Goal: Contribute content: Contribute content

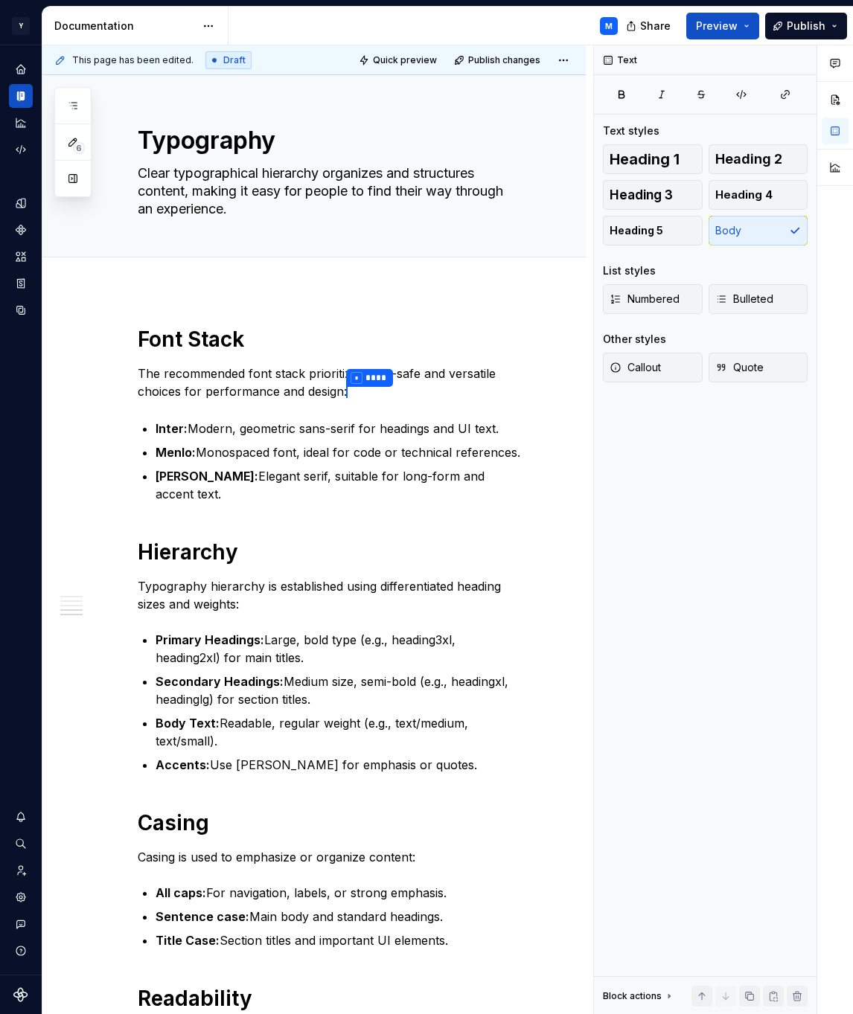
scroll to position [877, 0]
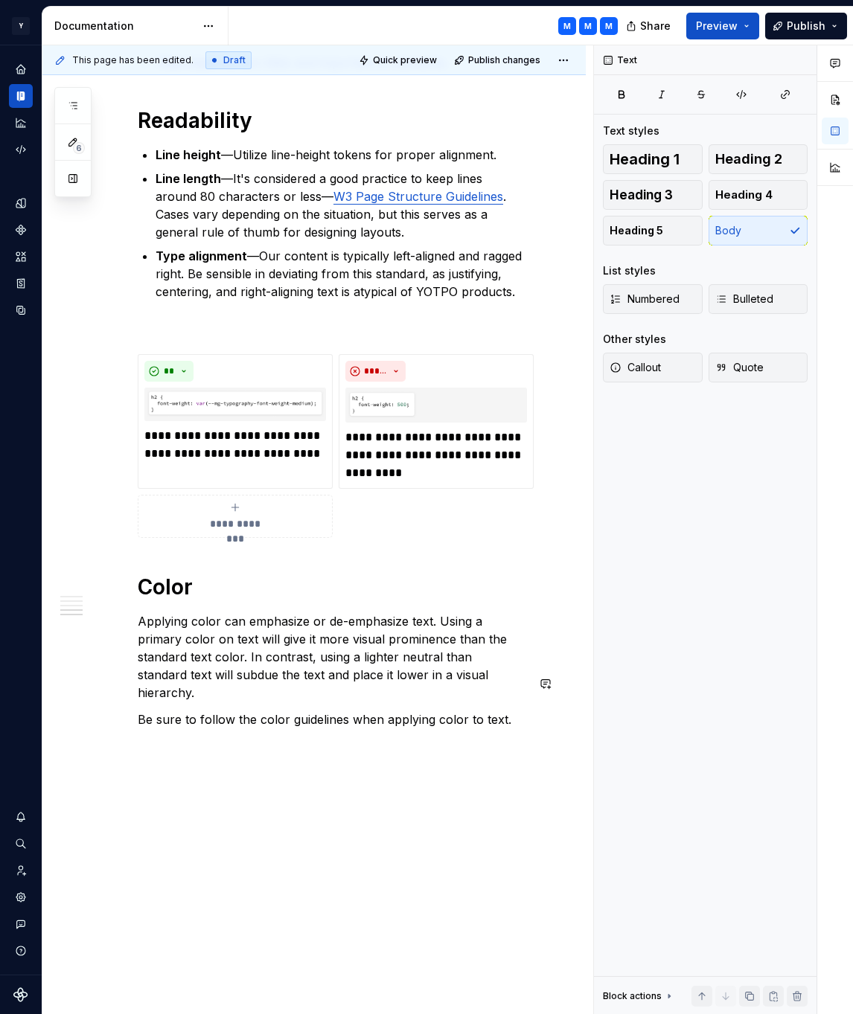
click at [250, 720] on div "Font Stack The recommended font stack prioritizes web-safe and versatile choice…" at bounding box center [313, 232] width 543 height 1637
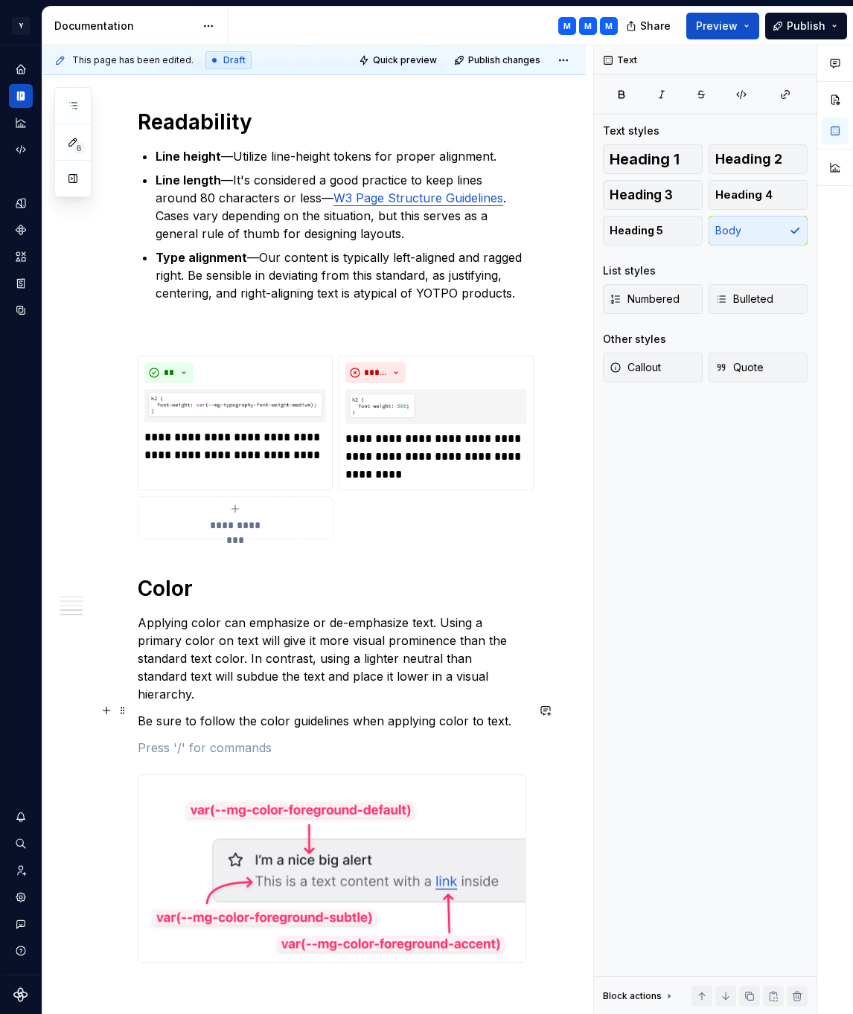
click at [363, 739] on p at bounding box center [332, 748] width 389 height 18
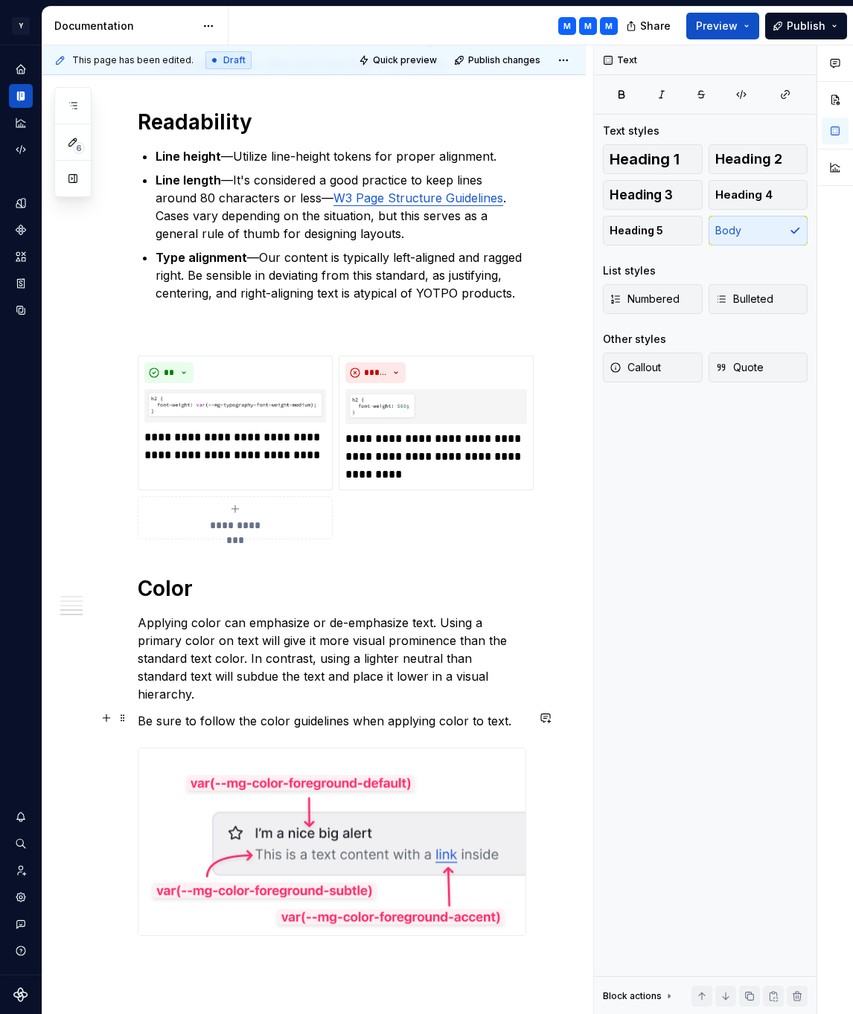
click at [374, 784] on img at bounding box center [331, 842] width 387 height 187
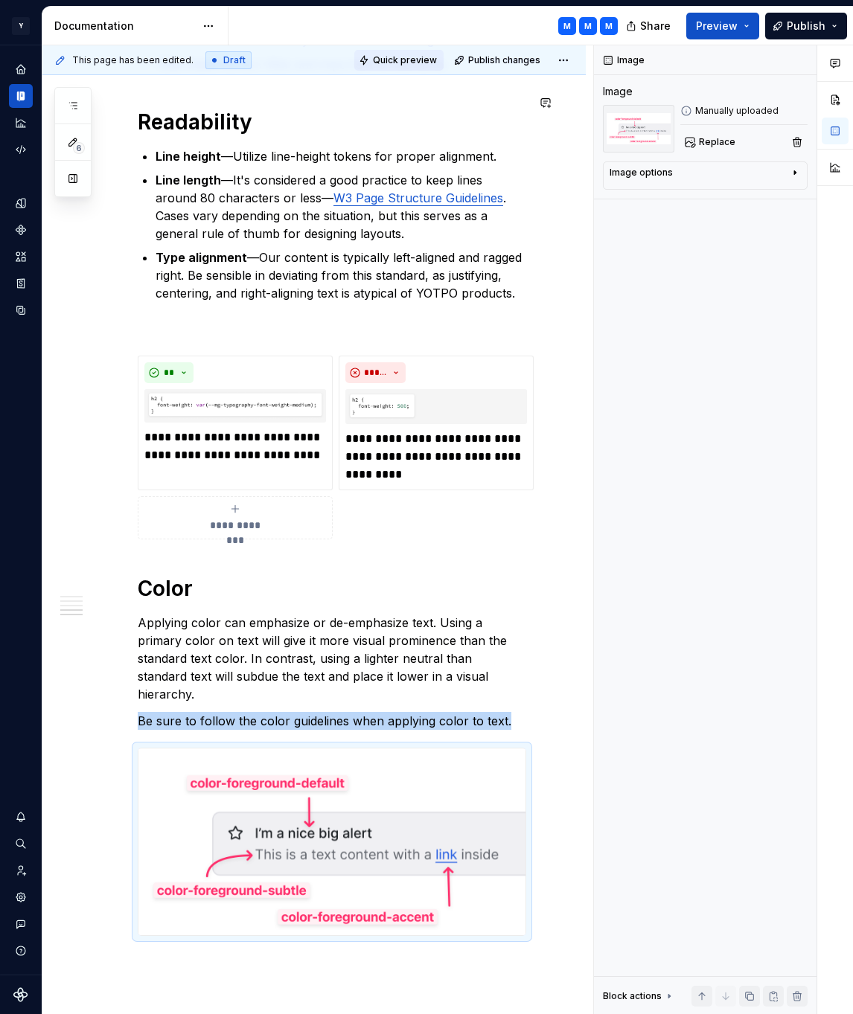
click at [412, 57] on span "Quick preview" at bounding box center [405, 60] width 64 height 12
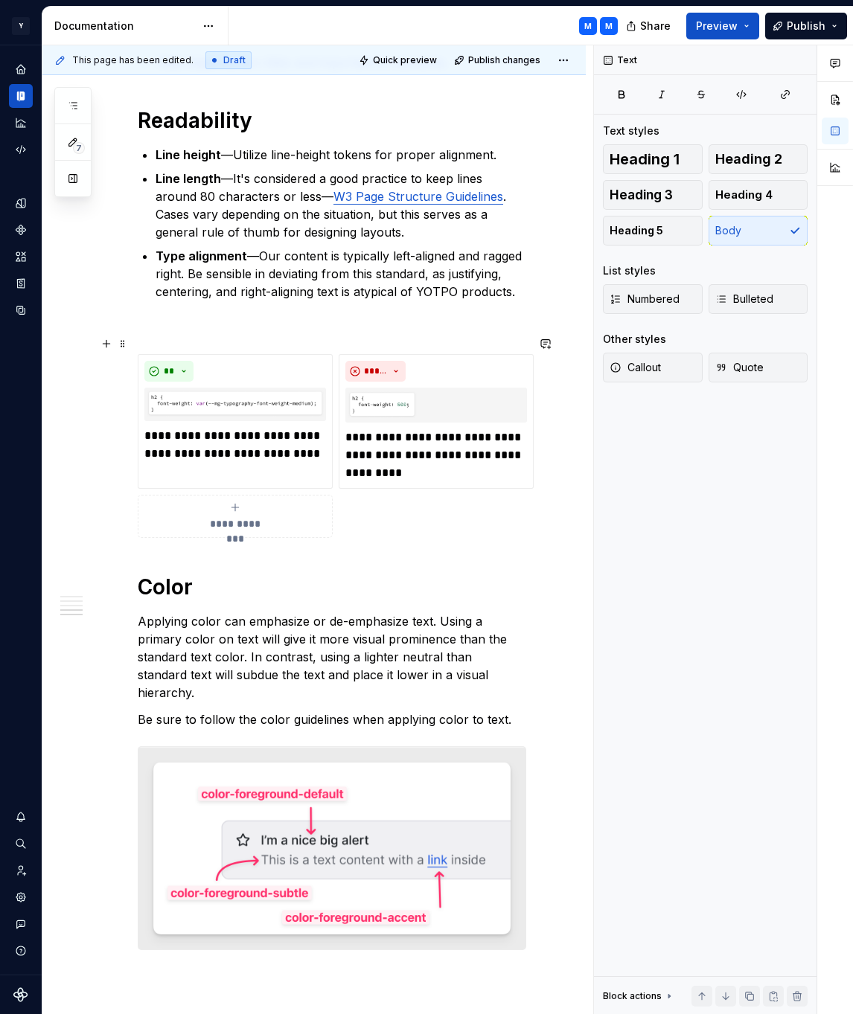
type textarea "*"
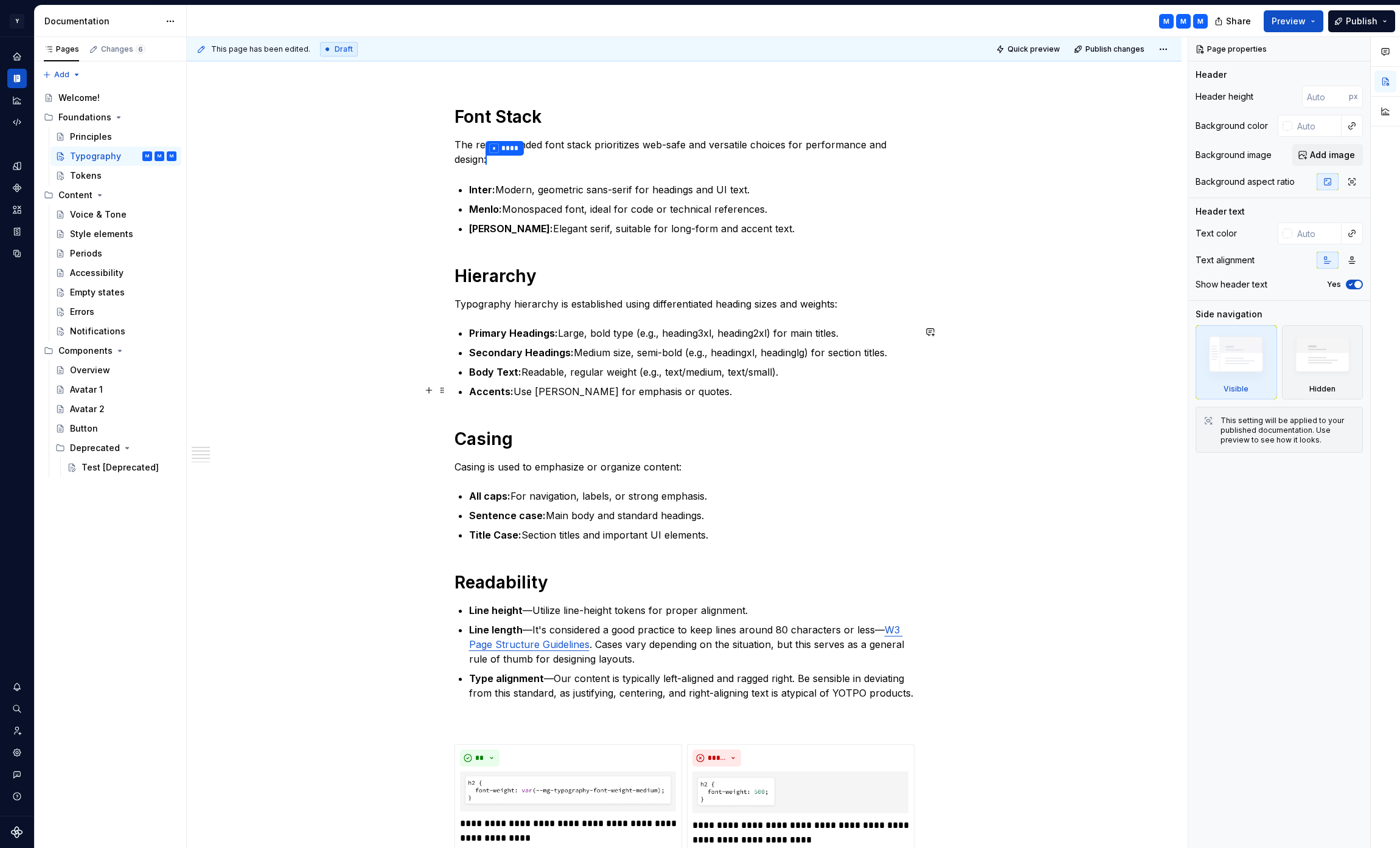
scroll to position [684, 0]
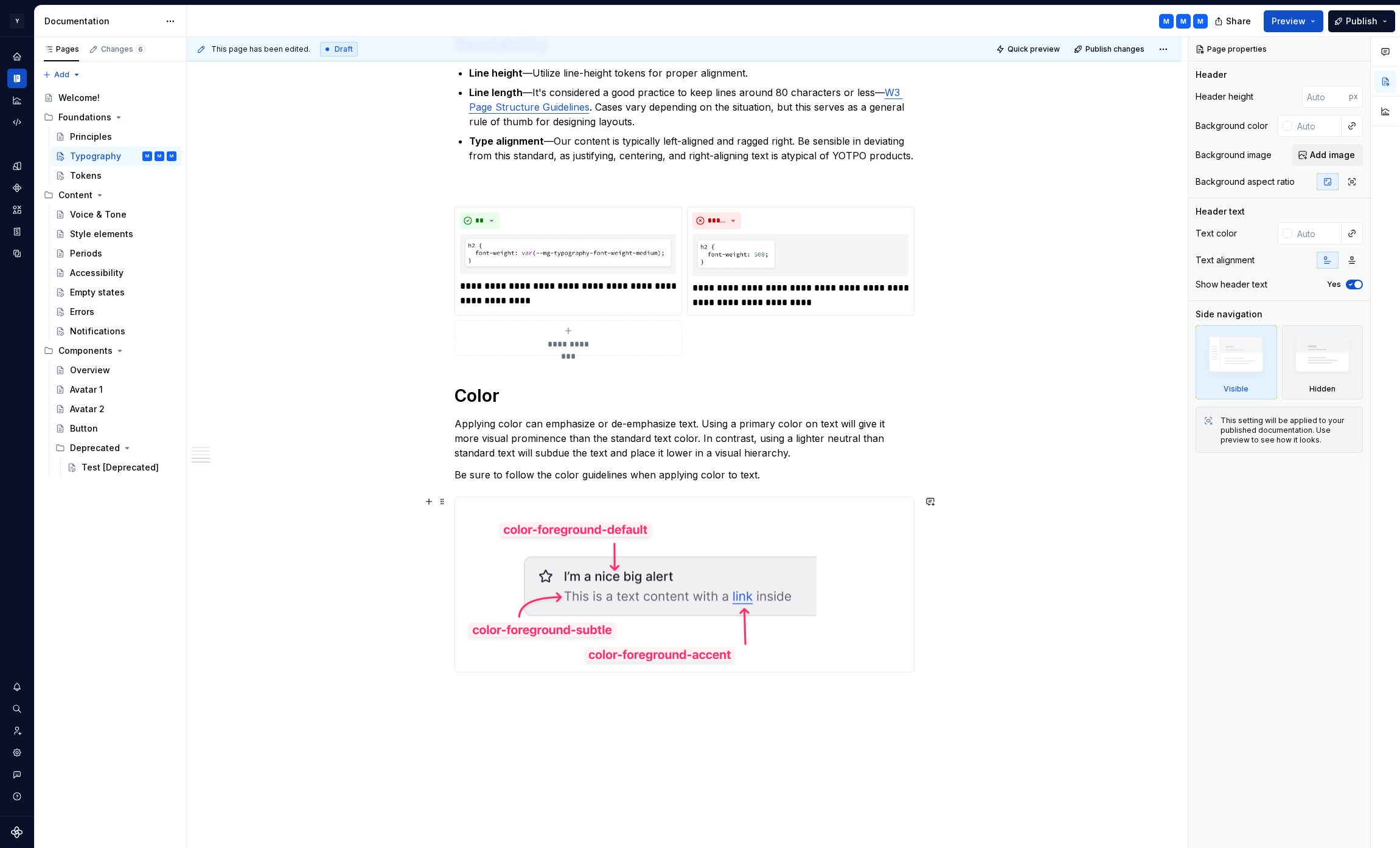
click at [798, 533] on img at bounding box center [636, 585] width 361 height 175
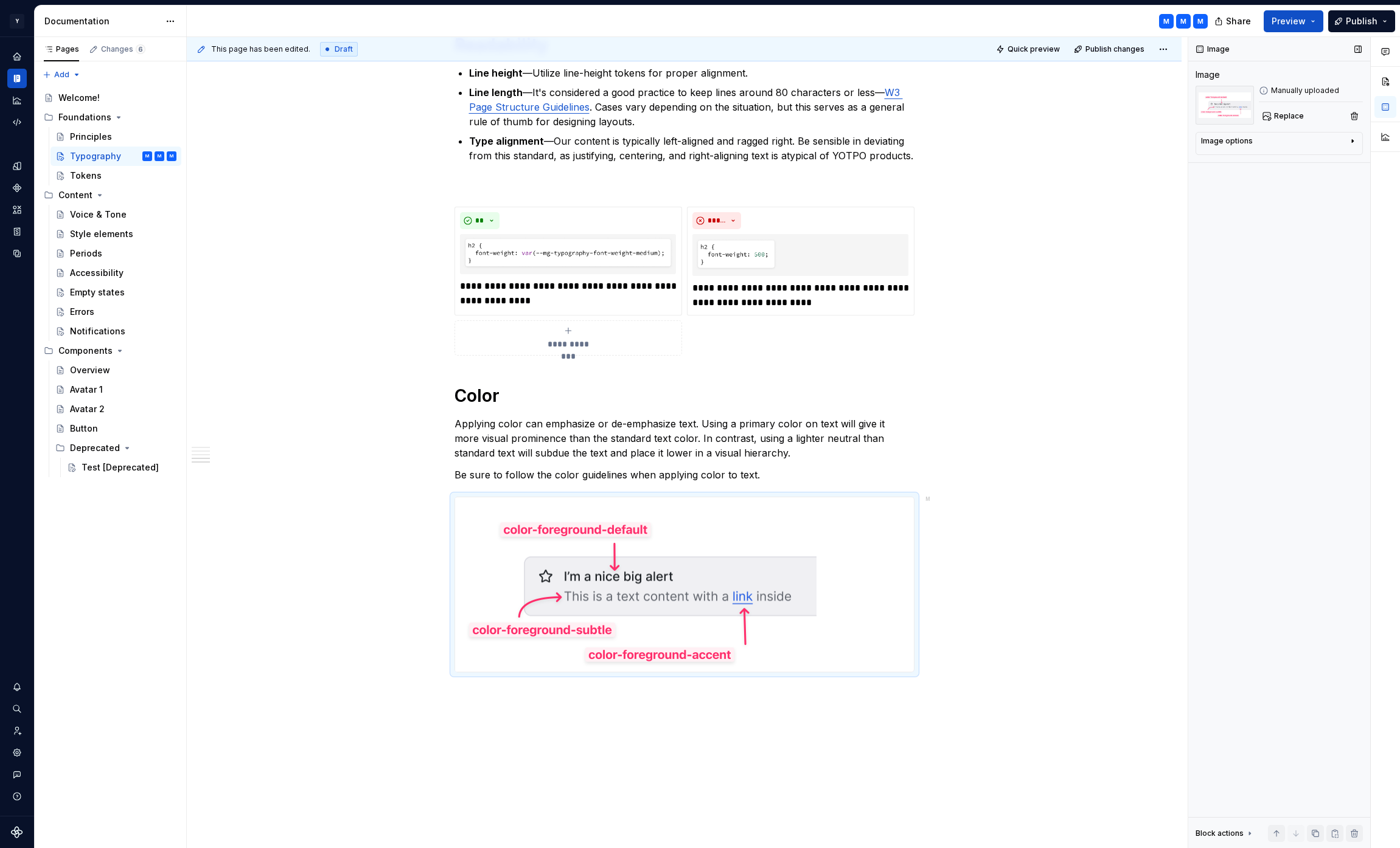
click at [1302, 146] on div "Image options" at bounding box center [1273, 144] width 146 height 15
type textarea "*"
click at [812, 555] on img at bounding box center [636, 585] width 361 height 175
click at [839, 569] on div at bounding box center [684, 585] width 458 height 175
click at [732, 572] on img at bounding box center [636, 585] width 361 height 175
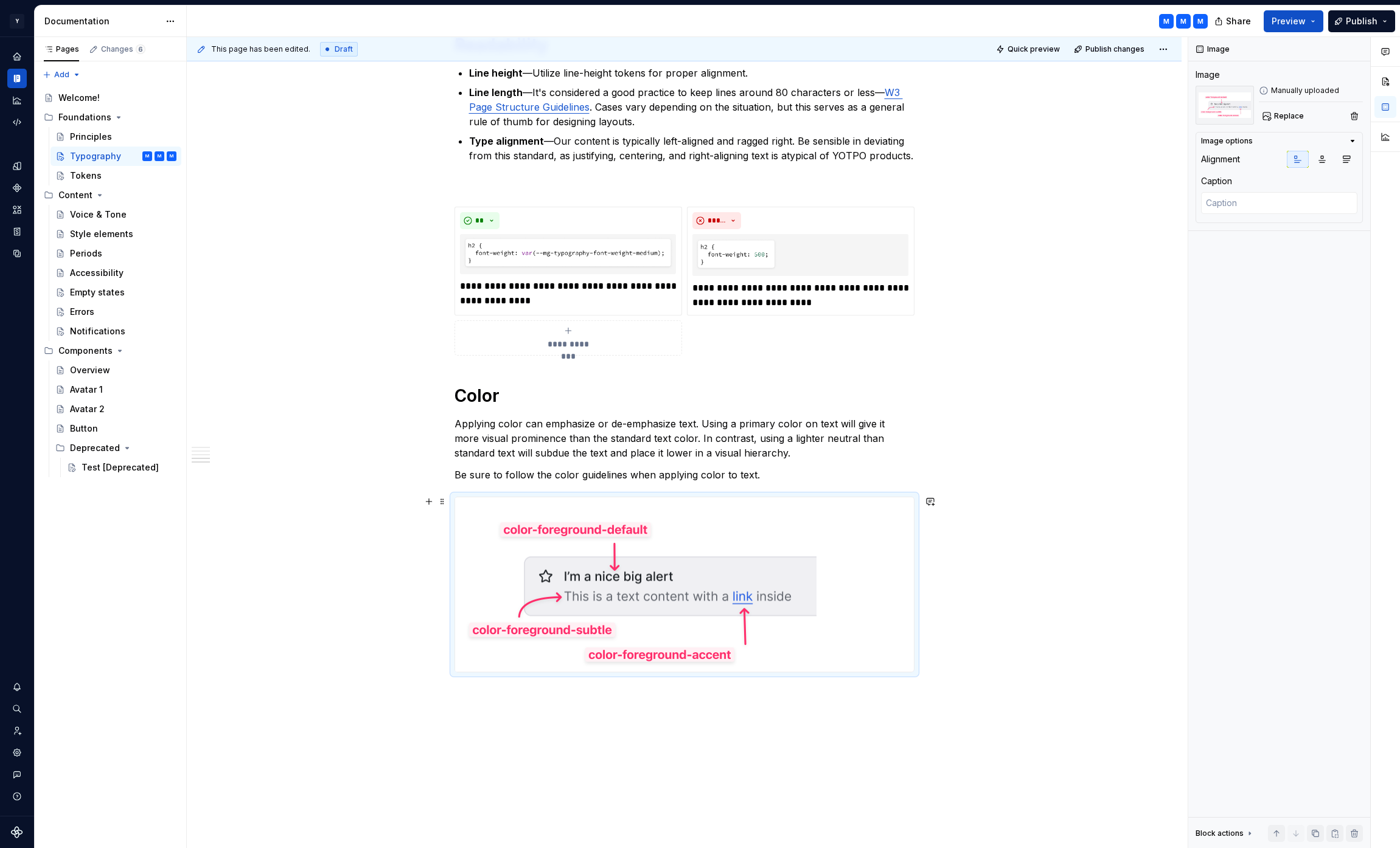
click at [738, 557] on img at bounding box center [636, 585] width 361 height 175
click at [722, 600] on img at bounding box center [636, 585] width 361 height 175
click at [450, 501] on div "Font Stack The recommended font stack prioritizes web-safe and versatile choice…" at bounding box center [683, 240] width 995 height 1402
click at [446, 502] on span at bounding box center [442, 502] width 10 height 17
click at [463, 604] on div "Delete" at bounding box center [502, 609] width 79 height 12
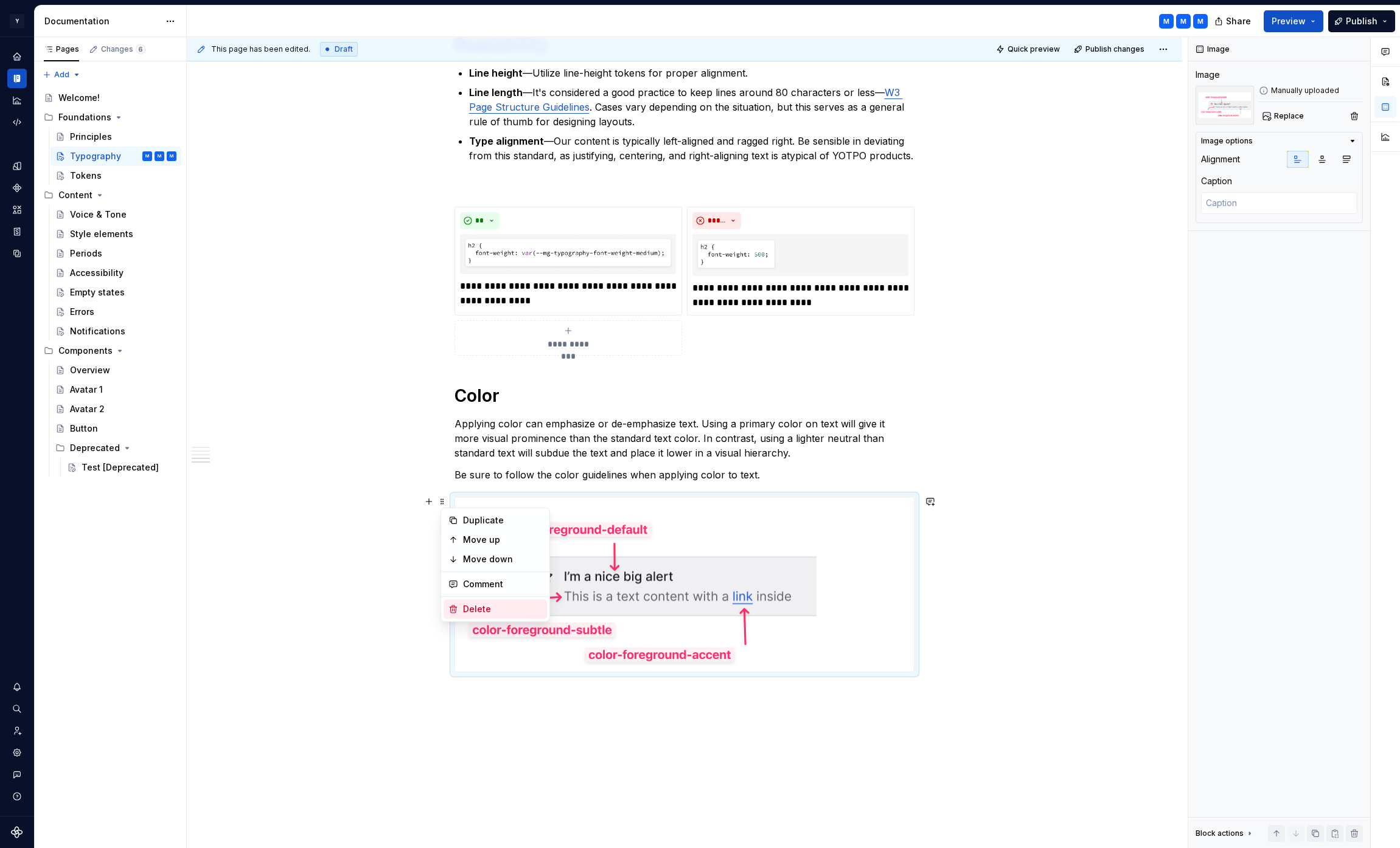
scroll to position [584, 0]
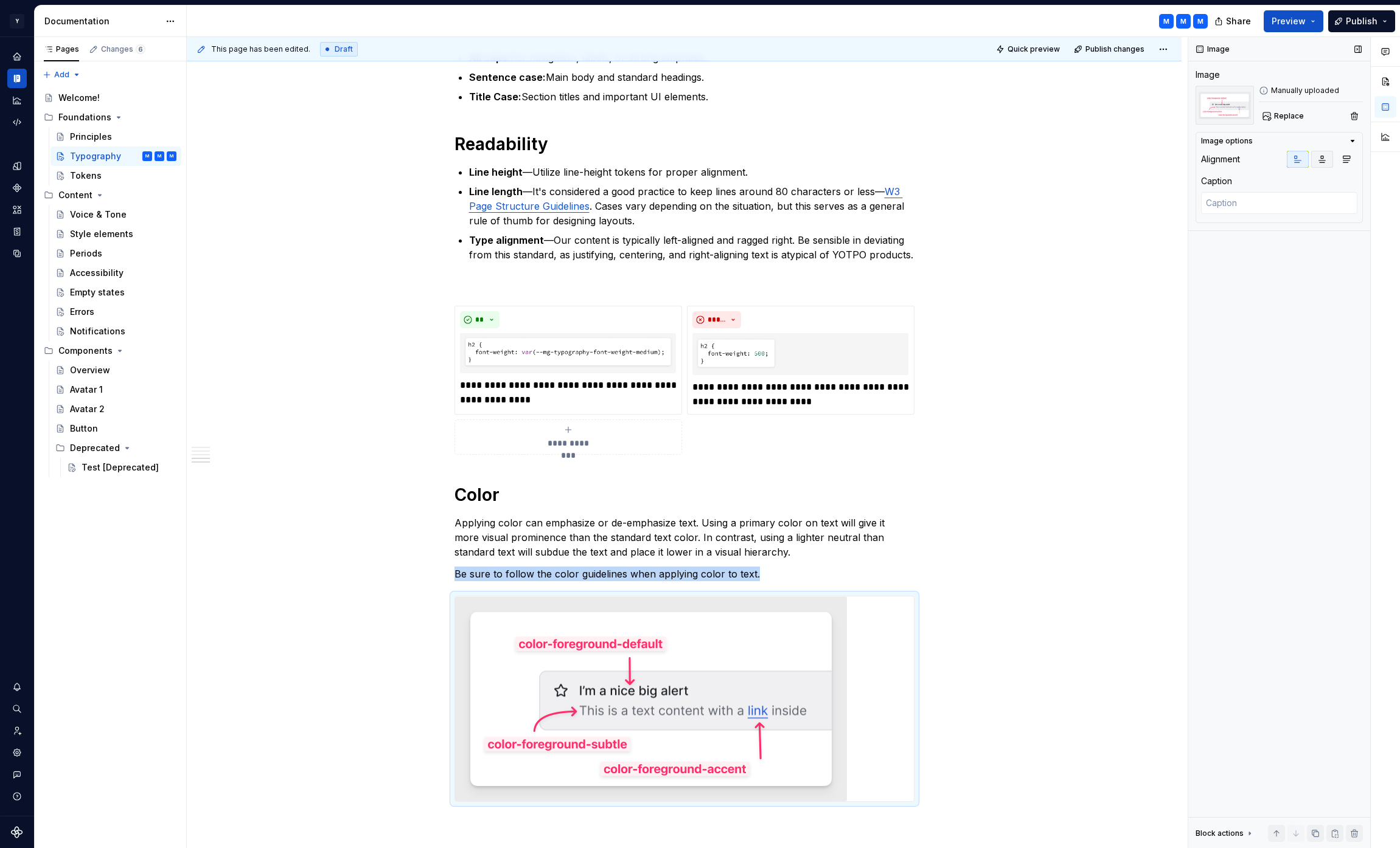
click at [1324, 158] on icon "button" at bounding box center [1322, 159] width 10 height 10
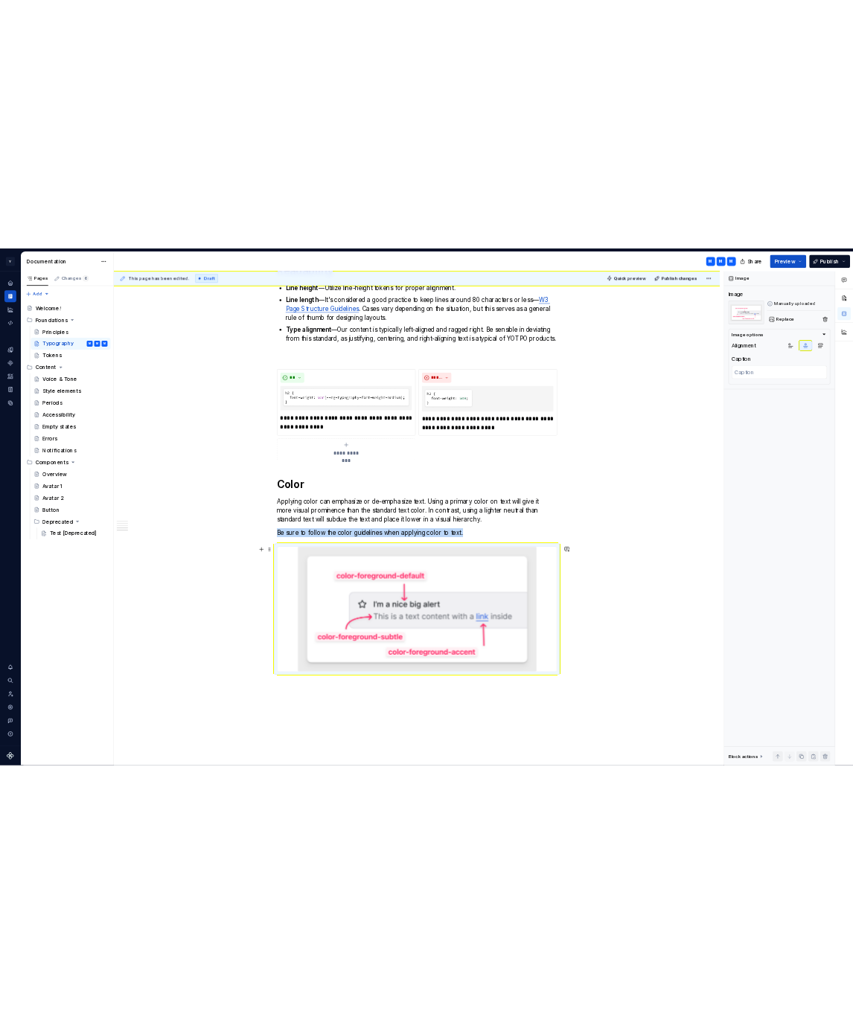
scroll to position [911, 0]
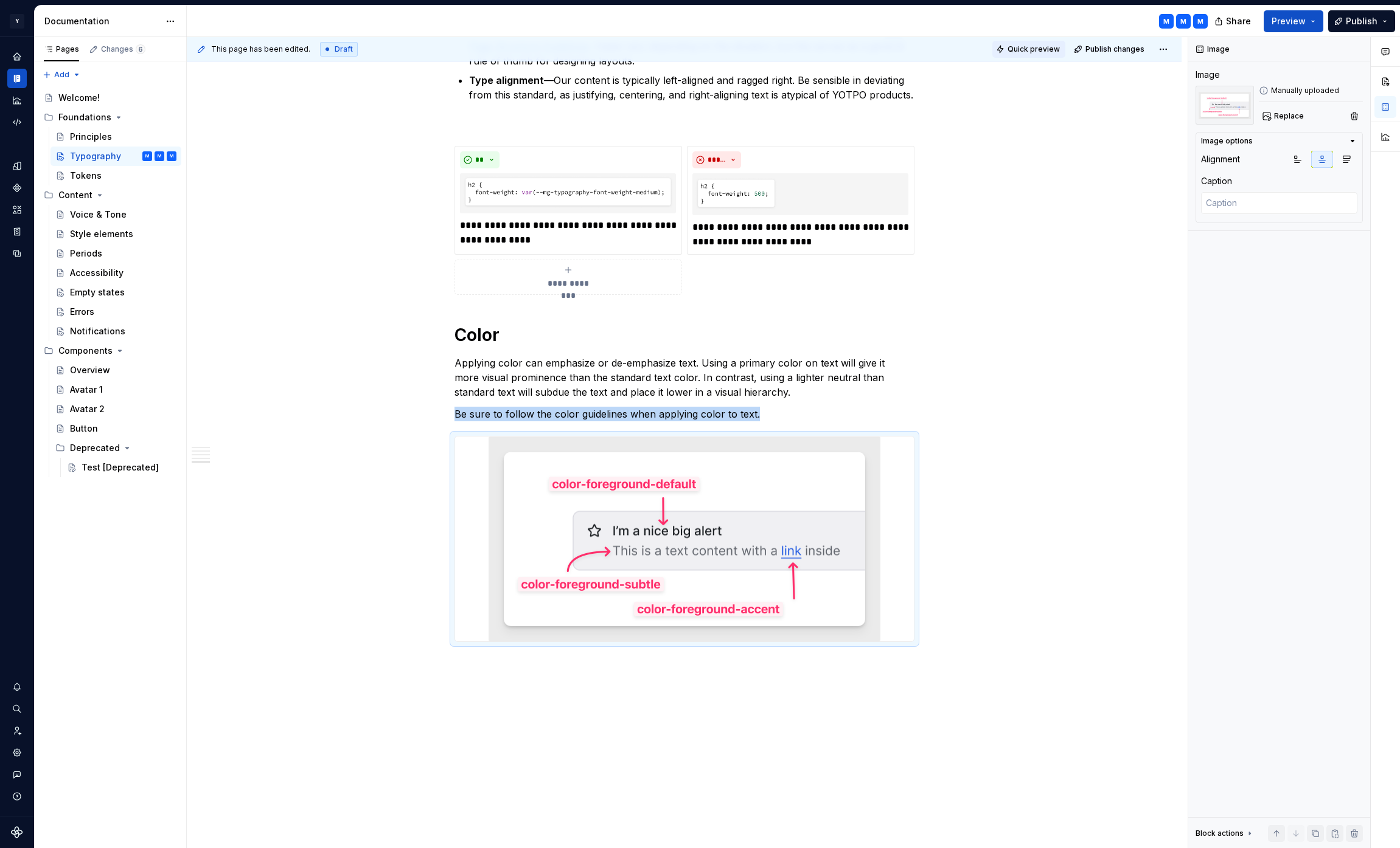
click at [1060, 51] on span "Quick preview" at bounding box center [1034, 49] width 52 height 10
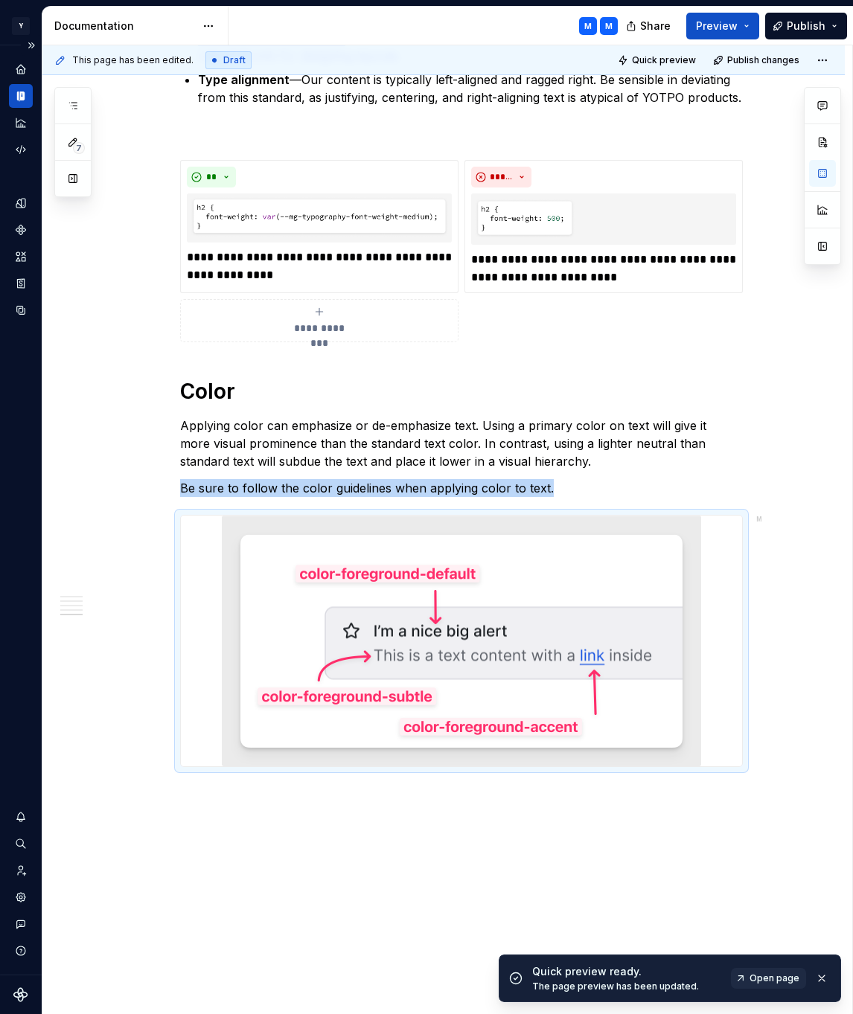
scroll to position [921, 0]
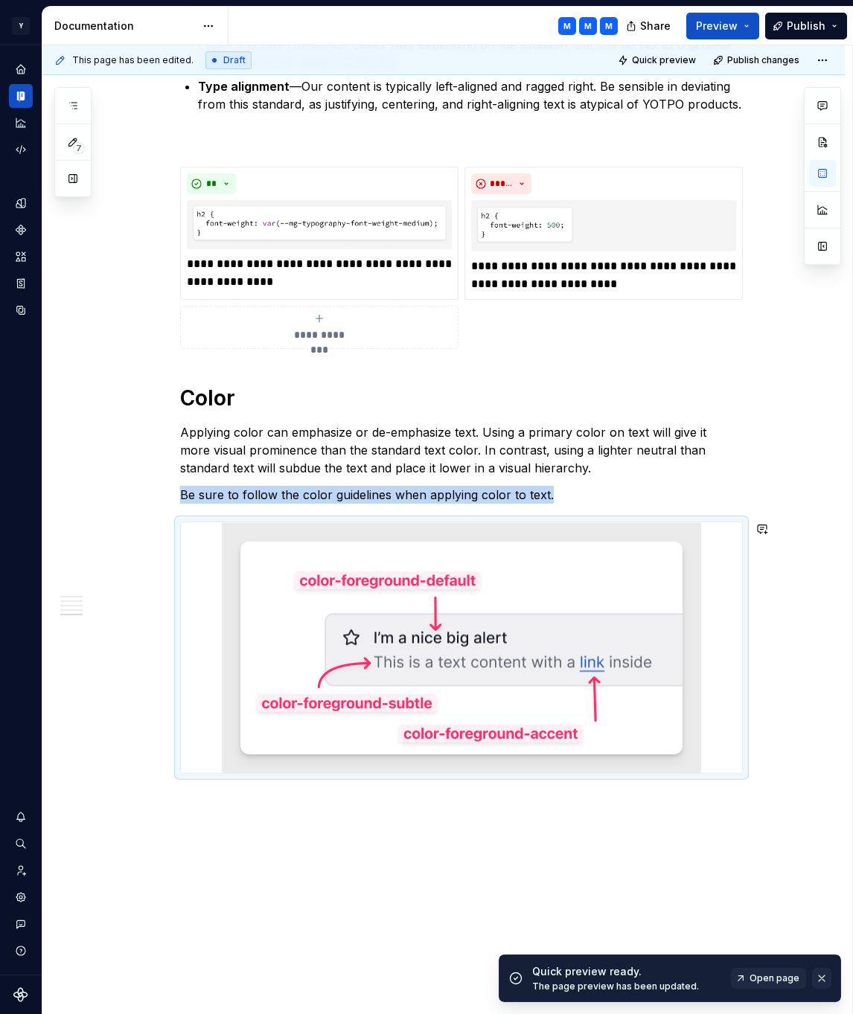
click at [822, 977] on button "button" at bounding box center [821, 978] width 19 height 21
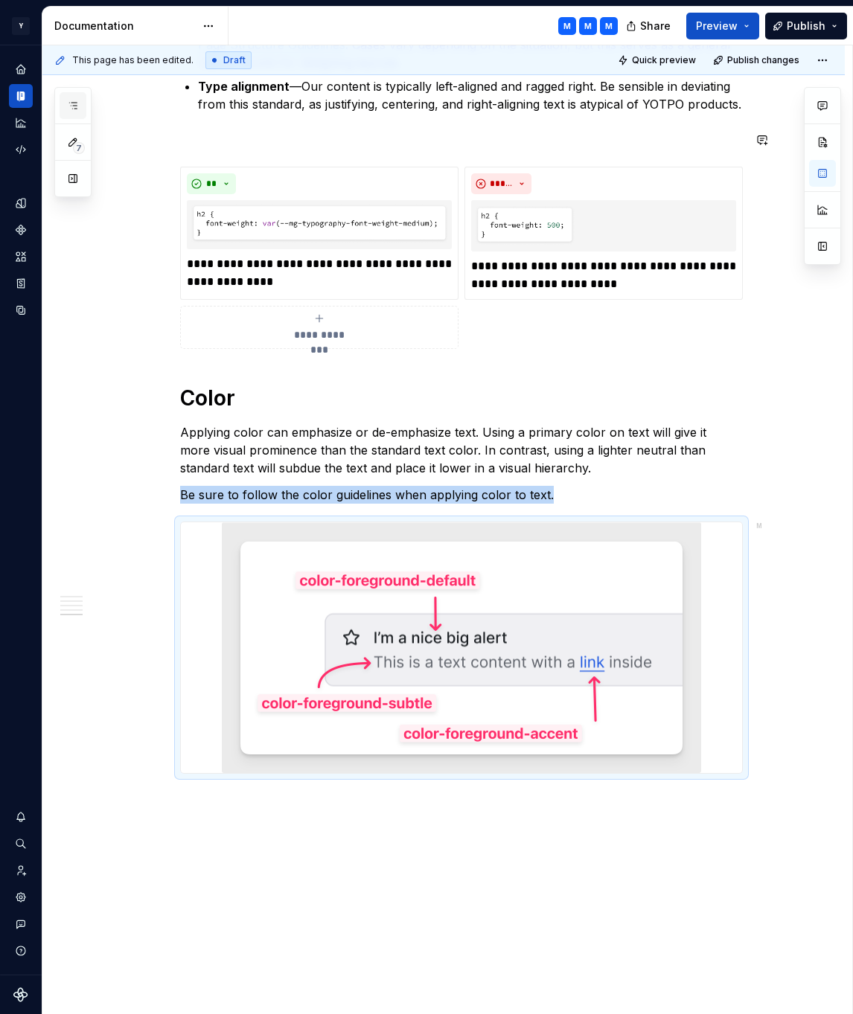
click at [72, 107] on icon "button" at bounding box center [73, 106] width 12 height 12
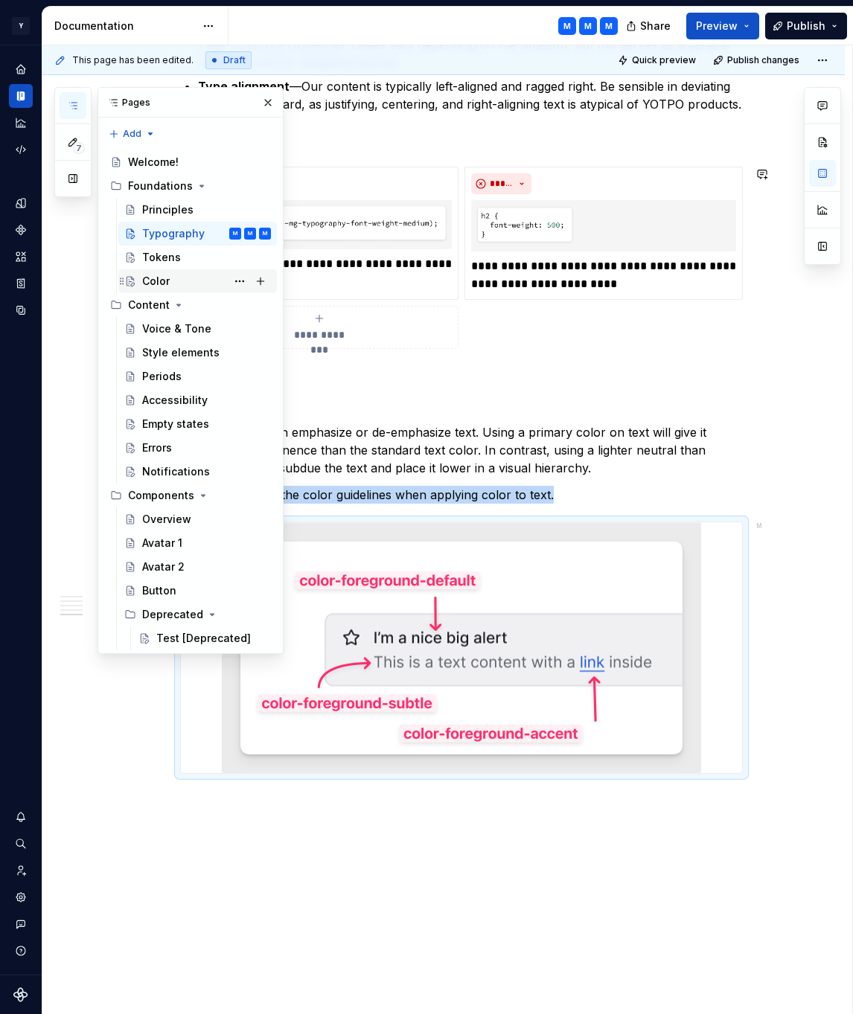
click at [166, 280] on div "Color" at bounding box center [156, 281] width 28 height 15
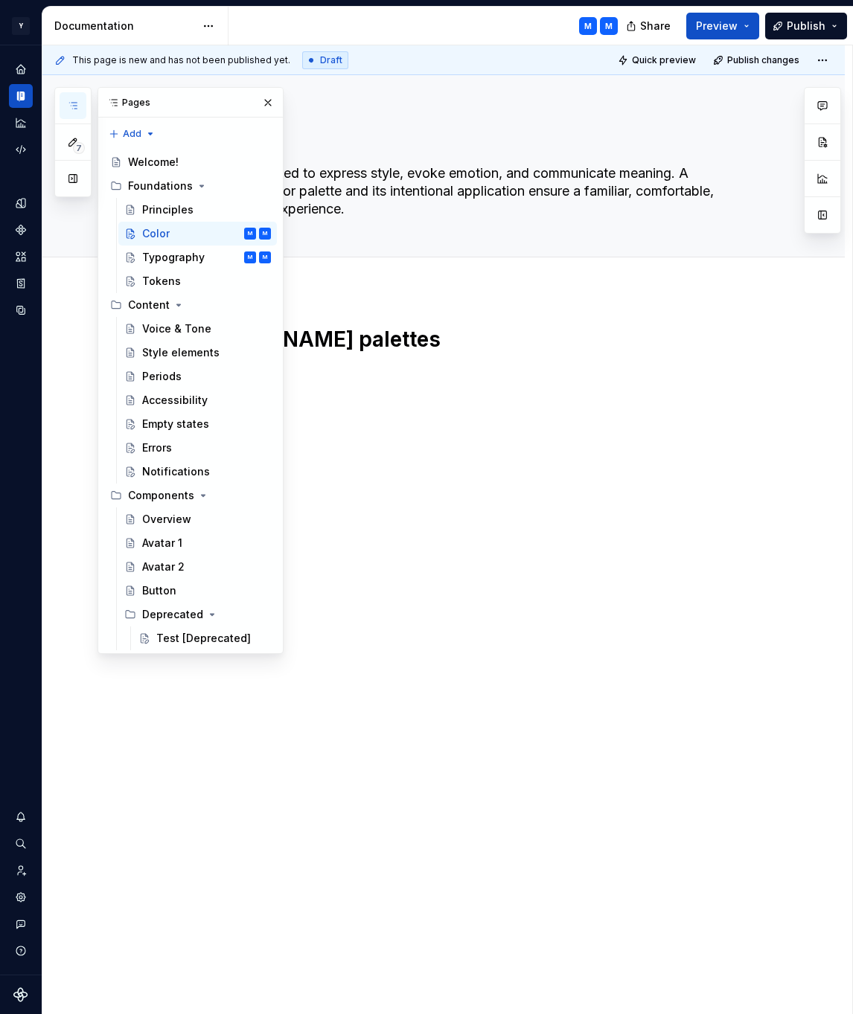
click at [450, 399] on div "[PERSON_NAME] palettes" at bounding box center [461, 363] width 563 height 74
click at [349, 362] on div "[PERSON_NAME] palettes" at bounding box center [461, 354] width 563 height 57
click at [265, 101] on button "button" at bounding box center [268, 102] width 21 height 21
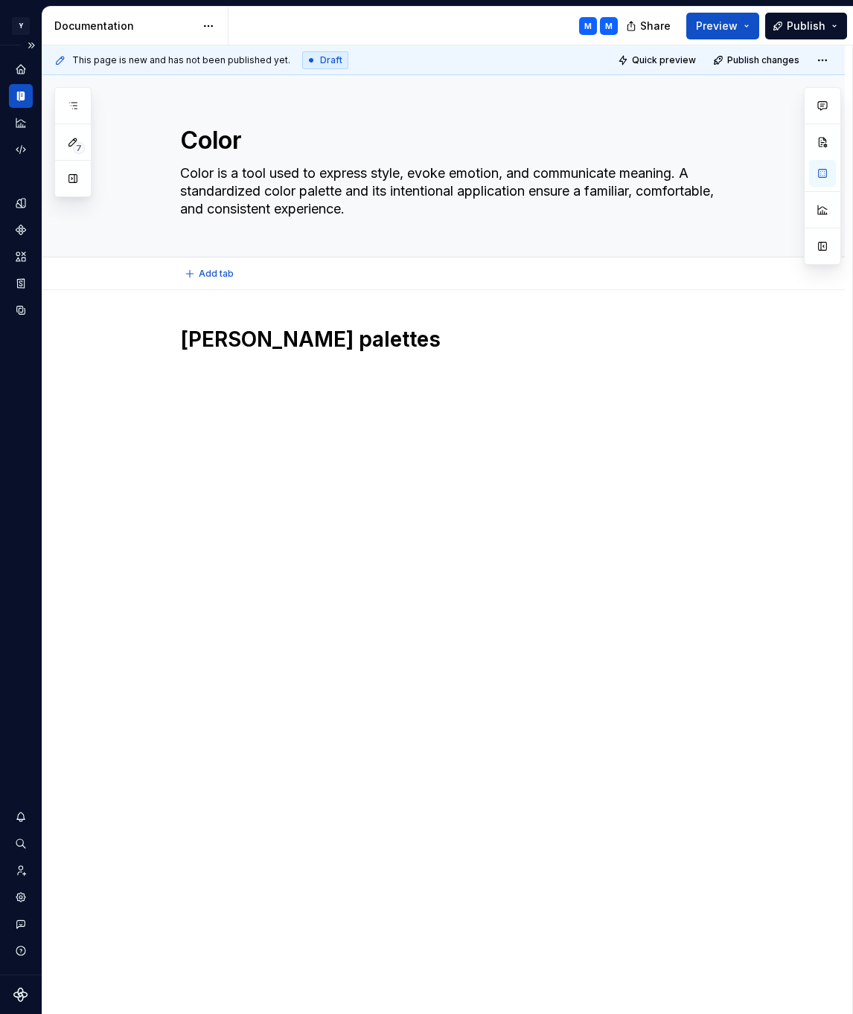
type textarea "*"
click at [220, 387] on div "[PERSON_NAME] palettes" at bounding box center [461, 363] width 563 height 74
click at [281, 374] on div "[PERSON_NAME] palettes" at bounding box center [461, 354] width 563 height 57
click at [237, 426] on div "[PERSON_NAME] palettes" at bounding box center [443, 497] width 802 height 415
click at [202, 372] on p "Primer design tokens are categorized into three groups:" at bounding box center [461, 374] width 563 height 18
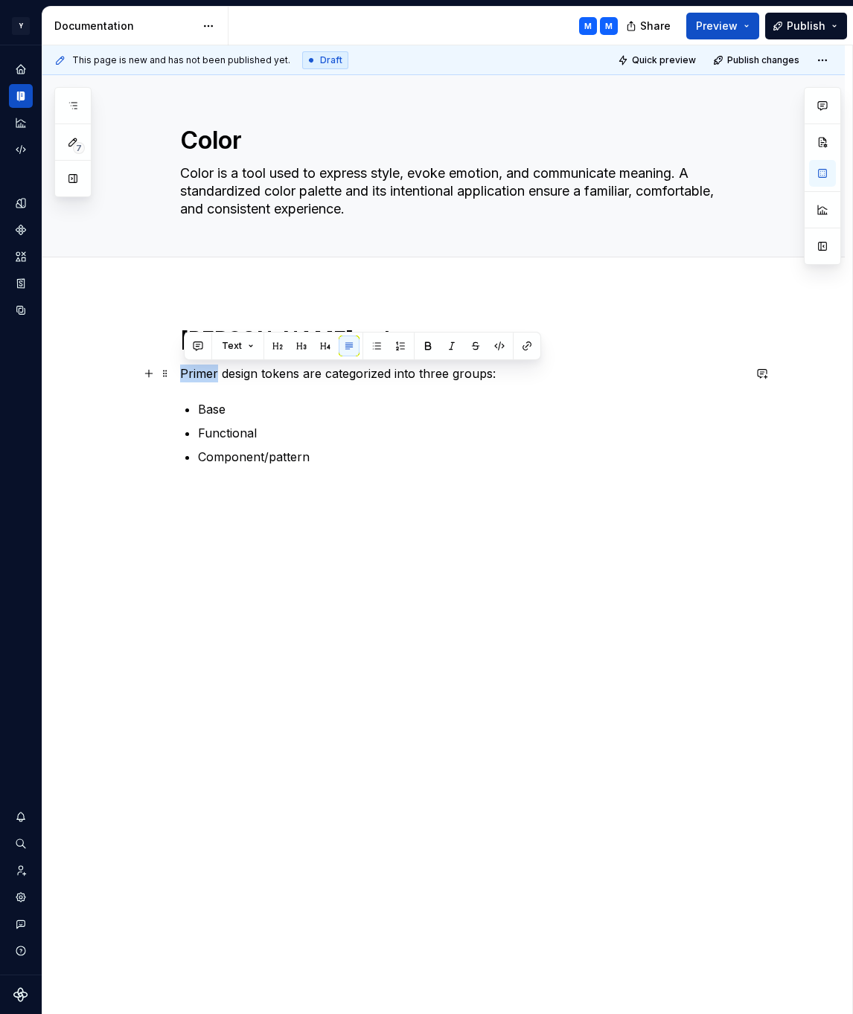
click at [202, 372] on p "Primer design tokens are categorized into three groups:" at bounding box center [461, 374] width 563 height 18
click at [328, 415] on p "Base" at bounding box center [470, 409] width 545 height 18
click at [212, 371] on p "Primer design tokens are categorized into three groups:" at bounding box center [461, 374] width 563 height 18
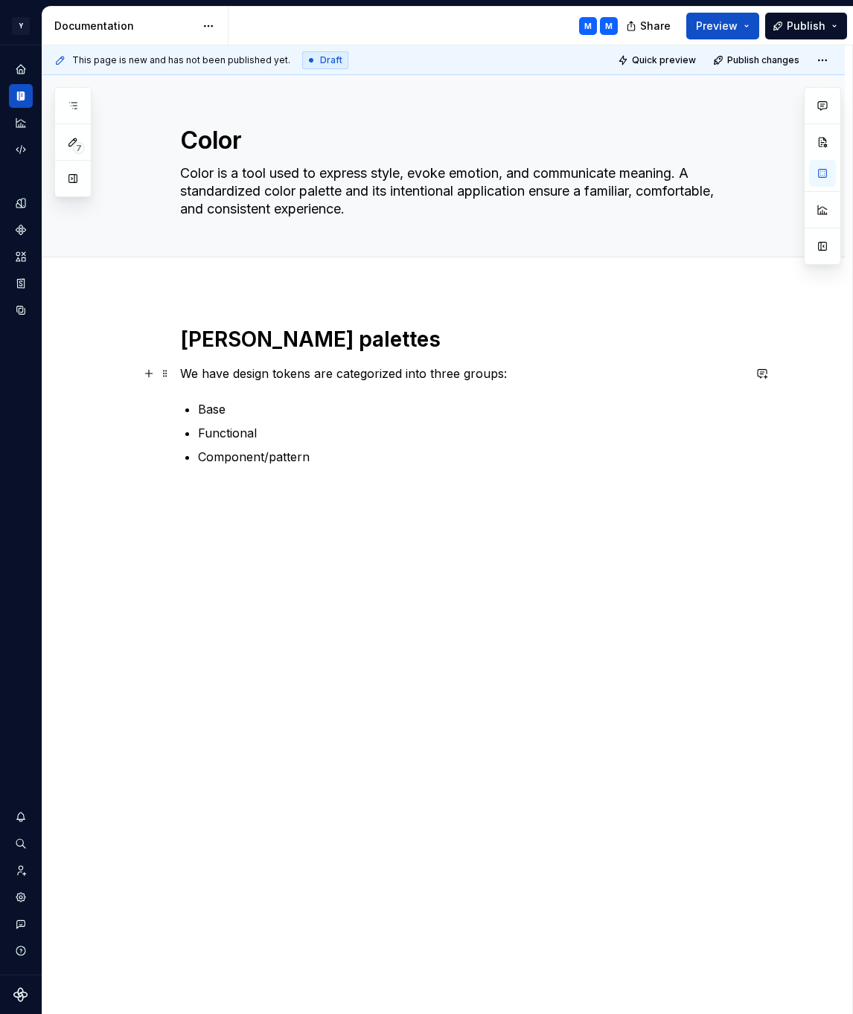
click at [320, 371] on p "We have design tokens are categorized into three groups:" at bounding box center [461, 374] width 563 height 18
click at [216, 407] on p "Base" at bounding box center [470, 409] width 545 height 18
click at [216, 406] on p "Base" at bounding box center [470, 409] width 545 height 18
click at [225, 433] on p "Functional" at bounding box center [470, 433] width 545 height 18
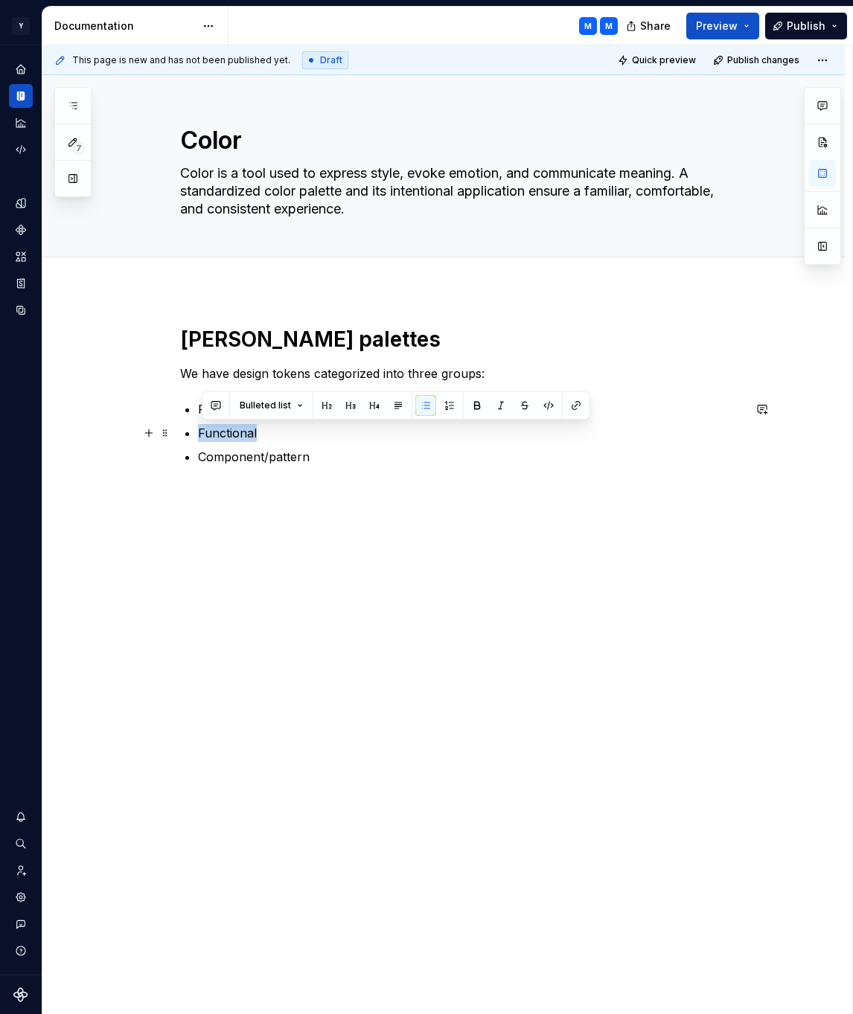
click at [225, 433] on p "Functional" at bounding box center [470, 433] width 545 height 18
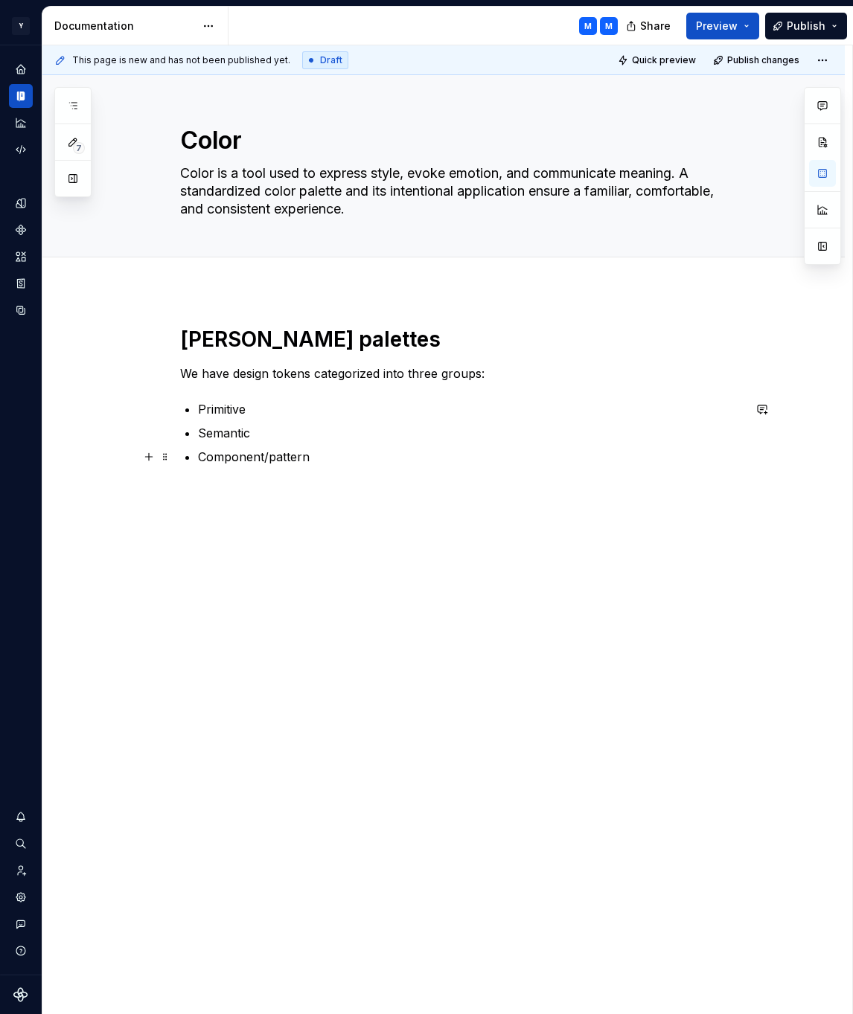
click at [342, 460] on p "Component/pattern" at bounding box center [470, 457] width 545 height 18
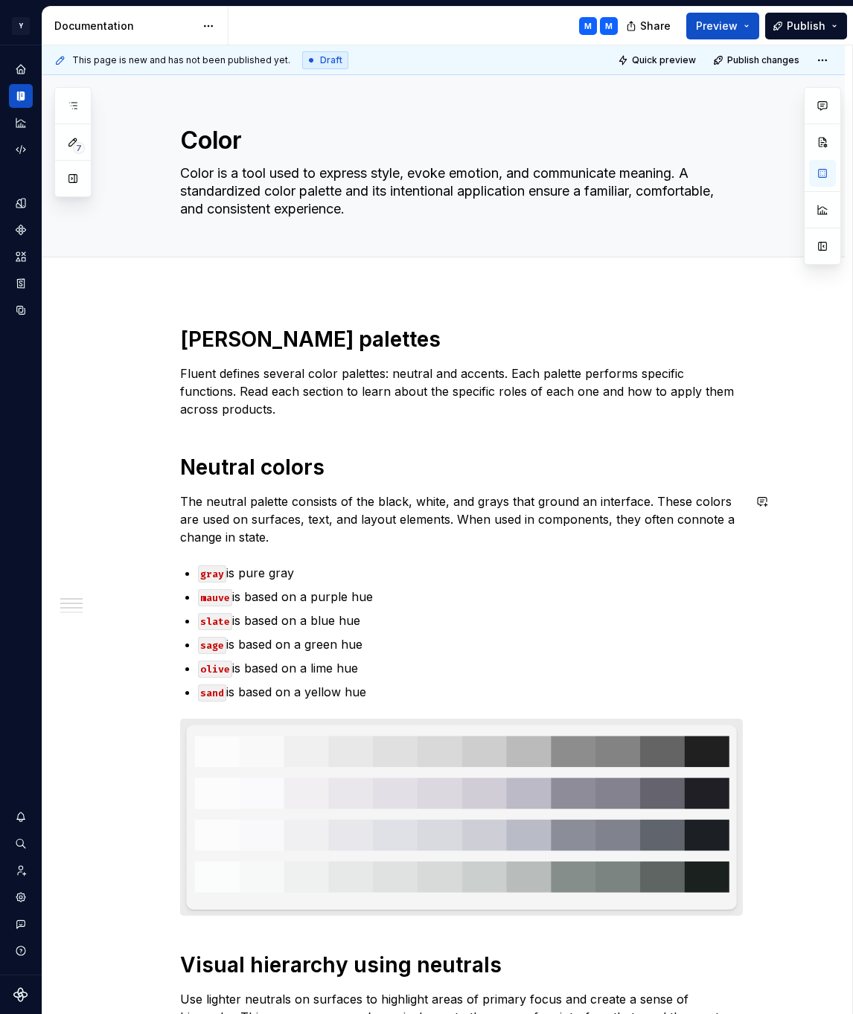
click at [186, 467] on strong "Neutral colors" at bounding box center [252, 467] width 144 height 25
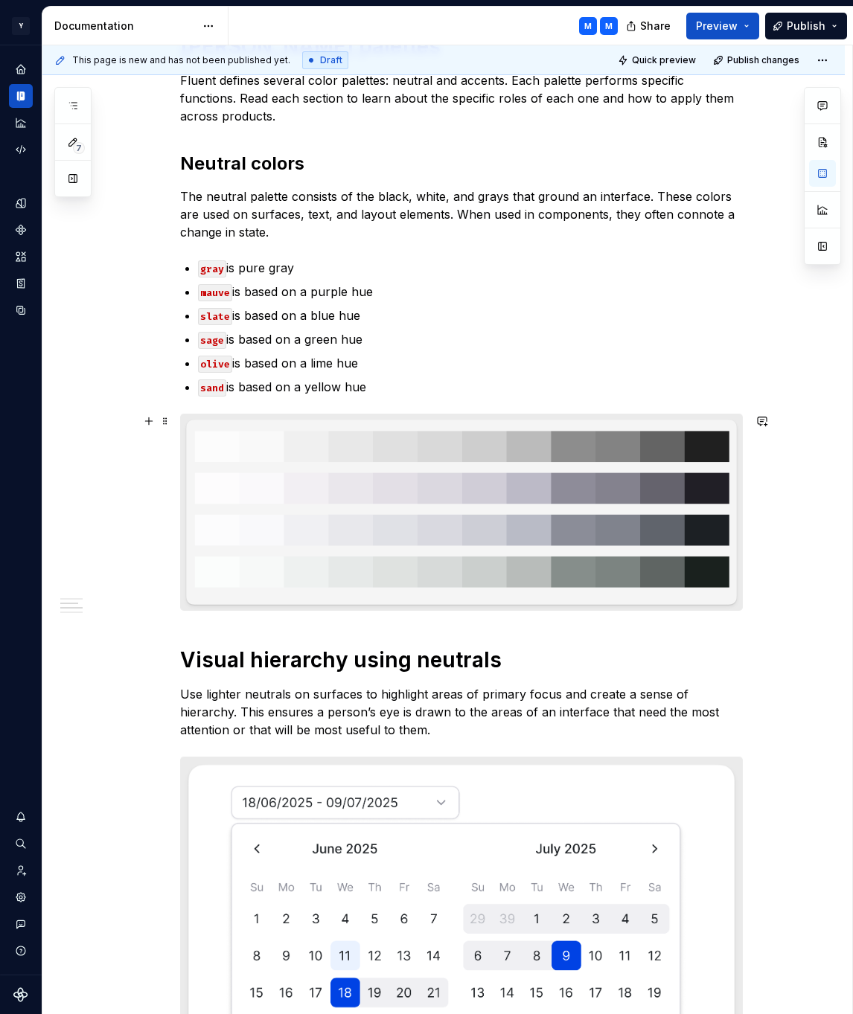
scroll to position [312, 0]
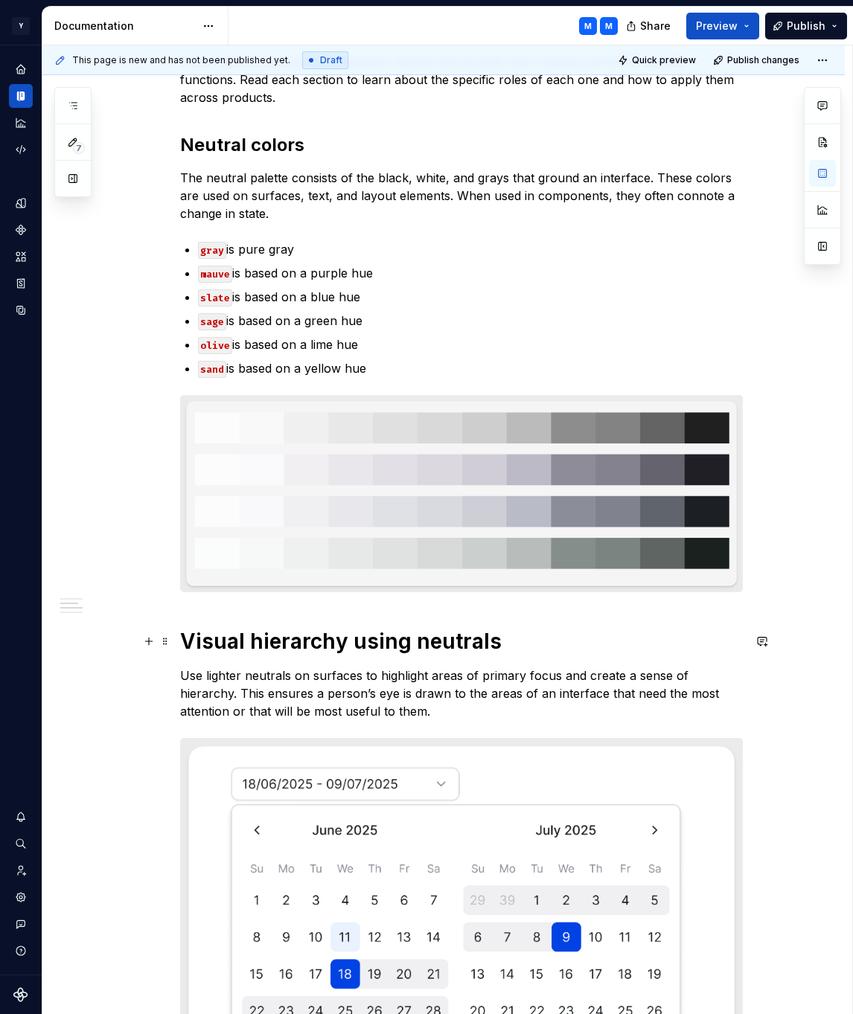
click at [188, 643] on strong "Visual hierarchy using neutrals" at bounding box center [341, 641] width 322 height 25
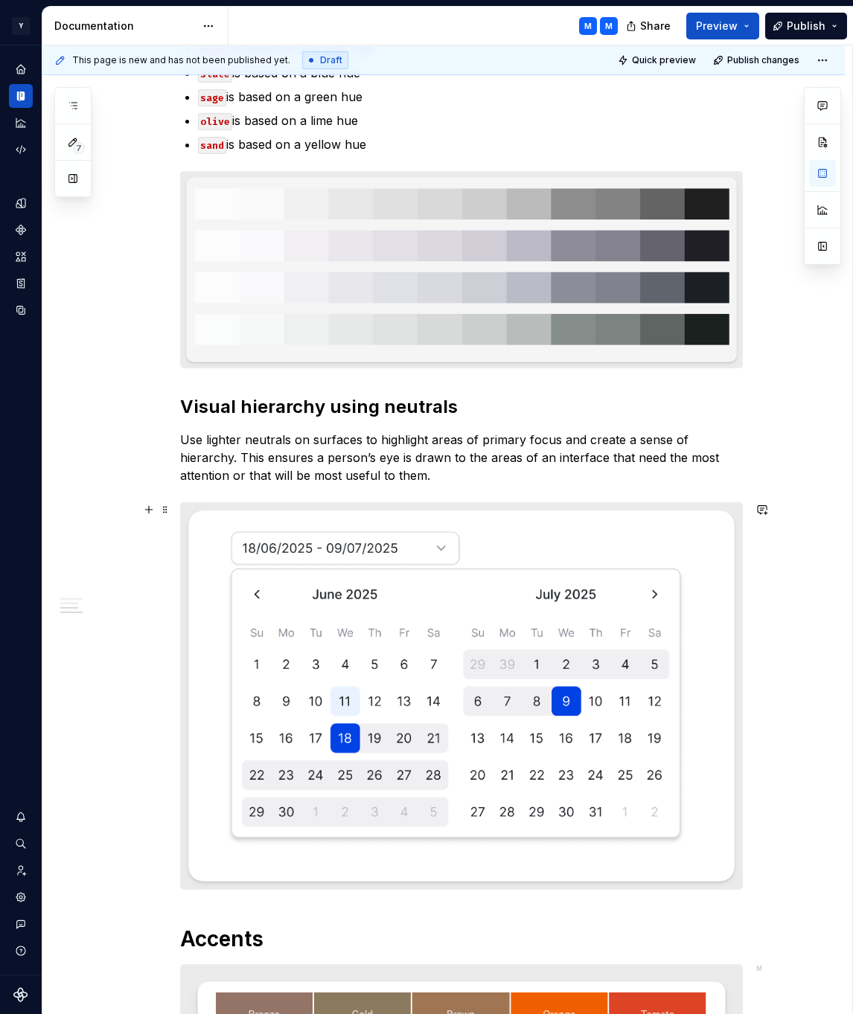
scroll to position [721, 0]
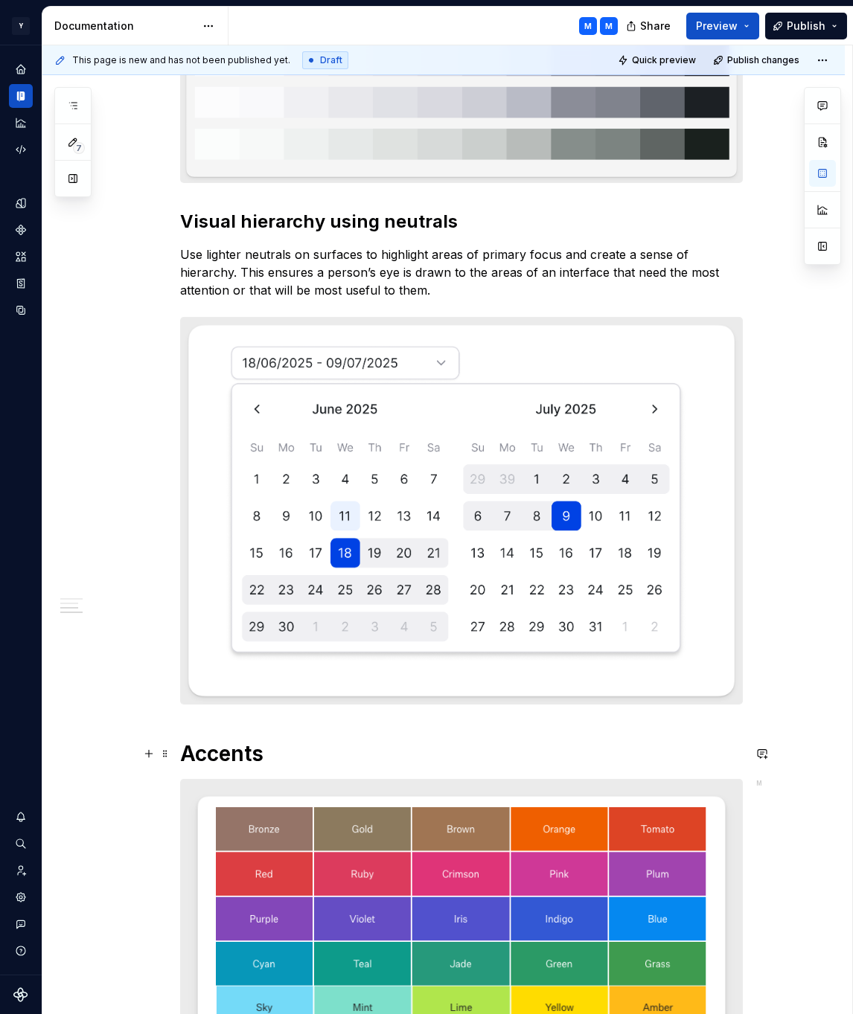
click at [188, 752] on h1 "Accents" at bounding box center [461, 754] width 563 height 27
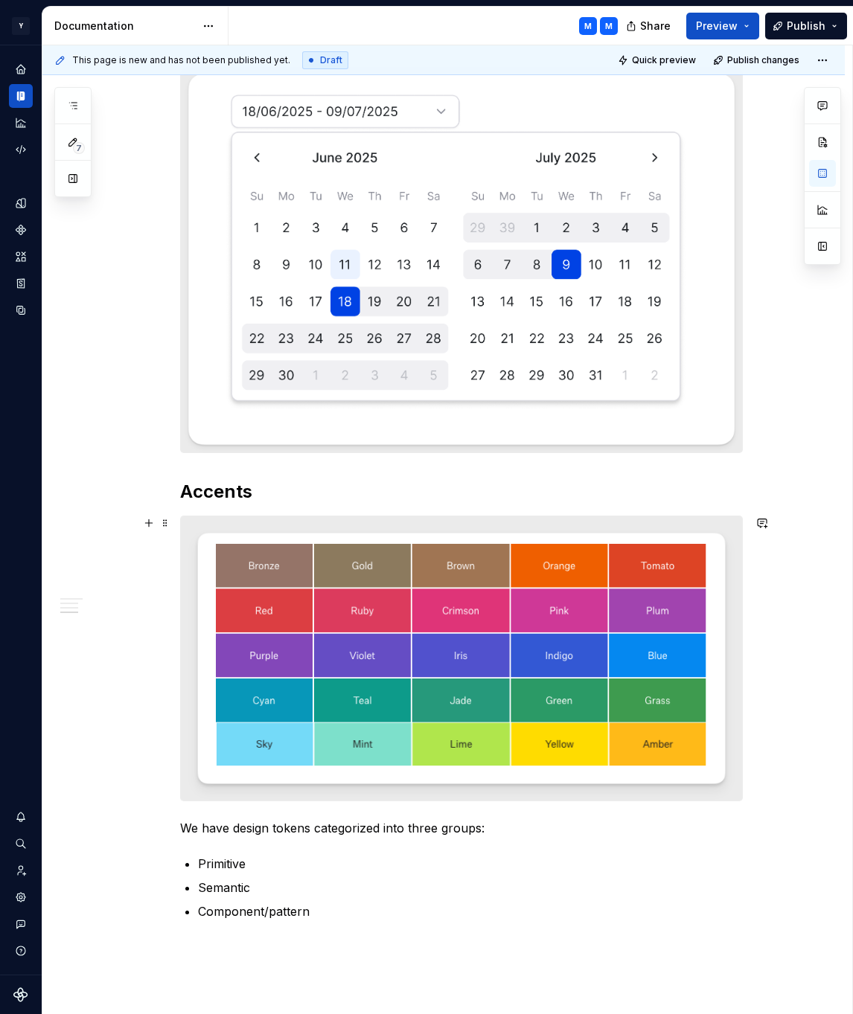
scroll to position [975, 0]
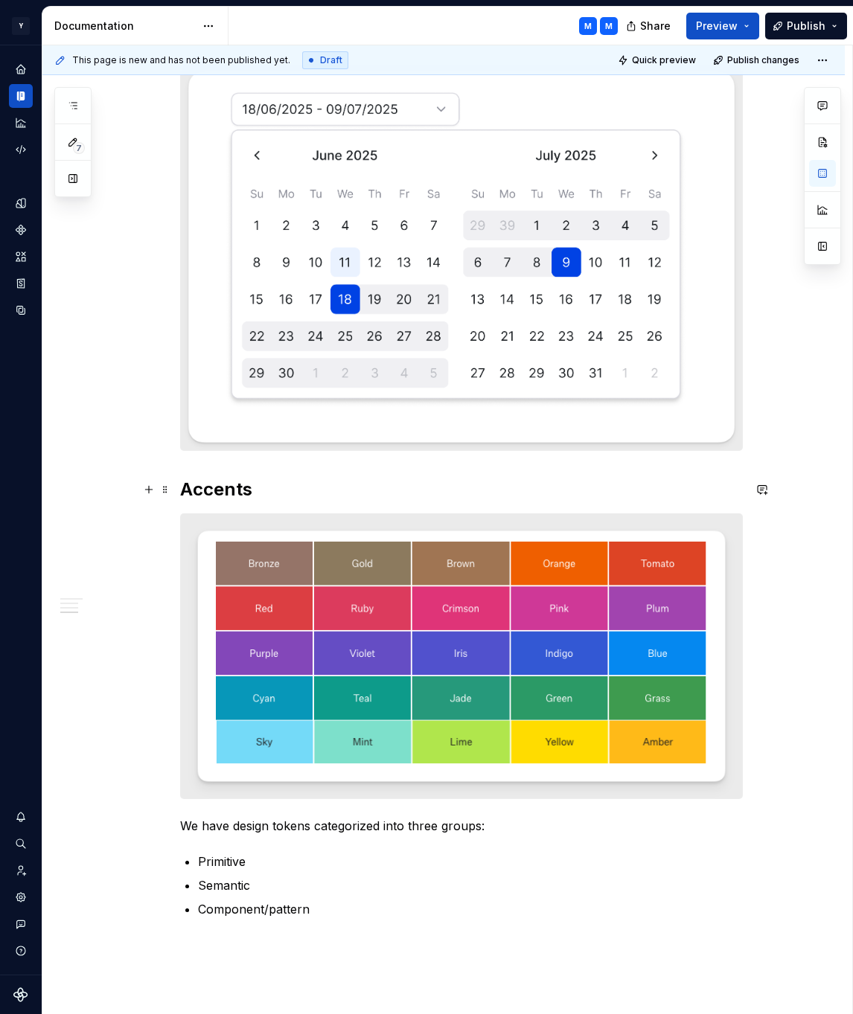
click at [194, 488] on h2 "Accents" at bounding box center [461, 490] width 563 height 24
click at [190, 487] on h2 "Accents" at bounding box center [461, 490] width 563 height 24
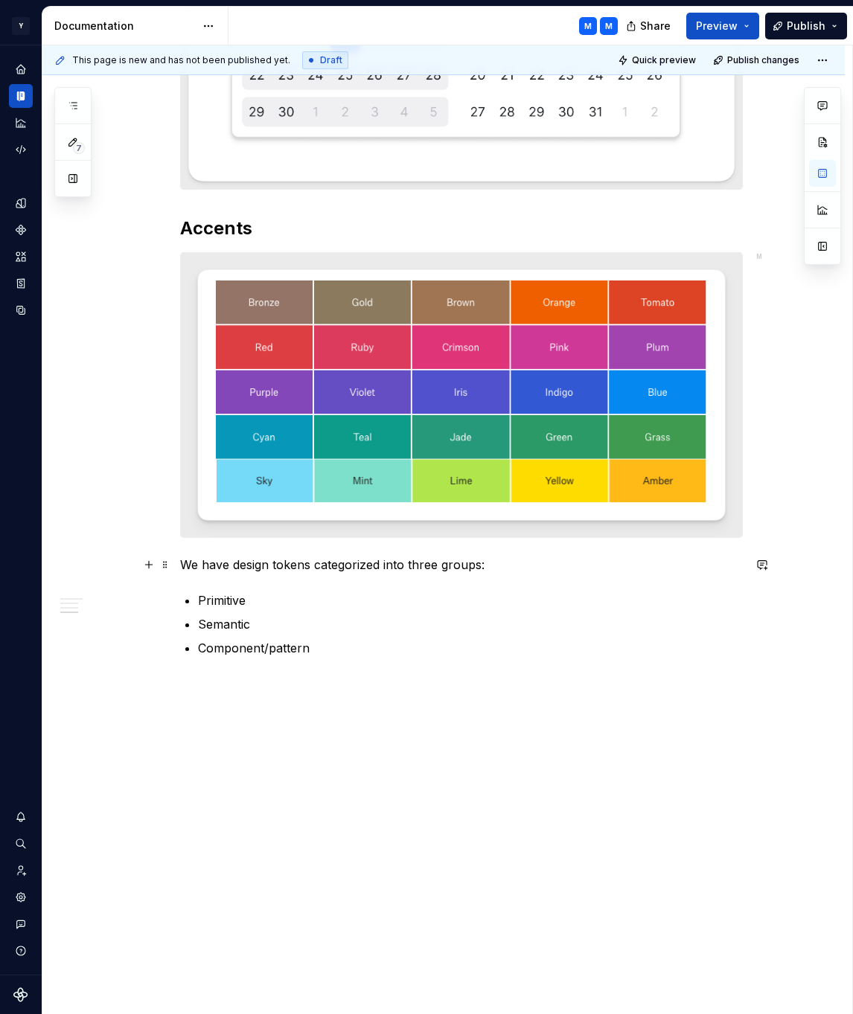
click at [184, 560] on p "We have design tokens categorized into three groups:" at bounding box center [461, 565] width 563 height 18
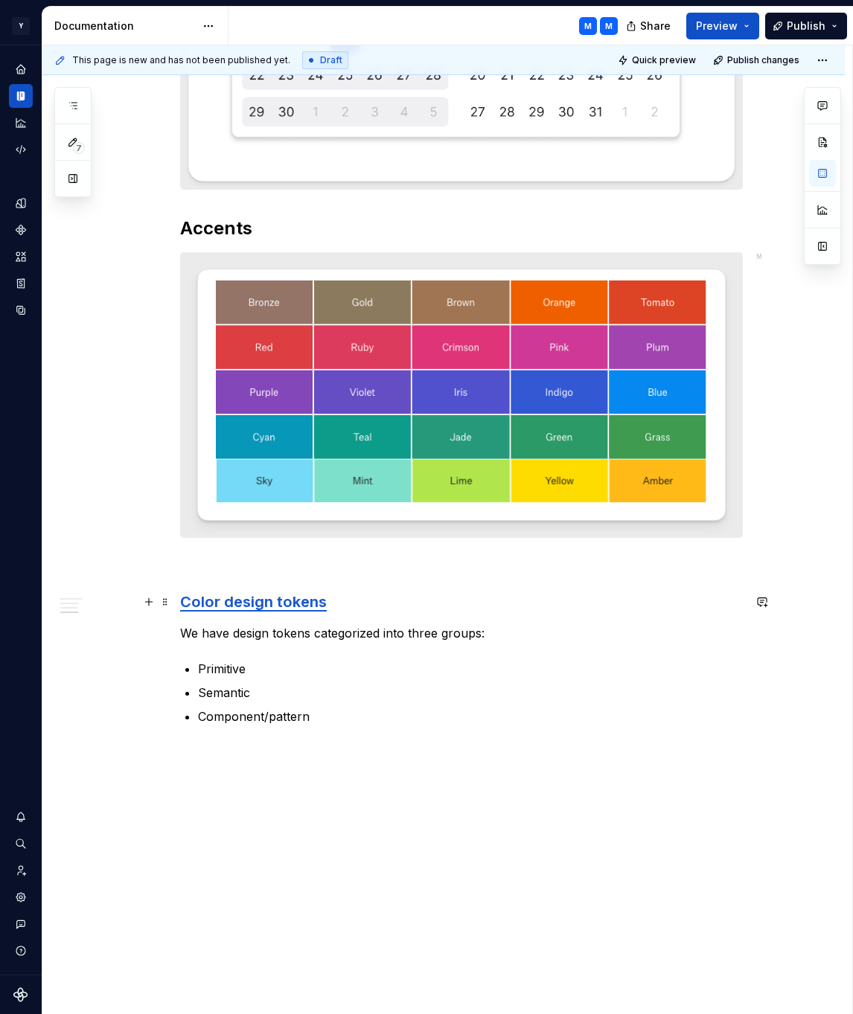
click at [187, 604] on strong "Color design tokens" at bounding box center [253, 602] width 147 height 18
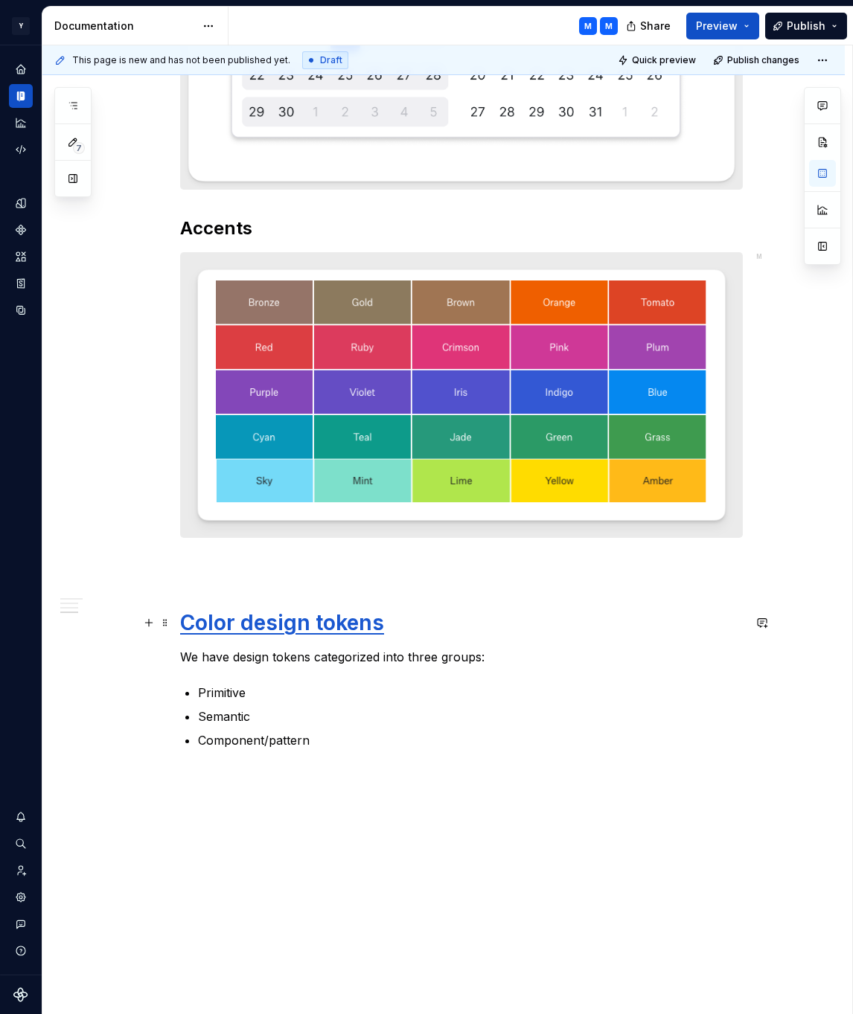
click at [216, 622] on strong "Color design tokens" at bounding box center [282, 622] width 204 height 25
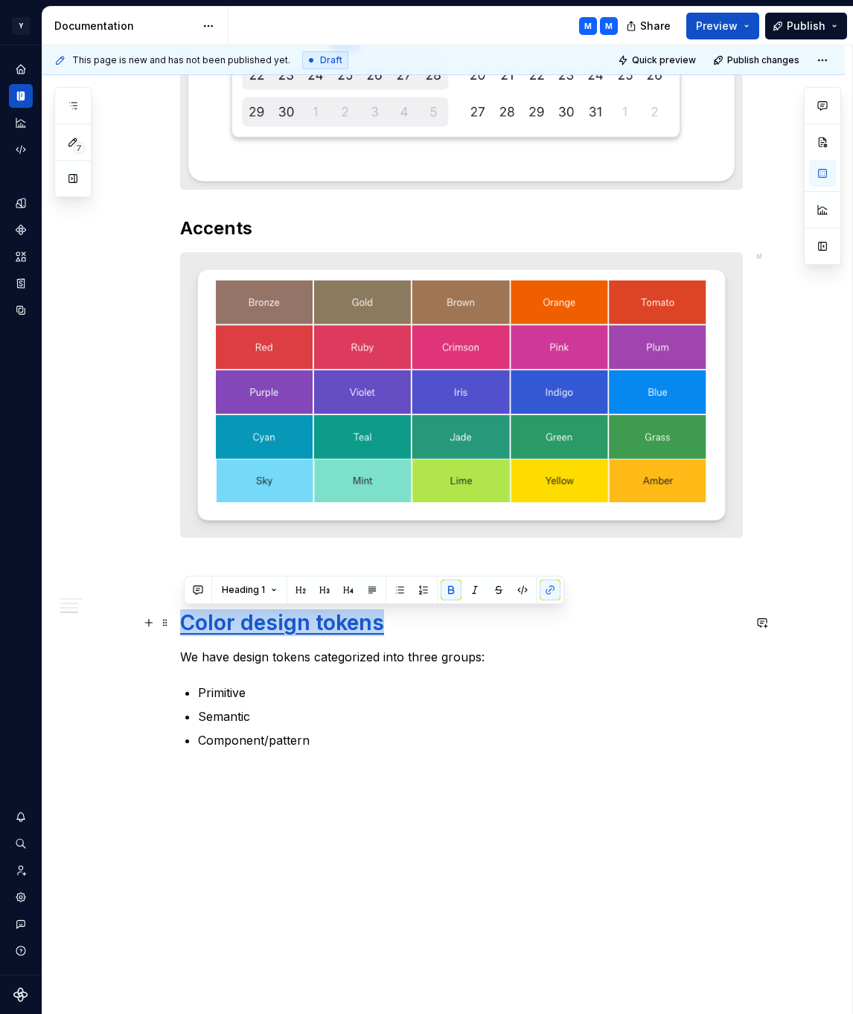
drag, startPoint x: 216, startPoint y: 622, endPoint x: 371, endPoint y: 618, distance: 155.6
click at [371, 618] on strong "Color design tokens" at bounding box center [282, 622] width 204 height 25
click at [552, 589] on button "button" at bounding box center [550, 590] width 21 height 21
click at [455, 593] on button "button" at bounding box center [451, 590] width 21 height 21
click at [455, 632] on h1 "Color design tokens" at bounding box center [461, 623] width 563 height 27
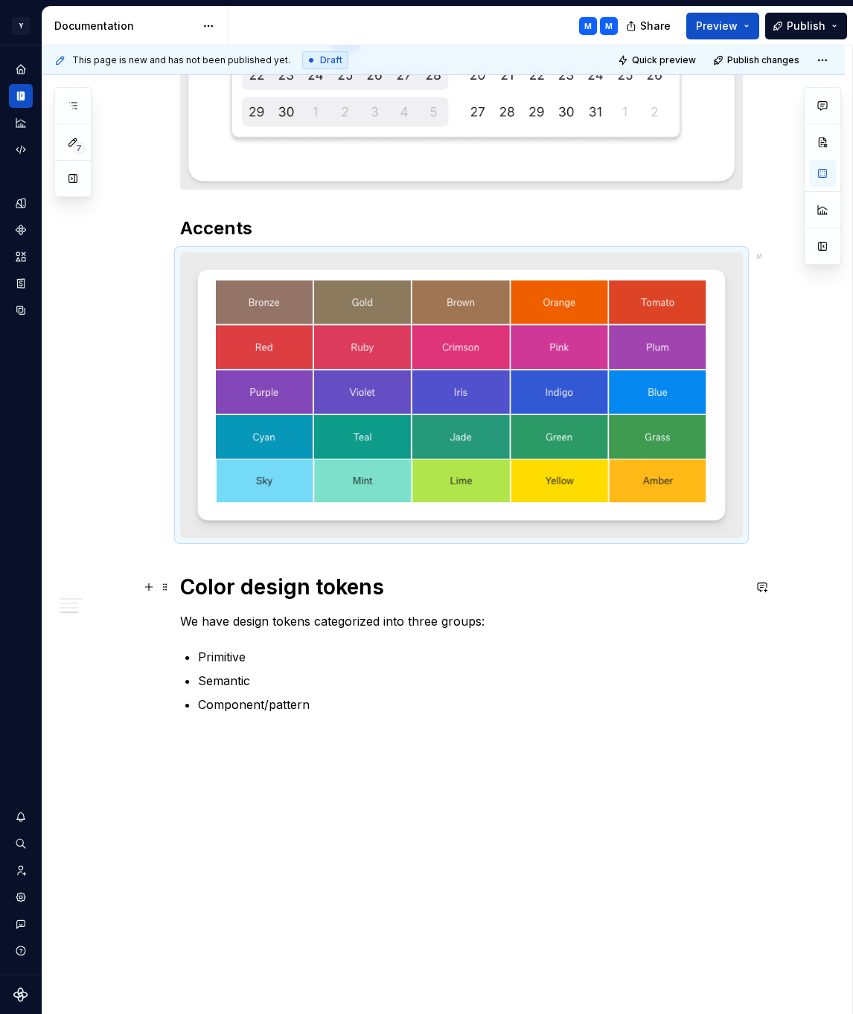
click at [429, 598] on h1 "Color design tokens" at bounding box center [461, 587] width 563 height 27
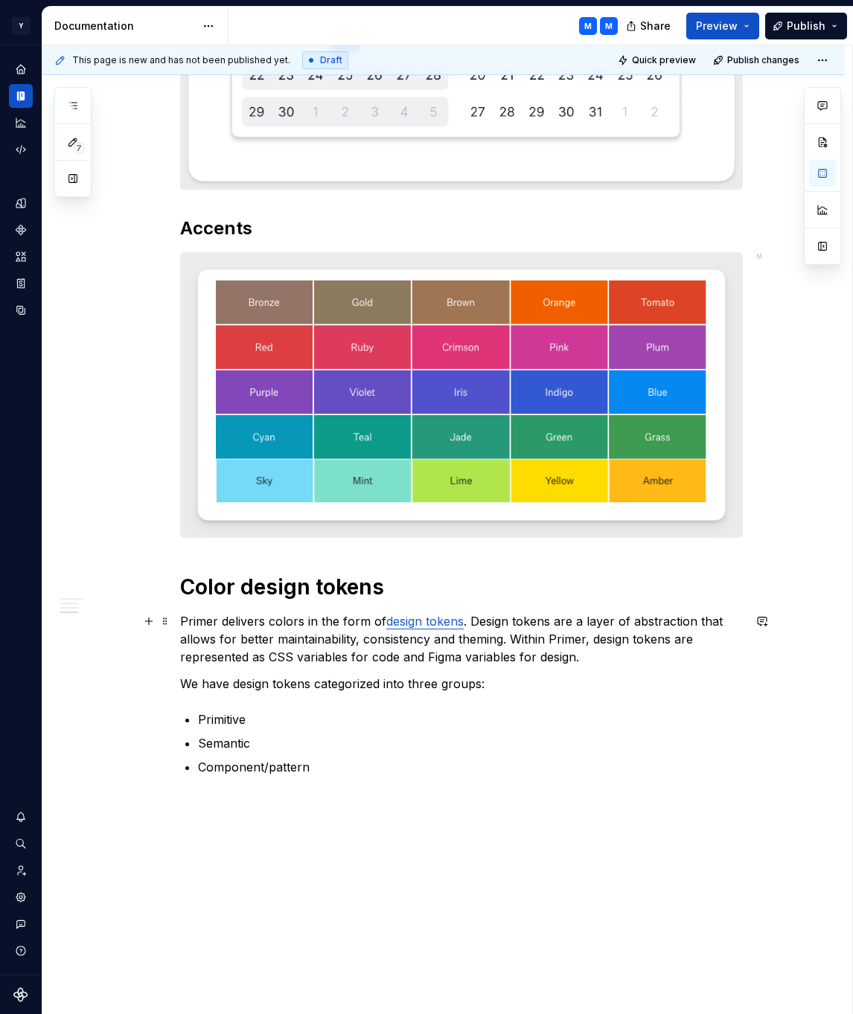
click at [409, 625] on link "design tokens" at bounding box center [424, 621] width 77 height 15
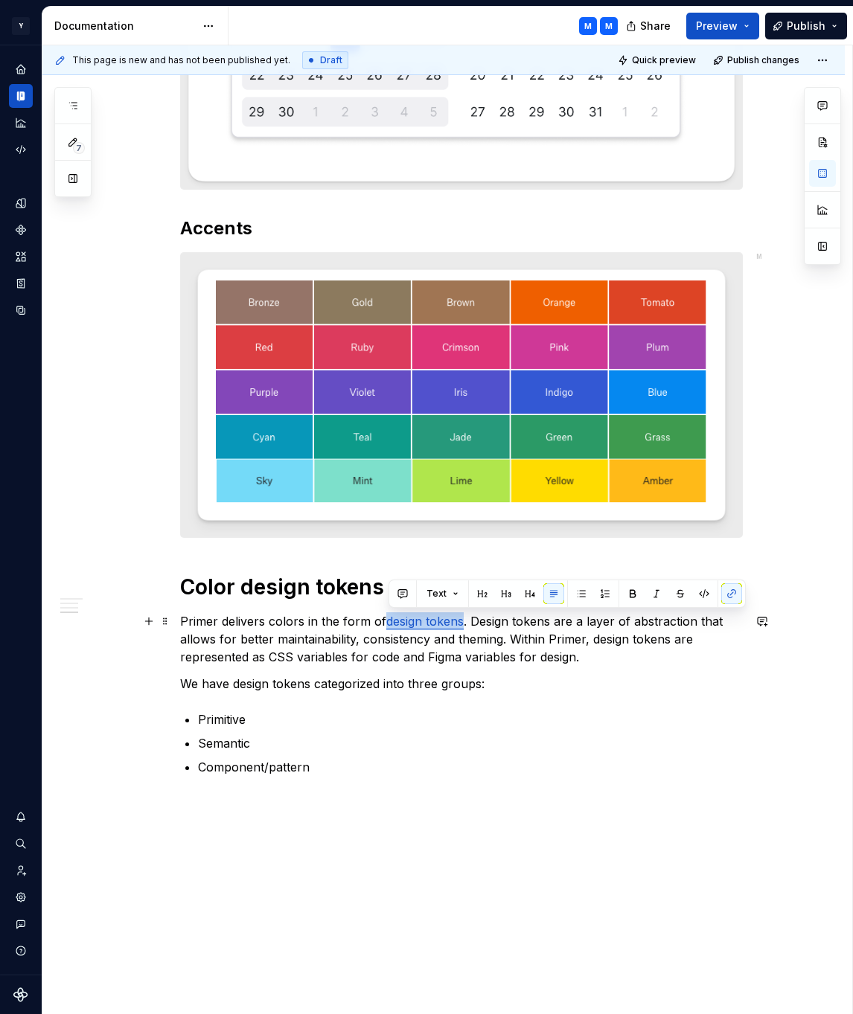
drag, startPoint x: 409, startPoint y: 625, endPoint x: 444, endPoint y: 625, distance: 34.2
click at [444, 625] on link "design tokens" at bounding box center [424, 621] width 77 height 15
click at [437, 621] on link "design tokens" at bounding box center [424, 621] width 77 height 15
click at [432, 622] on link "design tokens" at bounding box center [424, 621] width 77 height 15
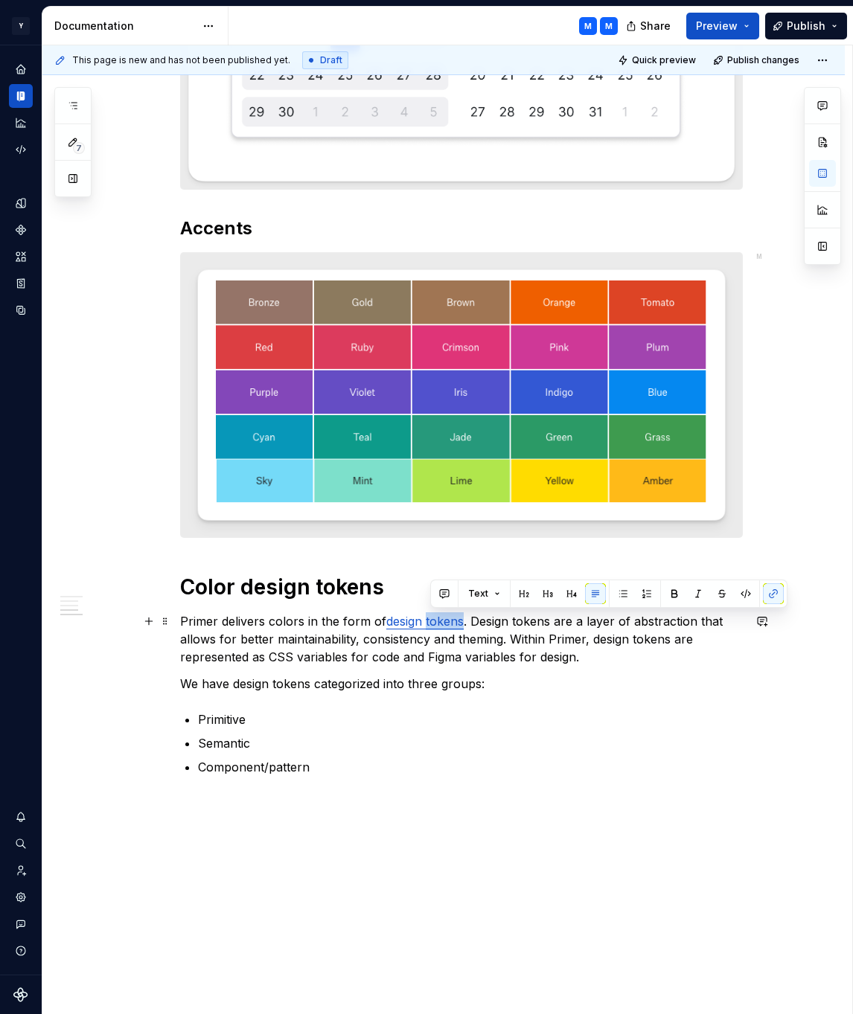
click at [479, 624] on p "Primer delivers colors in the form of design tokens . Design tokens are a layer…" at bounding box center [461, 640] width 563 height 54
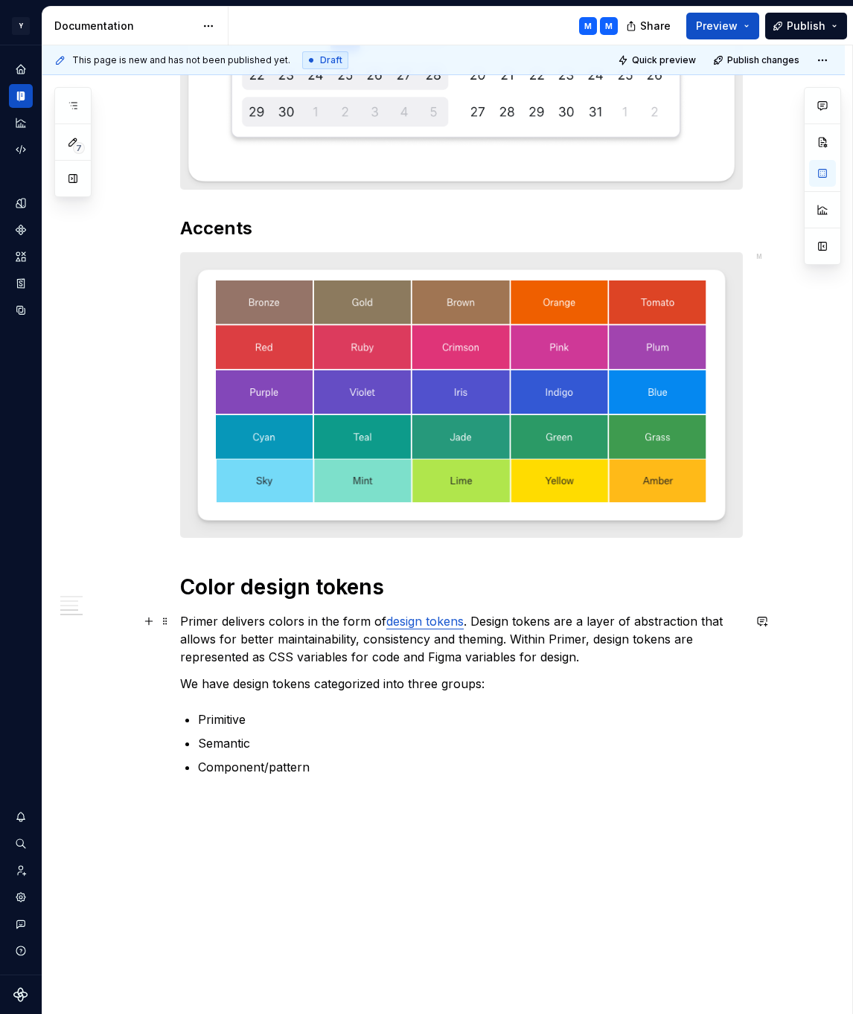
click at [398, 622] on link "design tokens" at bounding box center [424, 621] width 77 height 15
click at [517, 589] on button "button" at bounding box center [527, 591] width 21 height 21
click at [191, 622] on p "Primer delivers colors in the form of design tokens. Design tokens are a layer …" at bounding box center [461, 640] width 563 height 54
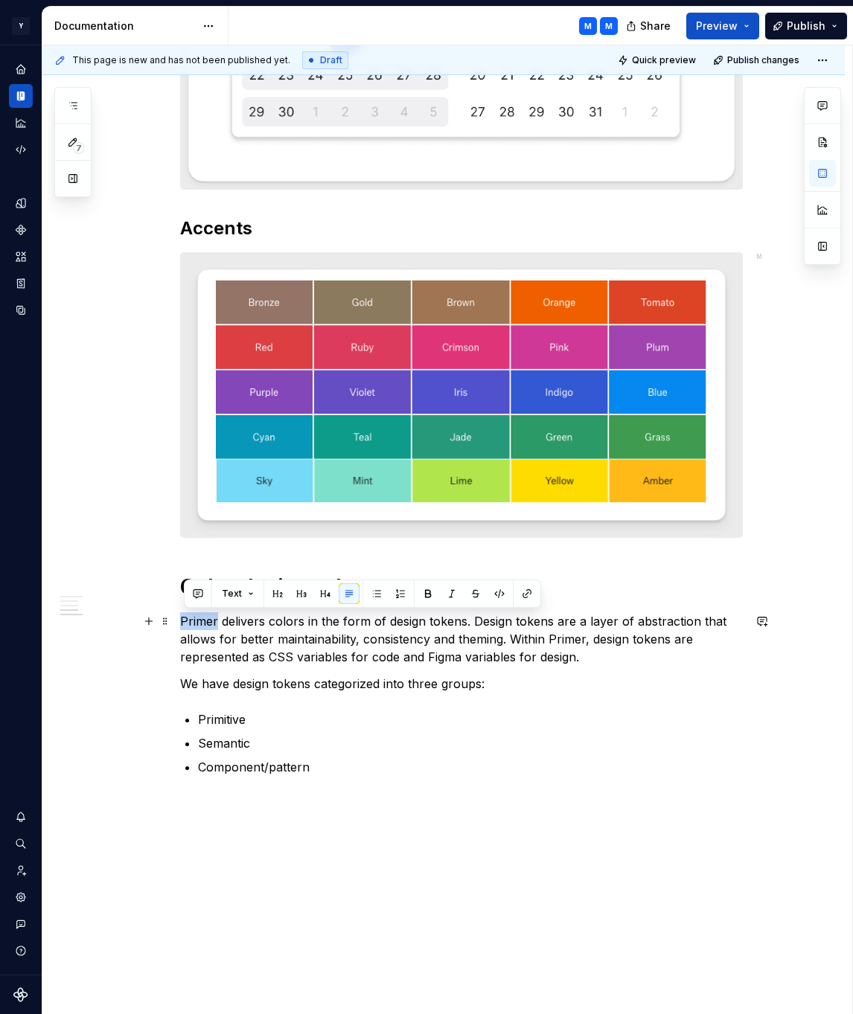
click at [191, 622] on p "Primer delivers colors in the form of design tokens. Design tokens are a layer …" at bounding box center [461, 640] width 563 height 54
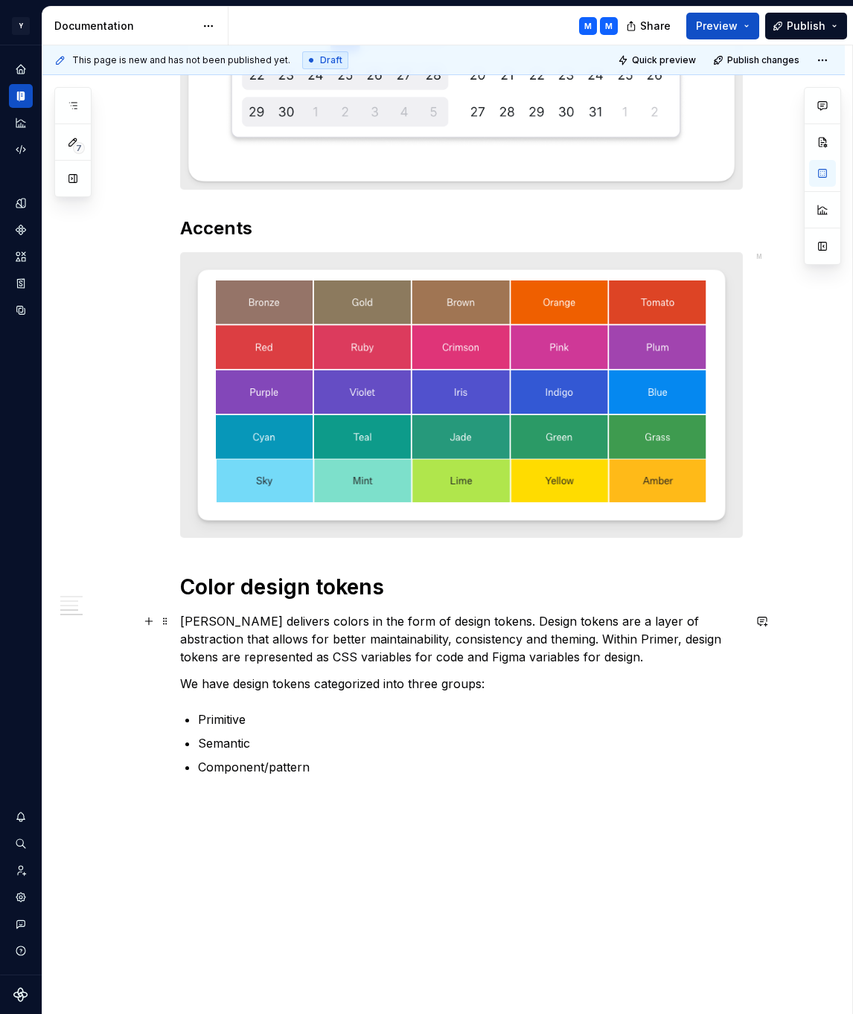
click at [566, 639] on p "Mingo delivers colors in the form of design tokens. Design tokens are a layer o…" at bounding box center [461, 640] width 563 height 54
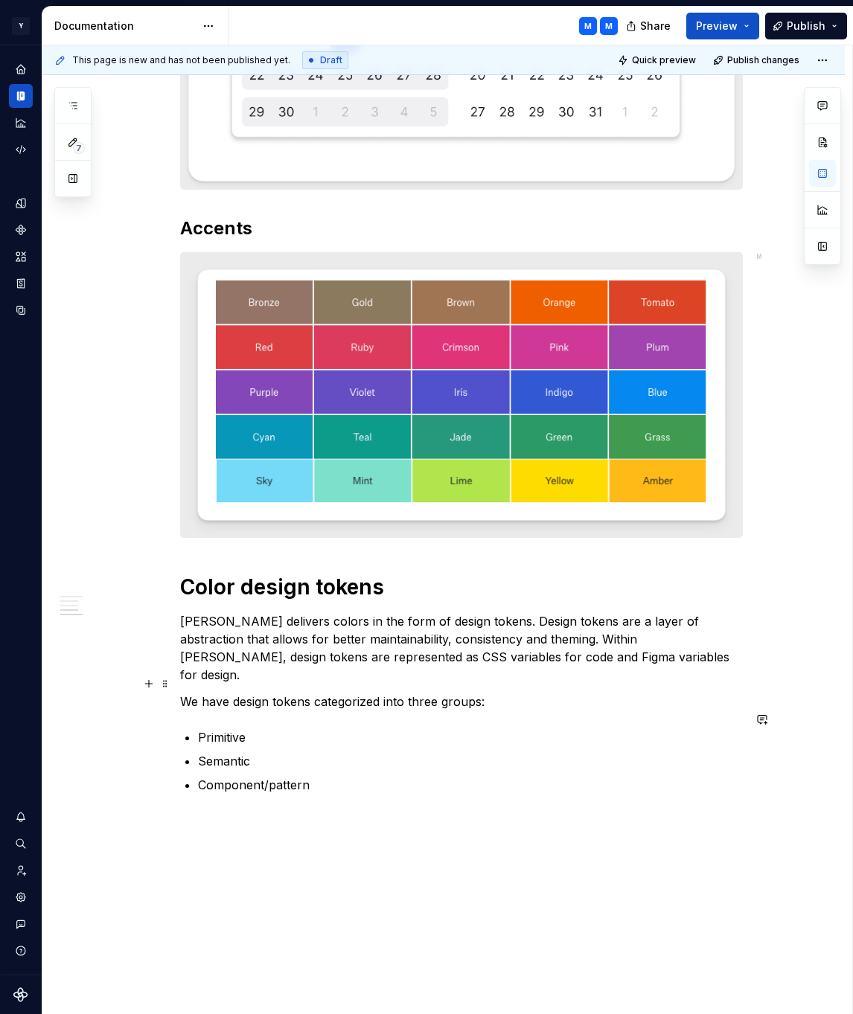
click at [487, 693] on p "We have design tokens categorized into three groups:" at bounding box center [461, 702] width 563 height 18
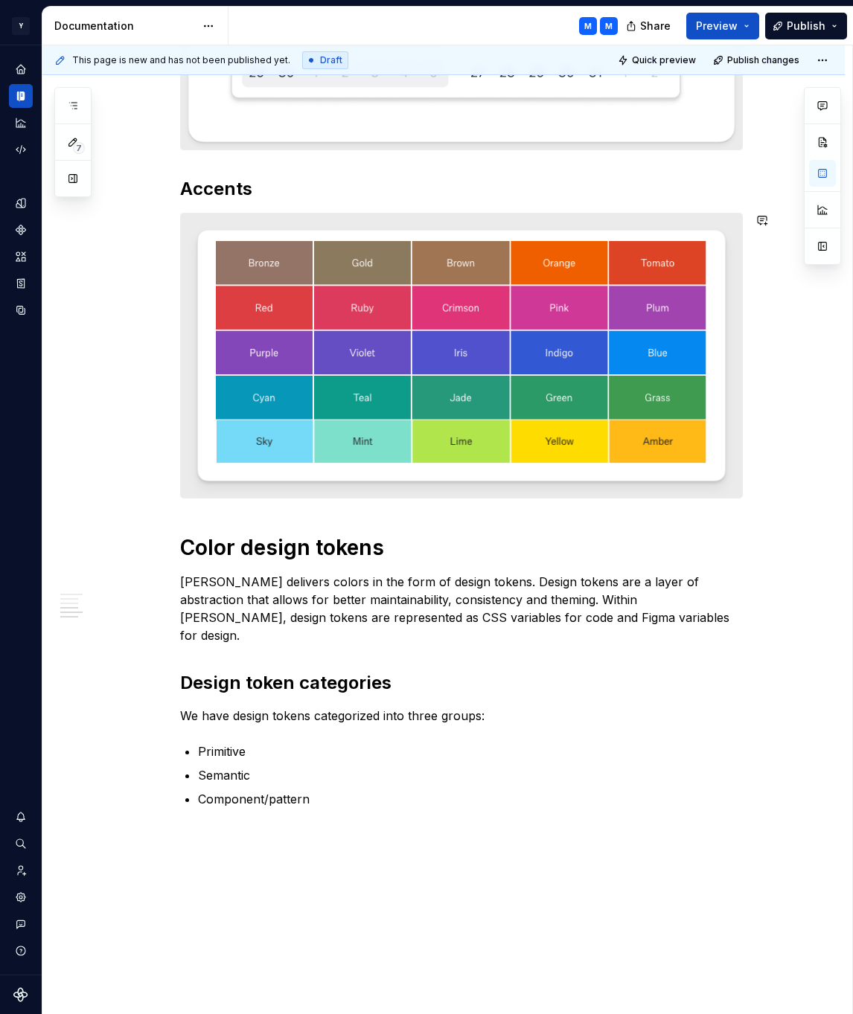
scroll to position [1308, 0]
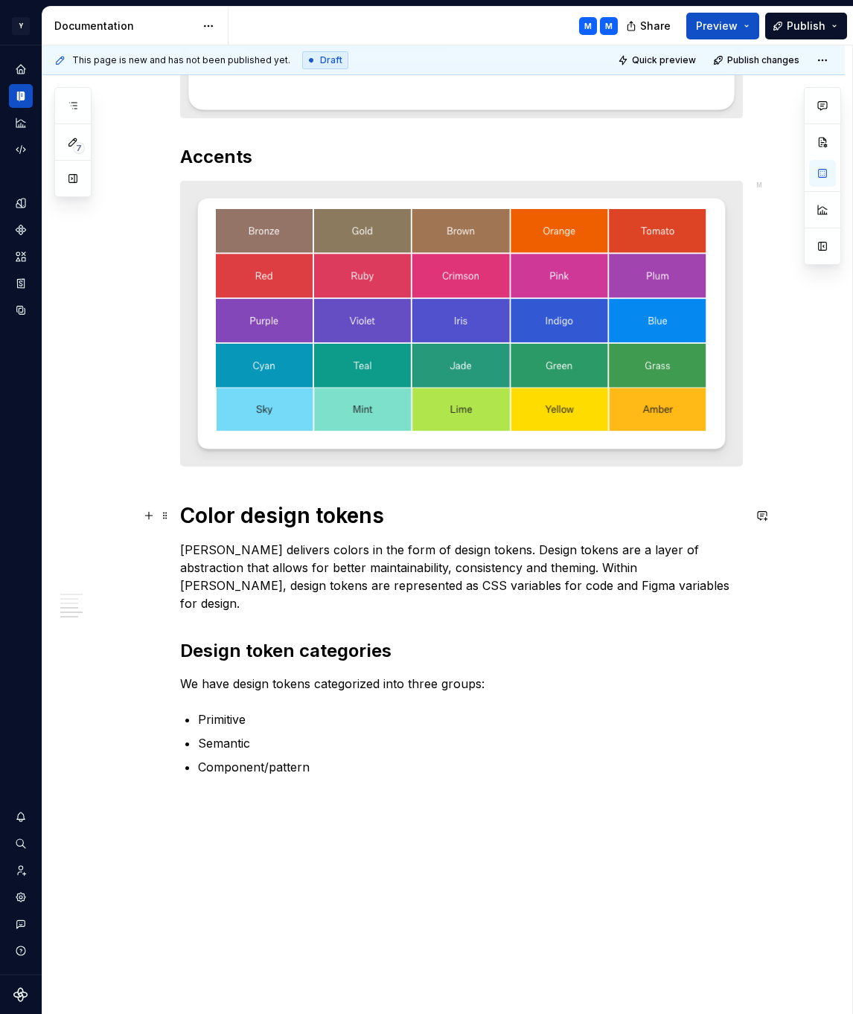
click at [188, 513] on h1 "Color design tokens" at bounding box center [461, 515] width 563 height 27
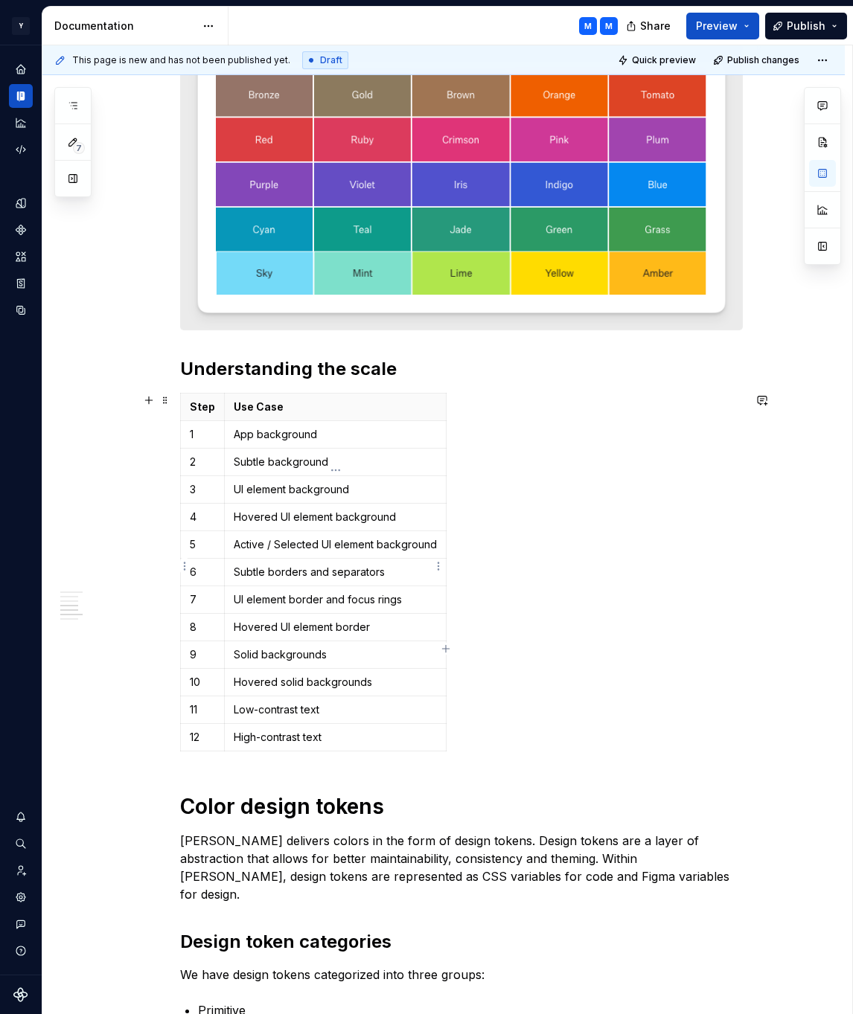
scroll to position [1546, 0]
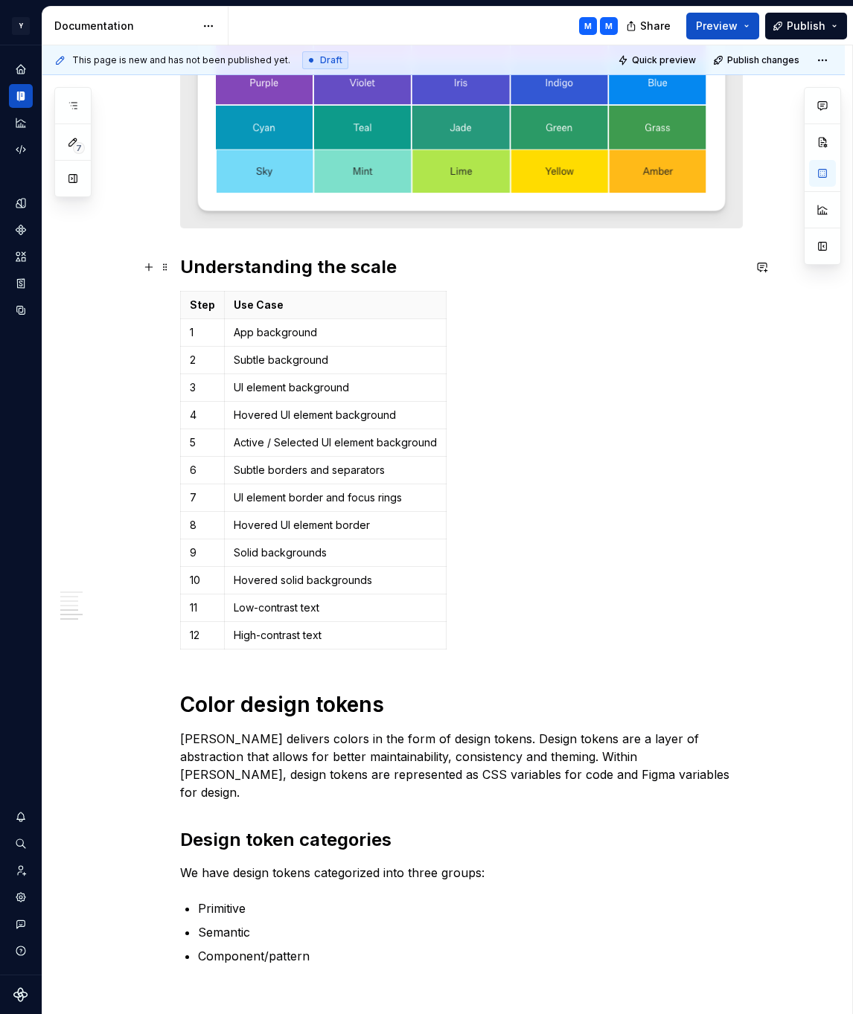
click at [429, 278] on h2 "Understanding the scale" at bounding box center [461, 267] width 563 height 24
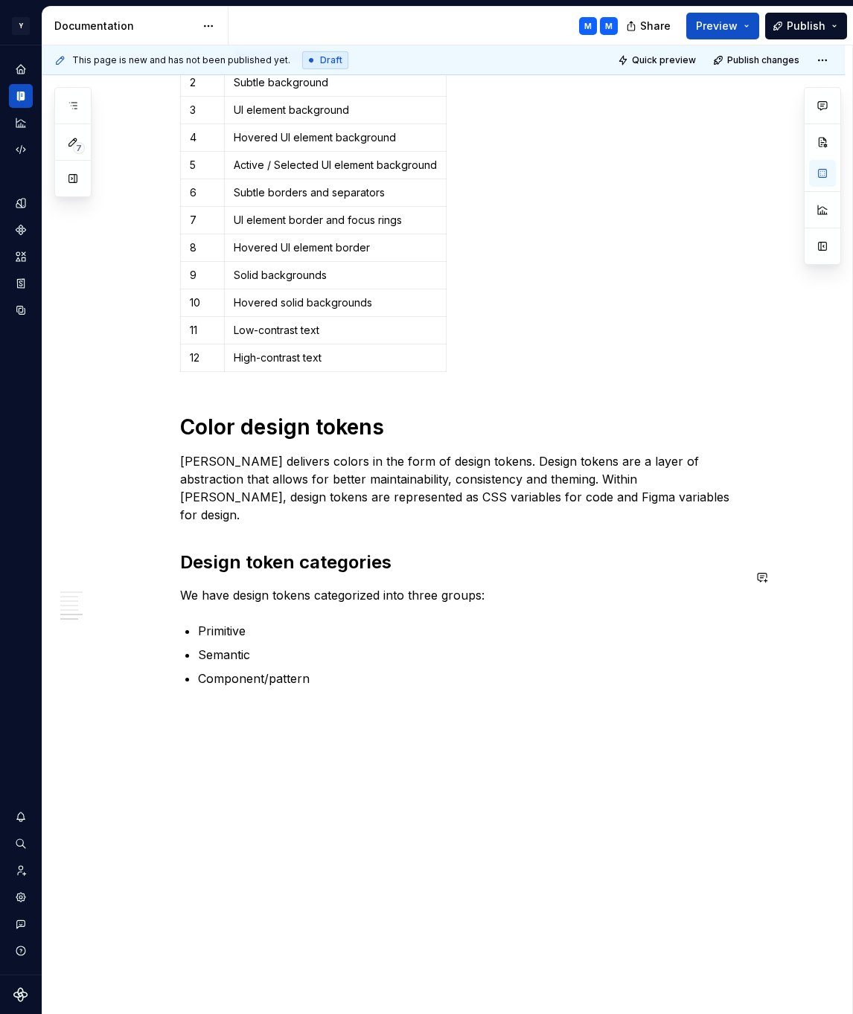
scroll to position [1908, 0]
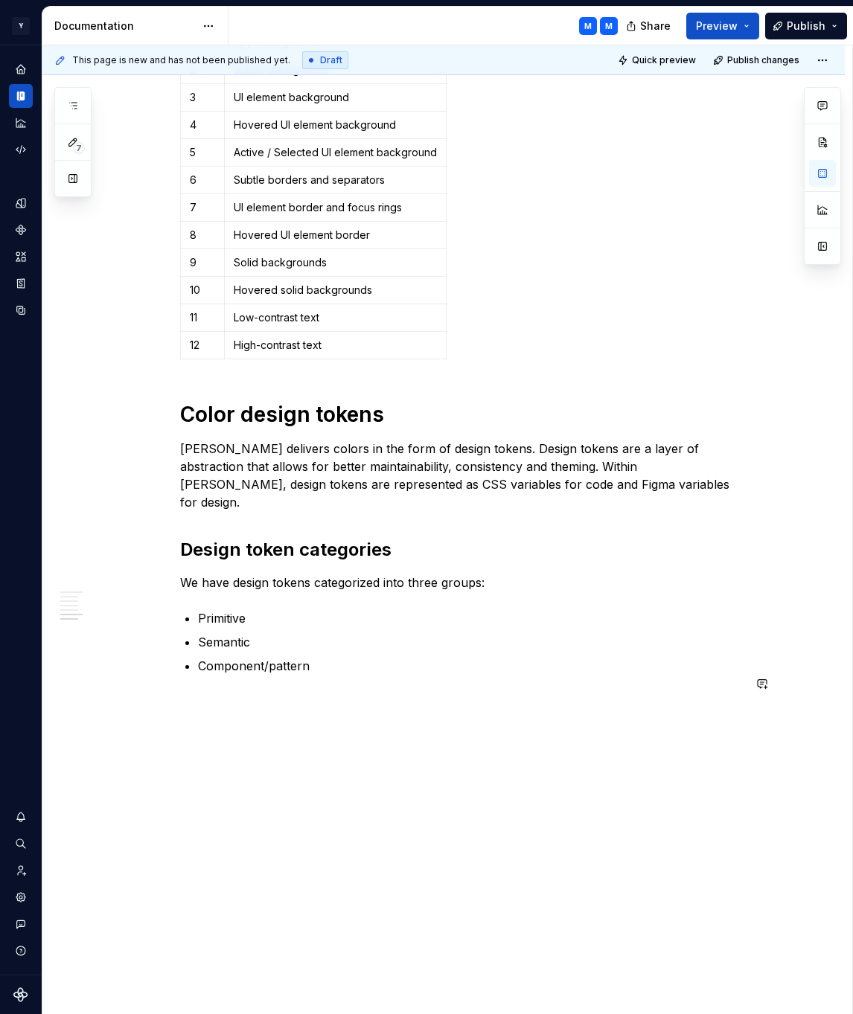
click at [410, 747] on div "This page is new and has not been published yet. Draft Quick preview Publish ch…" at bounding box center [447, 530] width 810 height 970
click at [310, 538] on h2 "Design token categories" at bounding box center [461, 550] width 563 height 24
click at [249, 693] on p at bounding box center [461, 702] width 563 height 18
click at [229, 726] on p at bounding box center [461, 735] width 563 height 18
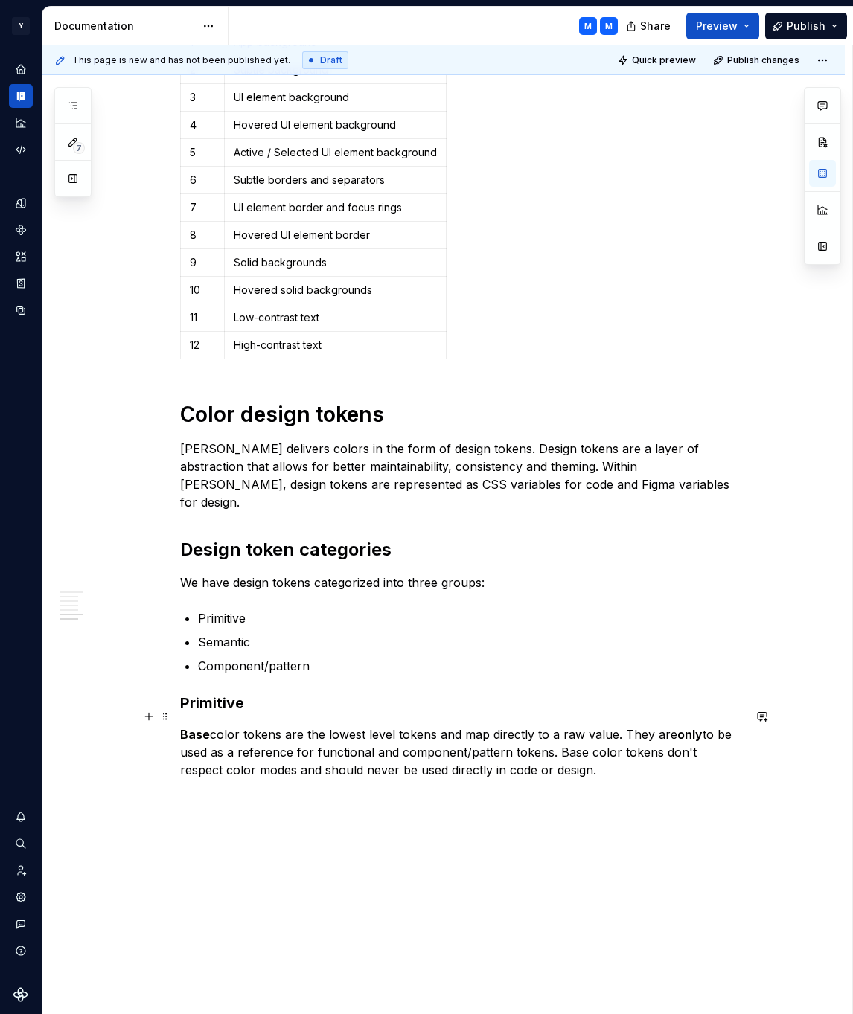
click at [202, 727] on strong "Base" at bounding box center [195, 734] width 30 height 15
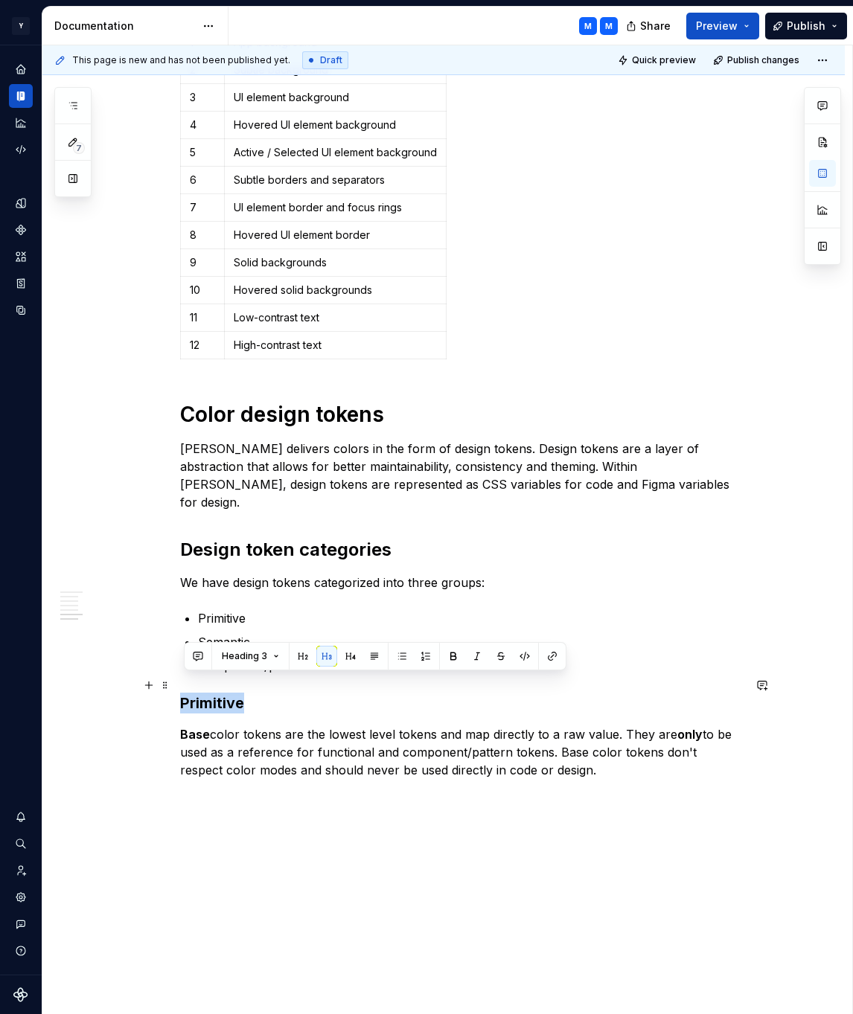
drag, startPoint x: 185, startPoint y: 684, endPoint x: 252, endPoint y: 683, distance: 67.0
click at [252, 693] on h3 "Primitive" at bounding box center [461, 703] width 563 height 21
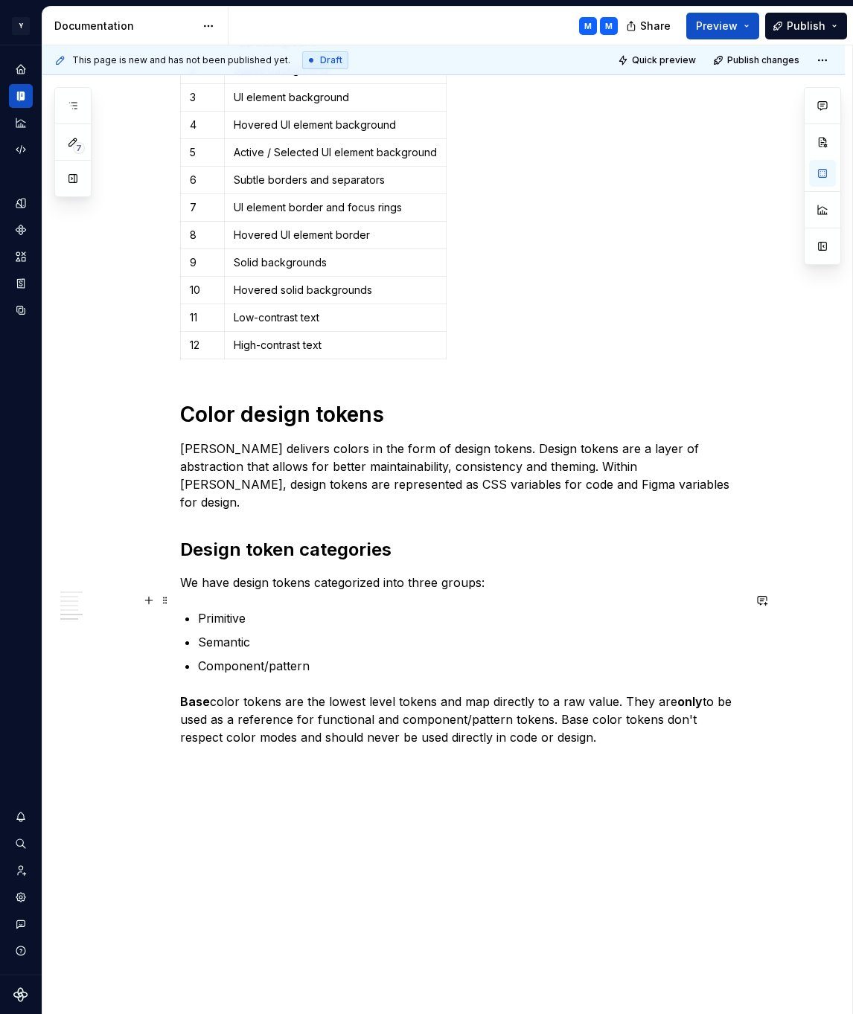
click at [225, 610] on p "Primitive" at bounding box center [470, 619] width 545 height 18
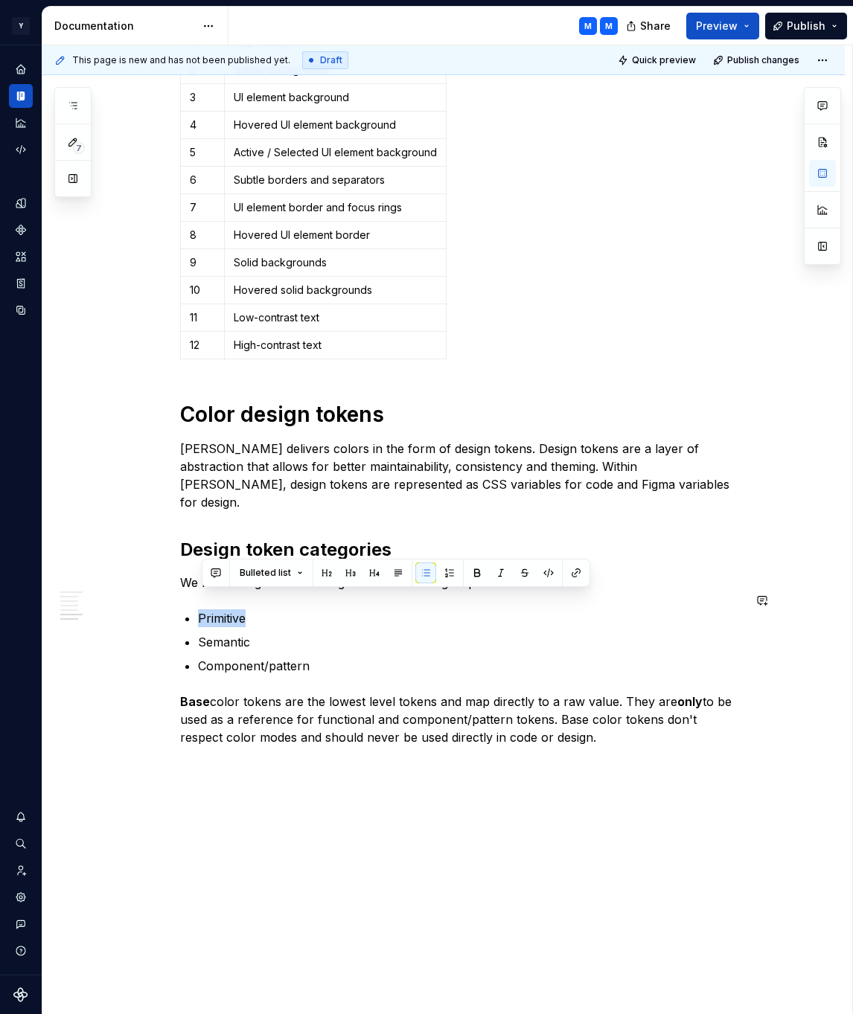
copy p "Primitive"
click at [205, 694] on strong "Base" at bounding box center [195, 701] width 30 height 15
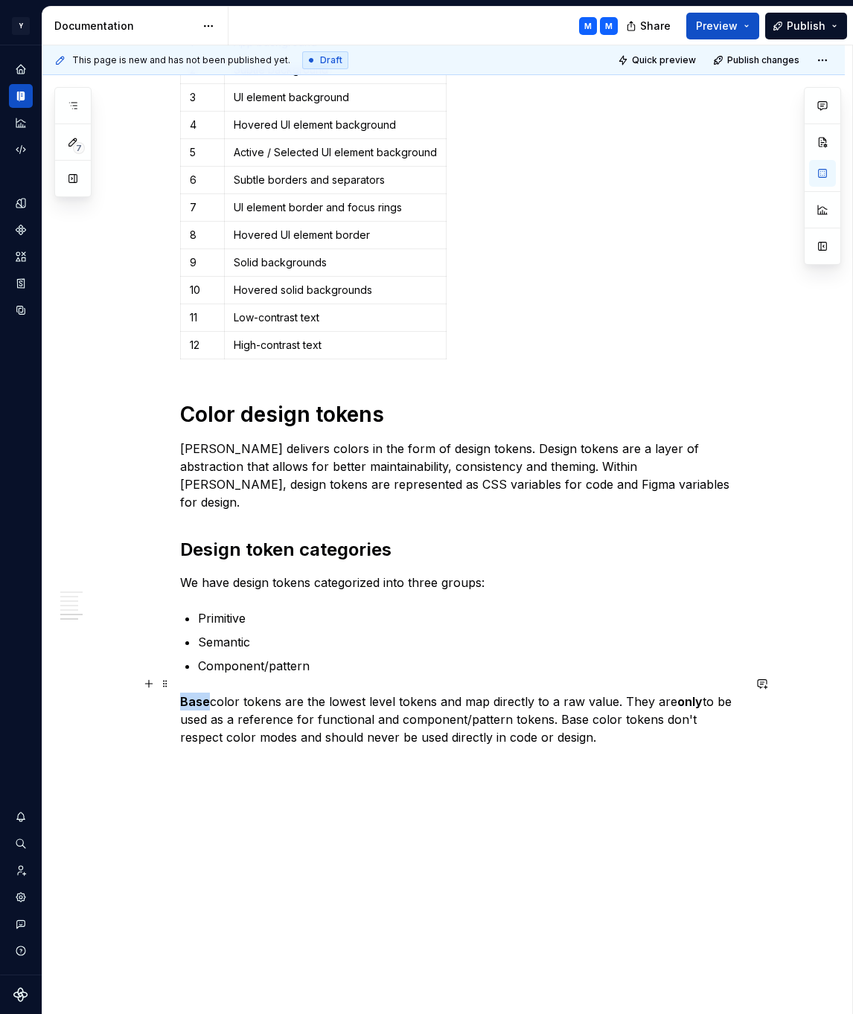
click at [205, 694] on strong "Base" at bounding box center [195, 701] width 30 height 15
click at [205, 693] on p "Primitive color tokens are the lowest level tokens and map directly to a raw va…" at bounding box center [461, 720] width 563 height 54
click at [259, 693] on p "Primitive color tokens are the lowest level tokens and map directly to a raw va…" at bounding box center [461, 720] width 563 height 54
click at [351, 703] on p "Primitive color tokens are the lowest level tokens and map directly to a raw va…" at bounding box center [461, 720] width 563 height 54
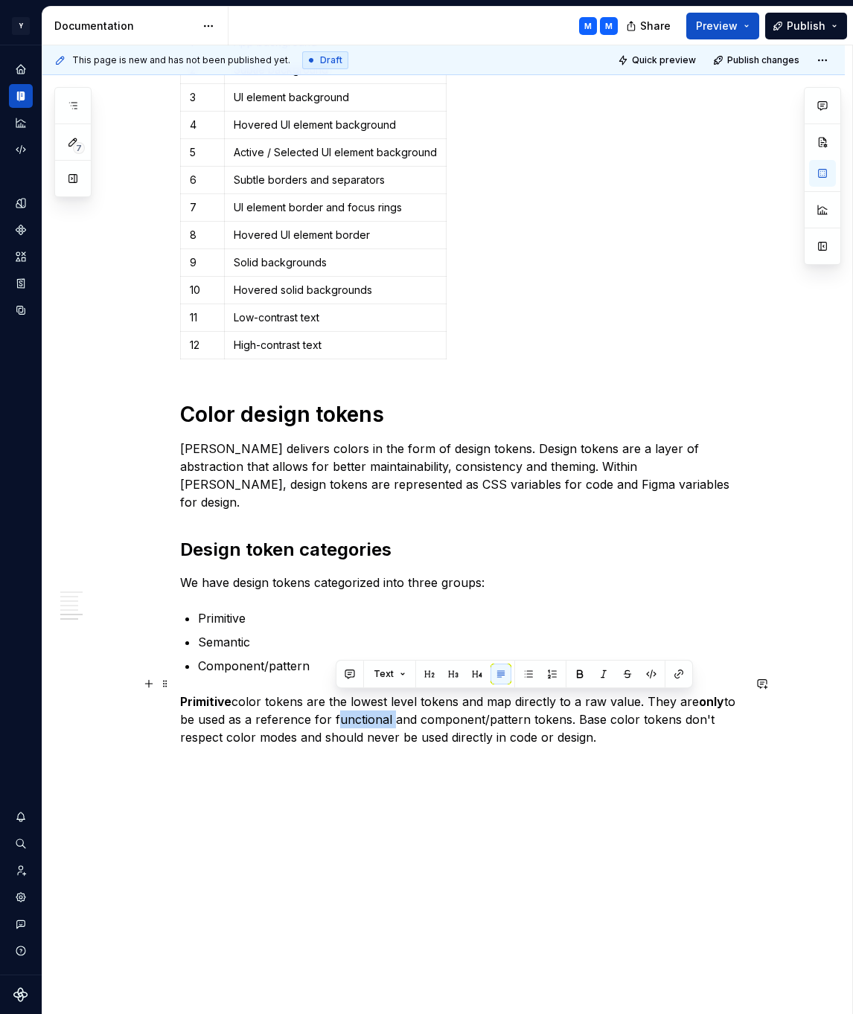
click at [351, 703] on p "Primitive color tokens are the lowest level tokens and map directly to a raw va…" at bounding box center [461, 720] width 563 height 54
click at [581, 703] on p "Primitive color tokens are the lowest level tokens and map directly to a raw va…" at bounding box center [461, 720] width 563 height 54
click at [626, 720] on p "Primitive color tokens are the lowest level tokens and map directly to a raw va…" at bounding box center [461, 720] width 563 height 54
drag, startPoint x: 569, startPoint y: 703, endPoint x: 610, endPoint y: 723, distance: 45.9
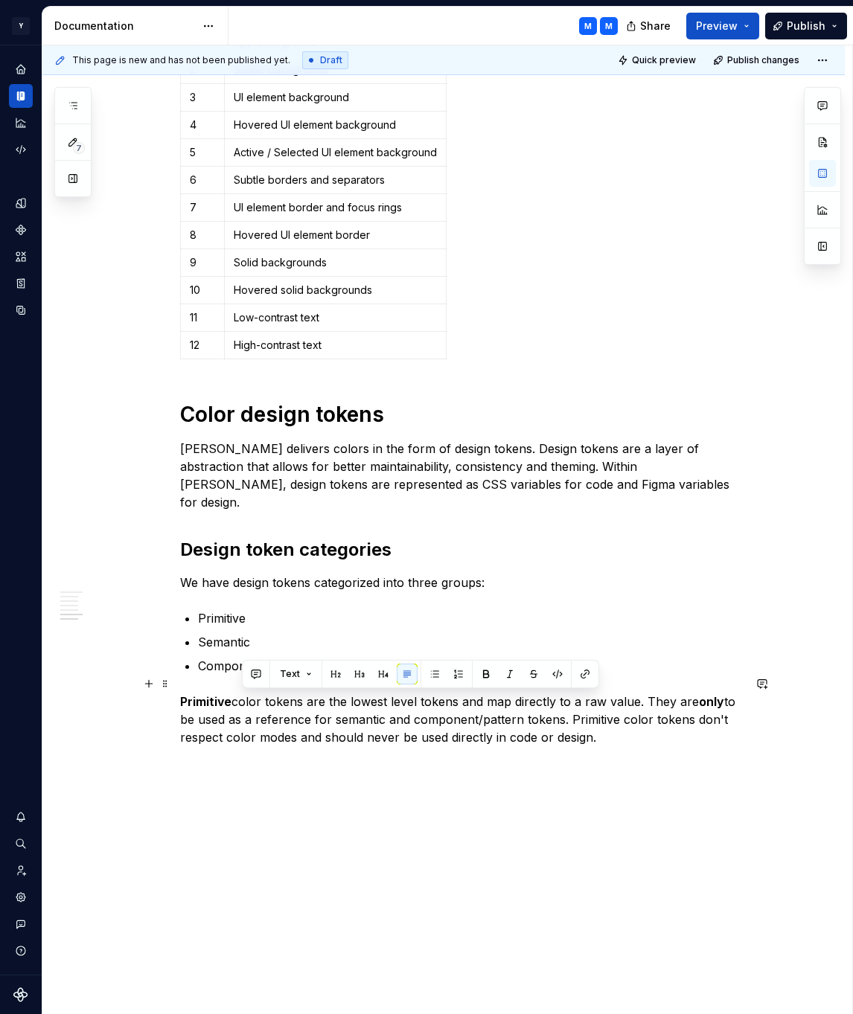
click at [610, 723] on p "Primitive color tokens are the lowest level tokens and map directly to a raw va…" at bounding box center [461, 720] width 563 height 54
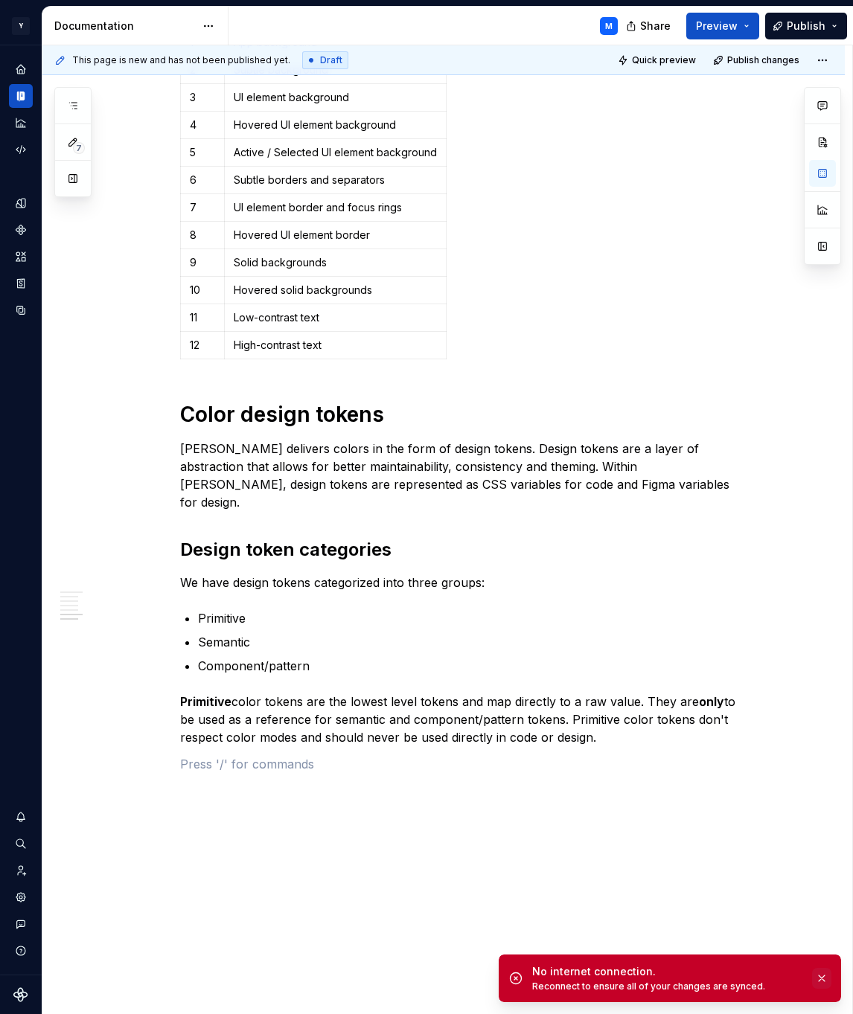
click at [823, 980] on button "button" at bounding box center [821, 978] width 19 height 21
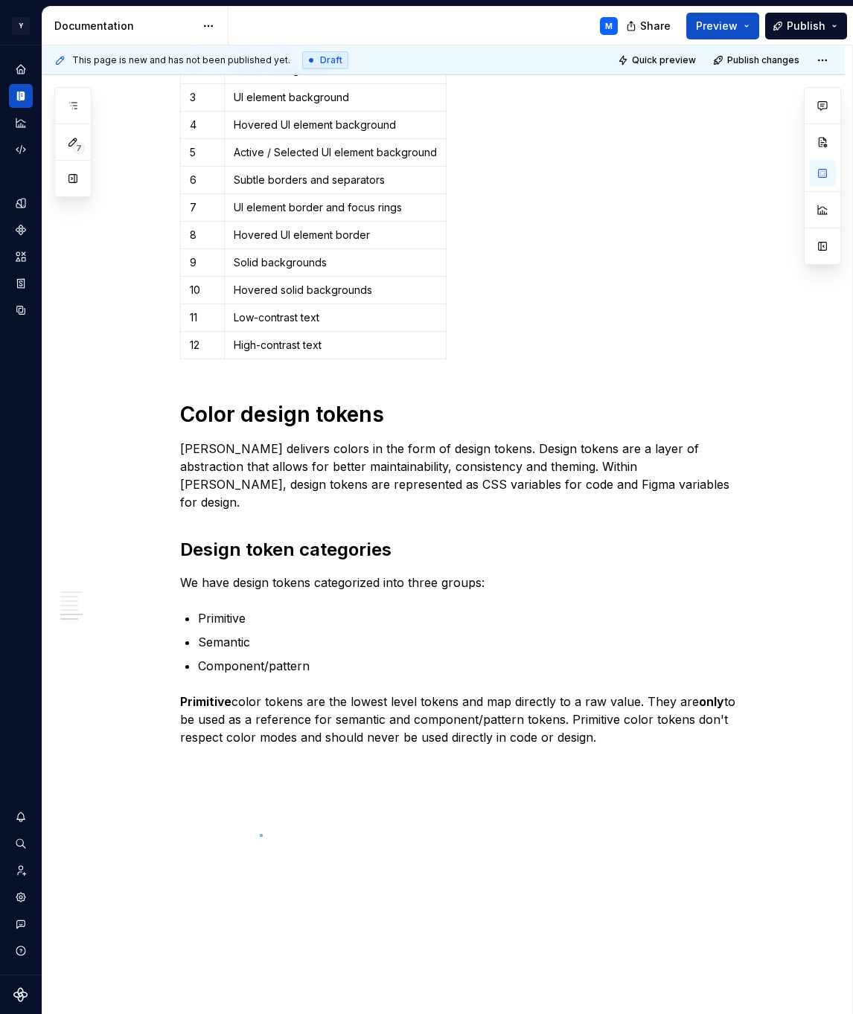
click at [260, 834] on div "This page is new and has not been published yet. Draft Quick preview Publish ch…" at bounding box center [447, 530] width 810 height 970
click at [202, 755] on p at bounding box center [461, 764] width 563 height 18
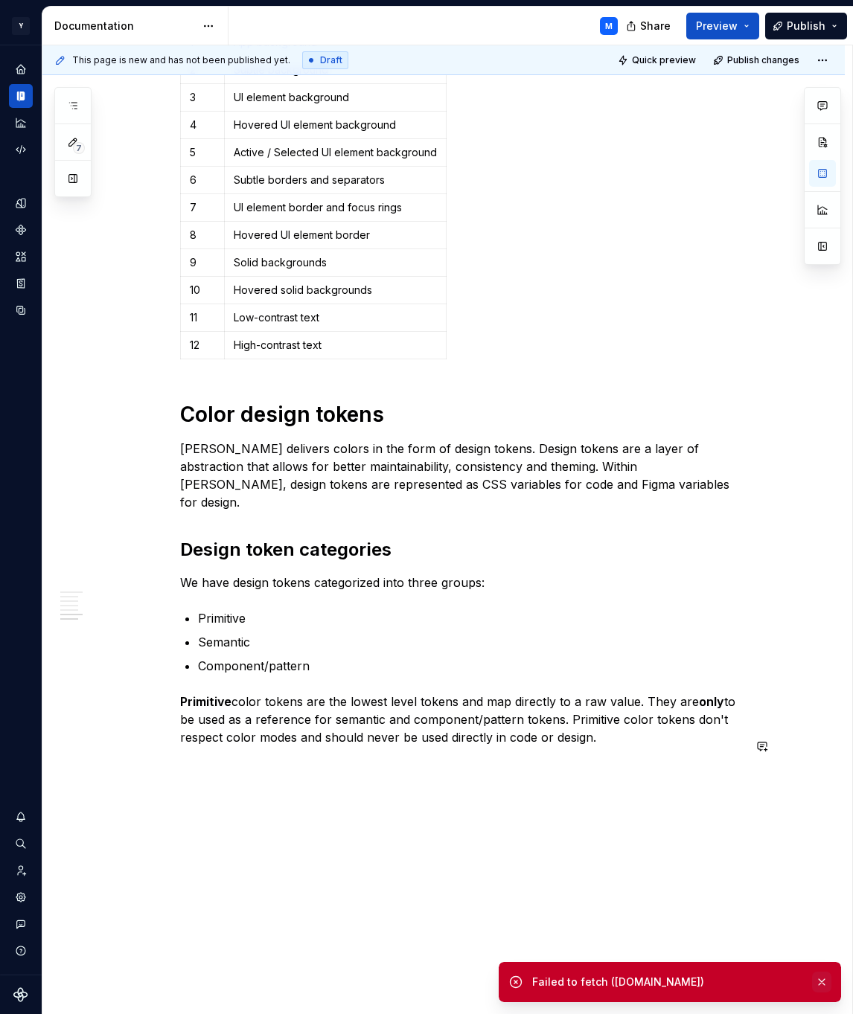
click at [827, 980] on button "button" at bounding box center [821, 982] width 19 height 21
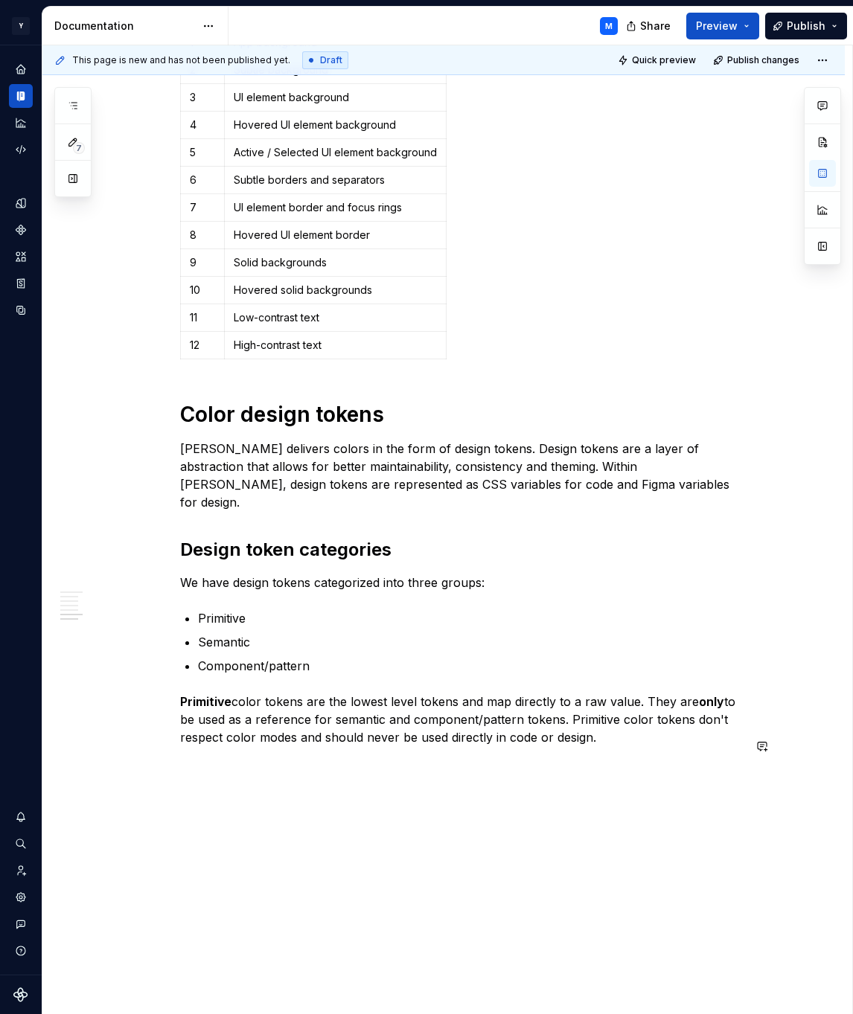
type textarea "*"
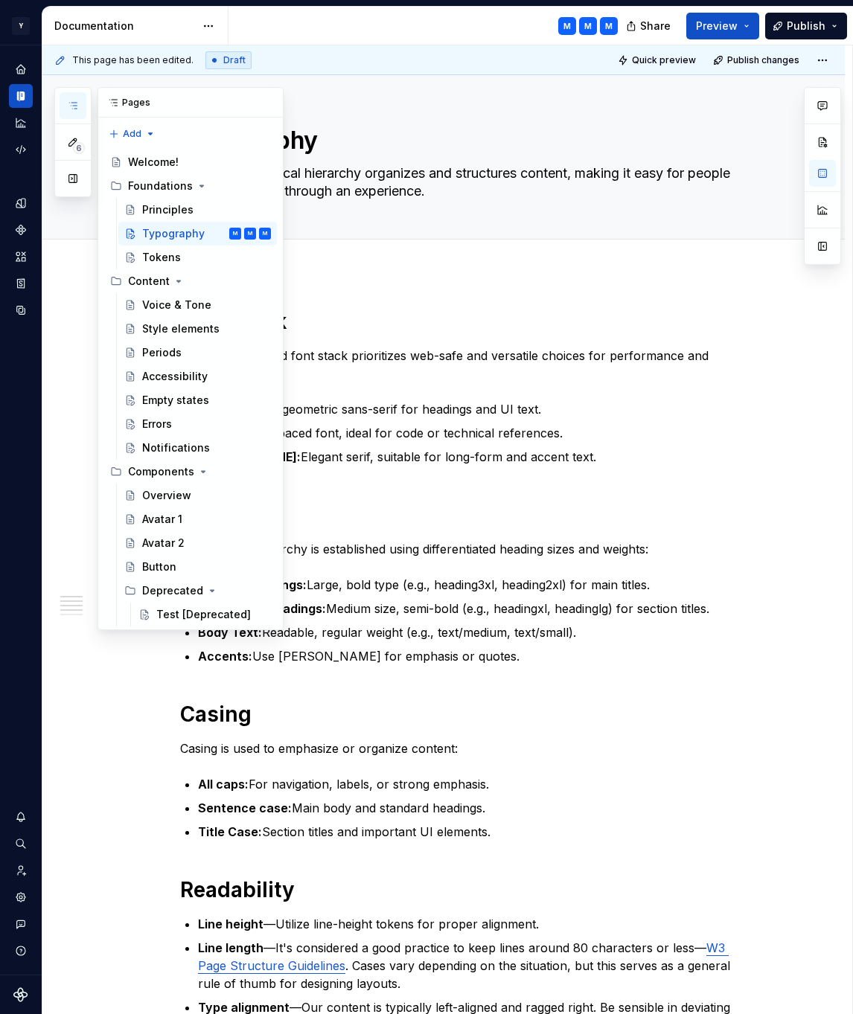
click at [69, 100] on icon "button" at bounding box center [73, 106] width 12 height 12
click at [260, 185] on button "Page tree" at bounding box center [260, 186] width 21 height 21
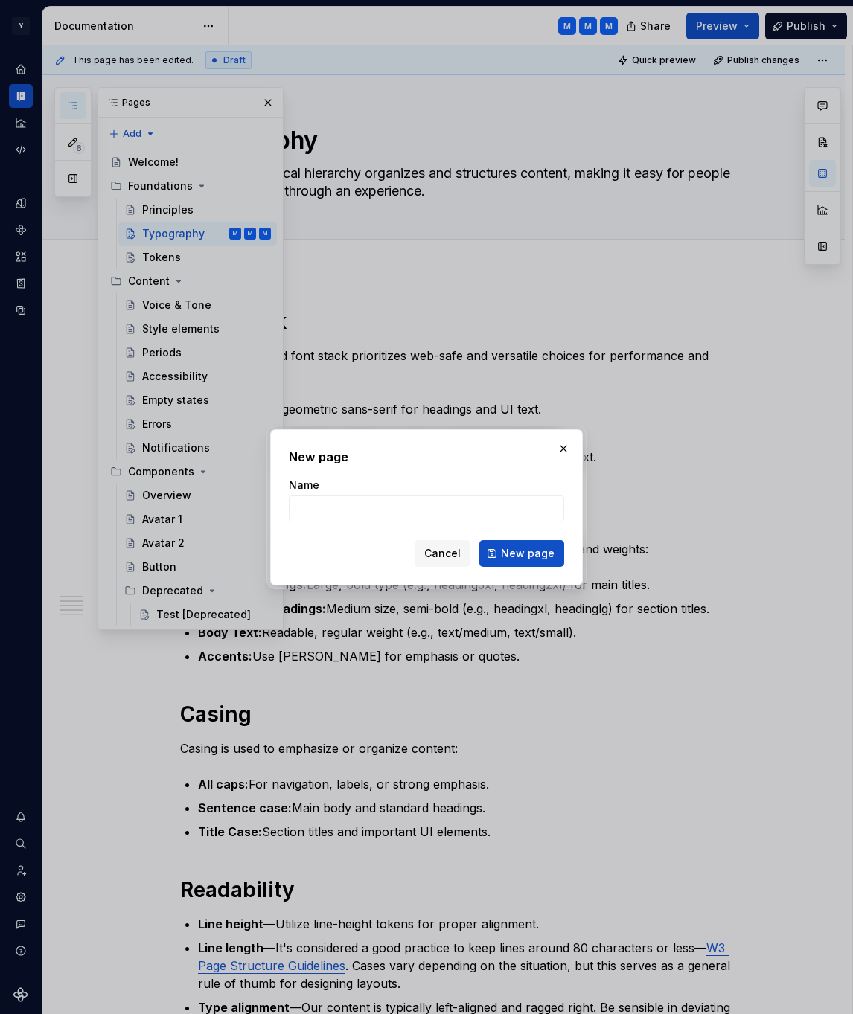
type textarea "*"
type input "Color"
click button "New page" at bounding box center [521, 553] width 85 height 27
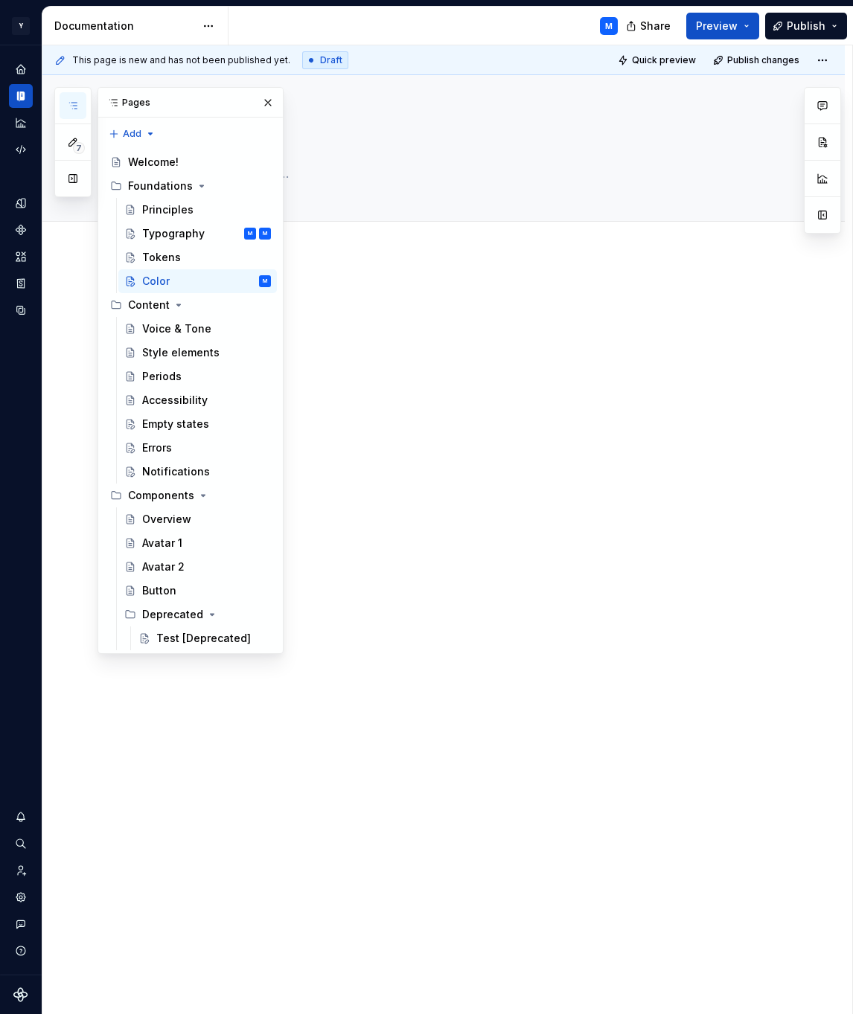
click at [544, 272] on div "This page is new and has not been published yet. Draft Quick preview Publish ch…" at bounding box center [447, 530] width 810 height 970
click at [311, 164] on textarea at bounding box center [458, 174] width 563 height 24
click at [269, 105] on button "button" at bounding box center [268, 102] width 21 height 21
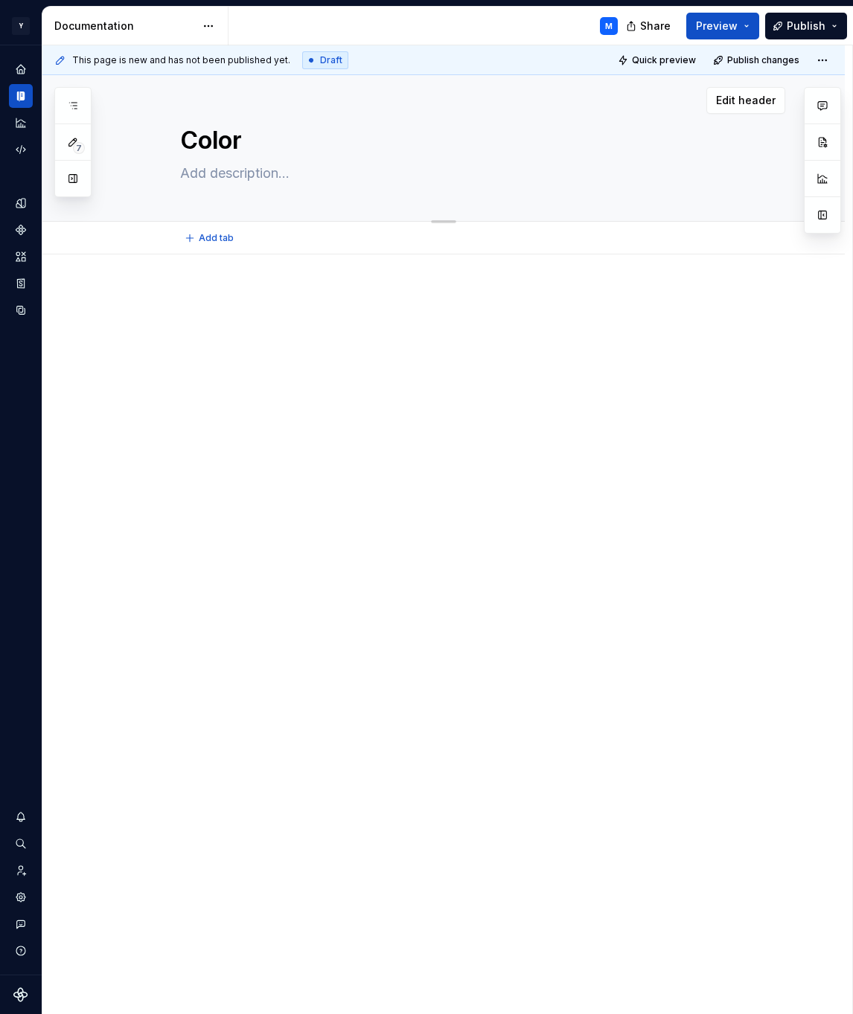
click at [243, 173] on textarea at bounding box center [458, 174] width 563 height 24
paste textarea "Color is a tool used to express style, evoke emotion, and communicate meaning. …"
type textarea "*"
type textarea "Color is a tool used to express style, evoke emotion, and communicate meaning. …"
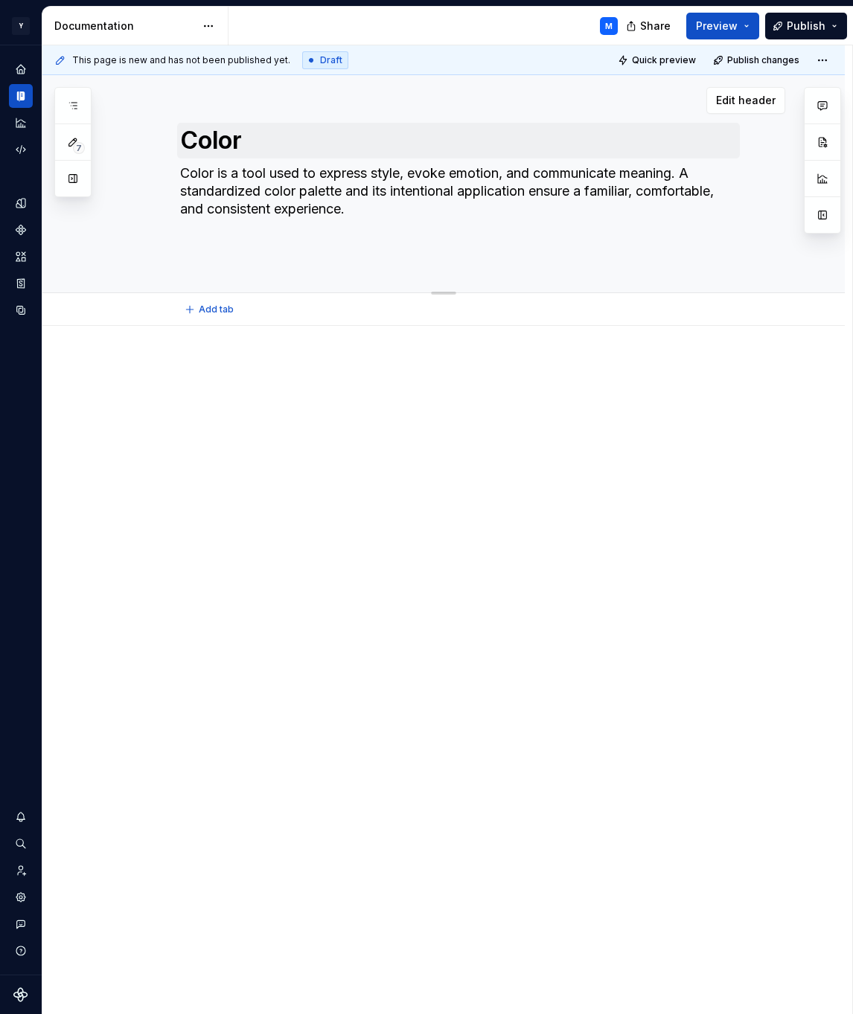
type textarea "*"
type textarea "Color is a tool used to express style, evoke emotion, and communicate meaning. …"
type textarea "*"
type textarea "Color is a tool used to express style, evoke emotion, and communicate meaning. …"
type textarea "*"
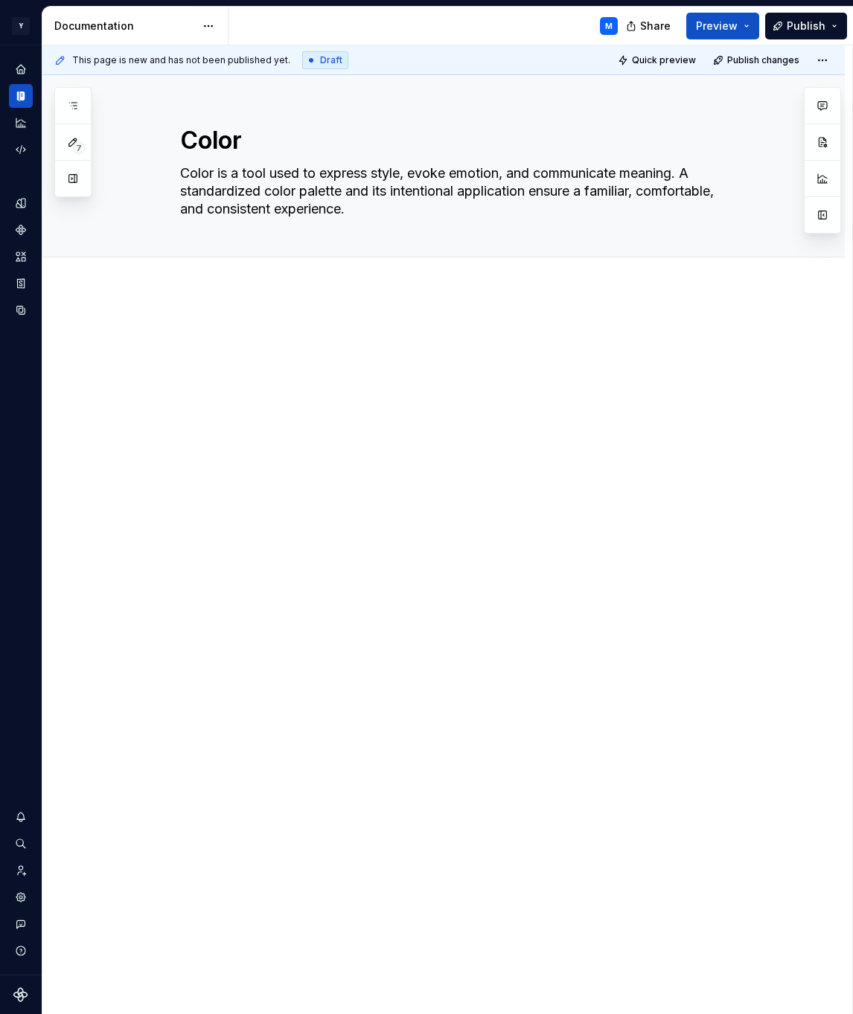
type textarea "Color is a tool used to express style, evoke emotion, and communicate meaning. …"
click at [165, 339] on div at bounding box center [443, 497] width 802 height 415
click at [115, 285] on div at bounding box center [443, 274] width 802 height 33
click at [75, 261] on div "Add tab" at bounding box center [443, 274] width 802 height 33
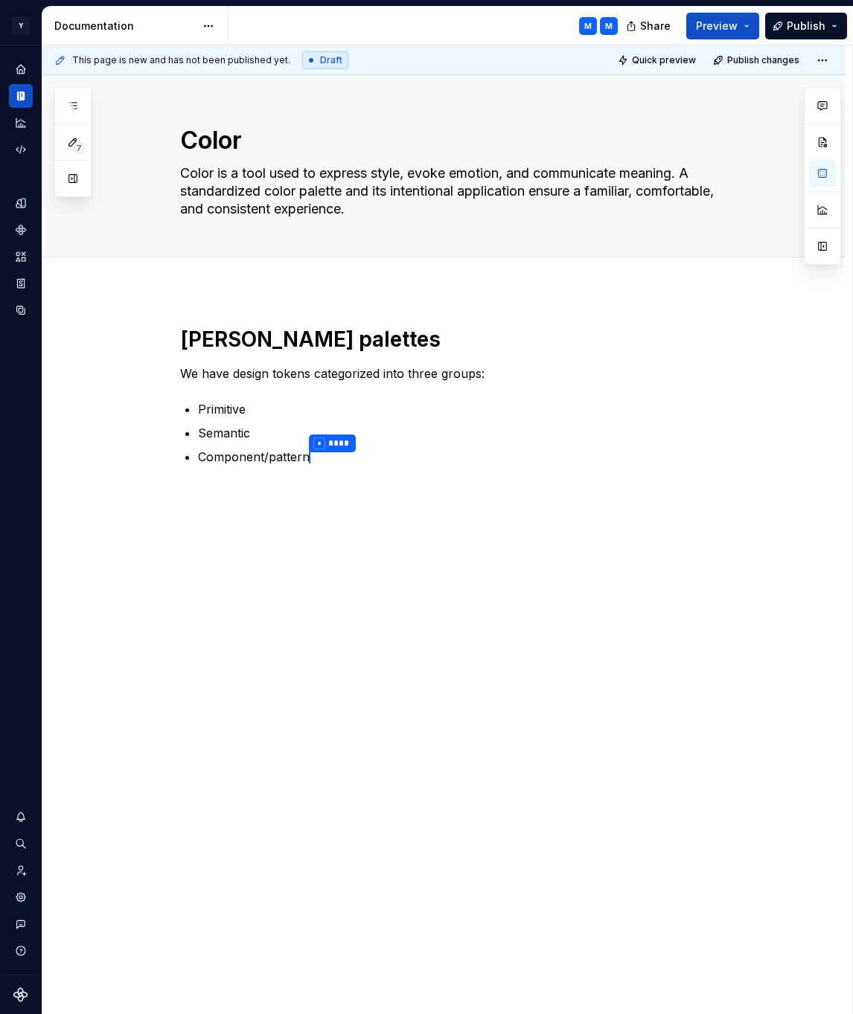
click at [335, 504] on div "Mingo palettes We have design tokens categorized into three groups: Primitive S…" at bounding box center [443, 539] width 802 height 499
click at [345, 342] on h1 "[PERSON_NAME] palettes" at bounding box center [461, 339] width 563 height 27
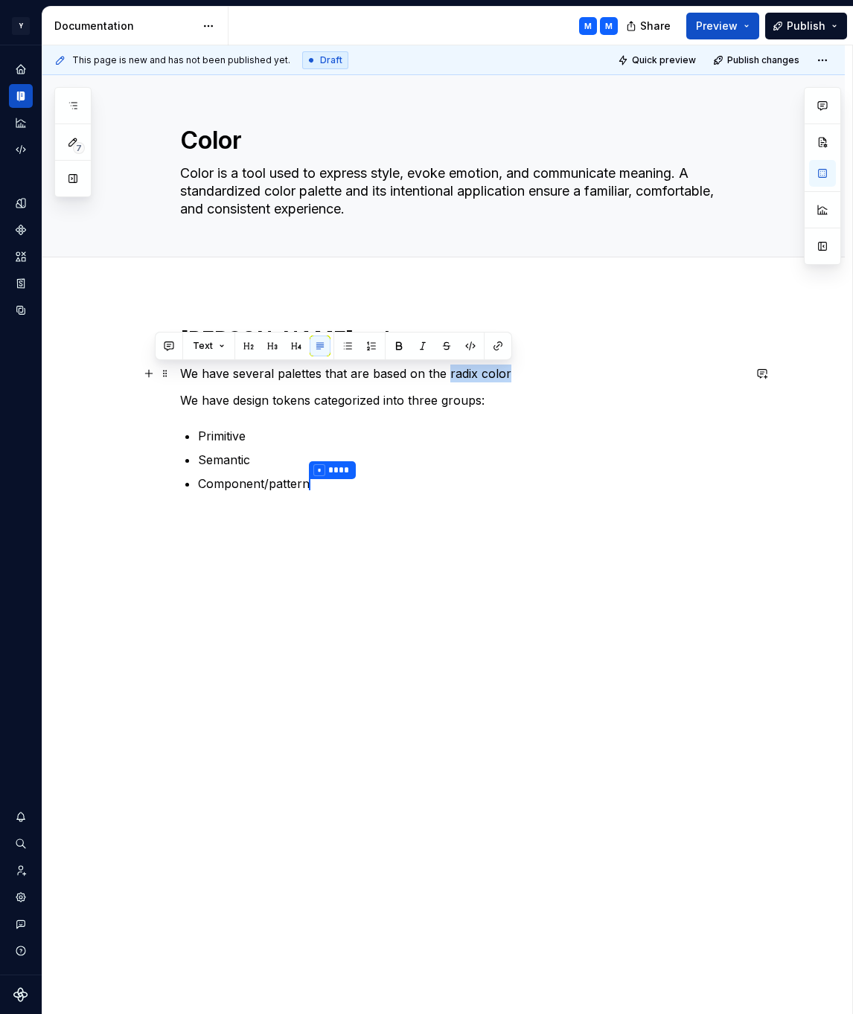
drag, startPoint x: 513, startPoint y: 374, endPoint x: 451, endPoint y: 379, distance: 62.0
click at [451, 379] on p "We have several palettes that are based on the radix color" at bounding box center [461, 374] width 563 height 18
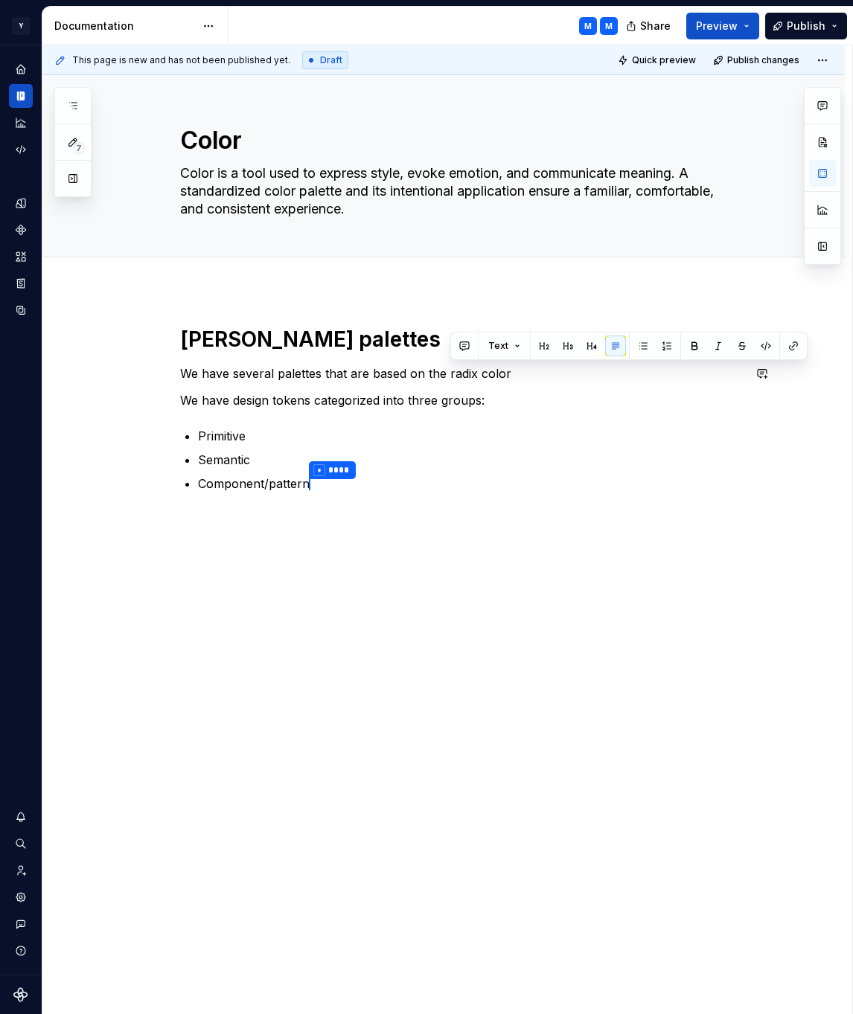
click at [260, 378] on p "We have several palettes that are based on the radix color" at bounding box center [461, 374] width 563 height 18
click at [201, 371] on p "We have several palettes that are based on the radix color" at bounding box center [461, 374] width 563 height 18
click at [188, 373] on p "We have several palettes that are based on the radix color" at bounding box center [461, 374] width 563 height 18
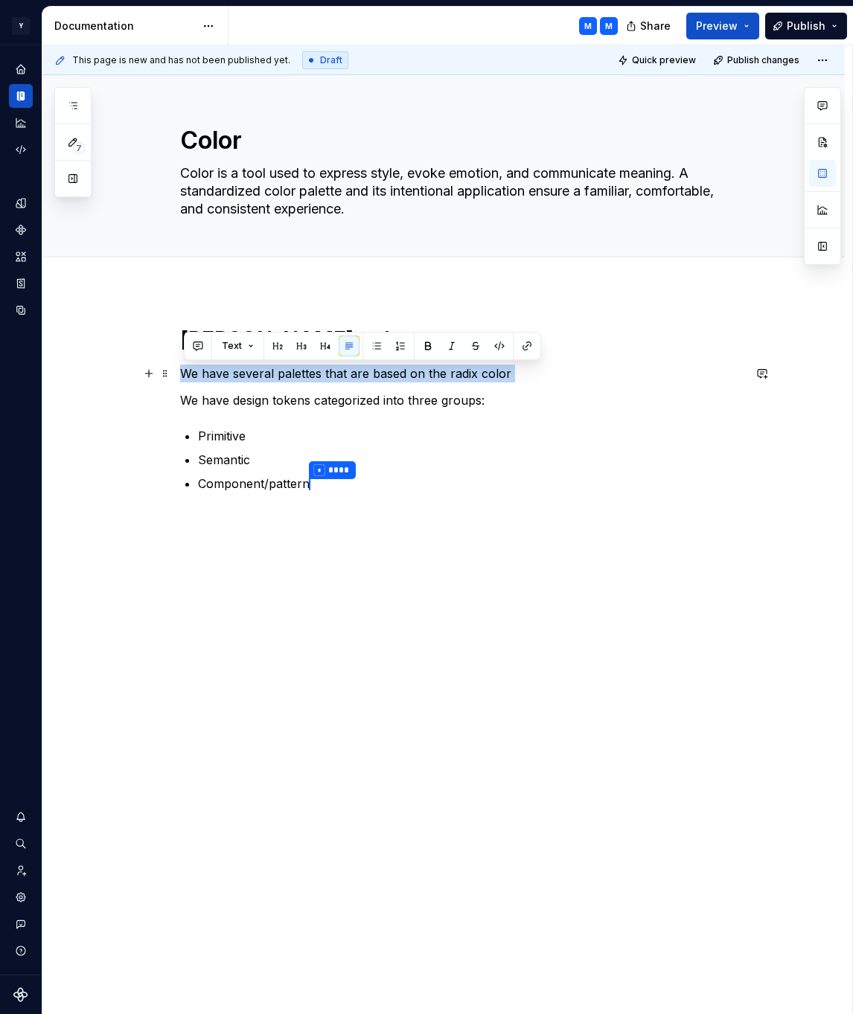
drag, startPoint x: 188, startPoint y: 373, endPoint x: 535, endPoint y: 370, distance: 346.8
click at [535, 370] on p "We have several palettes that are based on the radix color" at bounding box center [461, 374] width 563 height 18
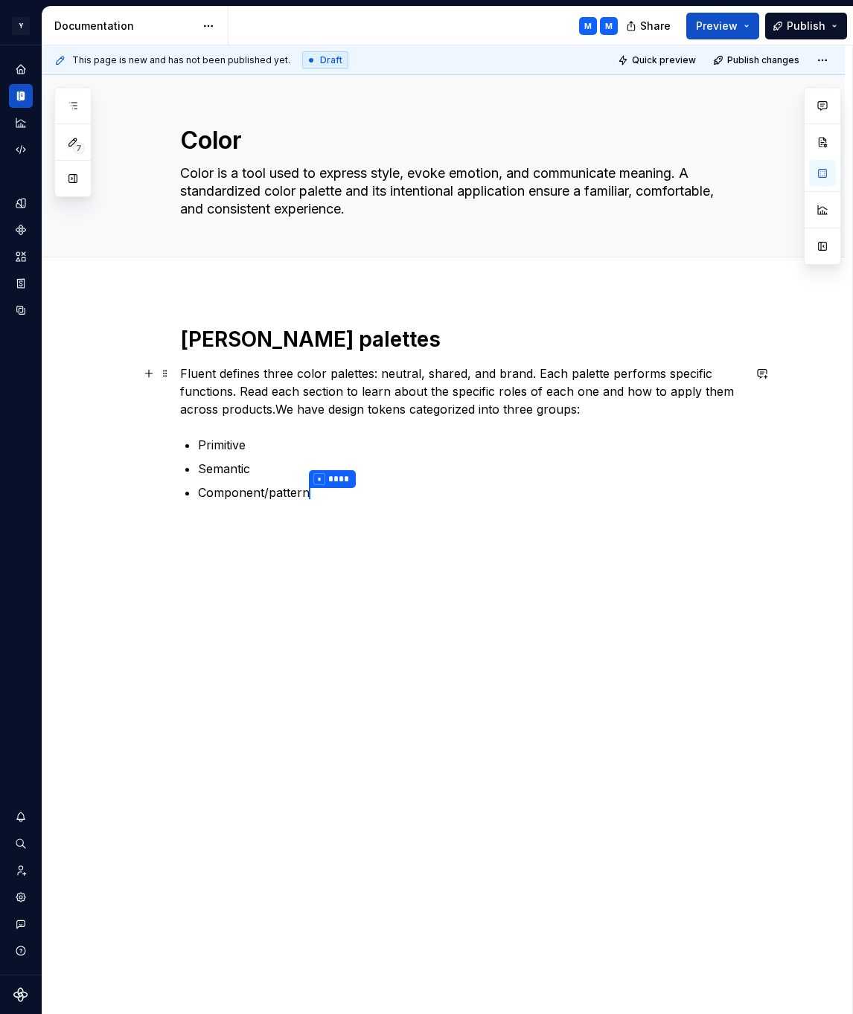
click at [279, 372] on p "Fluent defines three color palettes: neutral, shared, and brand. Each palette p…" at bounding box center [461, 392] width 563 height 54
click at [287, 372] on p "Fluent defines three color palettes: neutral, shared, and brand. Each palette p…" at bounding box center [461, 392] width 563 height 54
drag, startPoint x: 434, startPoint y: 373, endPoint x: 485, endPoint y: 374, distance: 50.6
click at [485, 374] on p "Fluent defines several color palettes: neutral, shared, and brand. Each palette…" at bounding box center [461, 392] width 563 height 54
click at [467, 368] on p "Fluent defines several color palettes: neutral and brand. Each palette performs…" at bounding box center [461, 392] width 563 height 54
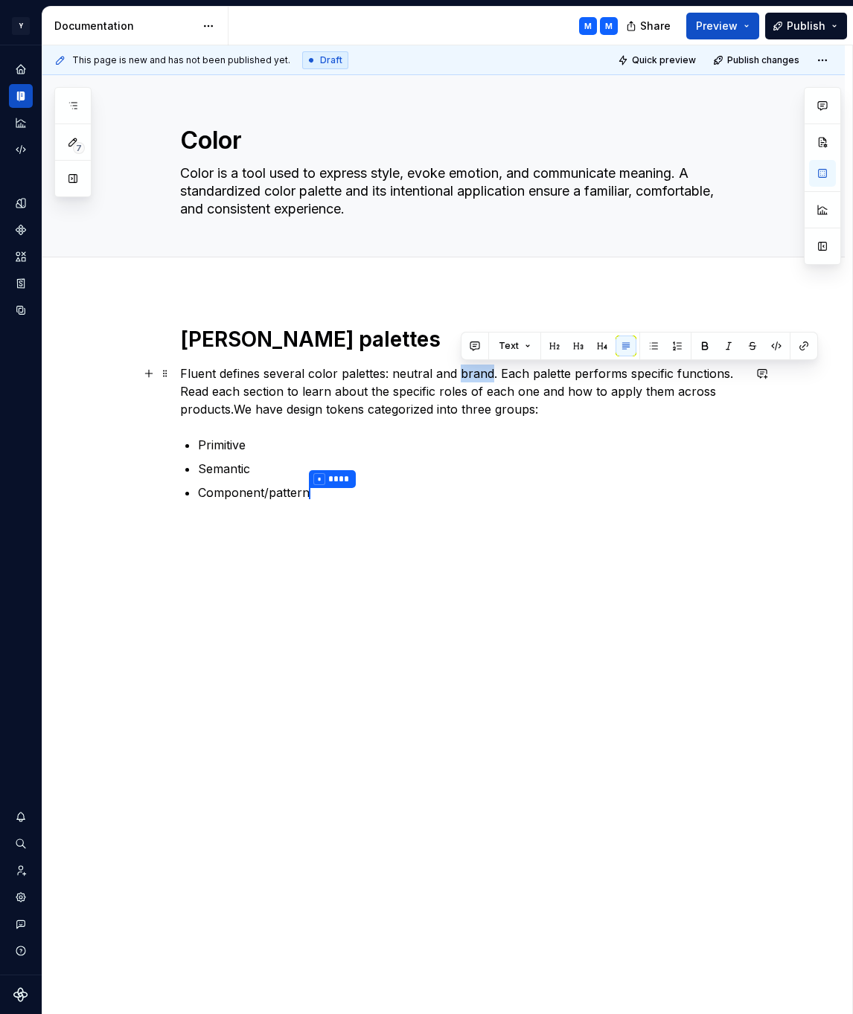
click at [467, 368] on p "Fluent defines several color palettes: neutral and brand. Each palette performs…" at bounding box center [461, 392] width 563 height 54
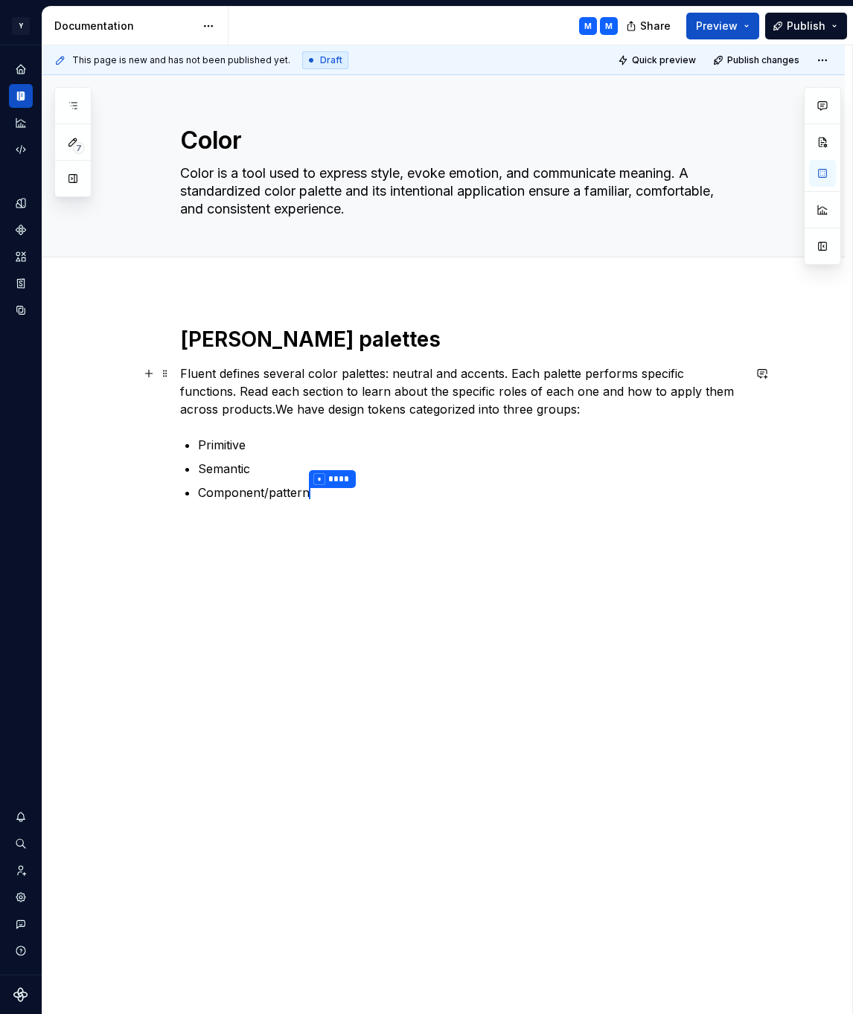
click at [230, 407] on p "Fluent defines several color palettes: neutral and accents. Each palette perfor…" at bounding box center [461, 392] width 563 height 54
click at [228, 407] on p "Fluent defines several color palettes: neutral and accents. Each palette perfor…" at bounding box center [461, 392] width 563 height 54
click at [234, 406] on p "Fluent defines several color palettes: neutral and accents. Each palette perfor…" at bounding box center [461, 392] width 563 height 54
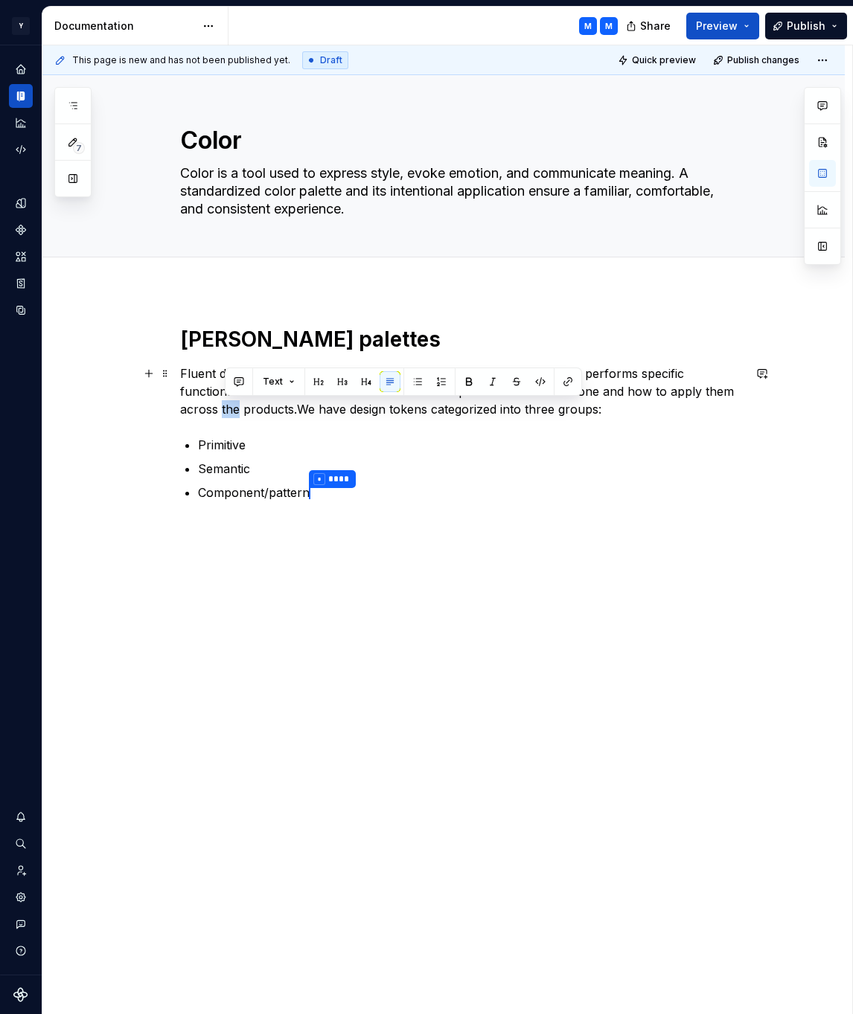
click at [234, 406] on p "Fluent defines several color palettes: neutral and accents. Each palette perfor…" at bounding box center [461, 392] width 563 height 54
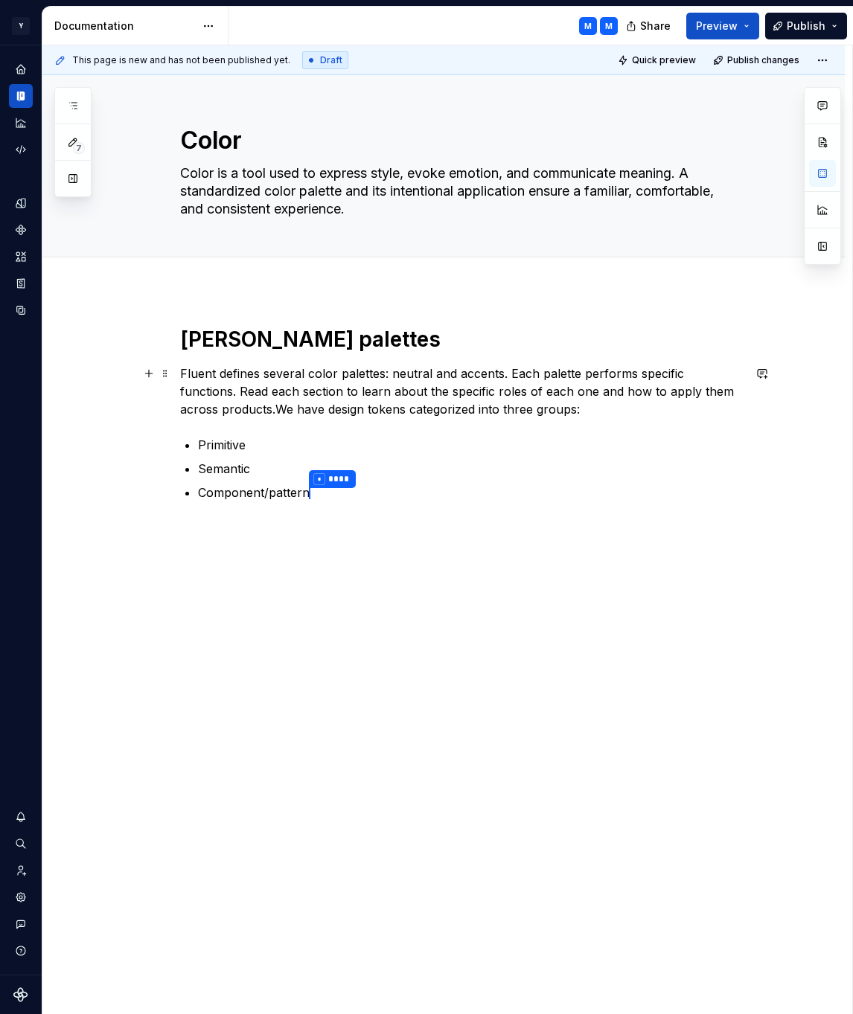
click at [282, 409] on p "Fluent defines several color palettes: neutral and accents. Each palette perfor…" at bounding box center [461, 392] width 563 height 54
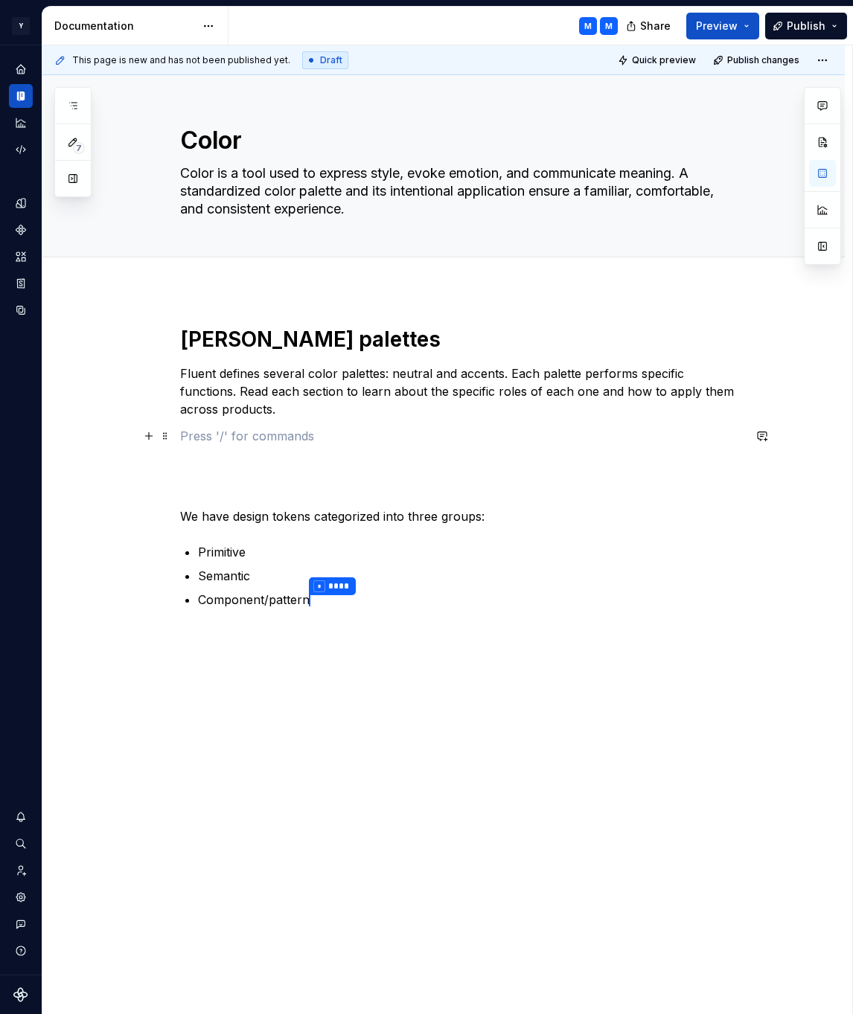
click at [237, 435] on p at bounding box center [461, 436] width 563 height 18
click at [246, 442] on p at bounding box center [461, 436] width 563 height 18
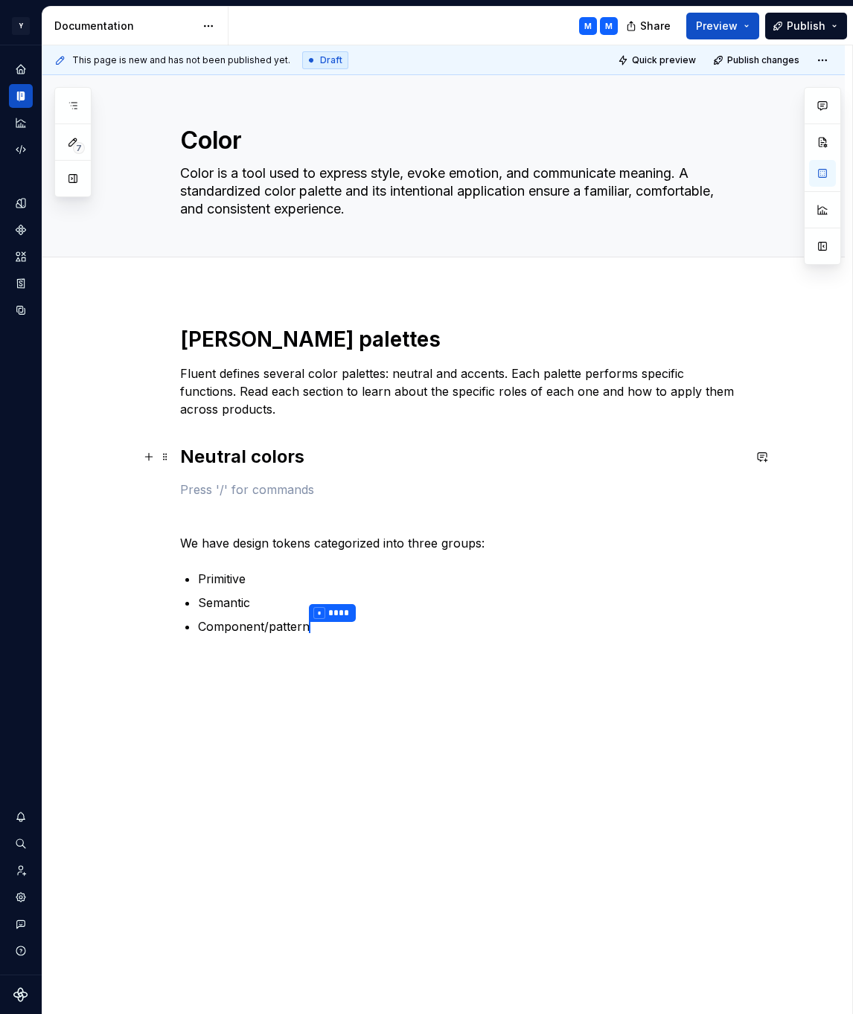
click at [236, 455] on strong "Neutral colors" at bounding box center [242, 457] width 124 height 22
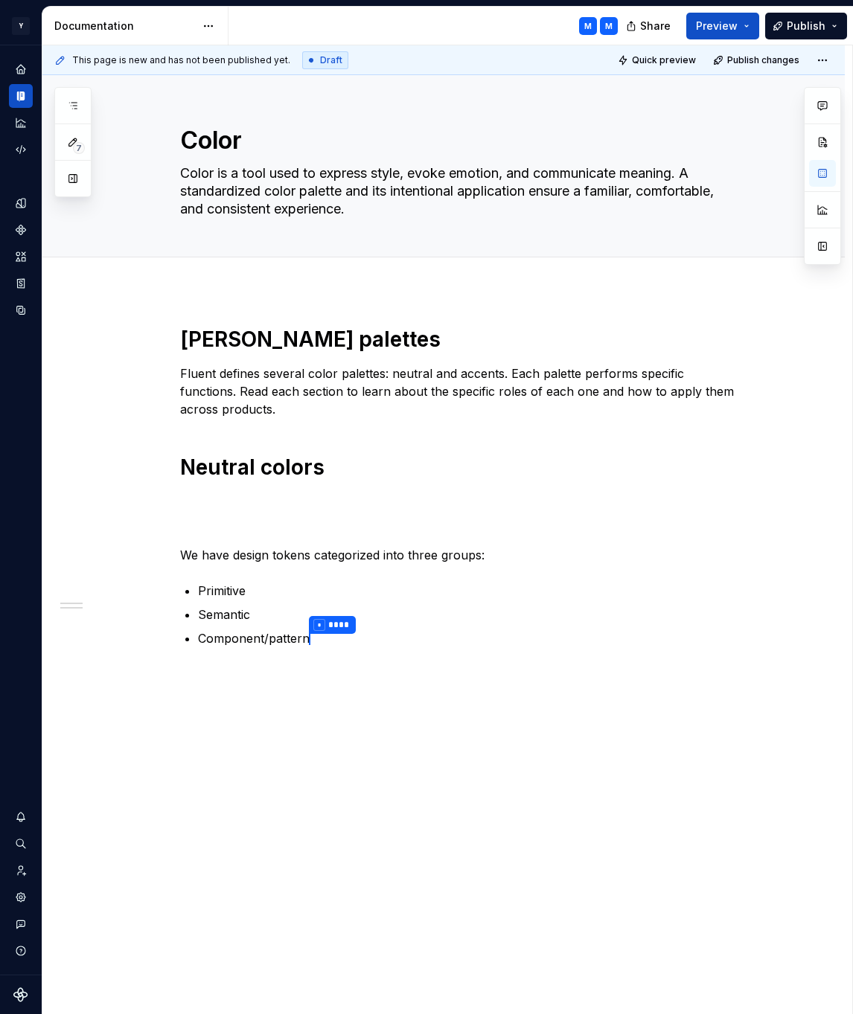
click at [390, 328] on h1 "[PERSON_NAME] palettes" at bounding box center [461, 339] width 563 height 27
click at [252, 483] on div "Mingo palettes Fluent defines several color palettes: neutral and accents. Each…" at bounding box center [461, 505] width 563 height 359
click at [268, 496] on p at bounding box center [461, 502] width 563 height 18
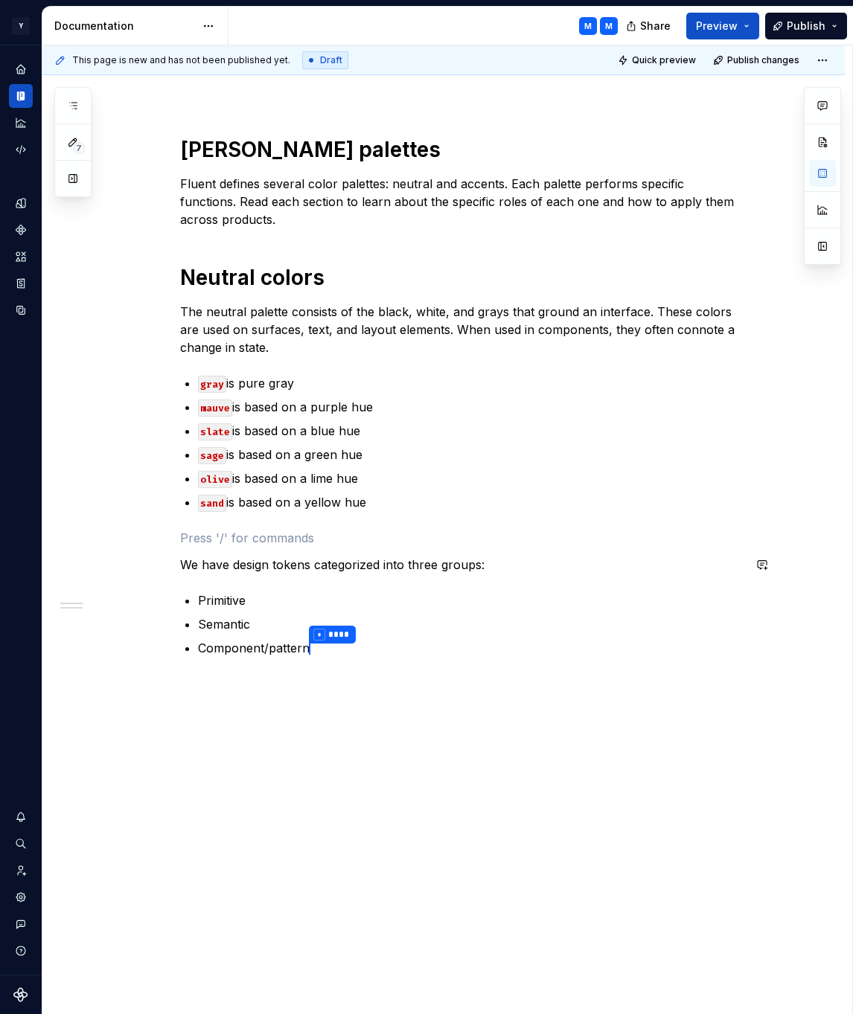
scroll to position [169, 0]
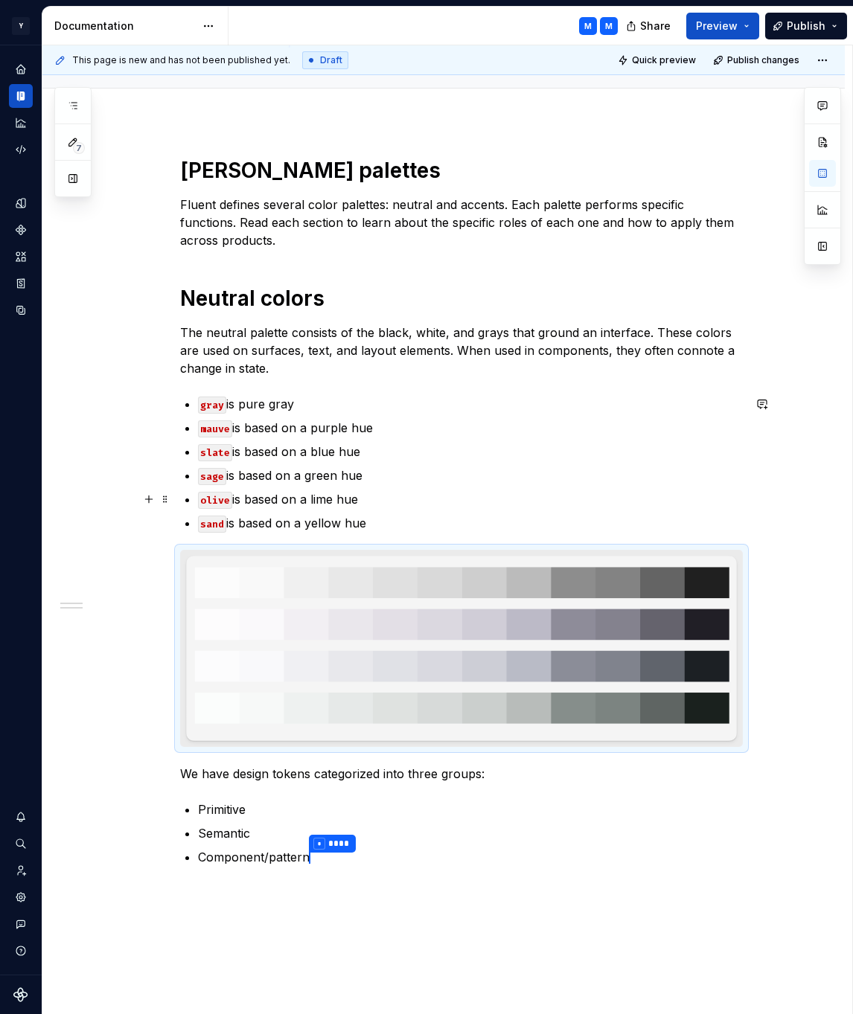
click at [549, 508] on ul "gray is pure gray mauve is based on a purple hue slate is based on a blue hue s…" at bounding box center [470, 463] width 545 height 137
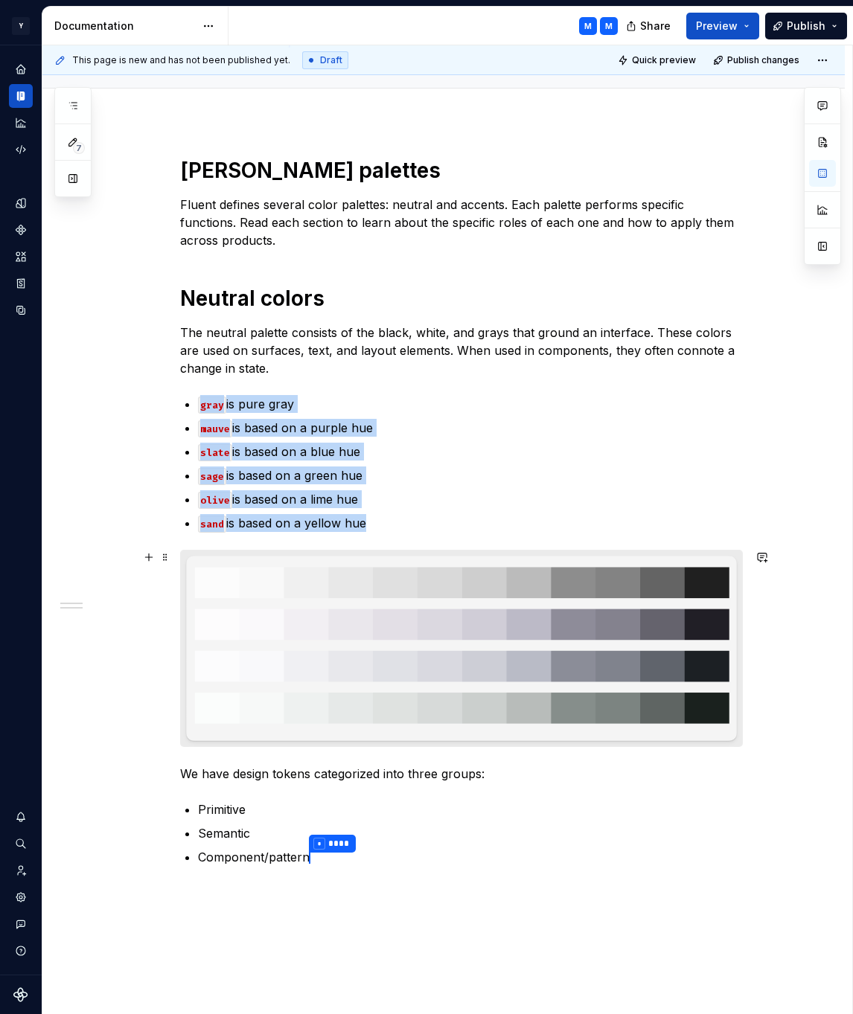
click at [559, 606] on img at bounding box center [461, 649] width 561 height 196
click at [827, 249] on button "button" at bounding box center [822, 246] width 27 height 27
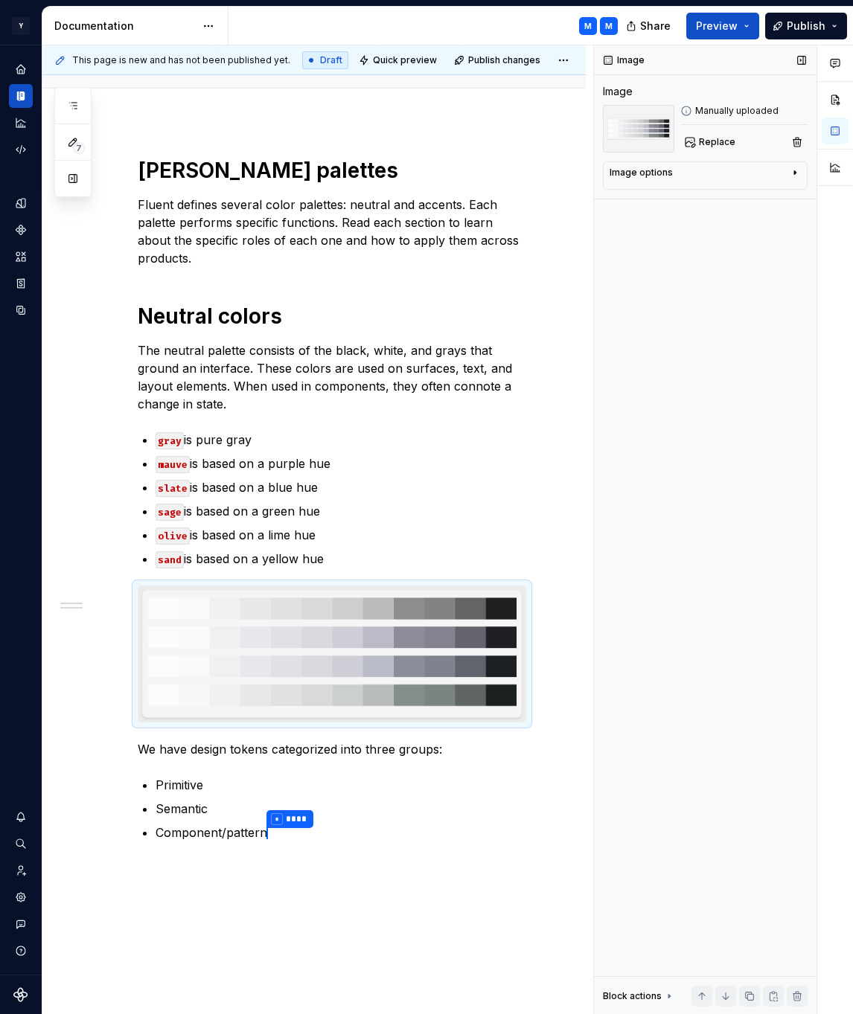
click at [766, 185] on div "Image options Alignment Caption" at bounding box center [705, 176] width 205 height 28
click at [776, 180] on div "Image options" at bounding box center [699, 176] width 179 height 18
click at [756, 196] on icon "button" at bounding box center [758, 195] width 8 height 8
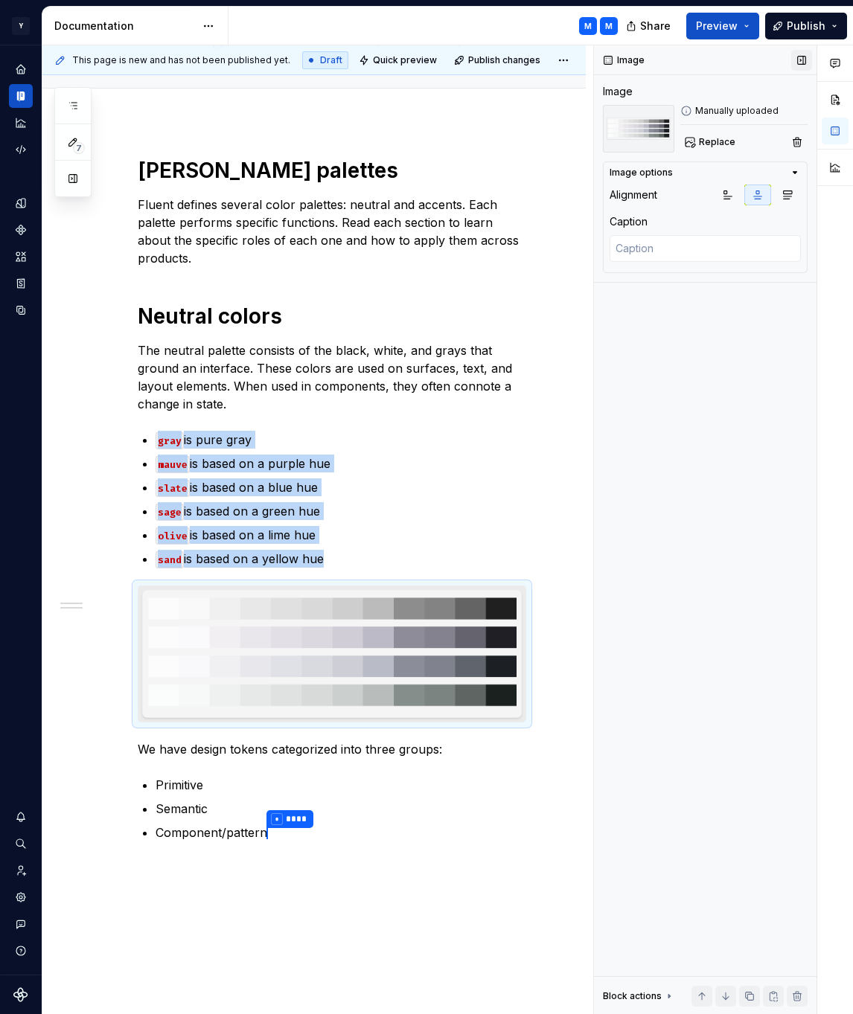
click at [803, 61] on button "button" at bounding box center [801, 60] width 21 height 21
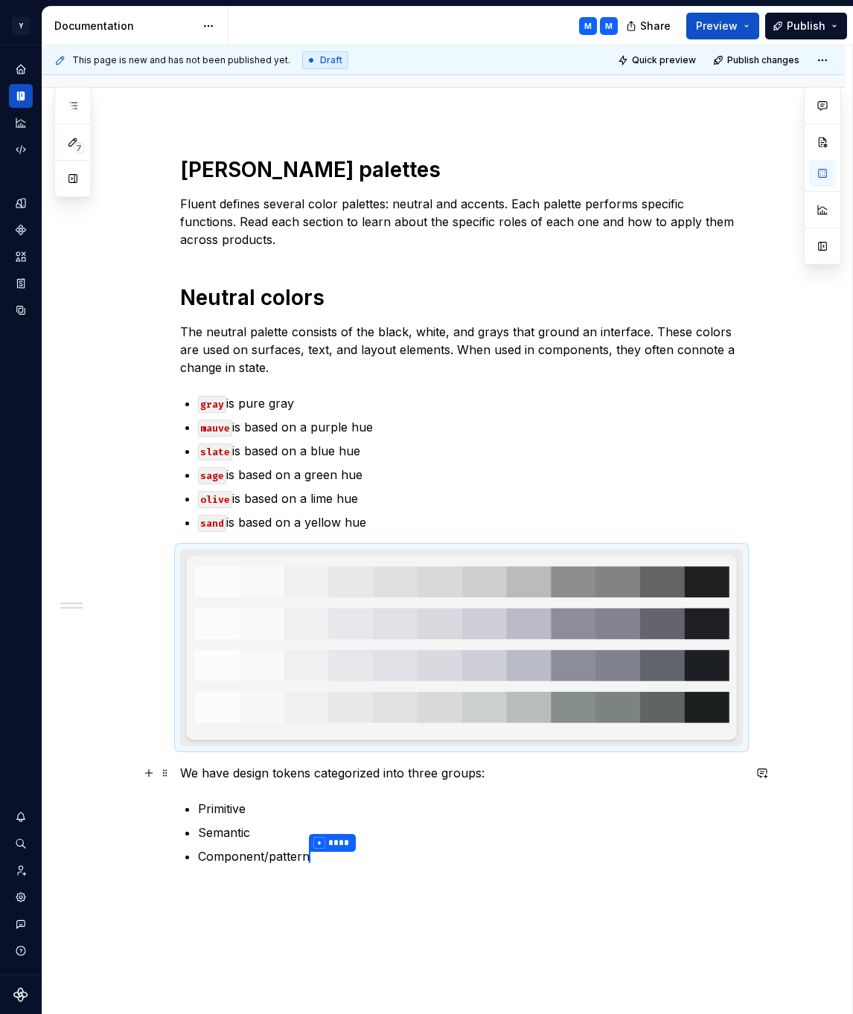
click at [496, 779] on p "We have design tokens categorized into three groups:" at bounding box center [461, 773] width 563 height 18
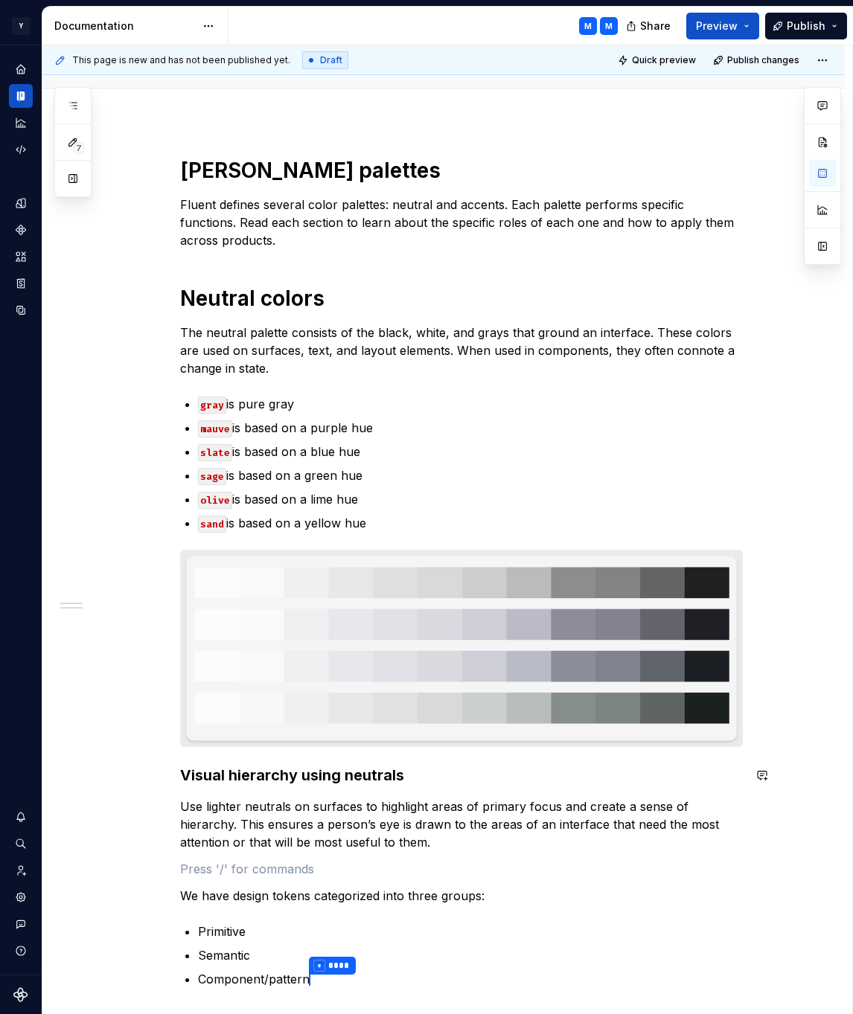
click at [344, 790] on div "Mingo palettes Fluent defines several color palettes: neutral and accents. Each…" at bounding box center [461, 591] width 563 height 869
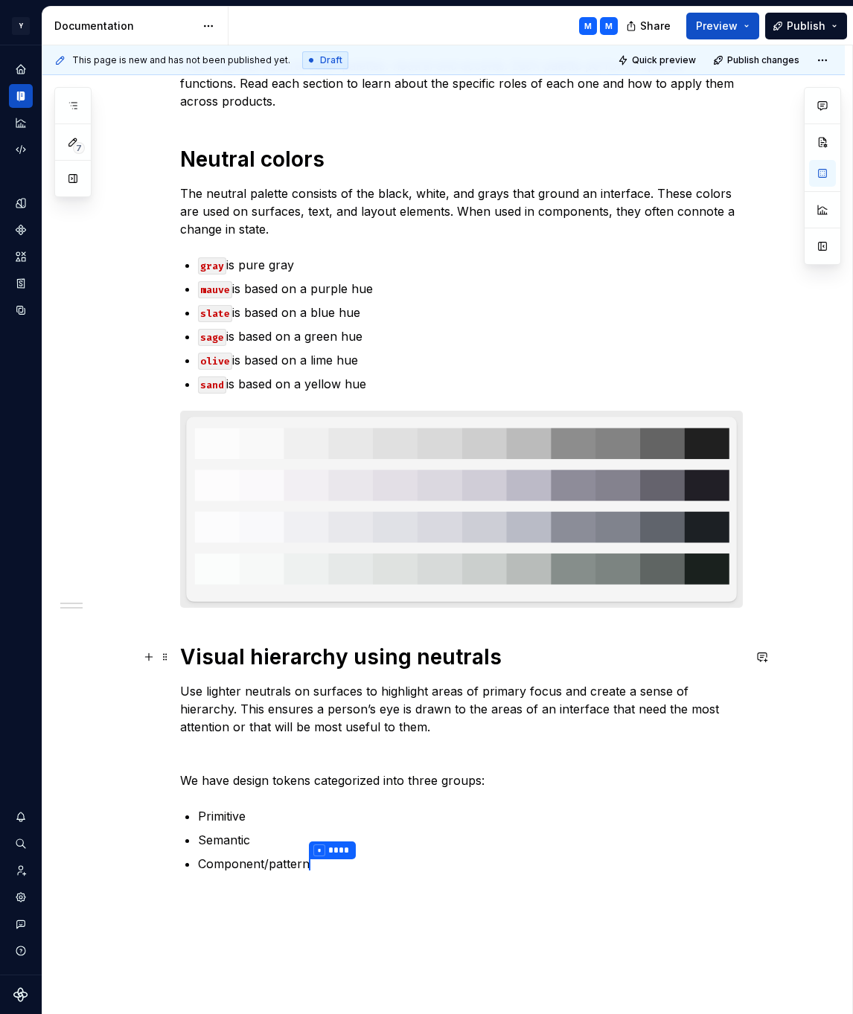
scroll to position [389, 0]
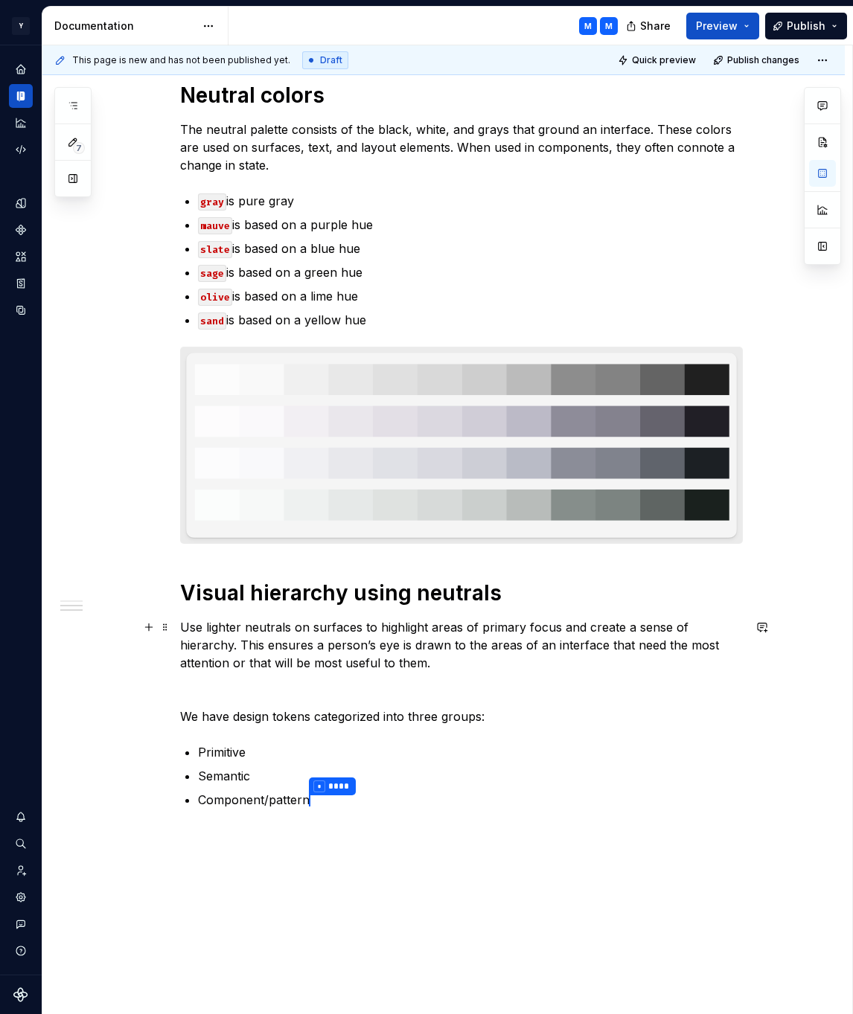
click at [455, 665] on p "Use lighter neutrals on surfaces to highlight areas of primary focus and create…" at bounding box center [461, 645] width 563 height 54
click at [530, 575] on div "Mingo palettes Fluent defines several color palettes: neutral and accents. Each…" at bounding box center [461, 400] width 563 height 892
click at [505, 668] on p "Use lighter neutrals on surfaces to highlight areas of primary focus and create…" at bounding box center [461, 645] width 563 height 54
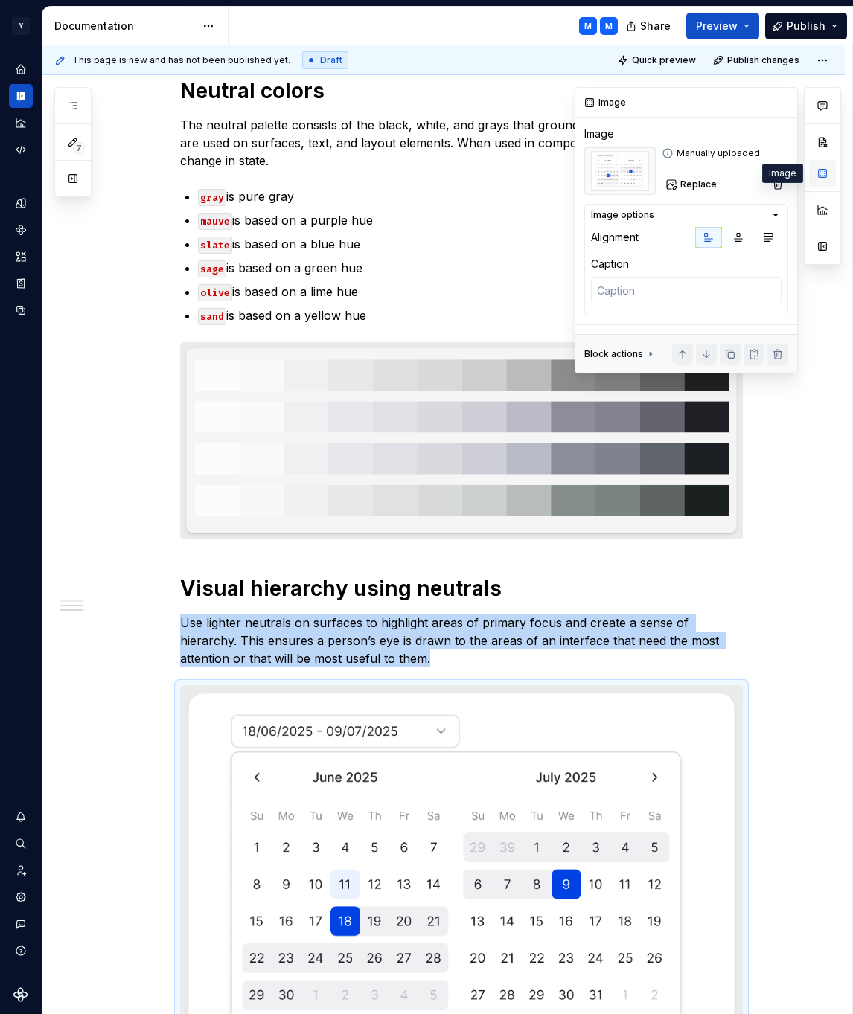
scroll to position [372, 0]
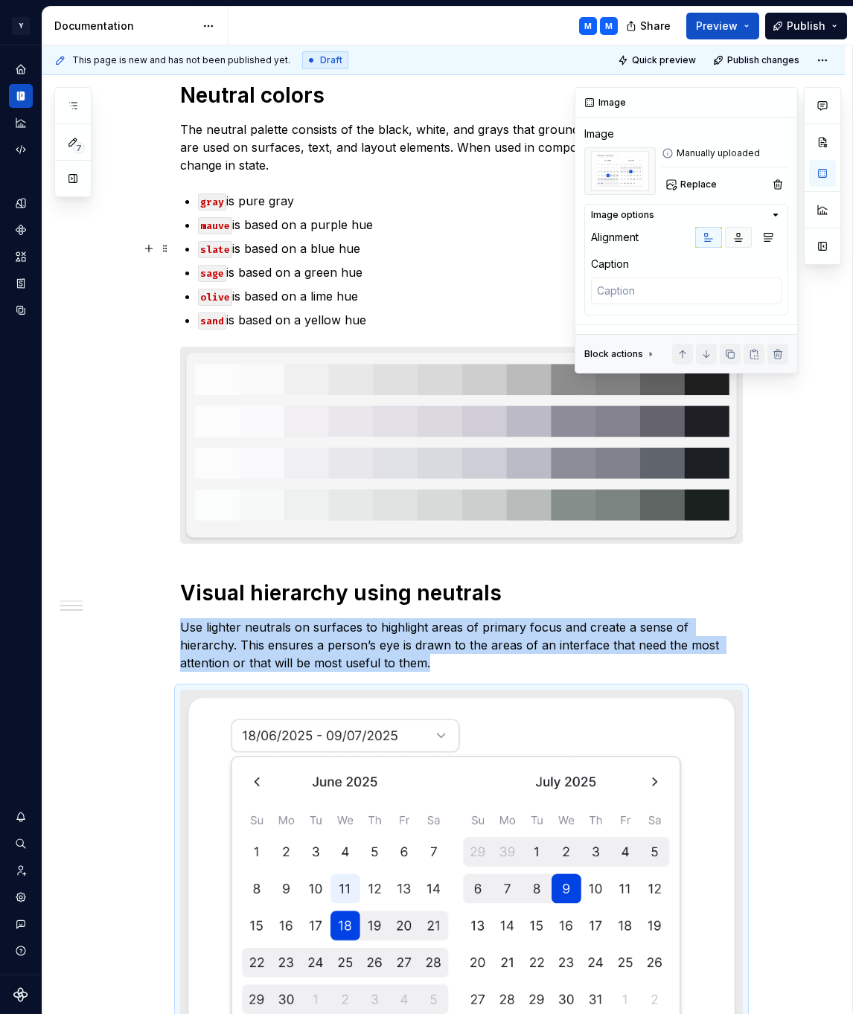
click at [737, 237] on icon "button" at bounding box center [738, 237] width 12 height 12
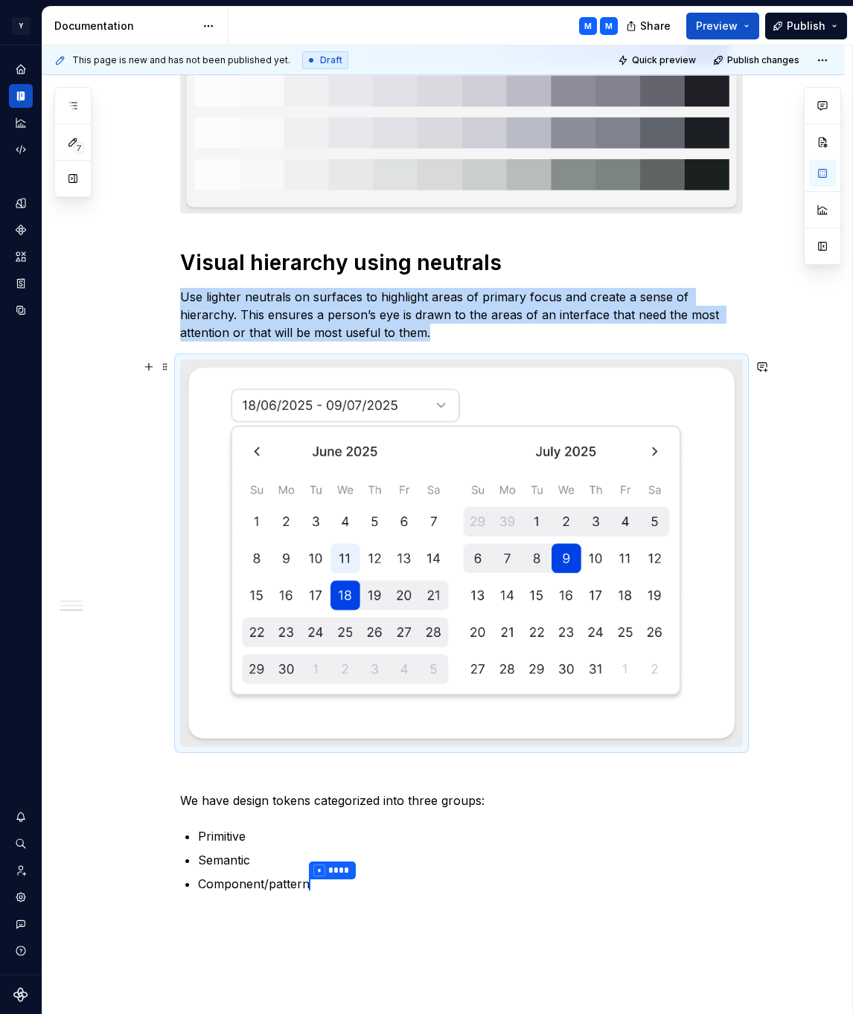
scroll to position [819, 0]
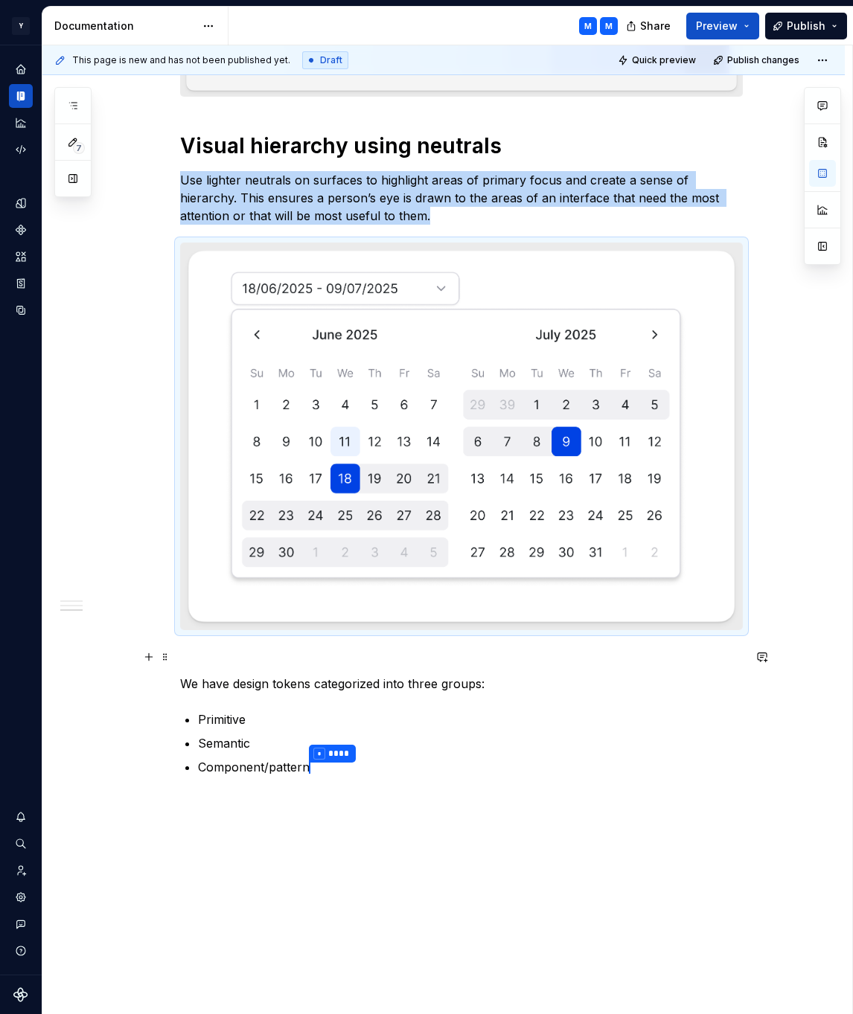
click at [298, 665] on p at bounding box center [461, 657] width 563 height 18
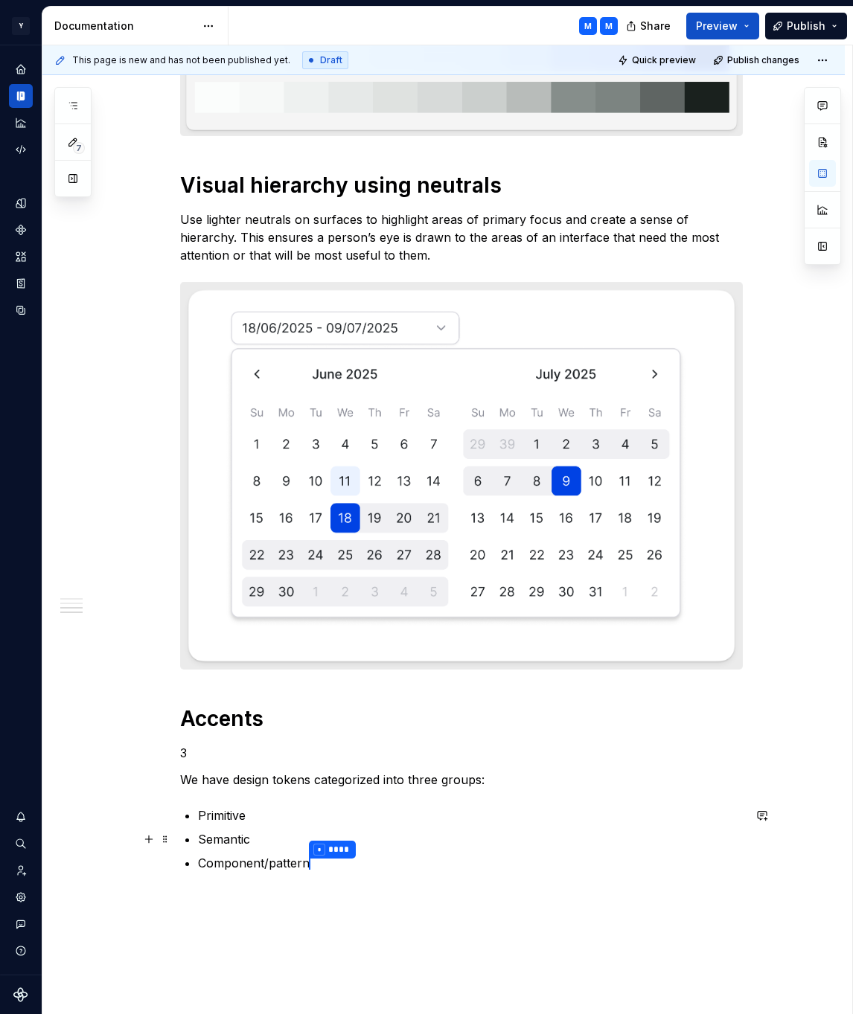
scroll to position [994, 0]
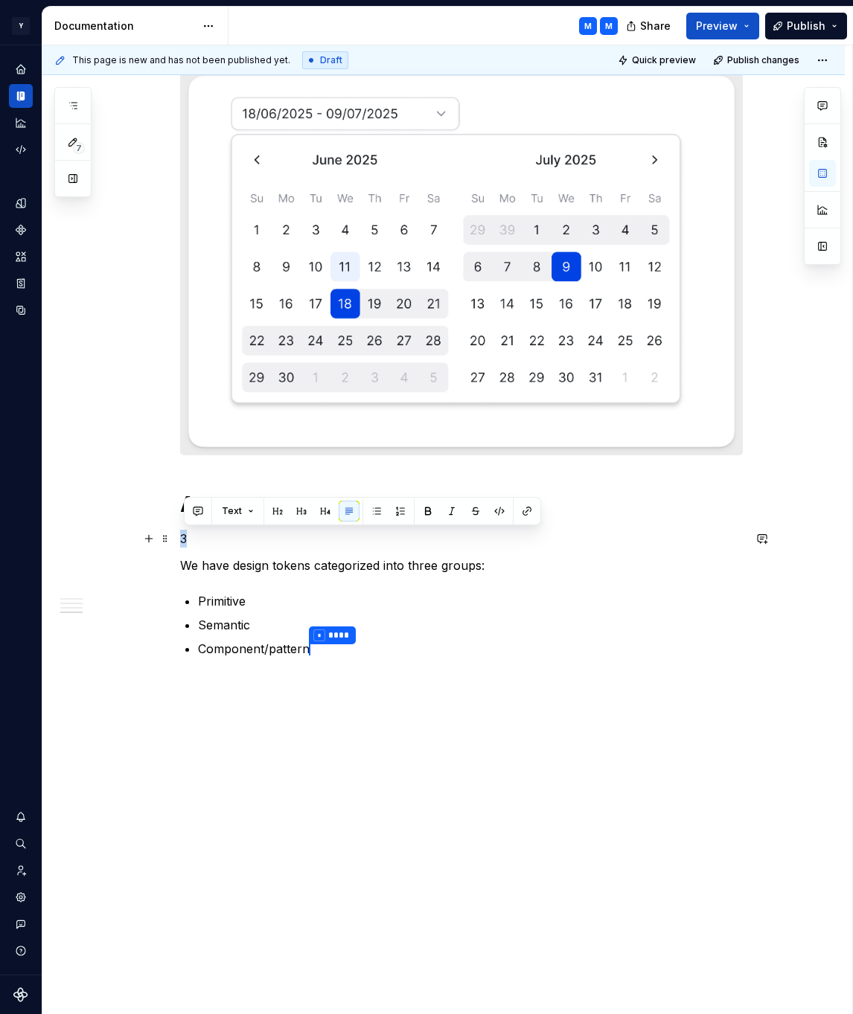
drag, startPoint x: 199, startPoint y: 535, endPoint x: 179, endPoint y: 538, distance: 21.1
click at [179, 538] on div "Mingo palettes Fluent defines several color palettes: neutral and accents. Each…" at bounding box center [443, 156] width 802 height 1721
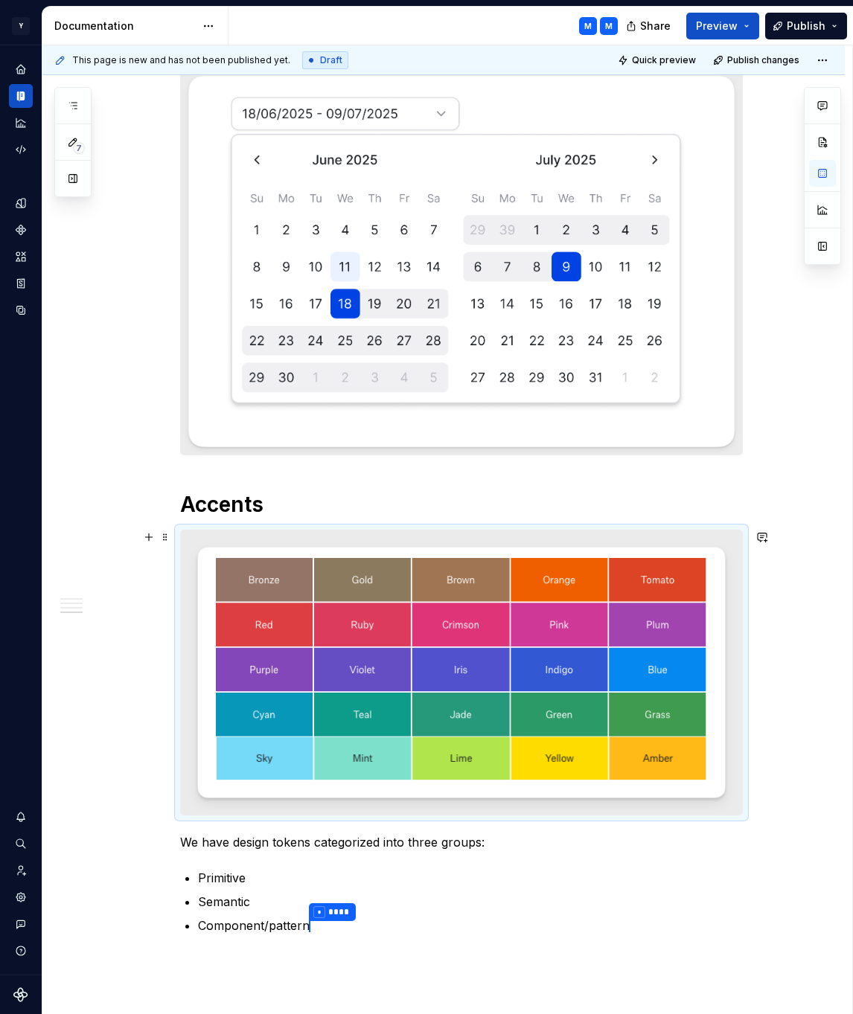
click at [681, 721] on img at bounding box center [461, 673] width 561 height 285
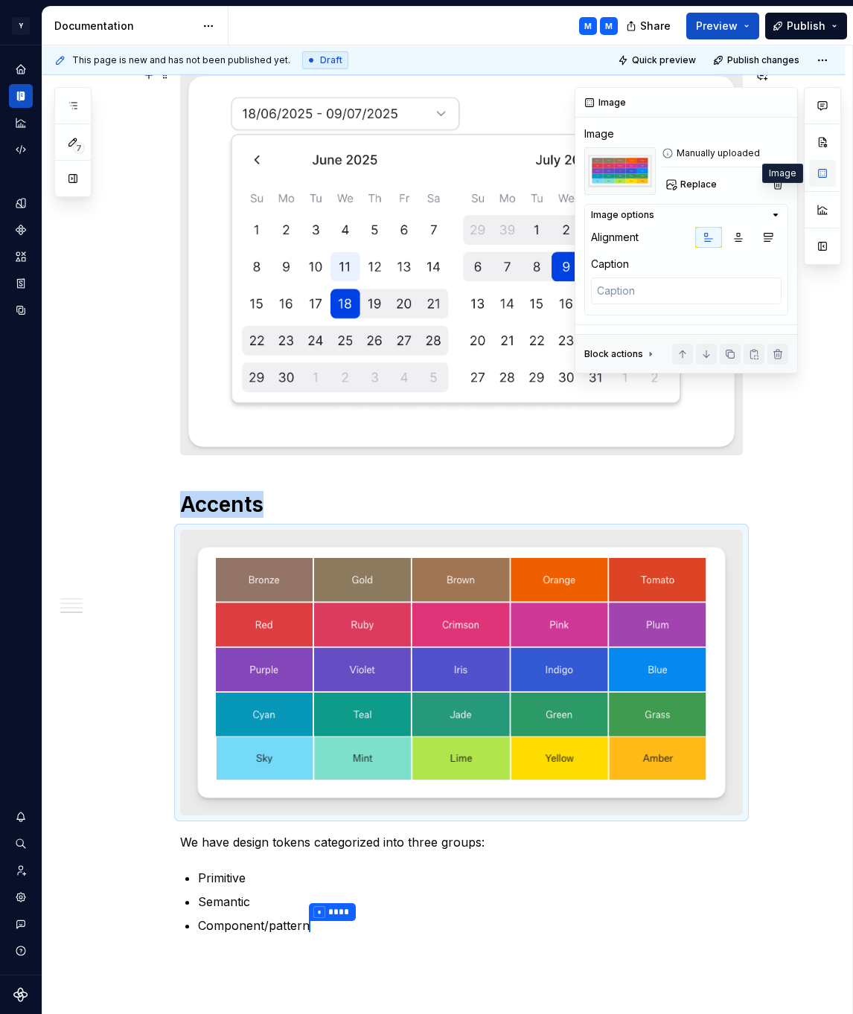
click at [825, 170] on button "button" at bounding box center [822, 173] width 27 height 27
click at [746, 236] on button "button" at bounding box center [738, 237] width 27 height 21
click at [143, 610] on div "Mingo palettes Fluent defines several color palettes: neutral and accents. Each…" at bounding box center [443, 295] width 802 height 1998
click at [665, 59] on span "Quick preview" at bounding box center [664, 60] width 64 height 12
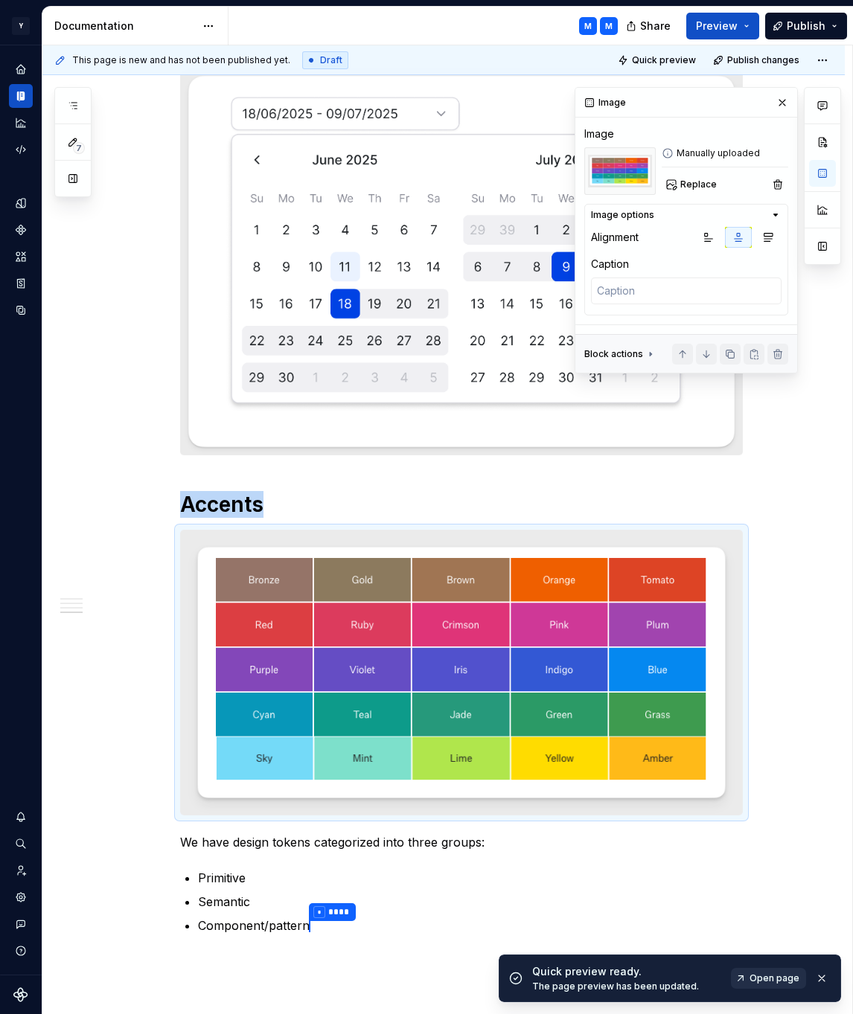
click at [770, 979] on span "Open page" at bounding box center [774, 979] width 50 height 12
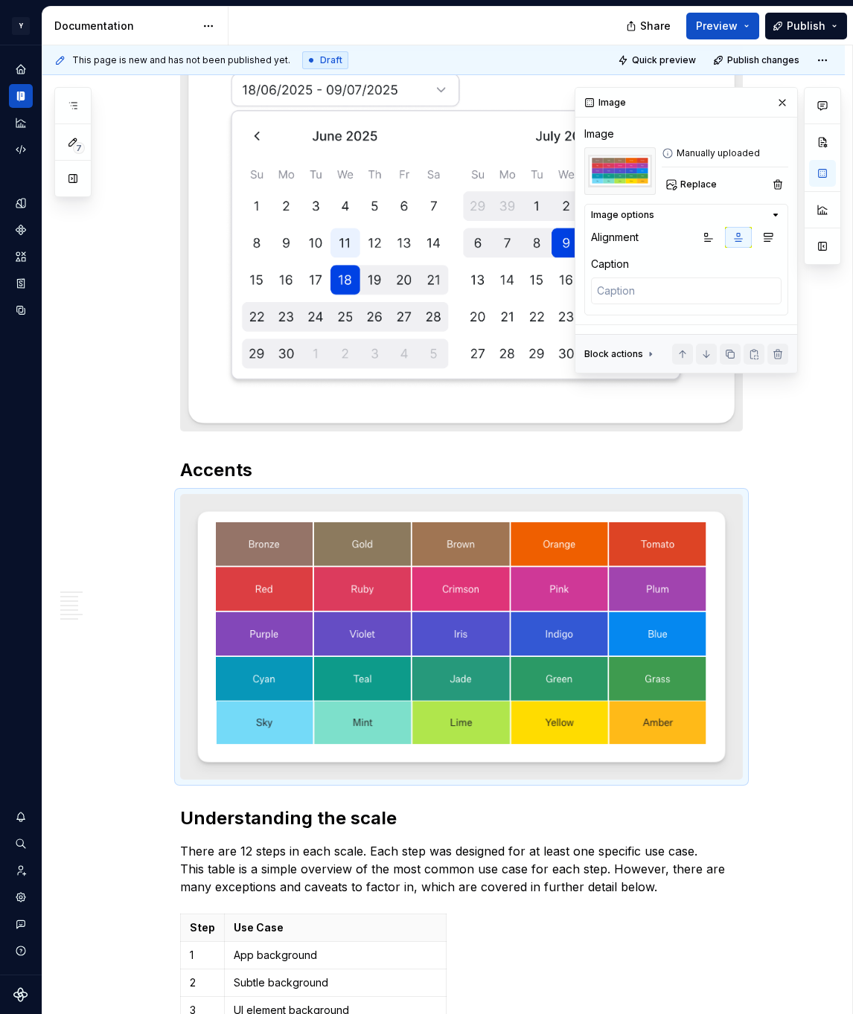
type textarea "*"
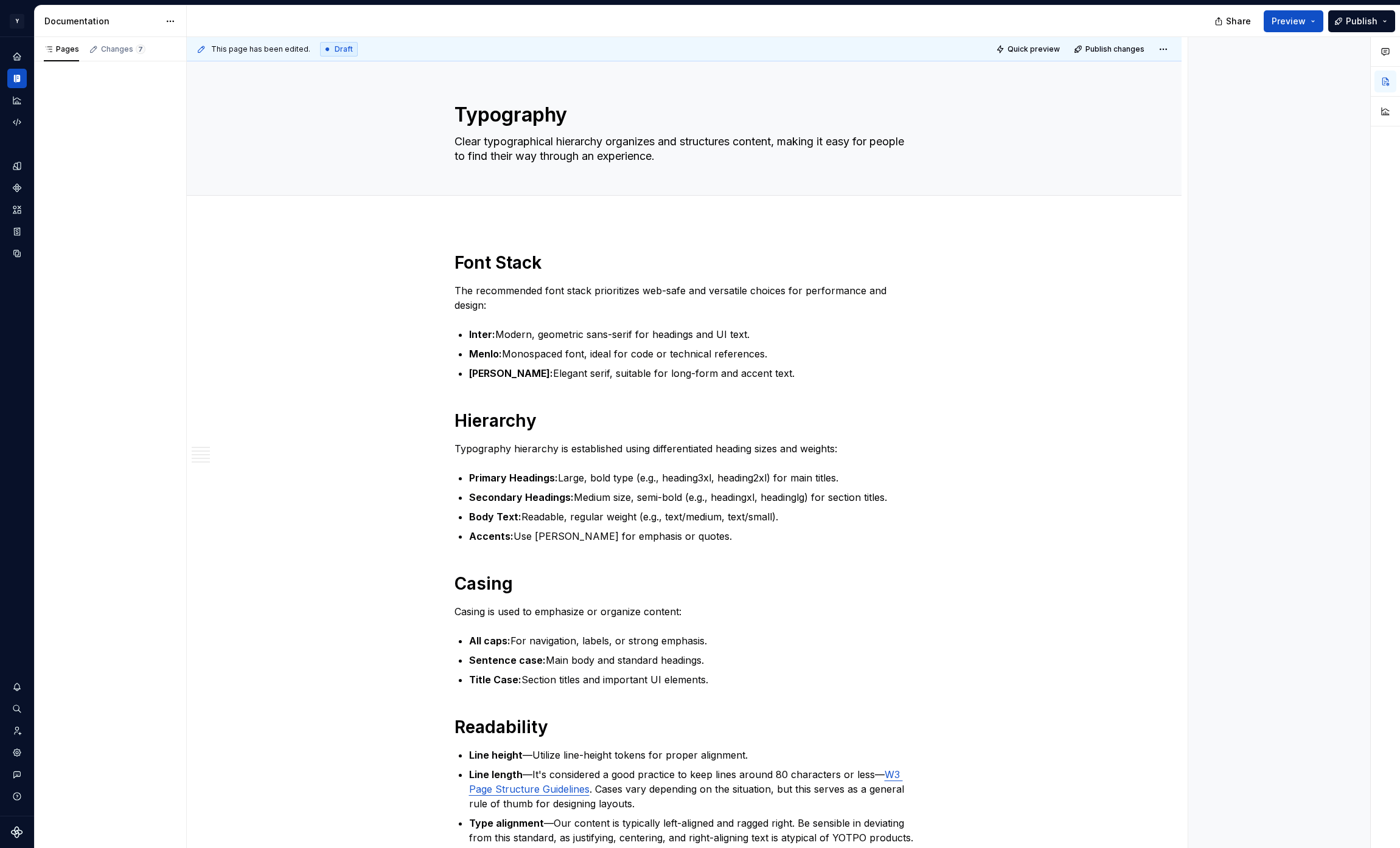
type textarea "*"
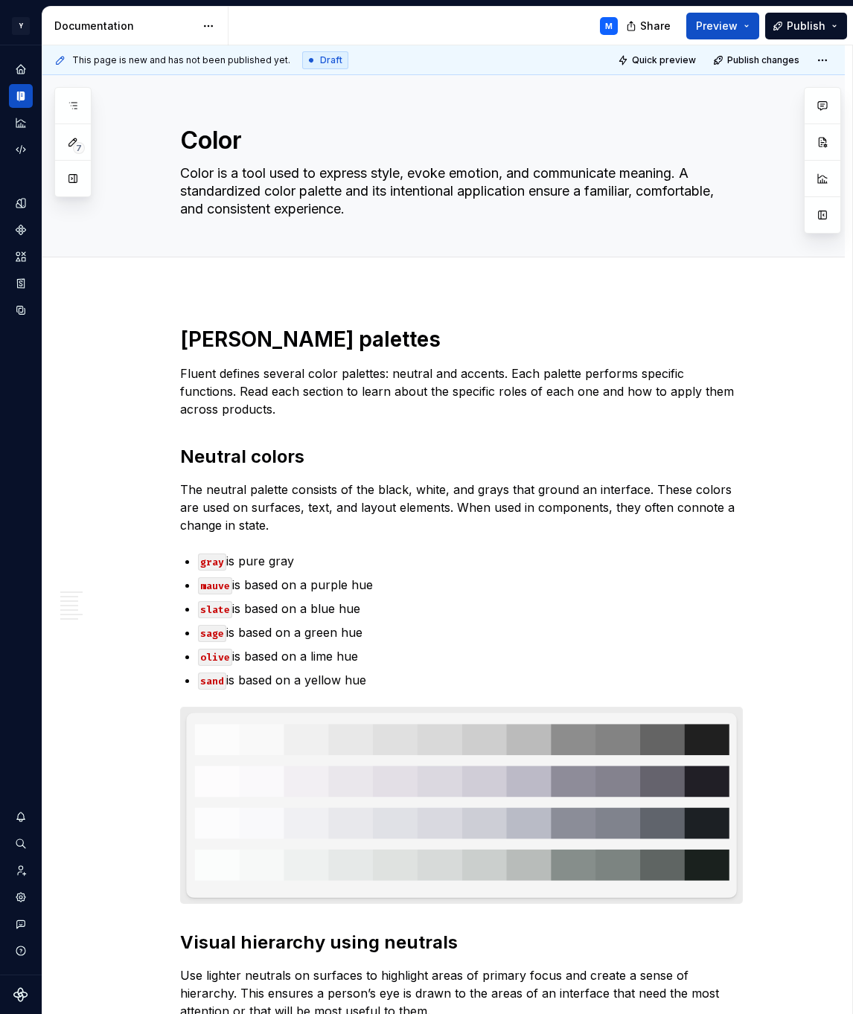
type textarea "*"
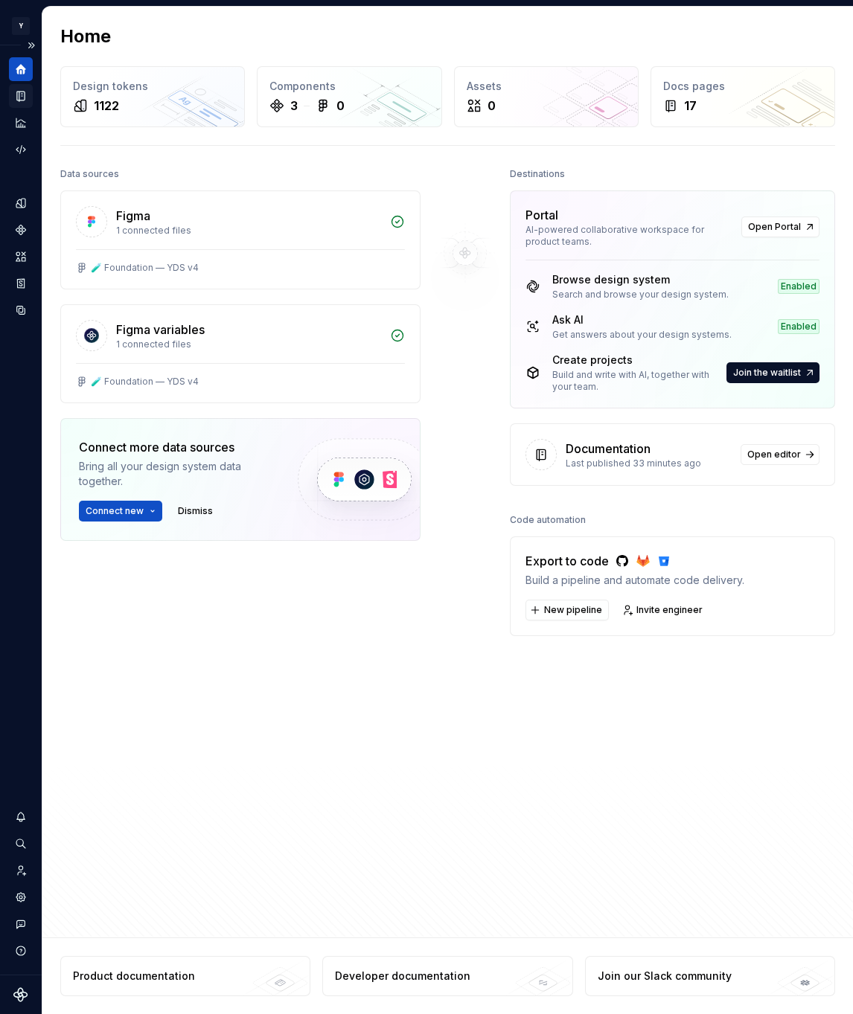
click at [21, 102] on div "Documentation" at bounding box center [21, 96] width 24 height 24
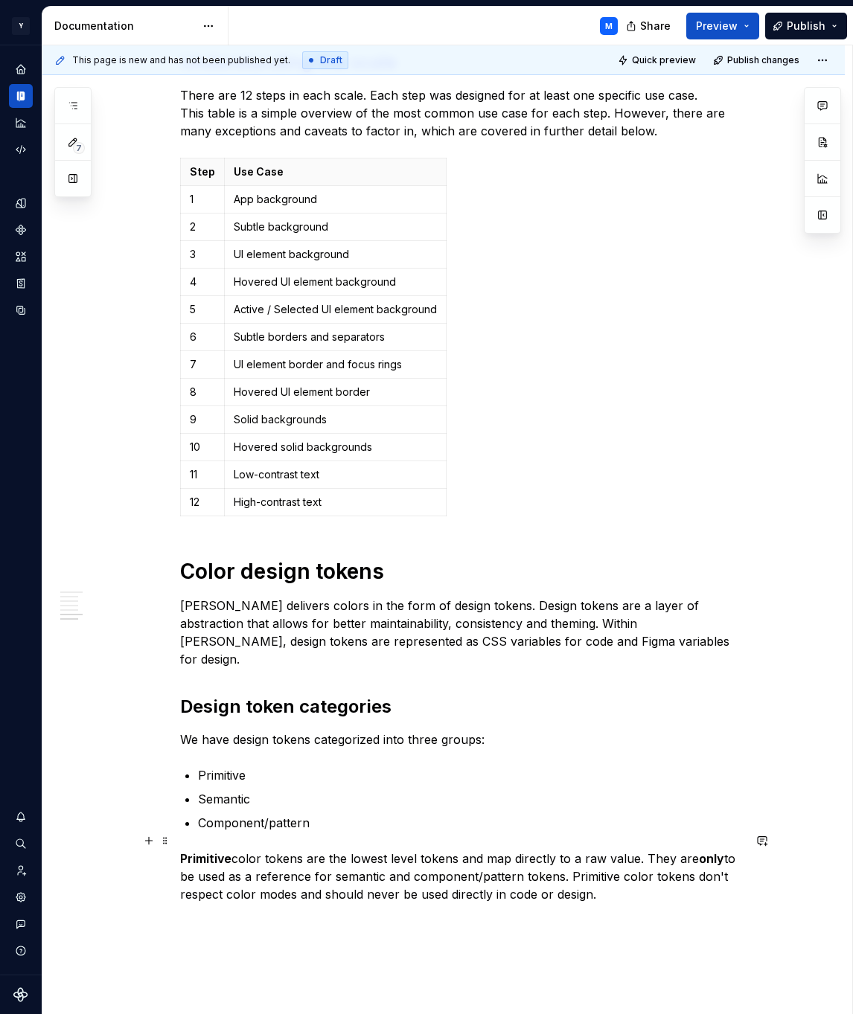
scroll to position [1970, 0]
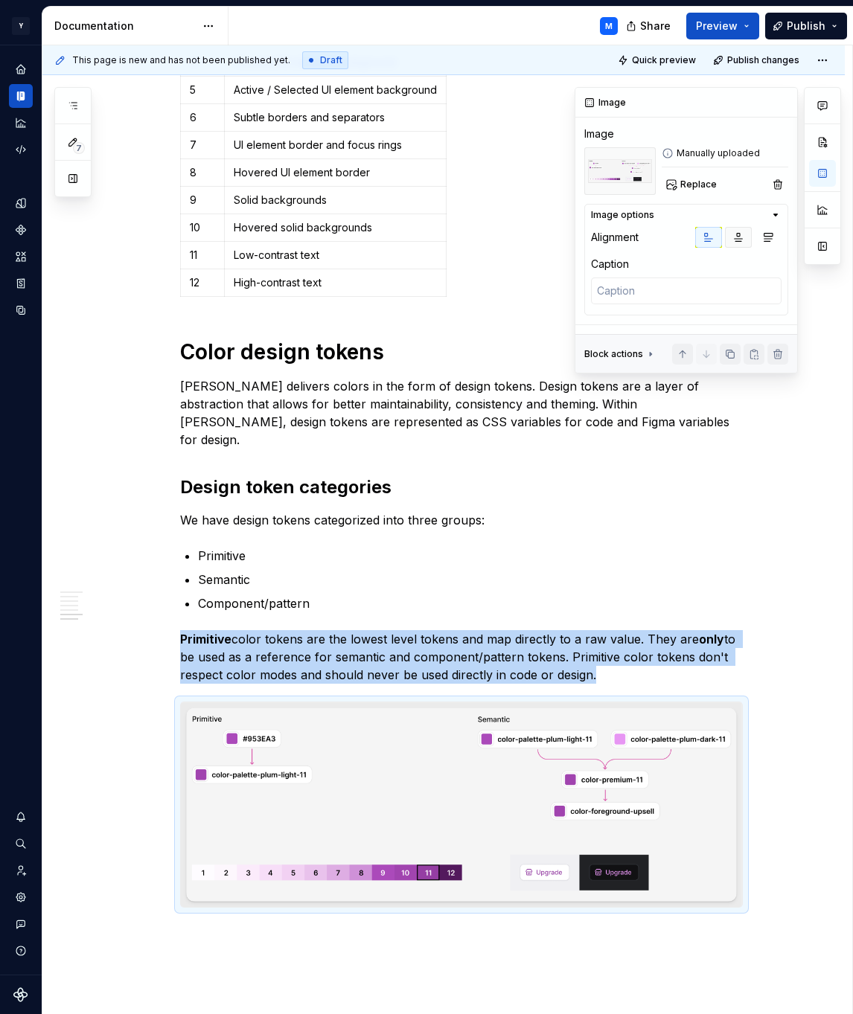
click at [740, 230] on button "button" at bounding box center [738, 237] width 27 height 21
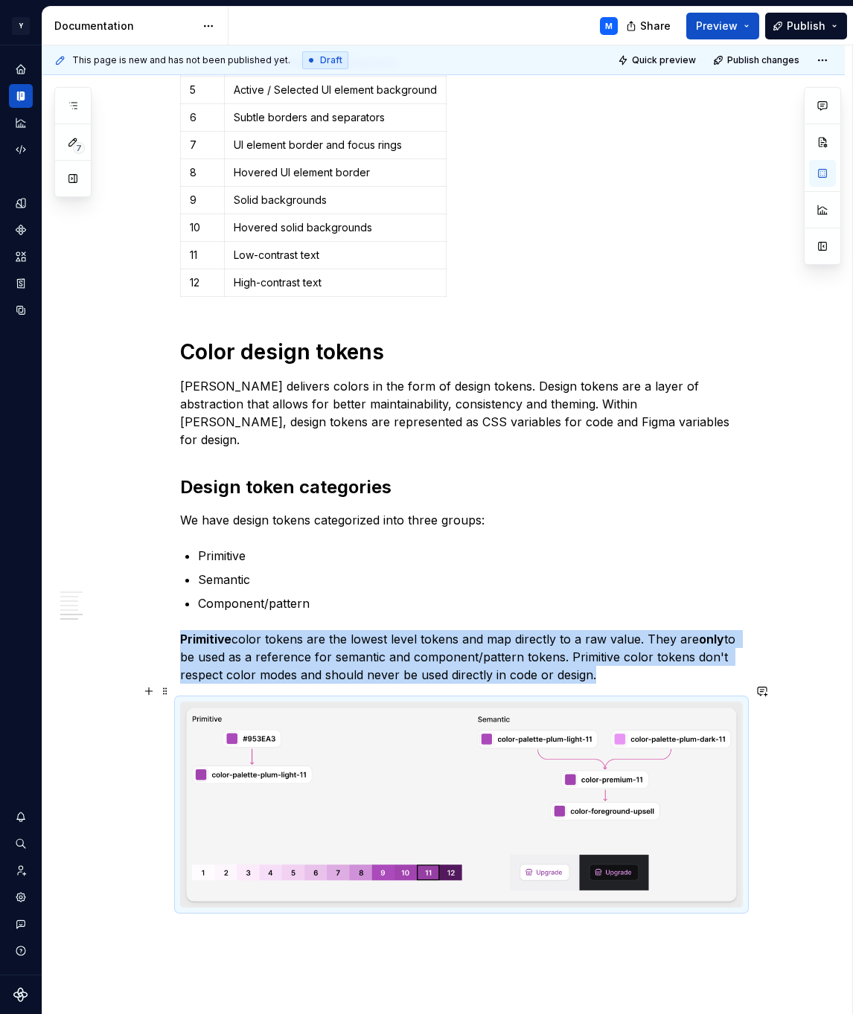
type textarea "*"
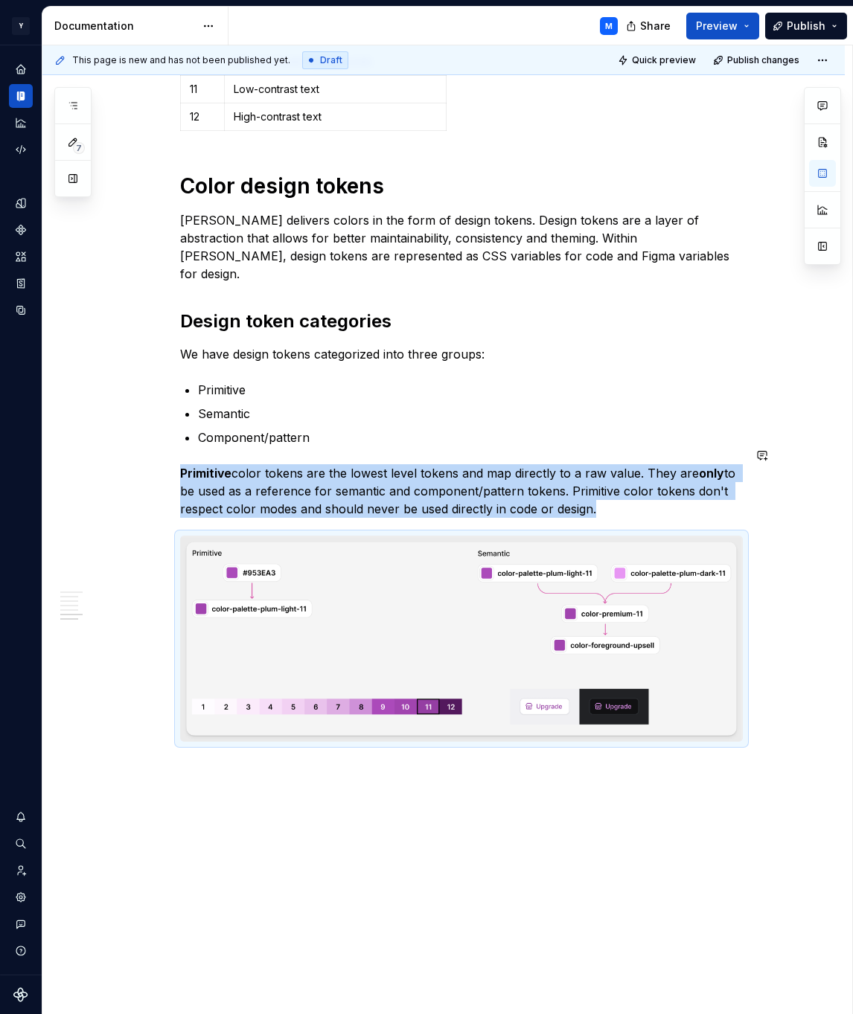
scroll to position [2143, 0]
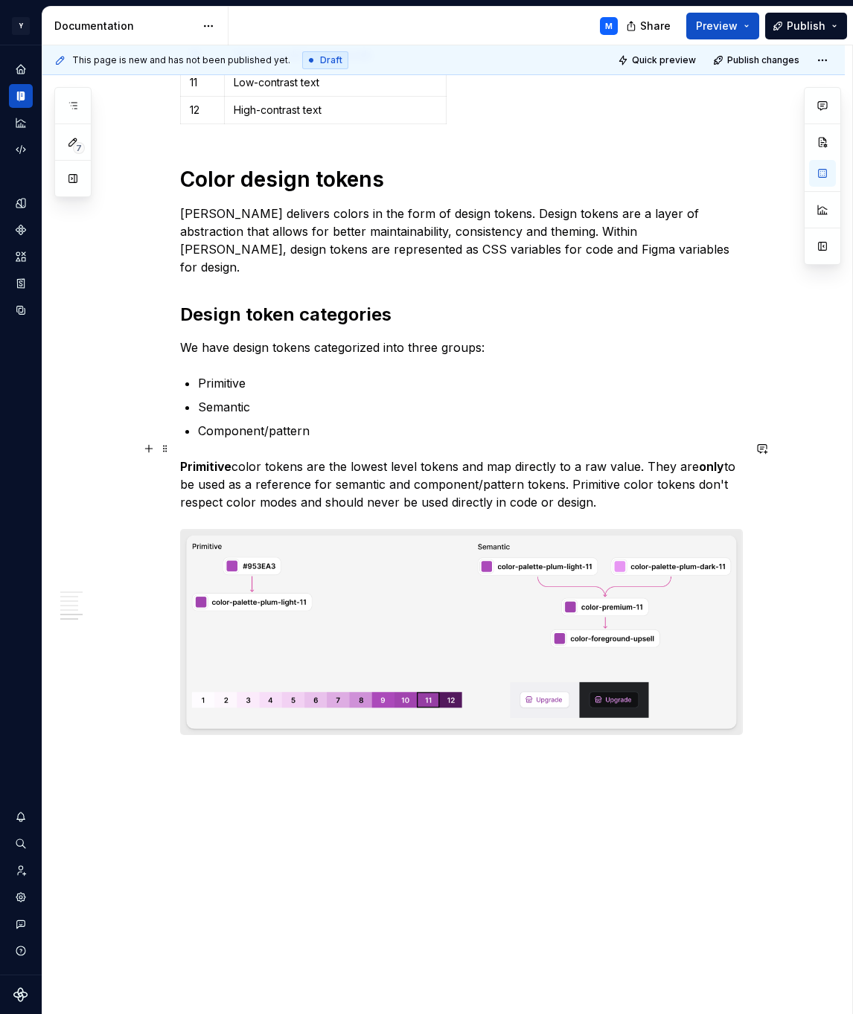
click at [650, 487] on p "Primitive color tokens are the lowest level tokens and map directly to a raw va…" at bounding box center [461, 485] width 563 height 54
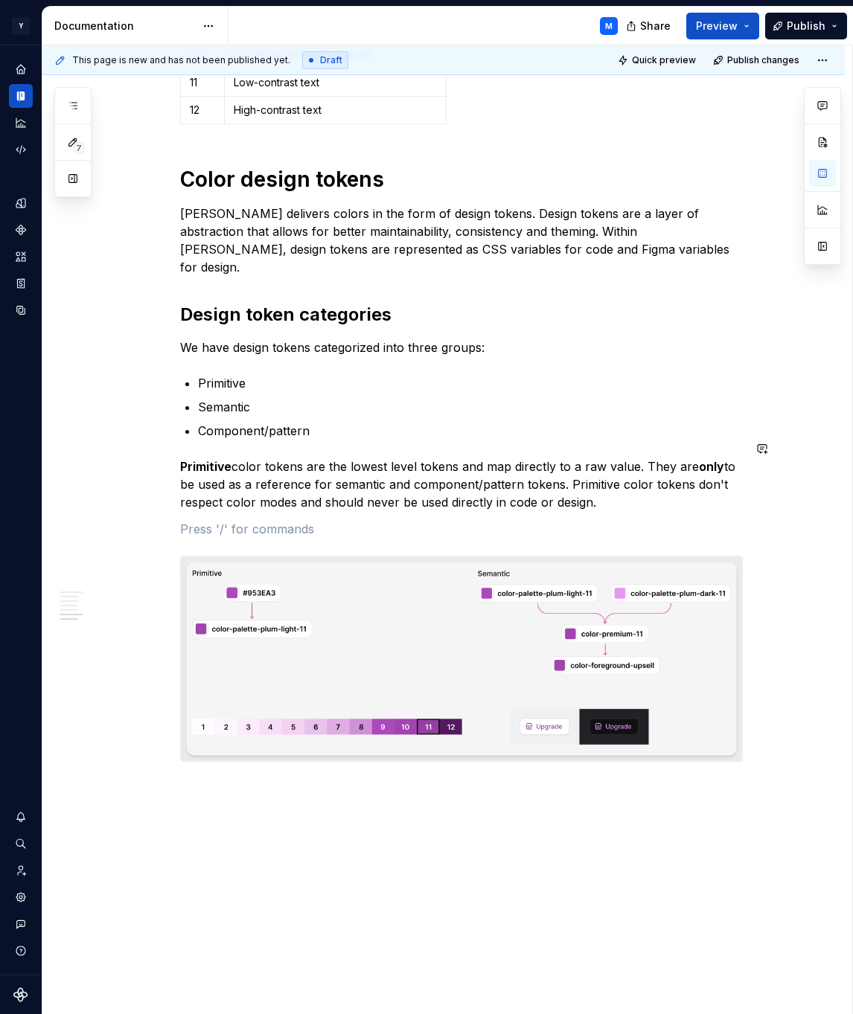
paste div
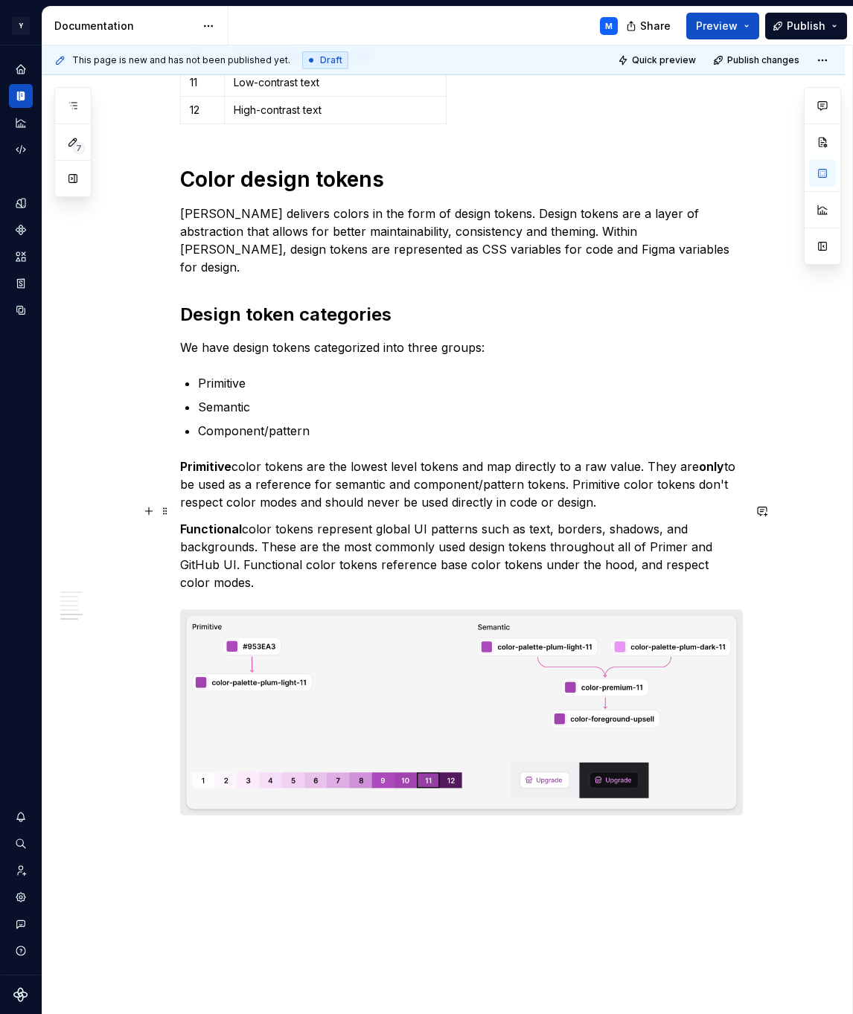
click at [223, 522] on strong "Functional" at bounding box center [211, 529] width 62 height 15
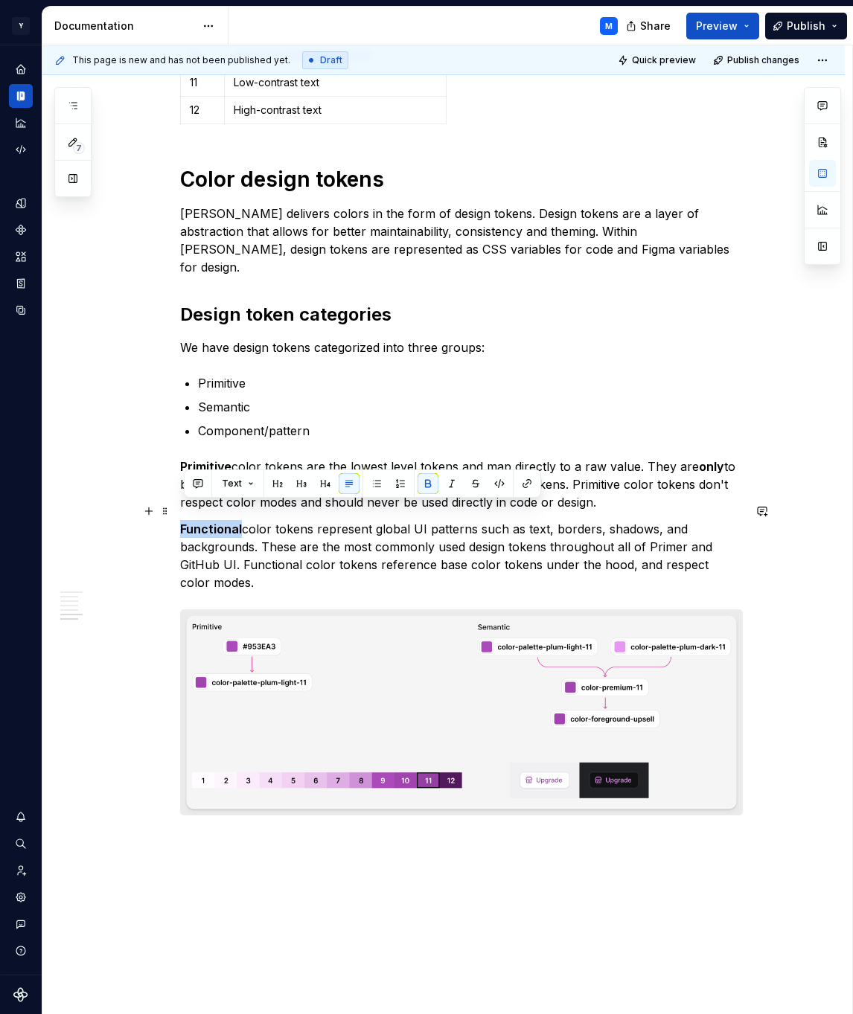
click at [223, 522] on strong "Functional" at bounding box center [211, 529] width 62 height 15
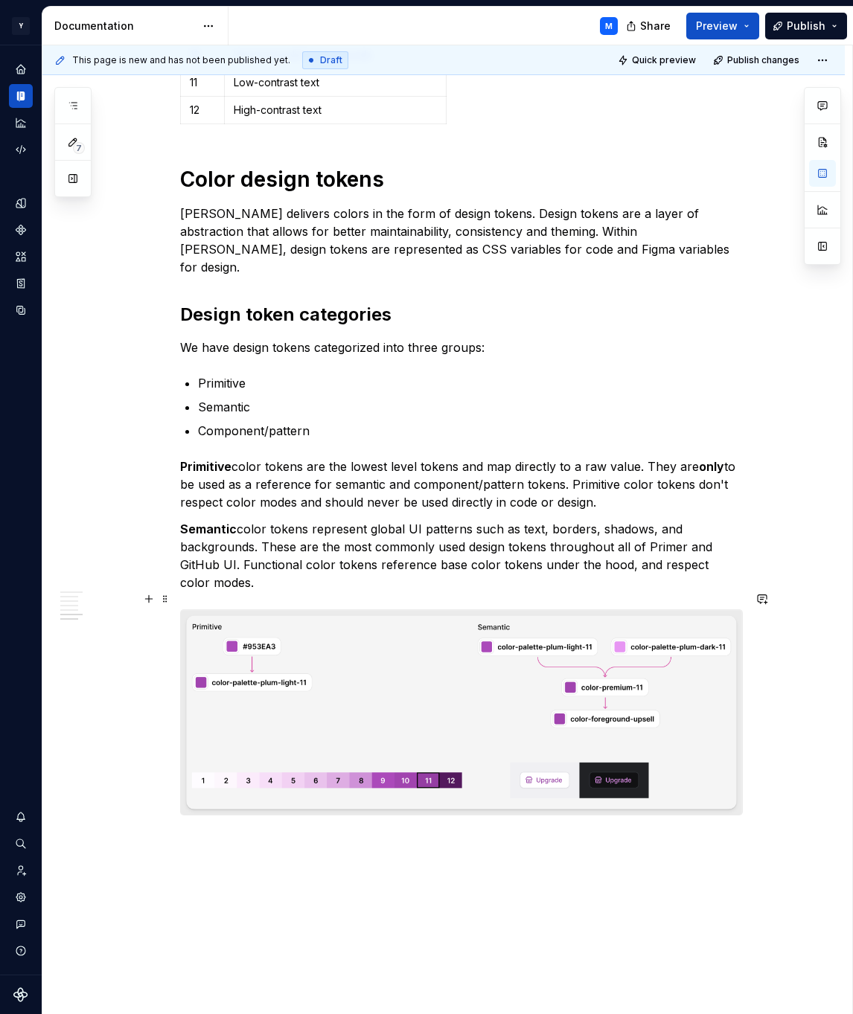
click at [298, 834] on p at bounding box center [461, 843] width 563 height 18
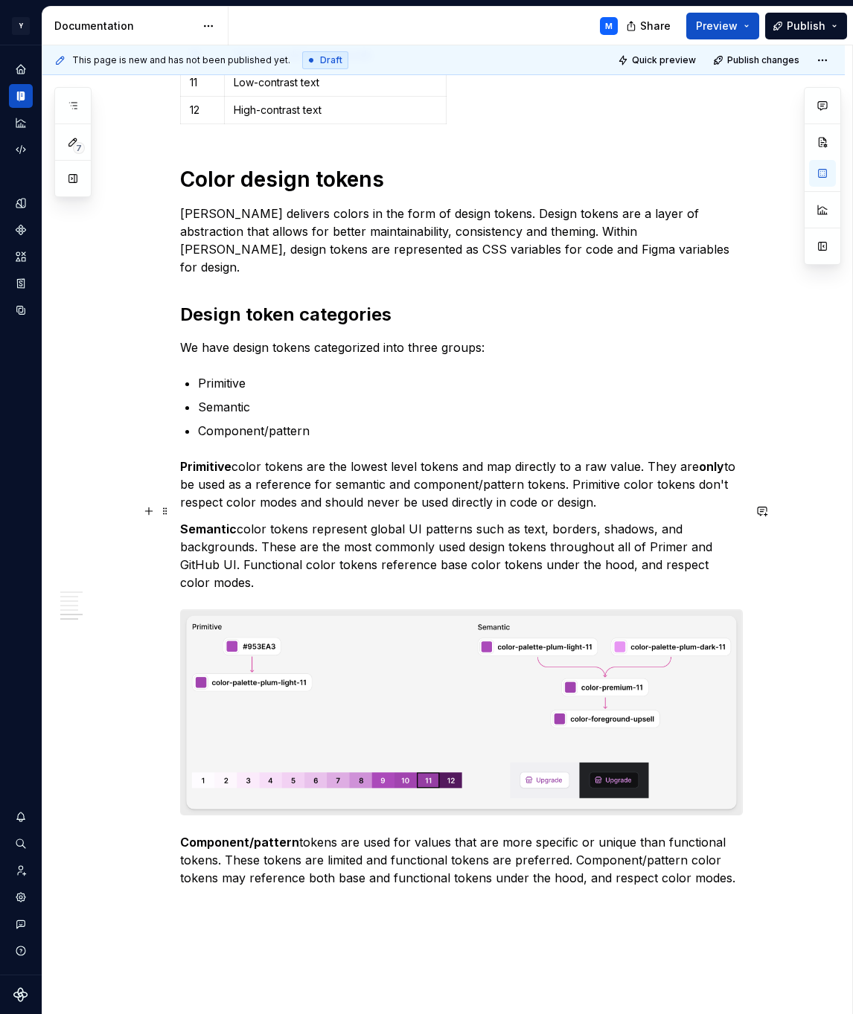
click at [444, 550] on p "Semantic color tokens represent global UI patterns such as text, borders, shado…" at bounding box center [461, 555] width 563 height 71
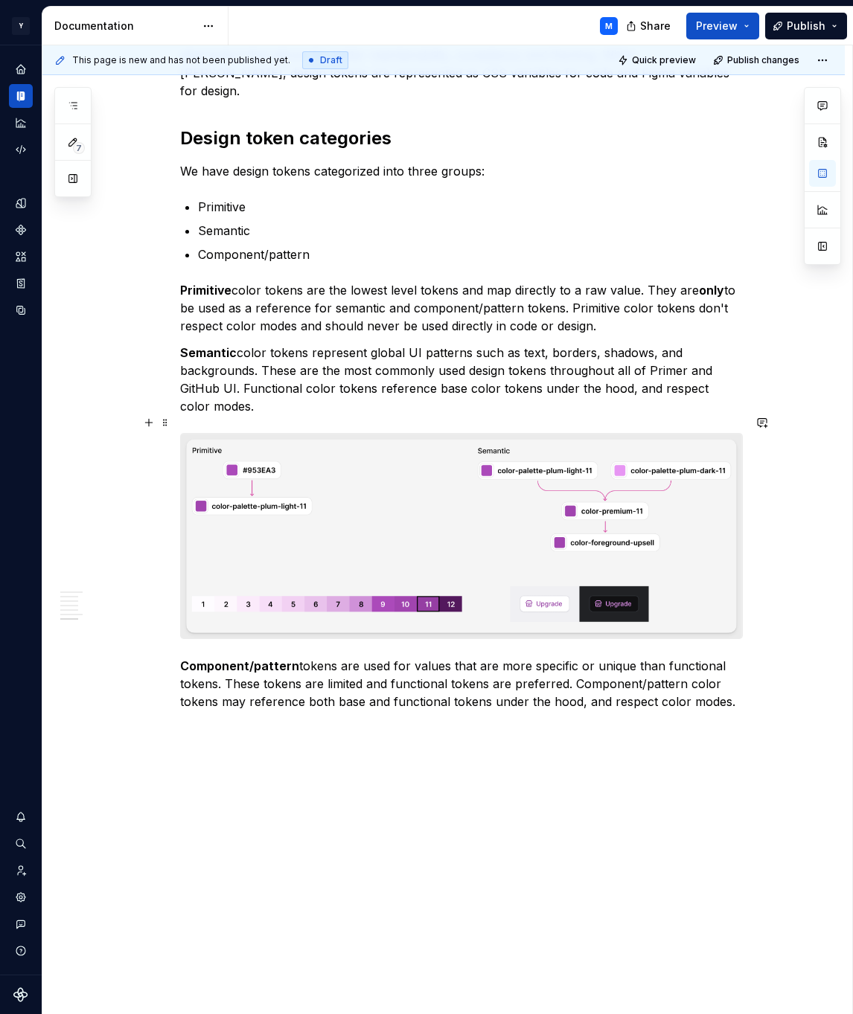
scroll to position [2318, 0]
click at [22, 426] on div "Design system data" at bounding box center [21, 510] width 42 height 930
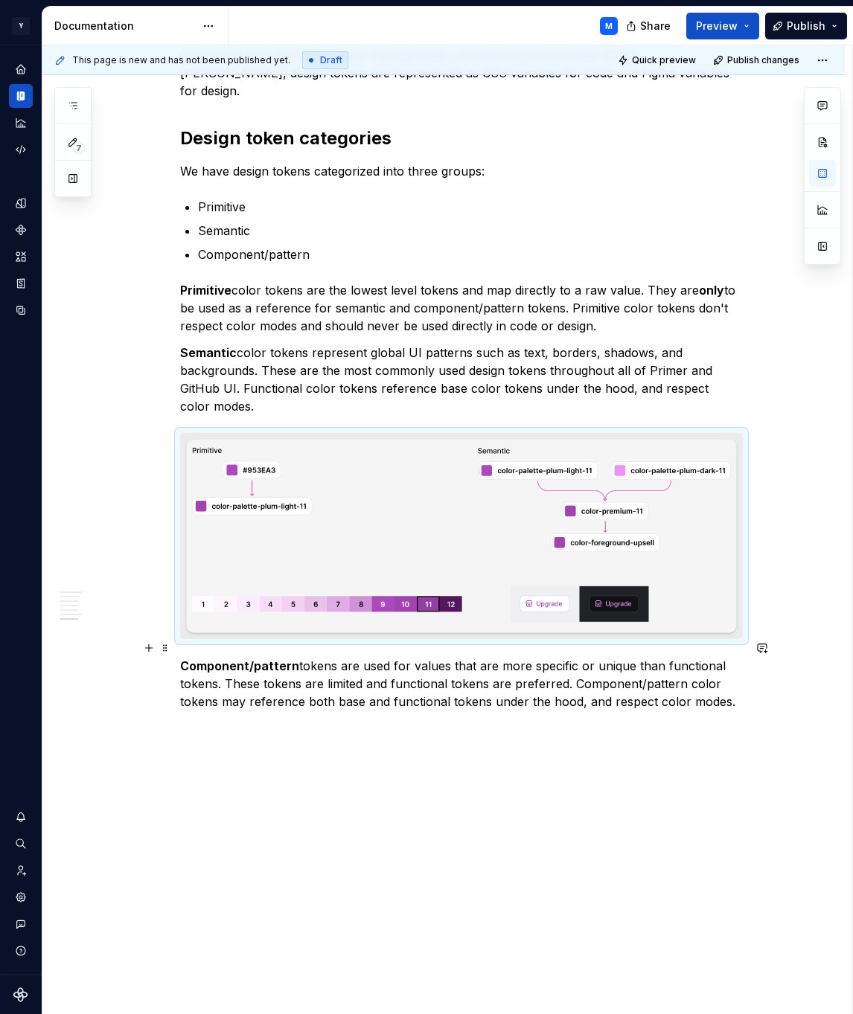
click at [301, 678] on p "Component/pattern tokens are used for values that are more specific or unique t…" at bounding box center [461, 684] width 563 height 54
click at [642, 65] on button "Quick preview" at bounding box center [657, 60] width 89 height 21
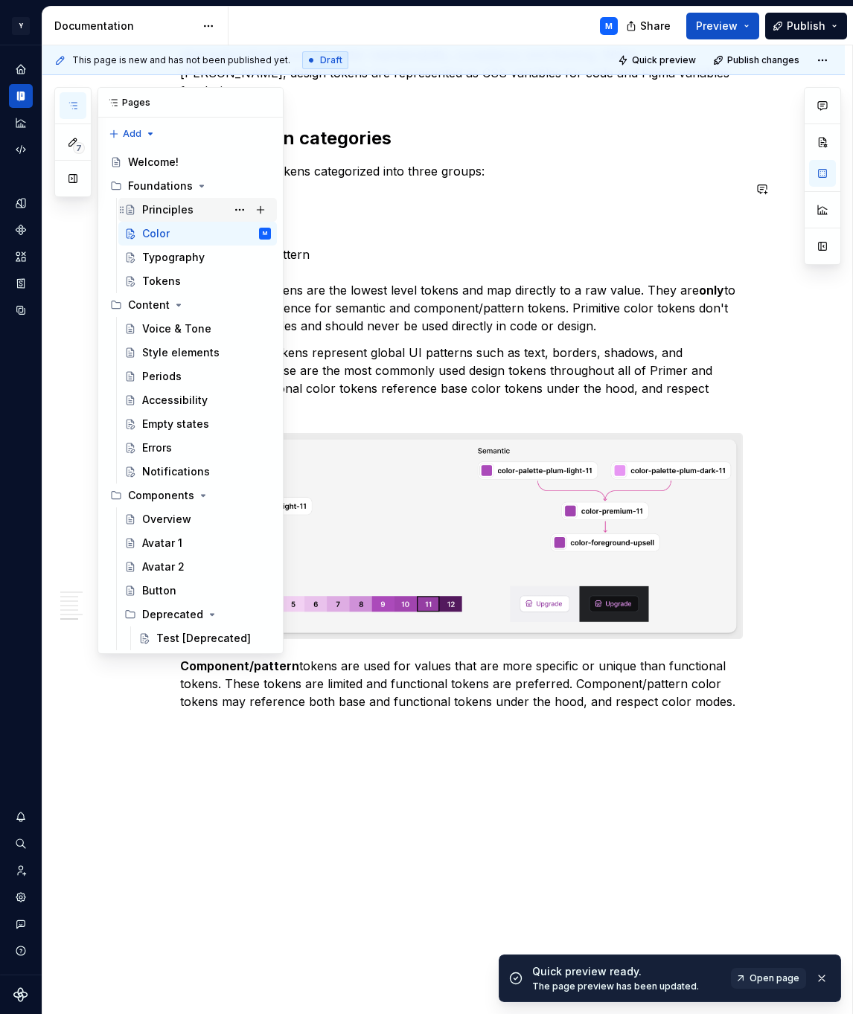
click at [184, 203] on div "Principles" at bounding box center [167, 209] width 51 height 15
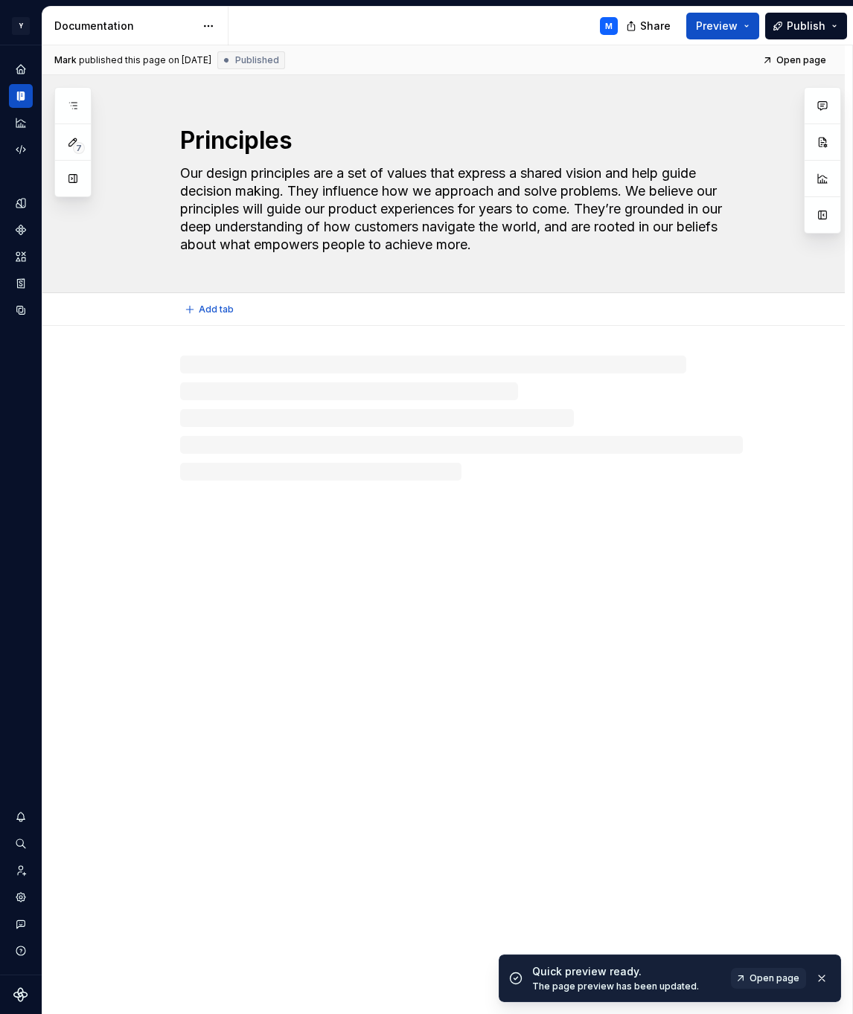
click at [636, 138] on textarea "Principles" at bounding box center [458, 141] width 563 height 36
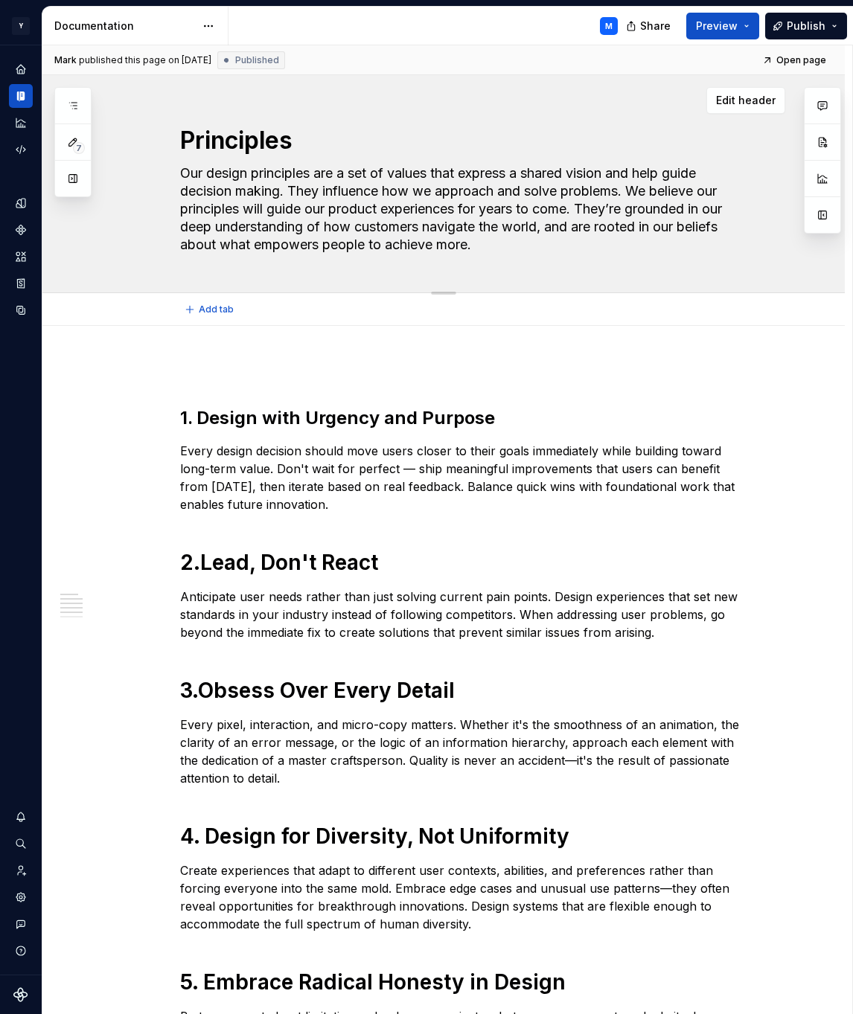
click at [378, 146] on textarea "Principles" at bounding box center [458, 141] width 563 height 36
click at [739, 109] on button "Edit header" at bounding box center [745, 100] width 79 height 27
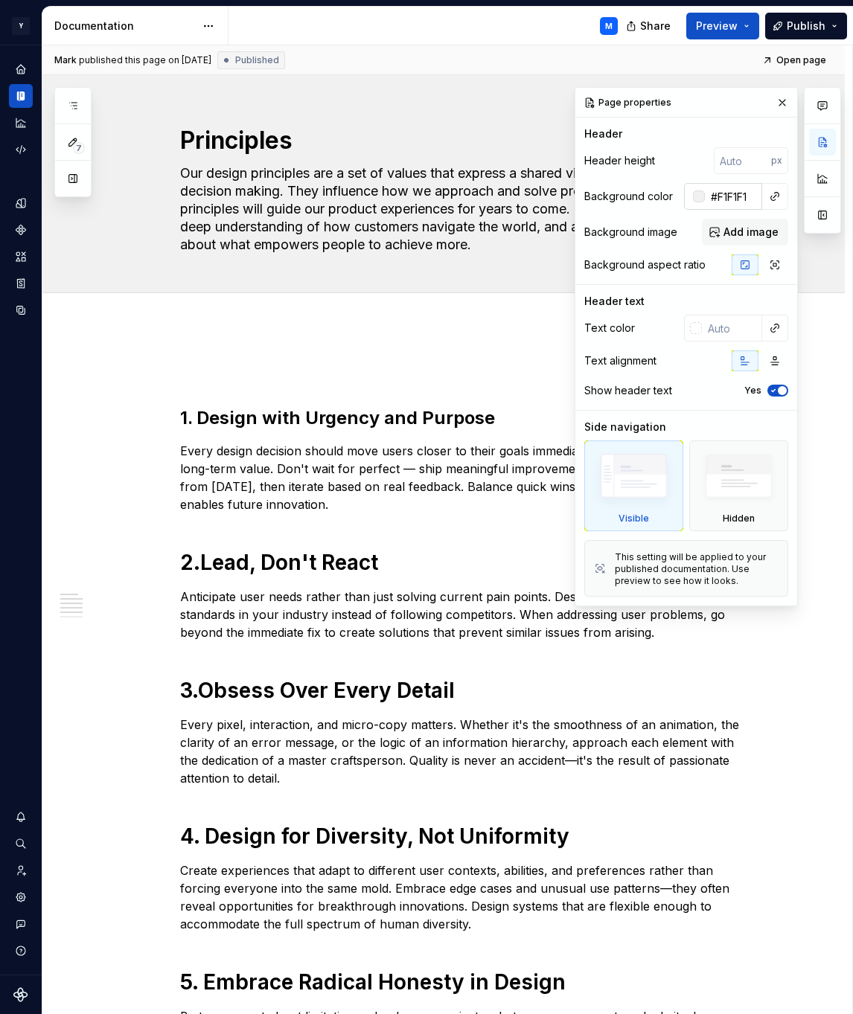
click at [726, 201] on input "#F1F1F1" at bounding box center [733, 196] width 57 height 27
click at [126, 134] on div "Principles Our design principles are a set of values that express a shared visi…" at bounding box center [443, 184] width 802 height 218
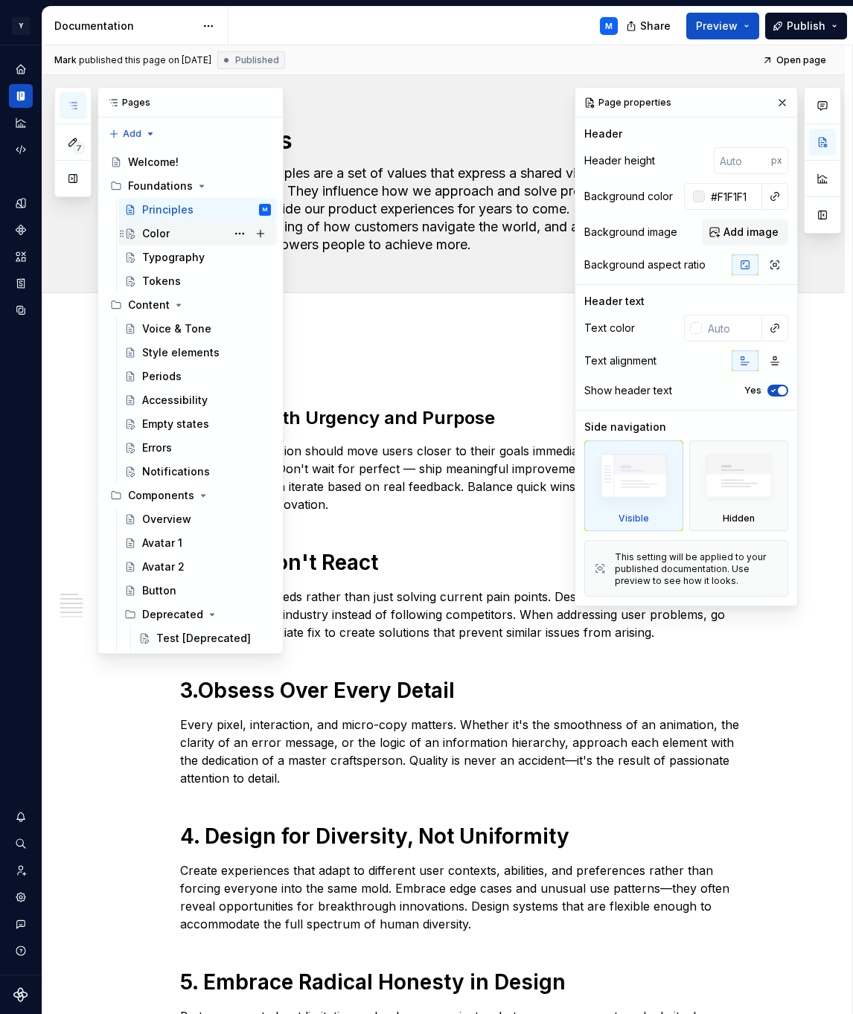
click at [190, 234] on div "Color" at bounding box center [206, 233] width 129 height 21
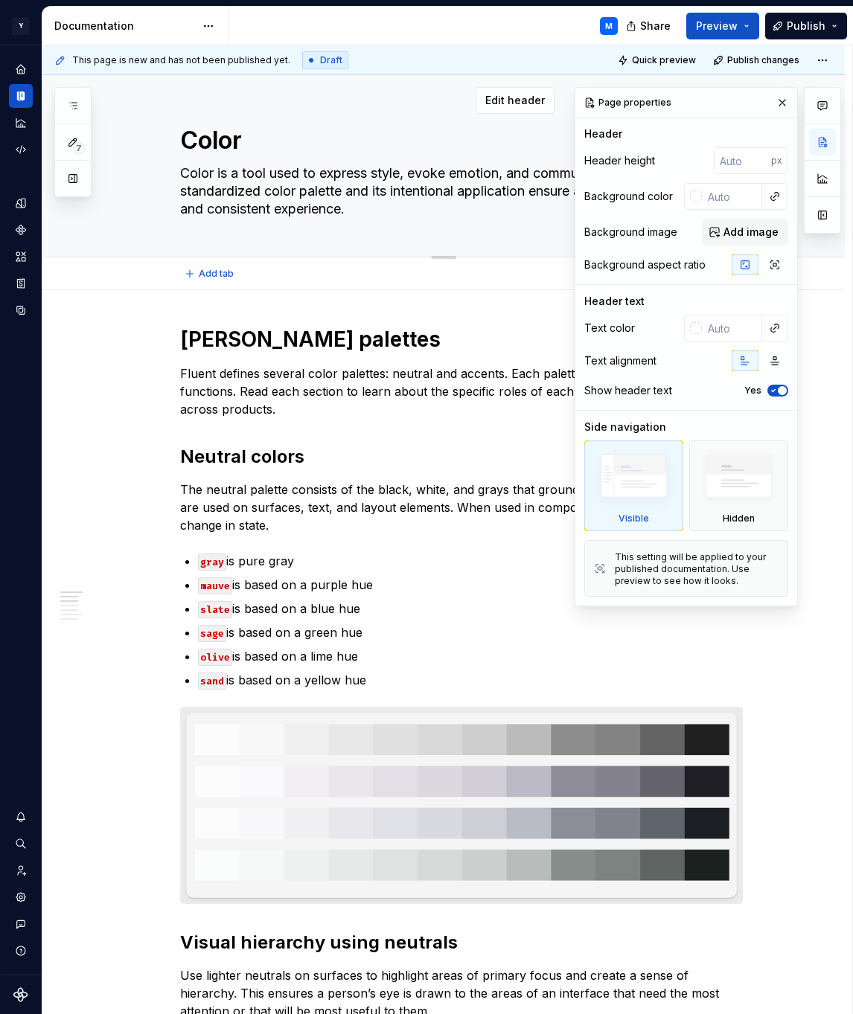
click at [485, 158] on textarea "Color" at bounding box center [458, 141] width 563 height 36
click at [525, 99] on span "Edit header" at bounding box center [515, 100] width 60 height 15
type textarea "*"
click at [723, 196] on input "text" at bounding box center [732, 196] width 60 height 27
paste input "#F1F1F1"
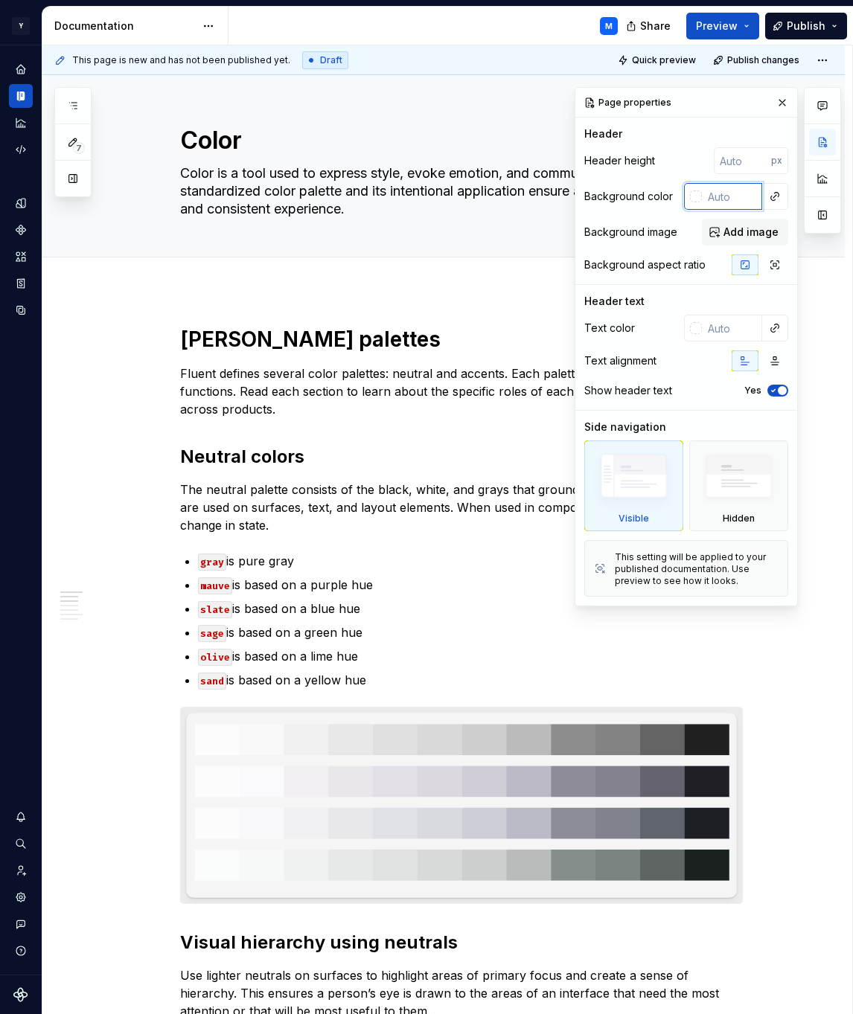
type input "#F1F1F1"
type textarea "*"
type input "#F1F1F1"
click at [565, 274] on div at bounding box center [461, 274] width 563 height 0
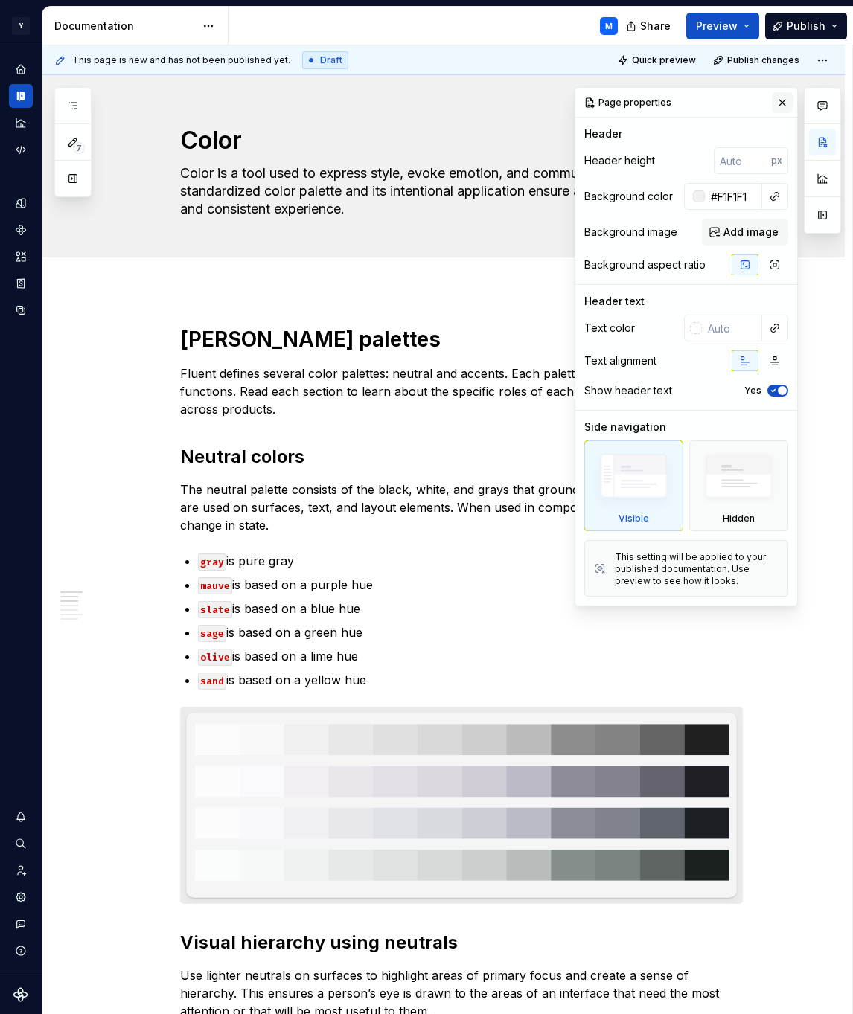
click at [779, 99] on button "button" at bounding box center [782, 102] width 21 height 21
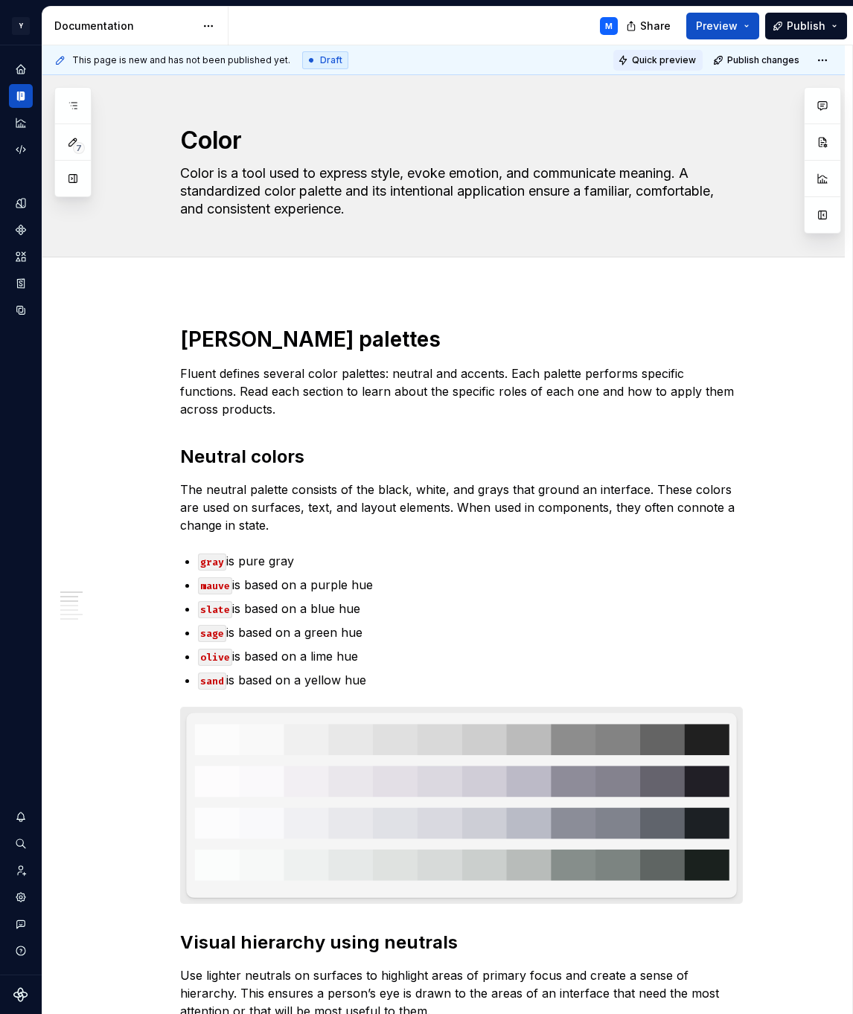
click at [681, 55] on span "Quick preview" at bounding box center [664, 60] width 64 height 12
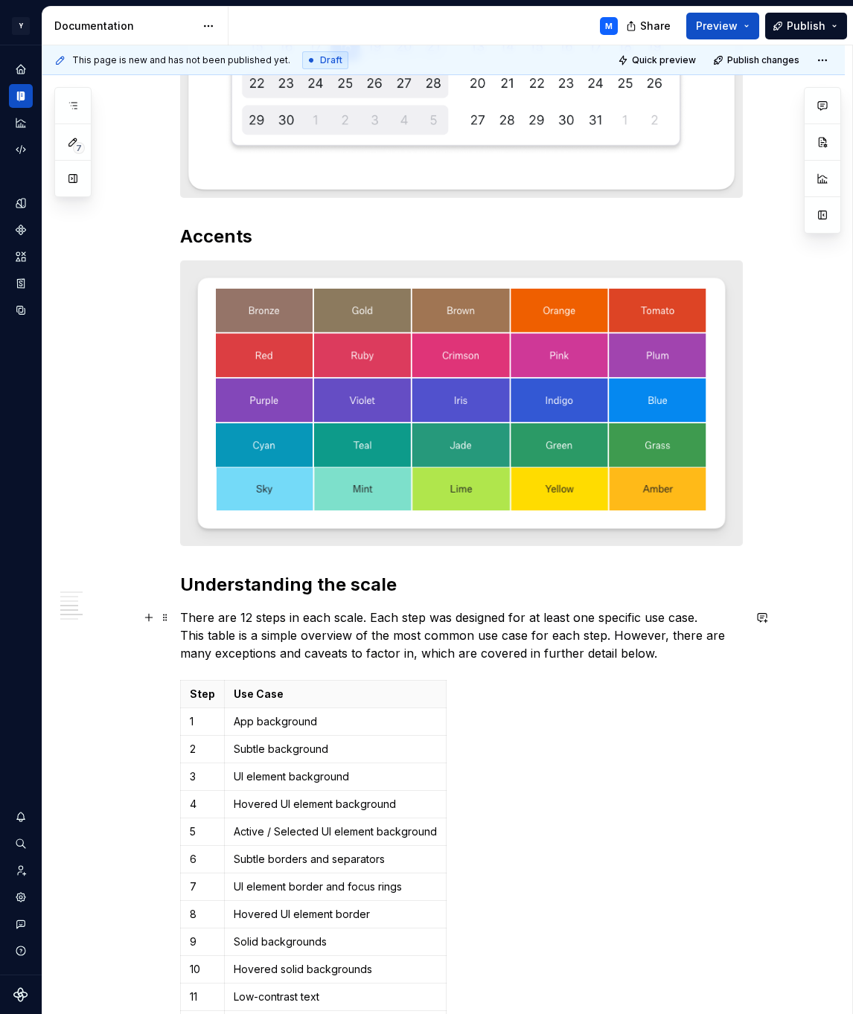
scroll to position [1420, 0]
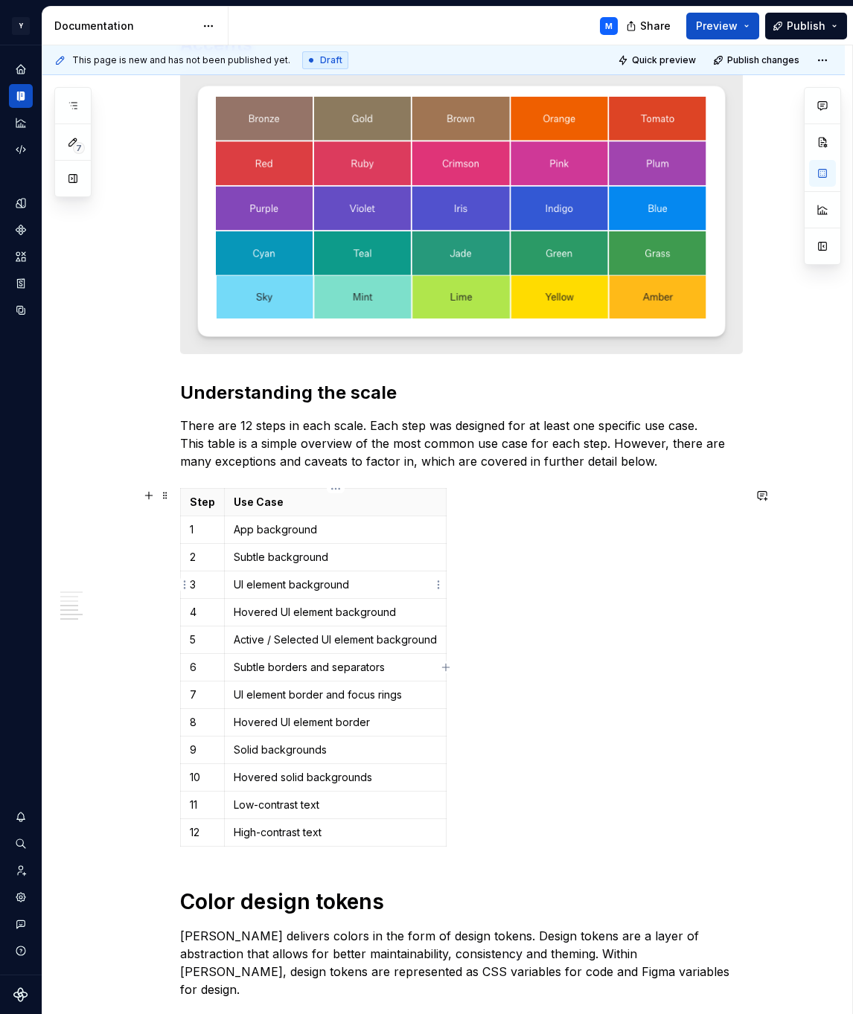
click at [324, 579] on p "UI element background" at bounding box center [335, 585] width 203 height 15
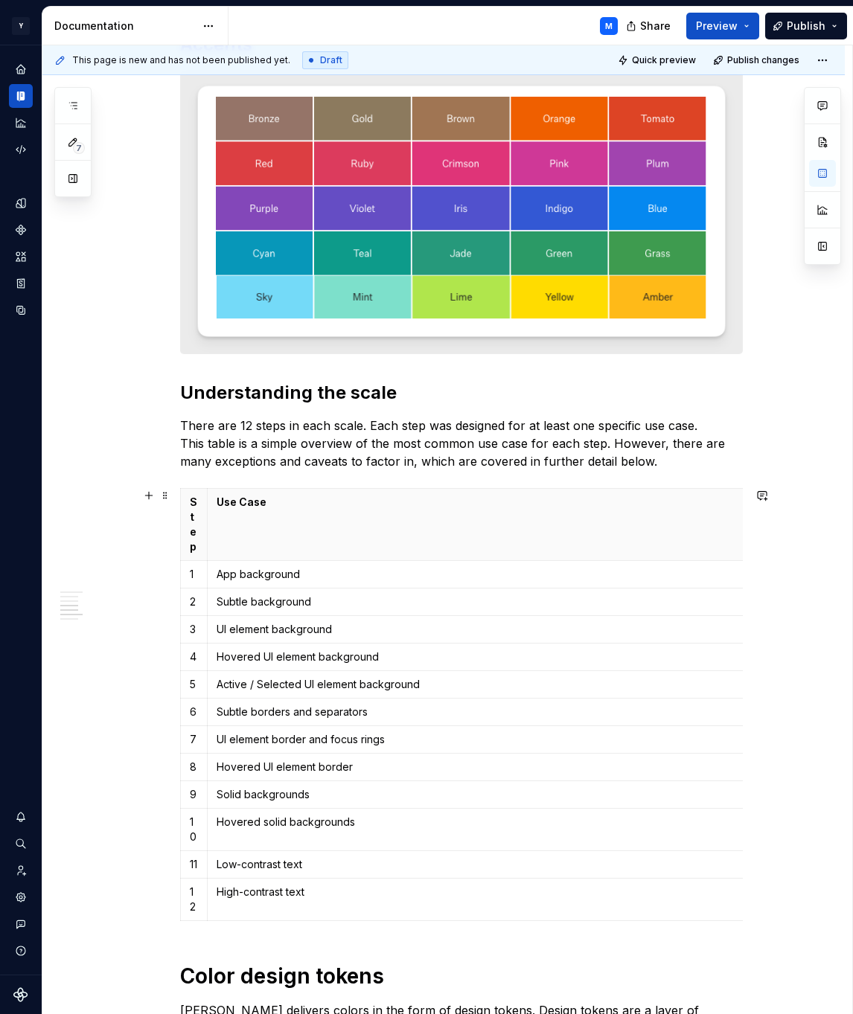
drag, startPoint x: 445, startPoint y: 507, endPoint x: 784, endPoint y: 500, distance: 339.5
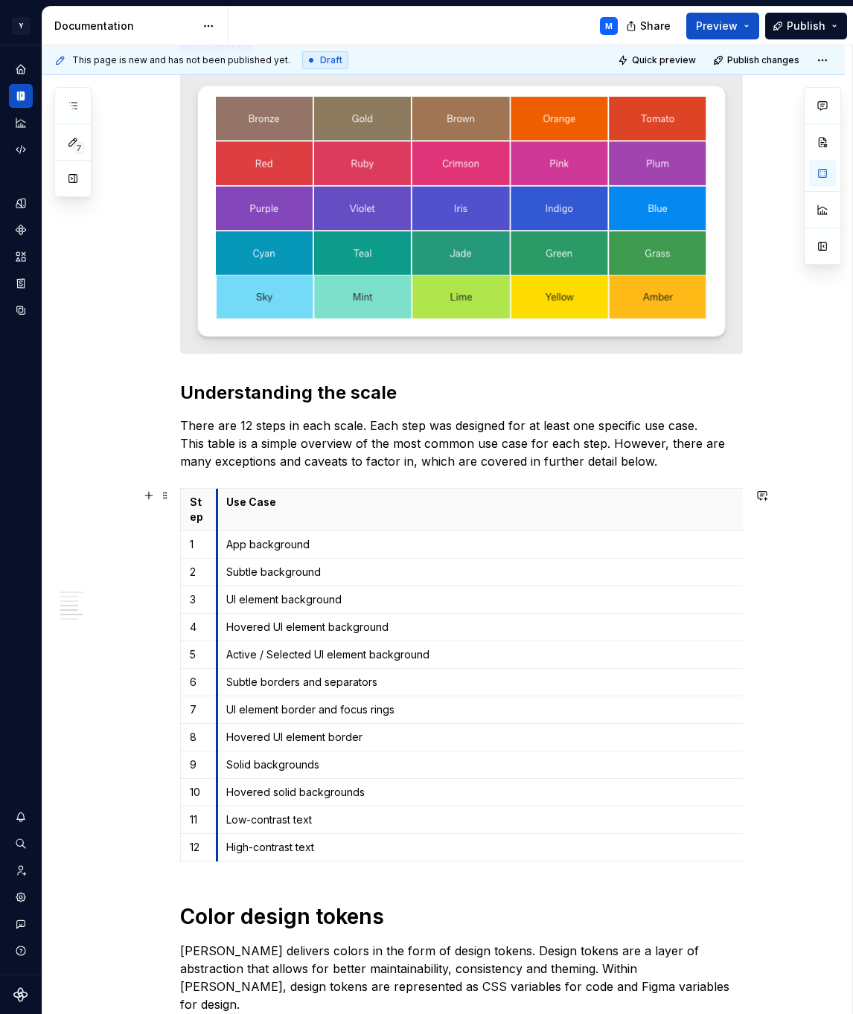
drag, startPoint x: 209, startPoint y: 525, endPoint x: 220, endPoint y: 525, distance: 10.4
click at [203, 490] on html "Y Mingo M Design system data Documentation M Share Preview Publish 7 Pages Add …" at bounding box center [426, 507] width 853 height 1014
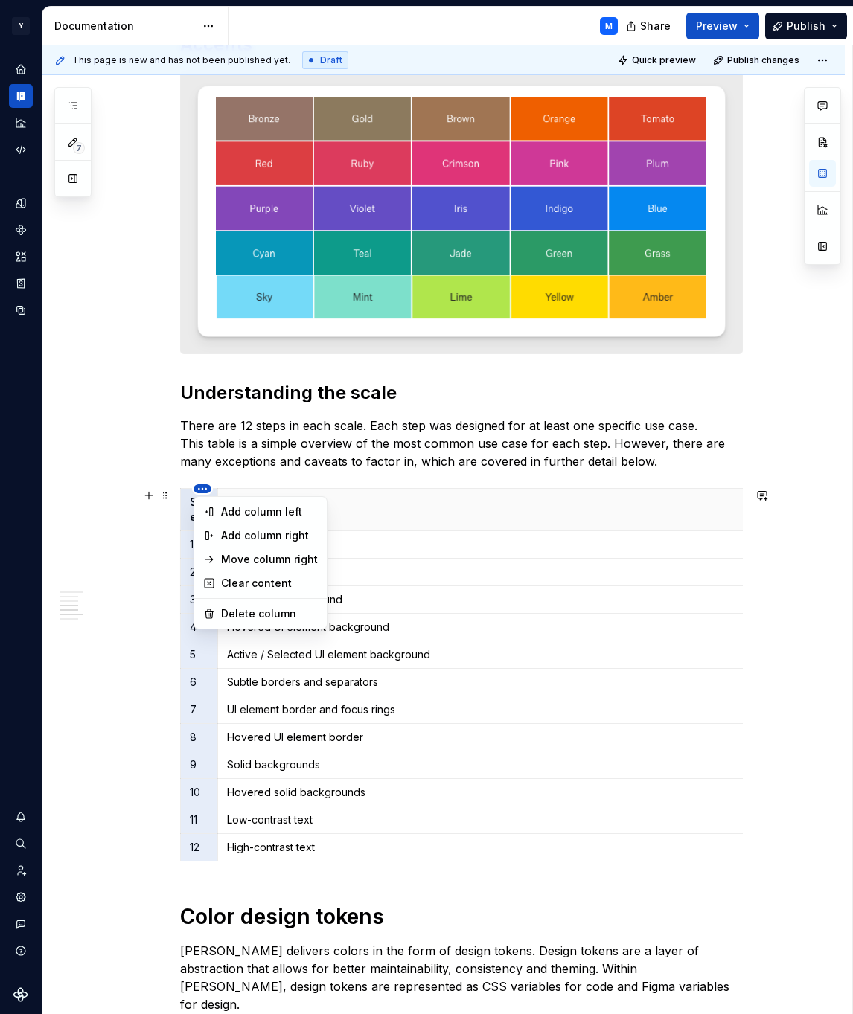
click at [203, 490] on html "Y Mingo M Design system data Documentation M Share Preview Publish 7 Pages Add …" at bounding box center [426, 507] width 853 height 1014
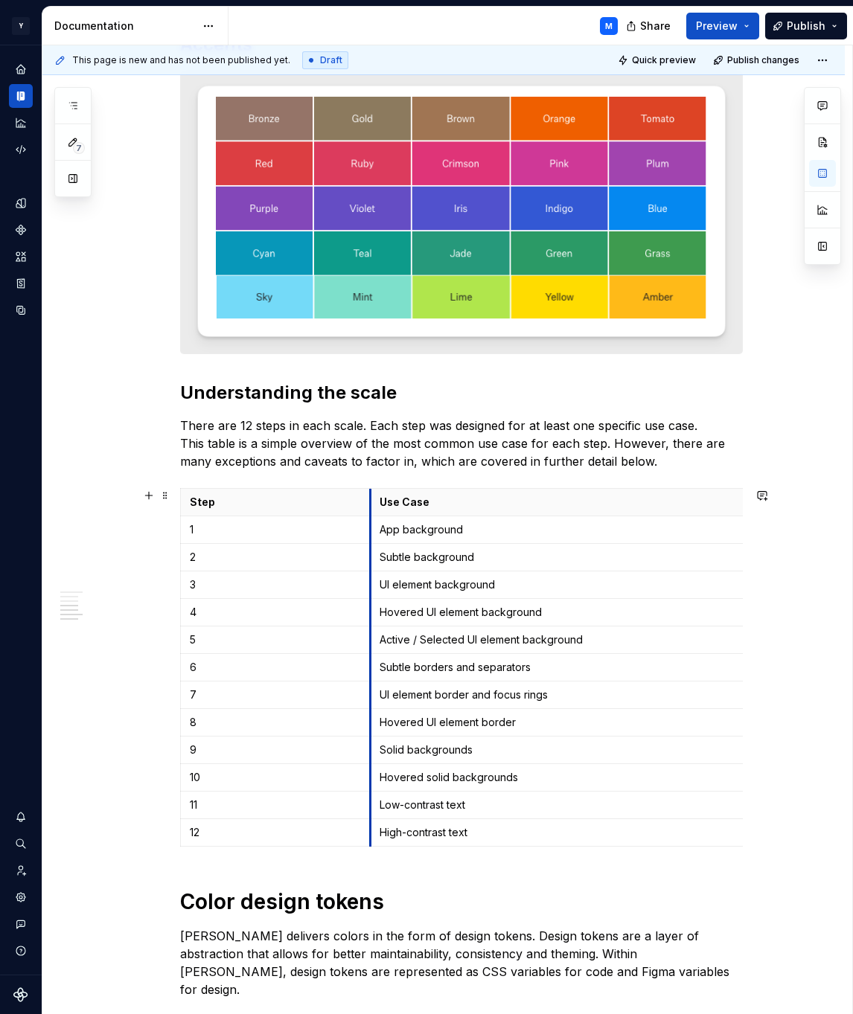
drag, startPoint x: 220, startPoint y: 522, endPoint x: 373, endPoint y: 518, distance: 152.6
click at [561, 502] on p "Use Case" at bounding box center [650, 502] width 540 height 15
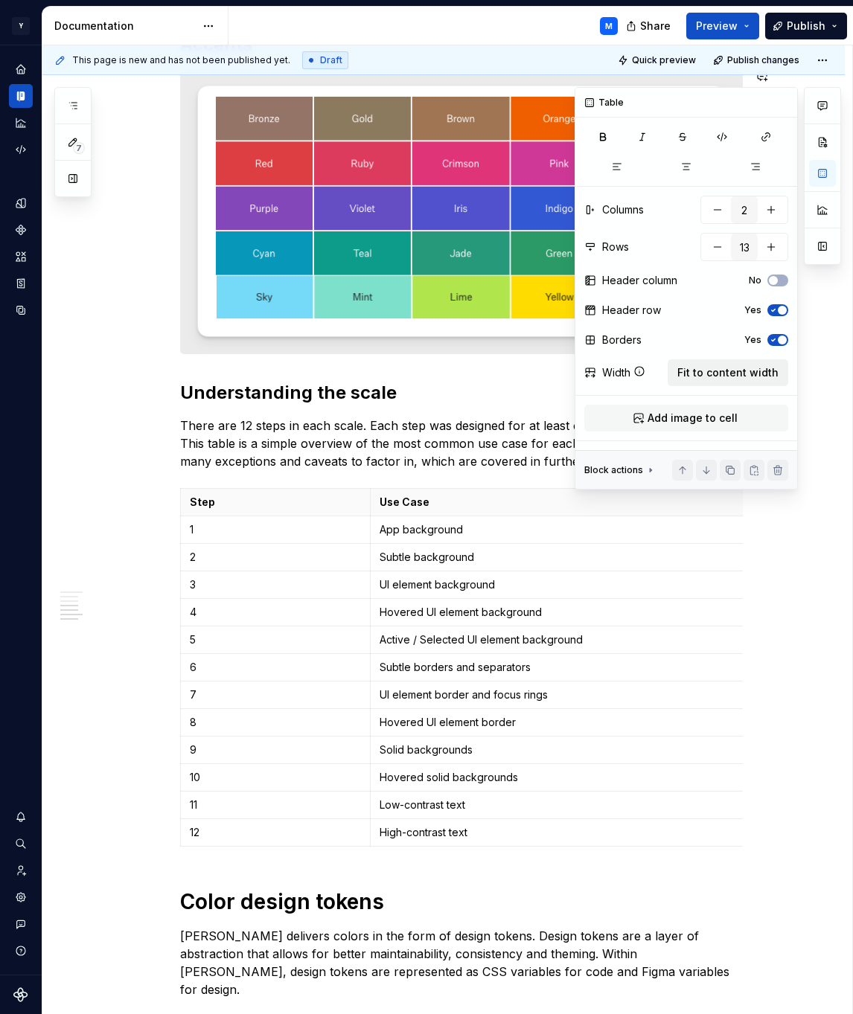
click at [753, 377] on span "Fit to content width" at bounding box center [727, 372] width 101 height 15
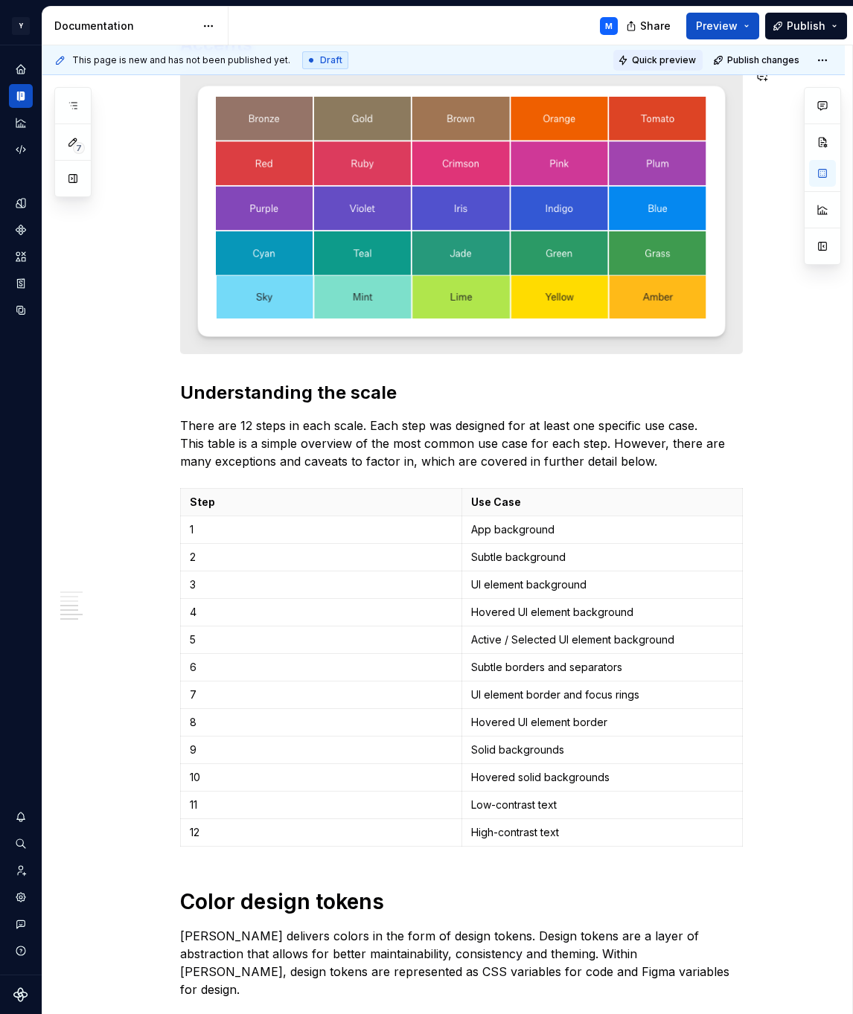
click at [663, 66] on button "Quick preview" at bounding box center [657, 60] width 89 height 21
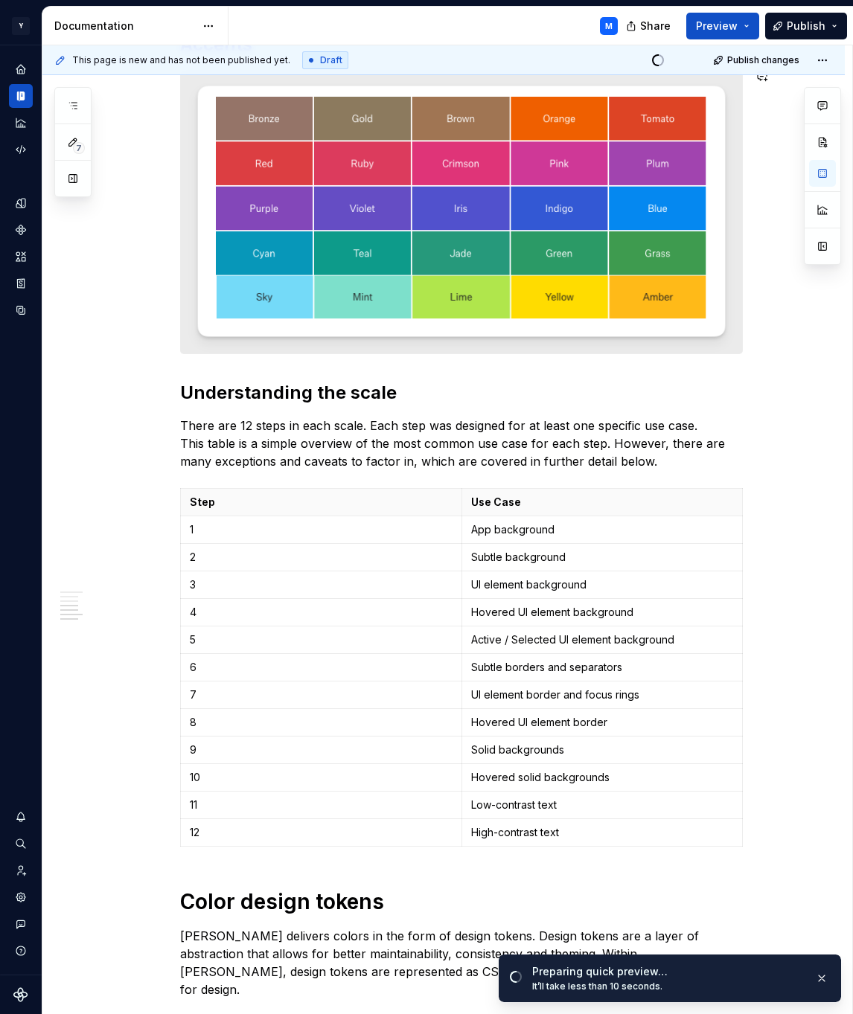
type textarea "*"
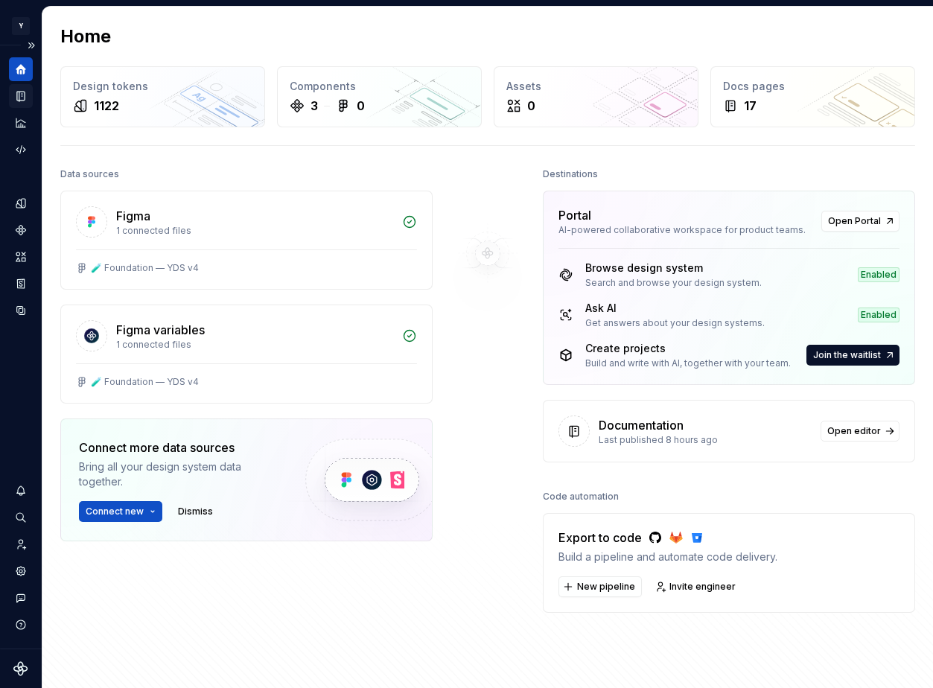
click at [23, 96] on icon "Documentation" at bounding box center [22, 96] width 6 height 8
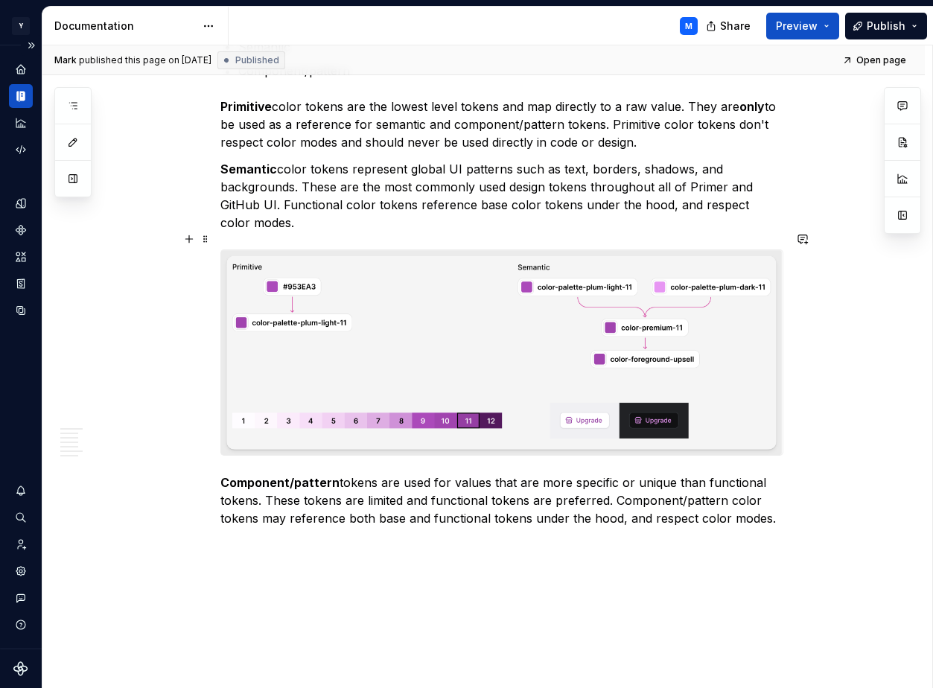
scroll to position [2548, 0]
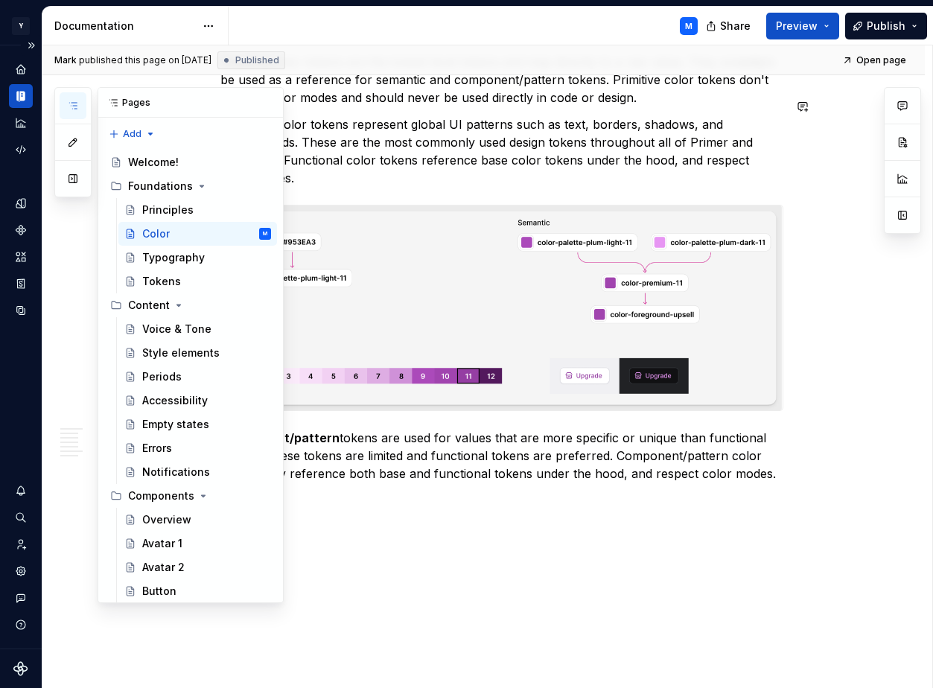
click at [74, 106] on icon "button" at bounding box center [73, 106] width 12 height 12
click at [188, 251] on div "Typography" at bounding box center [173, 257] width 63 height 15
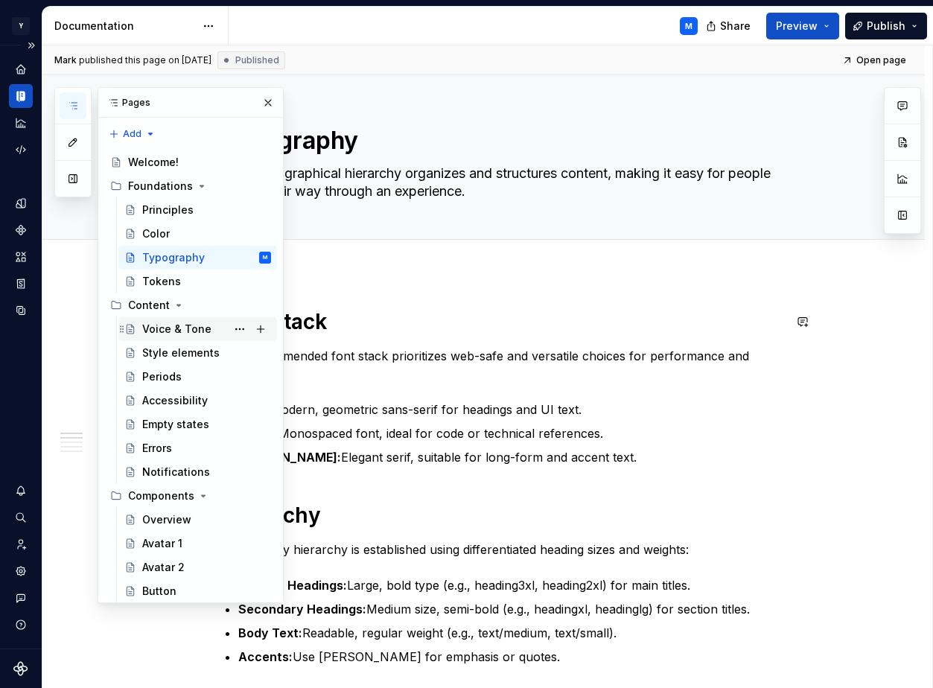
click at [202, 325] on div "Voice & Tone" at bounding box center [176, 329] width 69 height 15
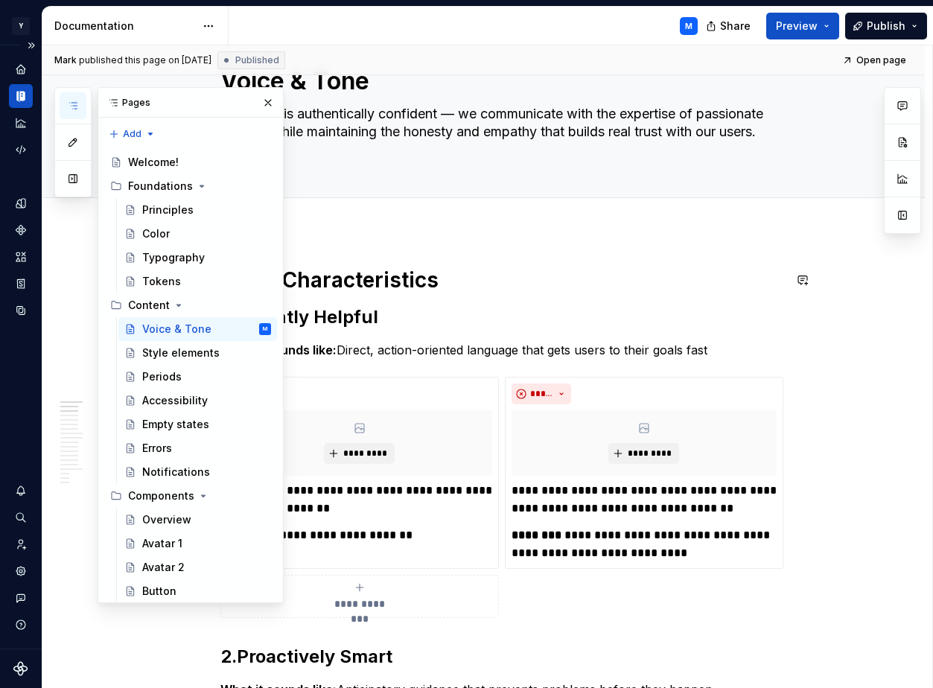
scroll to position [61, 0]
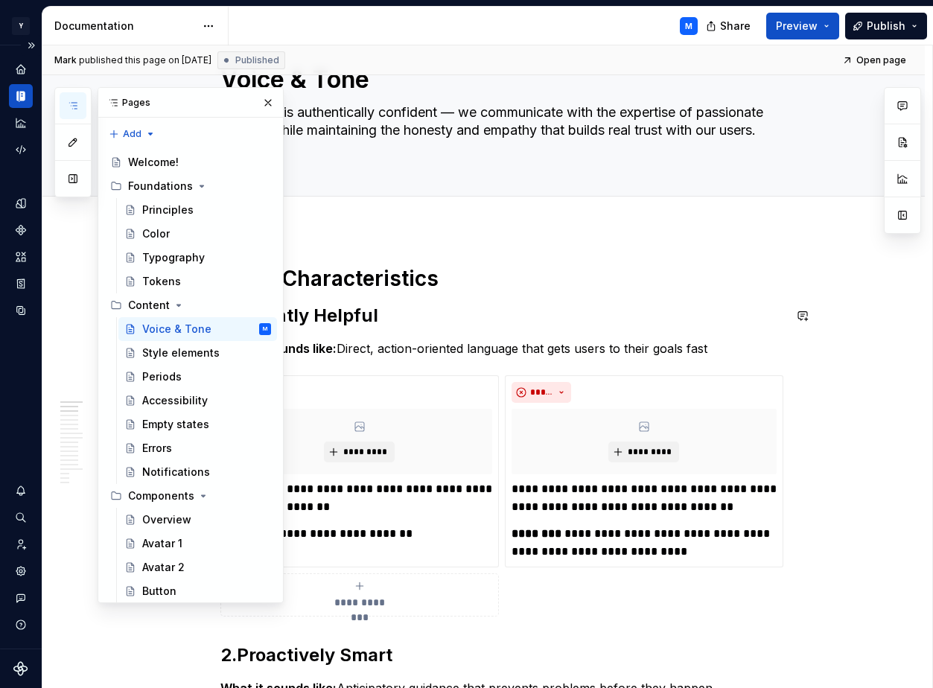
click at [473, 310] on h2 "1. Urgently Helpful" at bounding box center [501, 316] width 563 height 24
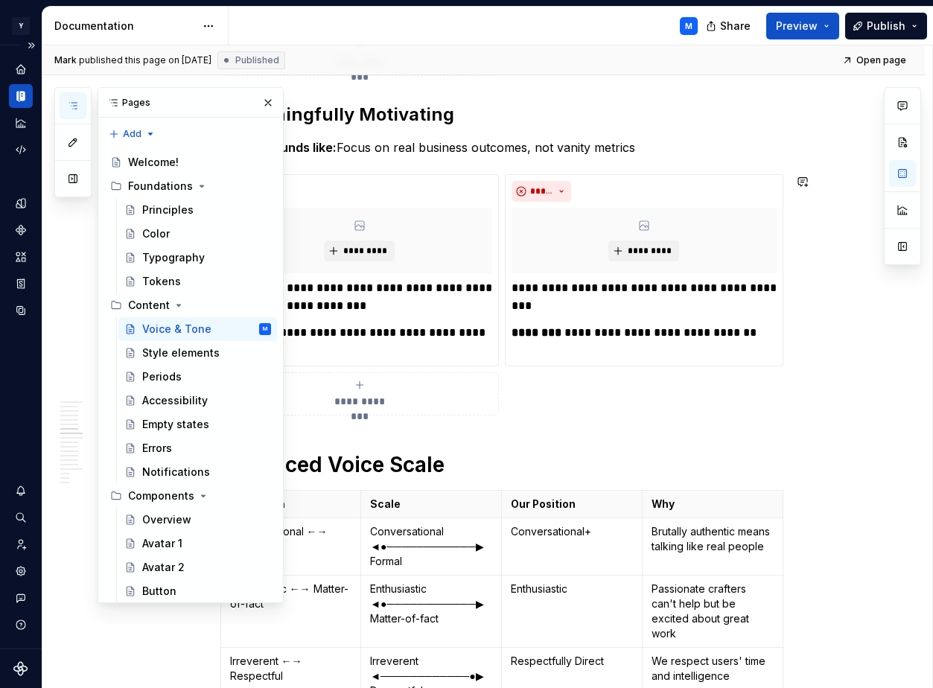
scroll to position [2042, 0]
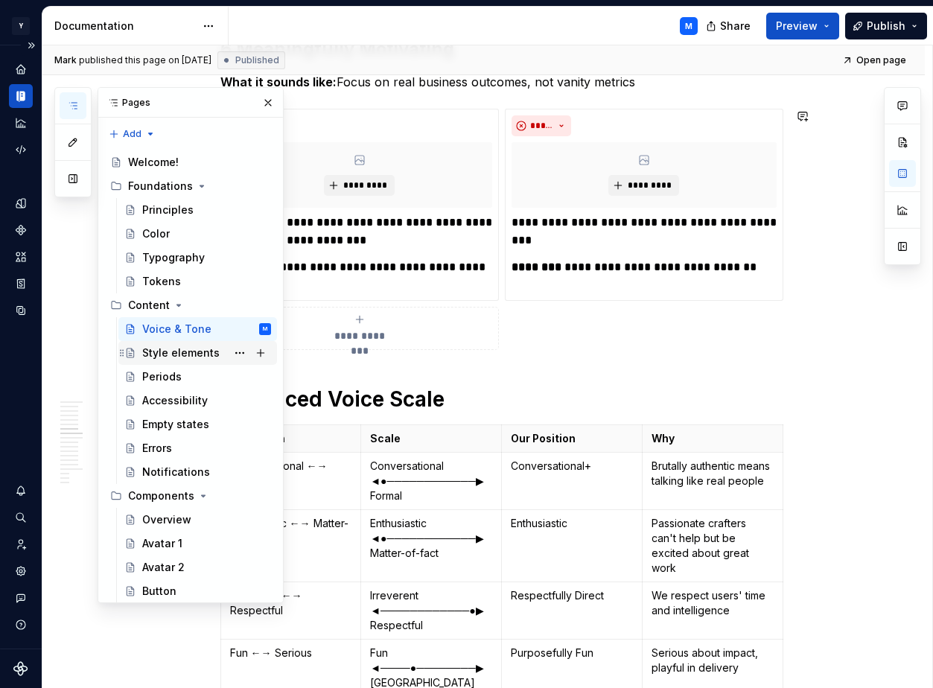
click at [226, 354] on div "Style elements" at bounding box center [206, 352] width 129 height 21
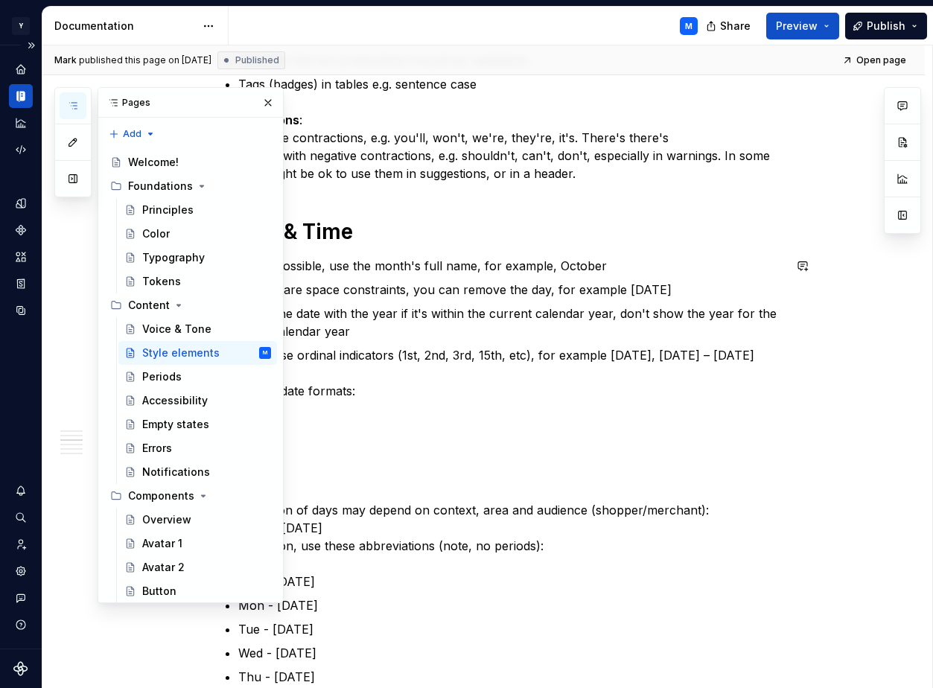
scroll to position [876, 0]
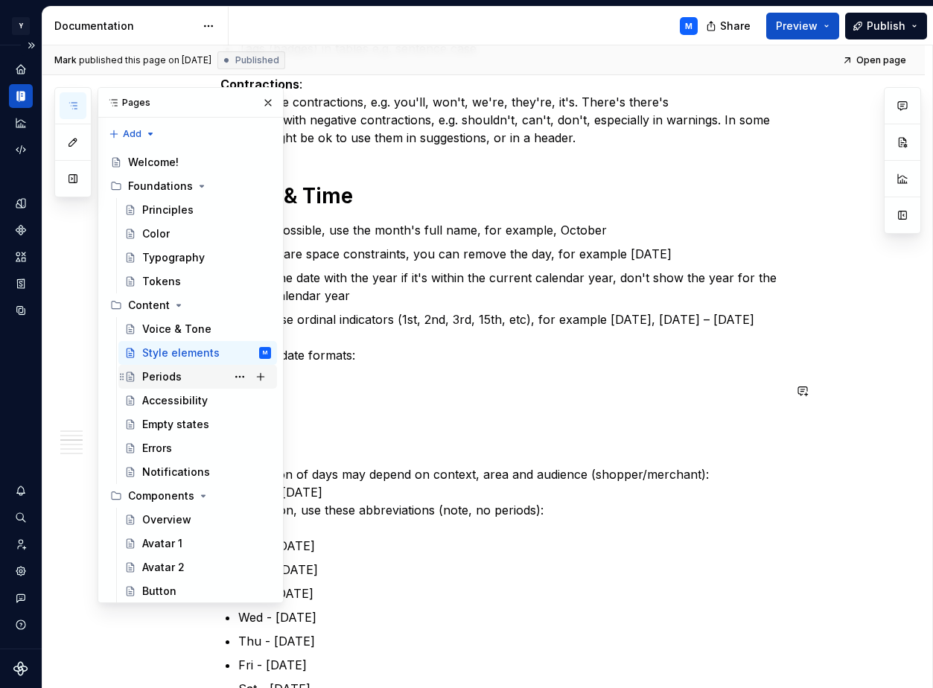
click at [198, 379] on div "Periods" at bounding box center [206, 376] width 129 height 21
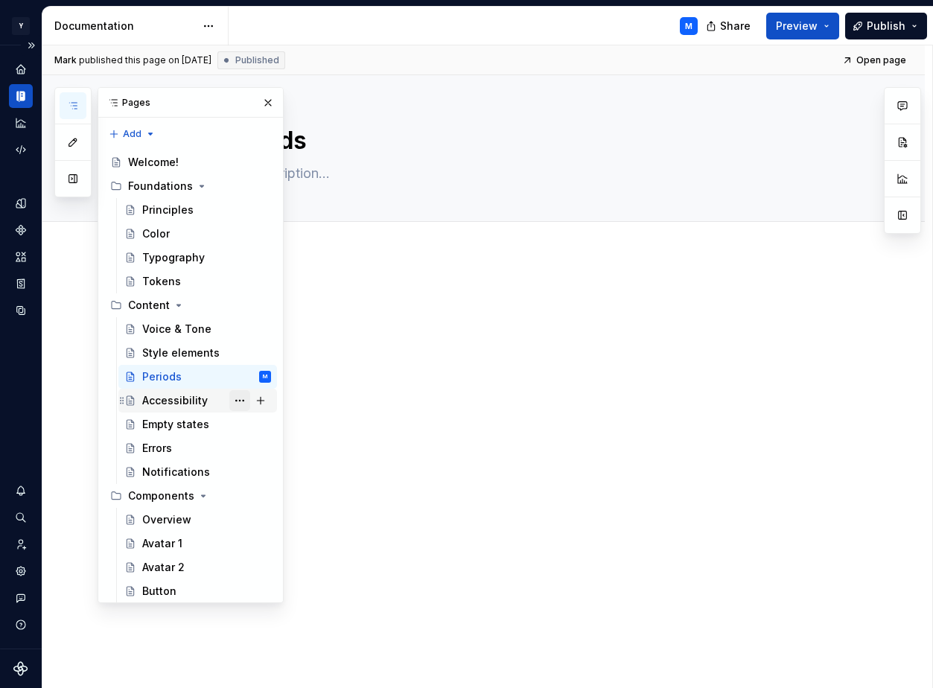
click at [242, 403] on button "Page tree" at bounding box center [239, 400] width 21 height 21
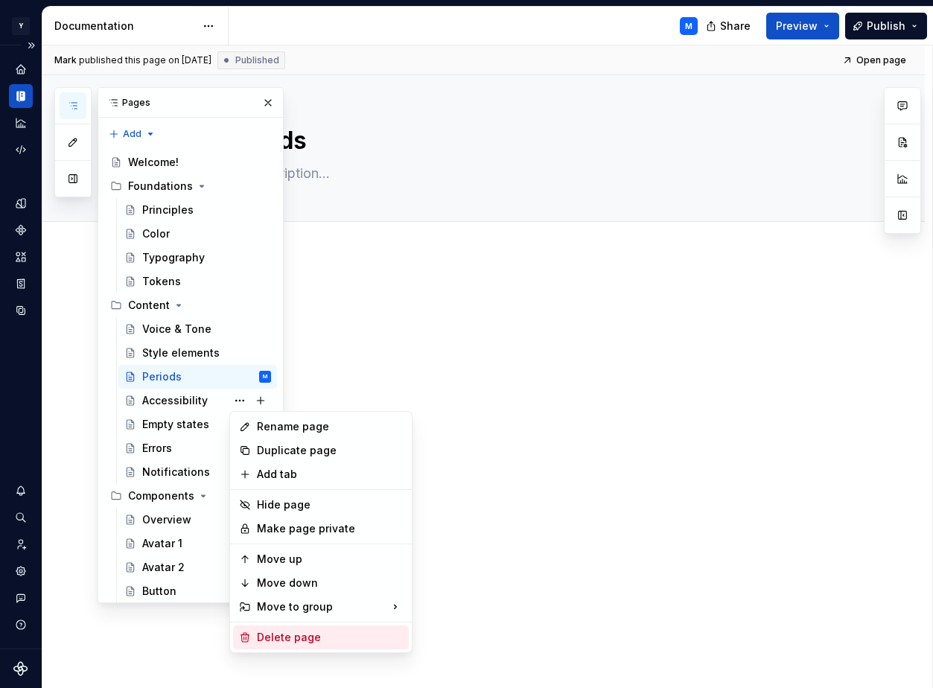
click at [285, 634] on div "Delete page" at bounding box center [330, 637] width 146 height 15
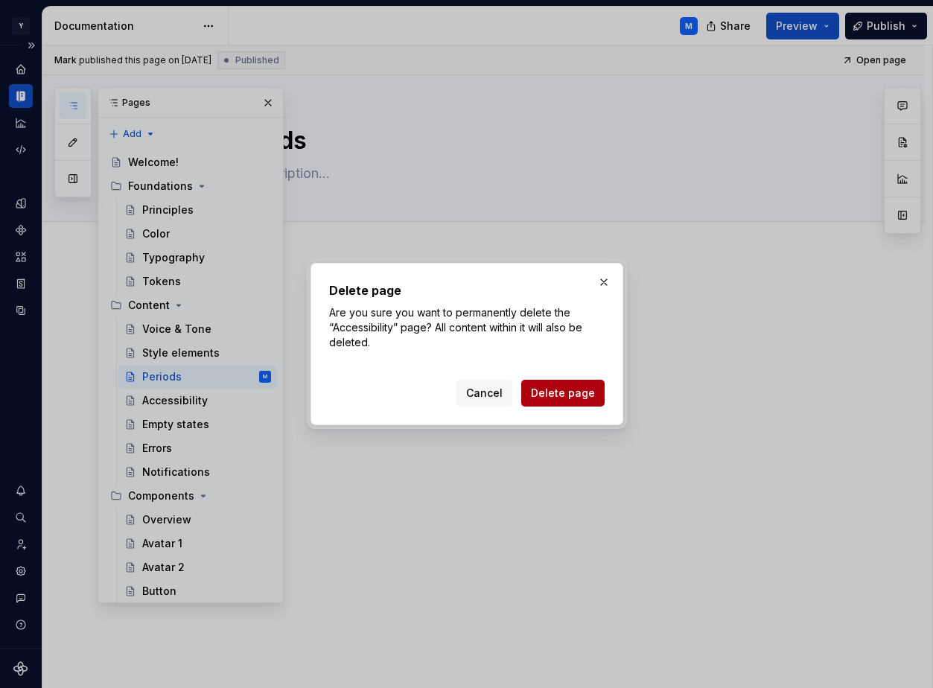
click at [559, 390] on span "Delete page" at bounding box center [563, 393] width 64 height 15
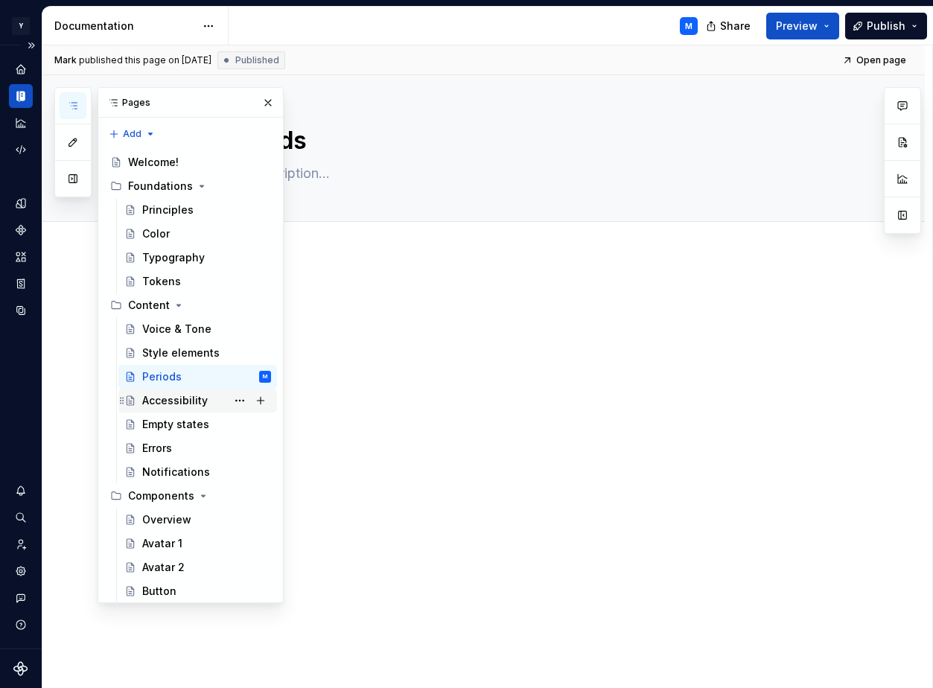
click at [199, 400] on div "Accessibility" at bounding box center [174, 400] width 65 height 15
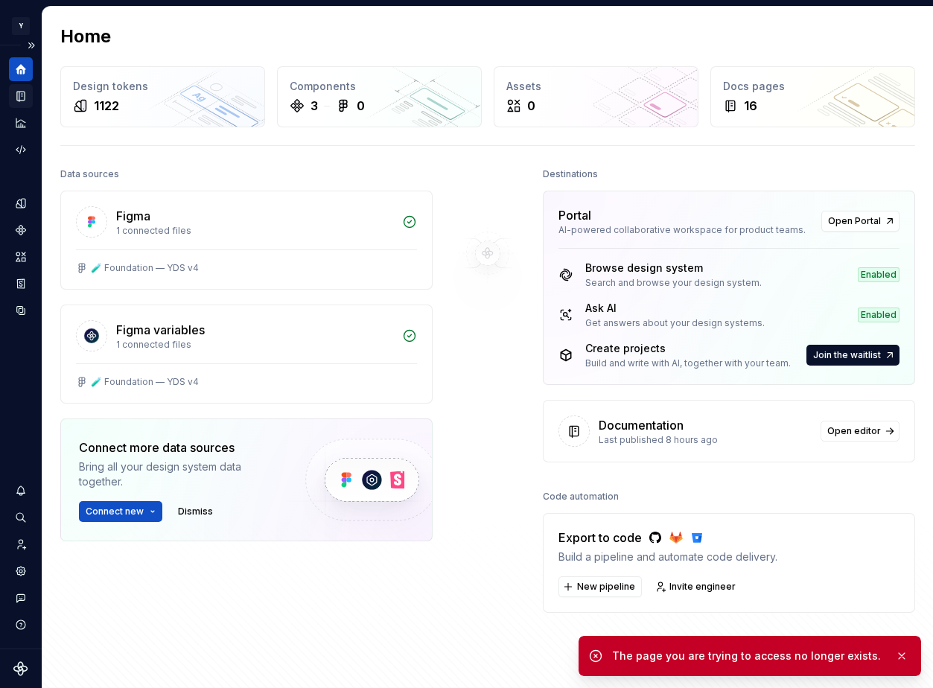
click at [22, 101] on icon "Documentation" at bounding box center [20, 95] width 13 height 13
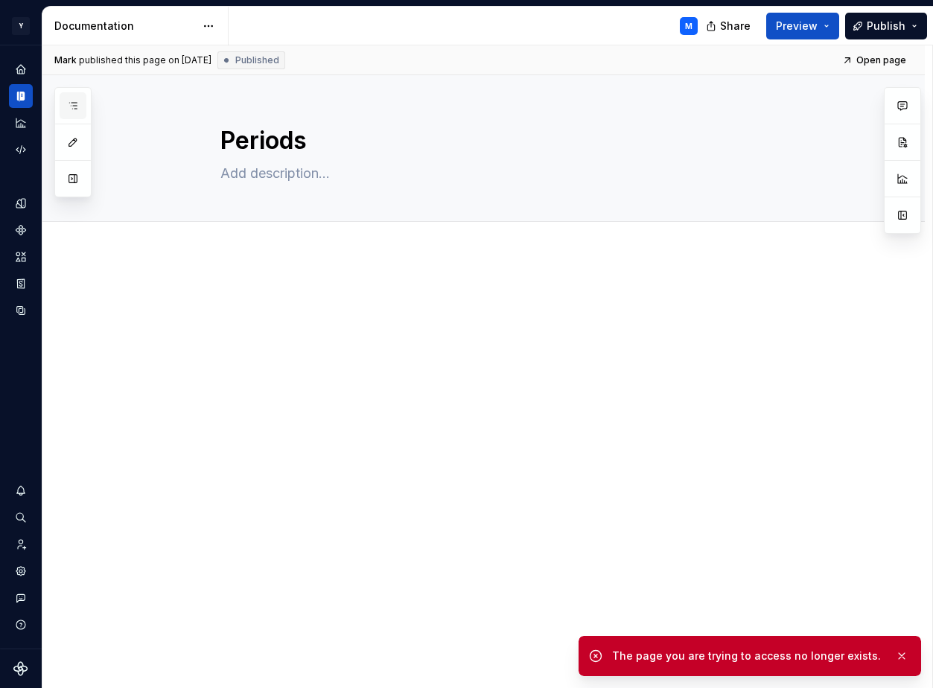
click at [79, 103] on button "button" at bounding box center [73, 105] width 27 height 27
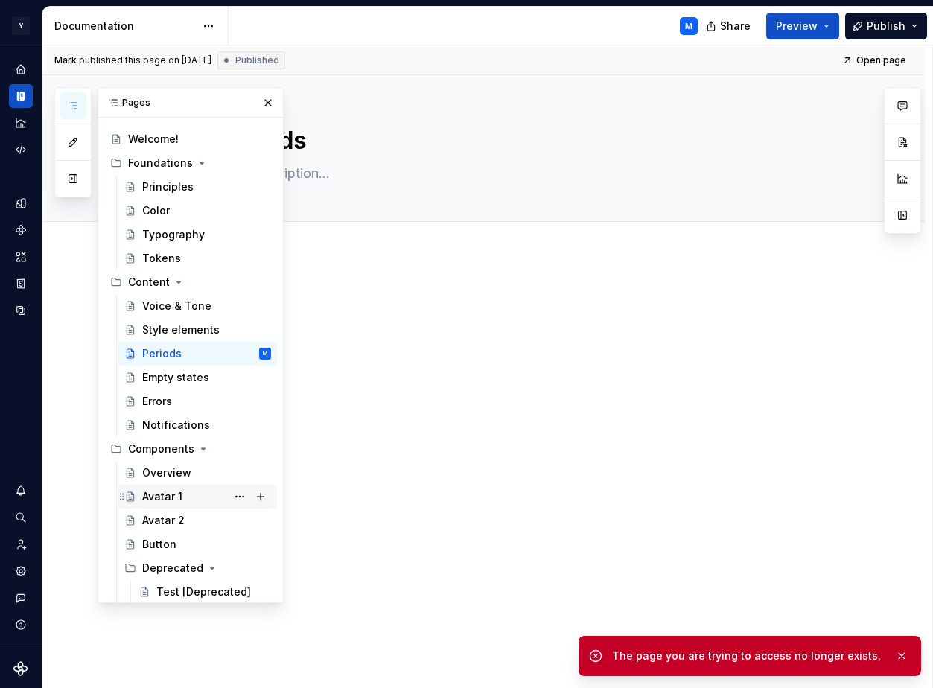
scroll to position [28, 0]
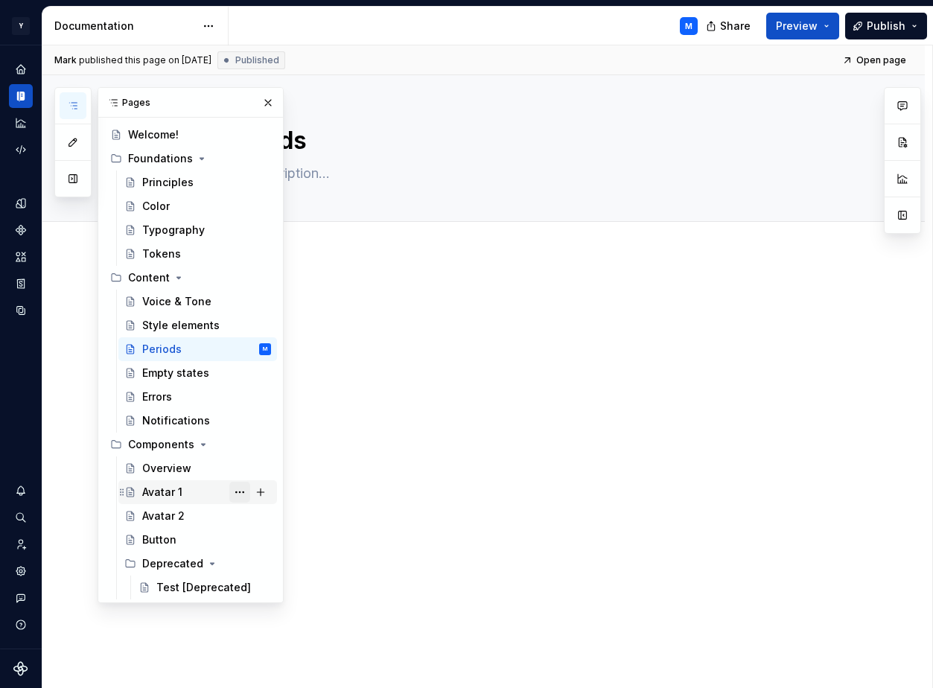
click at [238, 487] on button "Page tree" at bounding box center [239, 492] width 21 height 21
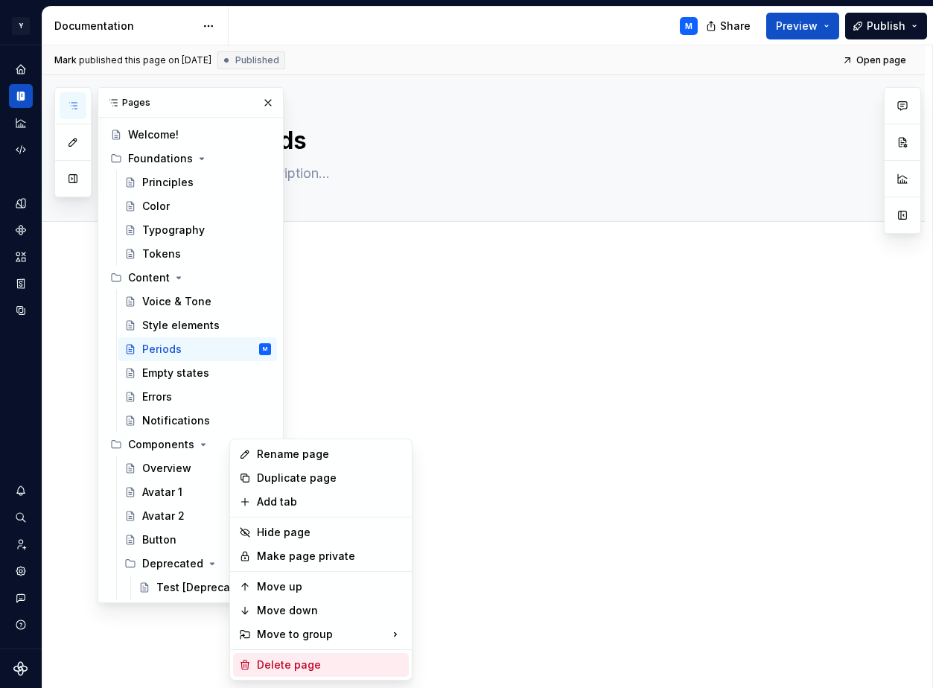
click at [285, 657] on div "Delete page" at bounding box center [330, 664] width 146 height 15
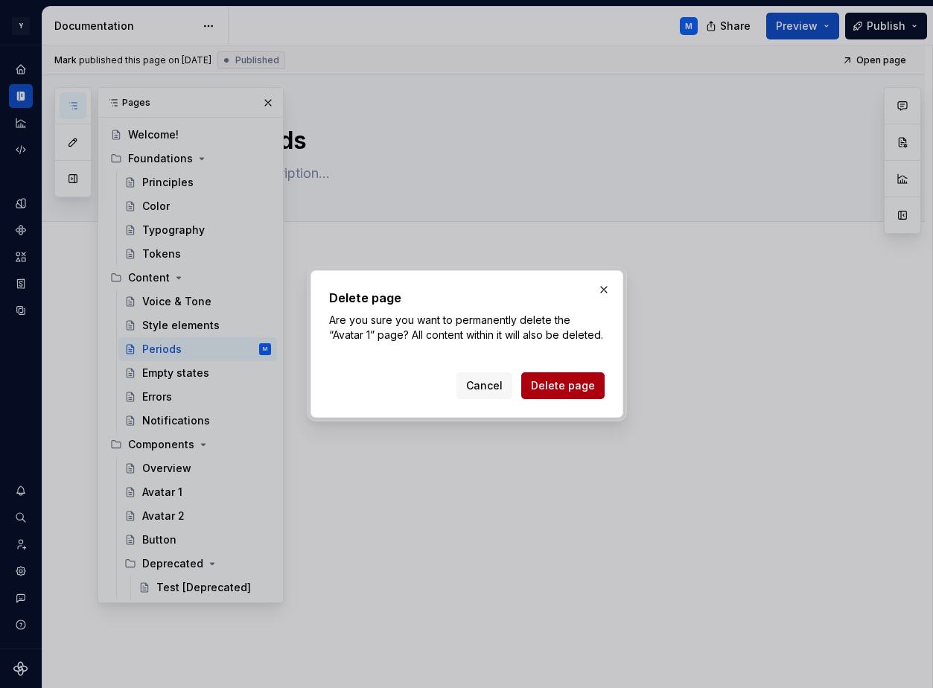
click at [541, 393] on span "Delete page" at bounding box center [563, 385] width 64 height 15
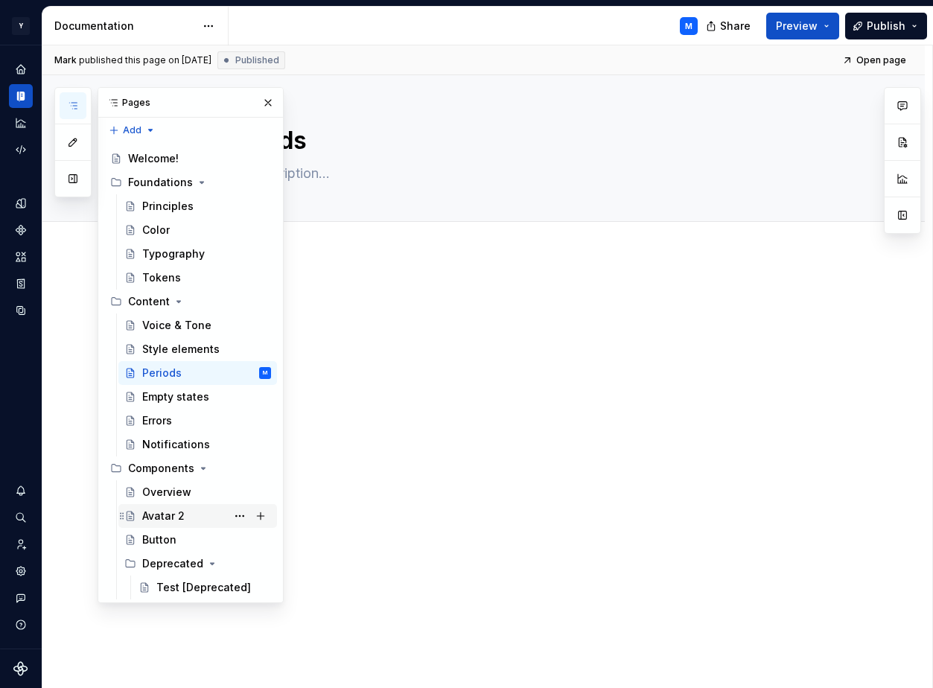
scroll to position [4, 0]
click at [236, 515] on button "Page tree" at bounding box center [239, 515] width 21 height 21
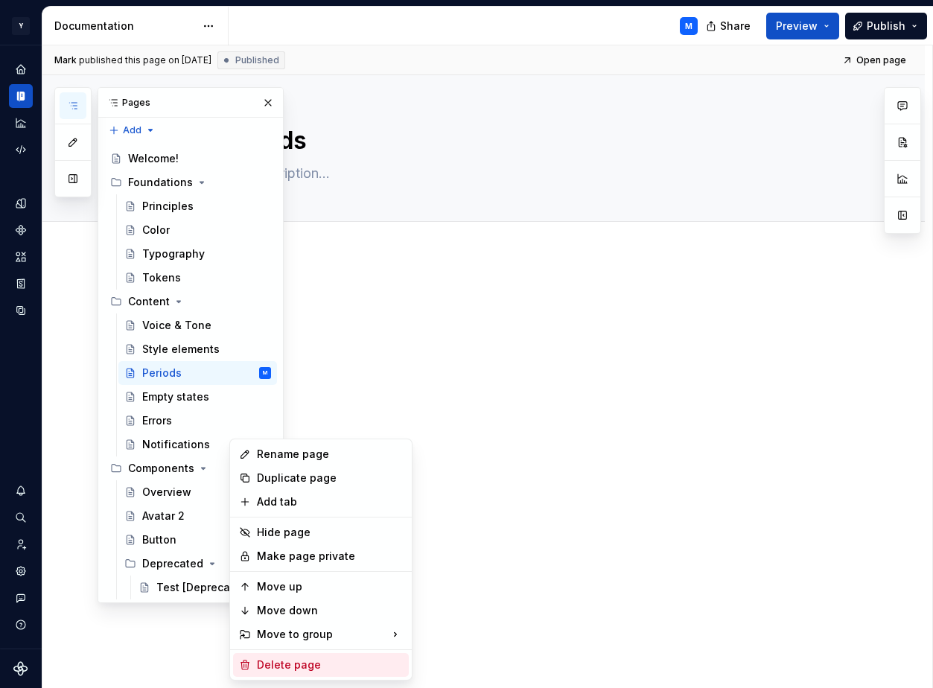
click at [290, 654] on div "Delete page" at bounding box center [321, 665] width 176 height 24
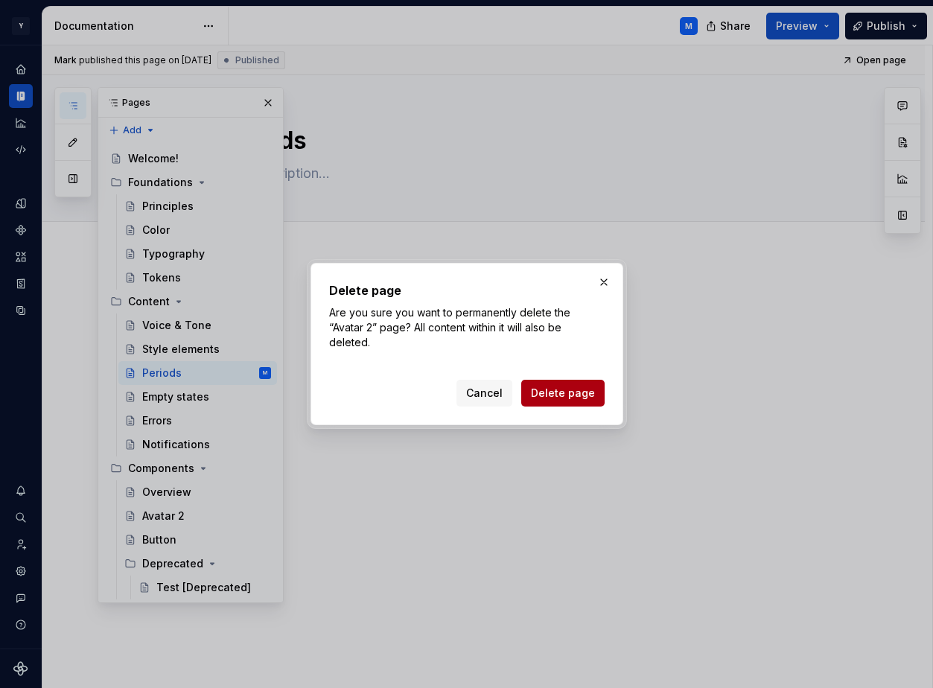
click at [538, 394] on span "Delete page" at bounding box center [563, 393] width 64 height 15
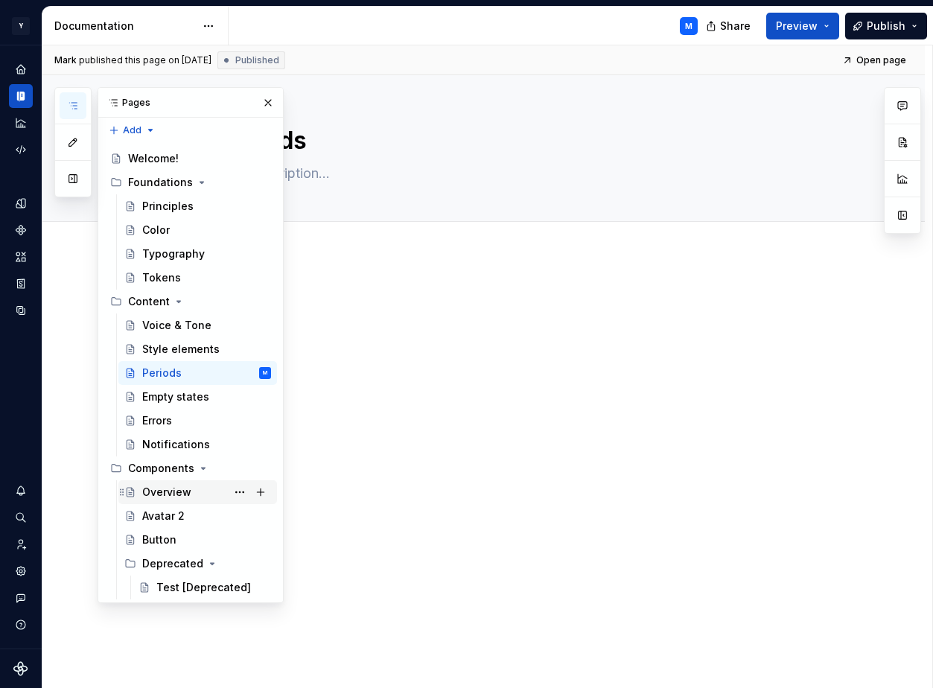
scroll to position [0, 0]
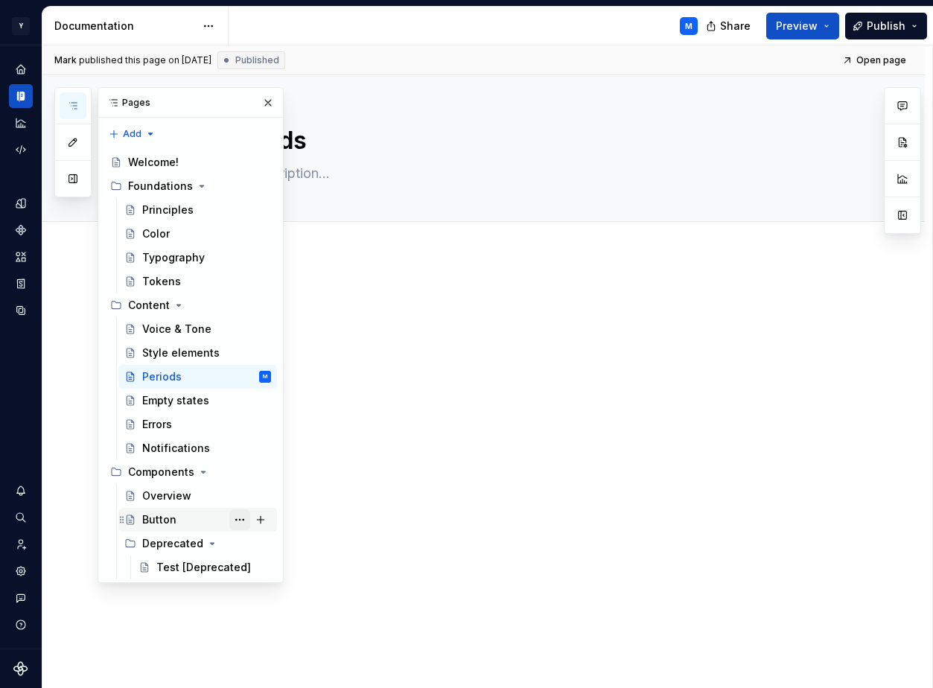
click at [237, 518] on button "Page tree" at bounding box center [239, 519] width 21 height 21
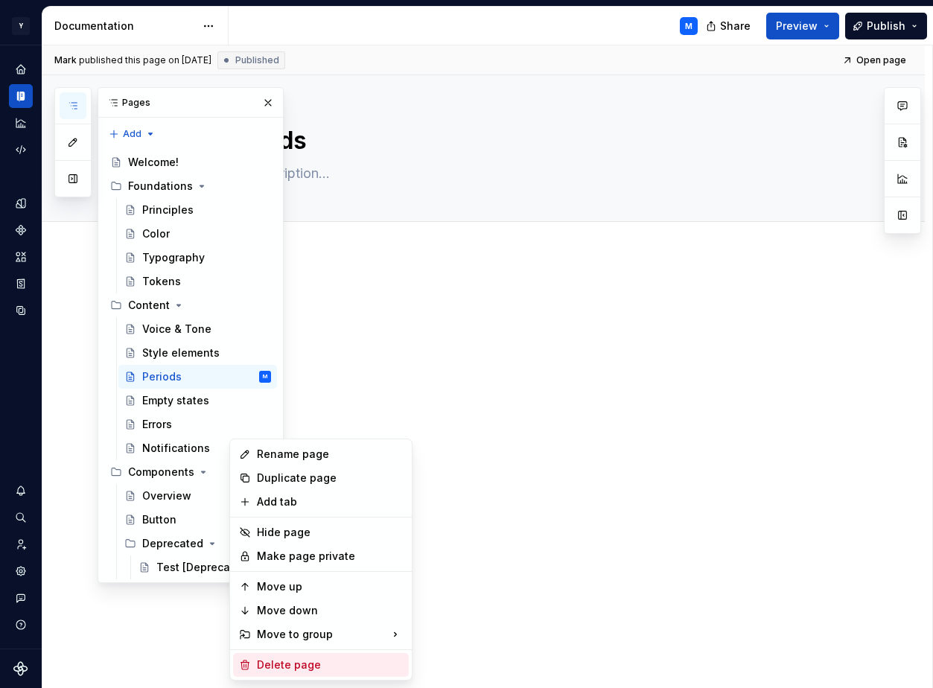
click at [284, 661] on div "Delete page" at bounding box center [330, 664] width 146 height 15
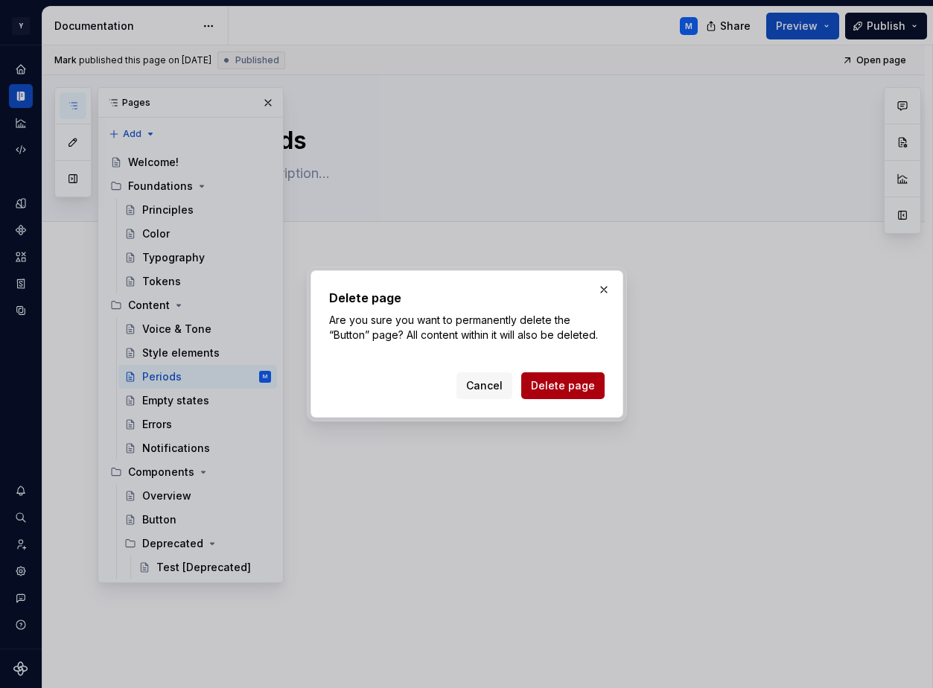
click at [552, 377] on button "Delete page" at bounding box center [562, 385] width 83 height 27
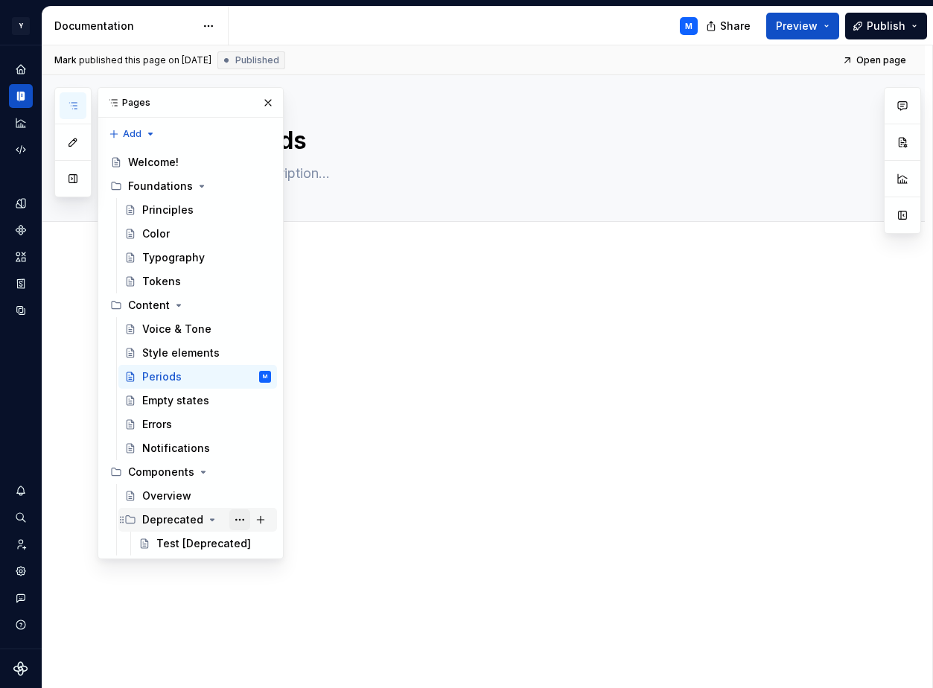
click at [240, 519] on button "Page tree" at bounding box center [239, 519] width 21 height 21
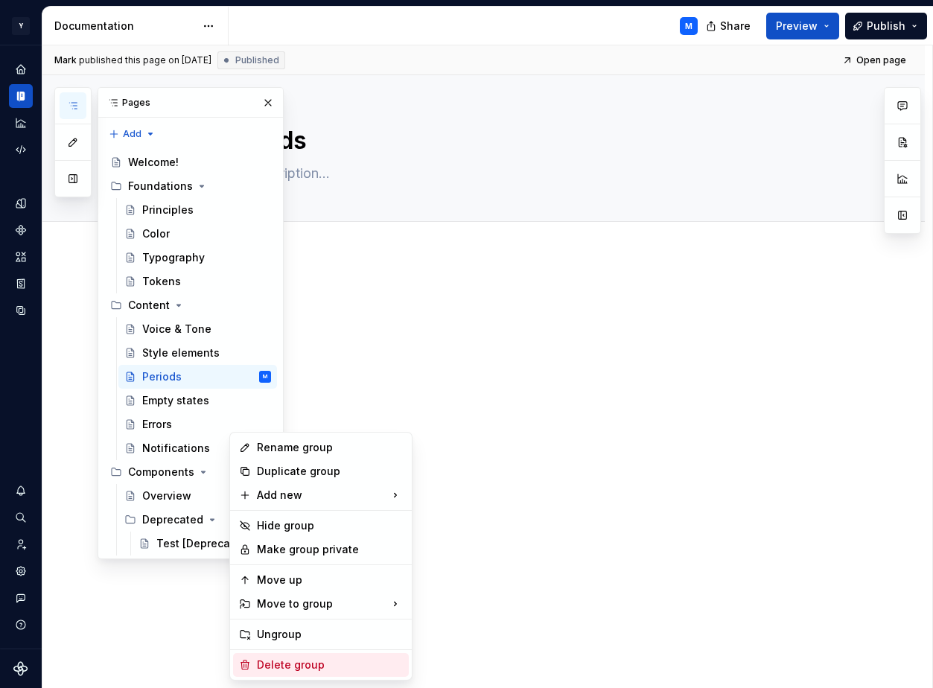
click at [305, 661] on div "Delete group" at bounding box center [330, 664] width 146 height 15
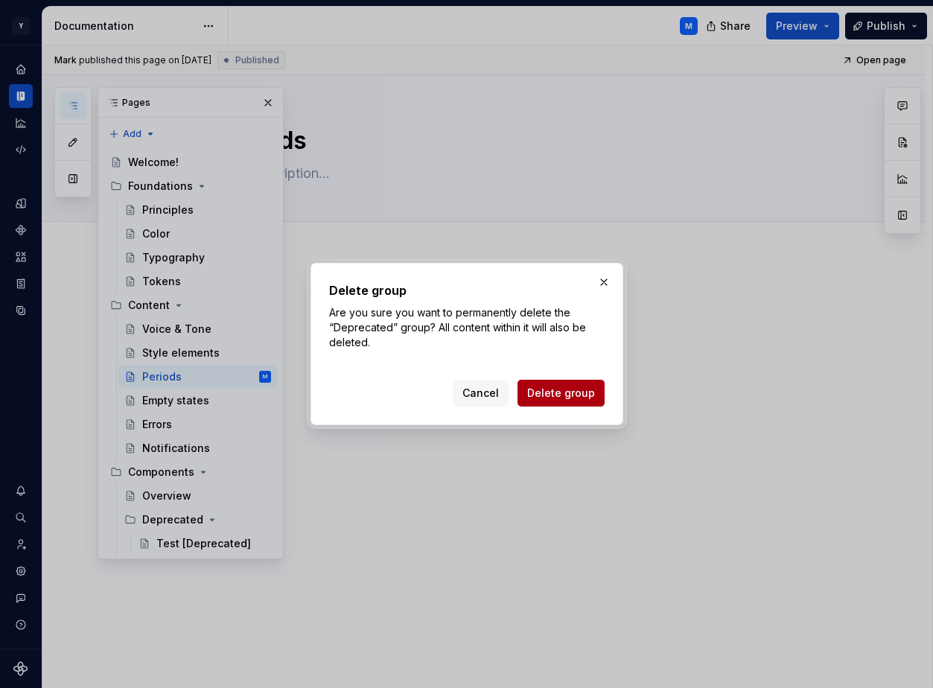
click at [536, 403] on button "Delete group" at bounding box center [560, 393] width 87 height 27
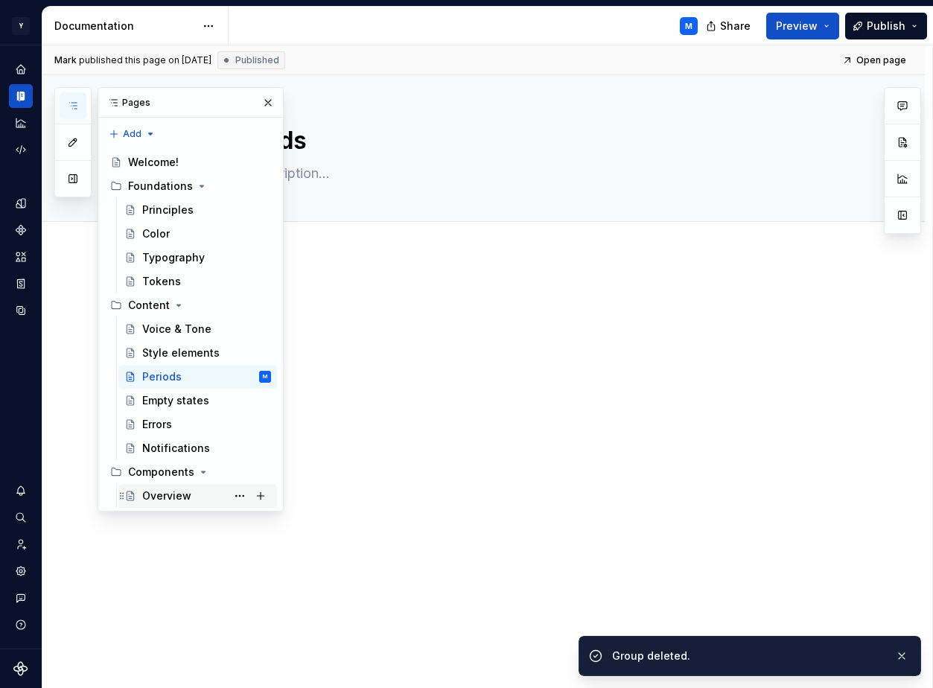
click at [189, 493] on div "Overview" at bounding box center [206, 495] width 129 height 21
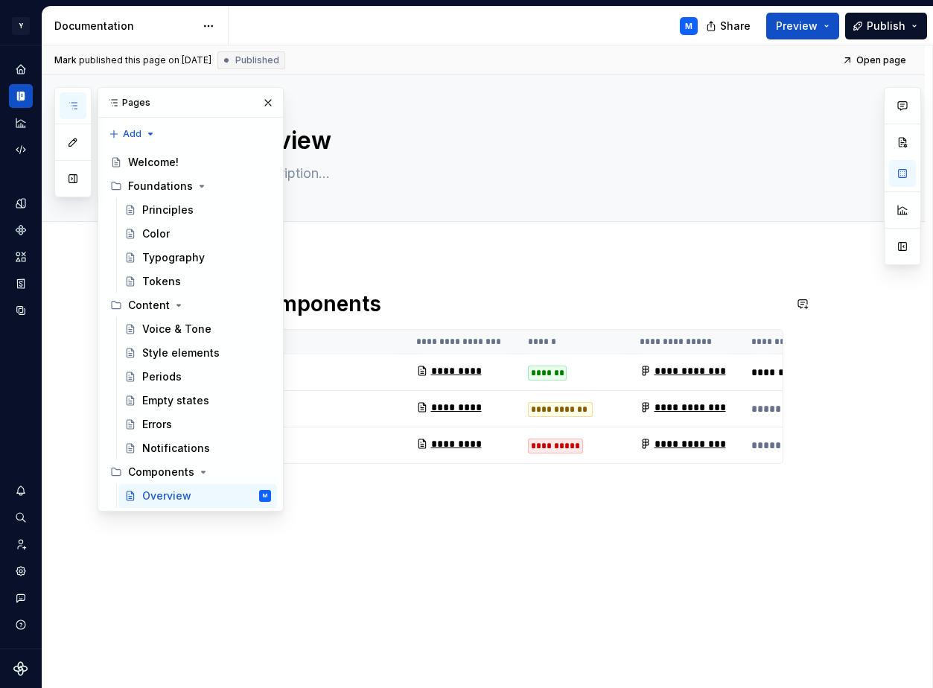
click at [438, 296] on h1 "All components" at bounding box center [501, 303] width 563 height 27
click at [271, 106] on button "button" at bounding box center [268, 102] width 21 height 21
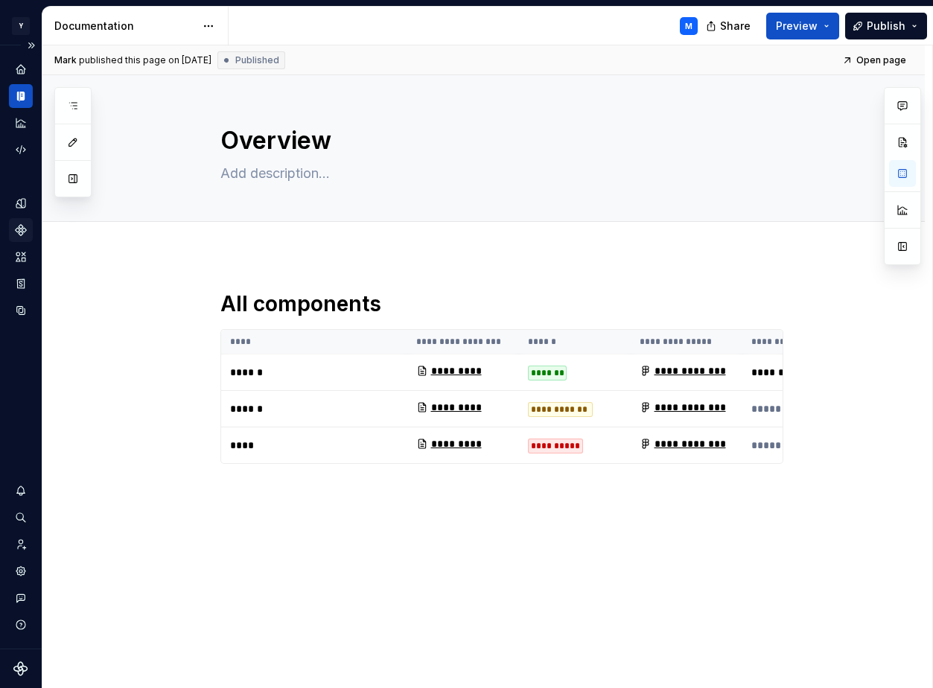
click at [19, 233] on icon "Components" at bounding box center [21, 230] width 10 height 10
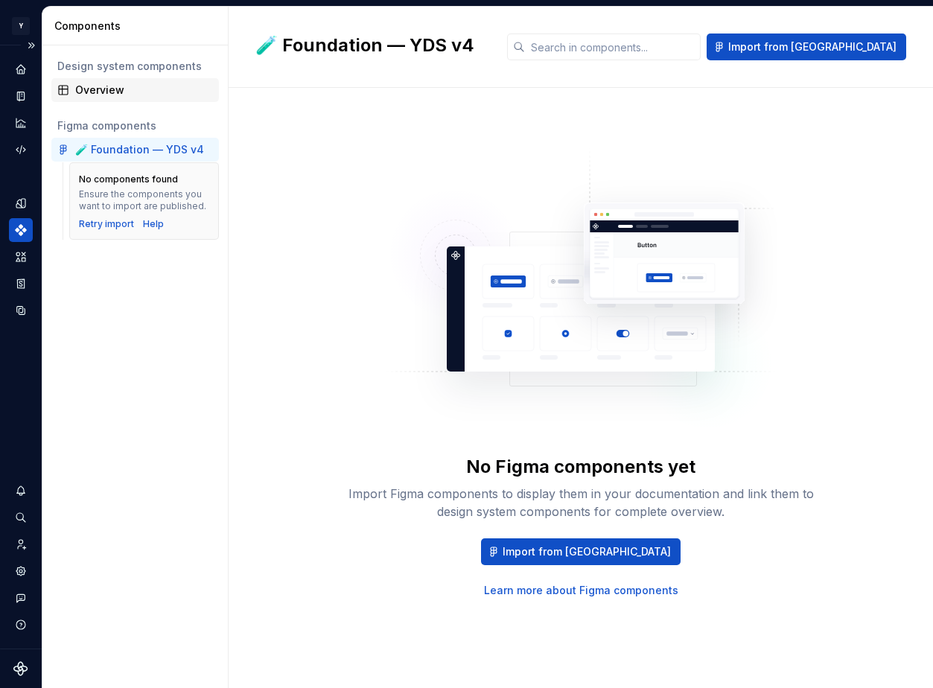
click at [141, 89] on div "Overview" at bounding box center [144, 90] width 138 height 15
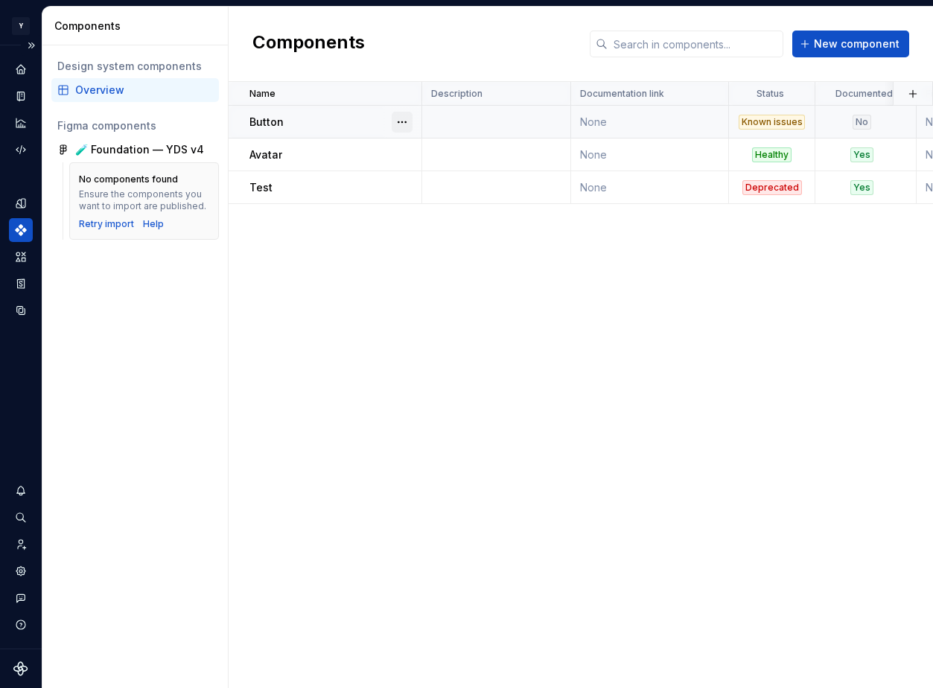
click at [397, 126] on button "button" at bounding box center [401, 122] width 21 height 21
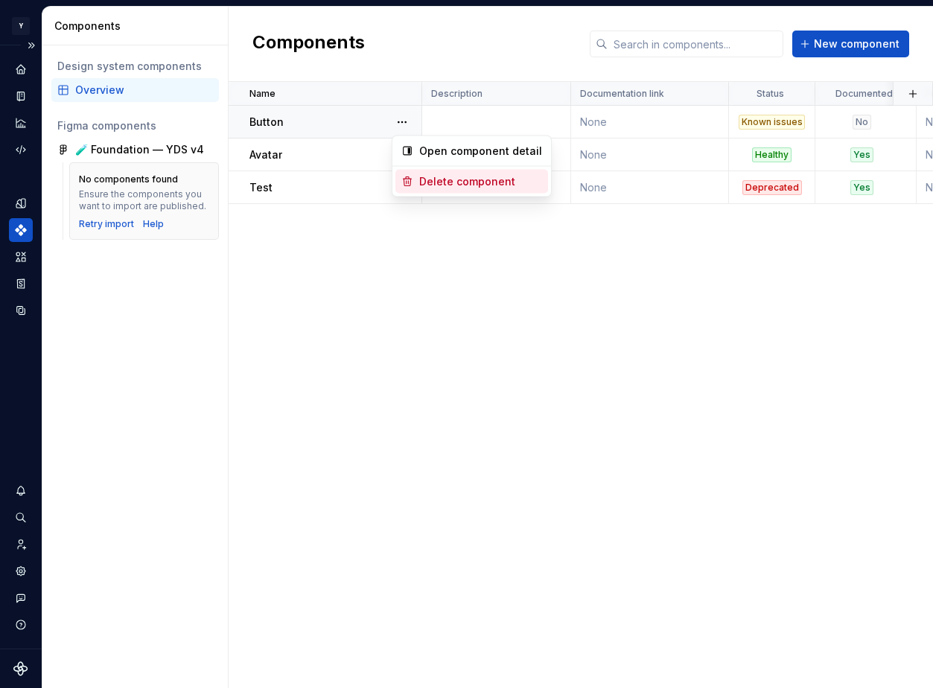
click at [432, 179] on div "Delete component" at bounding box center [480, 181] width 123 height 15
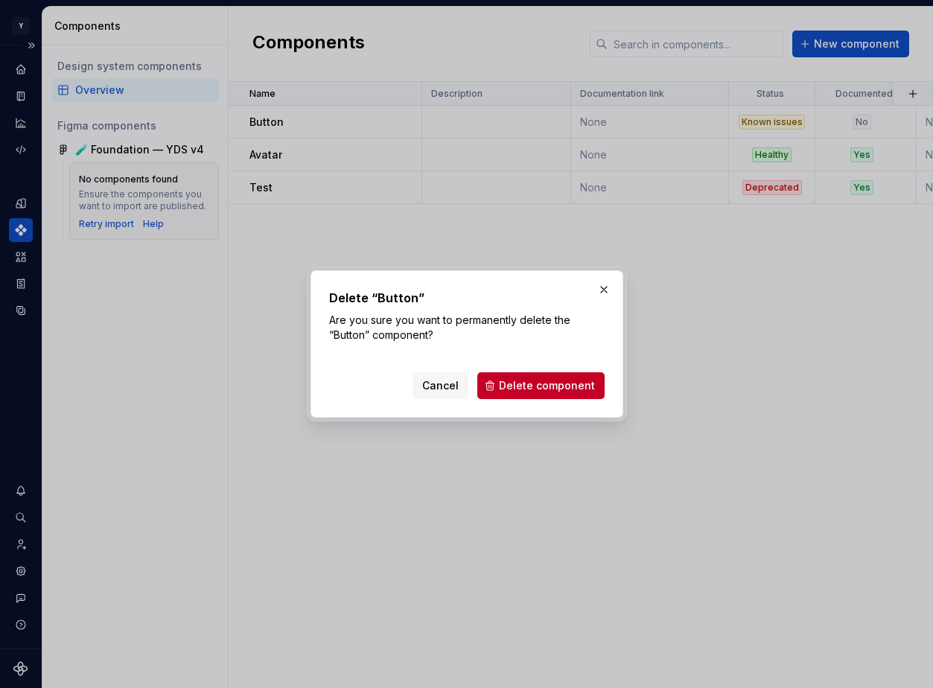
click at [492, 369] on div "Cancel Delete component" at bounding box center [466, 382] width 275 height 33
click at [496, 380] on button "Delete component" at bounding box center [540, 385] width 127 height 27
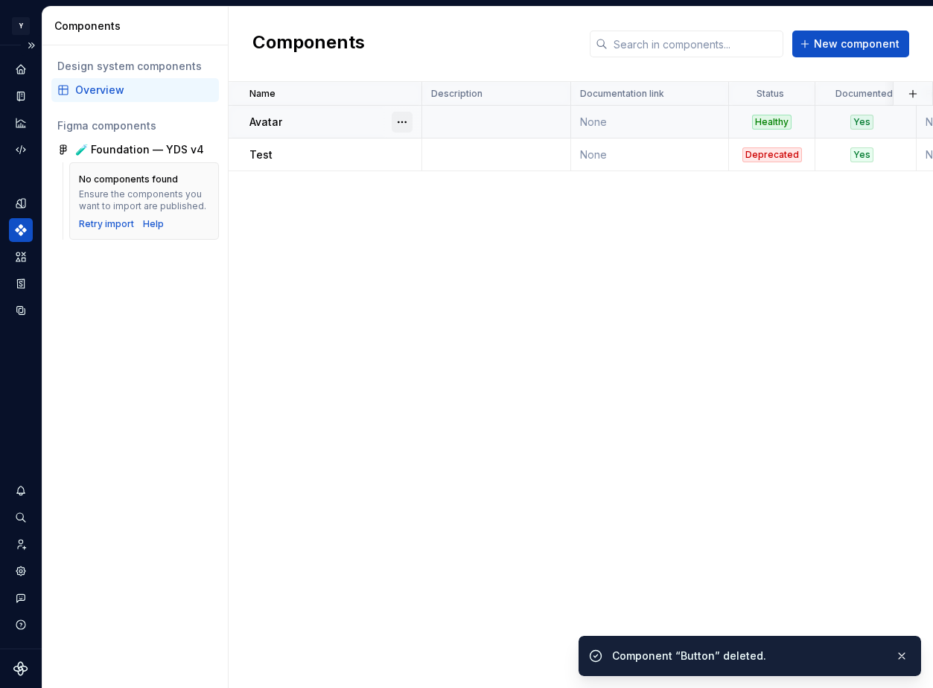
click at [408, 119] on button "button" at bounding box center [401, 122] width 21 height 21
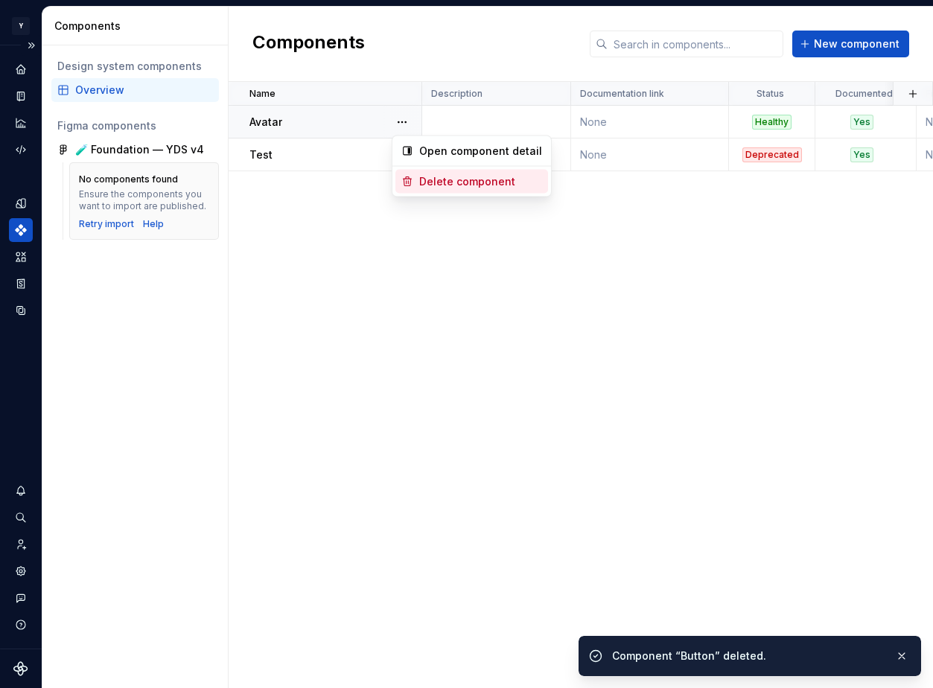
click at [433, 187] on div "Delete component" at bounding box center [480, 181] width 123 height 15
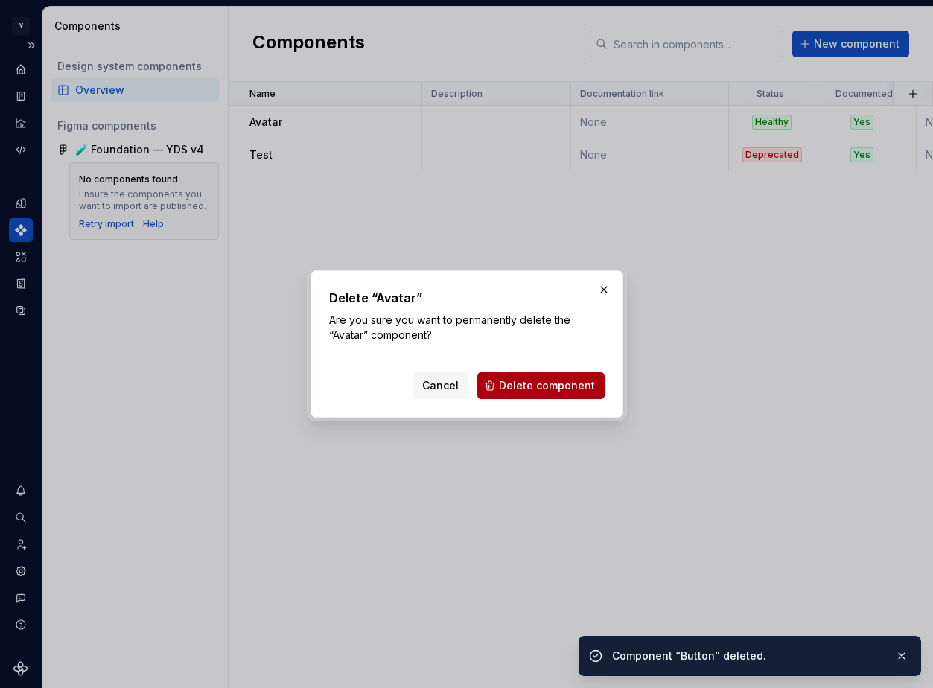
click at [496, 388] on button "Delete component" at bounding box center [540, 385] width 127 height 27
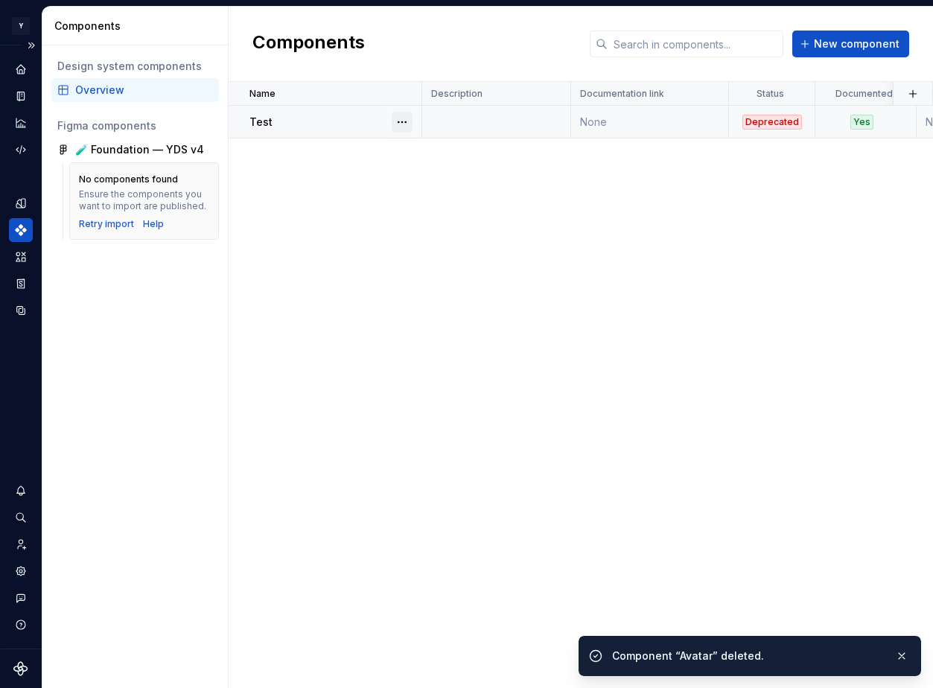
click at [402, 121] on button "button" at bounding box center [401, 122] width 21 height 21
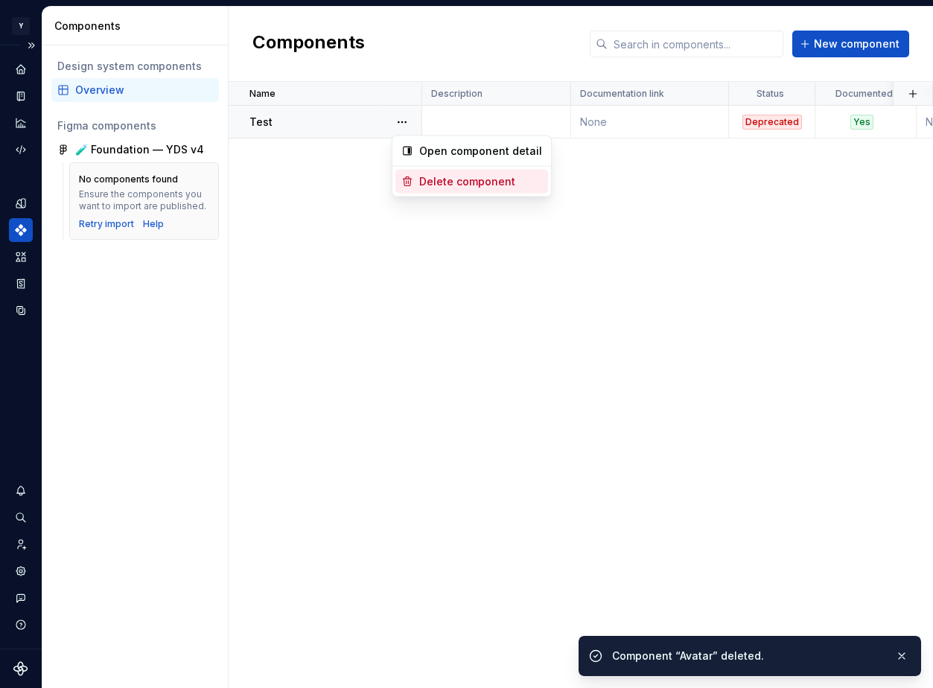
click at [439, 188] on div "Delete component" at bounding box center [480, 181] width 123 height 15
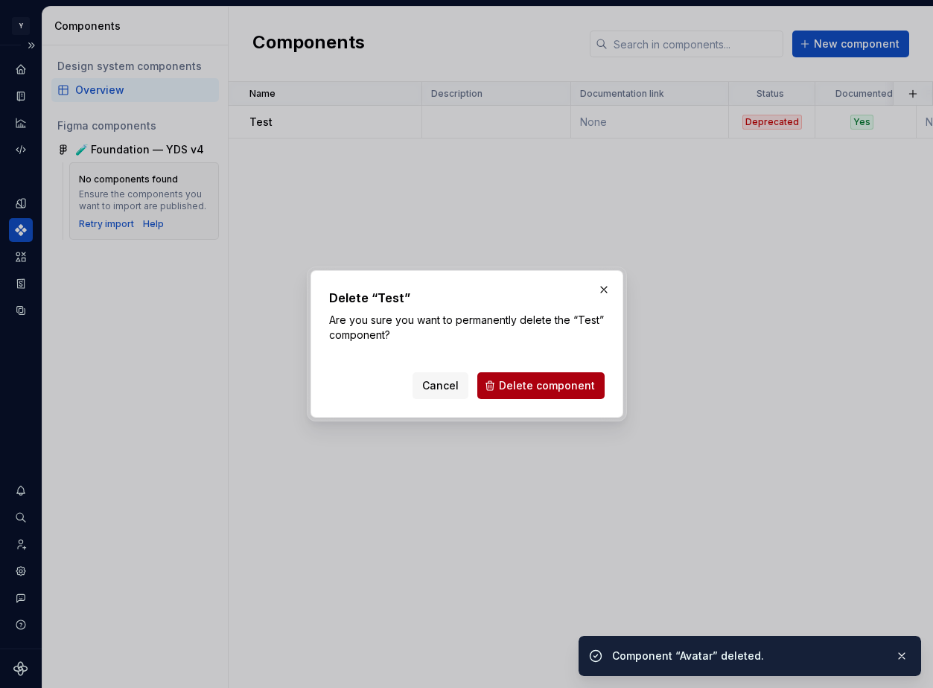
click at [514, 386] on span "Delete component" at bounding box center [547, 385] width 96 height 15
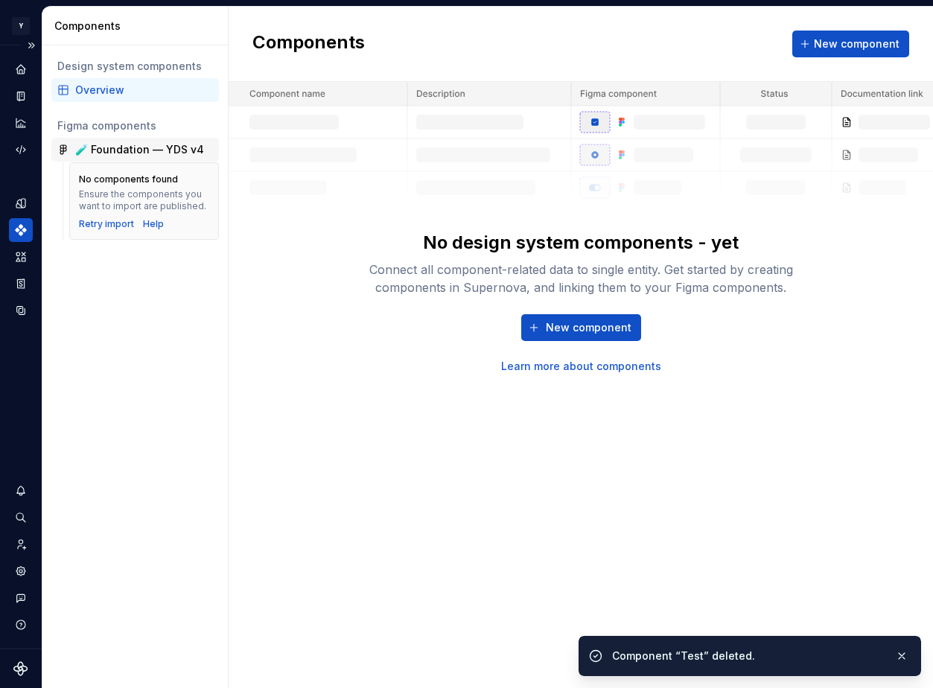
click at [174, 138] on div "🧪 Foundation — YDS v4" at bounding box center [134, 150] width 167 height 24
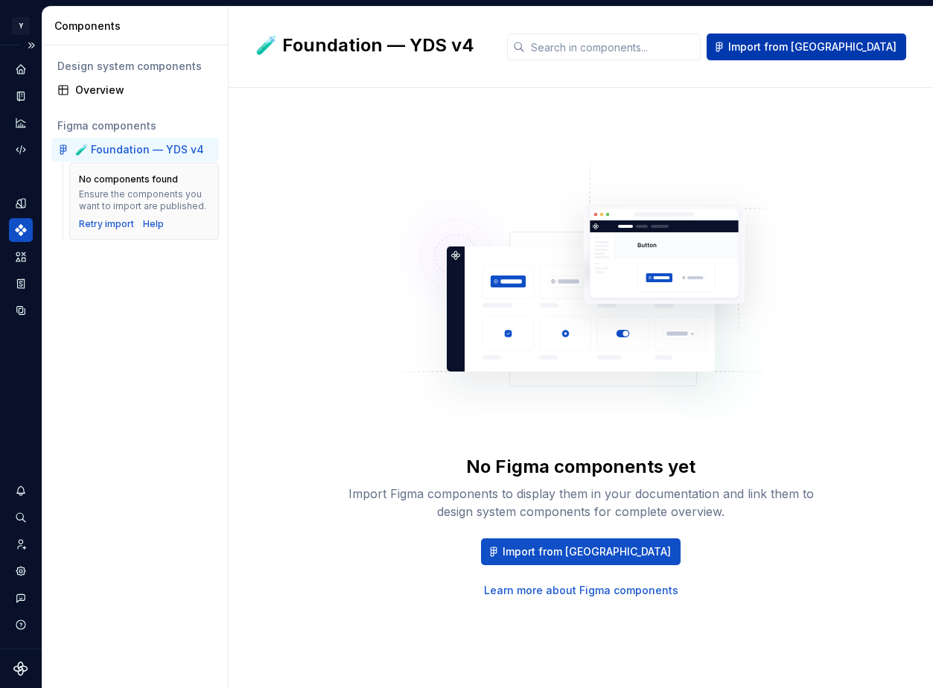
click at [851, 53] on span "Import from Figma" at bounding box center [812, 46] width 168 height 15
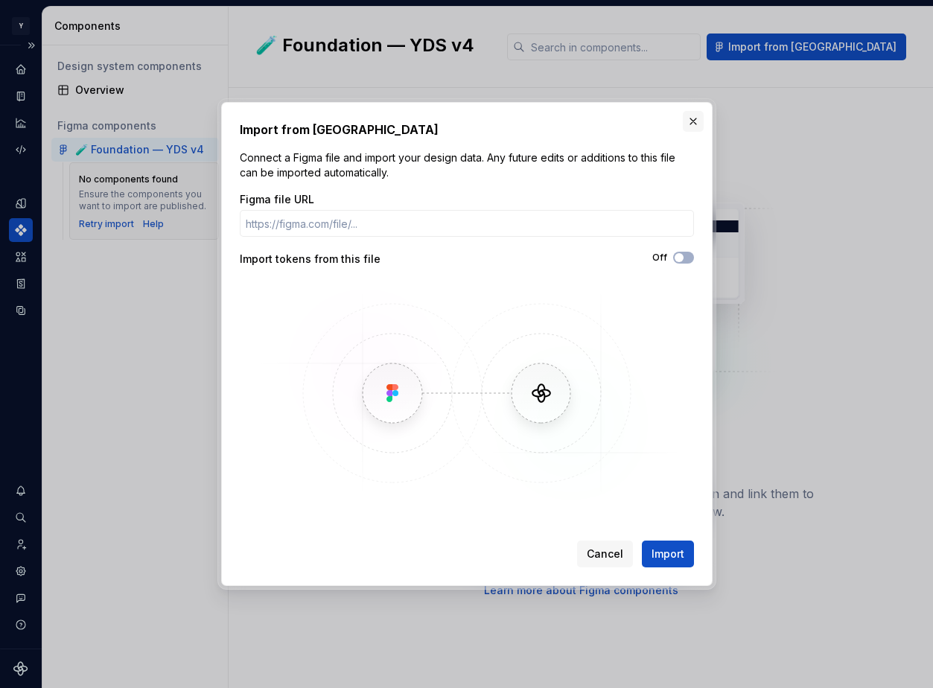
click at [691, 118] on button "button" at bounding box center [692, 121] width 21 height 21
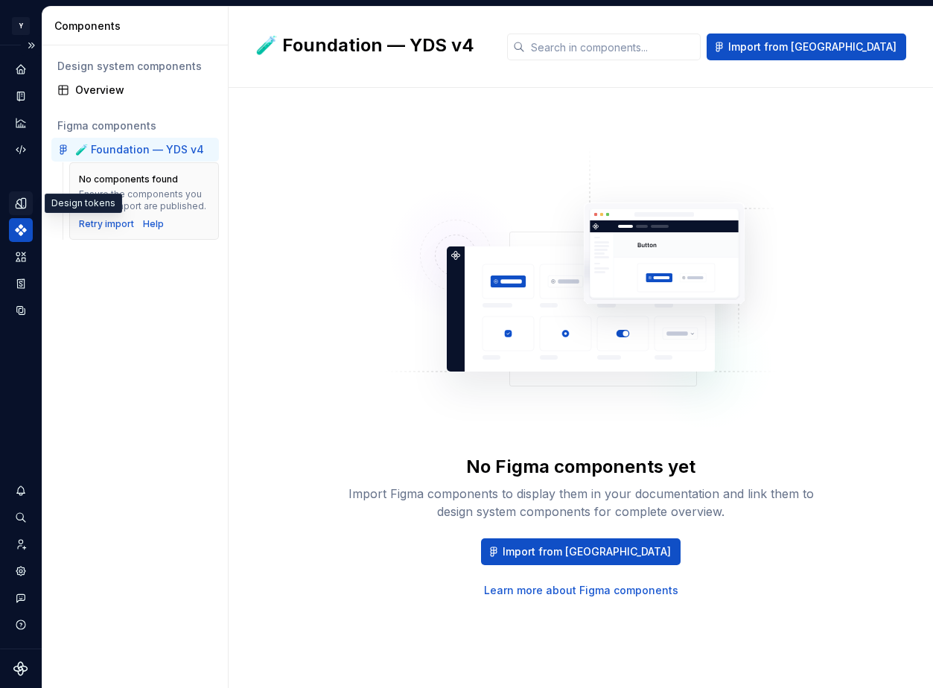
click at [26, 201] on icon "Design tokens" at bounding box center [20, 202] width 13 height 13
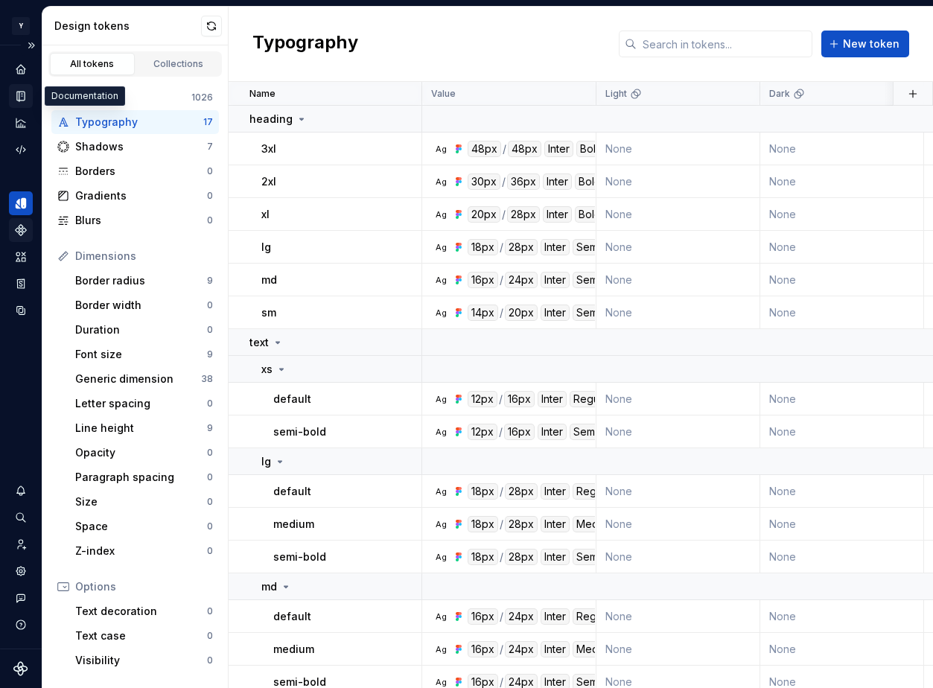
click at [19, 95] on icon "Documentation" at bounding box center [22, 96] width 6 height 8
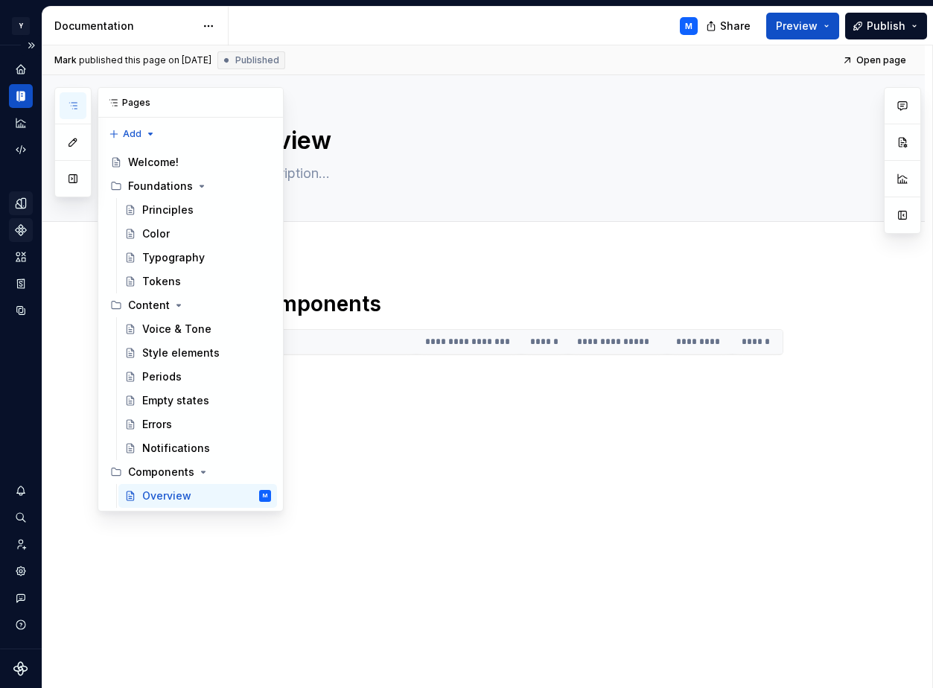
click at [77, 105] on icon "button" at bounding box center [73, 106] width 12 height 12
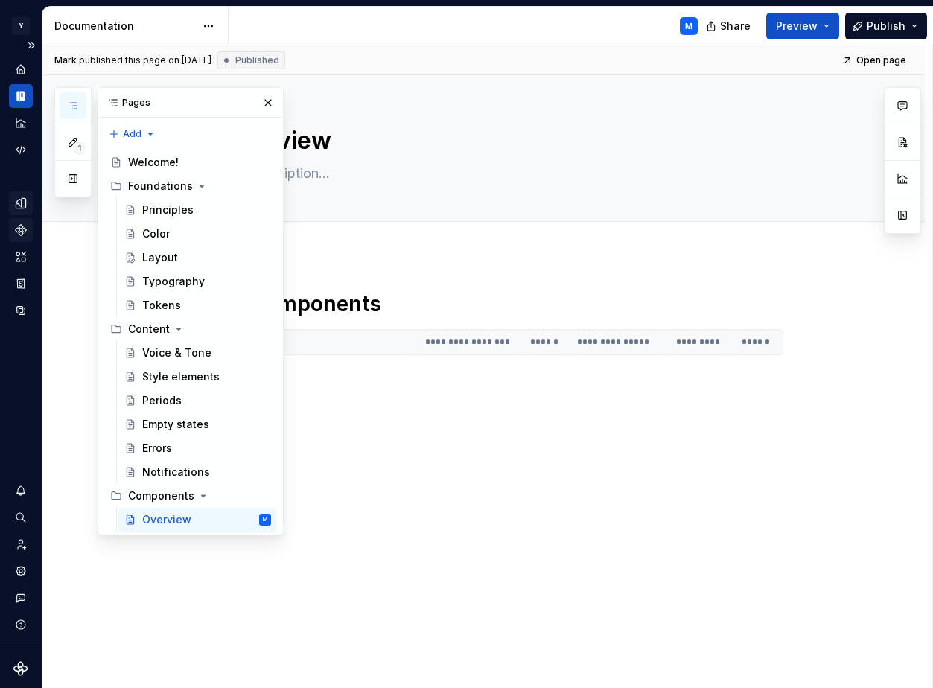
type textarea "*"
click at [187, 249] on div "Layout M" at bounding box center [206, 257] width 129 height 21
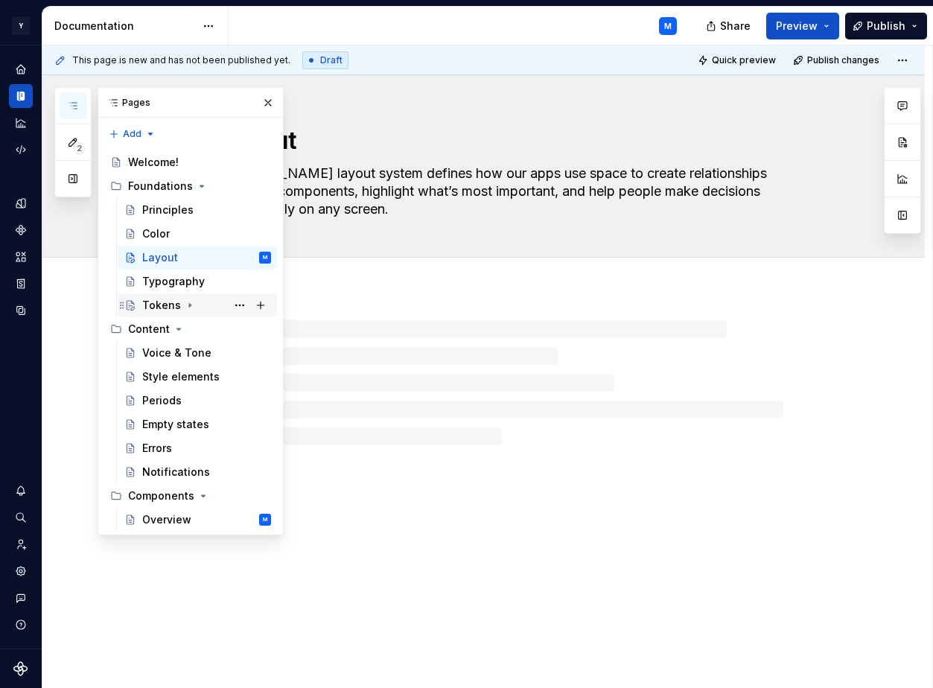
click at [184, 301] on icon "Page tree" at bounding box center [190, 305] width 12 height 12
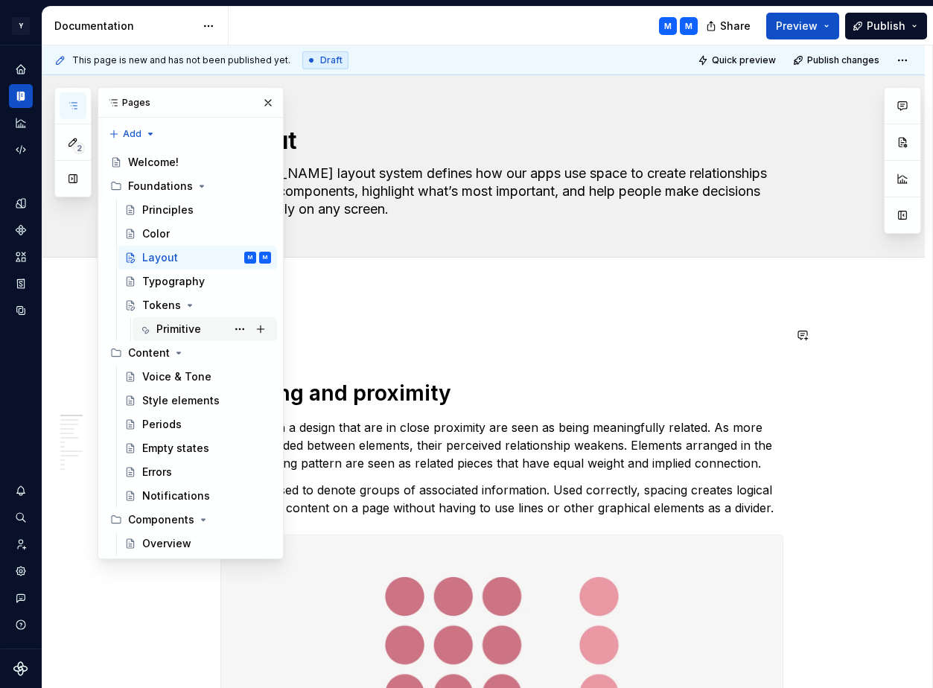
click at [188, 328] on div "Primitive" at bounding box center [178, 329] width 45 height 15
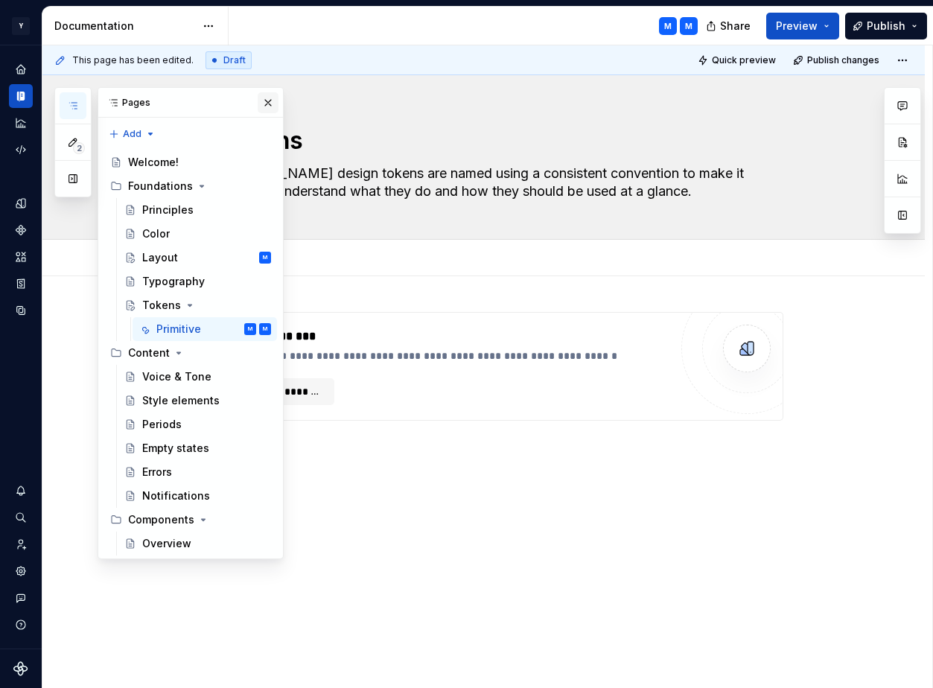
click at [266, 100] on button "button" at bounding box center [268, 102] width 21 height 21
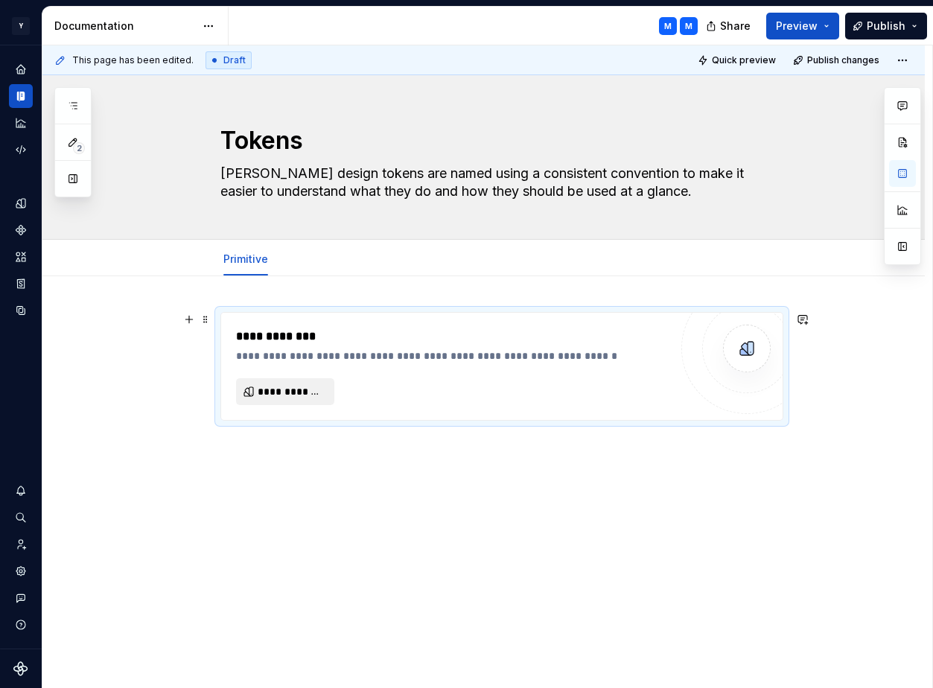
click at [307, 389] on span "**********" at bounding box center [291, 391] width 67 height 15
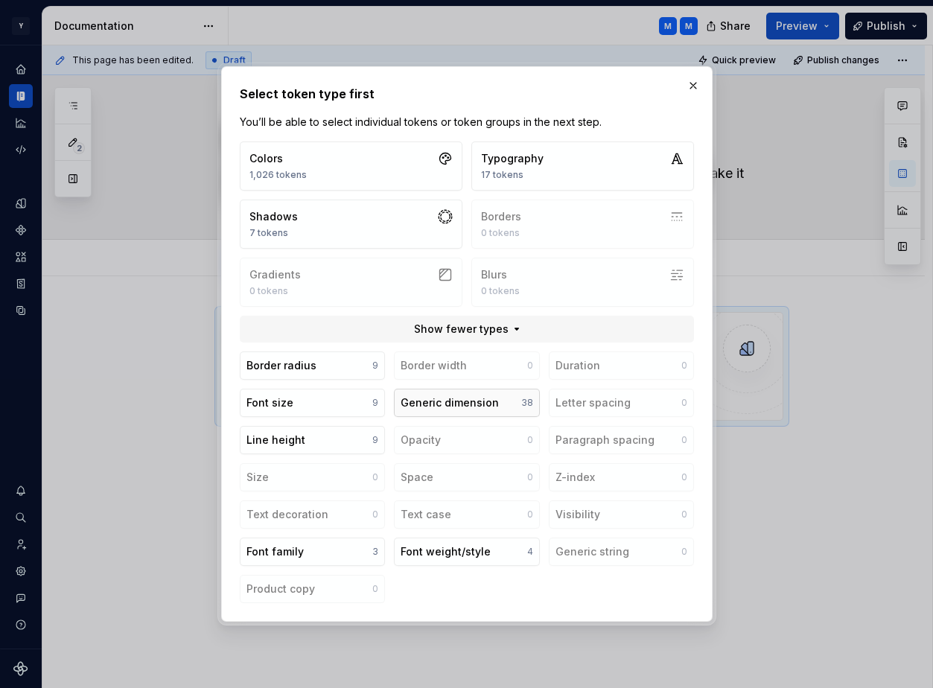
click at [497, 400] on button "Generic dimension 38" at bounding box center [466, 403] width 145 height 28
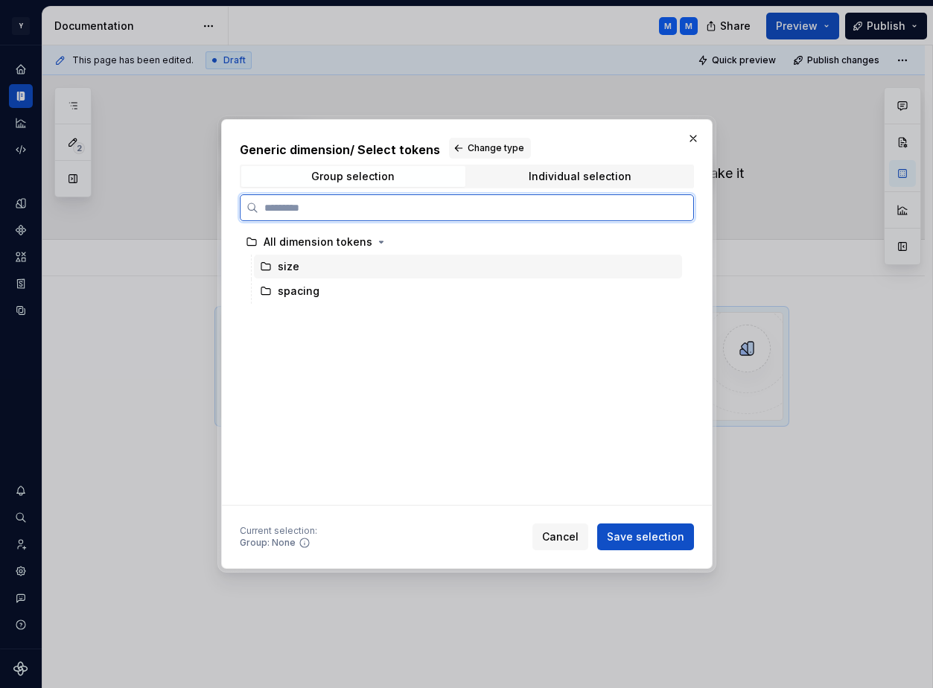
click at [354, 265] on div "size" at bounding box center [468, 267] width 428 height 24
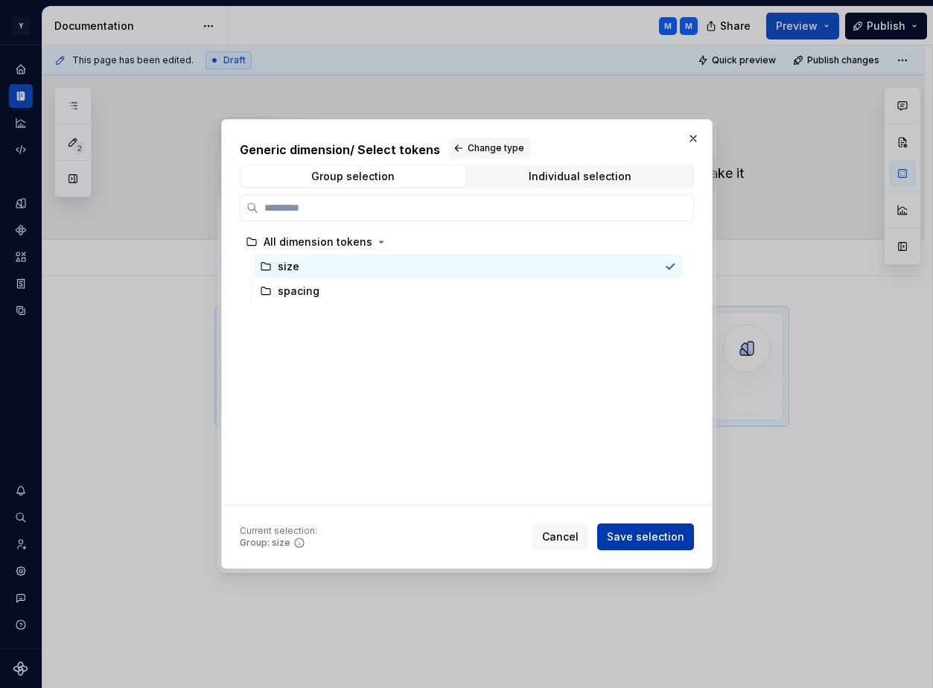
click at [635, 540] on span "Save selection" at bounding box center [645, 536] width 77 height 15
type textarea "*"
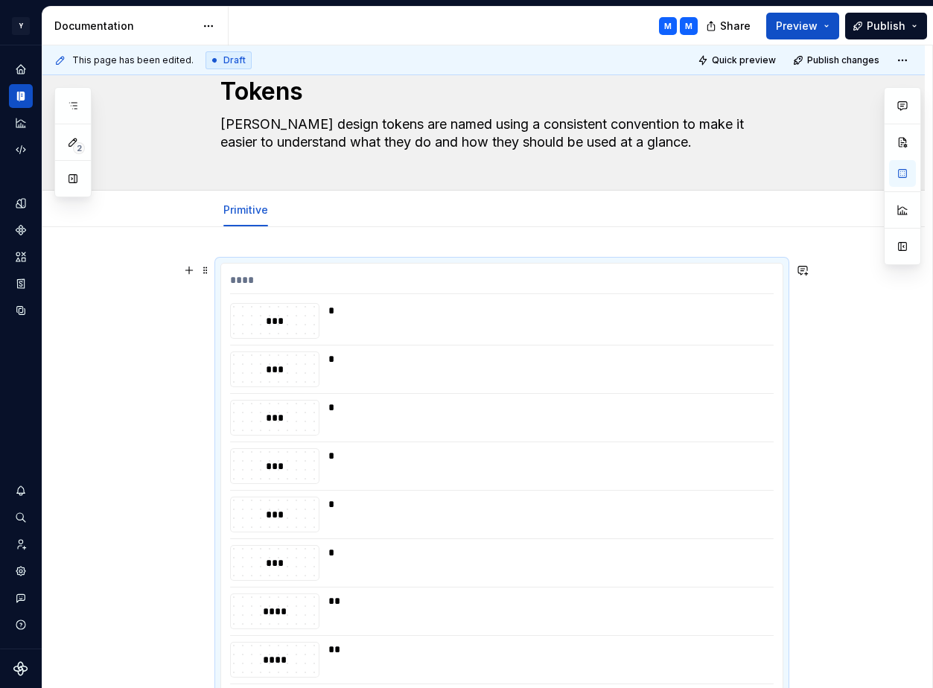
scroll to position [51, 0]
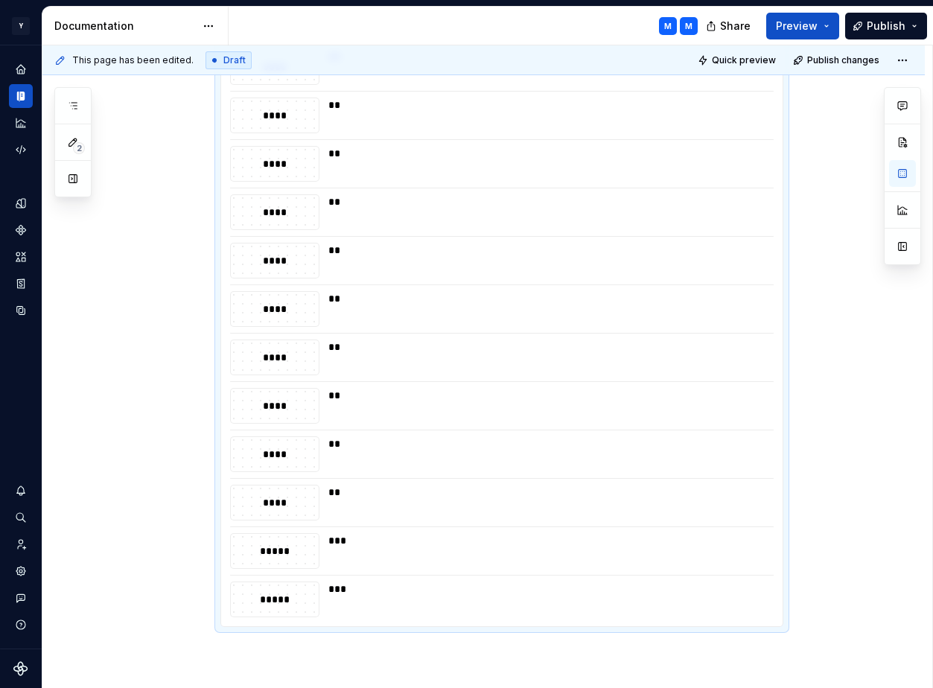
scroll to position [901, 0]
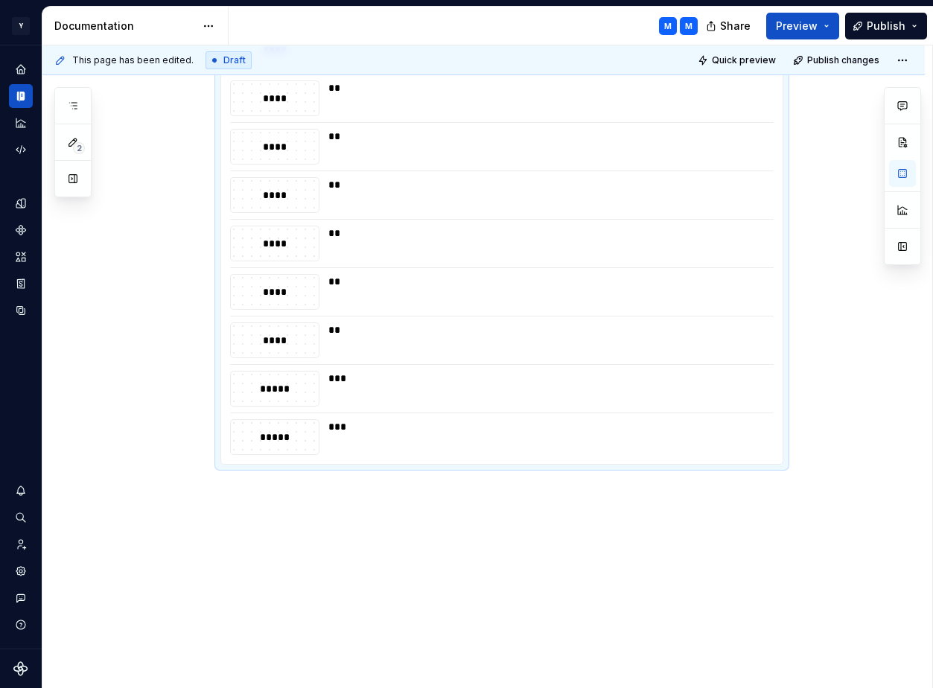
click at [275, 511] on div "**** *** * *** * *** * *** * *** * *** * **** ** **** ** **** ** **** ** **** *…" at bounding box center [483, 32] width 882 height 1313
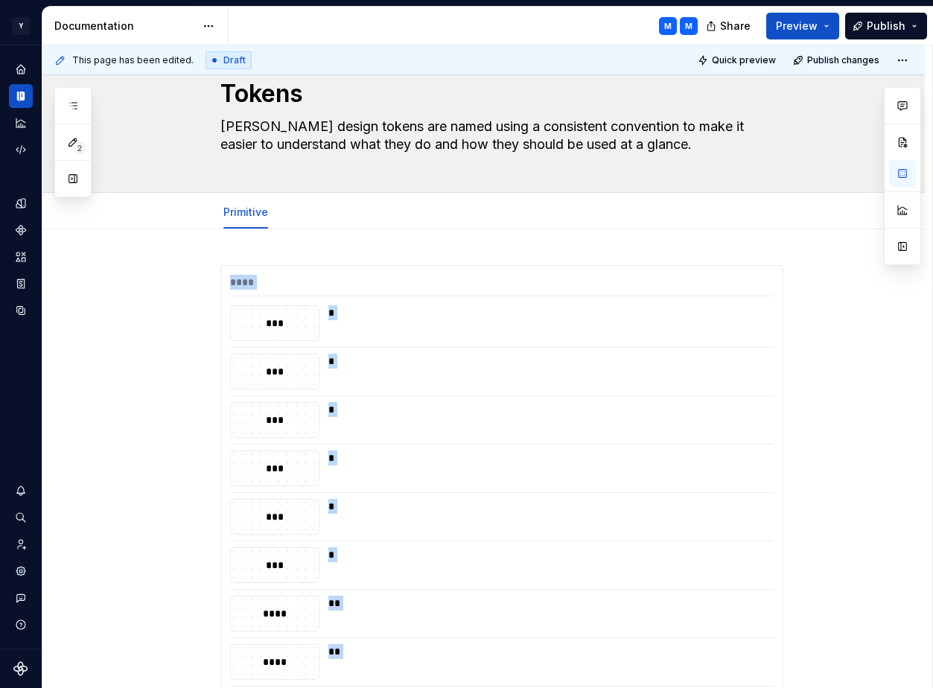
scroll to position [0, 0]
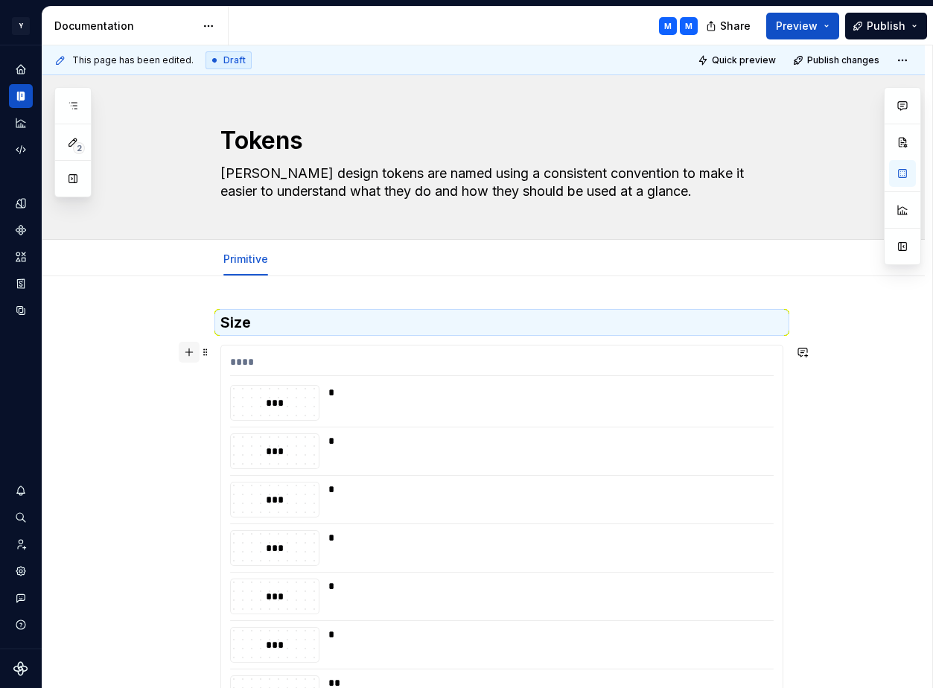
click at [198, 359] on button "button" at bounding box center [189, 352] width 21 height 21
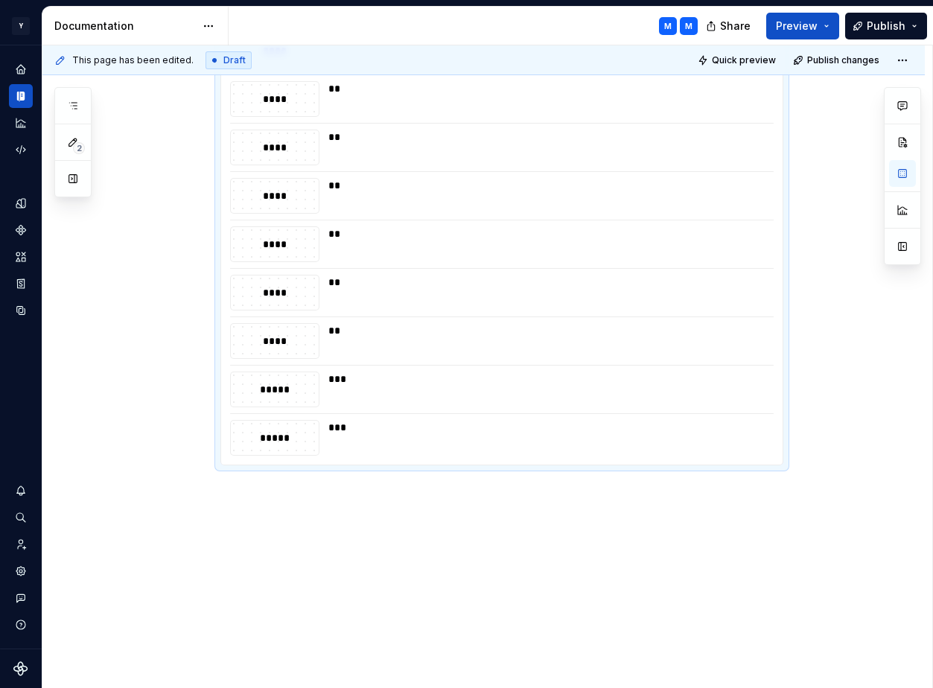
scroll to position [933, 0]
click at [258, 507] on div "Size **** *** * *** * *** * *** * *** * *** * **** ** **** ** **** ** **** ** *…" at bounding box center [483, 16] width 882 height 1346
click at [241, 499] on div "Size **** *** * *** * *** * *** * *** * *** * **** ** **** ** **** ** **** ** *…" at bounding box center [483, 16] width 882 height 1346
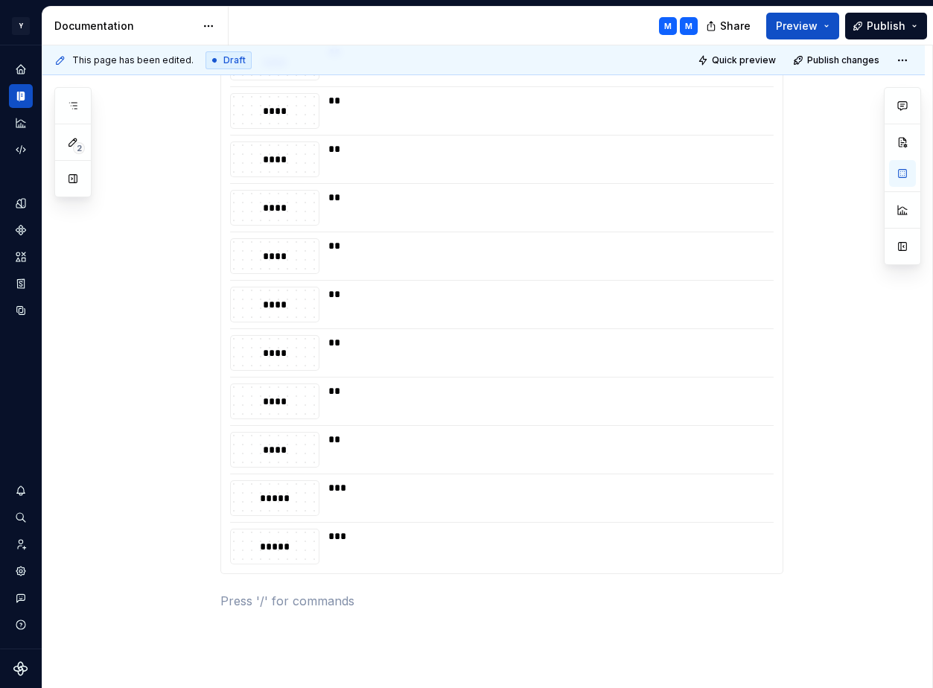
scroll to position [740, 0]
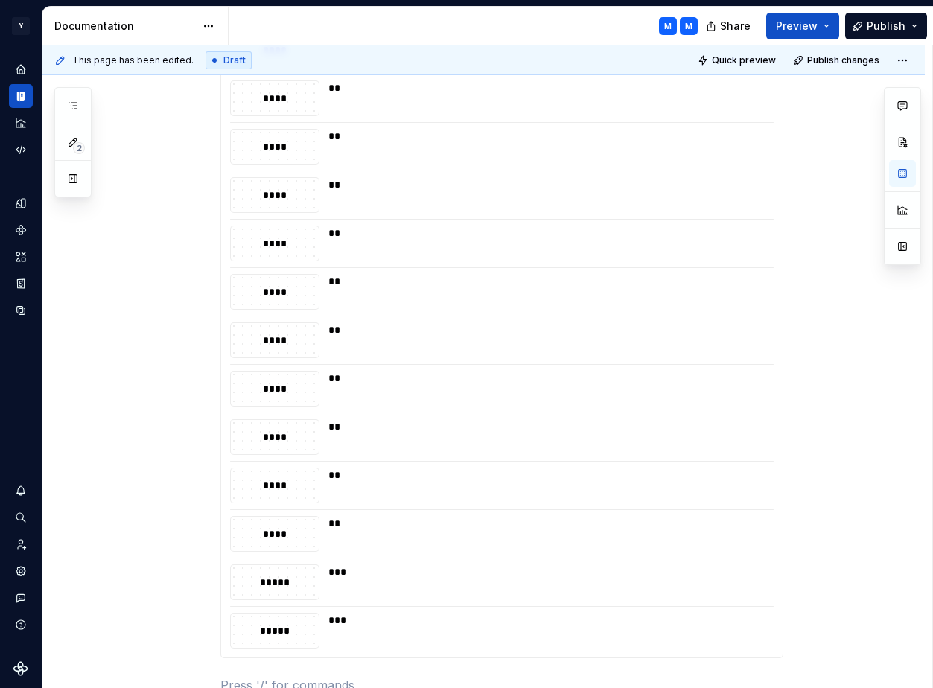
click at [479, 292] on div "**" at bounding box center [546, 292] width 436 height 36
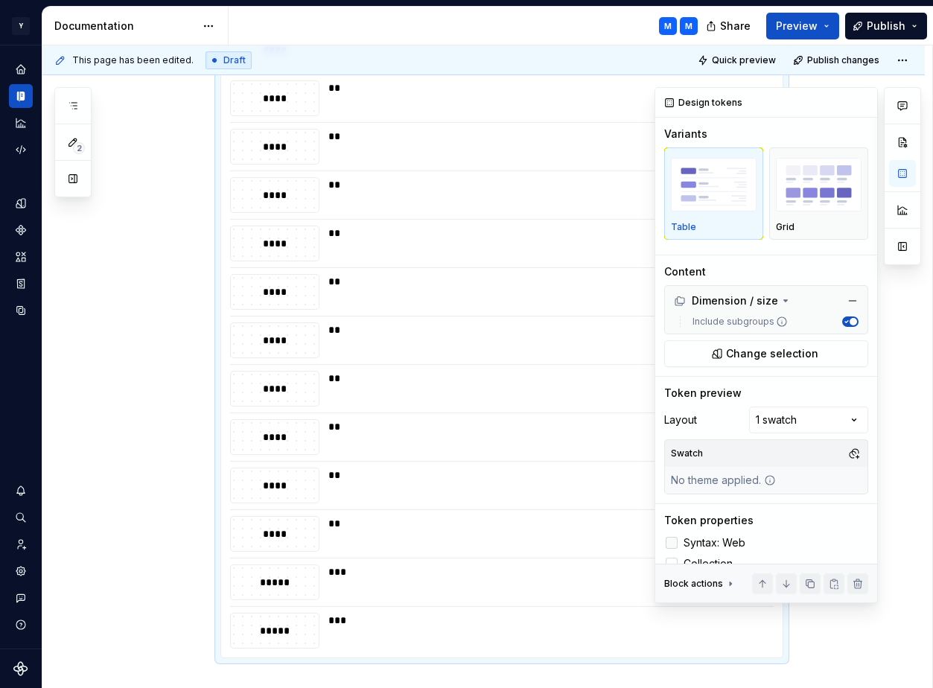
click at [673, 540] on div at bounding box center [671, 543] width 12 height 12
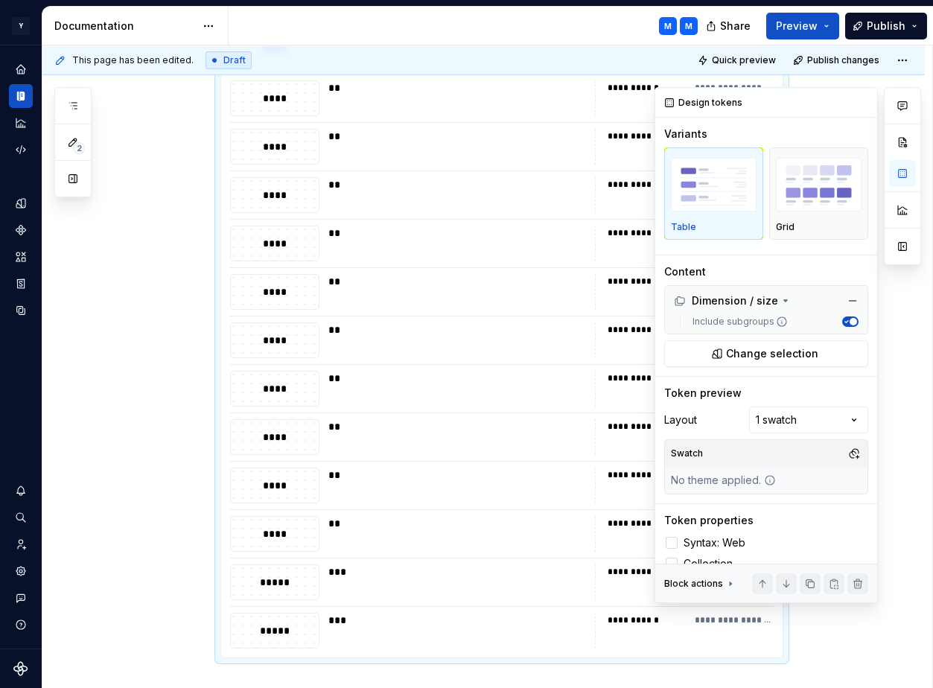
scroll to position [18, 0]
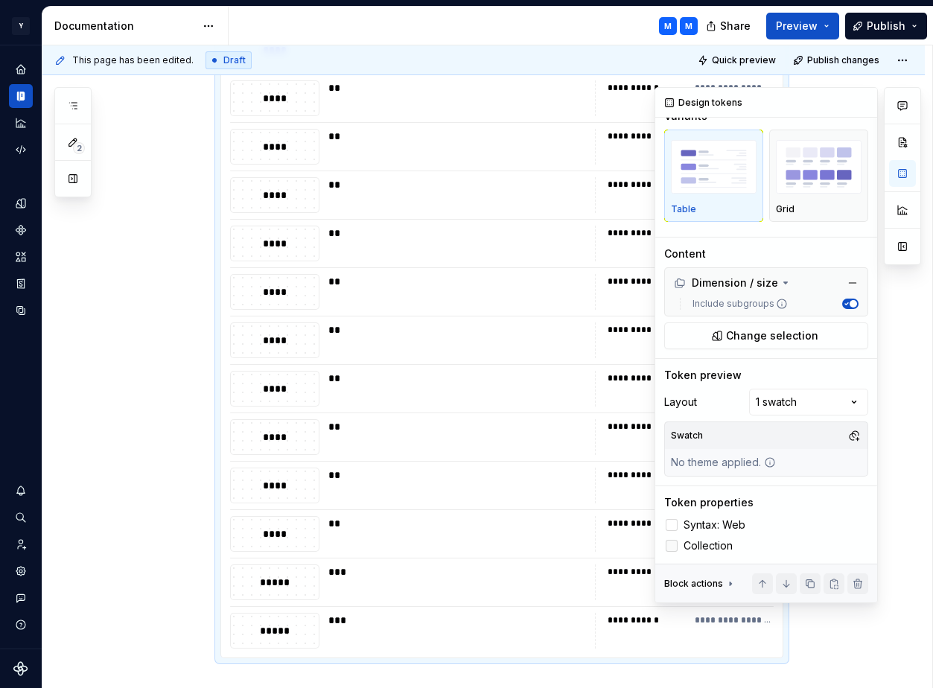
click at [674, 545] on div at bounding box center [671, 546] width 12 height 12
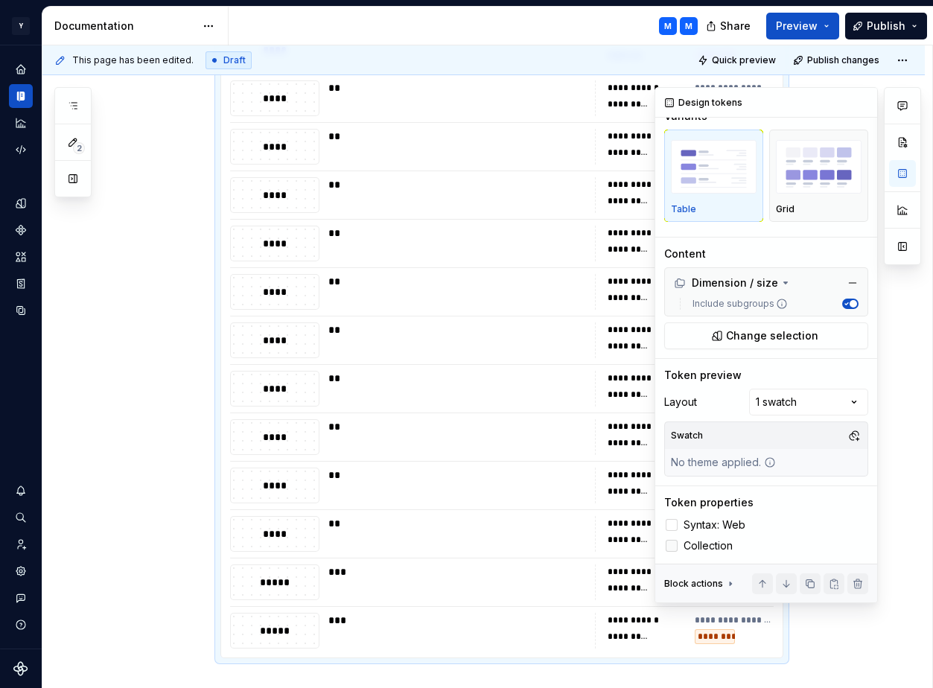
click at [671, 546] on icon at bounding box center [671, 546] width 0 height 0
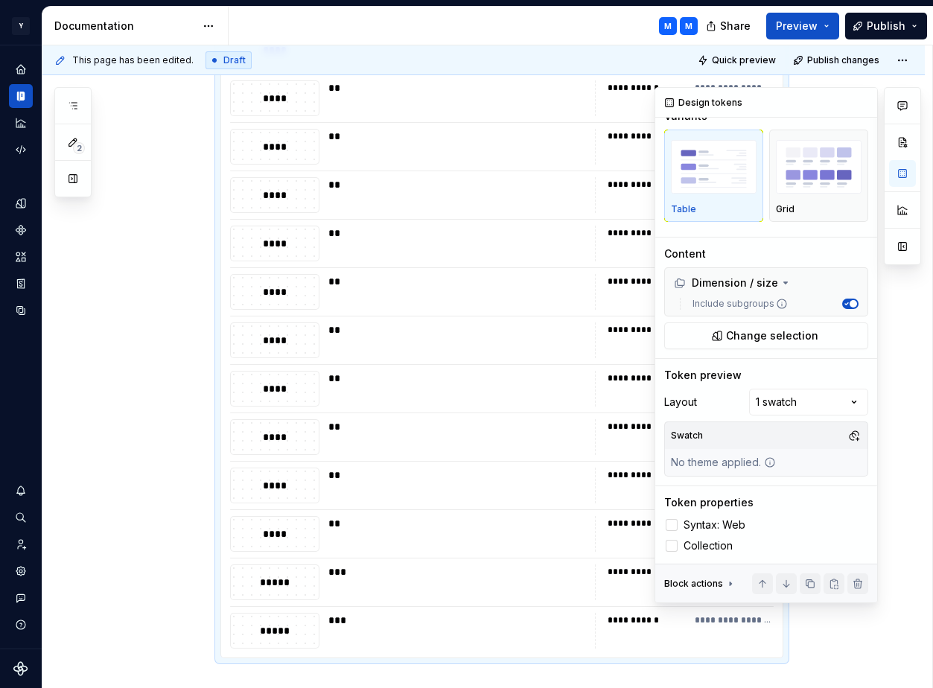
click at [895, 336] on div at bounding box center [901, 345] width 37 height 516
click at [903, 172] on button "button" at bounding box center [902, 173] width 27 height 27
click at [862, 101] on button "button" at bounding box center [861, 102] width 21 height 21
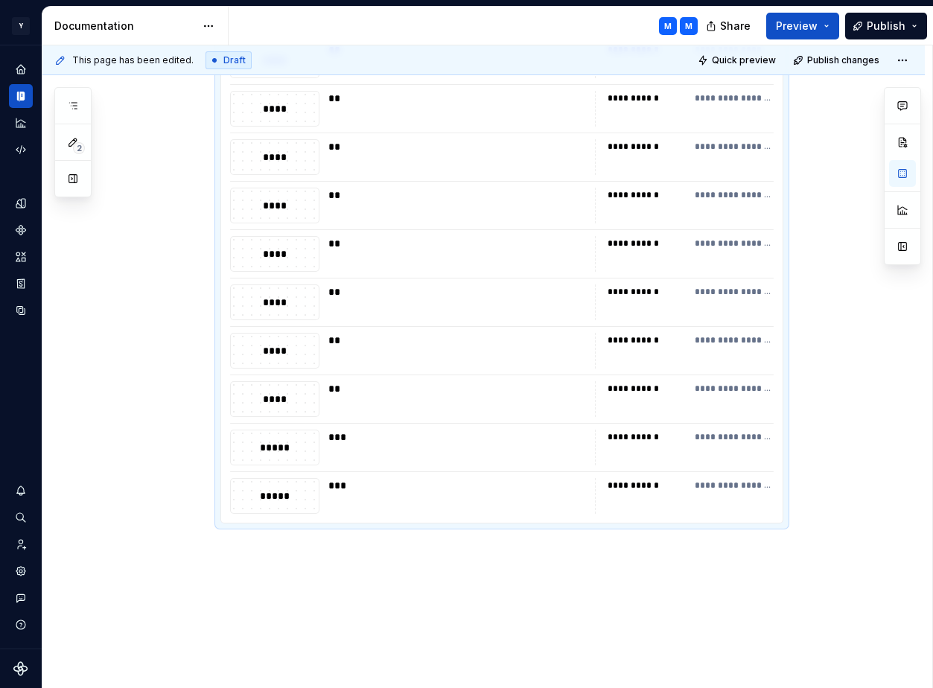
scroll to position [969, 0]
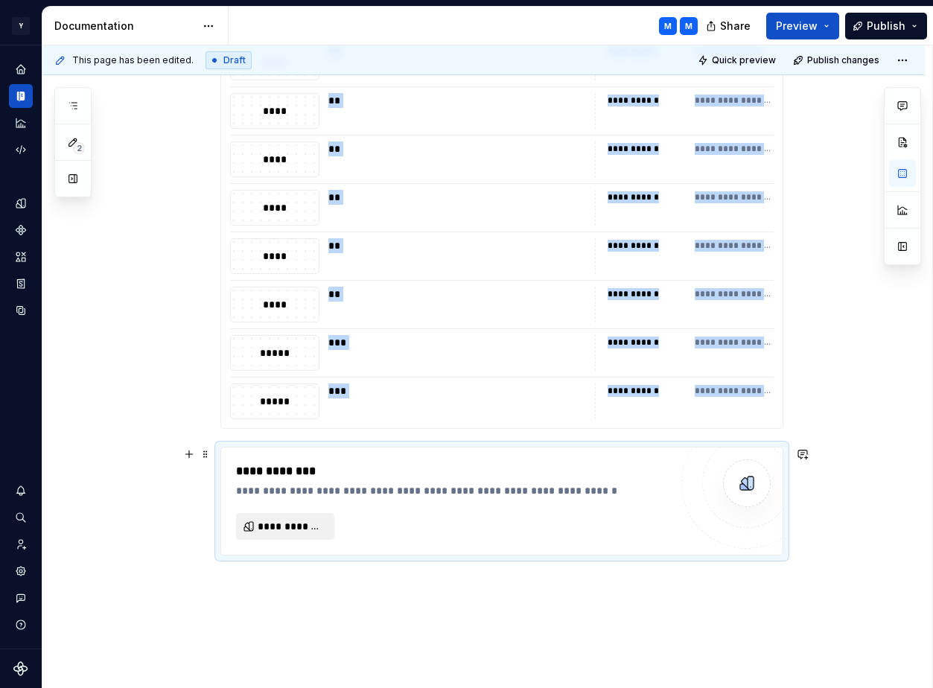
click at [302, 534] on button "**********" at bounding box center [285, 526] width 98 height 27
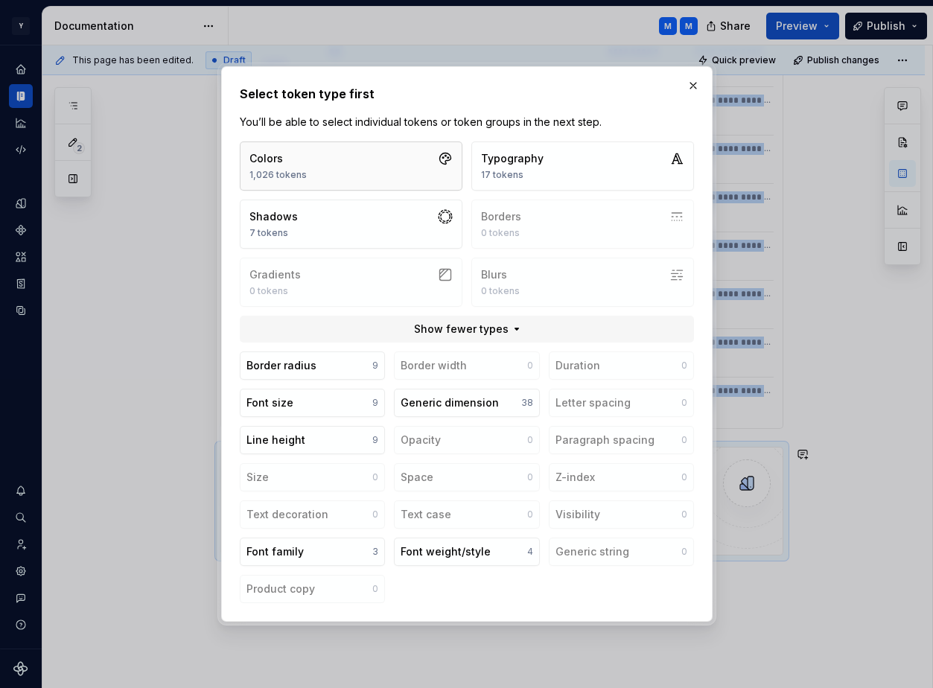
click at [415, 162] on button "Colors 1,026 tokens" at bounding box center [351, 165] width 223 height 49
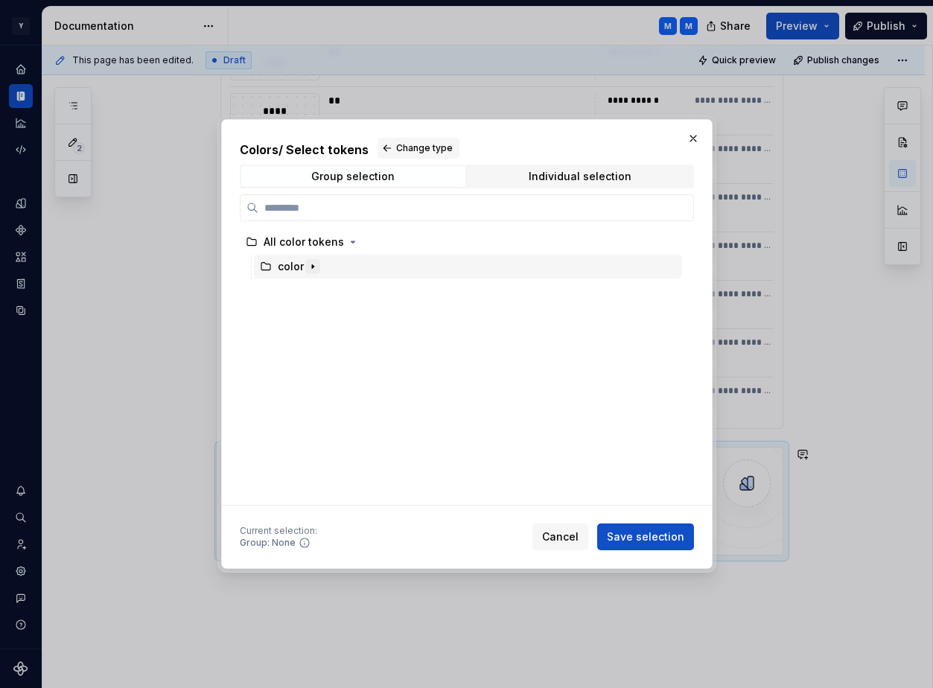
click at [313, 266] on icon "button" at bounding box center [313, 266] width 12 height 12
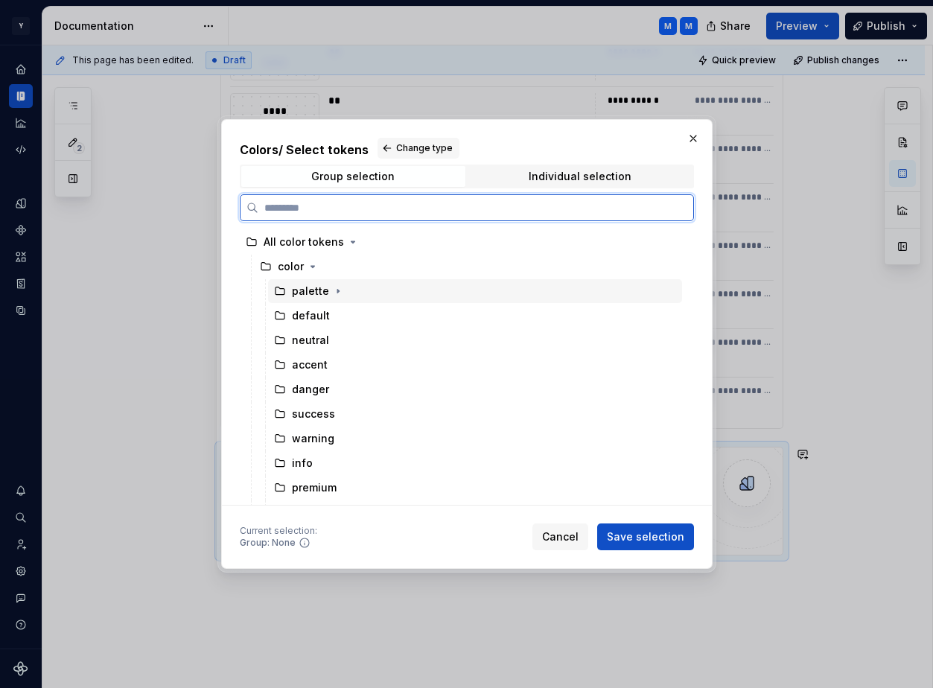
click at [313, 291] on div "palette" at bounding box center [310, 291] width 37 height 15
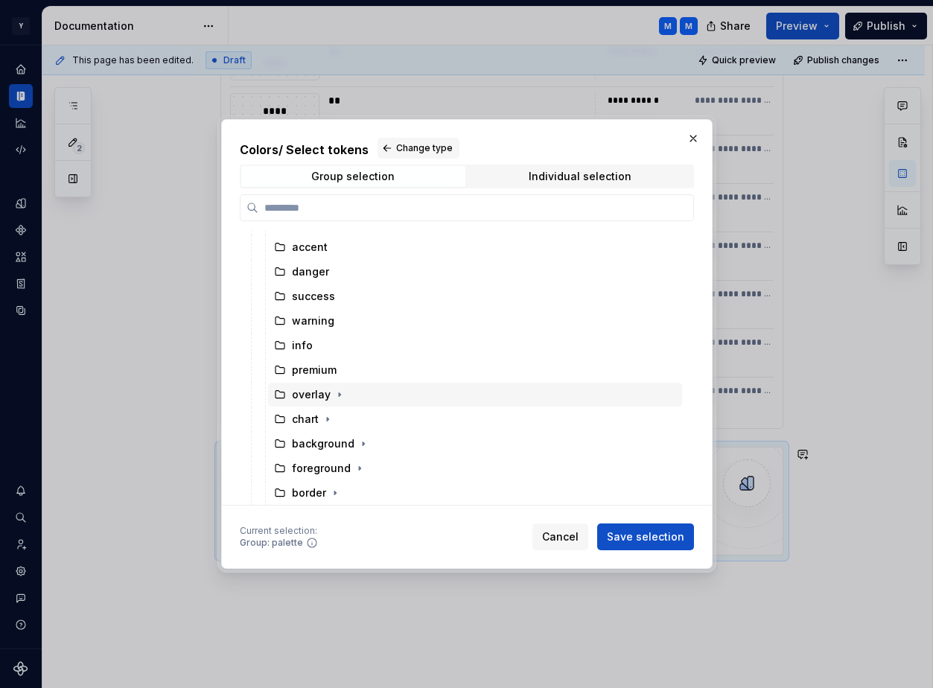
scroll to position [0, 0]
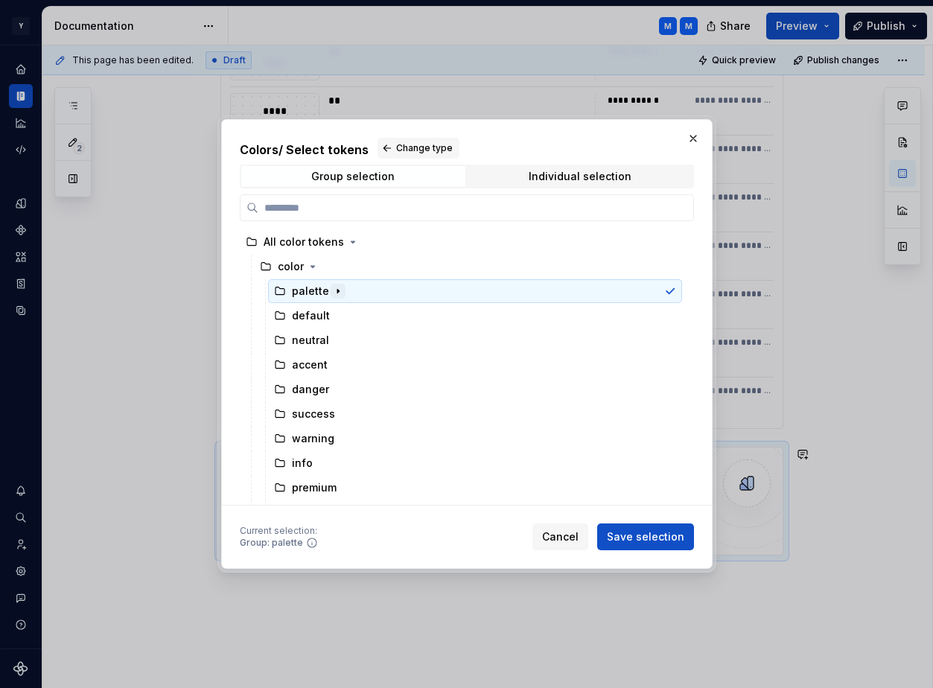
click at [337, 292] on icon "button" at bounding box center [338, 291] width 12 height 12
click at [639, 537] on span "Save selection" at bounding box center [645, 536] width 77 height 15
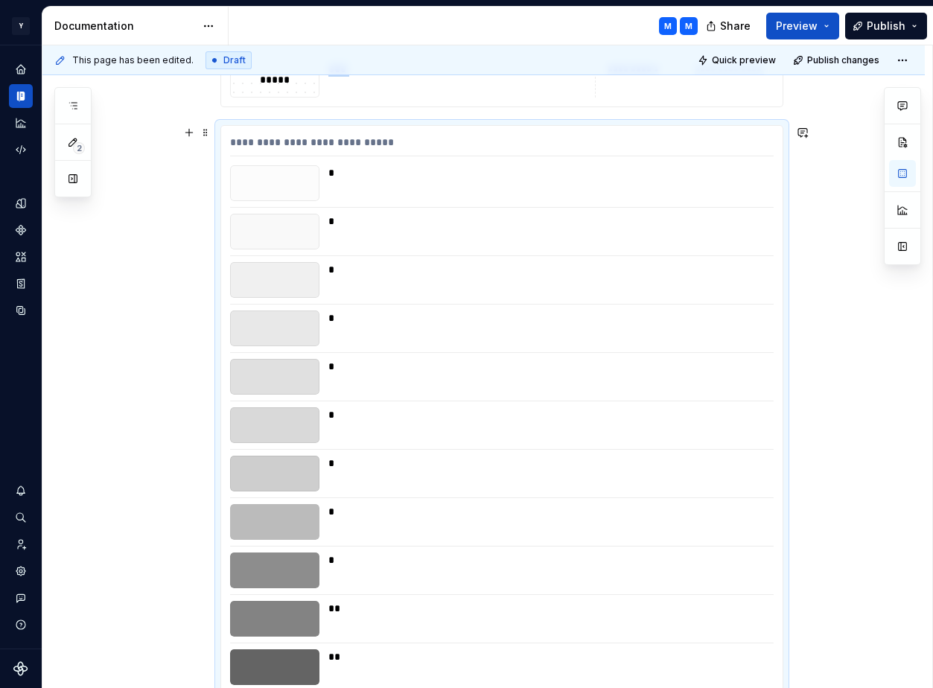
scroll to position [1246, 0]
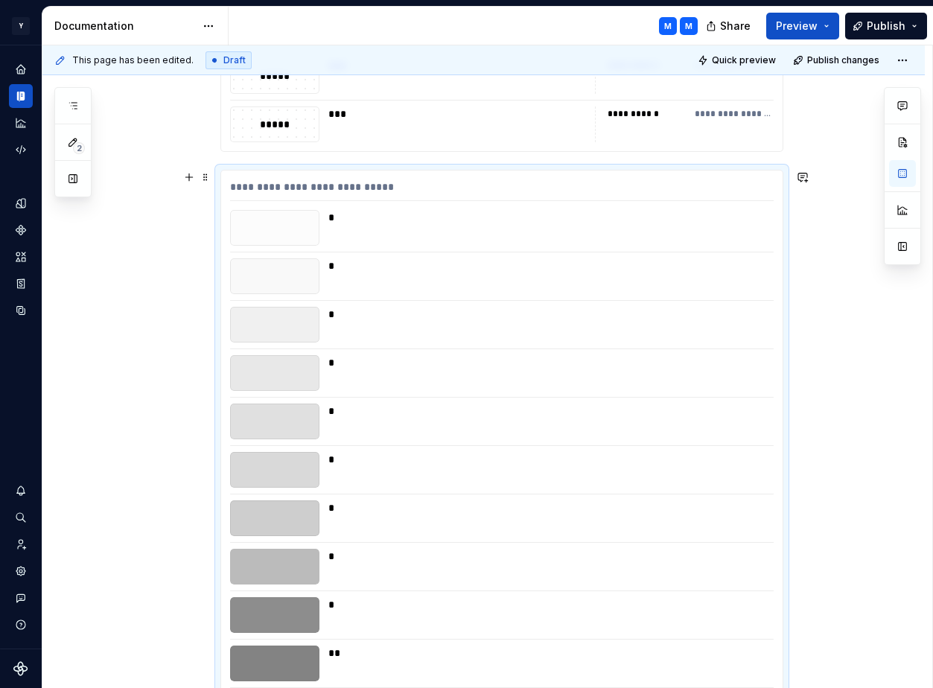
click at [578, 194] on div "**********" at bounding box center [501, 190] width 543 height 22
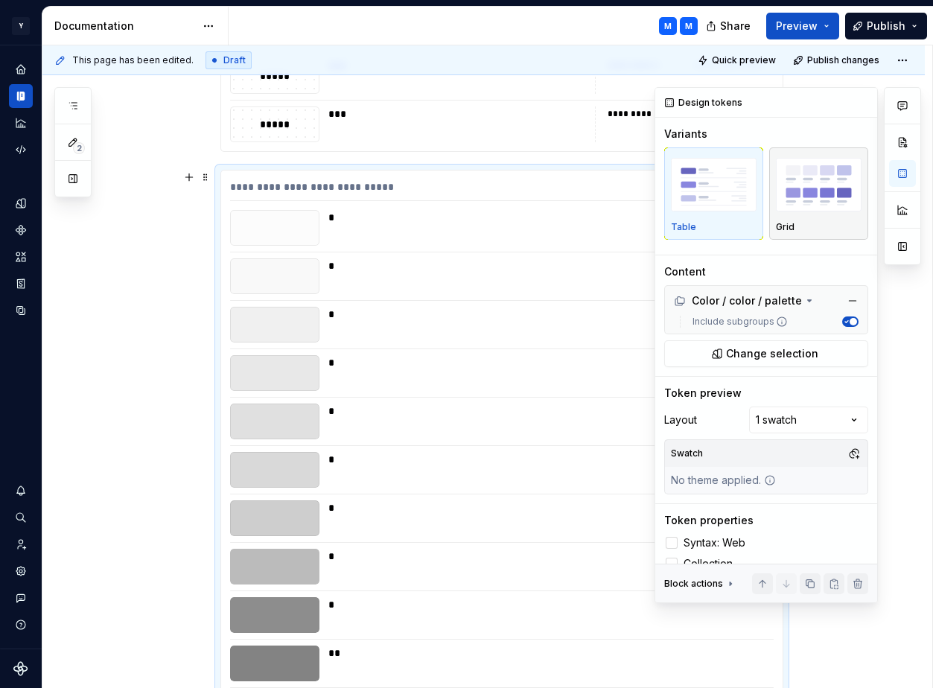
click at [819, 203] on img "button" at bounding box center [819, 185] width 86 height 54
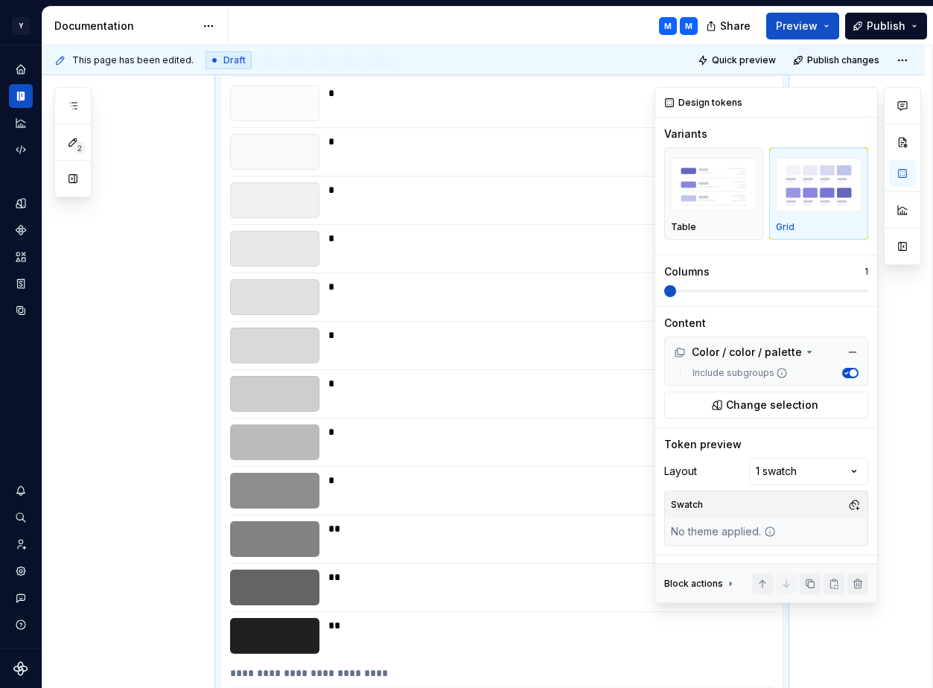
scroll to position [12, 0]
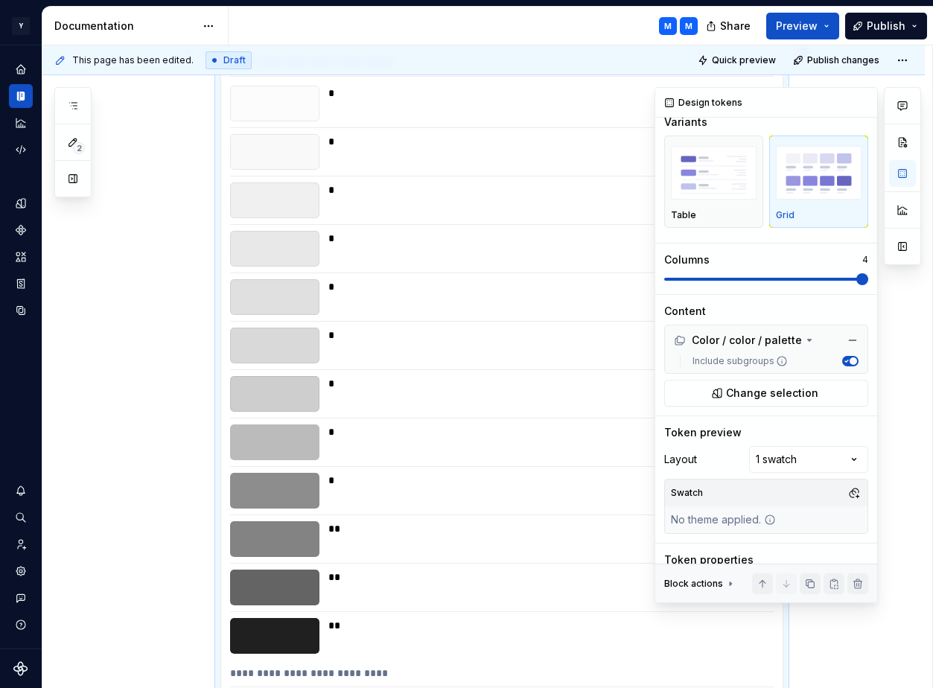
click at [868, 273] on span at bounding box center [862, 279] width 12 height 12
click at [822, 459] on div "Comments Open comments No comments yet Select ‘Comment’ from the block context …" at bounding box center [787, 345] width 266 height 516
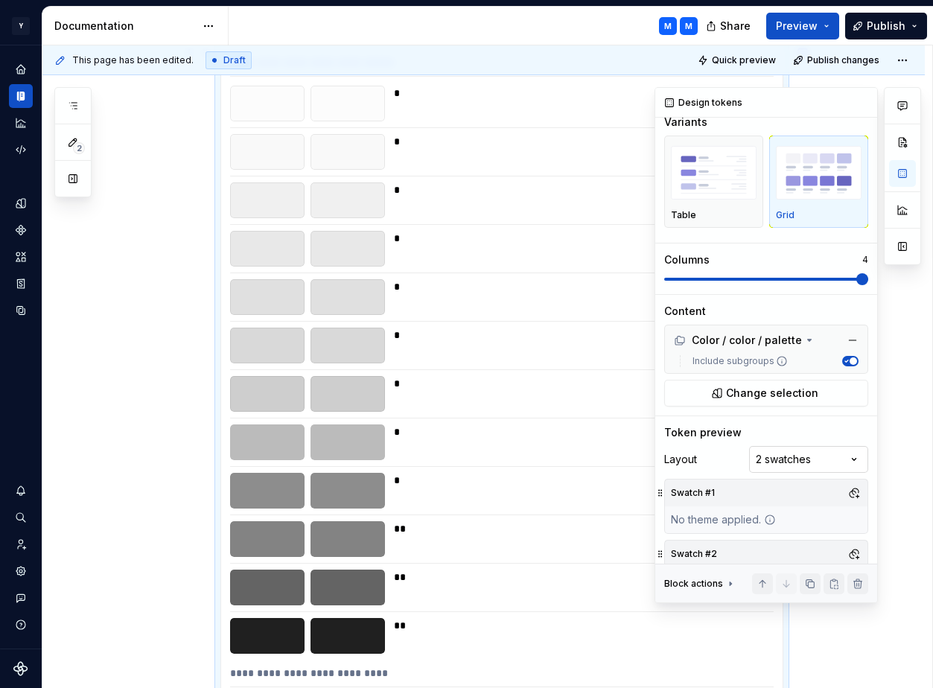
click at [821, 462] on div "Comments Open comments No comments yet Select ‘Comment’ from the block context …" at bounding box center [787, 345] width 266 height 516
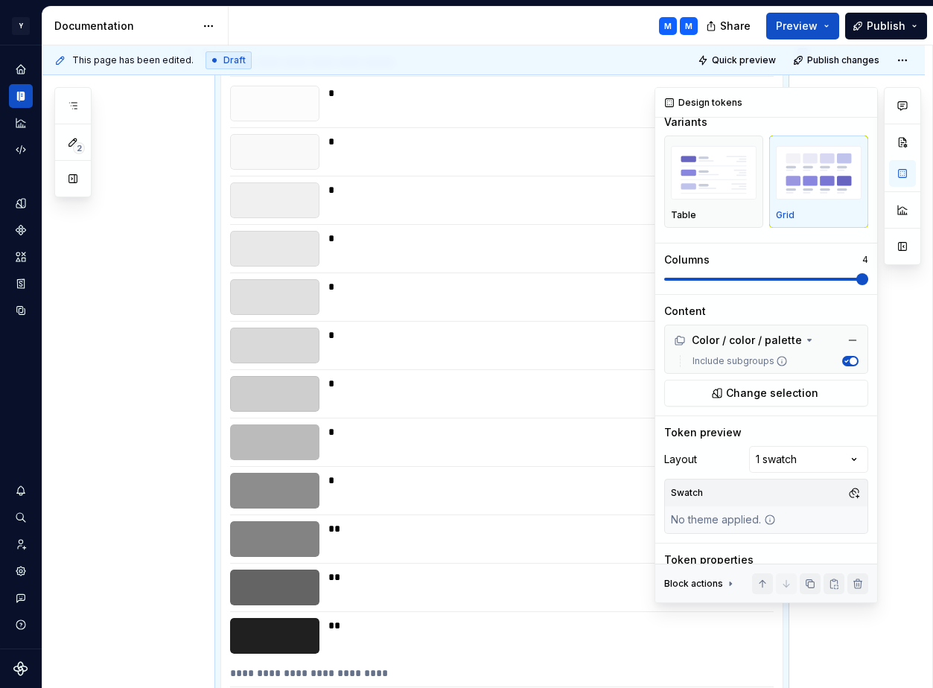
scroll to position [69, 0]
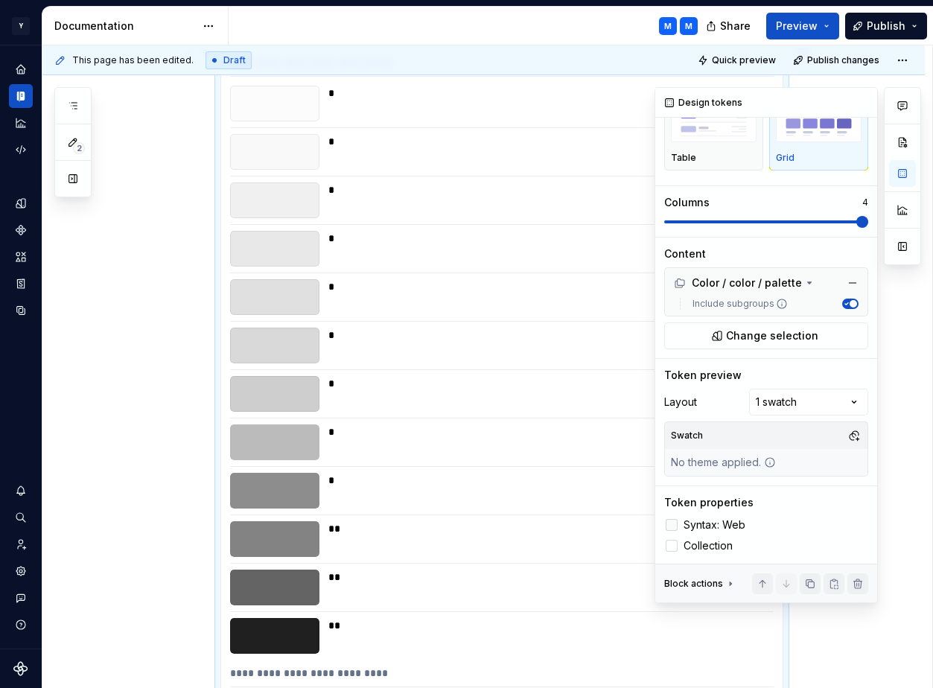
click at [716, 521] on span "Syntax: Web" at bounding box center [714, 525] width 62 height 12
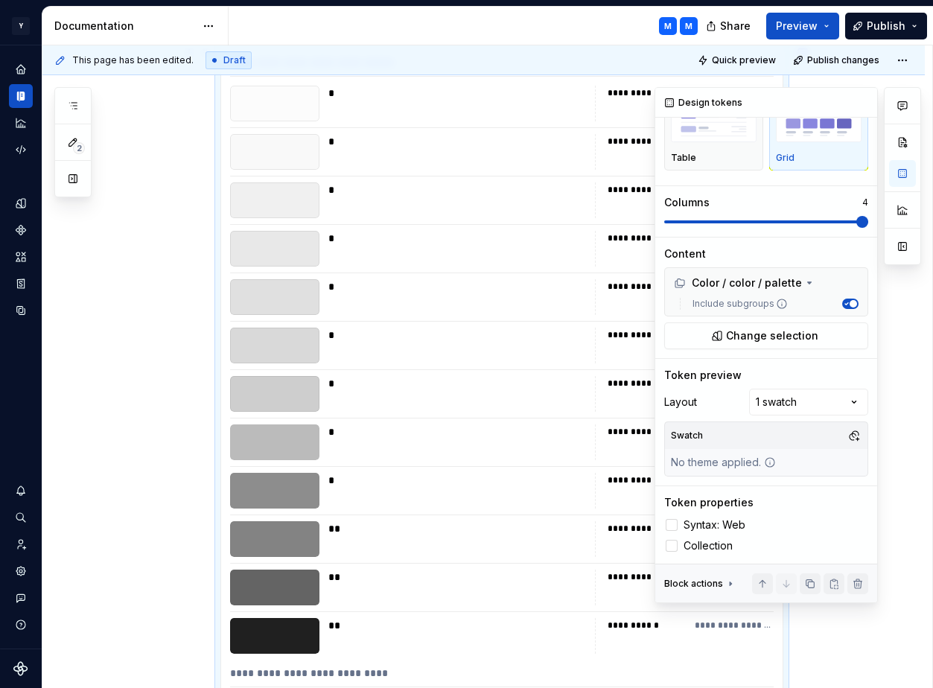
click at [903, 327] on div at bounding box center [901, 345] width 37 height 516
click at [902, 172] on button "button" at bounding box center [902, 173] width 27 height 27
click at [858, 97] on button "button" at bounding box center [861, 102] width 21 height 21
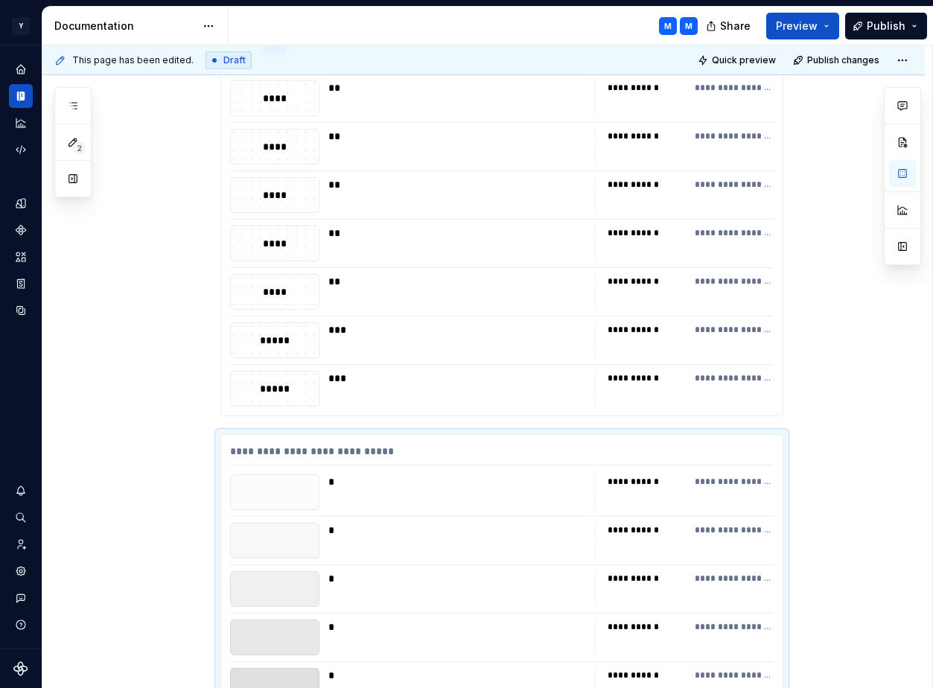
scroll to position [983, 0]
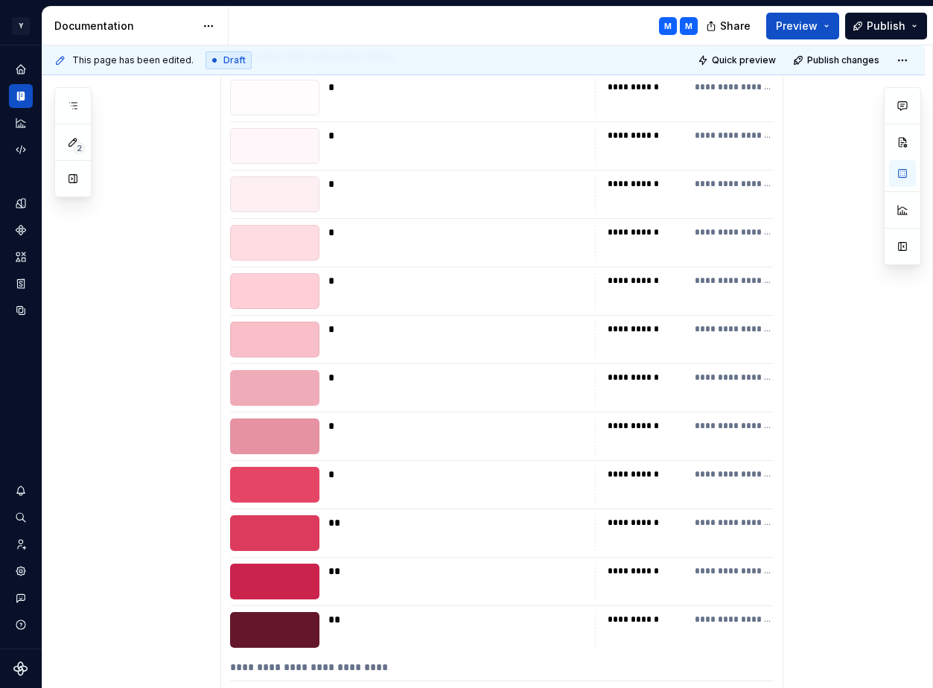
scroll to position [18656, 0]
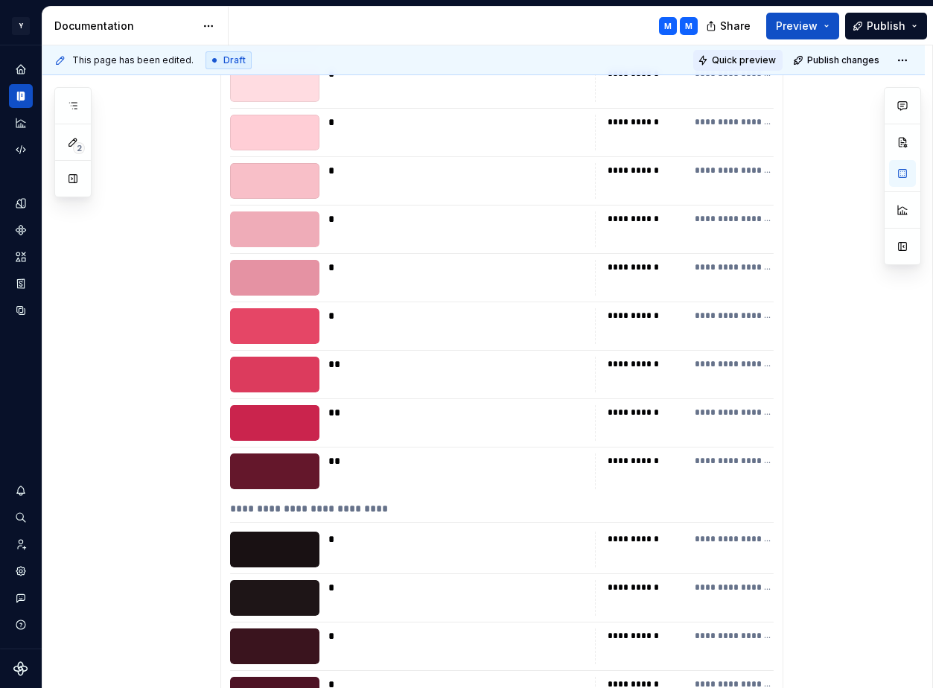
click at [752, 60] on span "Quick preview" at bounding box center [744, 60] width 64 height 12
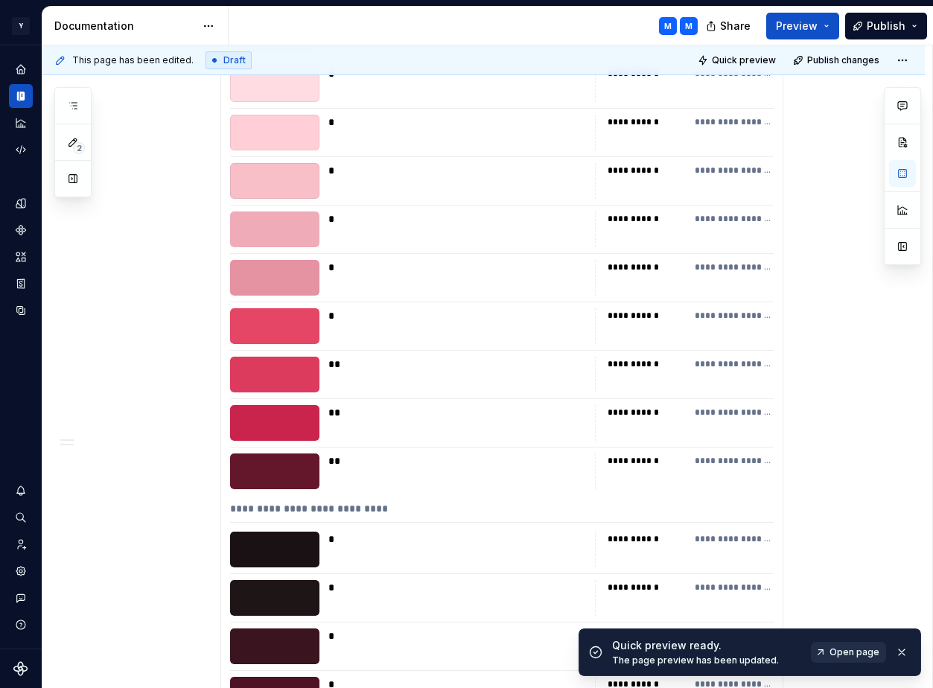
click at [847, 650] on span "Open page" at bounding box center [854, 652] width 50 height 12
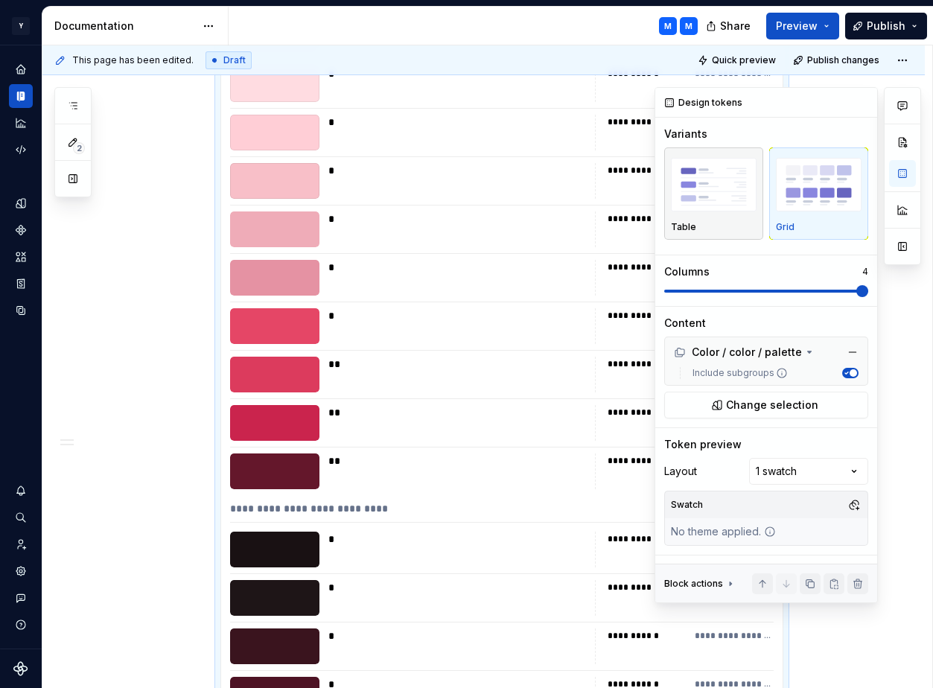
click at [726, 203] on img "button" at bounding box center [714, 185] width 86 height 54
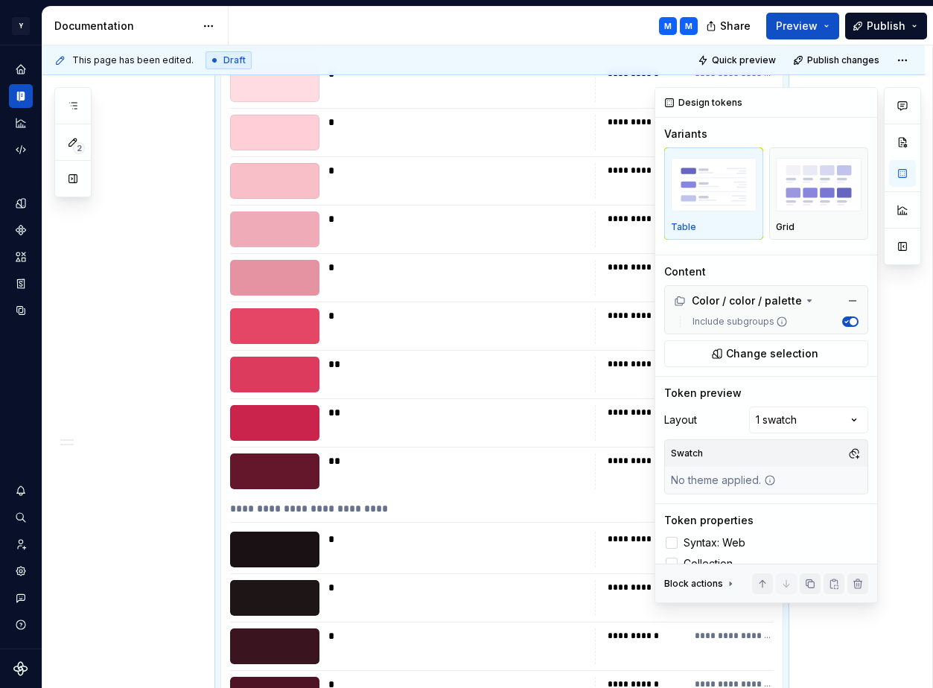
scroll to position [1403, 0]
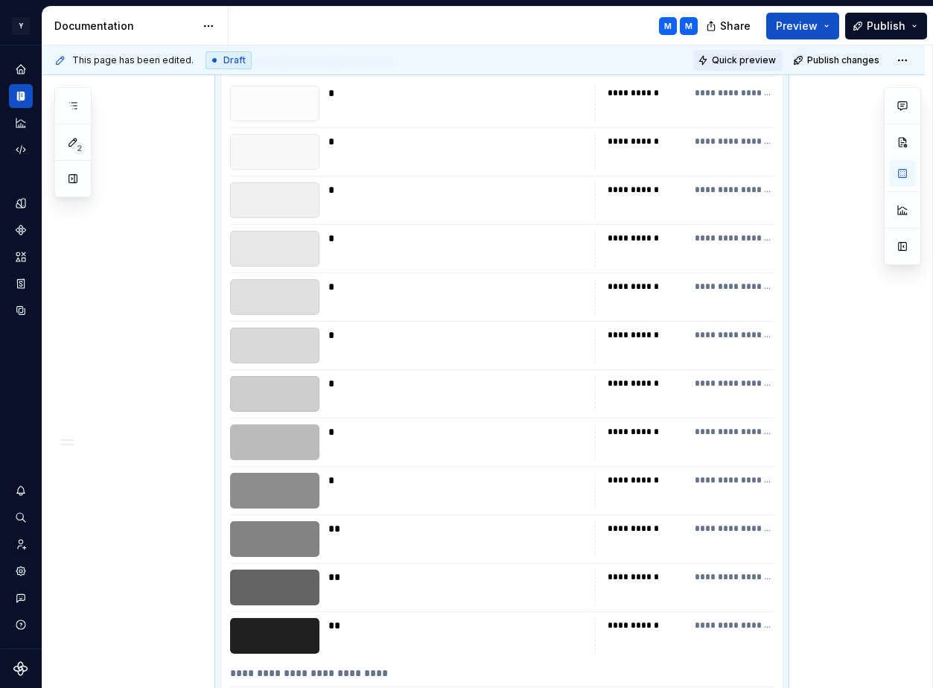
click at [761, 60] on span "Quick preview" at bounding box center [744, 60] width 64 height 12
click at [909, 61] on html "**********" at bounding box center [466, 344] width 933 height 688
click at [858, 95] on div "Open preview" at bounding box center [861, 89] width 97 height 15
type textarea "*"
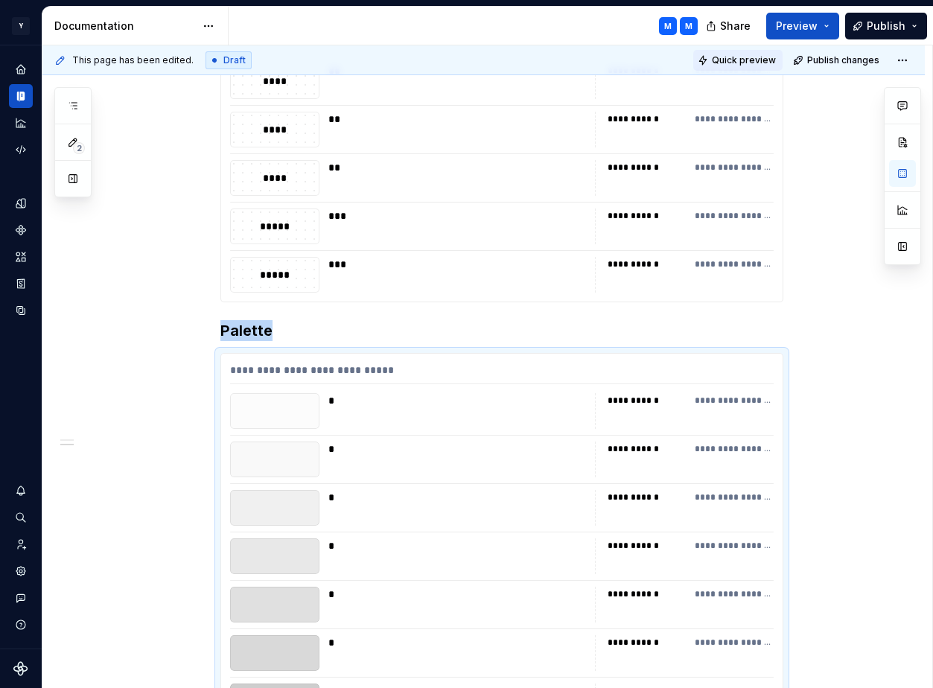
click at [765, 57] on span "Quick preview" at bounding box center [744, 60] width 64 height 12
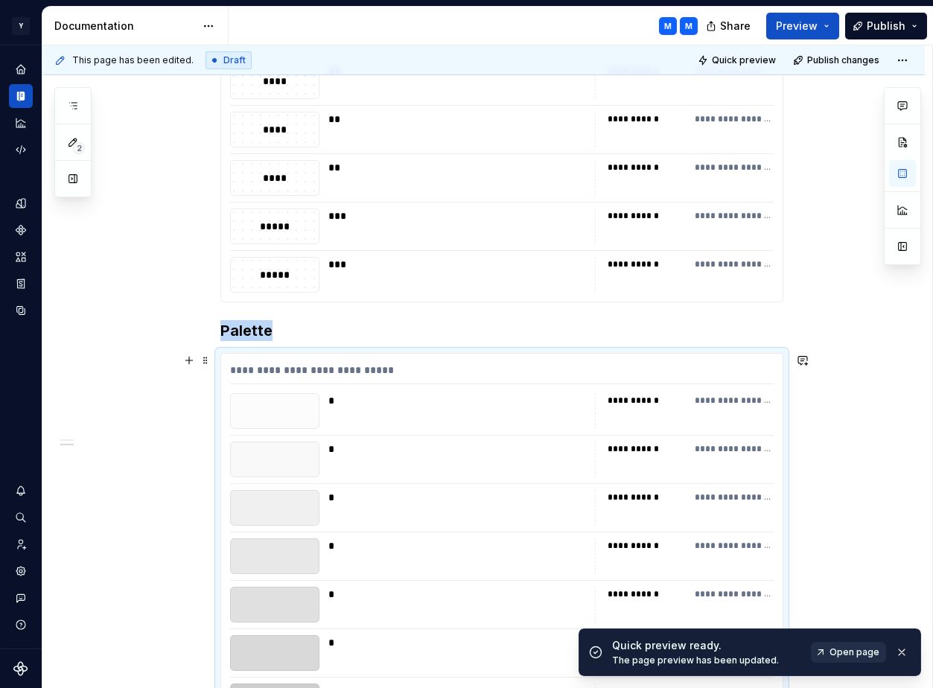
click at [843, 654] on span "Open page" at bounding box center [854, 652] width 50 height 12
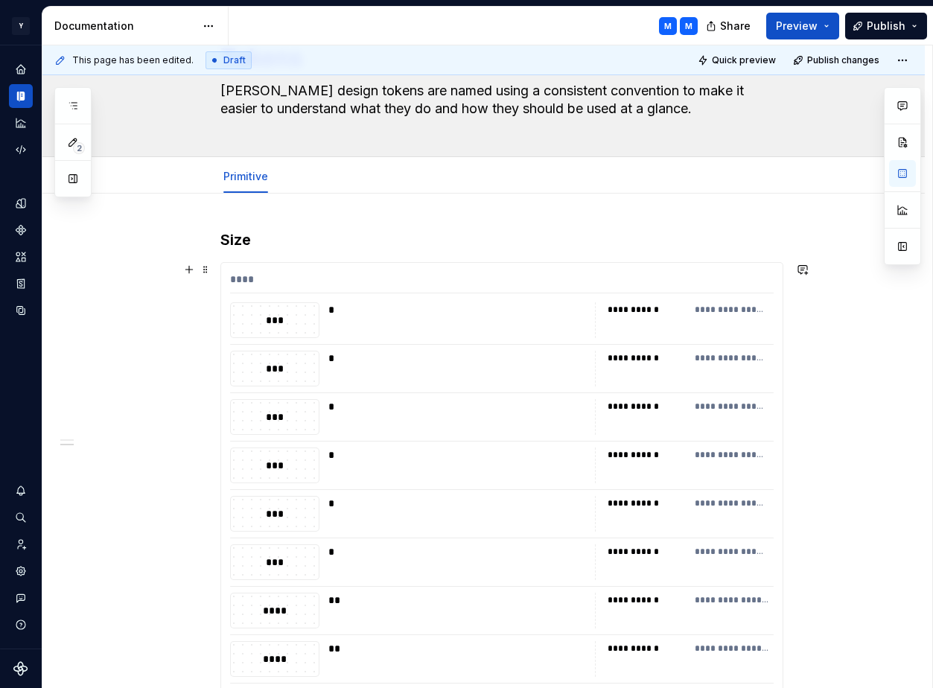
scroll to position [0, 0]
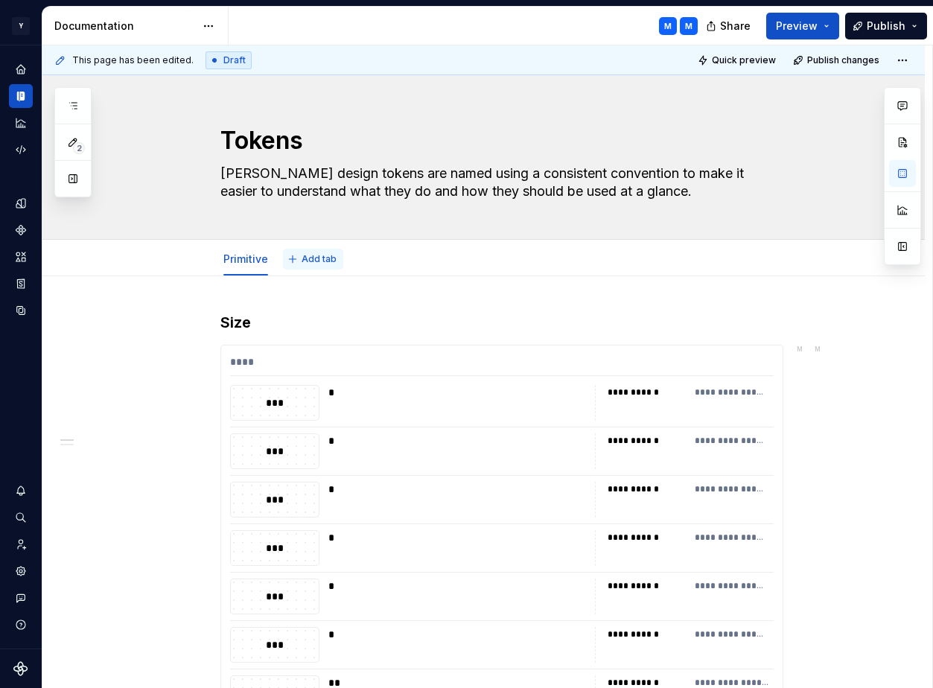
click at [327, 259] on span "Add tab" at bounding box center [318, 259] width 35 height 12
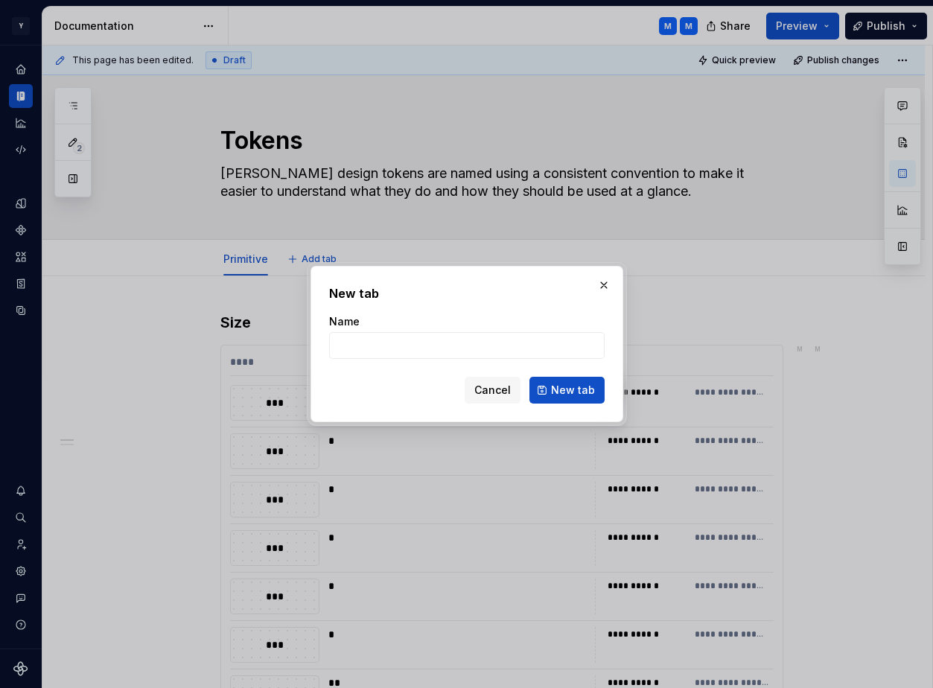
type textarea "*"
type input "Semantic"
click at [601, 394] on button "New tab" at bounding box center [566, 390] width 75 height 27
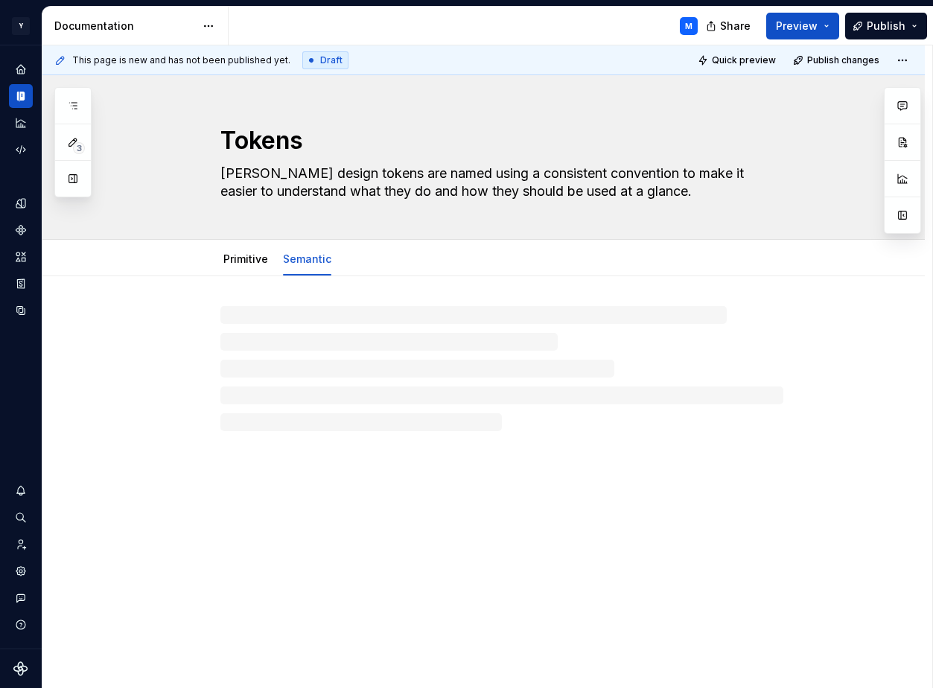
click at [274, 314] on div at bounding box center [501, 368] width 563 height 125
type textarea "*"
click at [292, 322] on p at bounding box center [501, 321] width 563 height 18
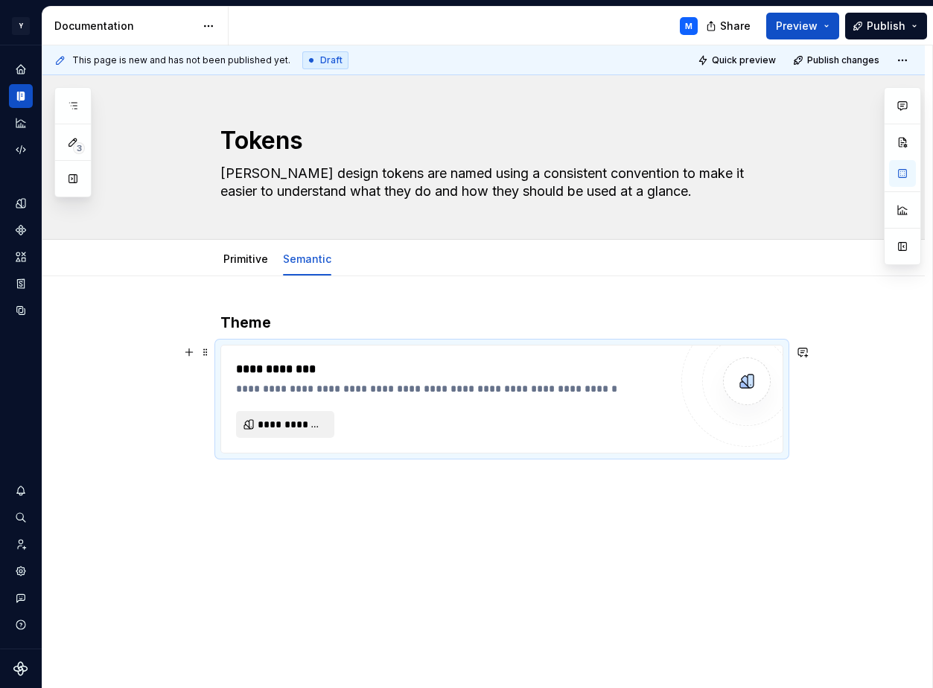
click at [314, 424] on span "**********" at bounding box center [291, 424] width 67 height 15
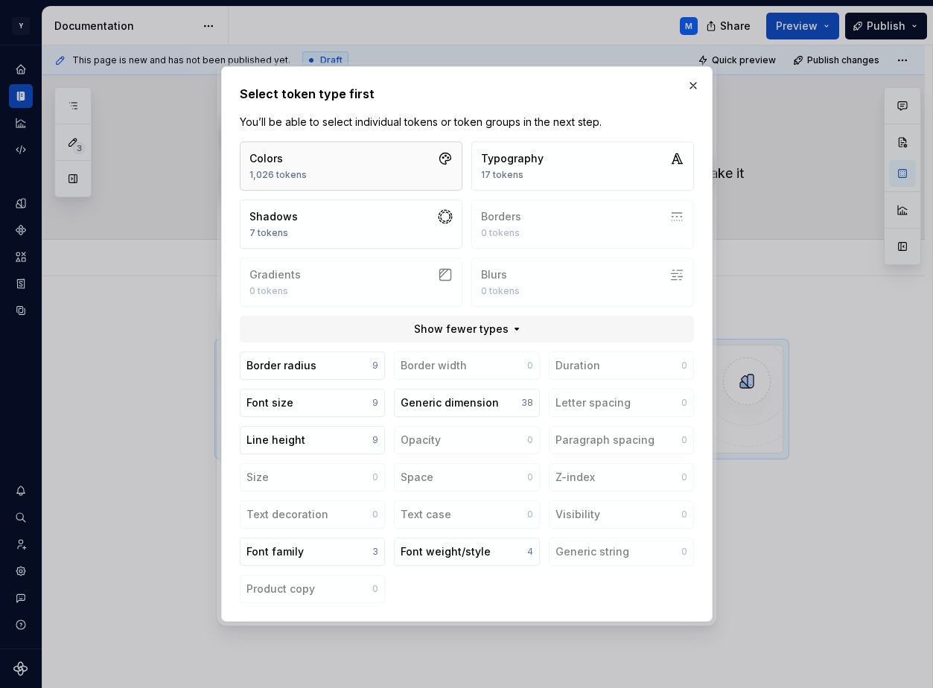
click at [383, 161] on button "Colors 1,026 tokens" at bounding box center [351, 165] width 223 height 49
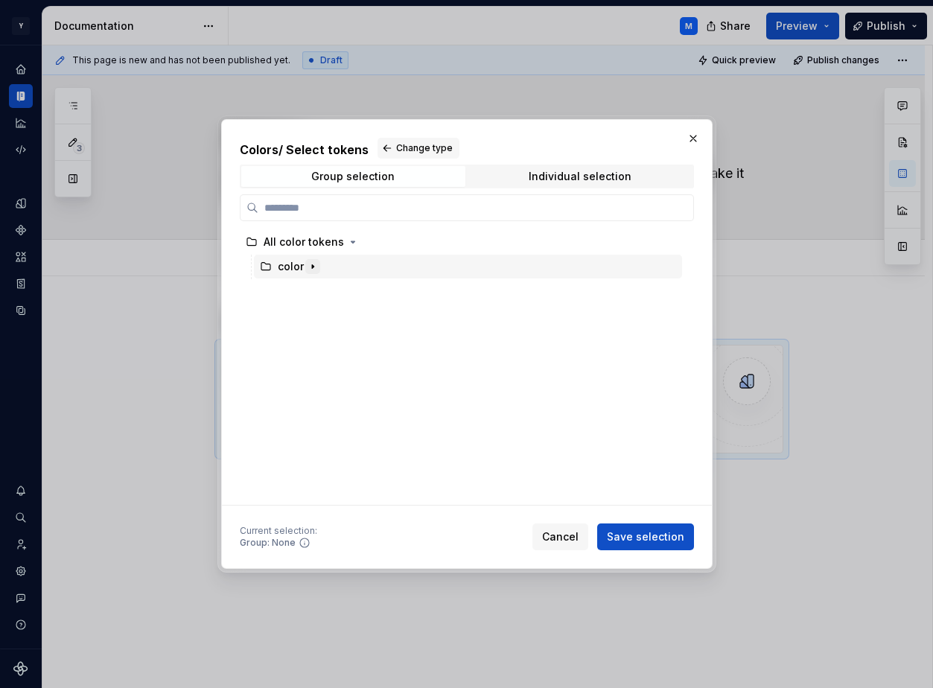
click at [314, 264] on icon "button" at bounding box center [313, 266] width 12 height 12
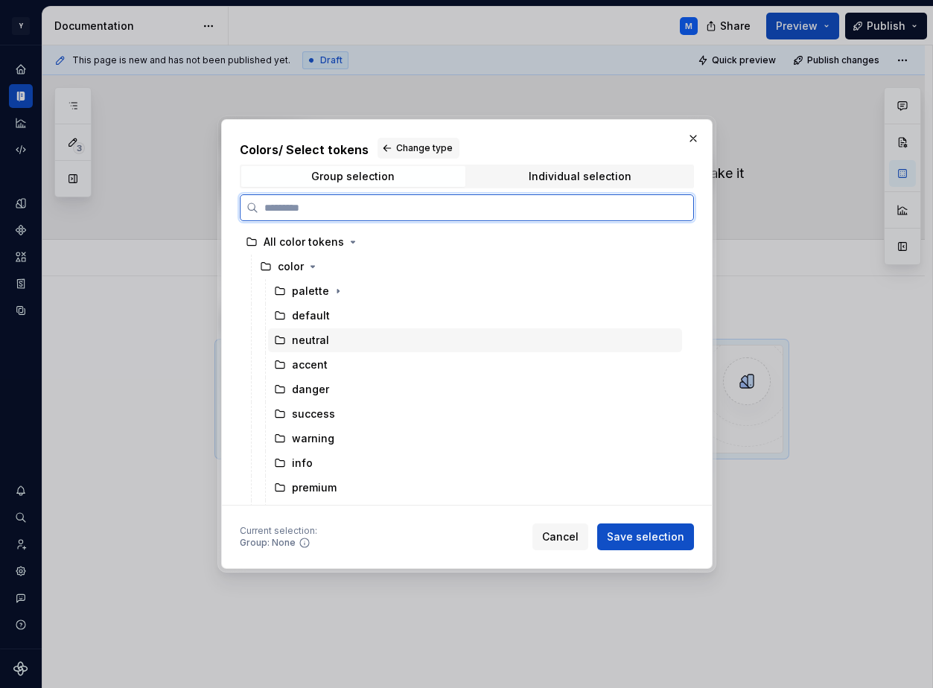
click at [332, 338] on div "neutral" at bounding box center [475, 340] width 414 height 24
click at [328, 362] on div "accent" at bounding box center [475, 365] width 414 height 24
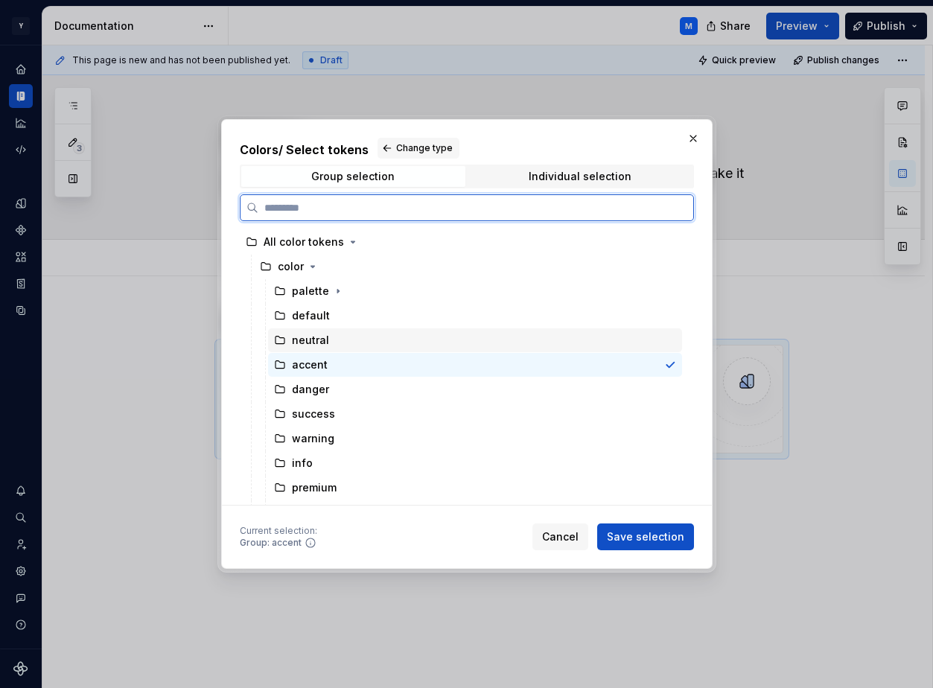
click at [333, 343] on div "neutral" at bounding box center [475, 340] width 414 height 24
click at [330, 361] on div "accent" at bounding box center [475, 365] width 414 height 24
click at [333, 347] on div "neutral" at bounding box center [475, 340] width 414 height 24
click at [331, 365] on div "accent" at bounding box center [475, 365] width 414 height 24
click at [332, 349] on div "neutral" at bounding box center [475, 340] width 414 height 24
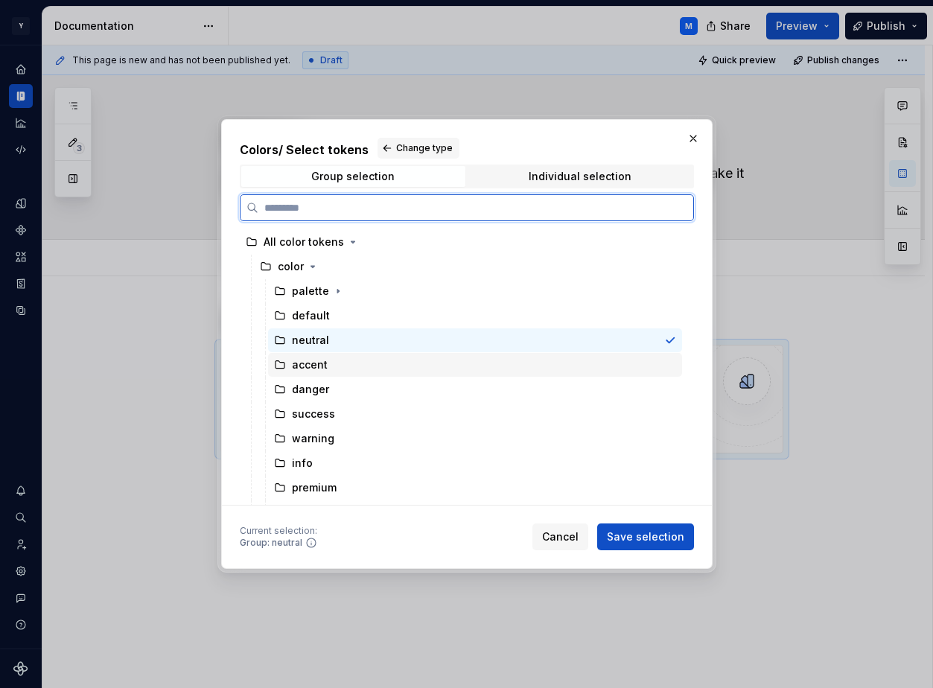
click at [333, 368] on div "accent" at bounding box center [475, 365] width 414 height 24
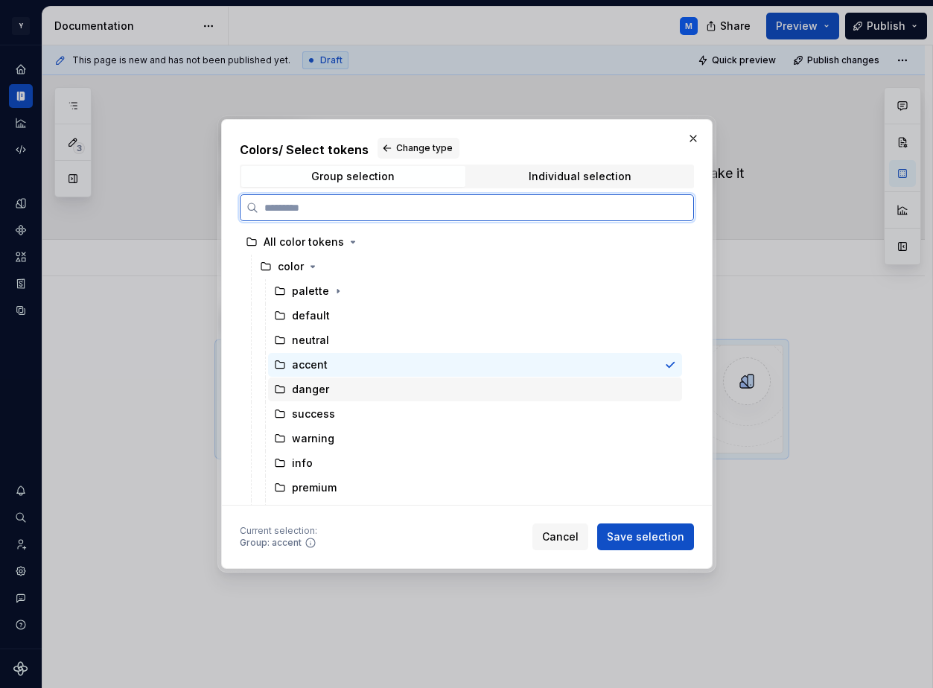
click at [333, 388] on div "danger" at bounding box center [475, 389] width 414 height 24
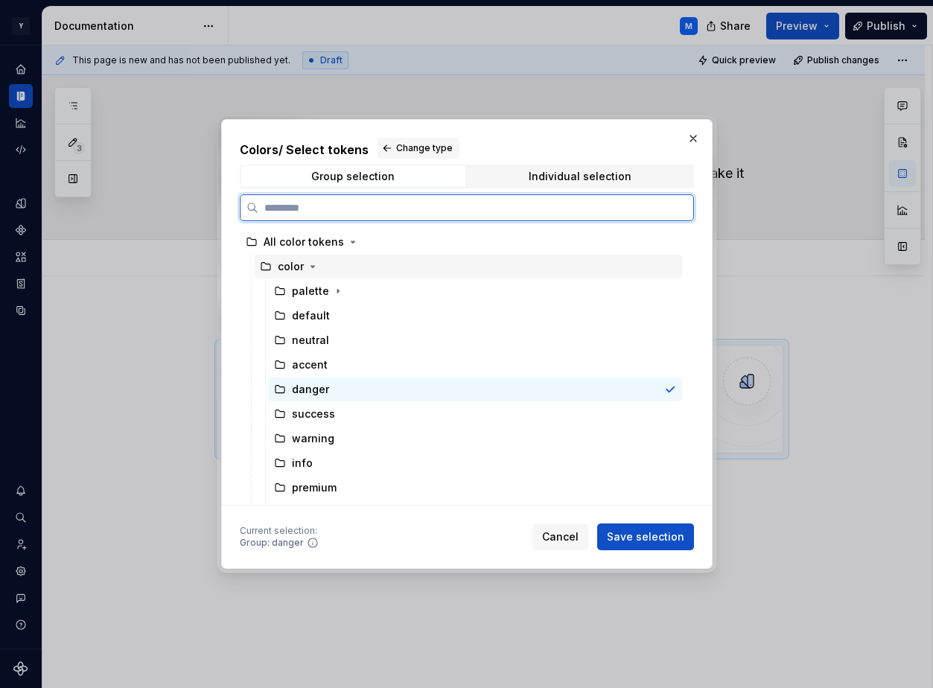
click at [339, 271] on div "color" at bounding box center [468, 267] width 428 height 24
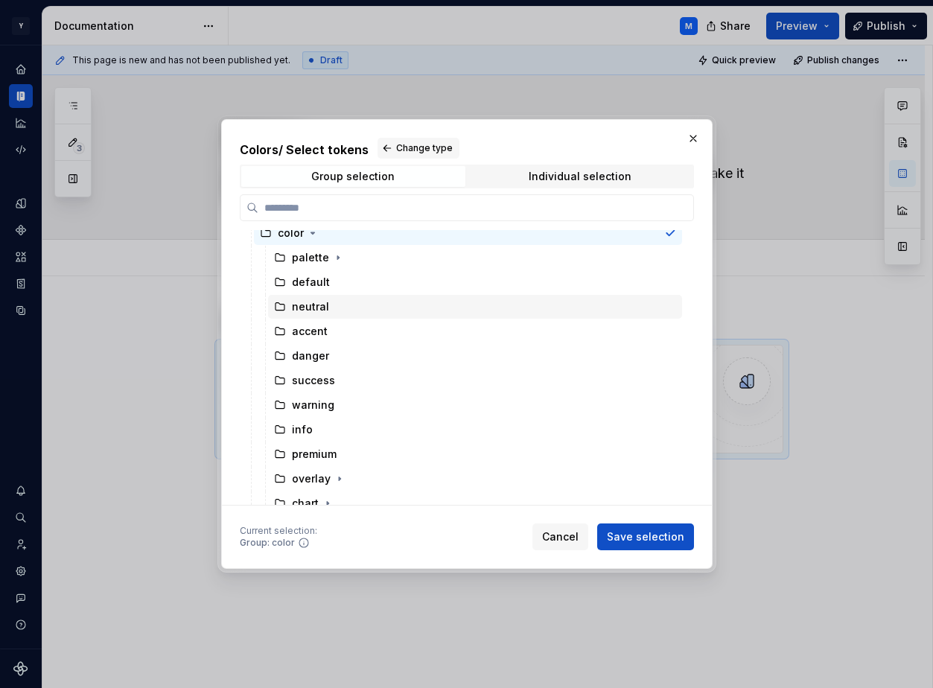
scroll to position [26, 0]
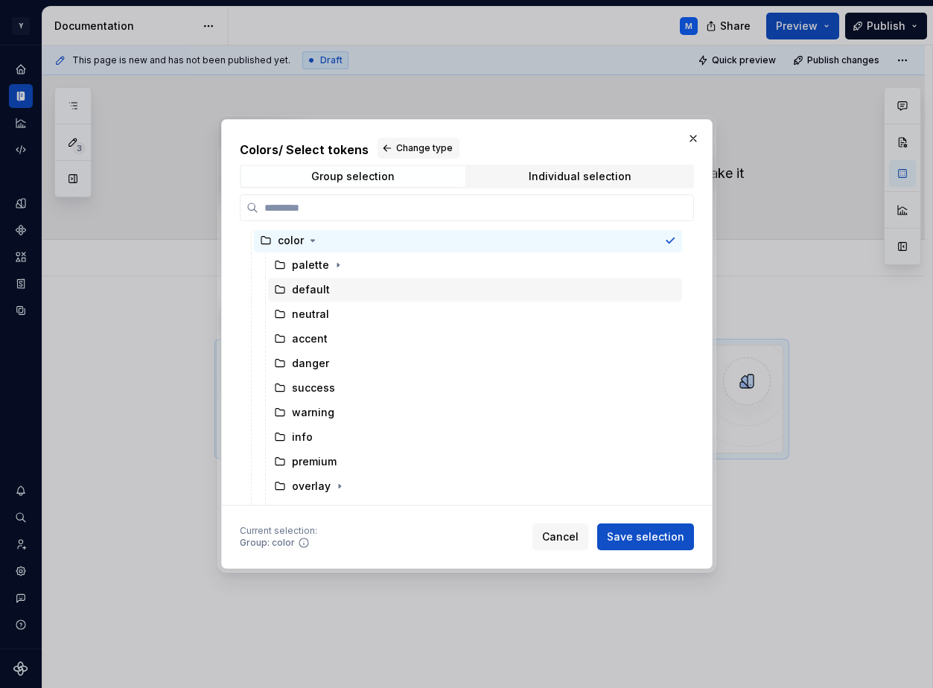
type textarea "*"
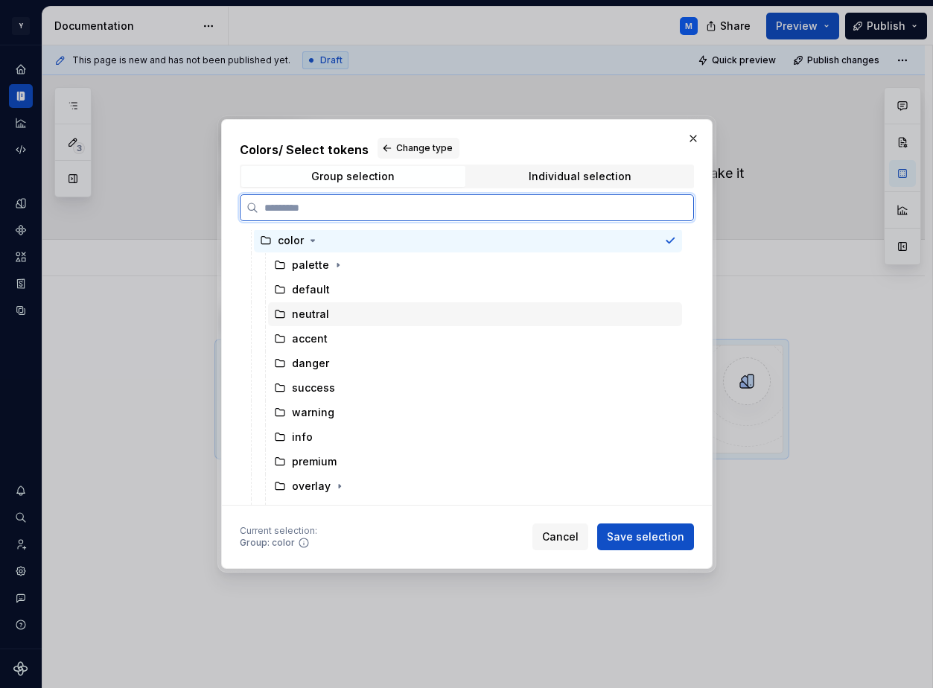
click at [335, 308] on div "neutral" at bounding box center [475, 314] width 414 height 24
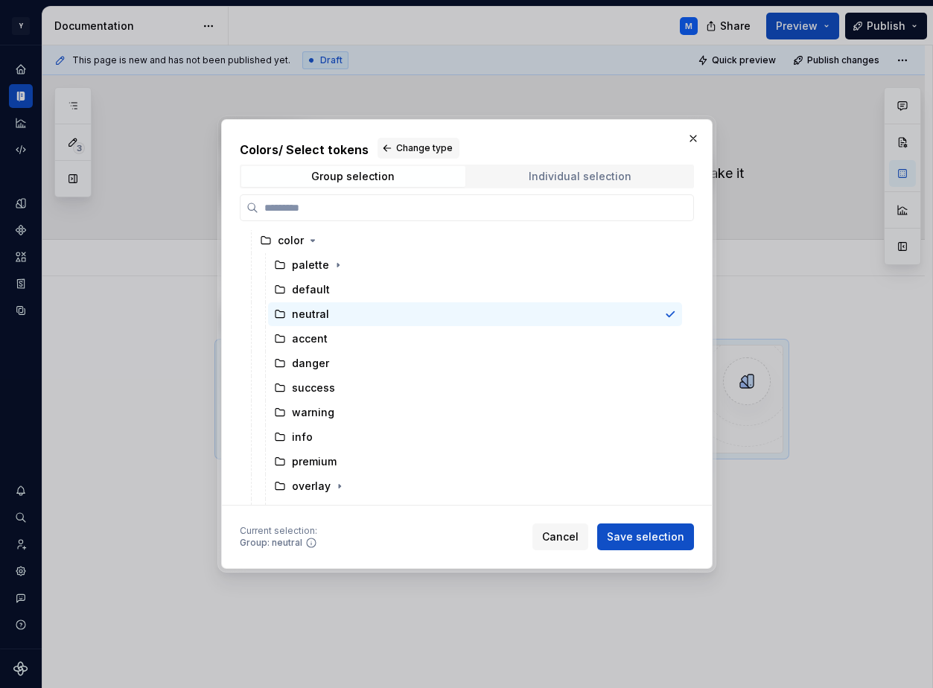
click at [534, 180] on div "Individual selection" at bounding box center [579, 176] width 103 height 12
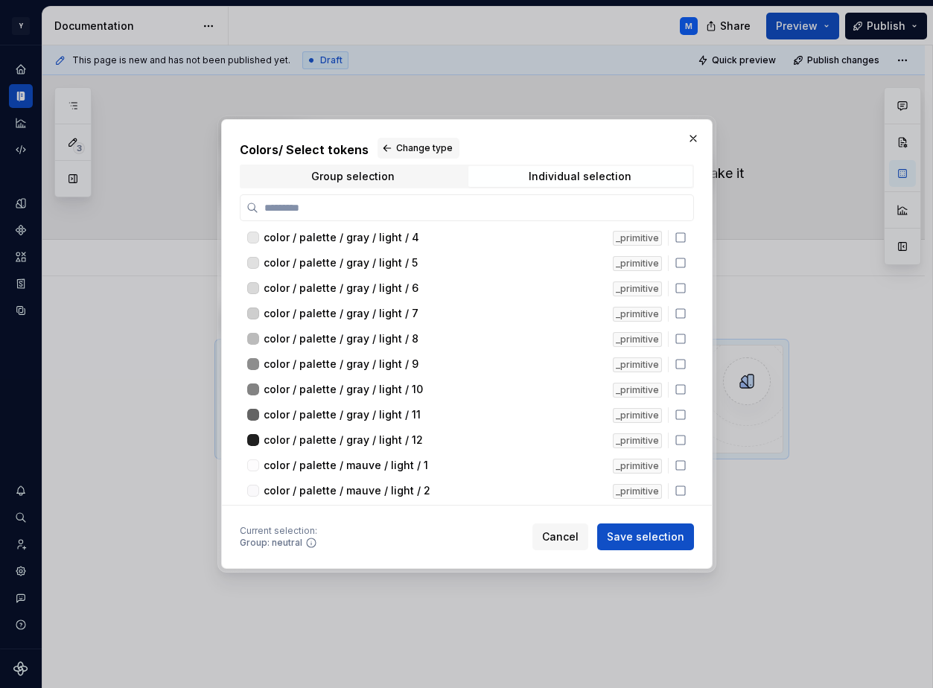
scroll to position [0, 0]
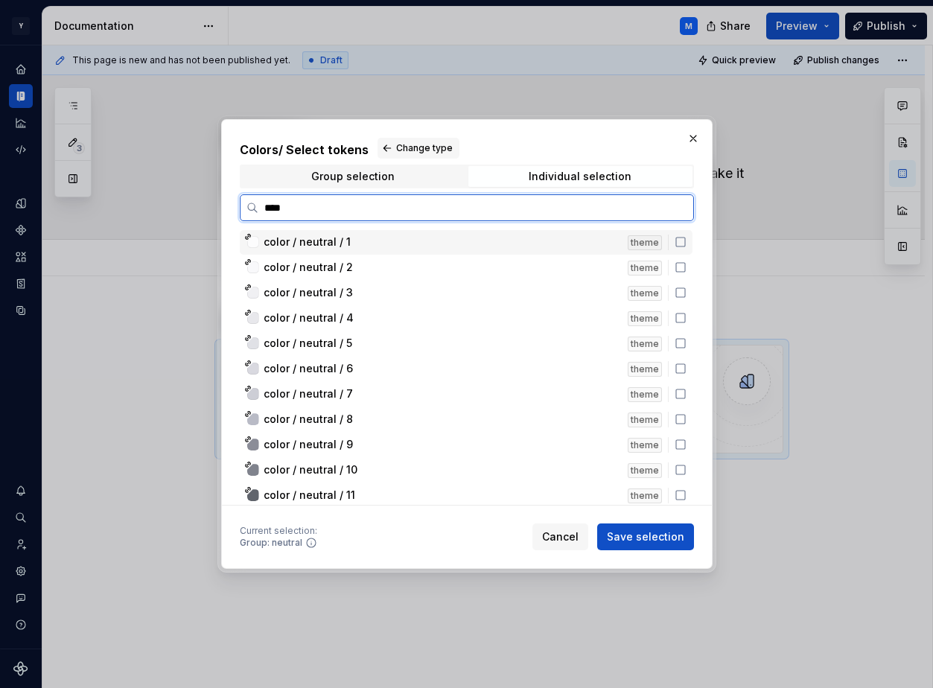
type input "*****"
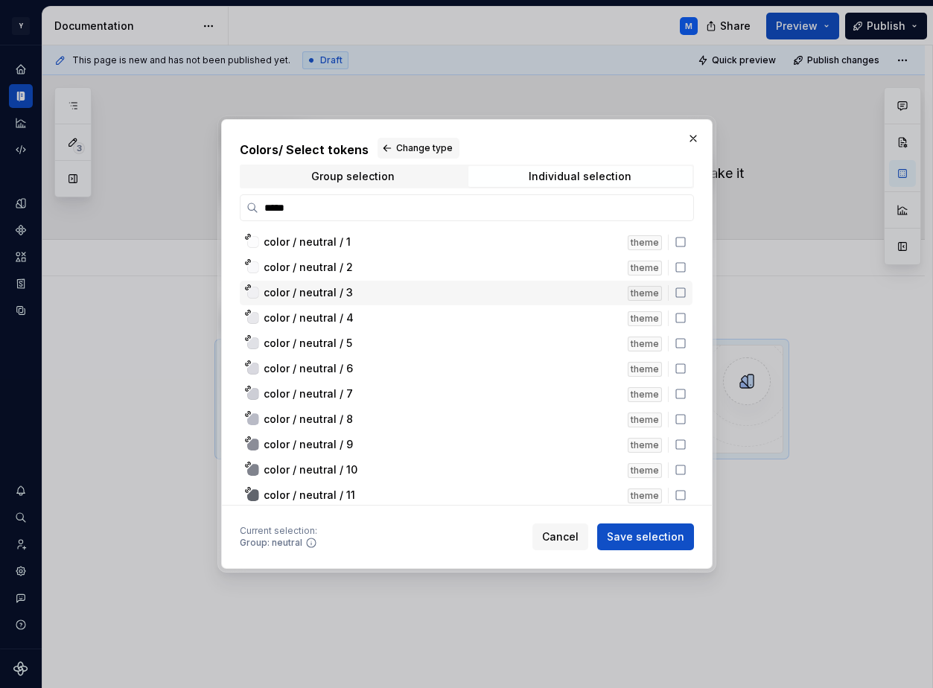
drag, startPoint x: 685, startPoint y: 243, endPoint x: 685, endPoint y: 298, distance: 55.8
click at [685, 298] on div "color / neutral / 1 theme color / neutral / 2 theme color / neutral / 3 theme c…" at bounding box center [467, 381] width 455 height 303
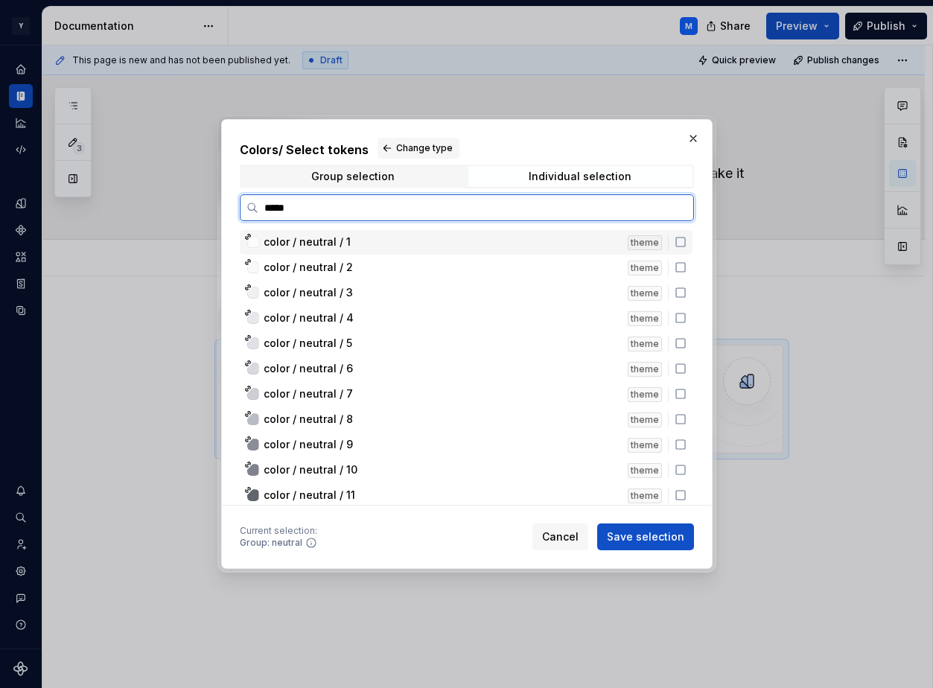
click at [659, 242] on div "theme" at bounding box center [644, 242] width 34 height 15
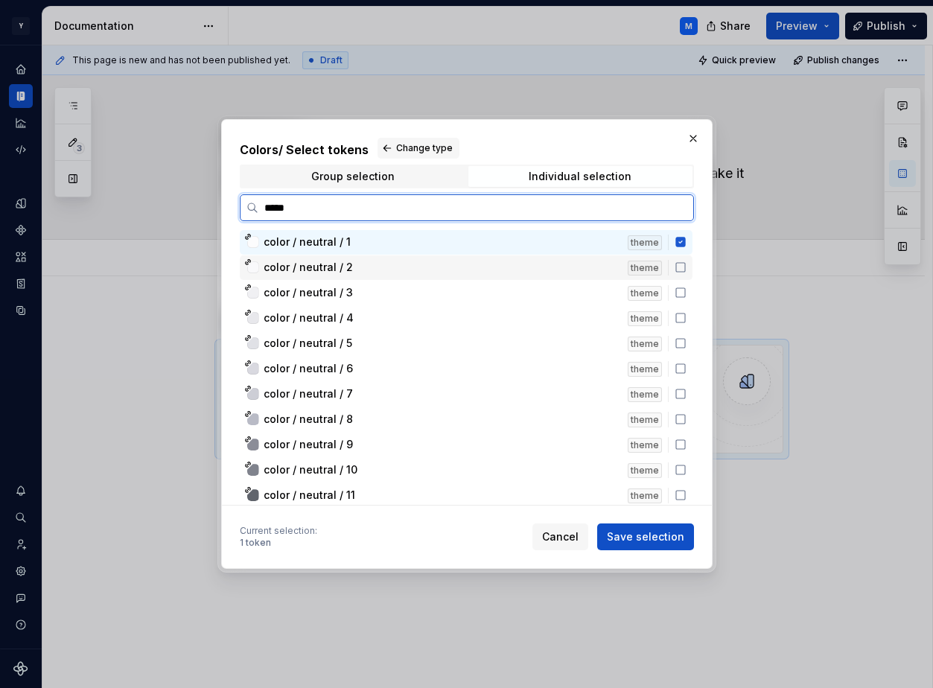
click at [599, 272] on div "color / neutral / 2" at bounding box center [440, 267] width 355 height 15
click at [602, 298] on div "color / neutral / 3" at bounding box center [440, 292] width 355 height 15
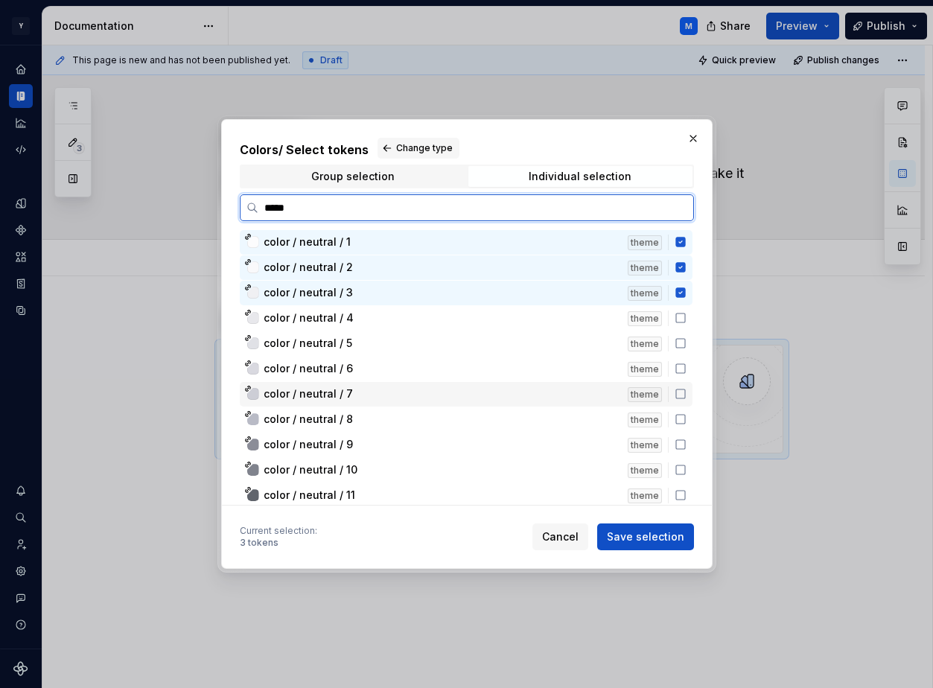
click at [592, 428] on div "color / neutral / 8 theme" at bounding box center [466, 419] width 453 height 25
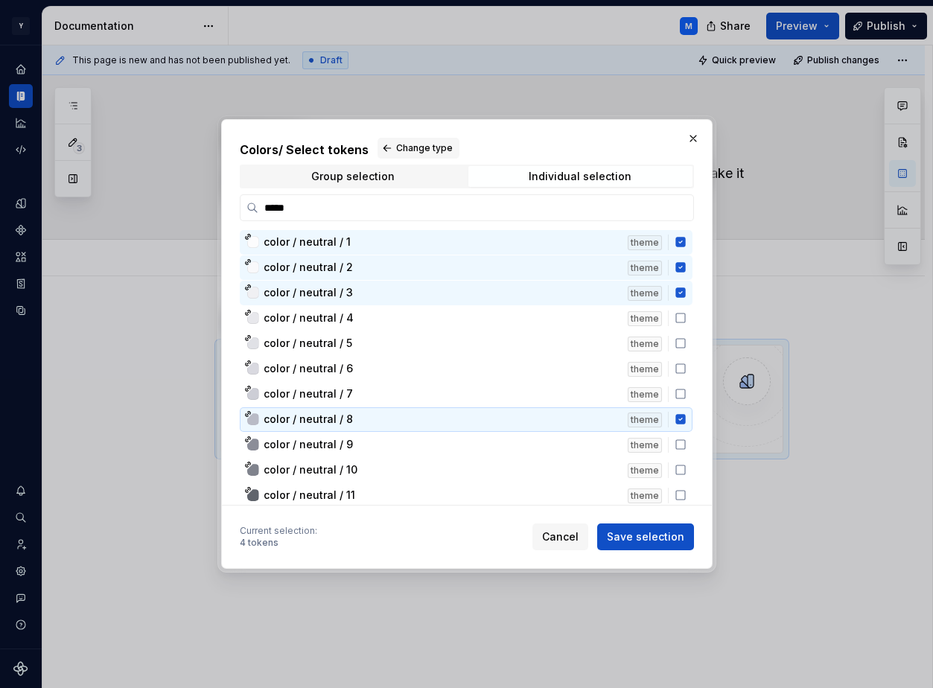
drag, startPoint x: 597, startPoint y: 316, endPoint x: 597, endPoint y: 421, distance: 104.9
click at [597, 421] on div "color / neutral / 1 theme color / neutral / 2 theme color / neutral / 3 theme c…" at bounding box center [467, 381] width 455 height 303
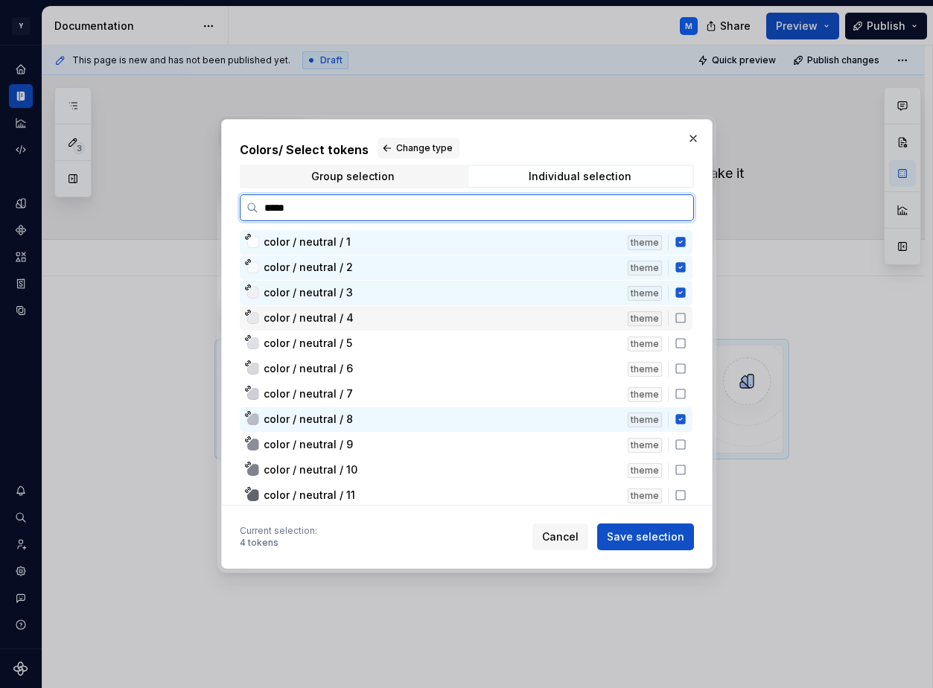
click at [600, 322] on div "color / neutral / 4" at bounding box center [440, 317] width 355 height 15
click at [596, 348] on div "color / neutral / 5" at bounding box center [440, 343] width 355 height 15
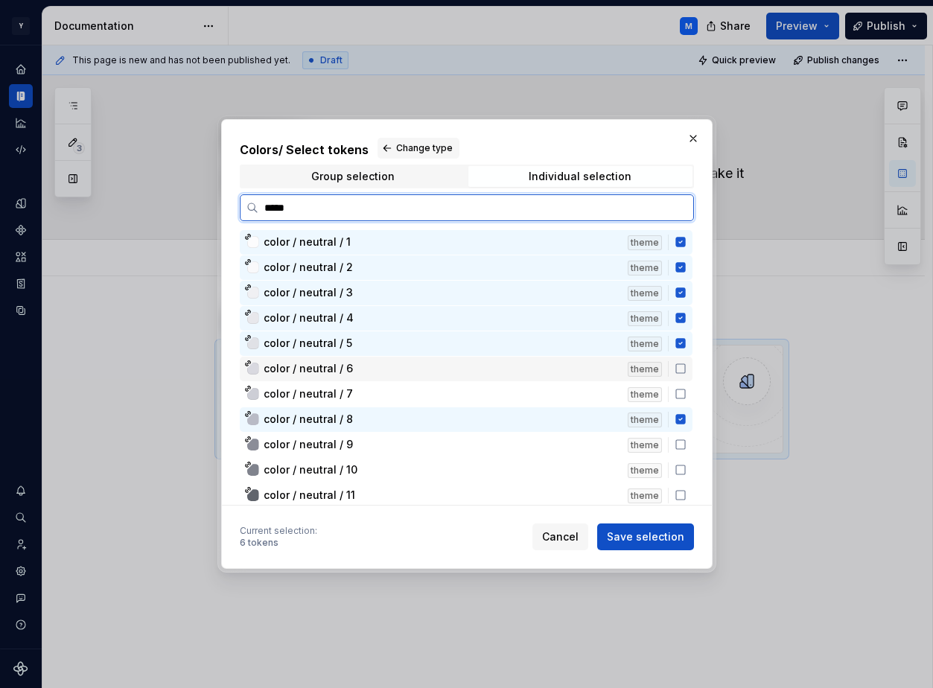
click at [597, 376] on div "color / neutral / 6 theme" at bounding box center [466, 369] width 453 height 25
click at [596, 400] on div "color / neutral / 7" at bounding box center [440, 393] width 355 height 15
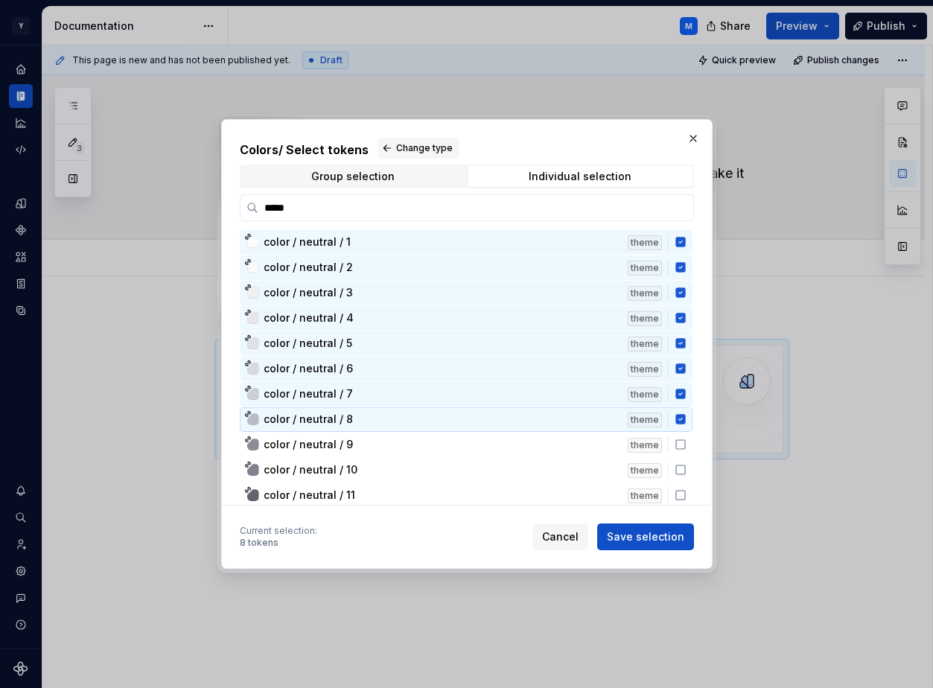
scroll to position [27, 0]
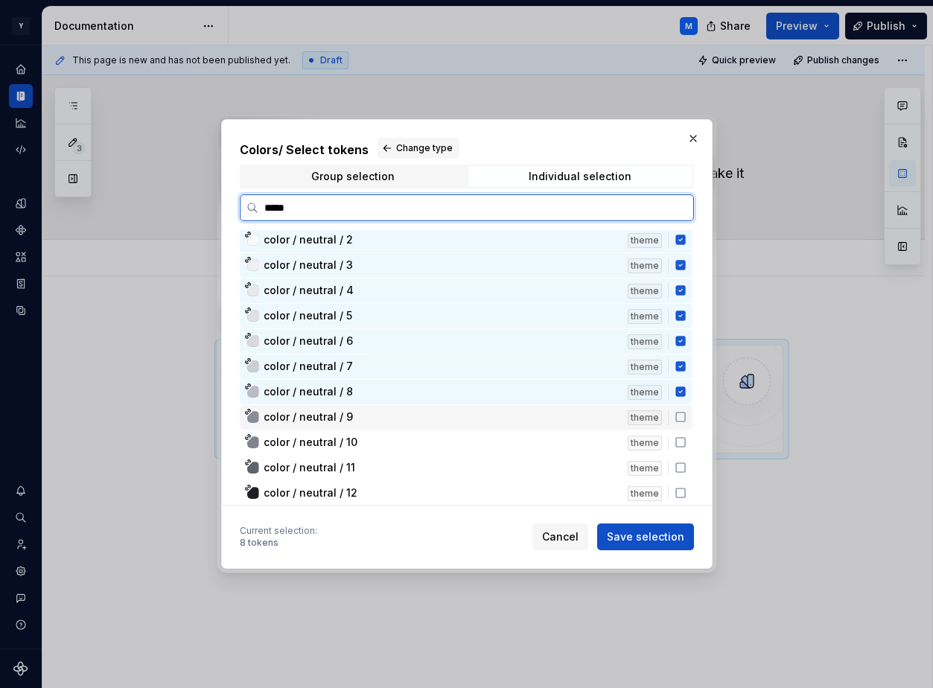
click at [589, 414] on div "color / neutral / 9" at bounding box center [440, 416] width 355 height 15
click at [586, 441] on div "color / neutral / 10" at bounding box center [440, 442] width 355 height 15
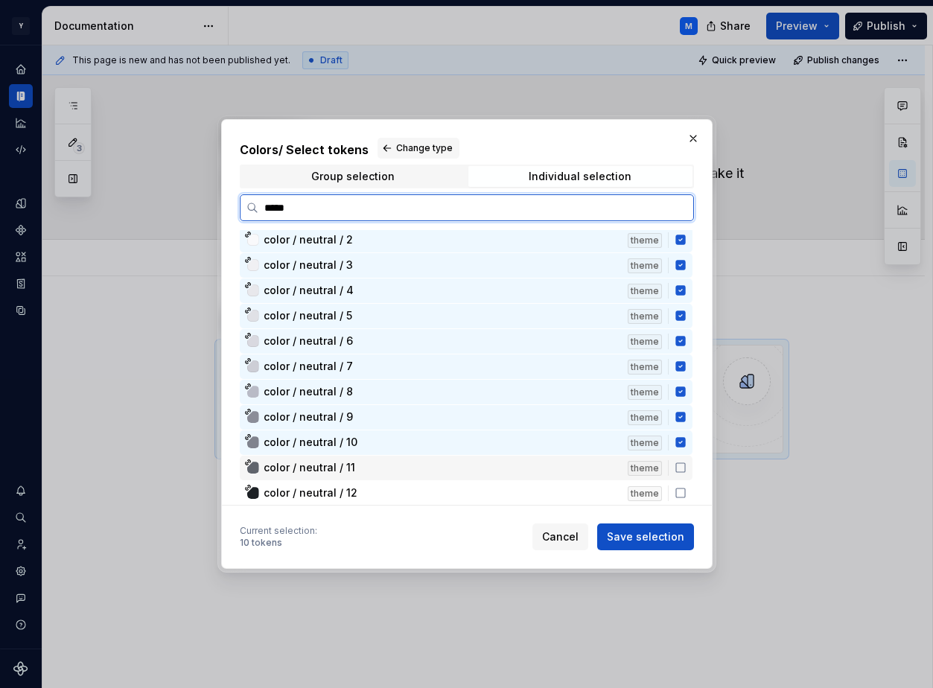
click at [583, 464] on div "color / neutral / 11" at bounding box center [440, 467] width 355 height 15
click at [577, 489] on div "color / neutral / 12" at bounding box center [440, 492] width 355 height 15
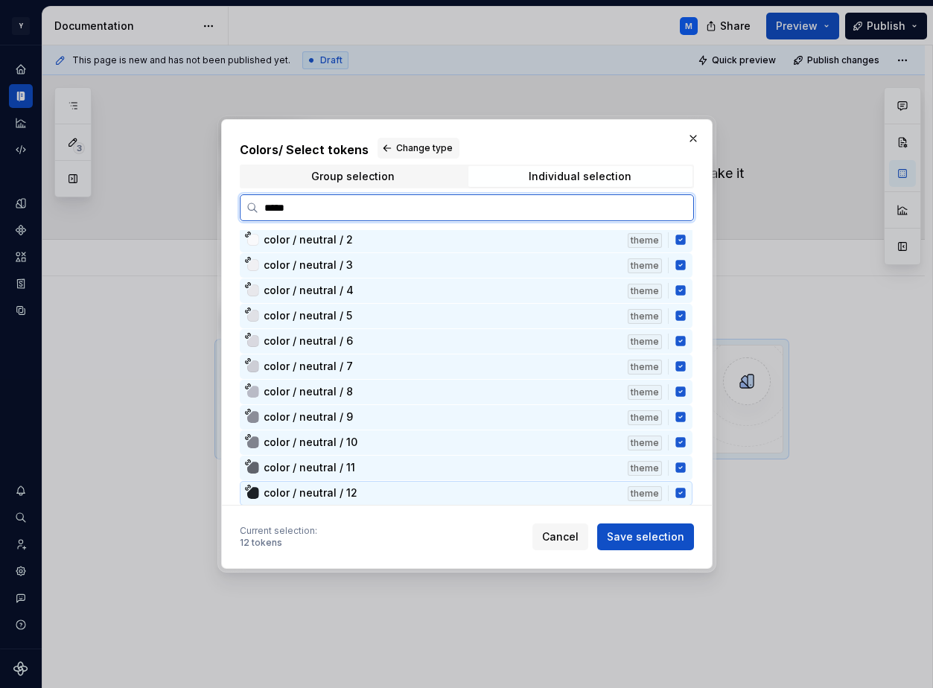
scroll to position [0, 0]
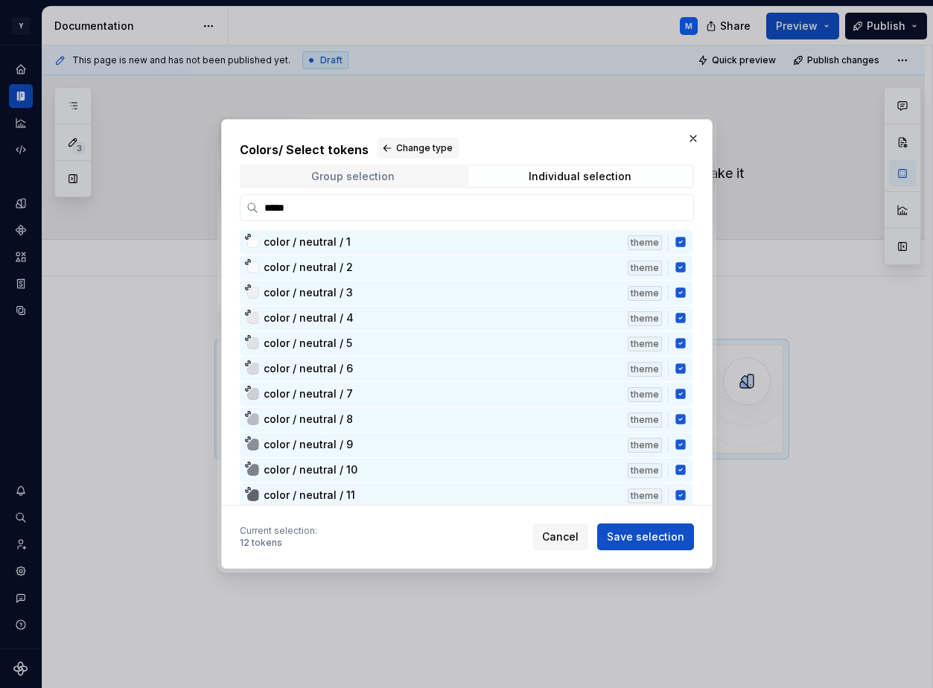
click at [409, 176] on span "Group selection" at bounding box center [353, 176] width 224 height 21
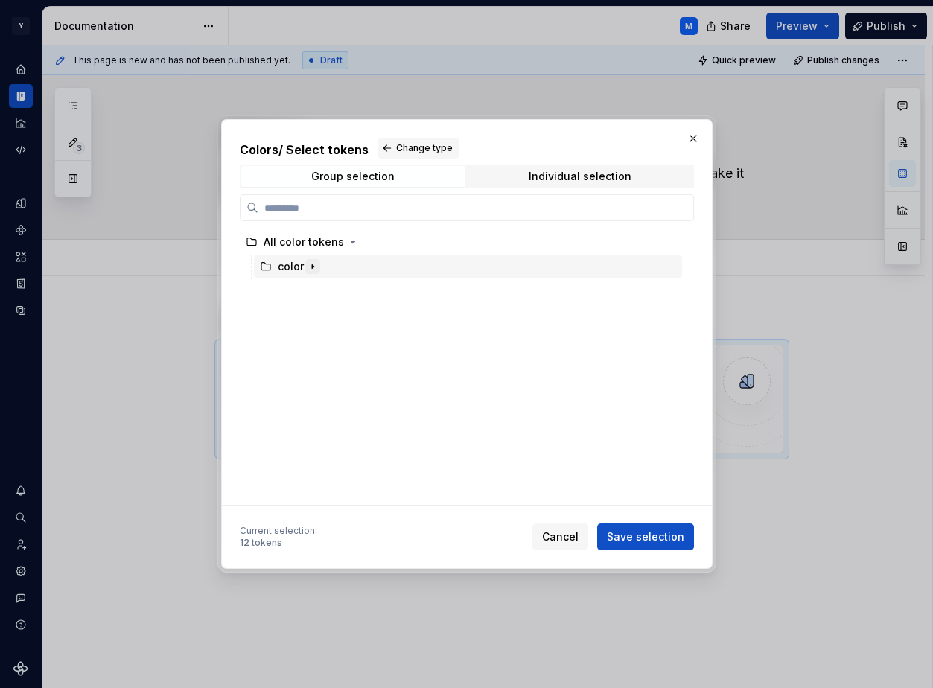
click at [312, 266] on icon "button" at bounding box center [312, 266] width 1 height 4
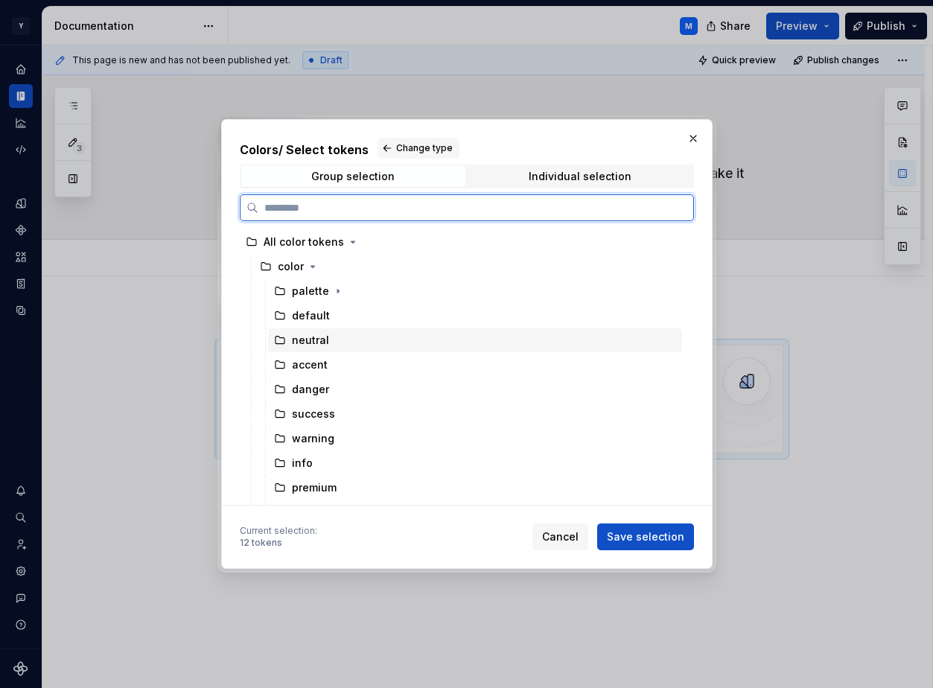
click at [331, 340] on div "neutral" at bounding box center [475, 340] width 414 height 24
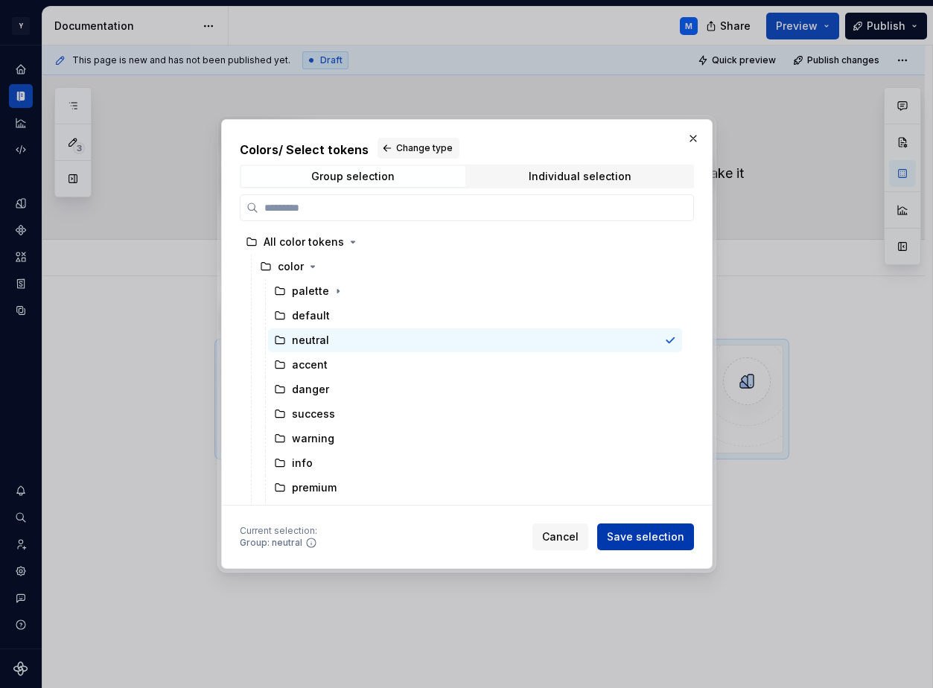
click at [637, 534] on span "Save selection" at bounding box center [645, 536] width 77 height 15
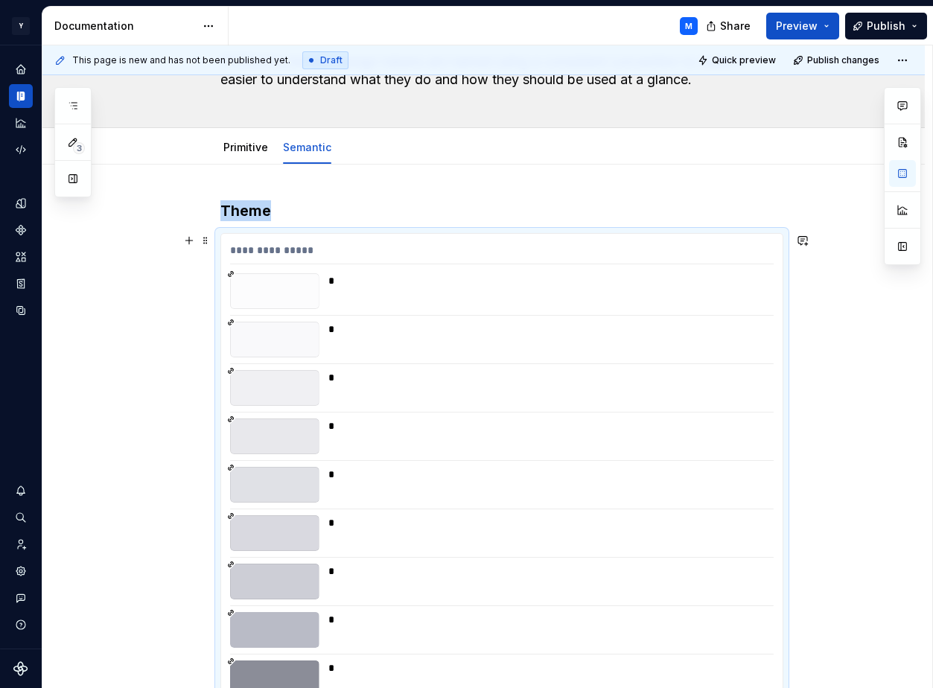
scroll to position [92, 0]
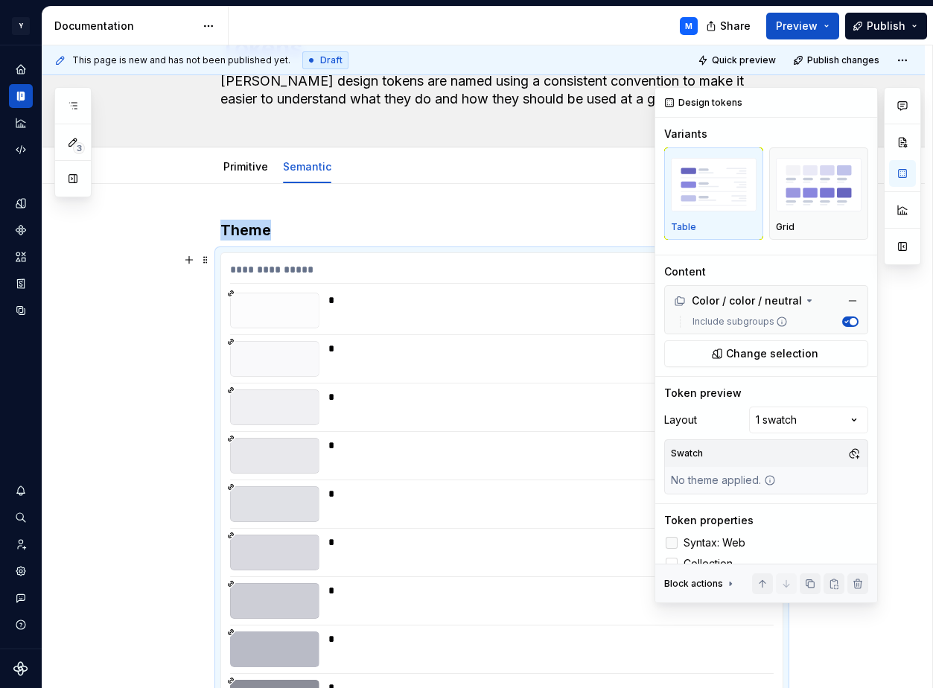
click at [723, 541] on span "Syntax: Web" at bounding box center [714, 543] width 62 height 12
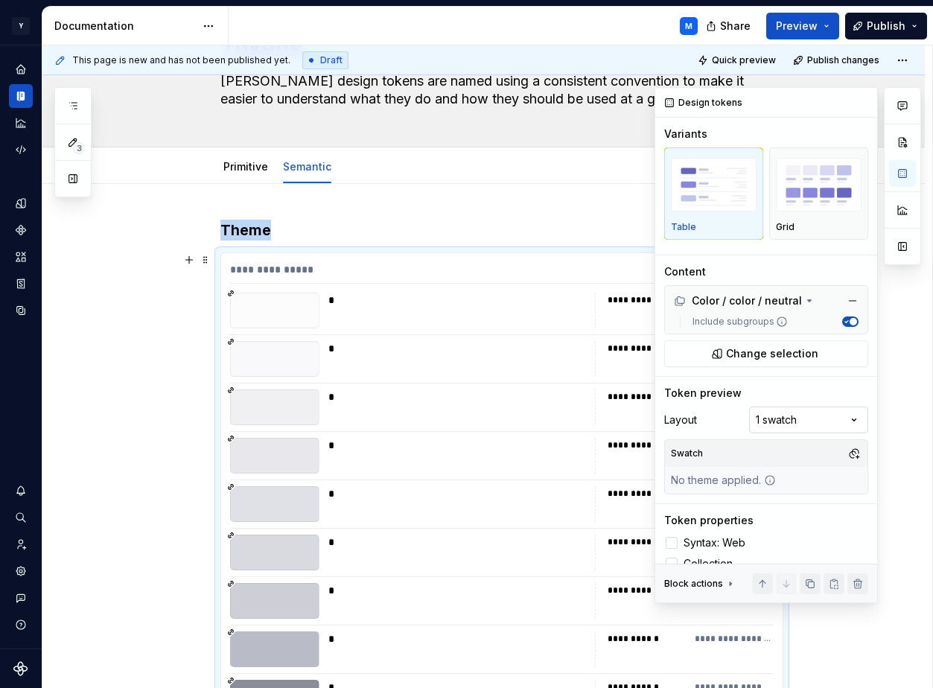
click at [801, 420] on div "Comments Open comments No comments yet Select ‘Comment’ from the block context …" at bounding box center [787, 345] width 266 height 516
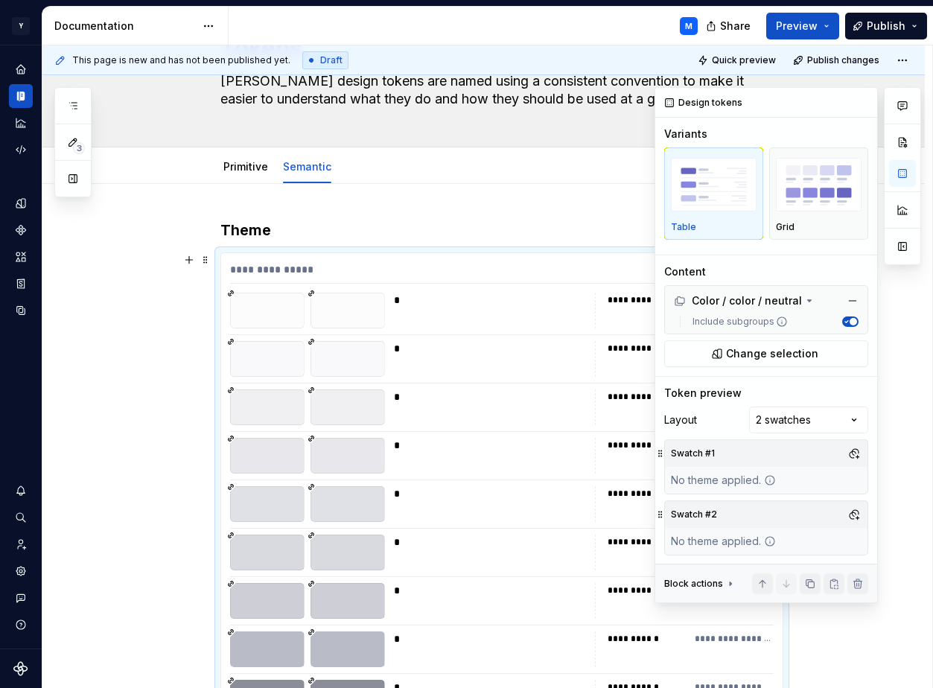
click at [770, 479] on icon at bounding box center [770, 480] width 12 height 12
click at [854, 456] on button "button" at bounding box center [853, 453] width 21 height 21
click at [706, 532] on div "Suggestions" at bounding box center [701, 534] width 12 height 12
click at [831, 446] on div "Comments Open comments No comments yet Select ‘Comment’ from the block context …" at bounding box center [787, 345] width 266 height 516
click at [856, 512] on button "button" at bounding box center [853, 514] width 21 height 21
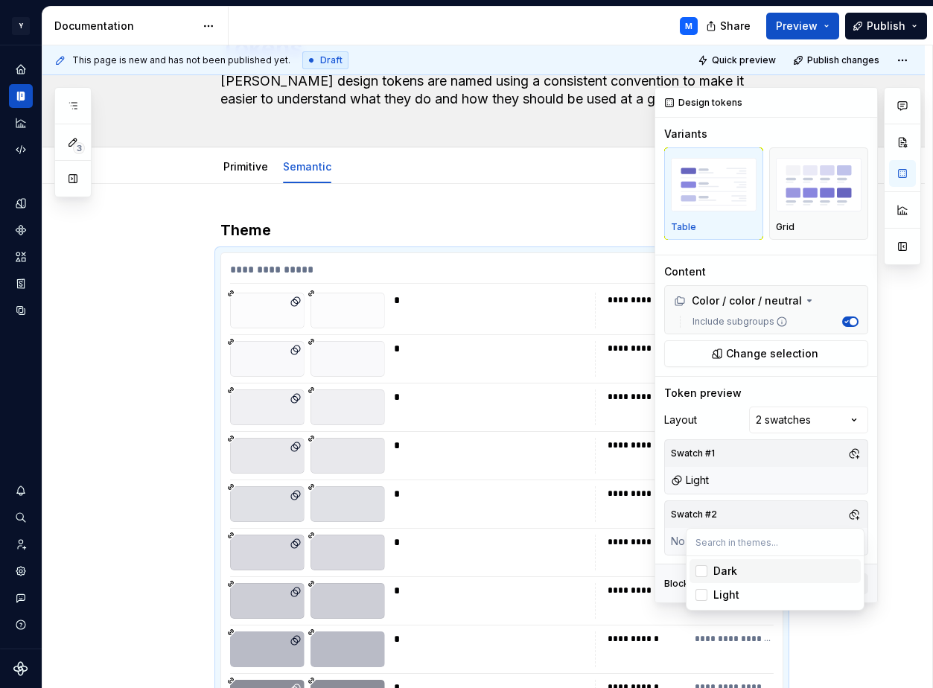
click at [709, 569] on span "Dark" at bounding box center [774, 571] width 171 height 24
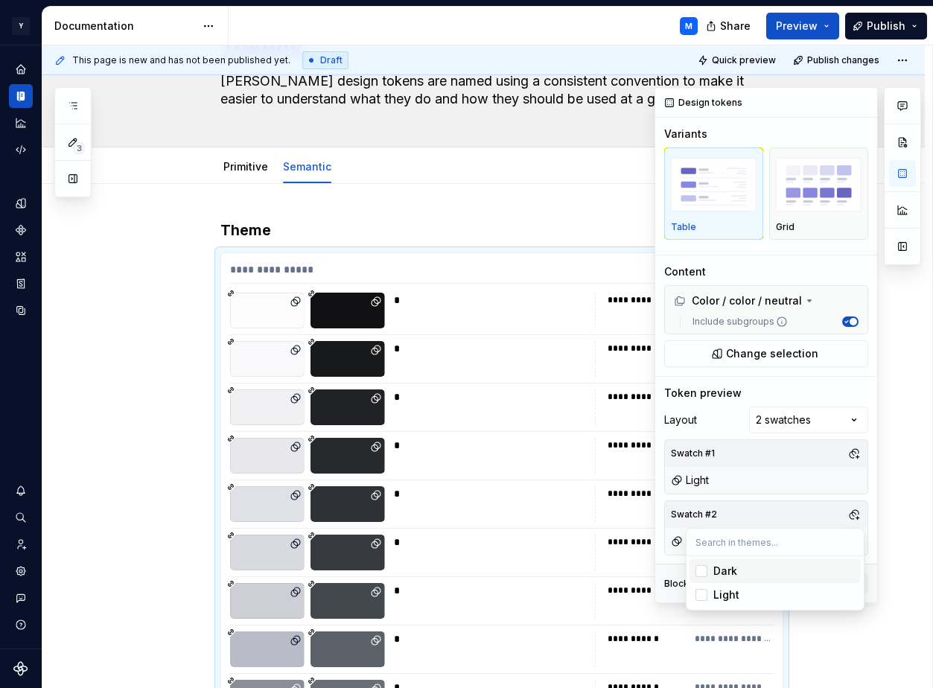
click at [767, 477] on div "Comments Open comments No comments yet Select ‘Comment’ from the block context …" at bounding box center [787, 345] width 266 height 516
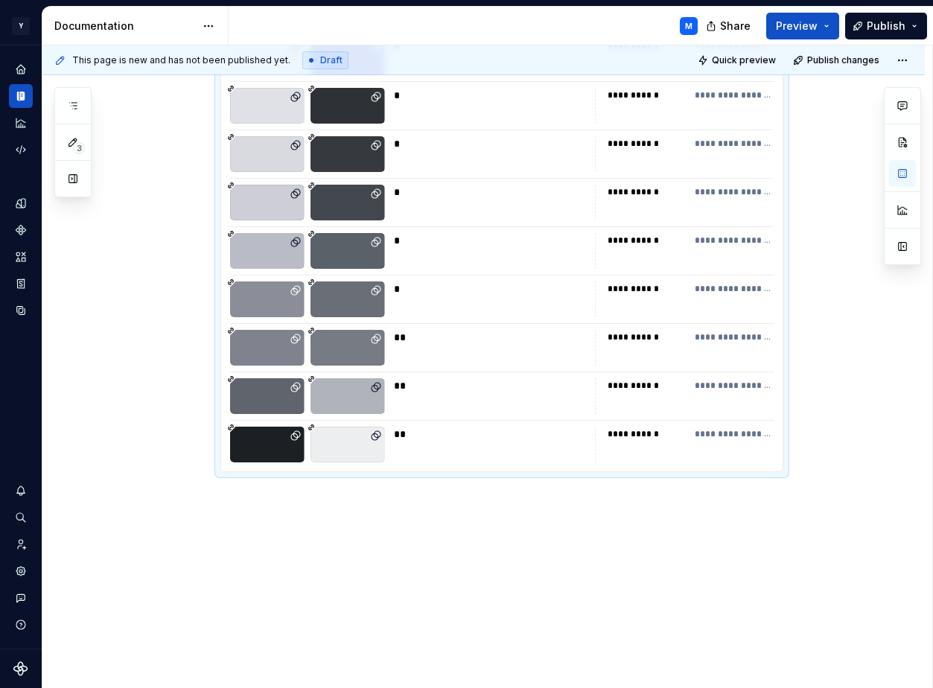
scroll to position [498, 0]
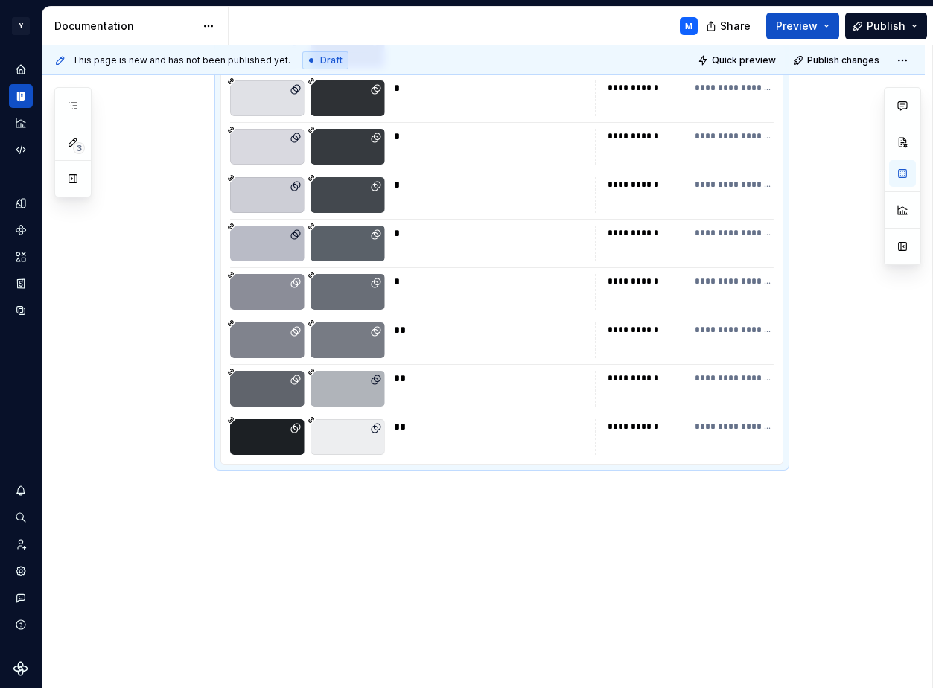
click at [482, 496] on div "**********" at bounding box center [483, 233] width 882 height 910
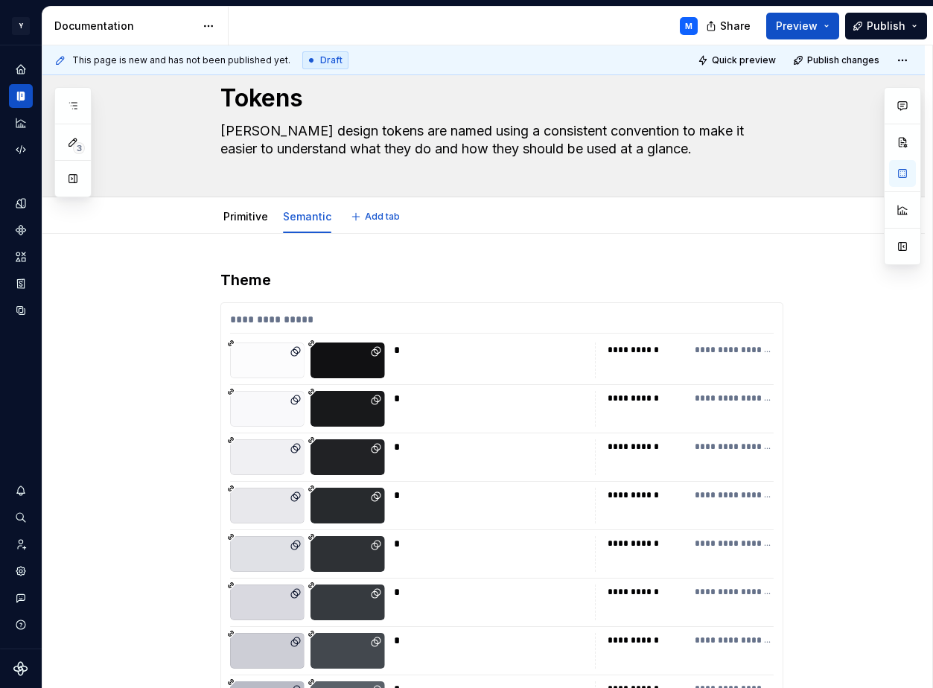
scroll to position [0, 0]
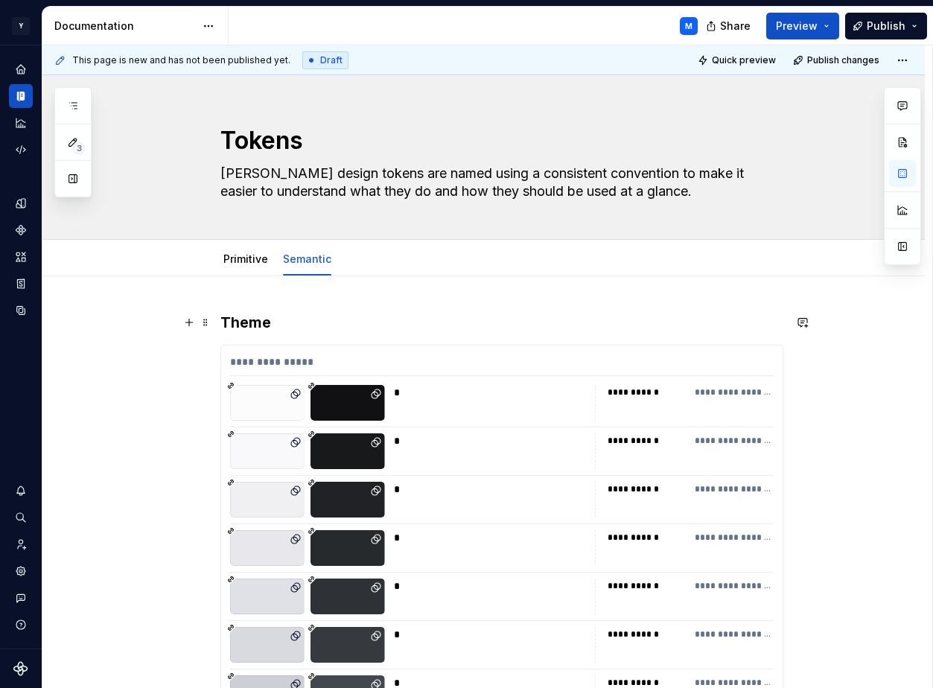
click at [292, 324] on h3 "Theme" at bounding box center [501, 322] width 563 height 21
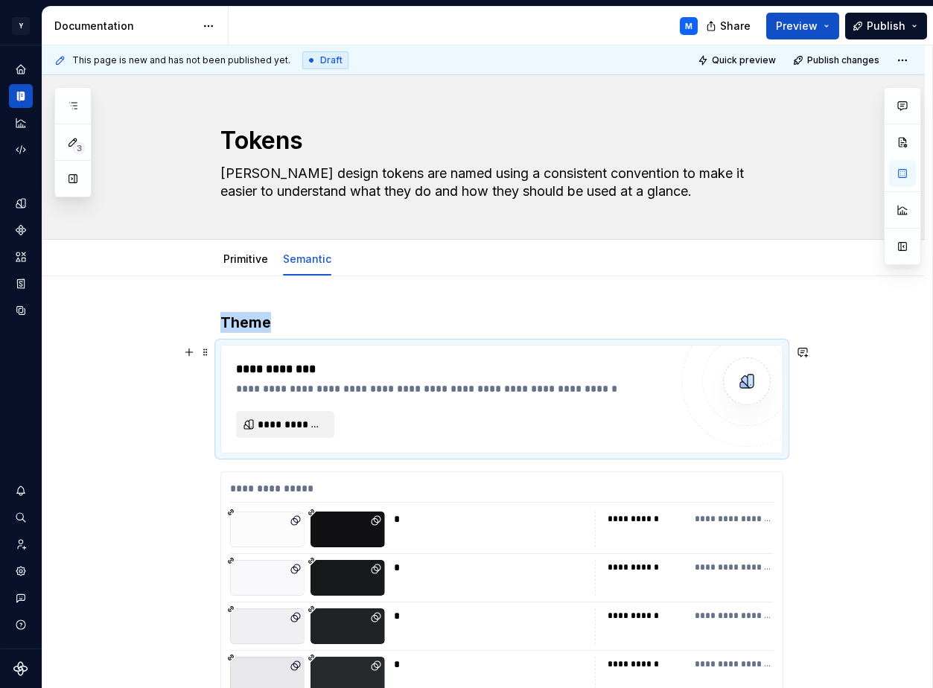
click at [301, 421] on span "**********" at bounding box center [291, 424] width 67 height 15
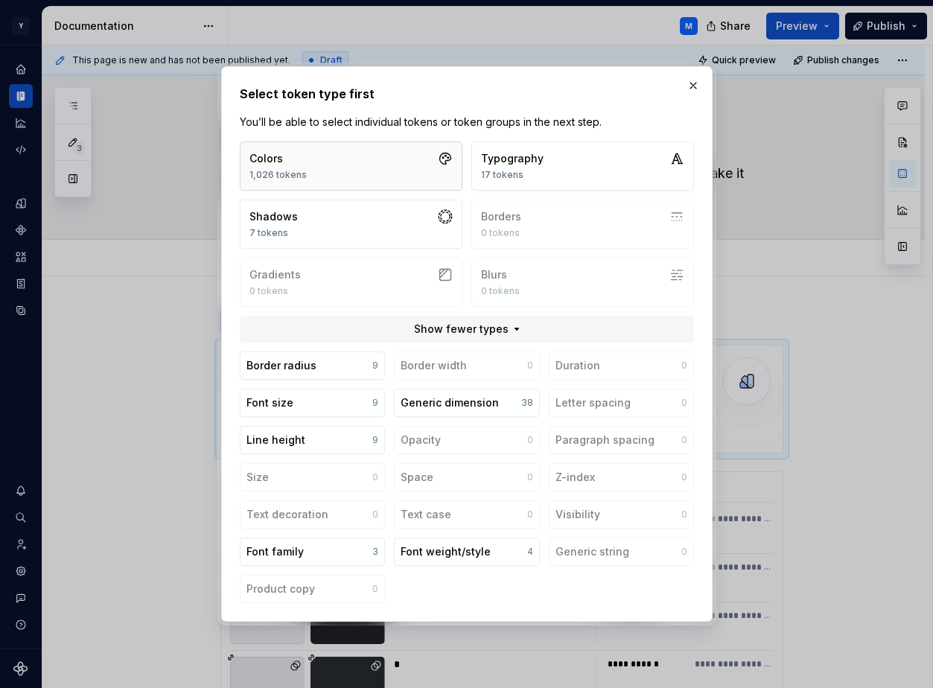
click at [333, 163] on button "Colors 1,026 tokens" at bounding box center [351, 165] width 223 height 49
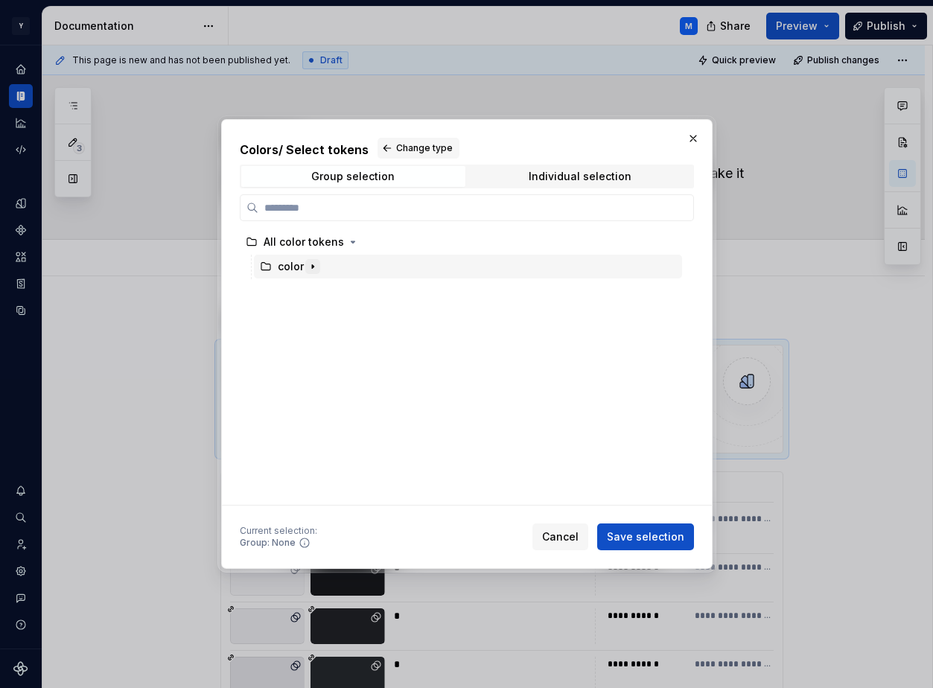
click at [312, 266] on icon "button" at bounding box center [312, 266] width 1 height 4
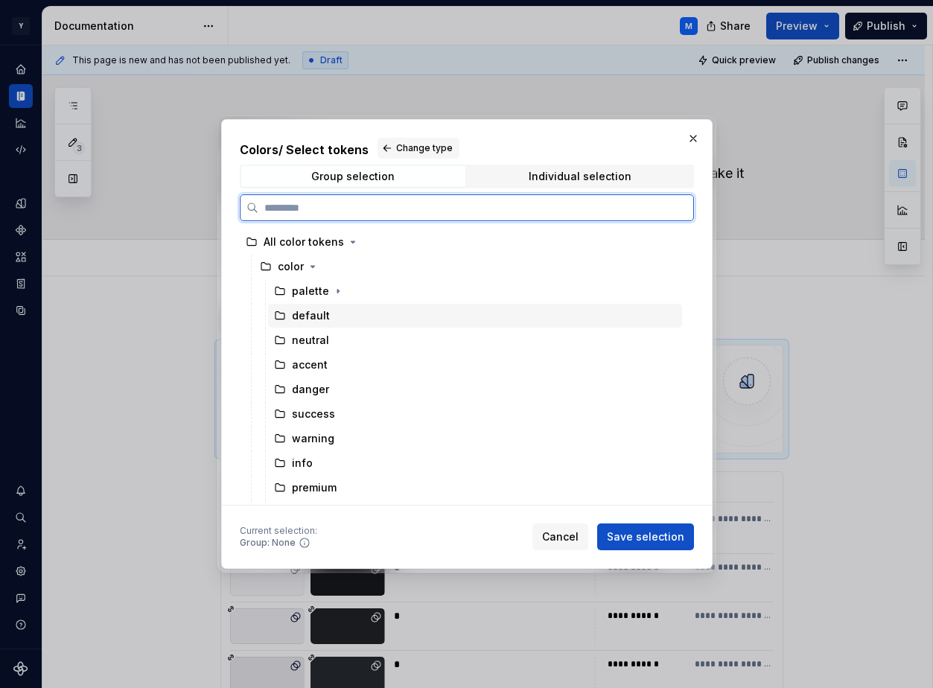
click at [322, 314] on div "default" at bounding box center [311, 315] width 38 height 15
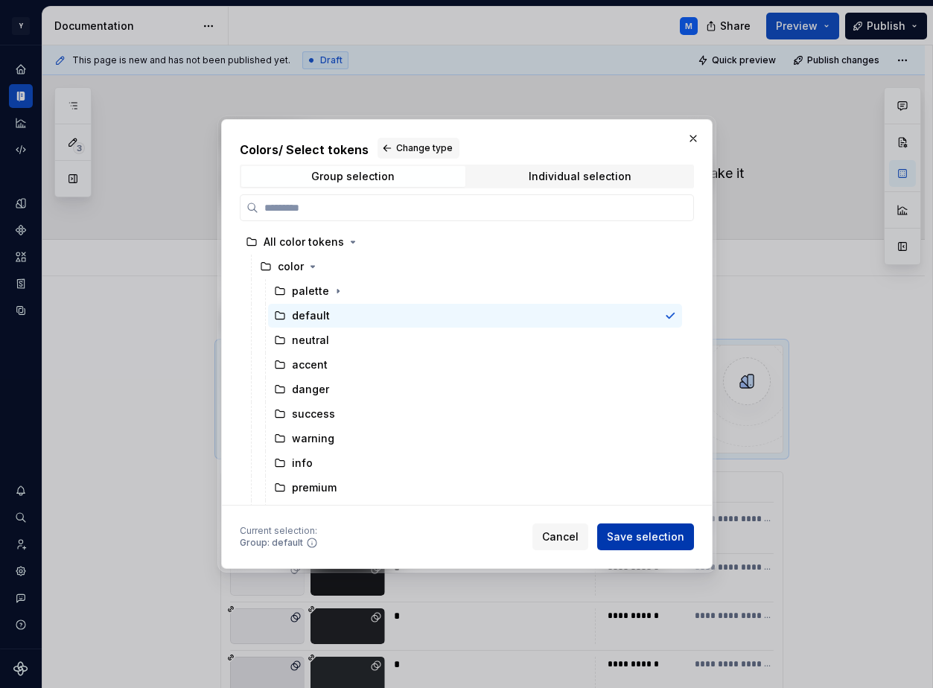
click at [632, 540] on span "Save selection" at bounding box center [645, 536] width 77 height 15
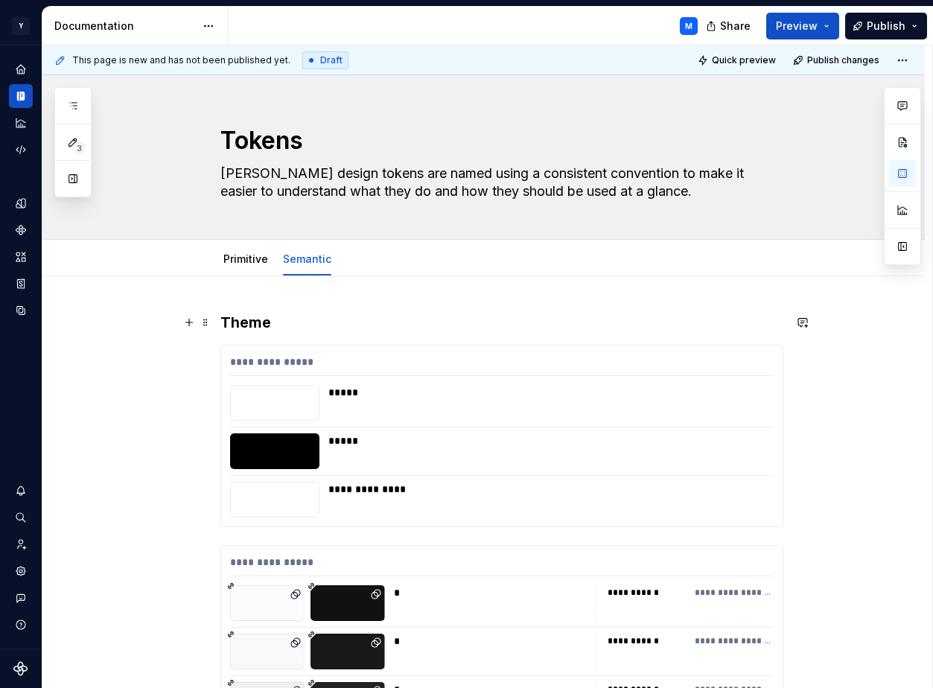
click at [558, 313] on h3 "Theme" at bounding box center [501, 322] width 563 height 21
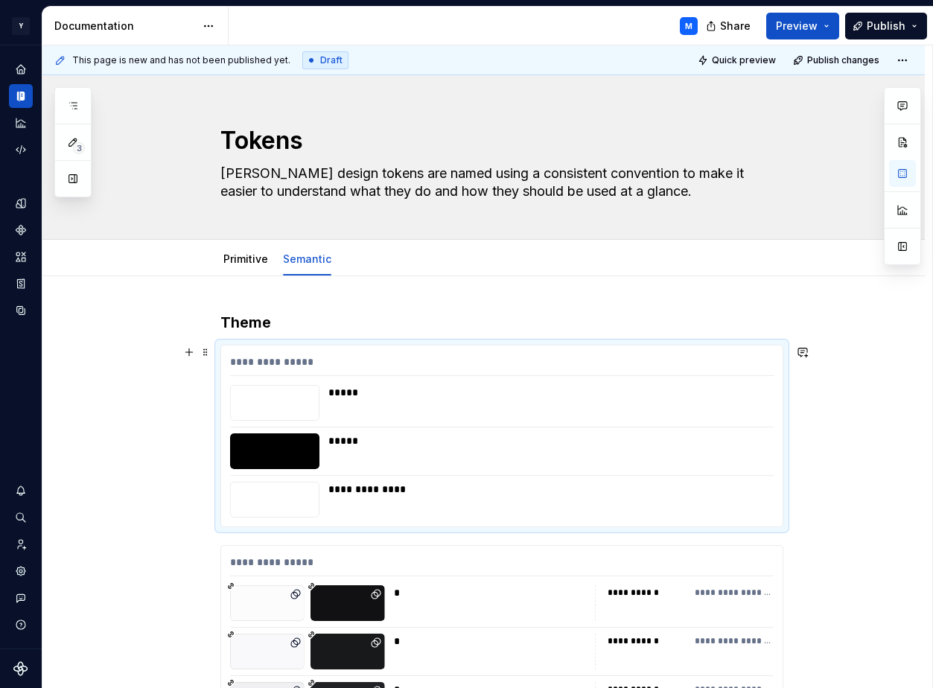
click at [369, 423] on div "**********" at bounding box center [501, 435] width 561 height 181
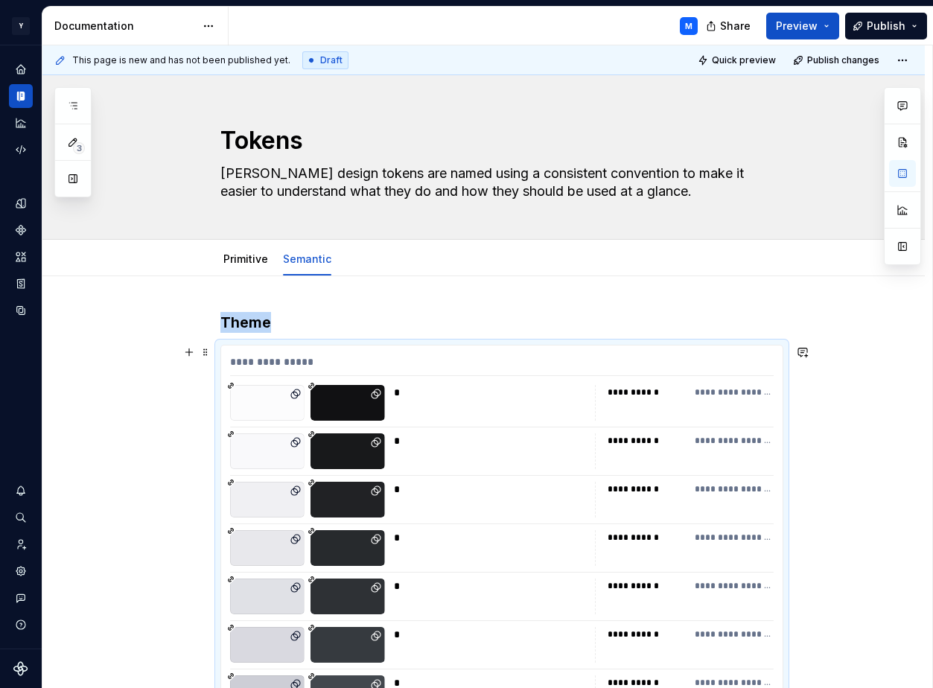
click at [374, 401] on div at bounding box center [347, 403] width 74 height 36
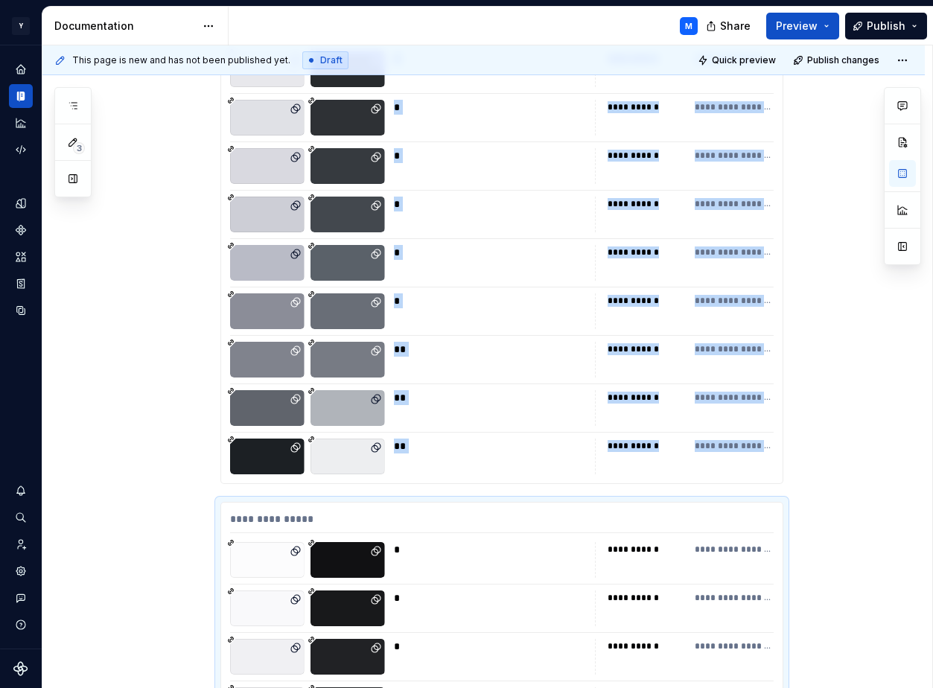
scroll to position [297, 0]
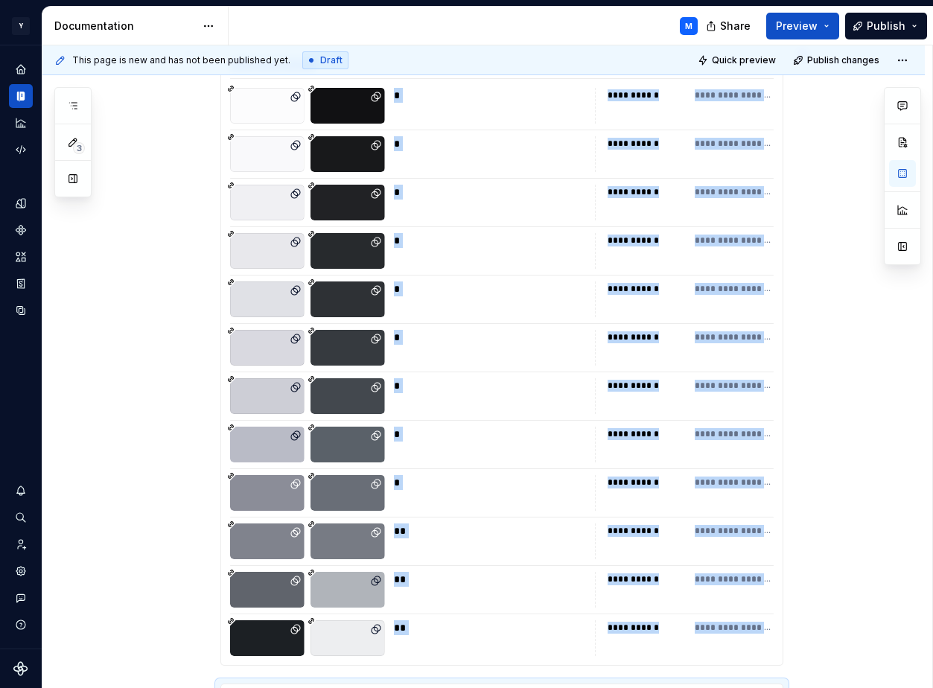
click at [496, 258] on div "*" at bounding box center [490, 251] width 192 height 36
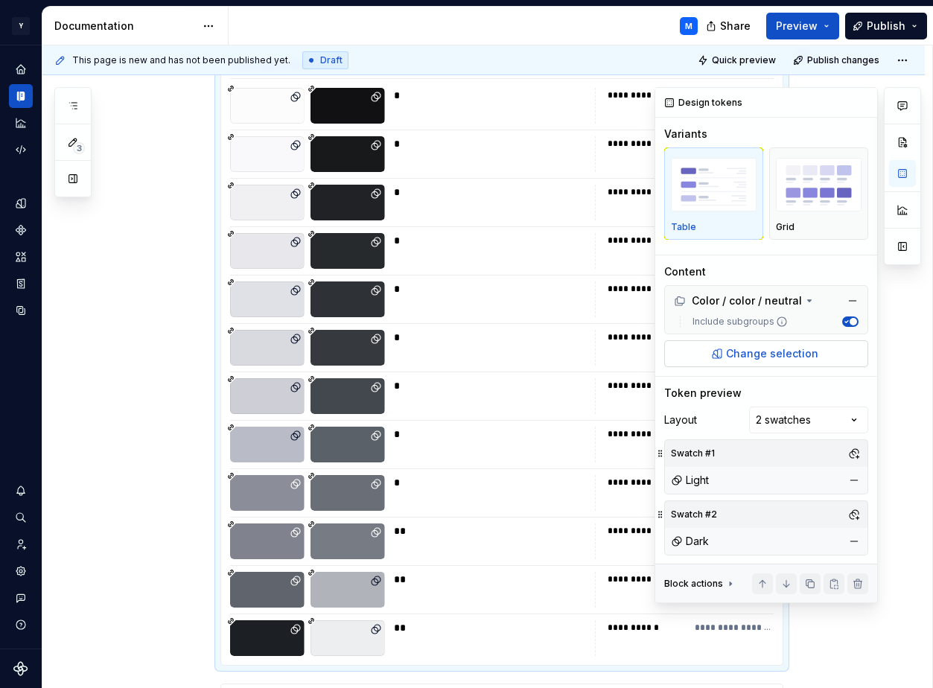
click at [787, 350] on span "Change selection" at bounding box center [772, 353] width 92 height 15
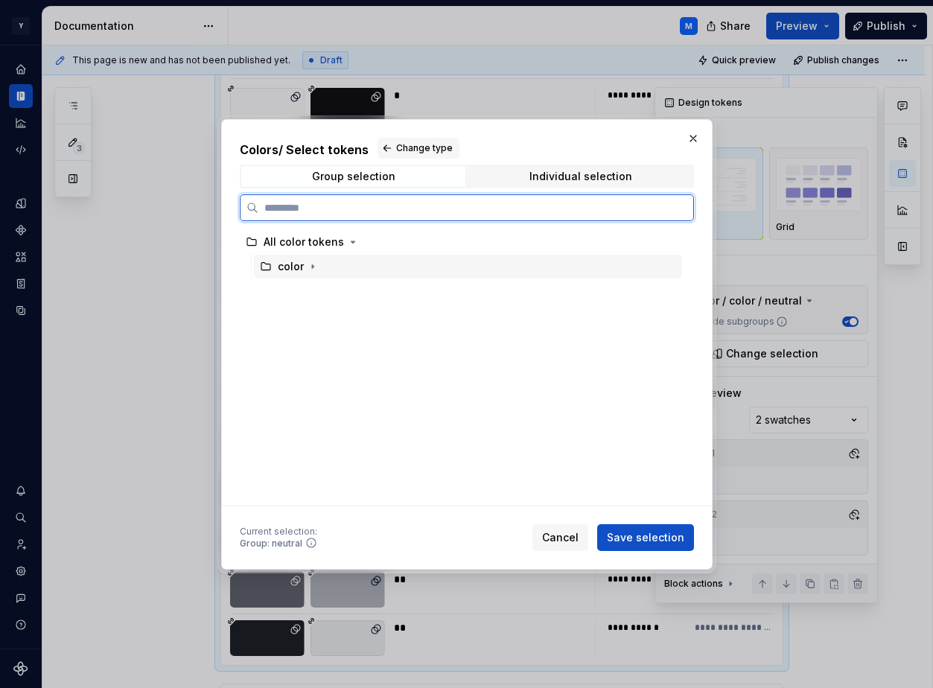
click at [348, 262] on div "color" at bounding box center [468, 267] width 428 height 24
click at [299, 264] on div "color" at bounding box center [291, 266] width 26 height 15
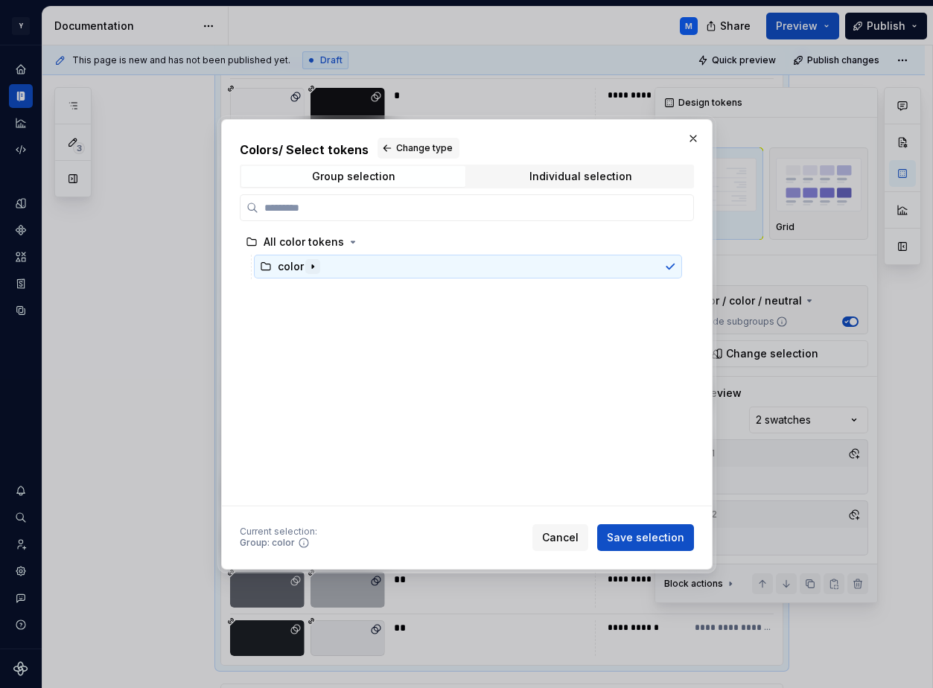
click at [312, 267] on icon "button" at bounding box center [312, 266] width 1 height 4
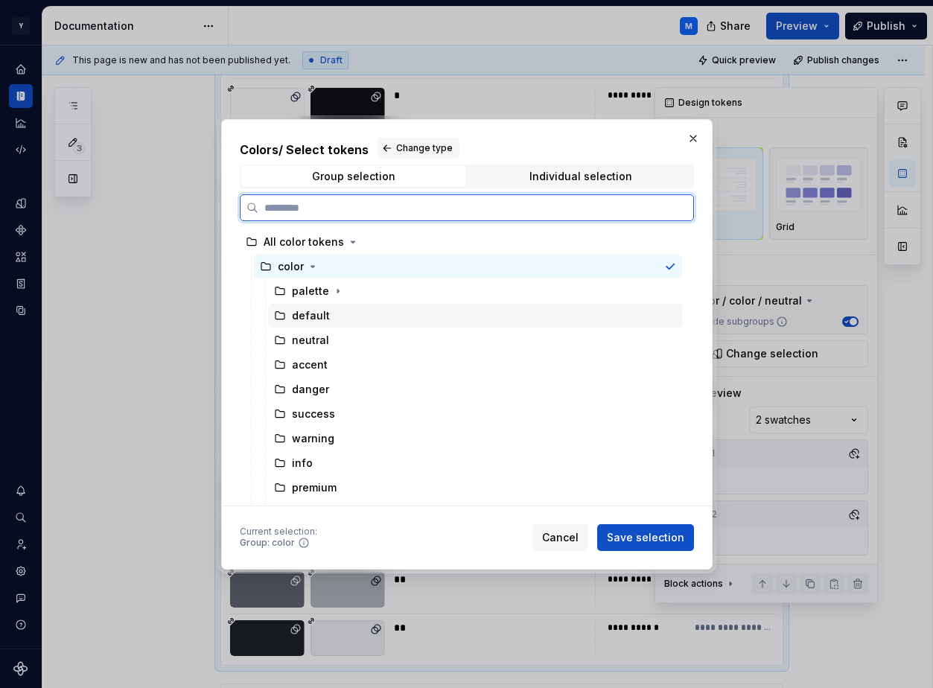
click at [322, 311] on div "default" at bounding box center [311, 315] width 38 height 15
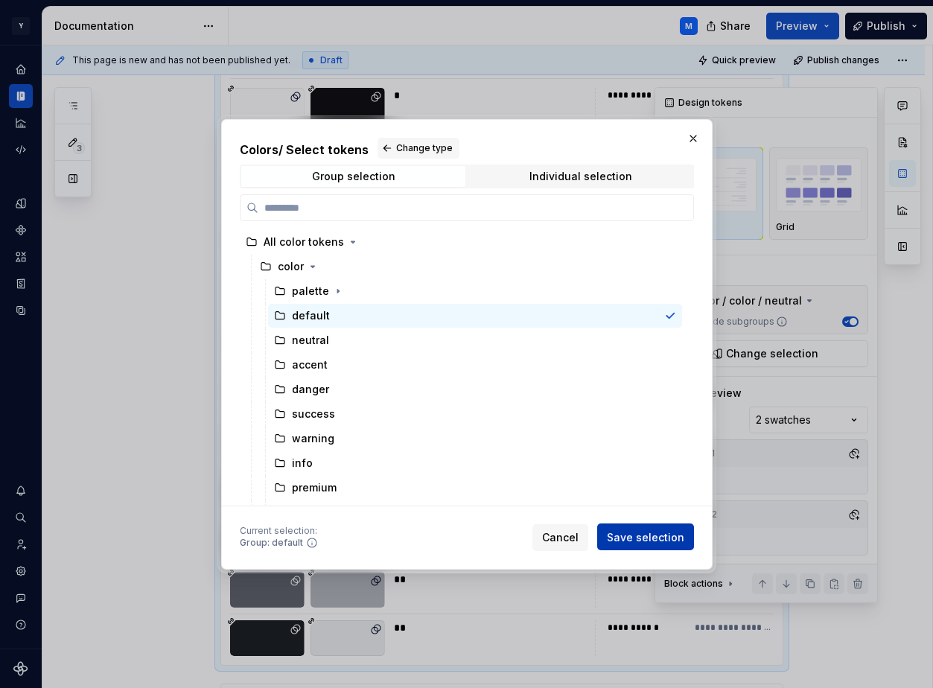
click at [633, 540] on span "Save selection" at bounding box center [645, 536] width 77 height 15
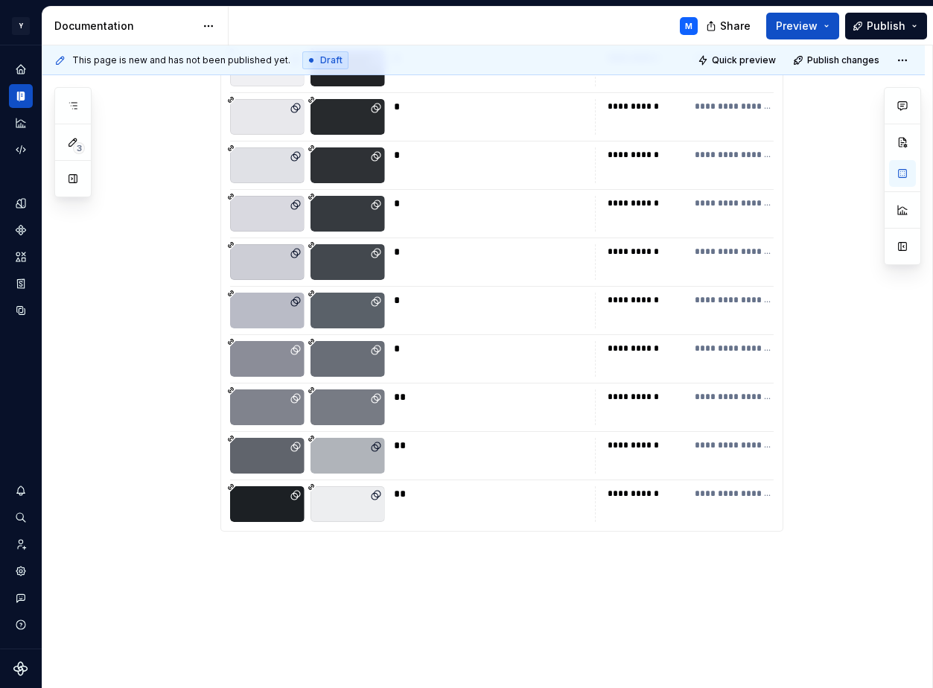
scroll to position [636, 0]
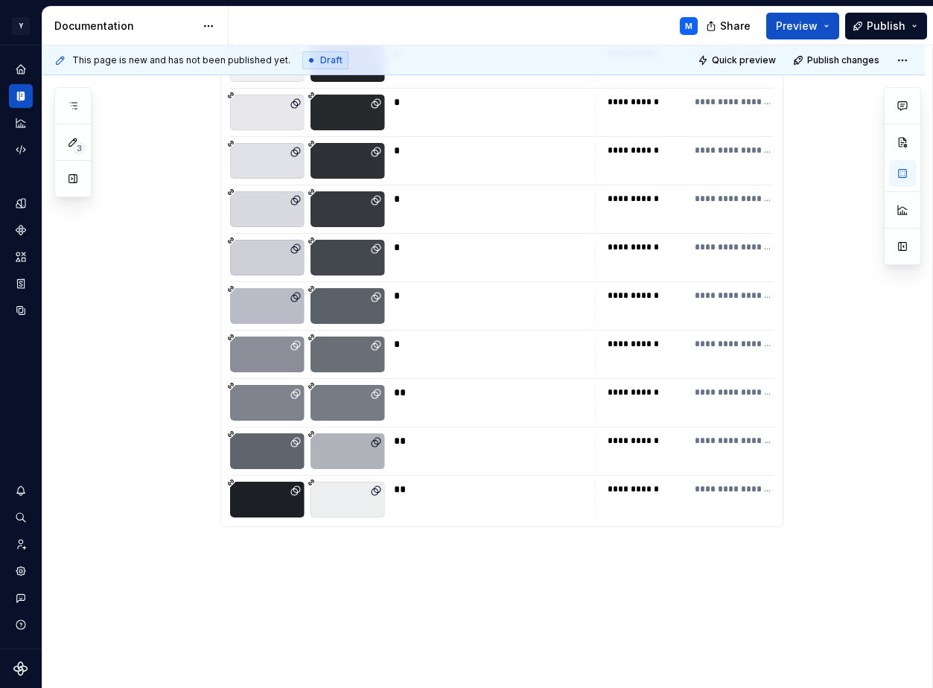
click at [534, 374] on div "**********" at bounding box center [501, 218] width 561 height 616
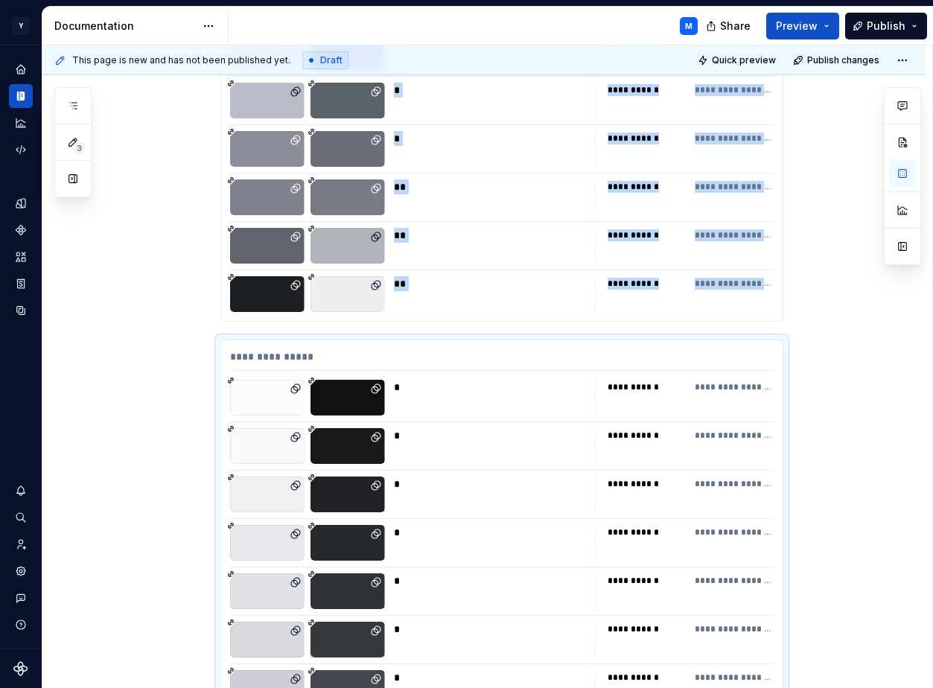
scroll to position [851, 0]
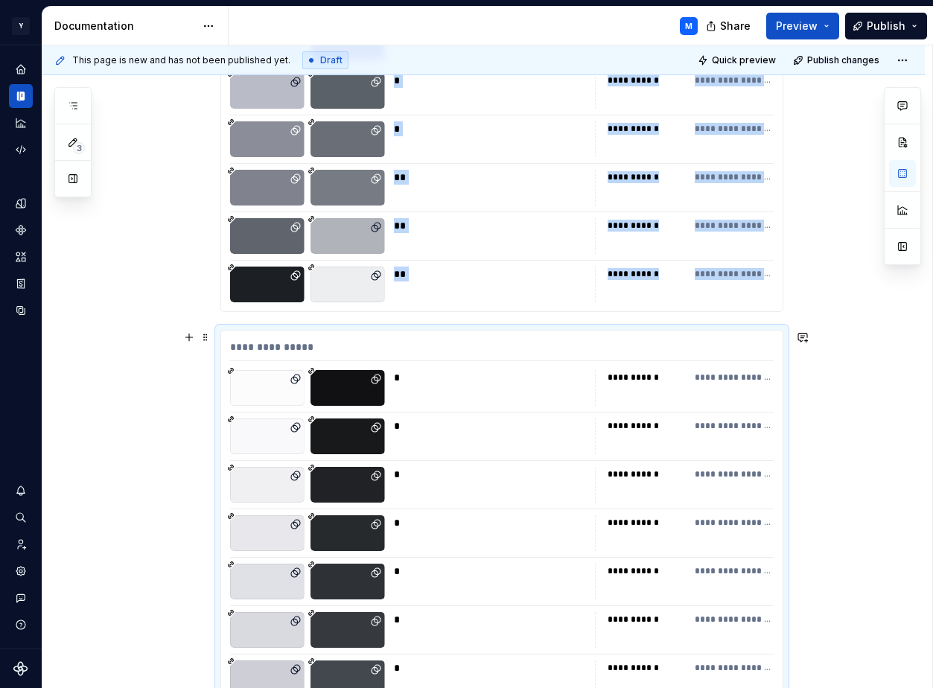
click at [563, 386] on div "*" at bounding box center [490, 388] width 192 height 36
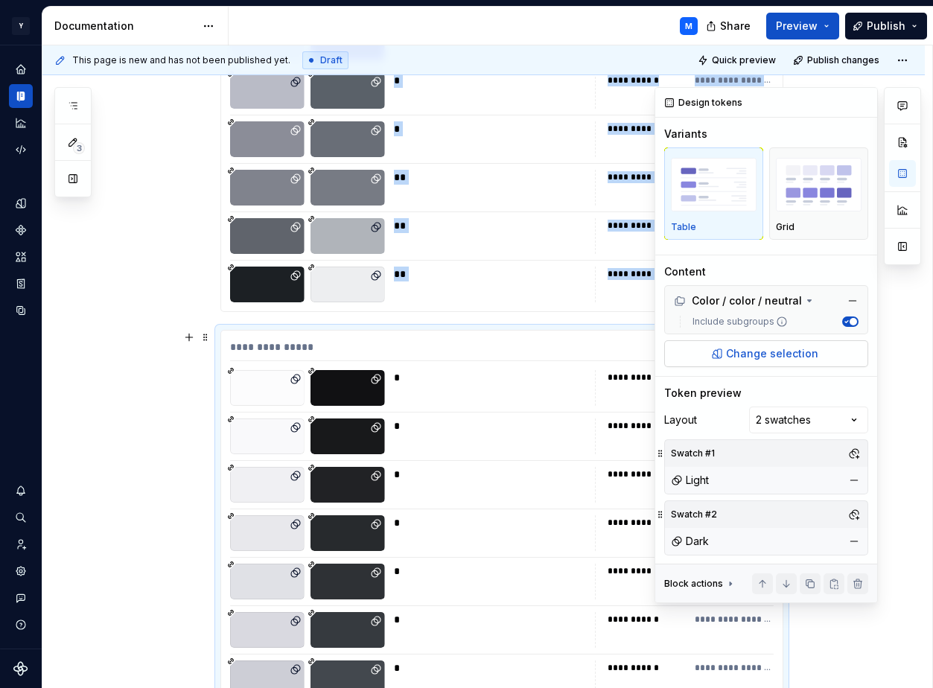
click at [776, 351] on span "Change selection" at bounding box center [772, 353] width 92 height 15
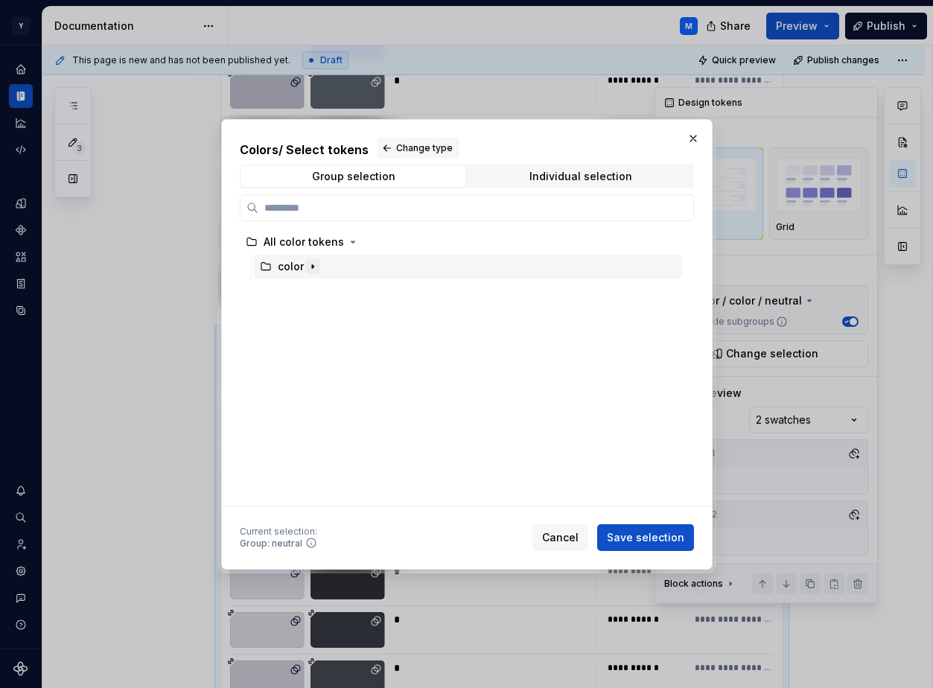
click at [318, 263] on button "button" at bounding box center [312, 266] width 15 height 15
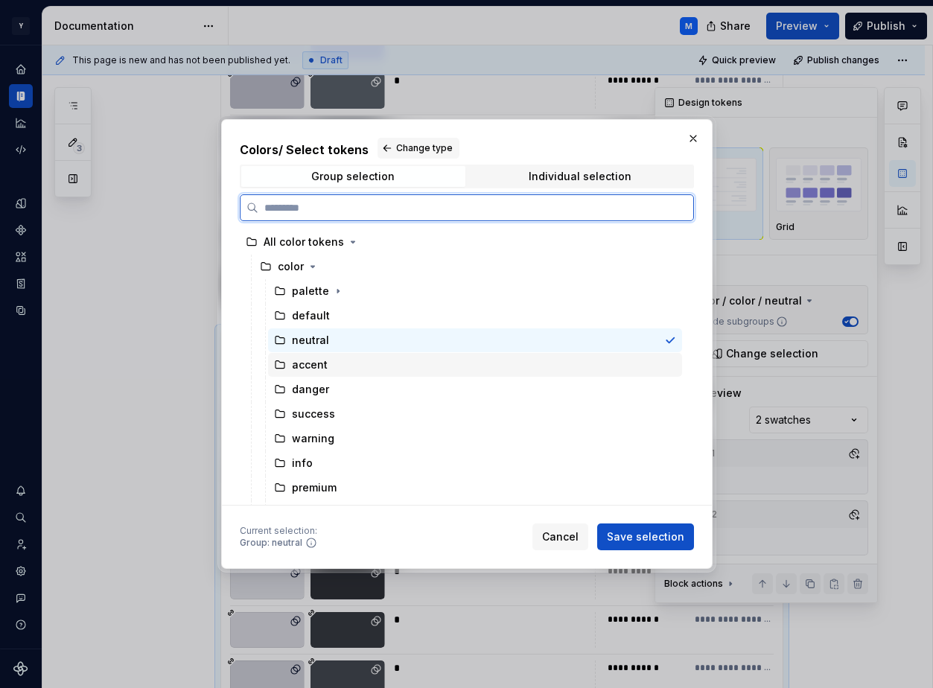
click at [330, 363] on div "accent" at bounding box center [475, 365] width 414 height 24
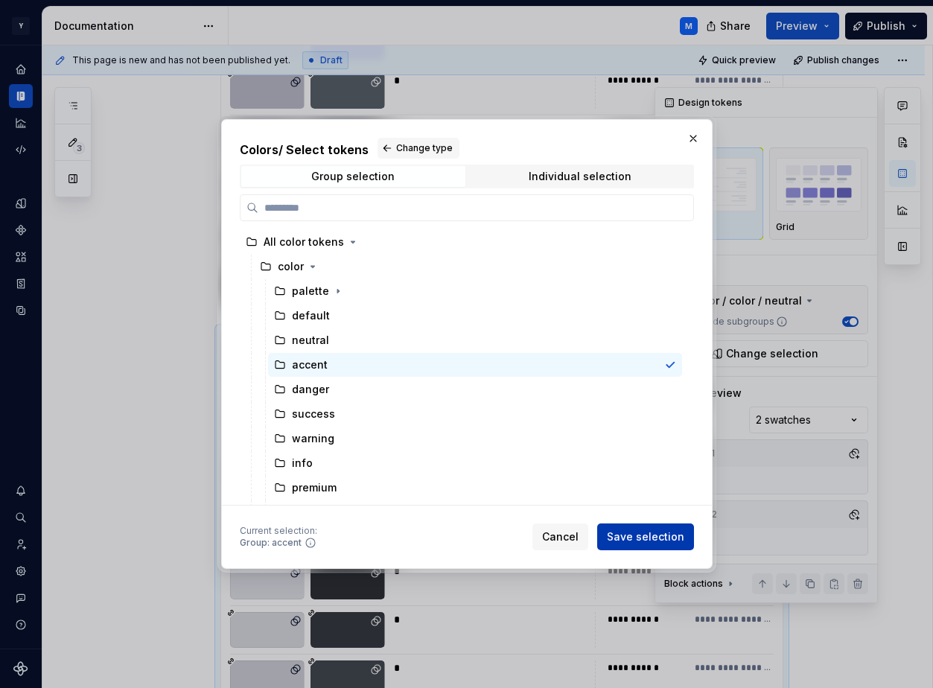
click at [635, 530] on span "Save selection" at bounding box center [645, 536] width 77 height 15
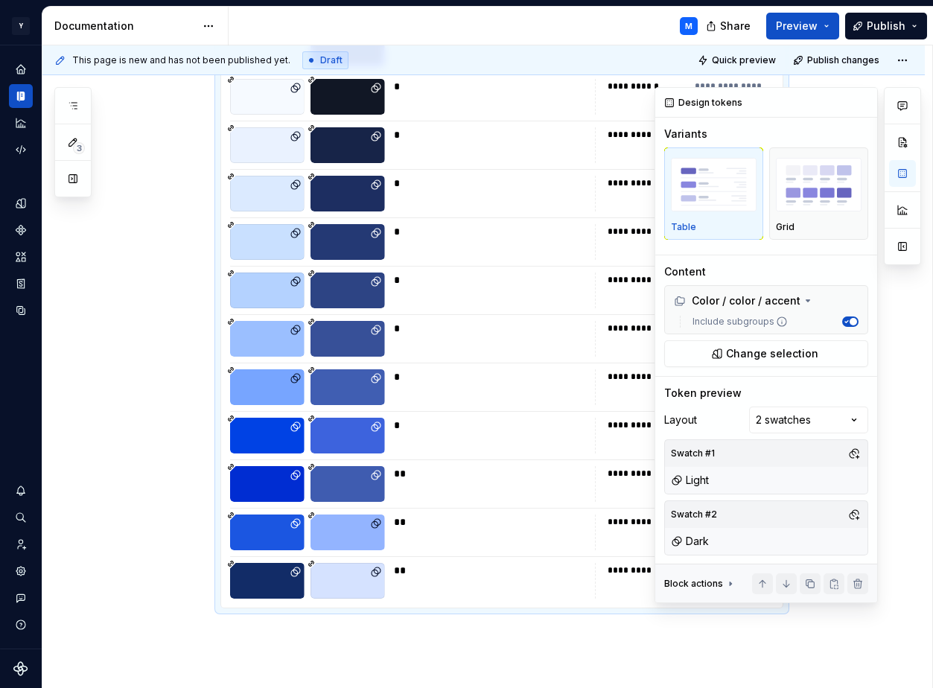
scroll to position [1369, 0]
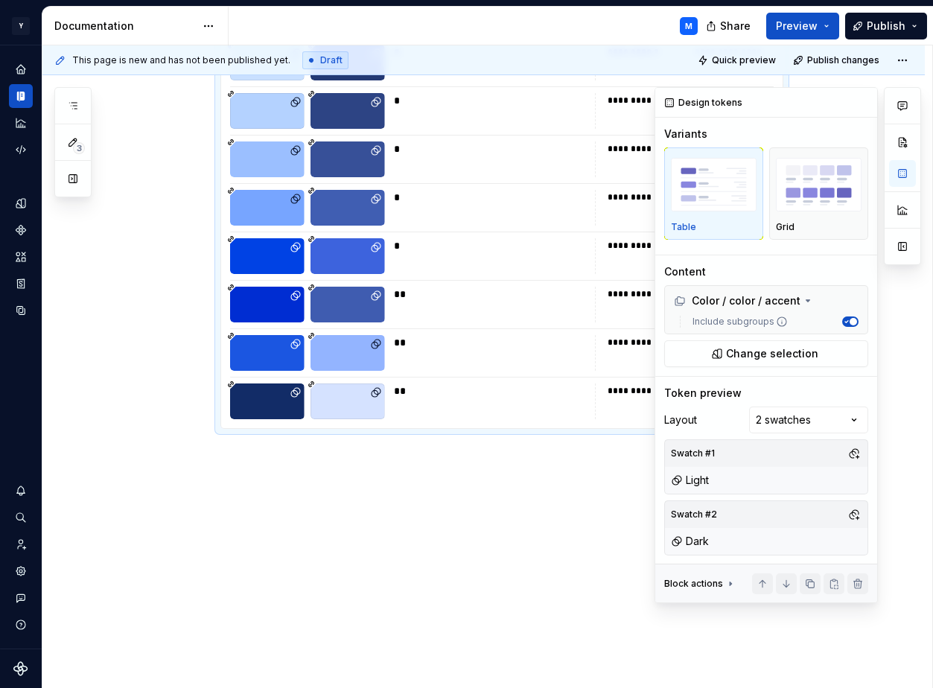
click at [590, 398] on div "**********" at bounding box center [501, 401] width 543 height 36
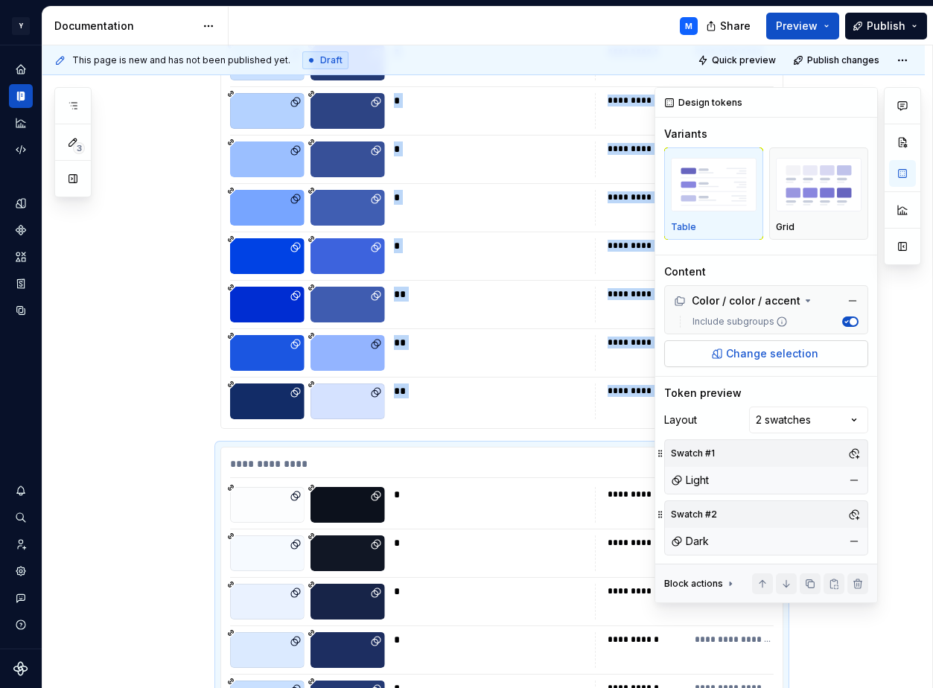
click at [761, 356] on span "Change selection" at bounding box center [772, 353] width 92 height 15
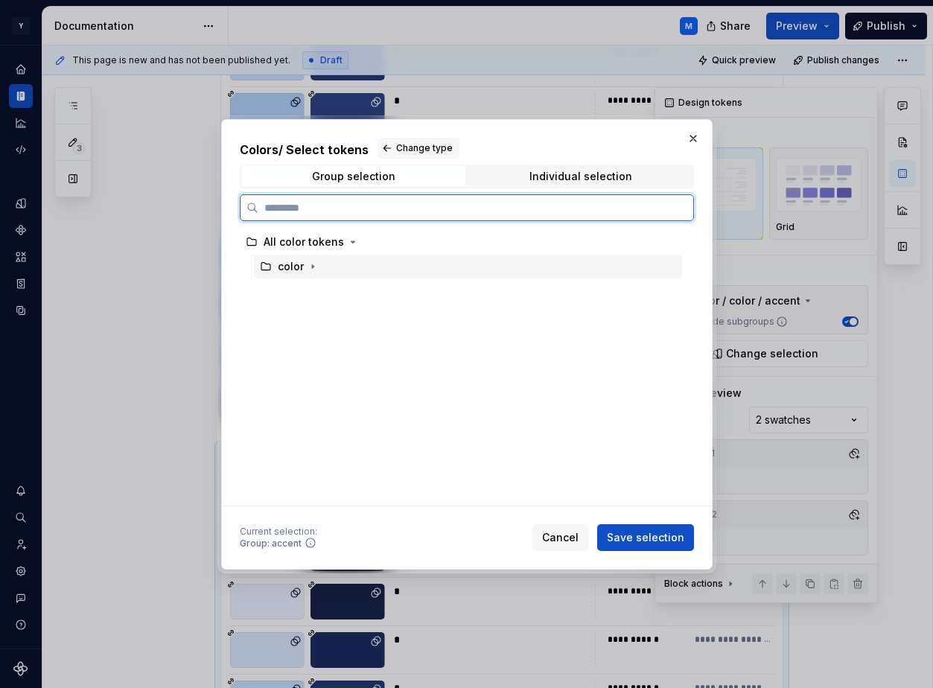
click at [376, 262] on div "color" at bounding box center [468, 267] width 428 height 24
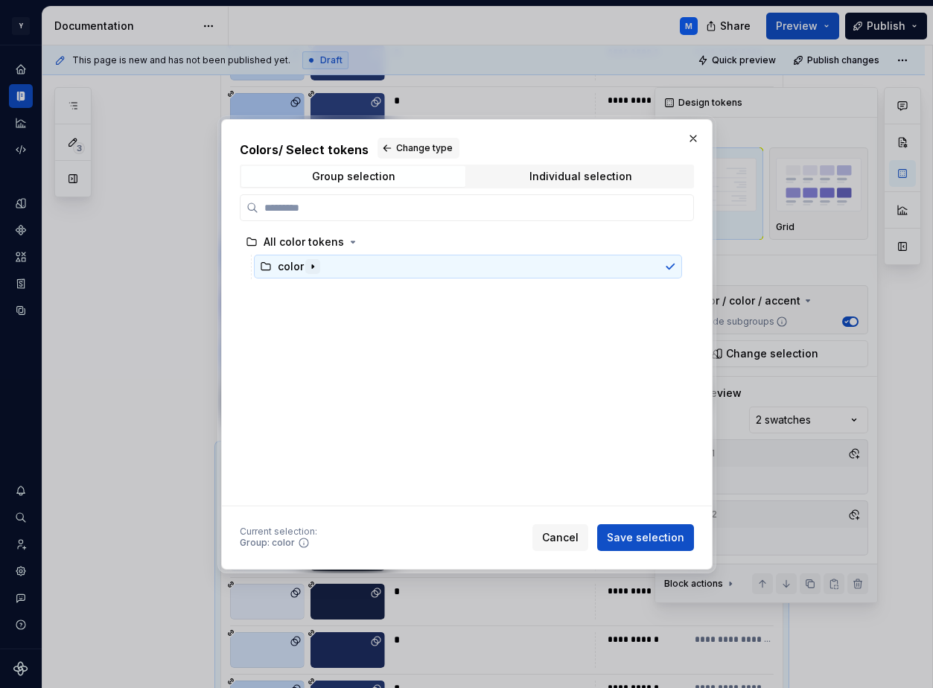
click at [314, 264] on icon "button" at bounding box center [313, 266] width 12 height 12
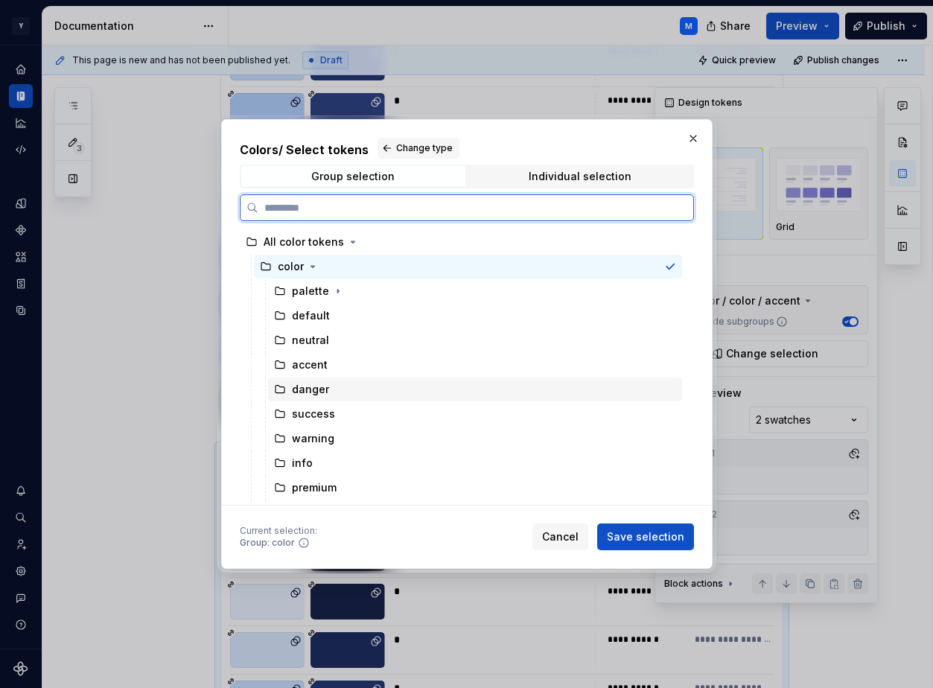
click at [333, 389] on div "danger" at bounding box center [475, 389] width 414 height 24
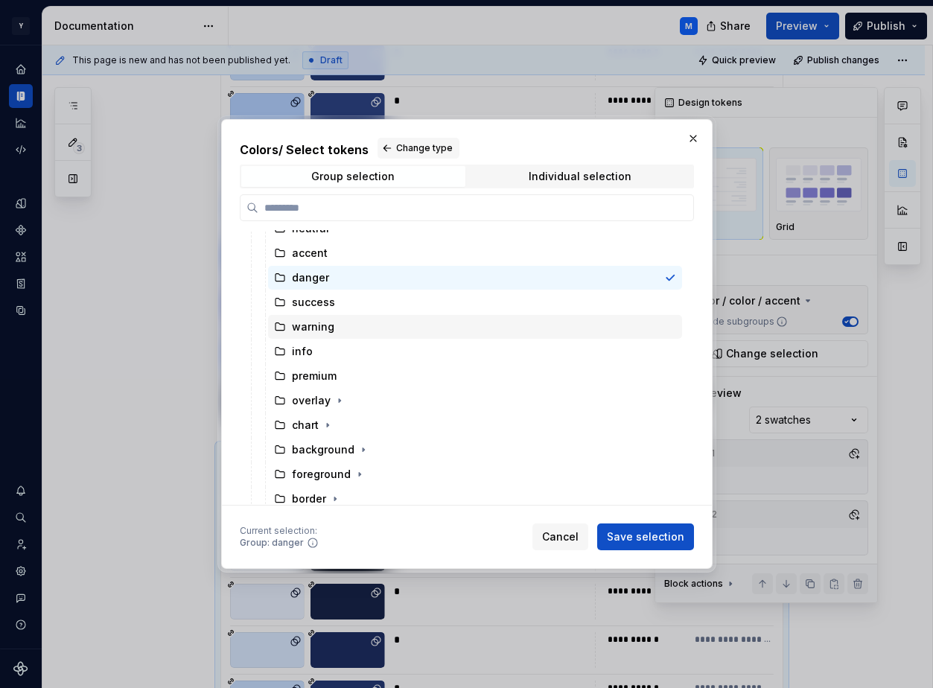
scroll to position [118, 0]
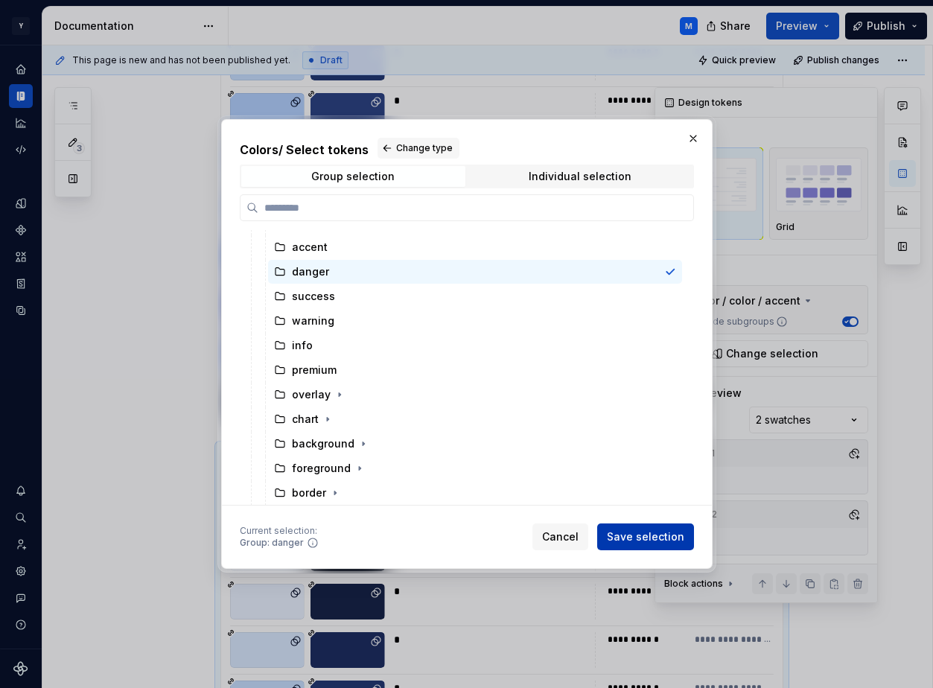
click at [645, 539] on span "Save selection" at bounding box center [645, 536] width 77 height 15
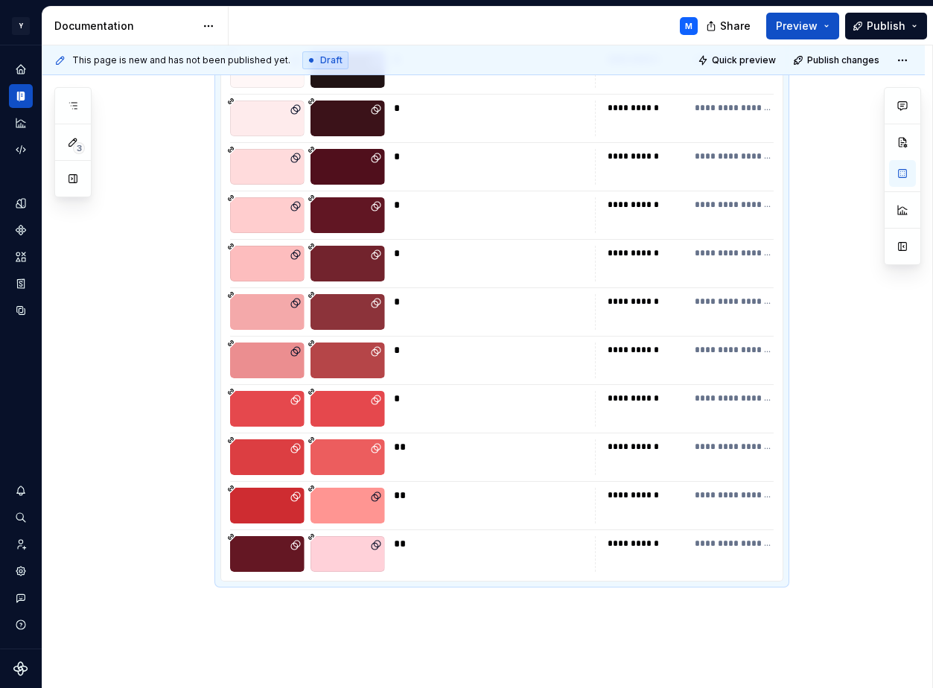
scroll to position [2005, 0]
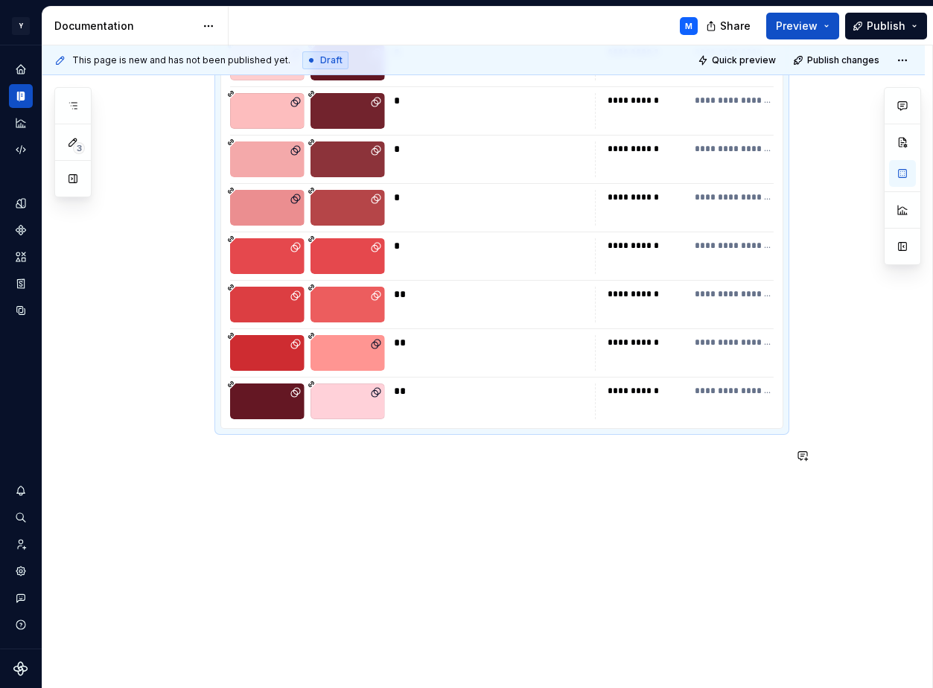
click at [572, 365] on div "**" at bounding box center [490, 353] width 192 height 36
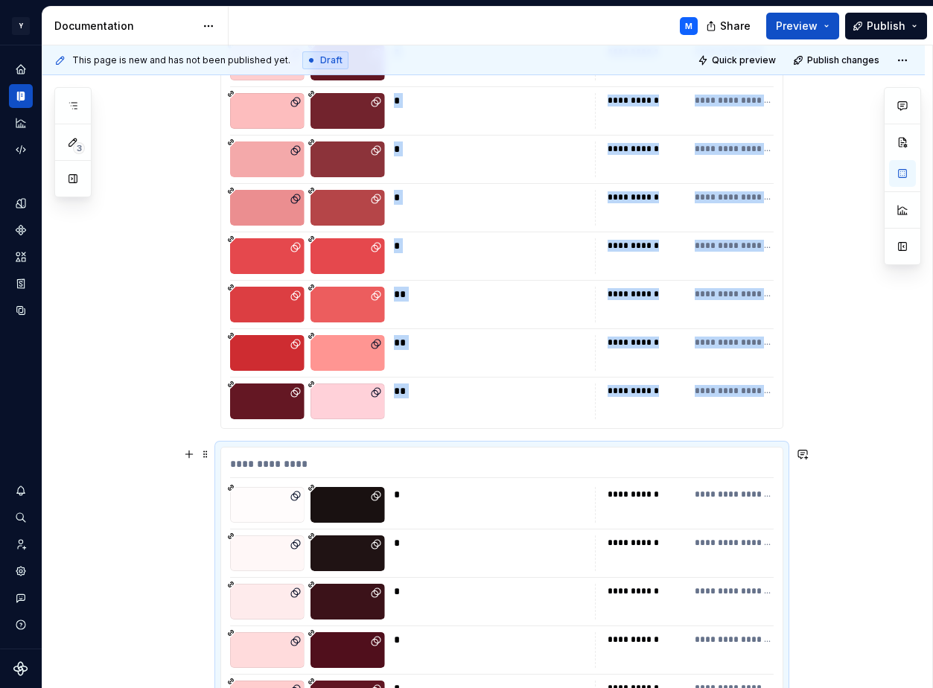
click at [462, 518] on div "*" at bounding box center [490, 505] width 192 height 36
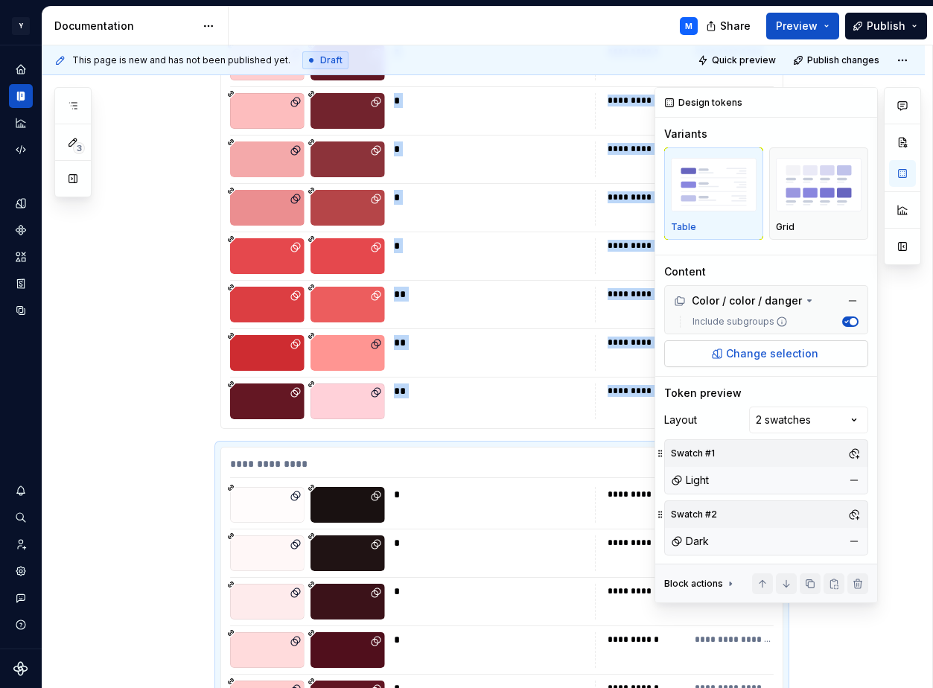
click at [772, 357] on span "Change selection" at bounding box center [772, 353] width 92 height 15
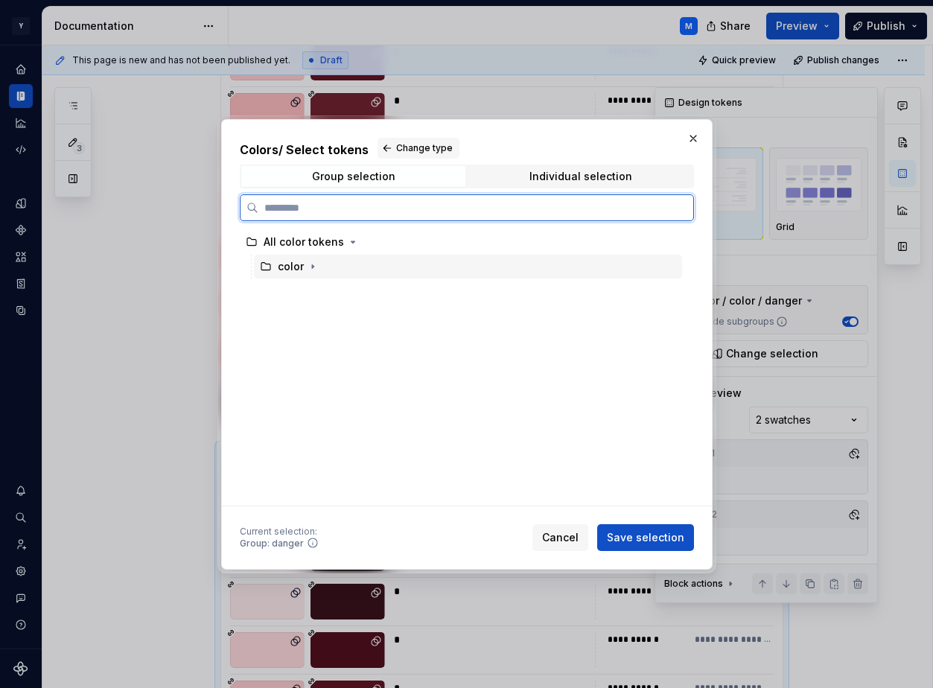
click at [390, 269] on div "color" at bounding box center [468, 267] width 428 height 24
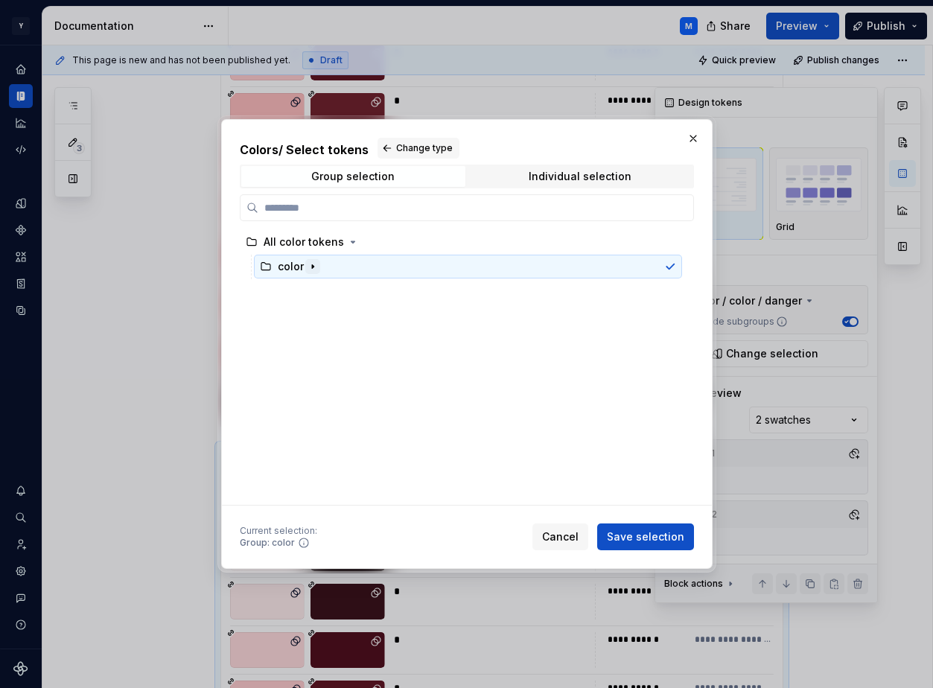
click at [315, 265] on icon "button" at bounding box center [313, 266] width 12 height 12
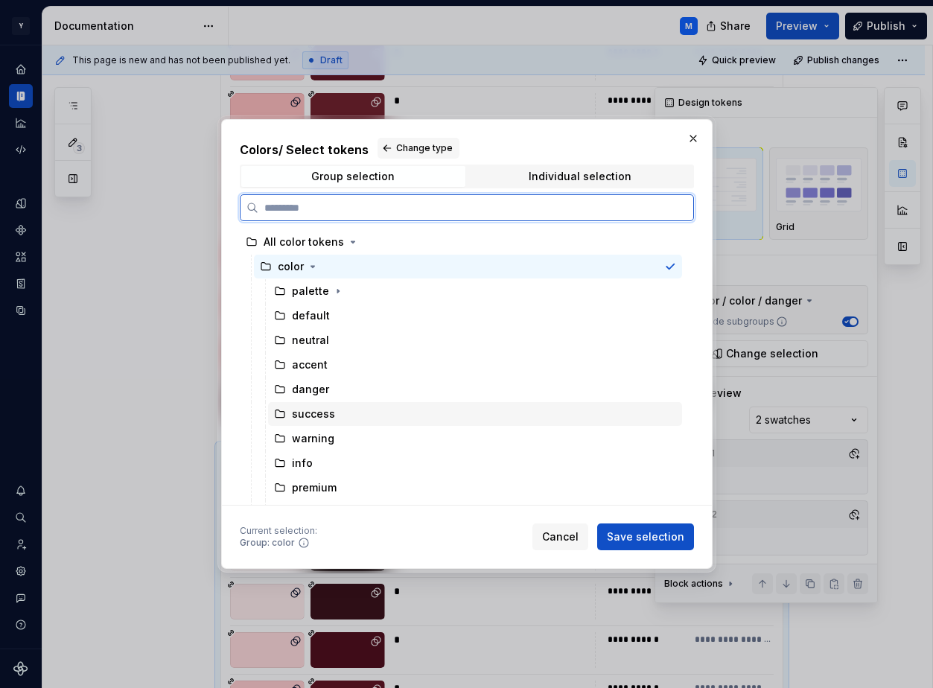
click at [325, 412] on div "success" at bounding box center [313, 413] width 43 height 15
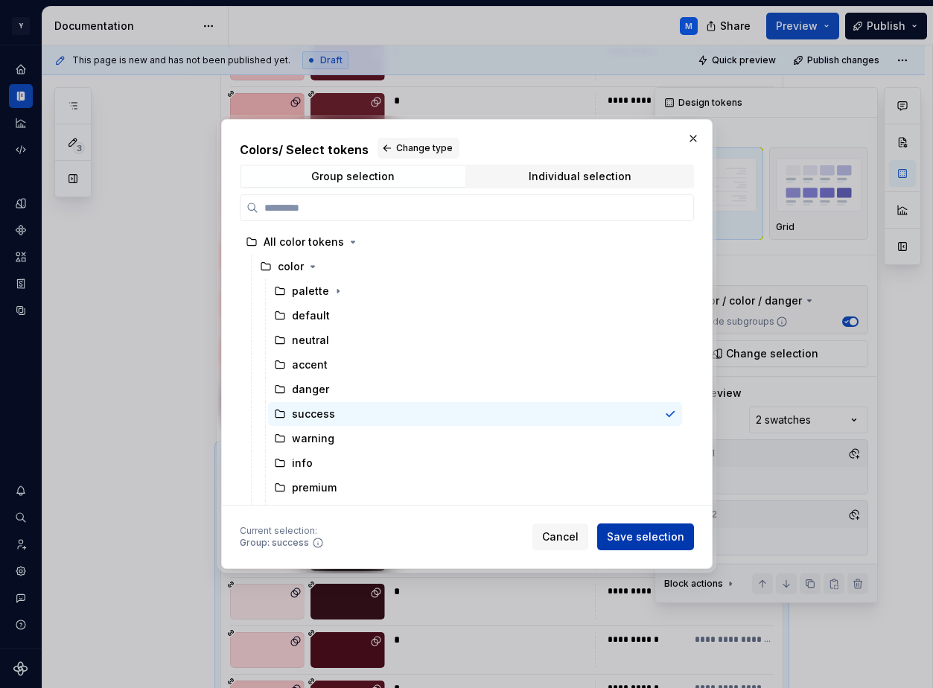
click at [631, 532] on span "Save selection" at bounding box center [645, 536] width 77 height 15
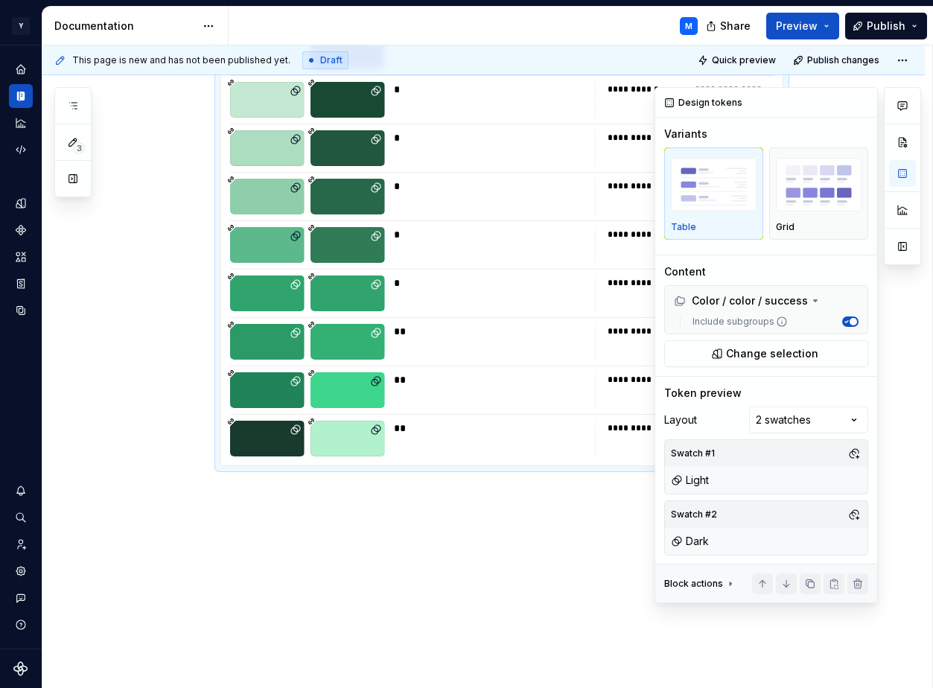
scroll to position [2641, 0]
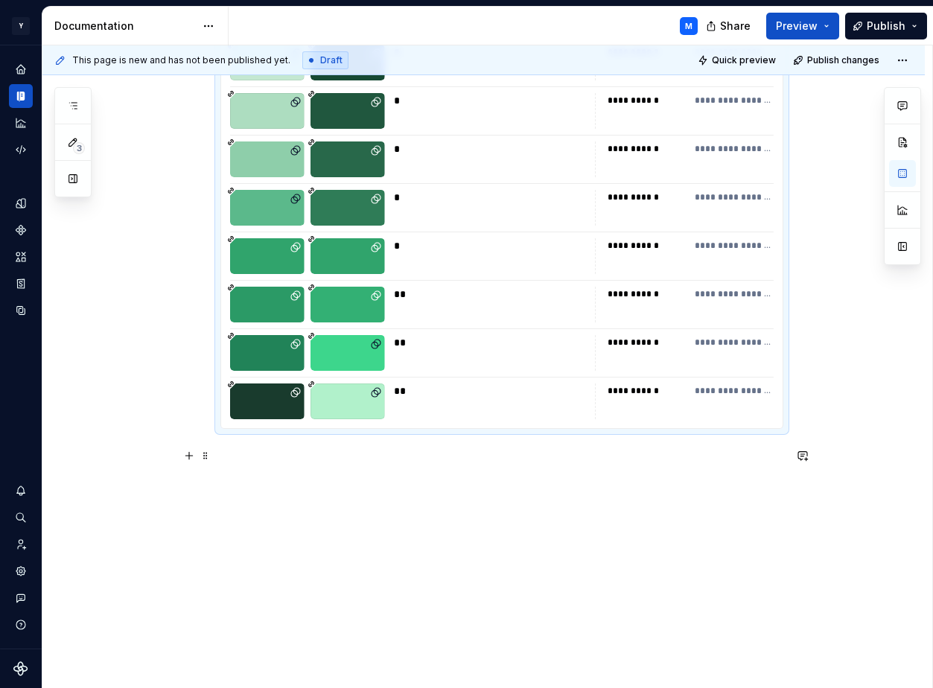
click at [540, 338] on div "**" at bounding box center [490, 342] width 192 height 15
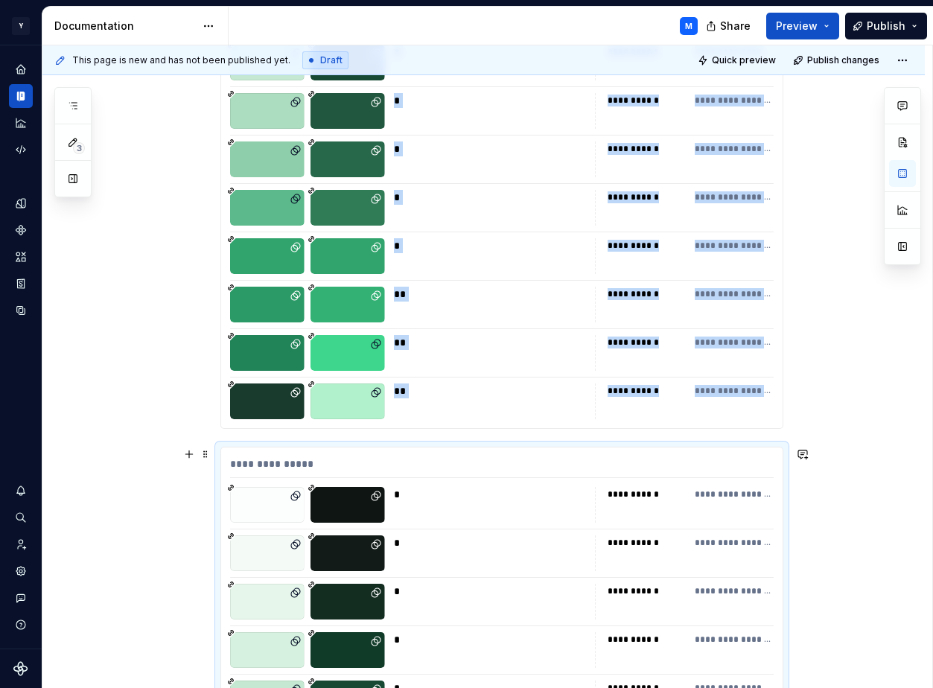
click at [485, 500] on div "*" at bounding box center [490, 494] width 192 height 15
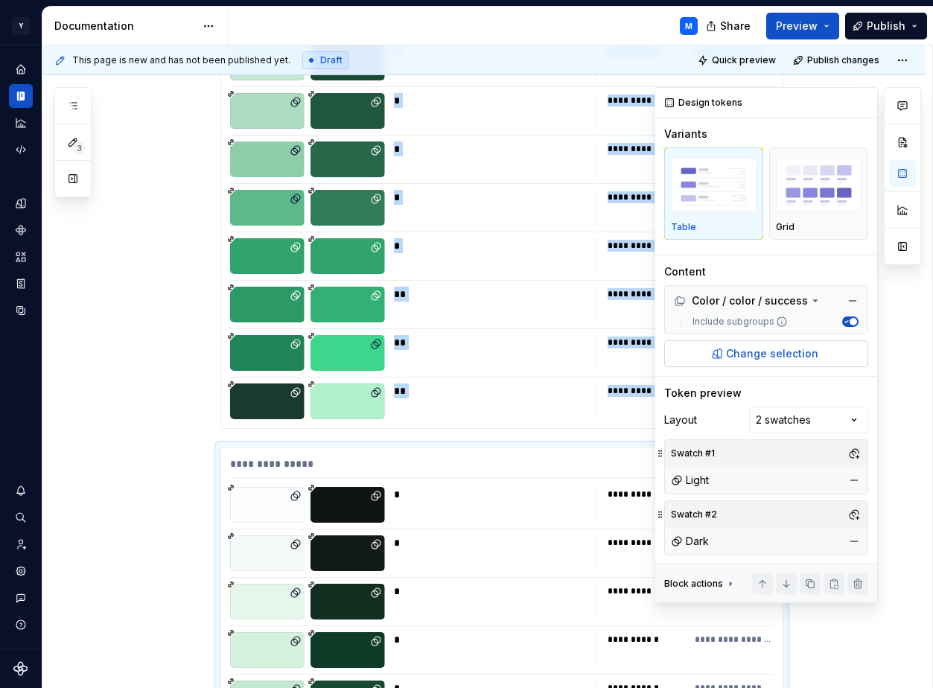
click at [747, 350] on span "Change selection" at bounding box center [772, 353] width 92 height 15
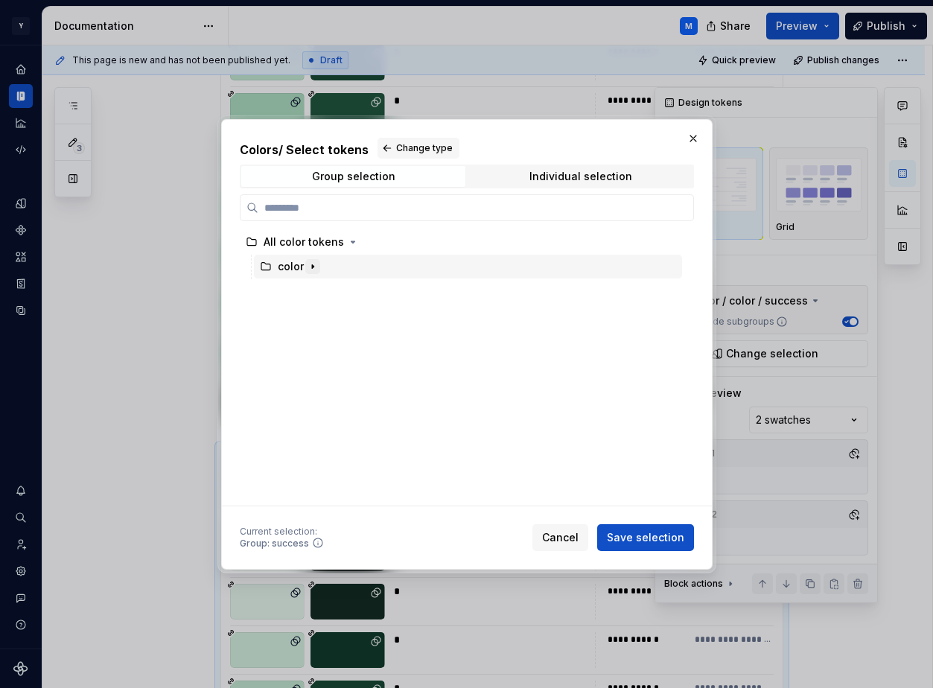
click at [313, 268] on icon "button" at bounding box center [313, 266] width 12 height 12
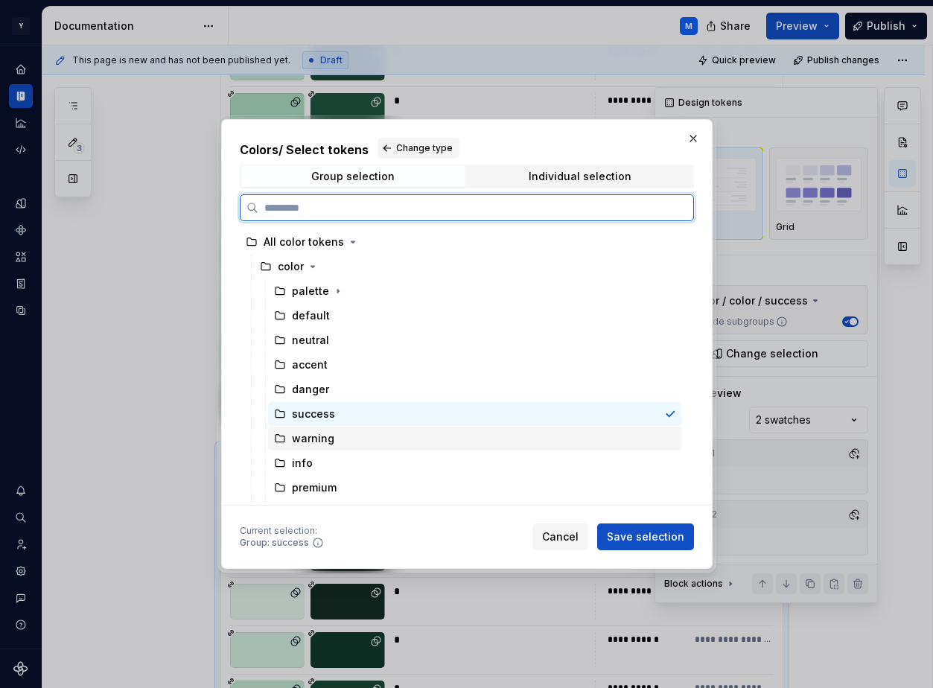
click at [322, 438] on div "warning" at bounding box center [313, 438] width 42 height 15
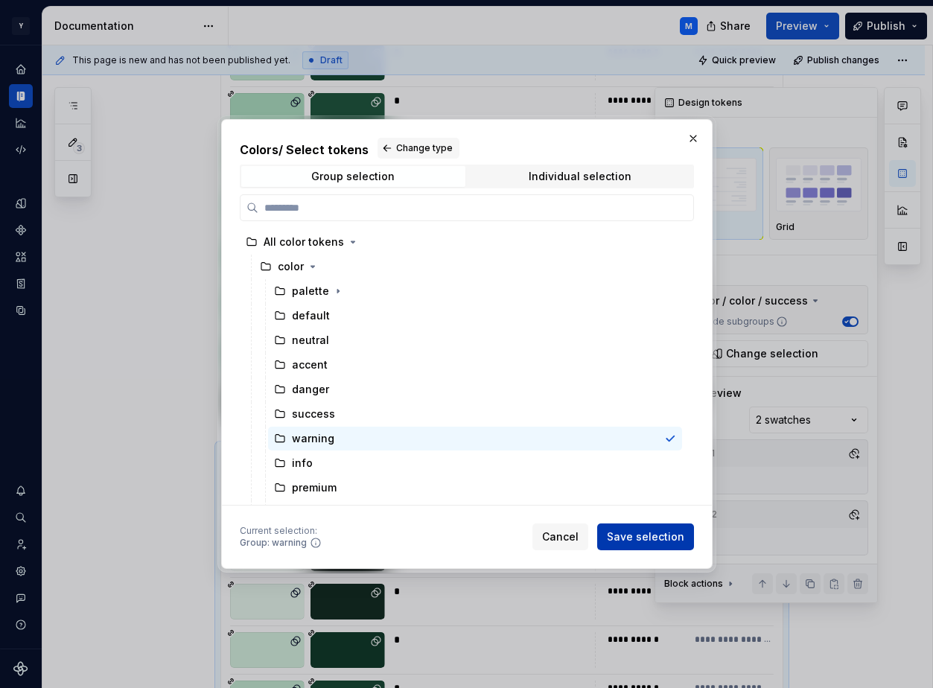
click at [613, 534] on span "Save selection" at bounding box center [645, 536] width 77 height 15
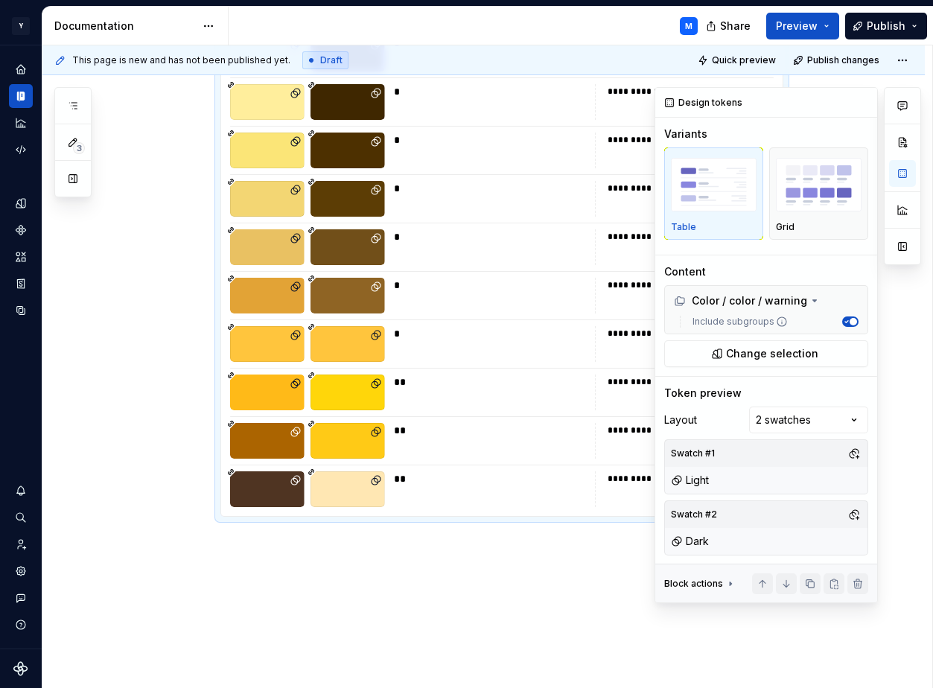
scroll to position [3276, 0]
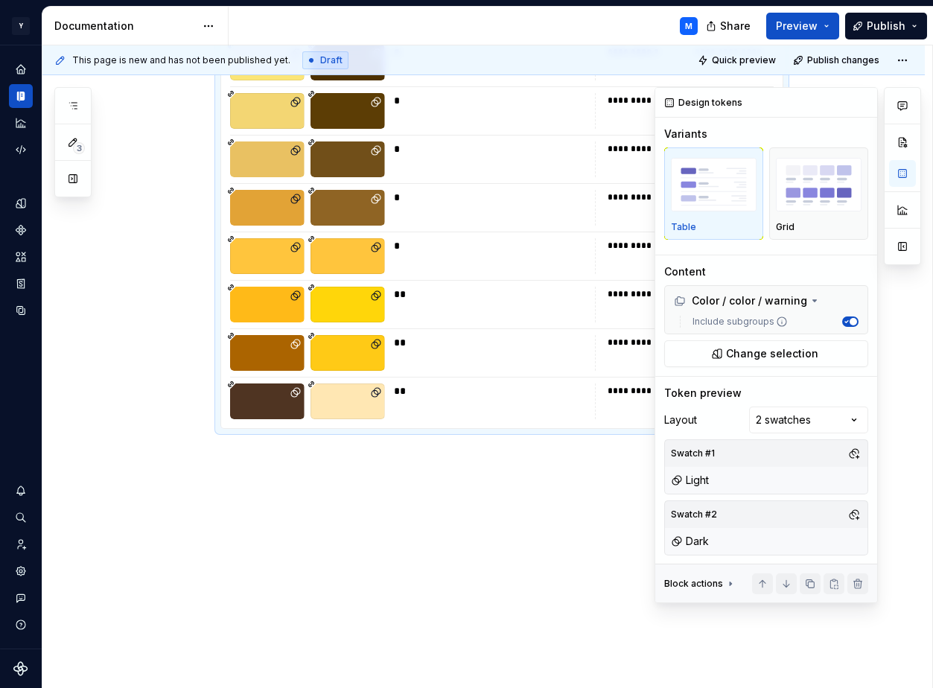
click at [505, 335] on div "**" at bounding box center [490, 342] width 192 height 15
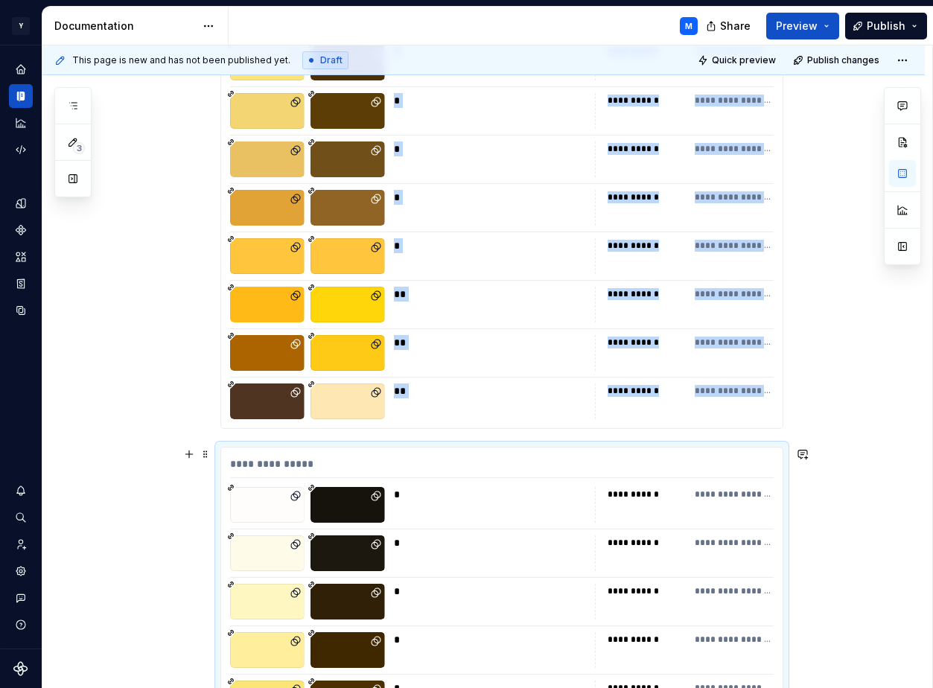
click at [543, 506] on div "*" at bounding box center [490, 505] width 192 height 36
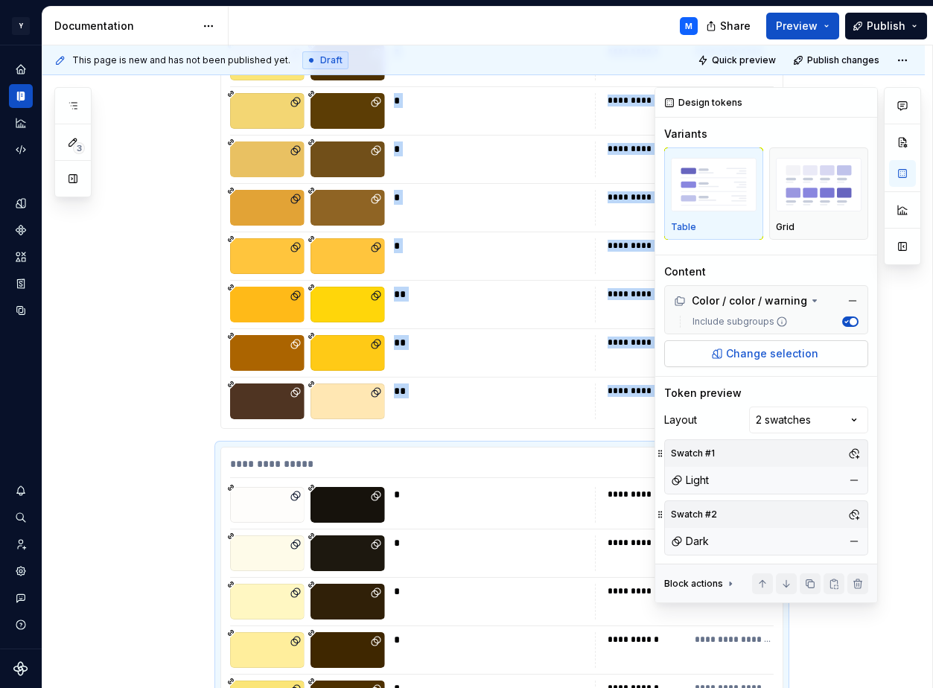
click at [784, 347] on span "Change selection" at bounding box center [772, 353] width 92 height 15
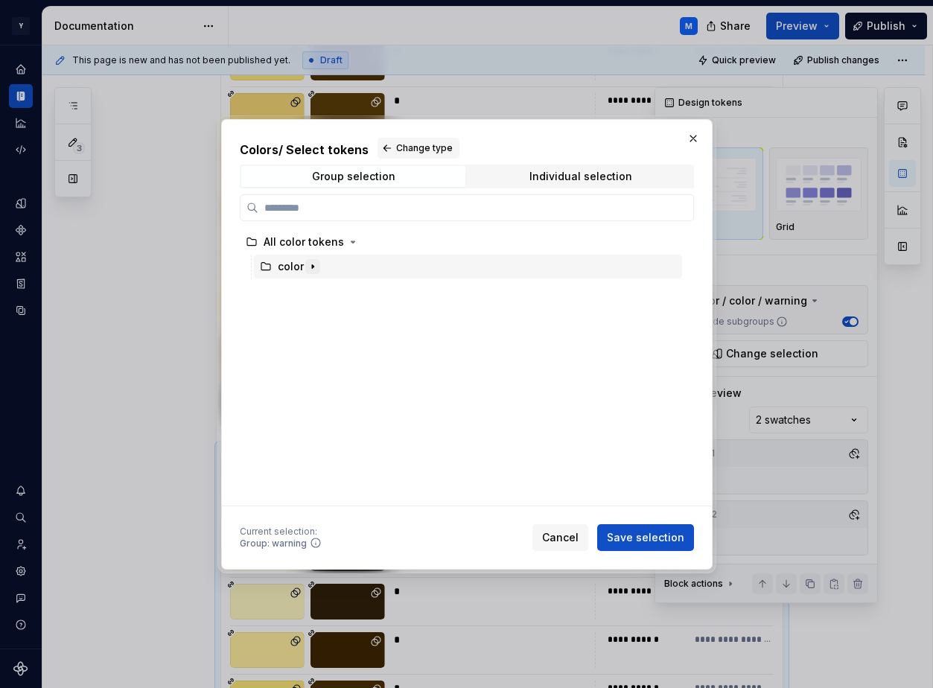
click at [316, 266] on icon "button" at bounding box center [313, 266] width 12 height 12
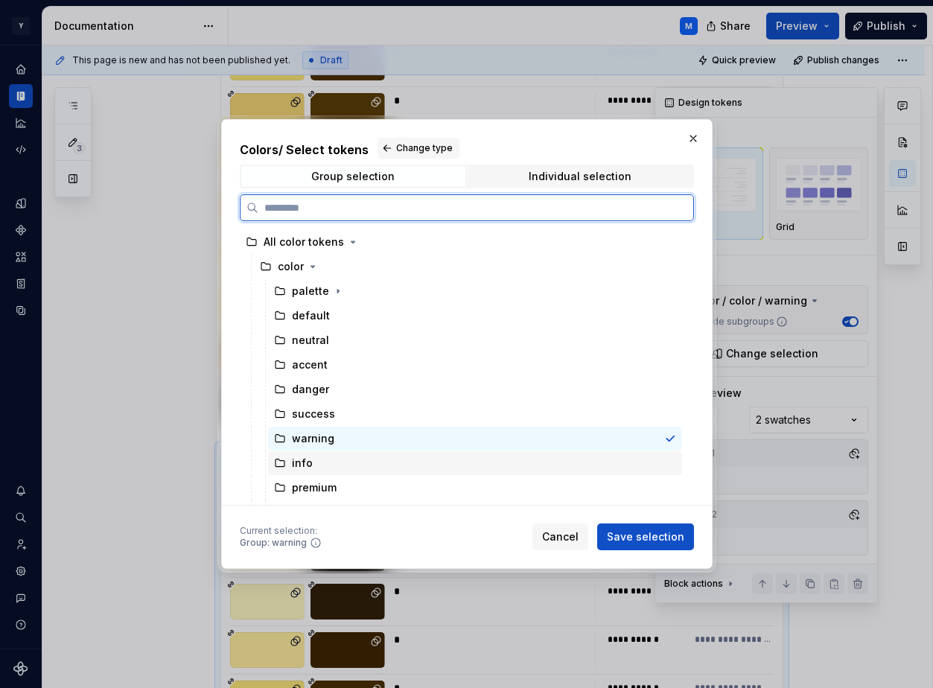
click at [322, 463] on div "info" at bounding box center [475, 463] width 414 height 24
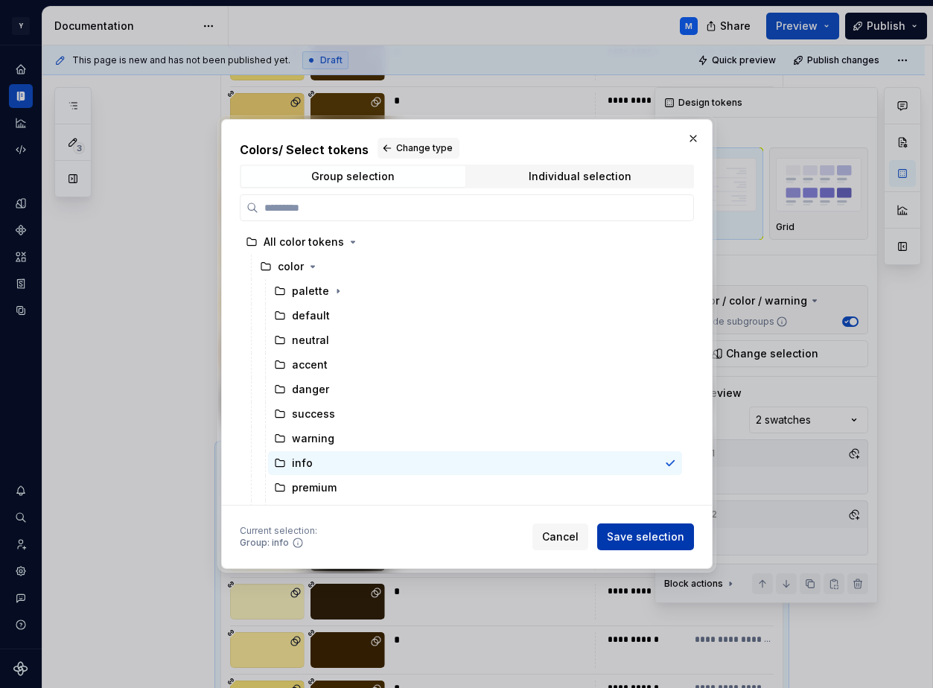
click at [618, 534] on span "Save selection" at bounding box center [645, 536] width 77 height 15
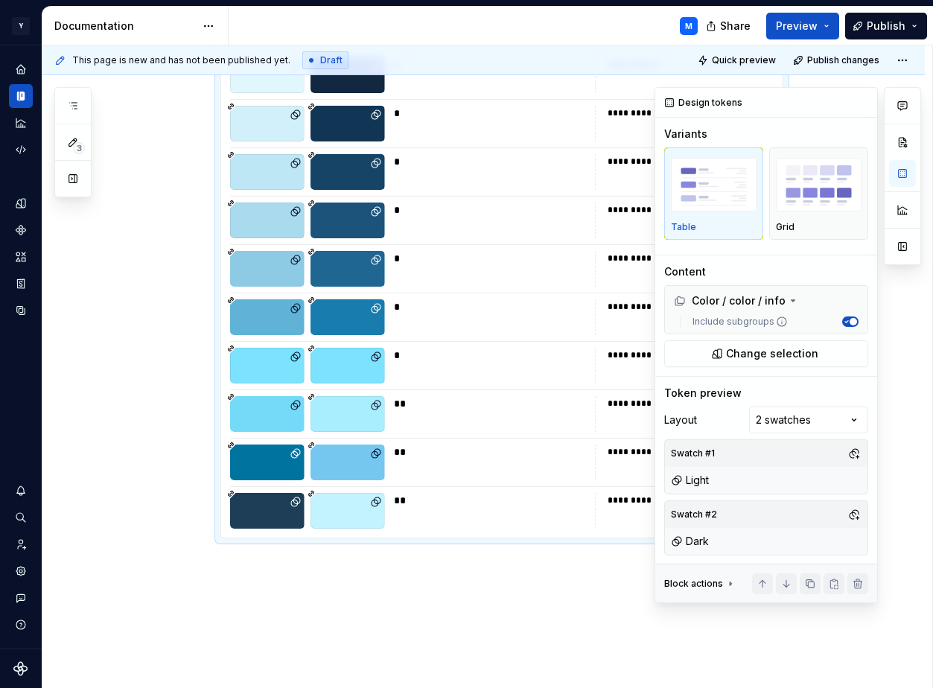
scroll to position [3805, 0]
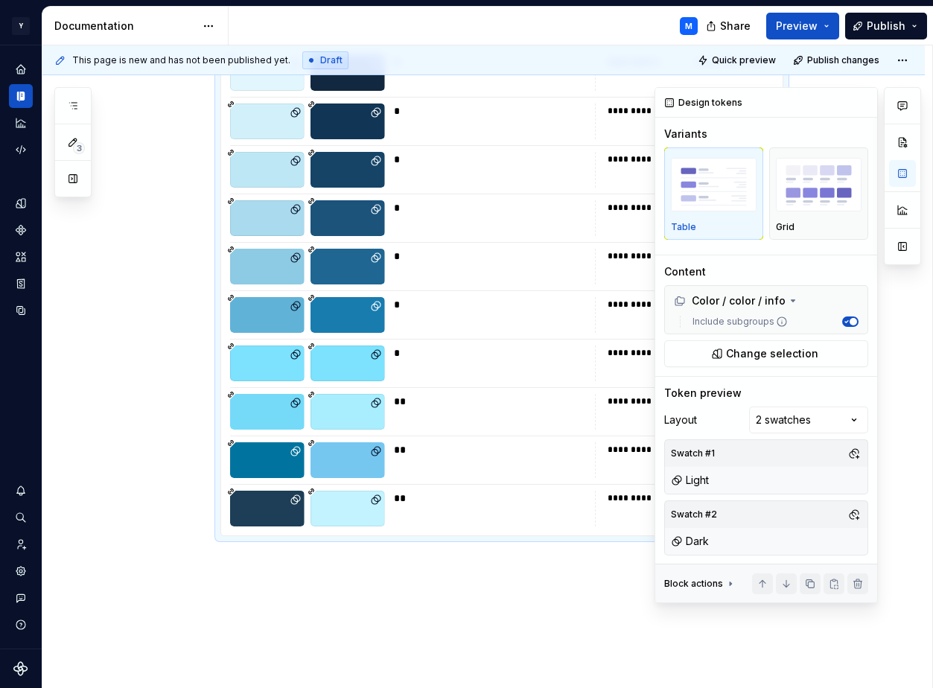
click at [562, 346] on div "*" at bounding box center [490, 352] width 192 height 15
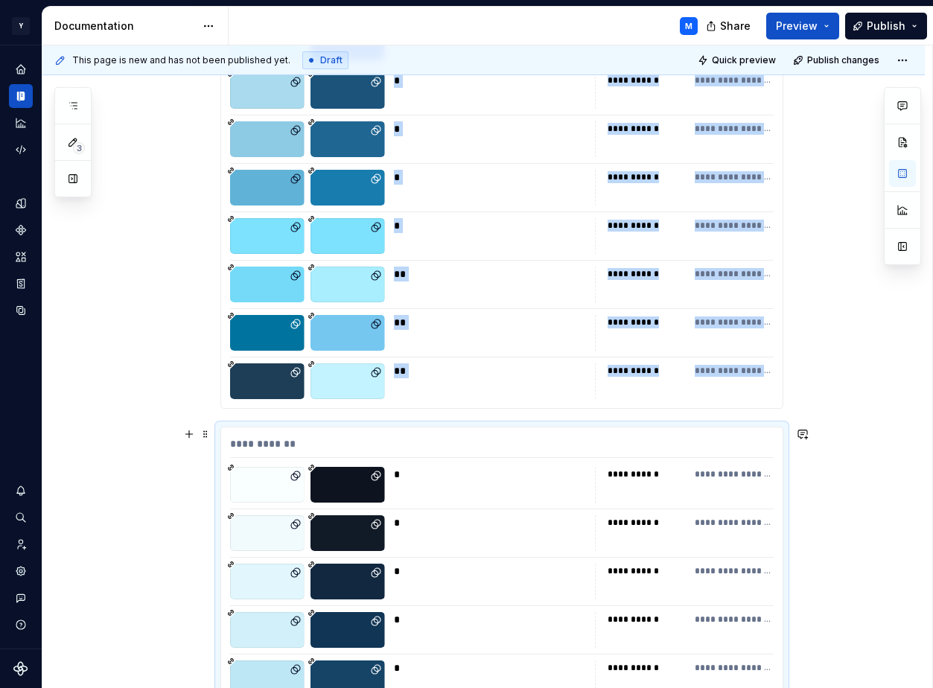
scroll to position [4014, 0]
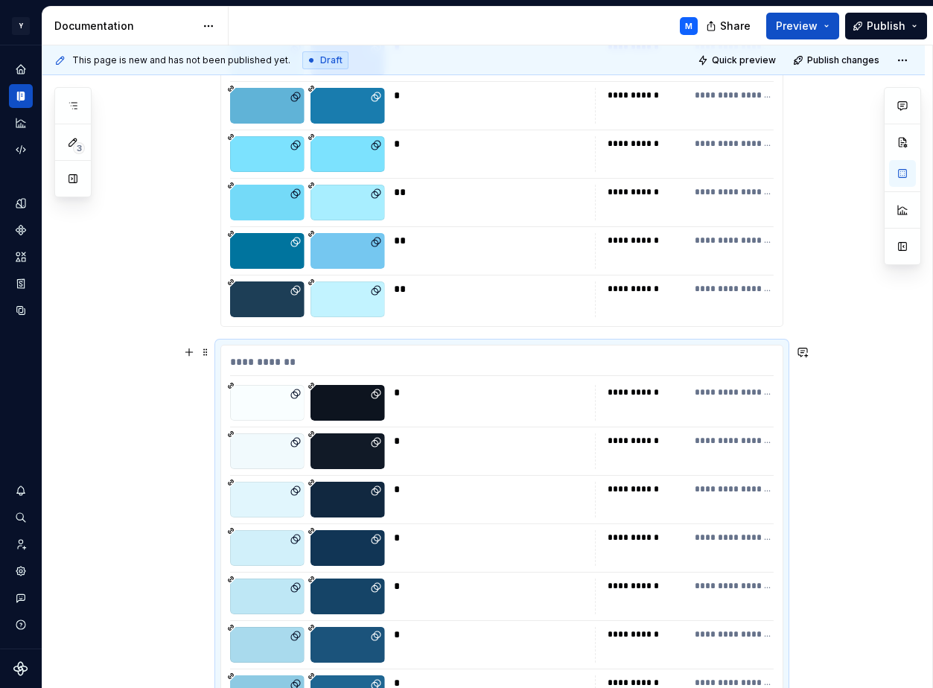
click at [540, 479] on div "**********" at bounding box center [501, 653] width 561 height 616
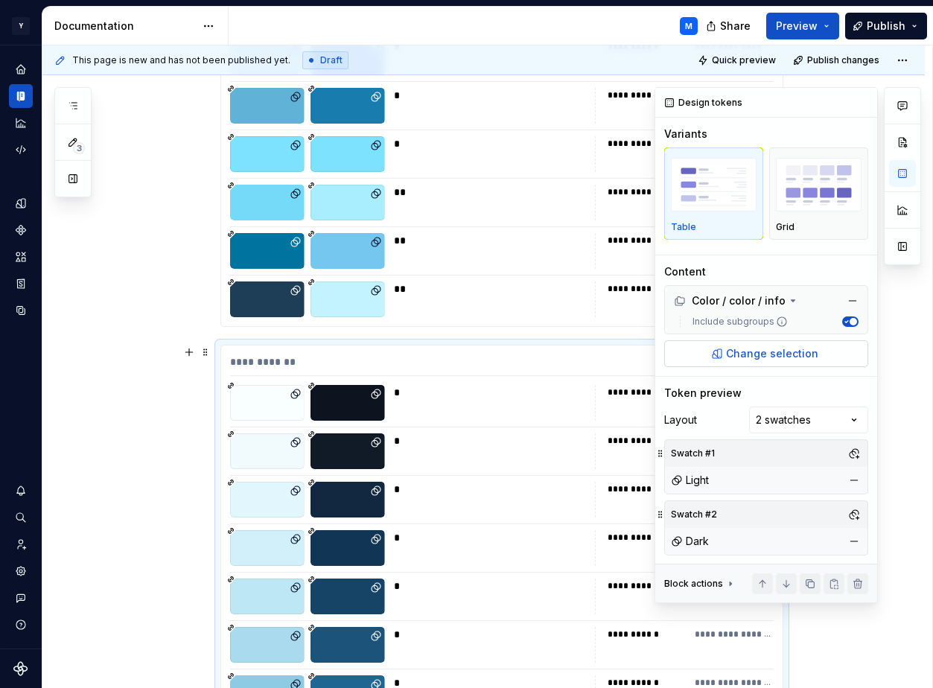
click at [764, 352] on span "Change selection" at bounding box center [772, 353] width 92 height 15
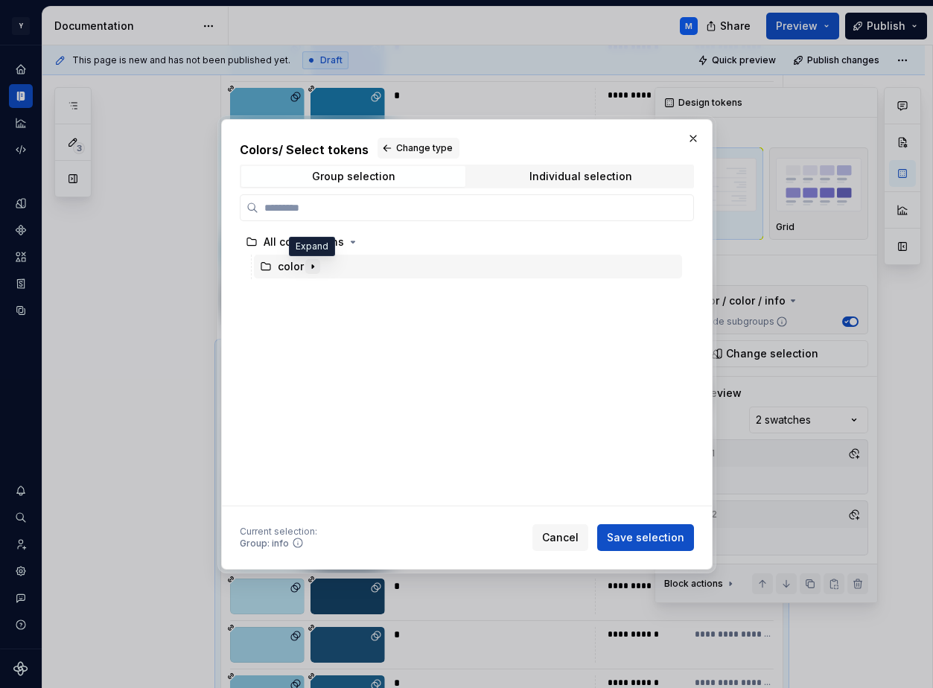
click at [313, 263] on icon "button" at bounding box center [313, 266] width 12 height 12
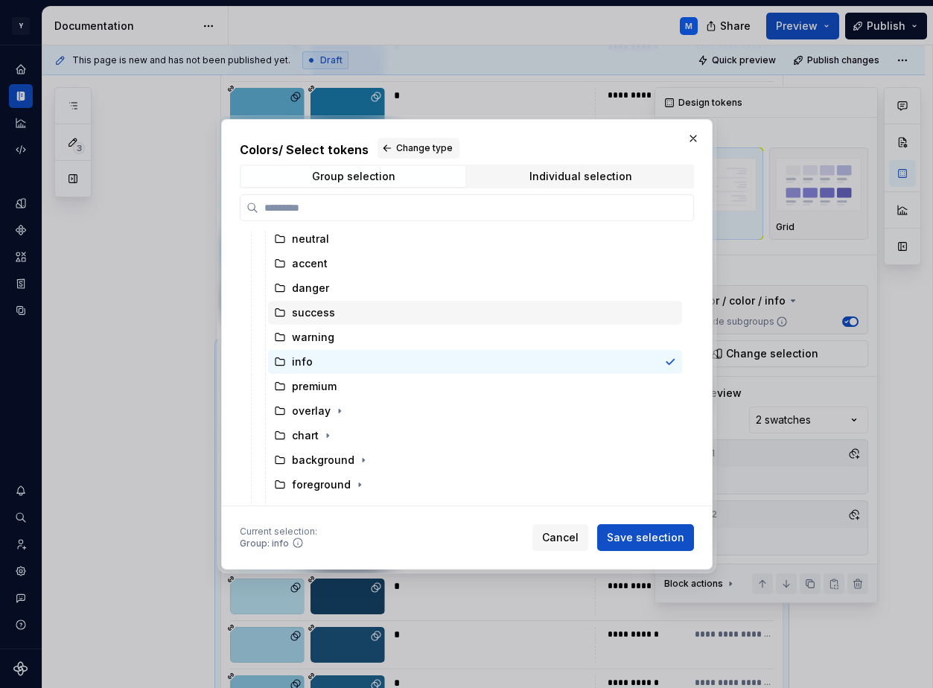
scroll to position [118, 0]
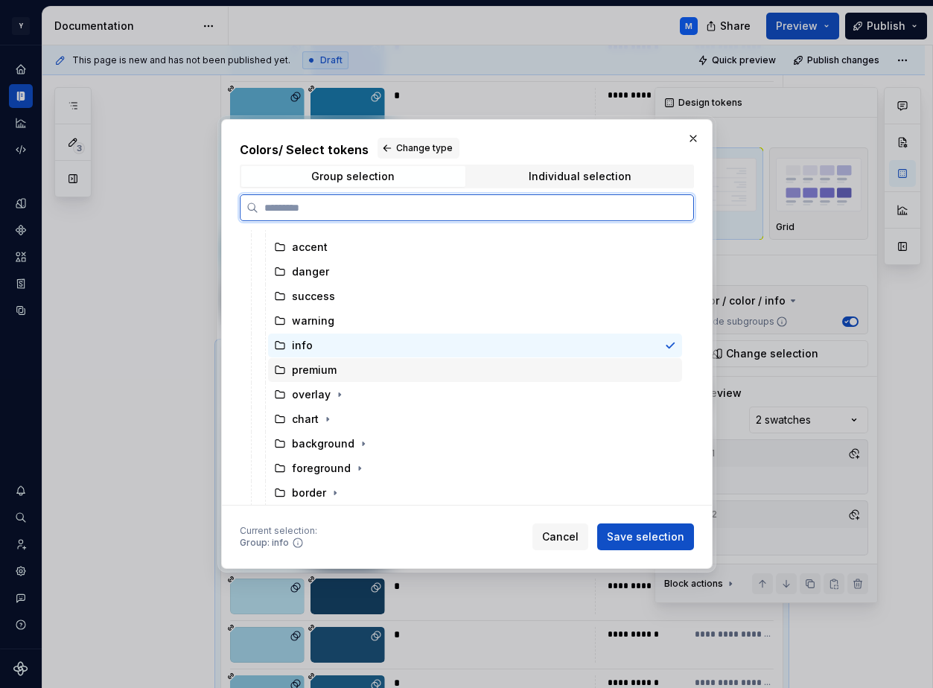
click at [353, 368] on div "premium" at bounding box center [475, 370] width 414 height 24
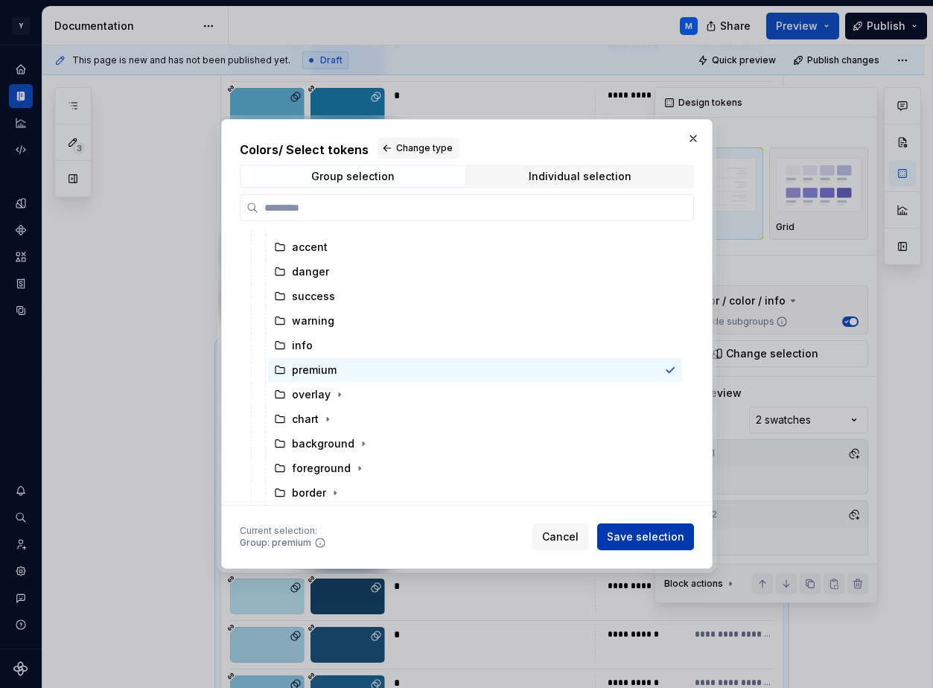
click at [636, 530] on span "Save selection" at bounding box center [645, 536] width 77 height 15
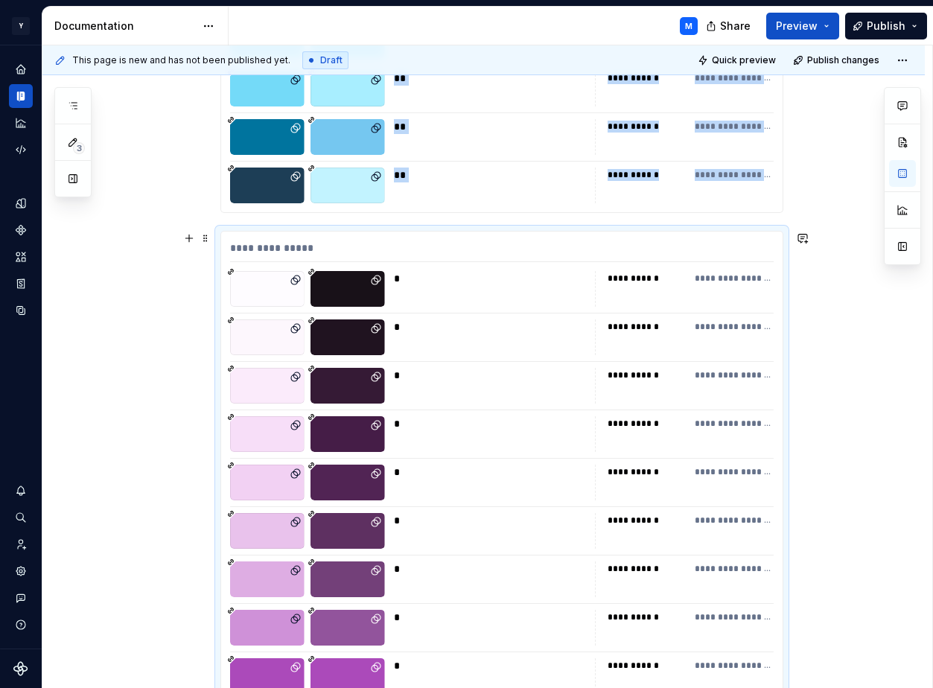
scroll to position [4518, 0]
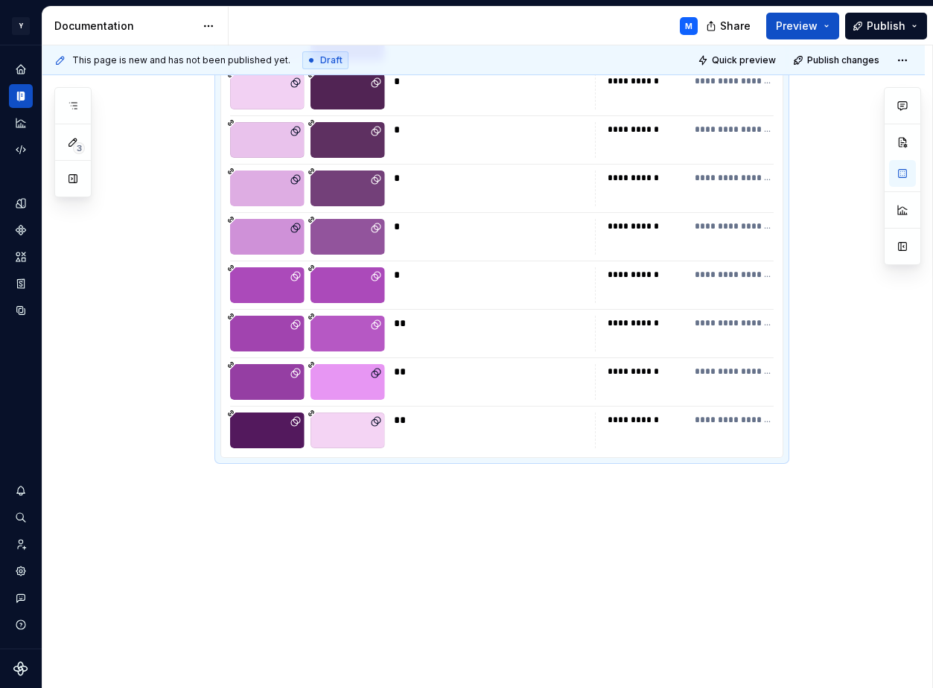
click at [475, 326] on div "**" at bounding box center [490, 323] width 192 height 15
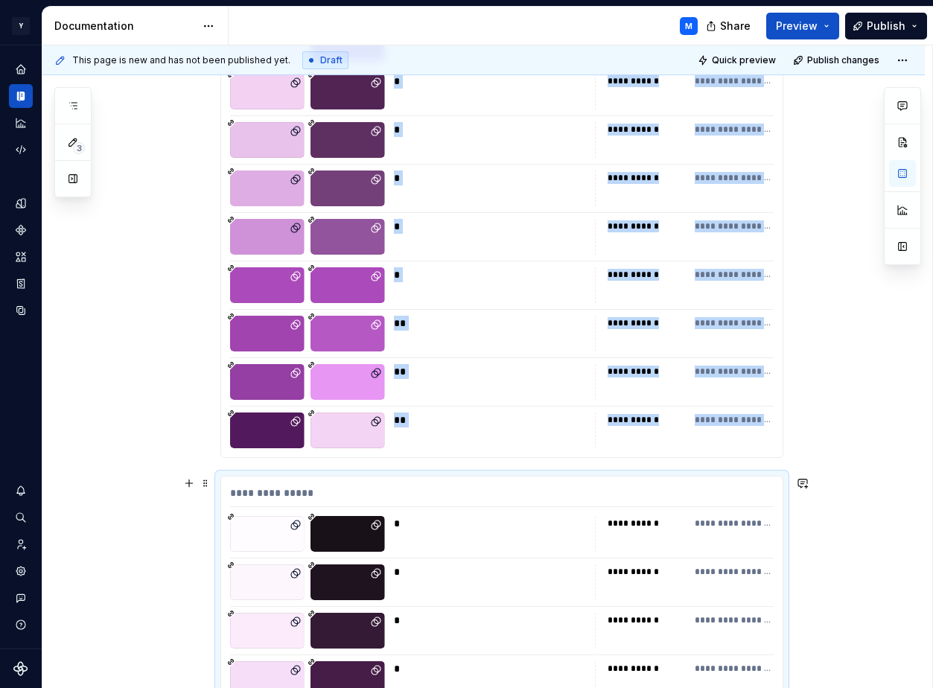
click at [562, 541] on div "*" at bounding box center [490, 534] width 192 height 36
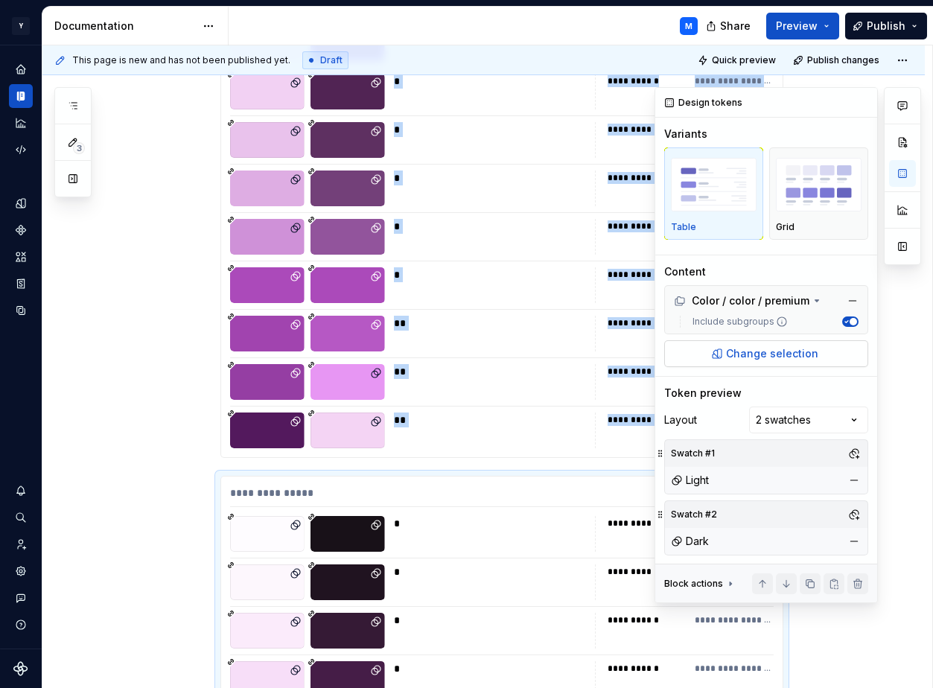
click at [781, 354] on span "Change selection" at bounding box center [772, 353] width 92 height 15
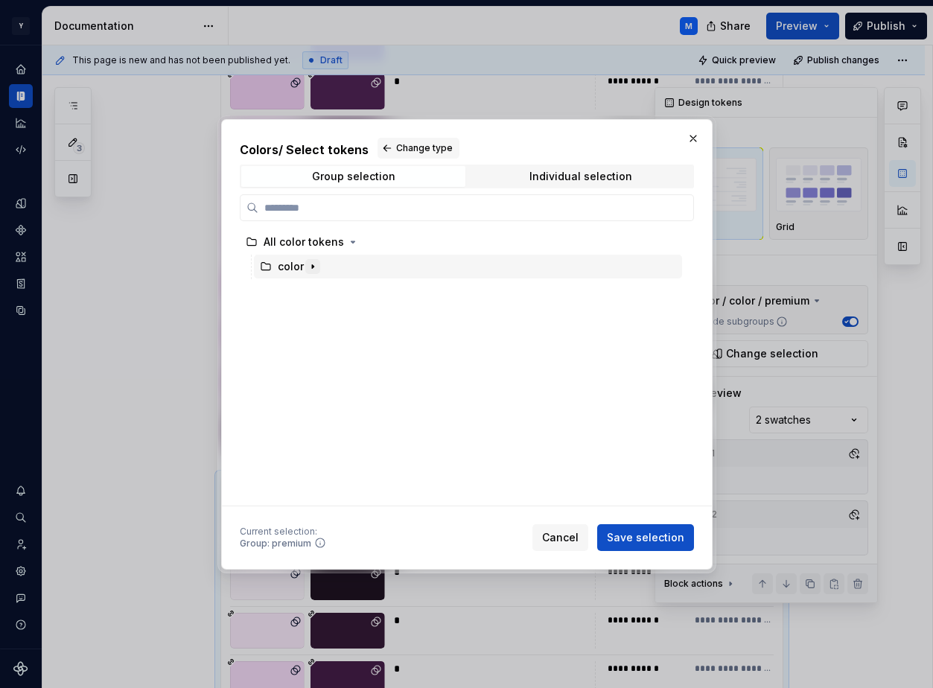
click at [315, 267] on icon "button" at bounding box center [313, 266] width 12 height 12
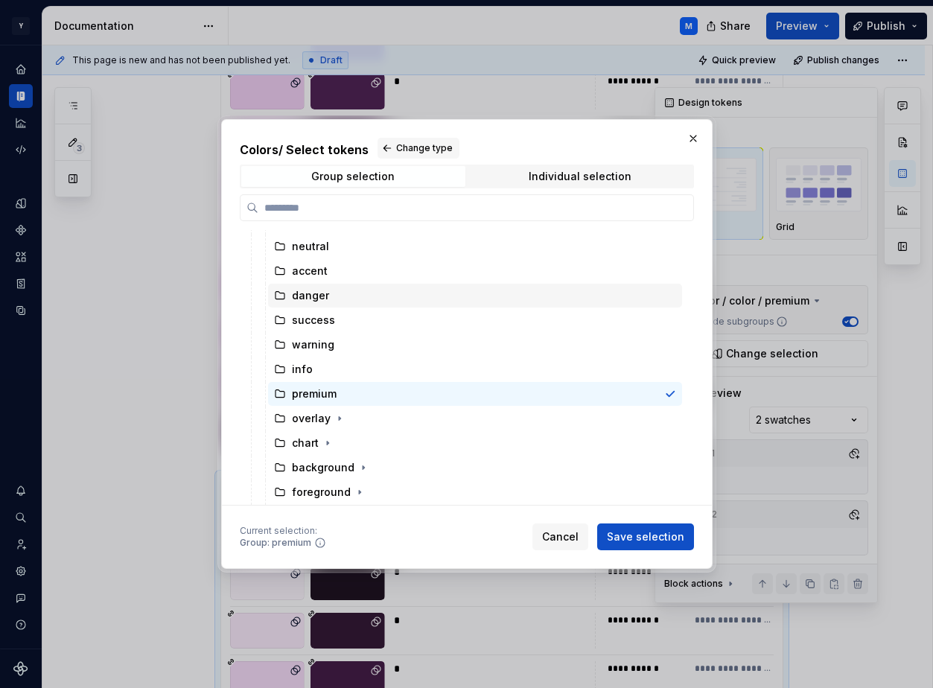
scroll to position [118, 0]
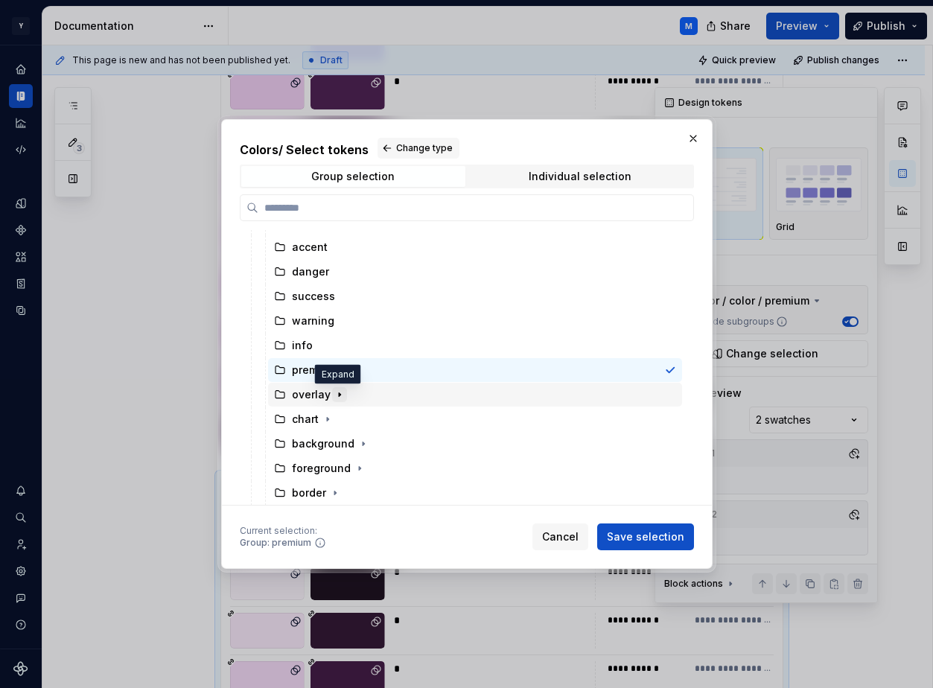
click at [339, 393] on icon "button" at bounding box center [339, 394] width 1 height 4
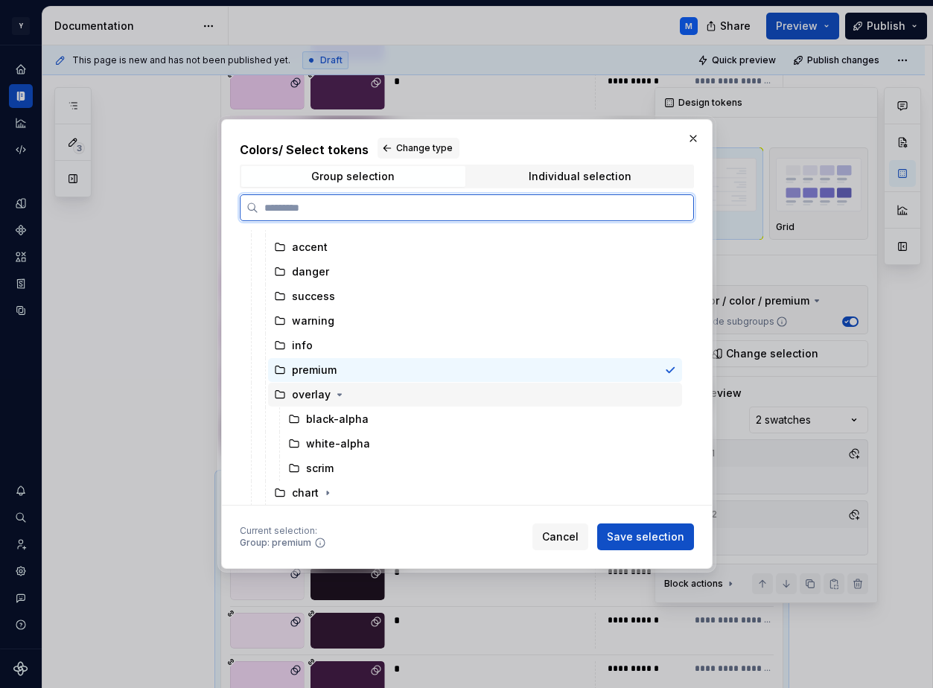
click at [318, 394] on div "overlay" at bounding box center [311, 394] width 39 height 15
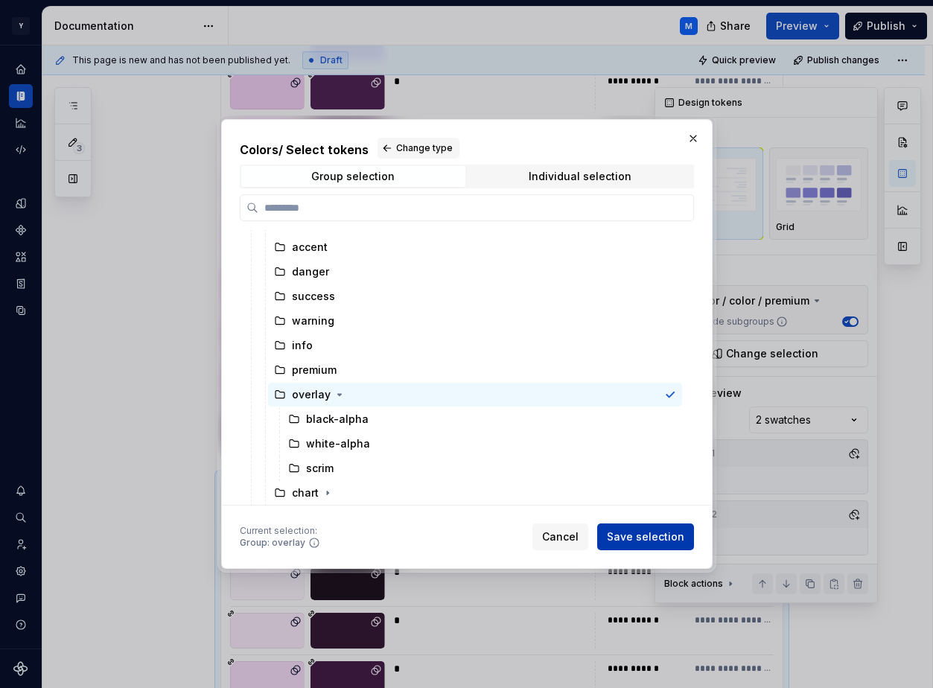
click at [637, 537] on span "Save selection" at bounding box center [645, 536] width 77 height 15
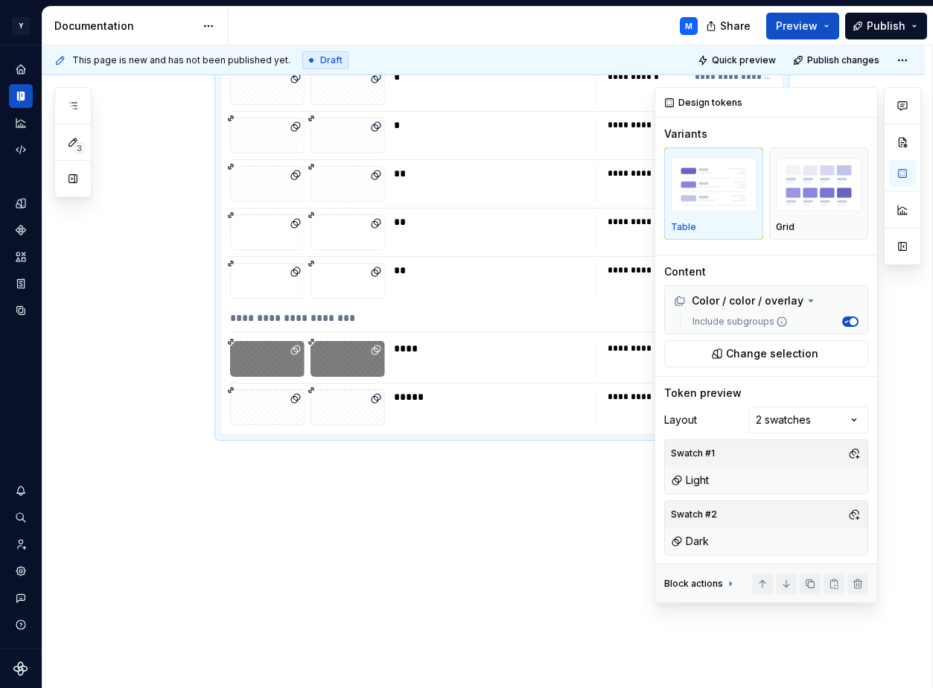
scroll to position [5920, 0]
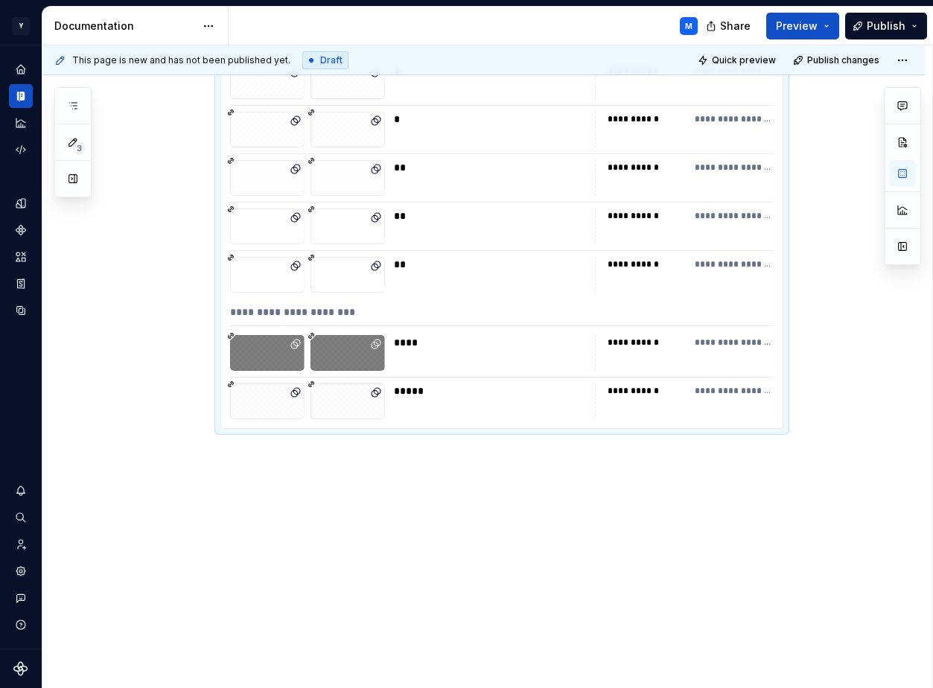
click at [509, 322] on div "**********" at bounding box center [501, 315] width 543 height 22
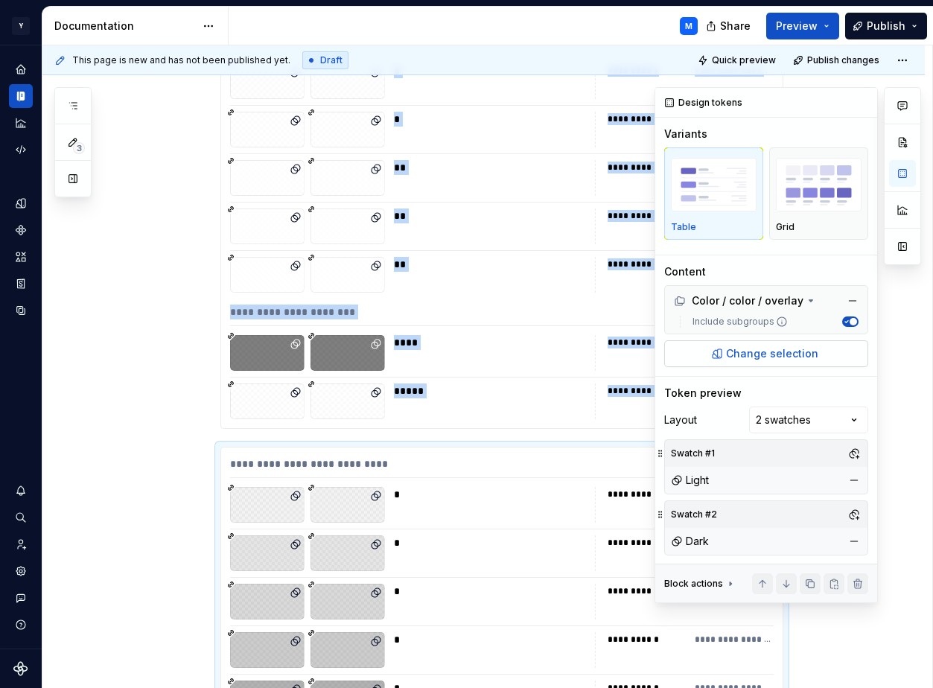
click at [796, 355] on span "Change selection" at bounding box center [772, 353] width 92 height 15
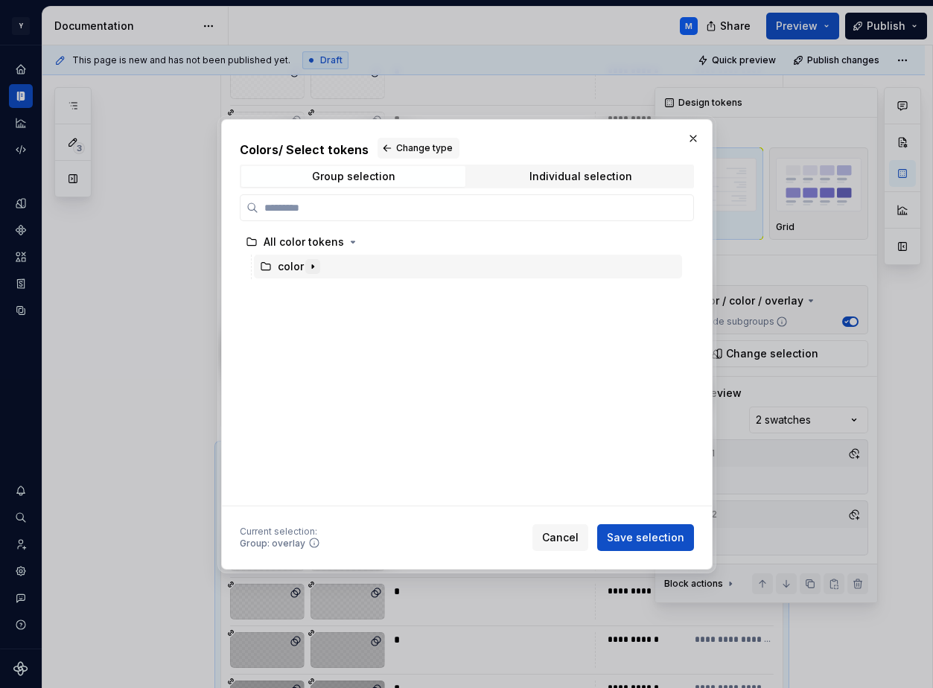
click at [311, 261] on icon "button" at bounding box center [313, 266] width 12 height 12
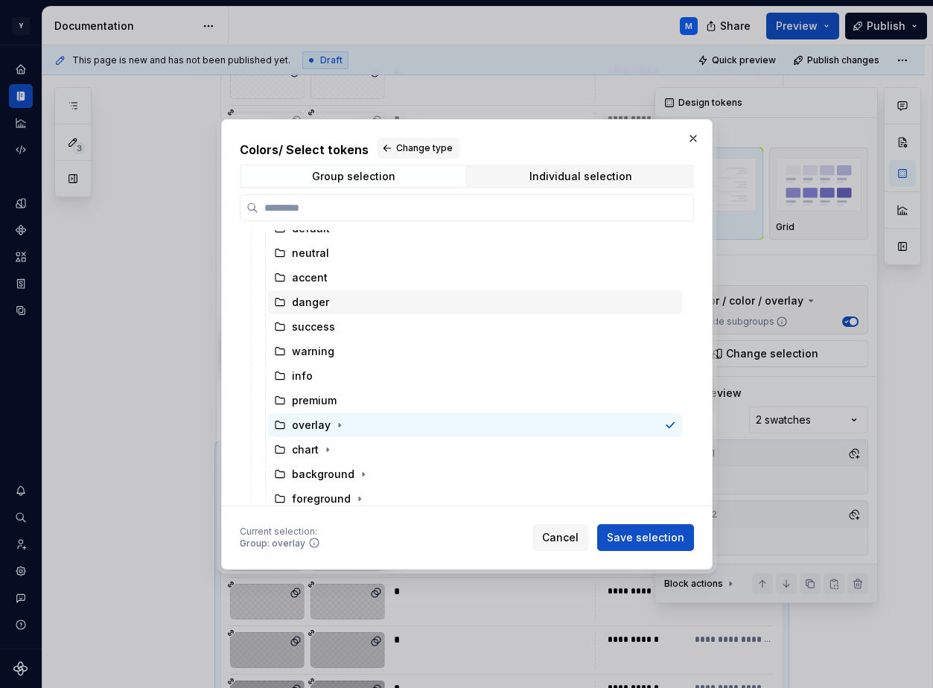
scroll to position [118, 0]
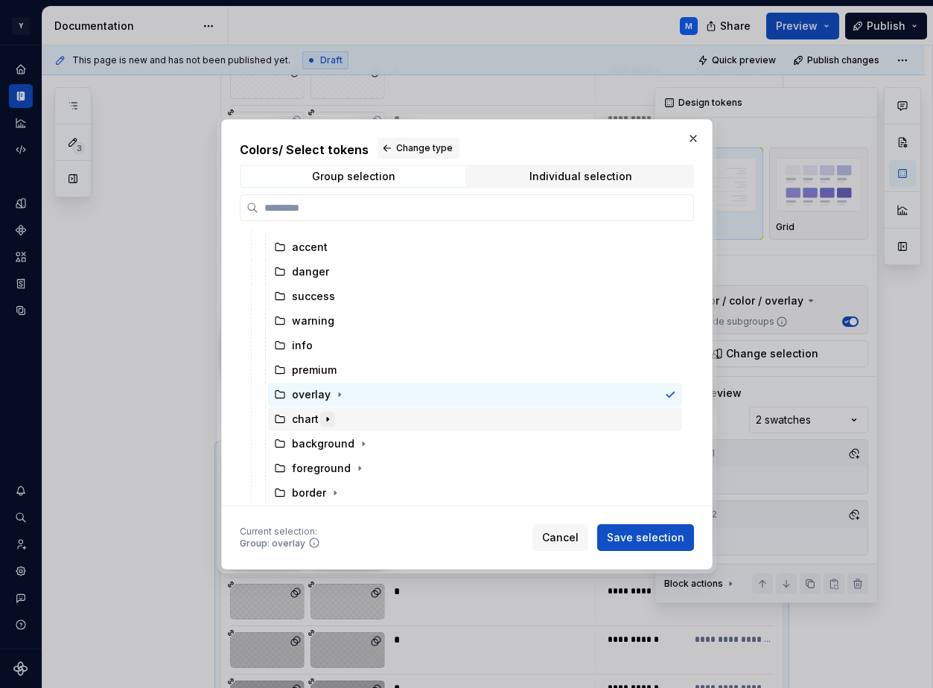
click at [327, 415] on icon "button" at bounding box center [328, 419] width 12 height 12
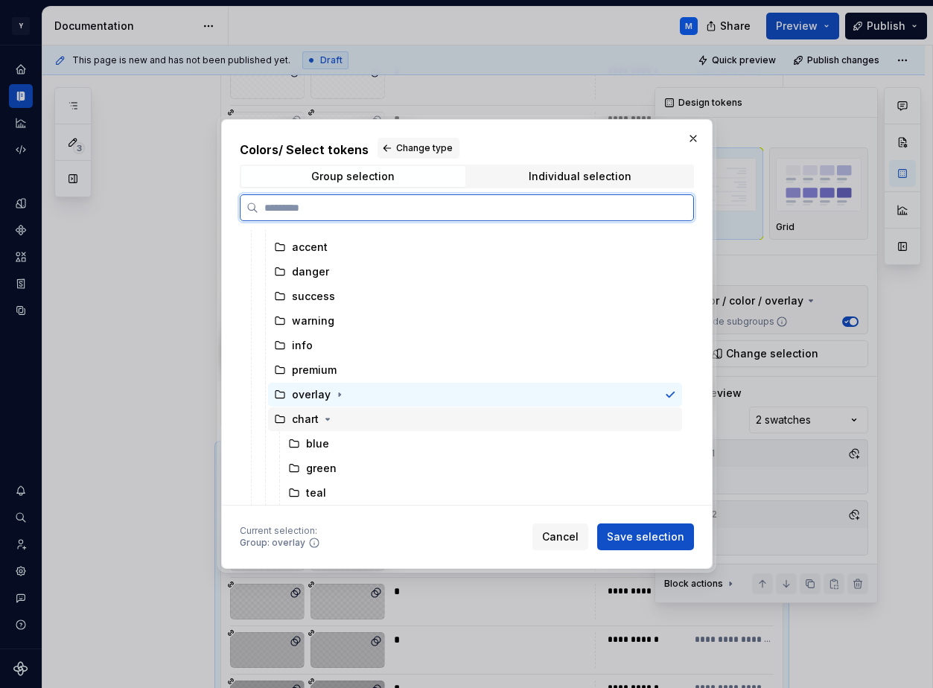
click at [310, 418] on div "chart" at bounding box center [305, 419] width 27 height 15
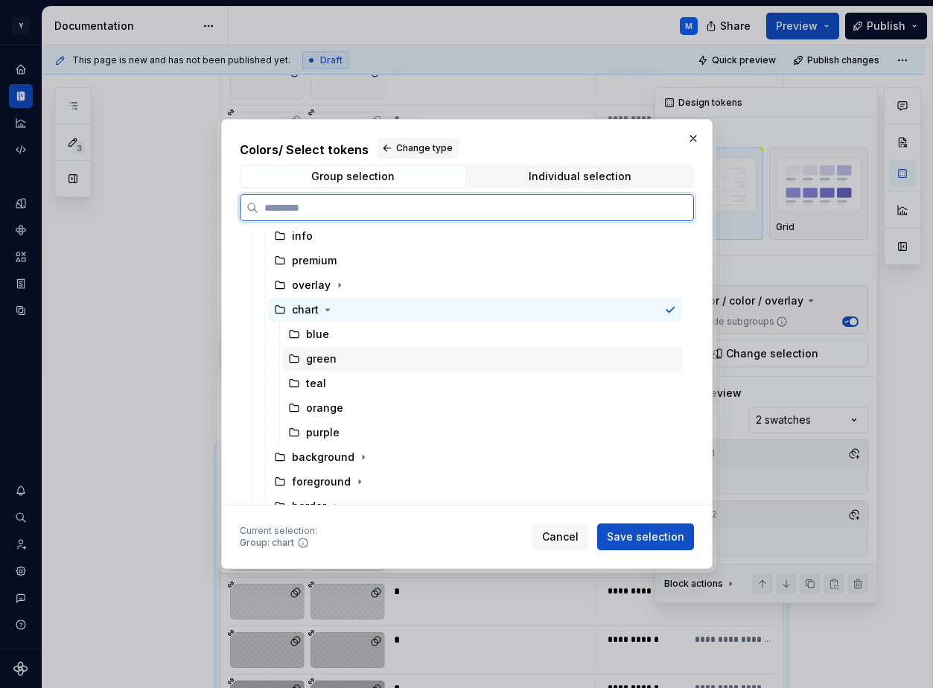
scroll to position [240, 0]
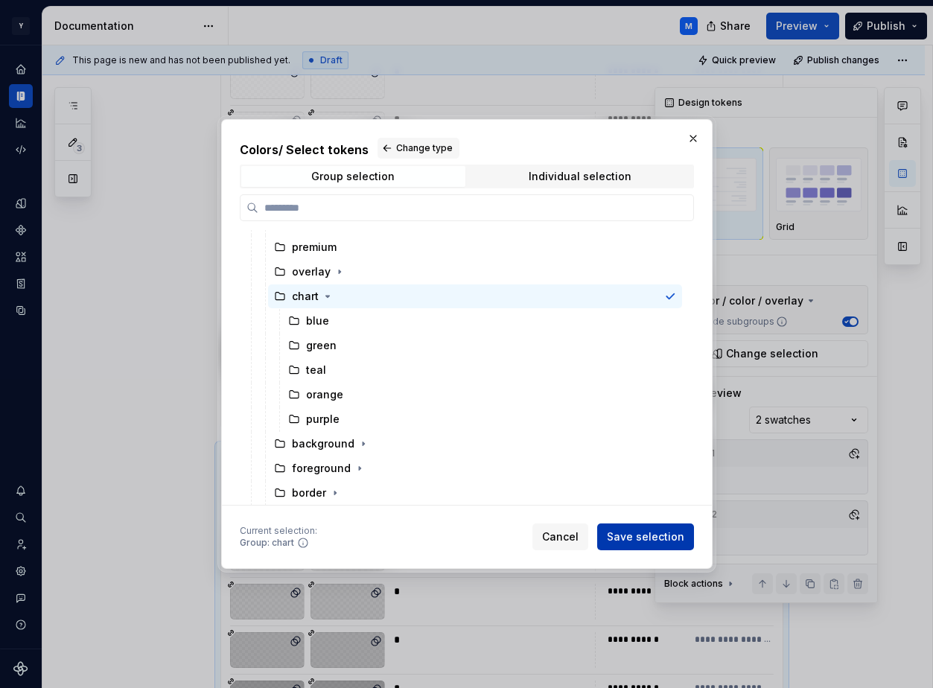
click at [628, 534] on span "Save selection" at bounding box center [645, 536] width 77 height 15
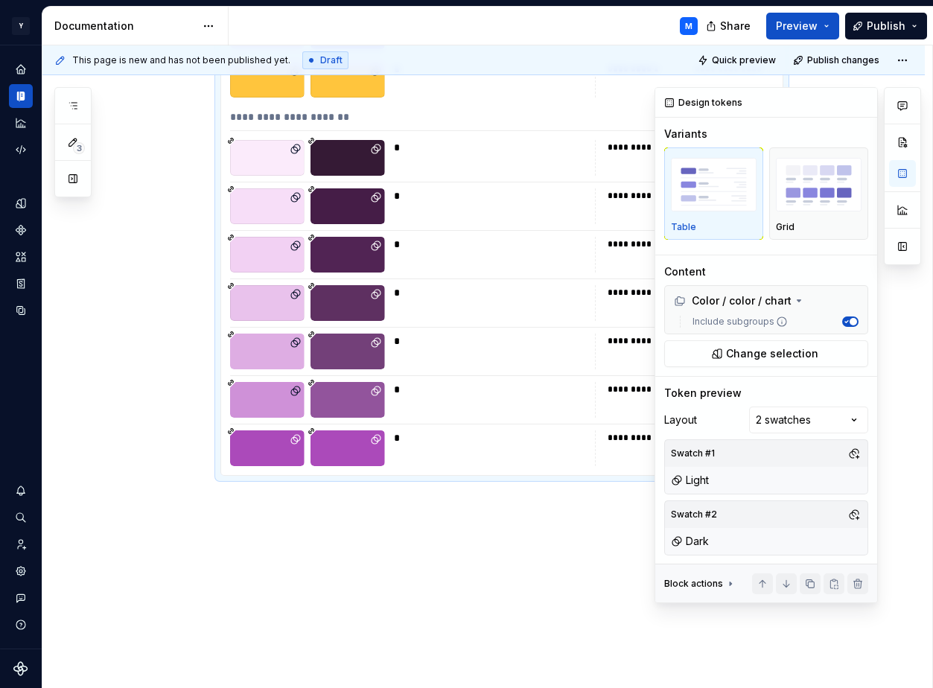
scroll to position [7787, 0]
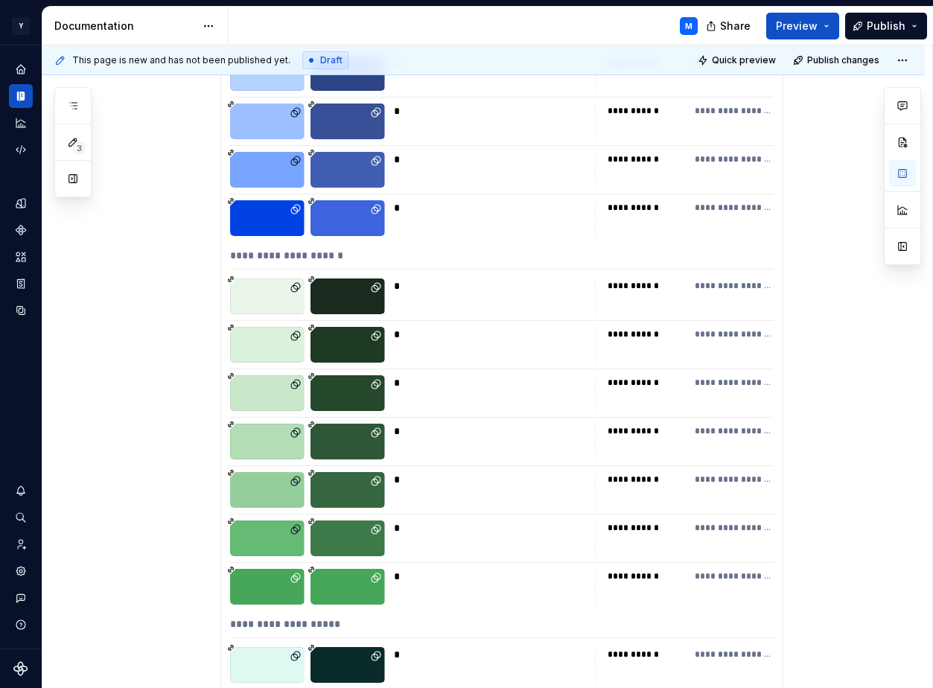
scroll to position [6508, 0]
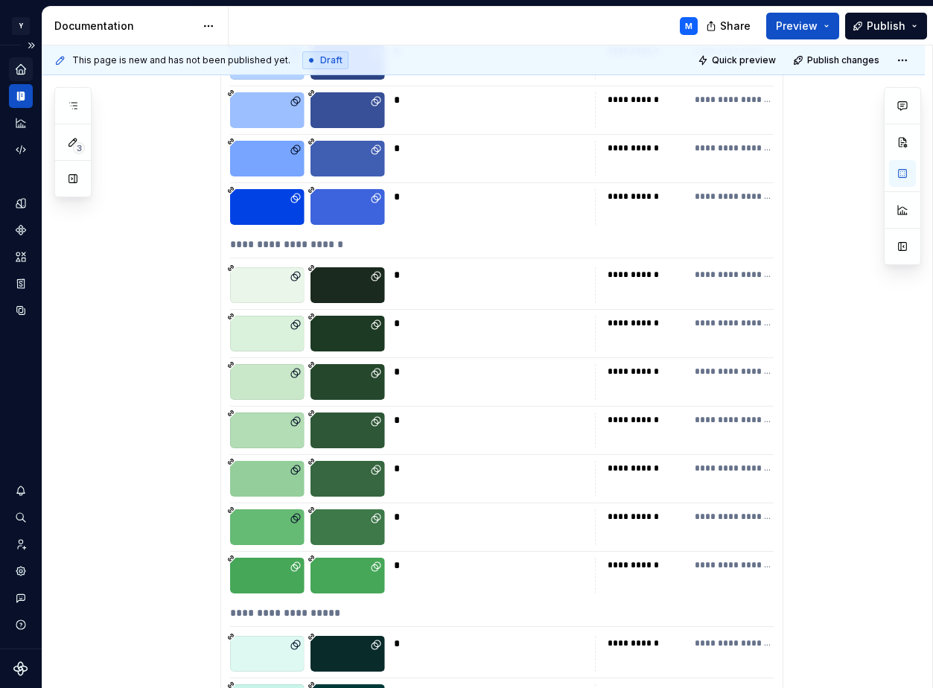
click at [22, 72] on icon "Home" at bounding box center [21, 69] width 10 height 10
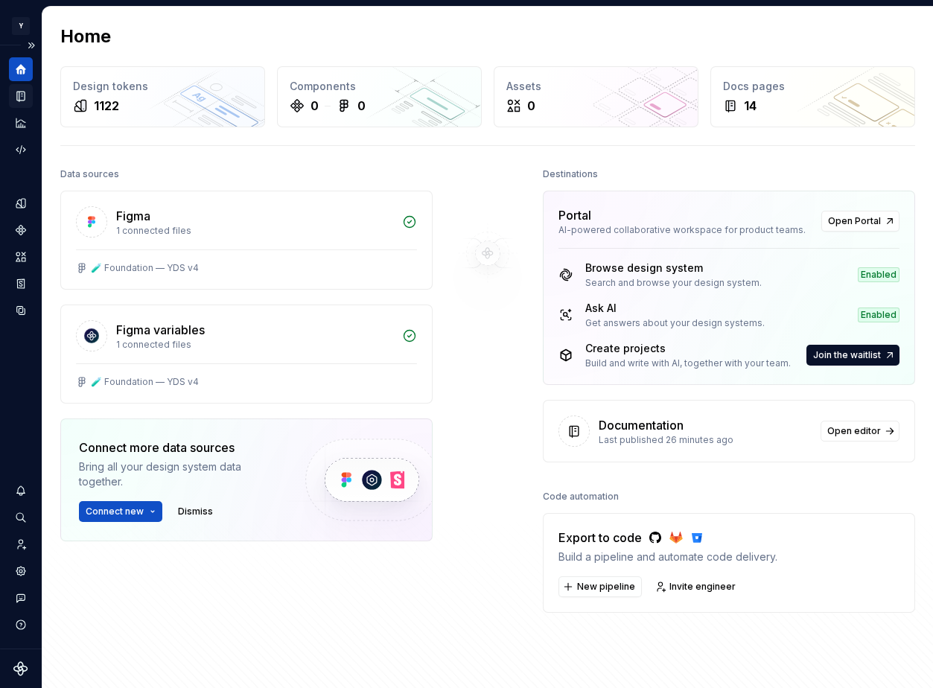
click at [23, 93] on icon "Documentation" at bounding box center [22, 96] width 6 height 8
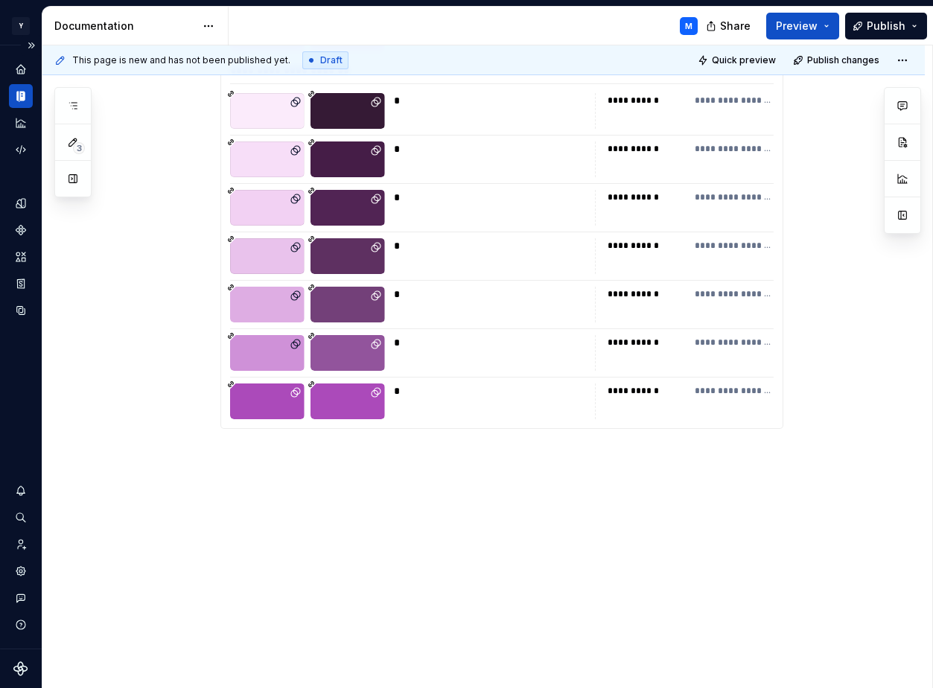
scroll to position [7738, 0]
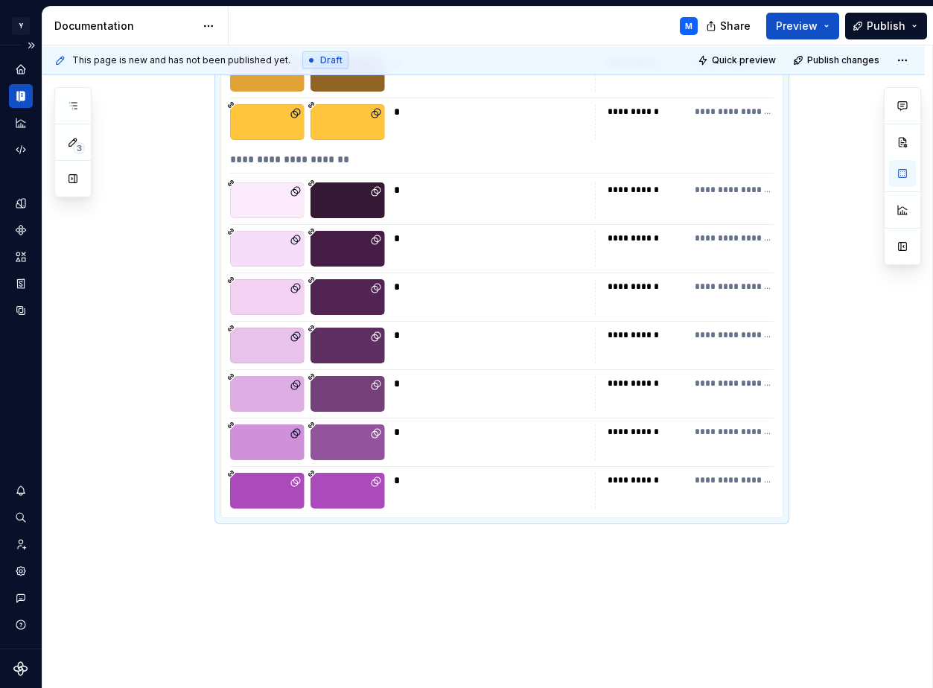
scroll to position [7685, 0]
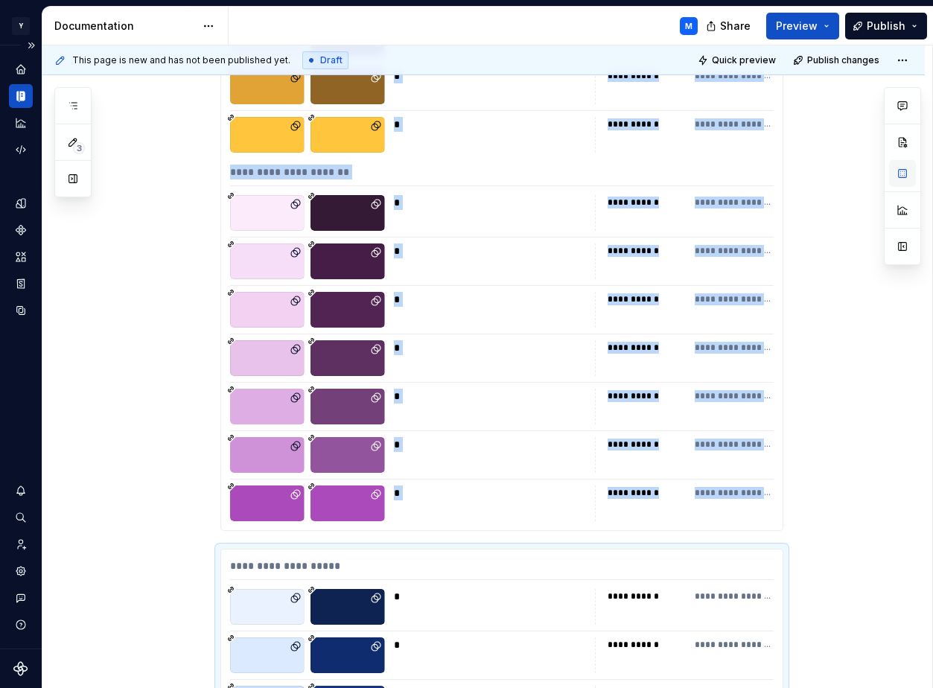
type textarea "*"
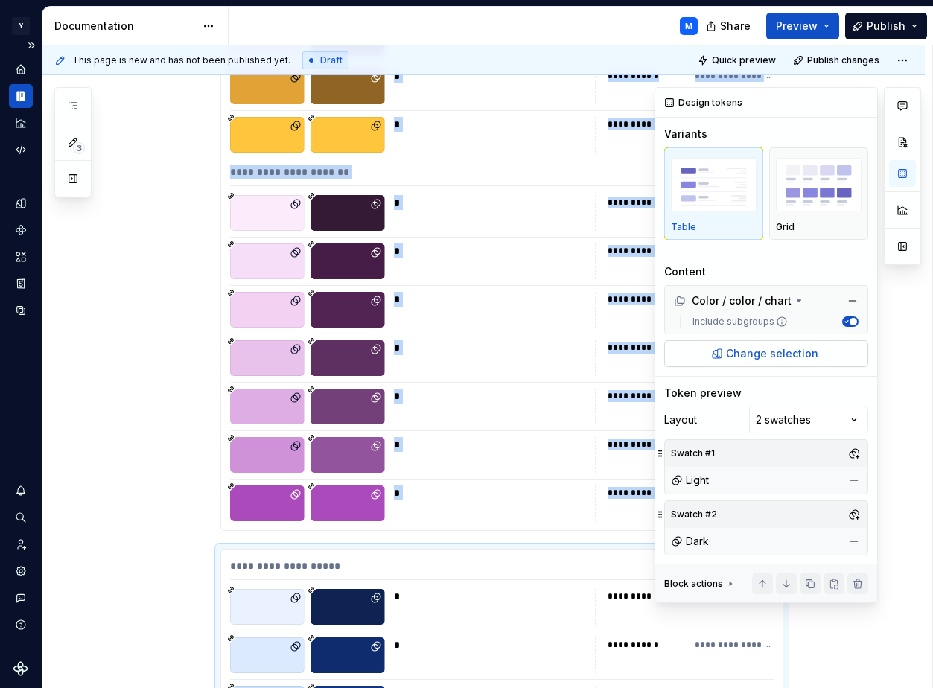
click at [779, 351] on span "Change selection" at bounding box center [772, 353] width 92 height 15
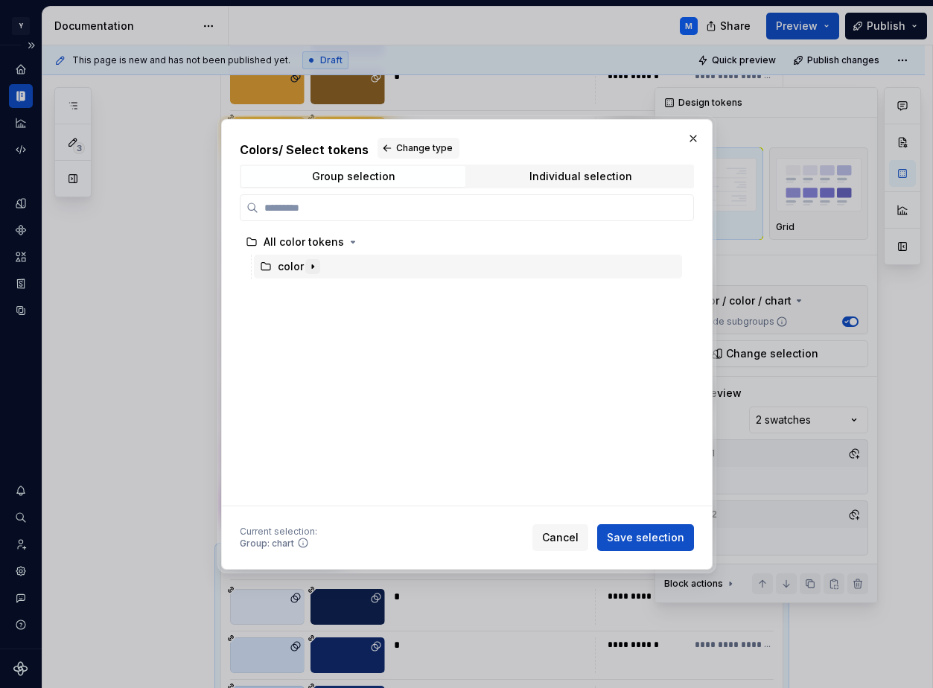
click at [305, 266] on button "button" at bounding box center [312, 266] width 15 height 15
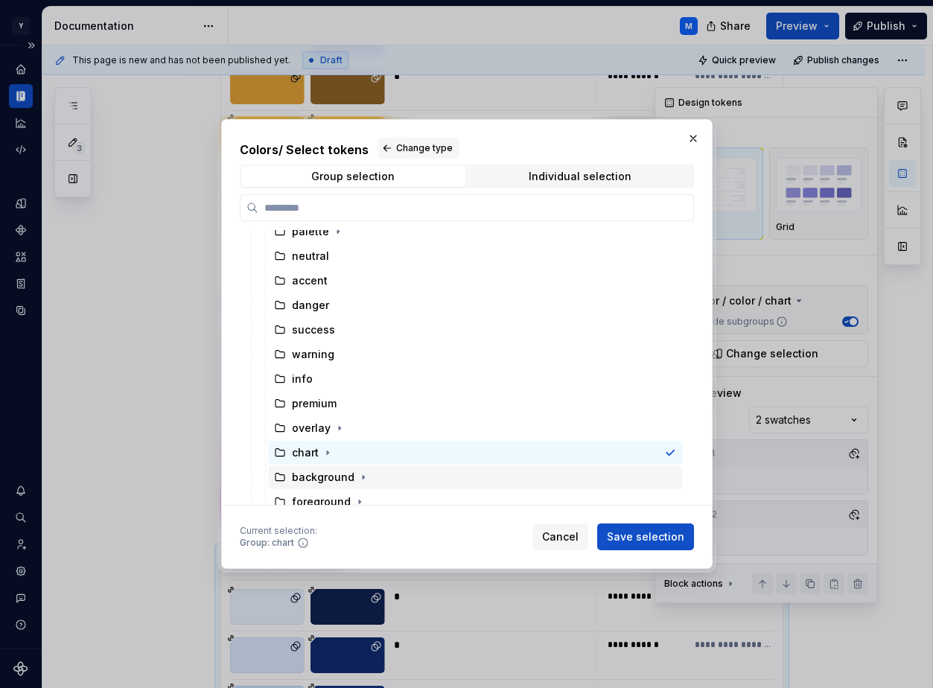
scroll to position [118, 0]
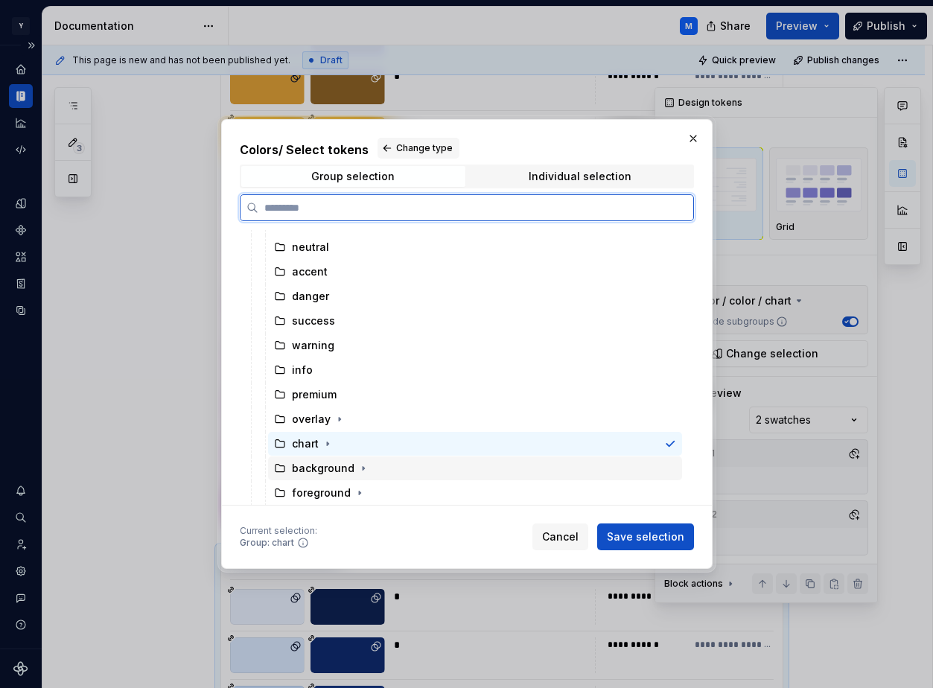
click at [338, 470] on div "background" at bounding box center [323, 468] width 63 height 15
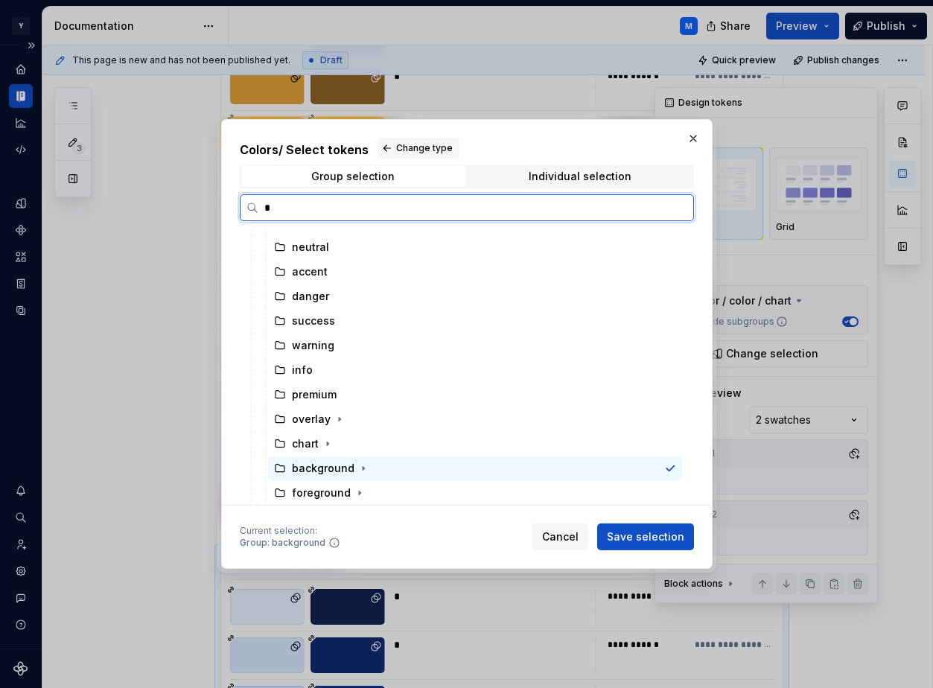
scroll to position [0, 0]
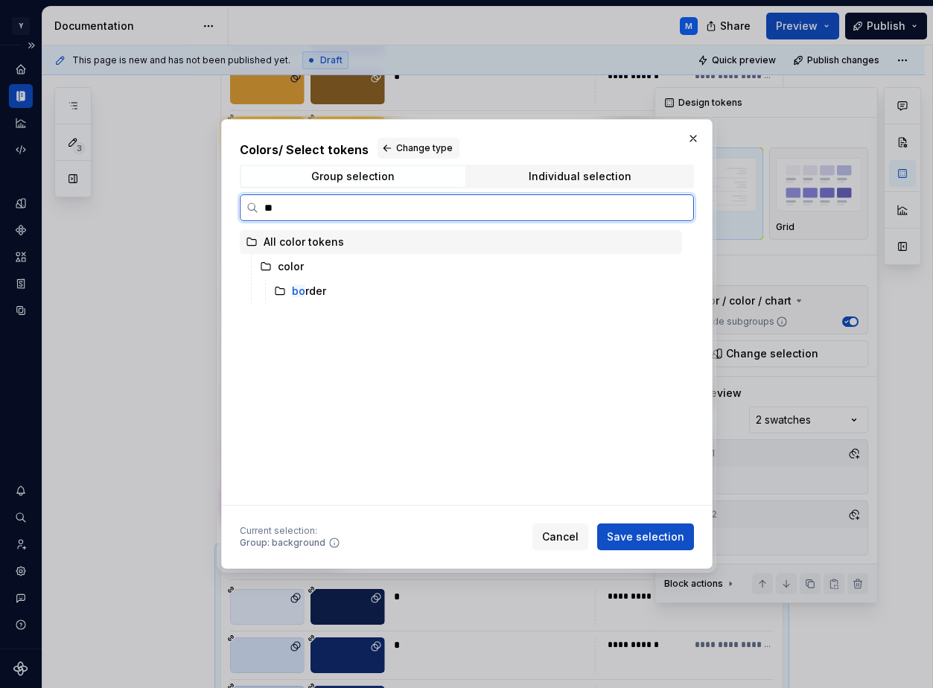
type input "*"
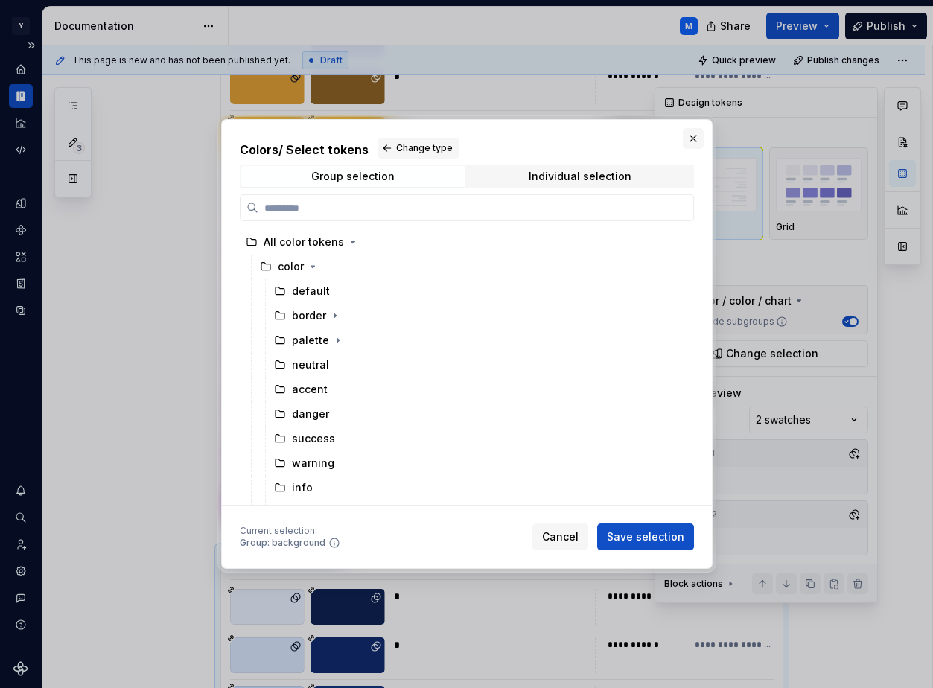
click at [699, 135] on button "button" at bounding box center [692, 138] width 21 height 21
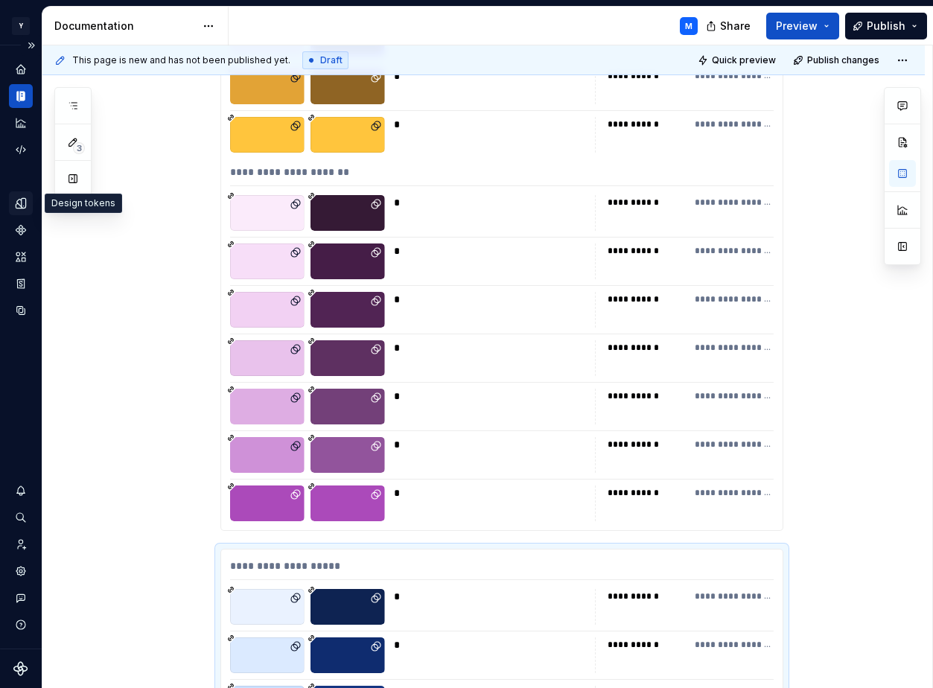
click at [19, 203] on icon "Design tokens" at bounding box center [20, 202] width 13 height 13
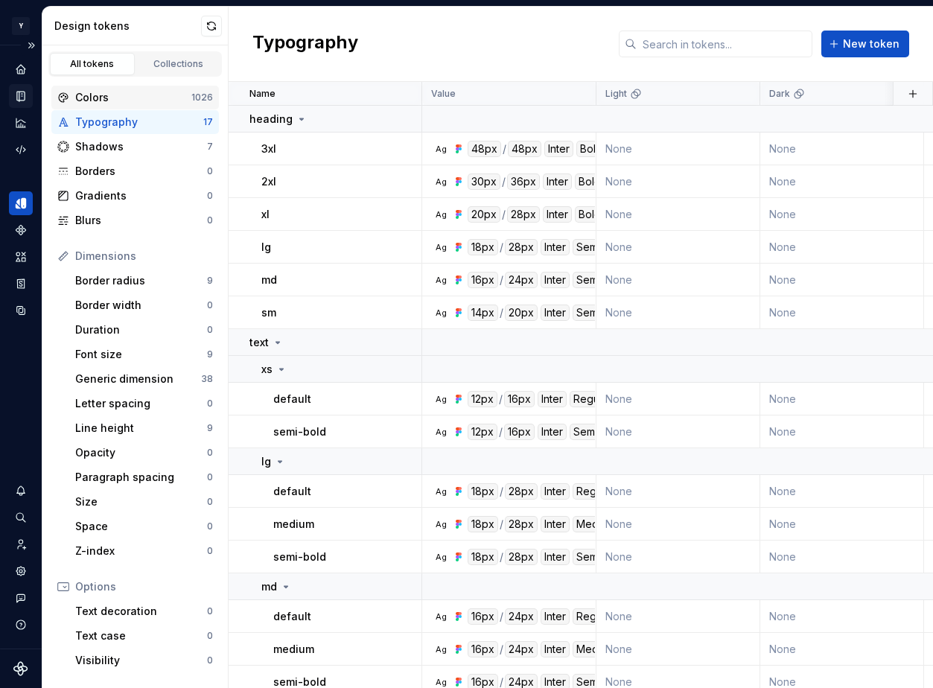
click at [158, 100] on div "Colors" at bounding box center [133, 97] width 116 height 15
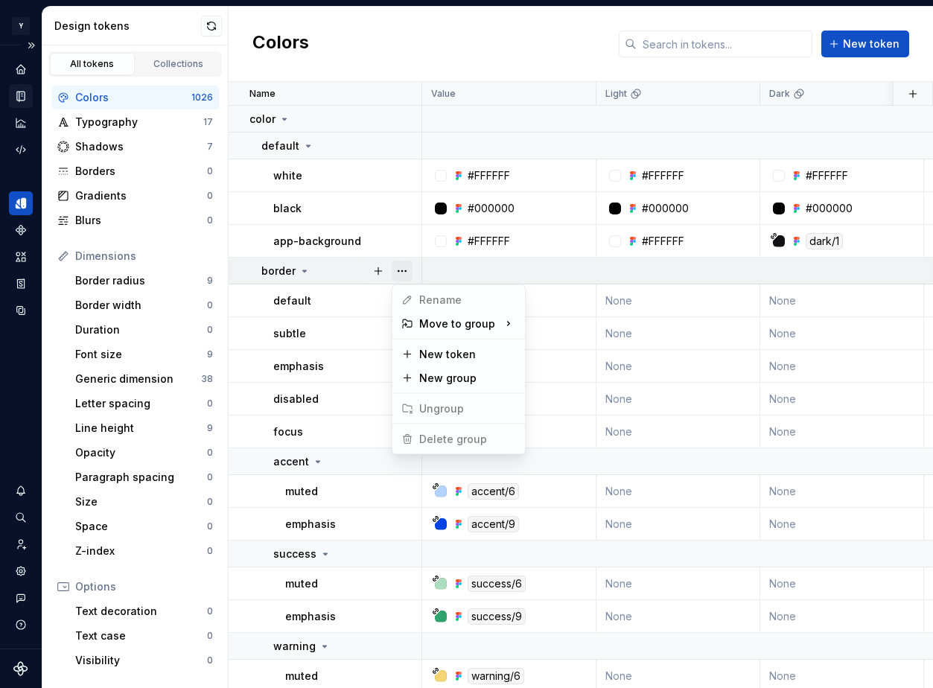
click at [402, 266] on button "button" at bounding box center [401, 270] width 21 height 21
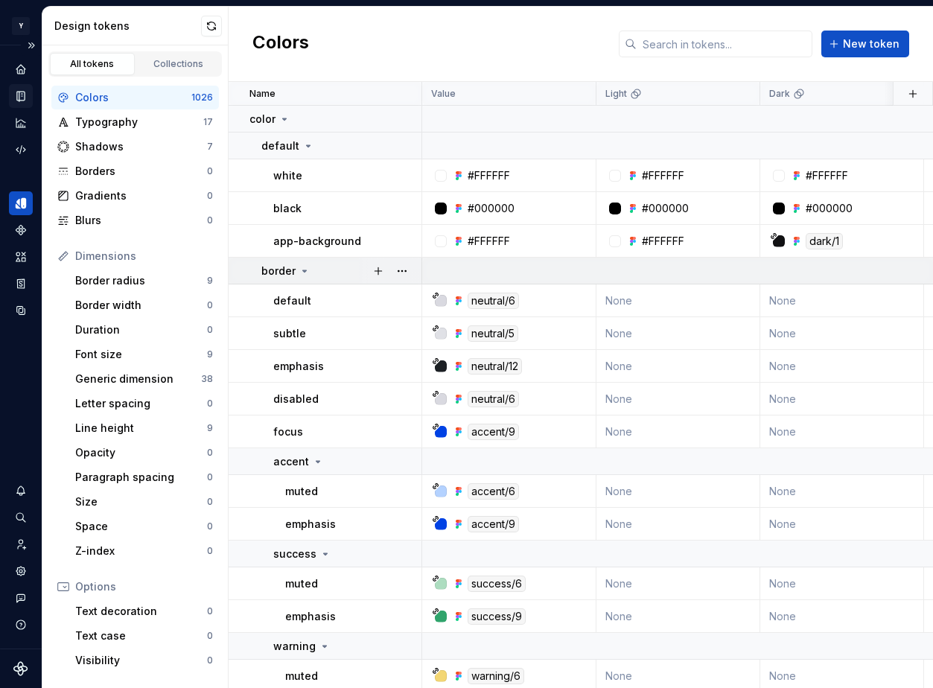
click at [299, 269] on icon at bounding box center [304, 271] width 12 height 12
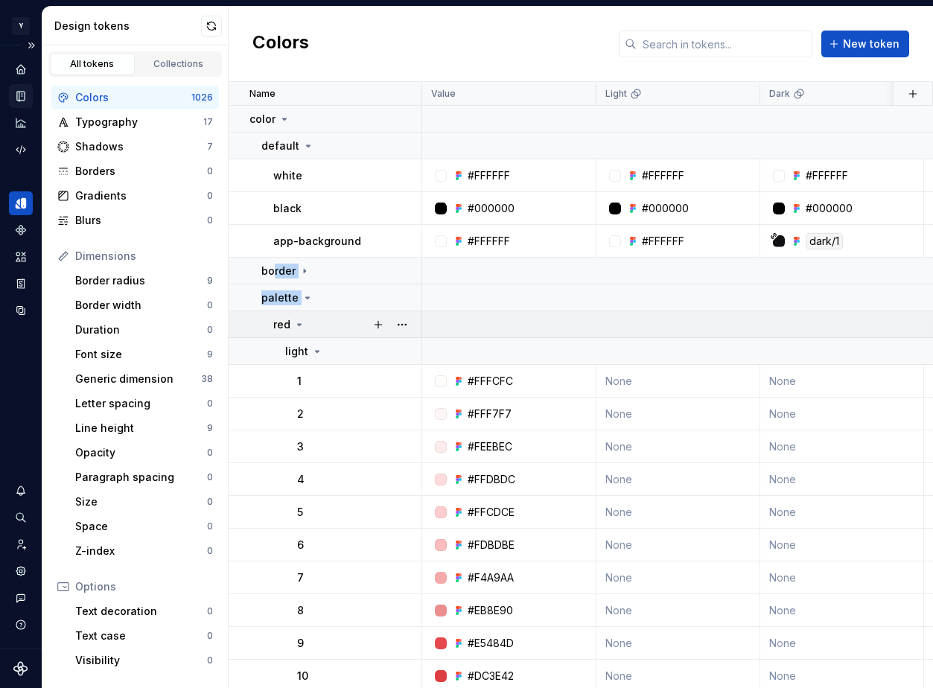
drag, startPoint x: 273, startPoint y: 273, endPoint x: 270, endPoint y: 321, distance: 47.7
drag, startPoint x: 251, startPoint y: 269, endPoint x: 251, endPoint y: 295, distance: 26.0
click at [259, 265] on td "border" at bounding box center [325, 271] width 194 height 27
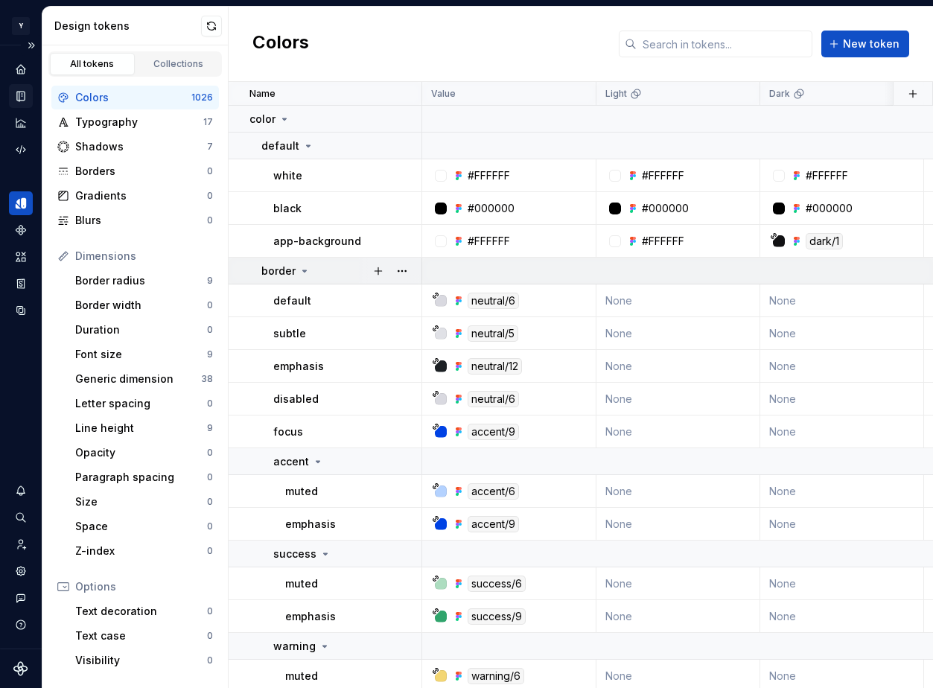
click at [301, 271] on icon at bounding box center [304, 271] width 12 height 12
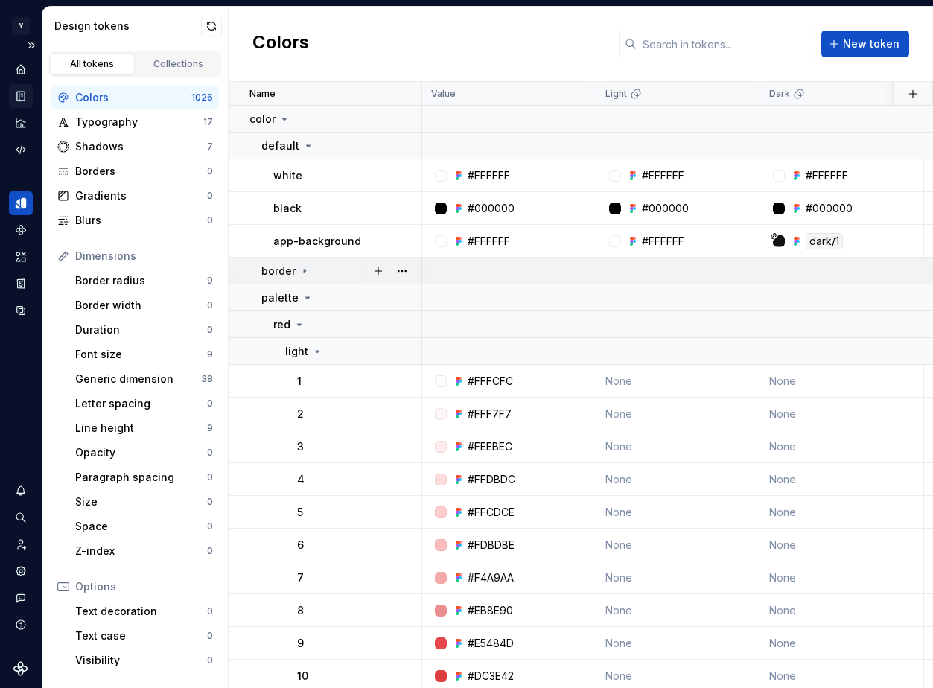
click at [300, 271] on icon at bounding box center [304, 271] width 12 height 12
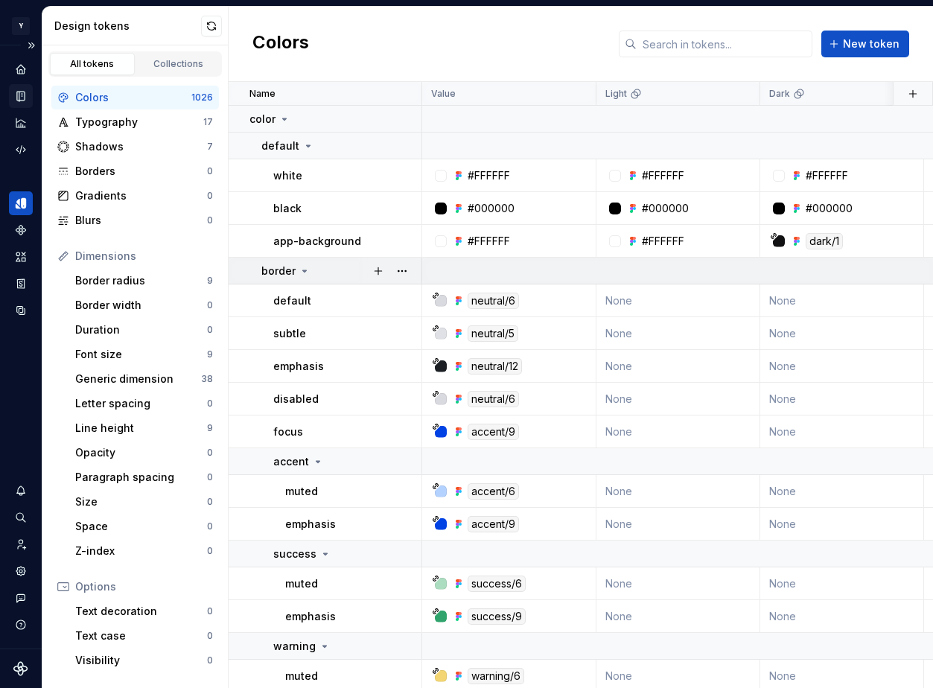
click at [300, 271] on icon at bounding box center [304, 271] width 12 height 12
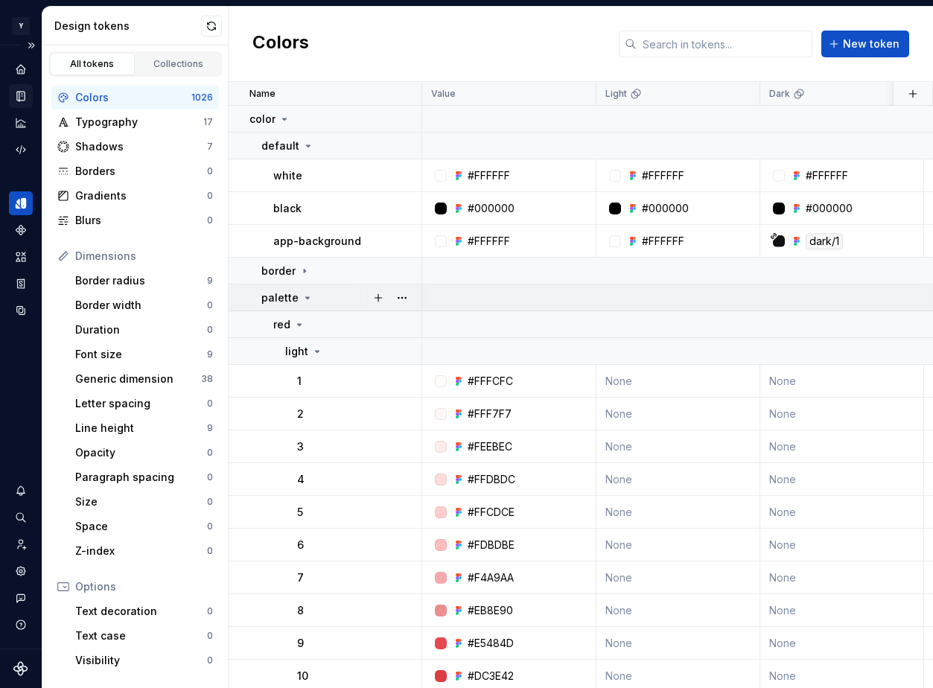
click at [304, 295] on icon at bounding box center [307, 298] width 12 height 12
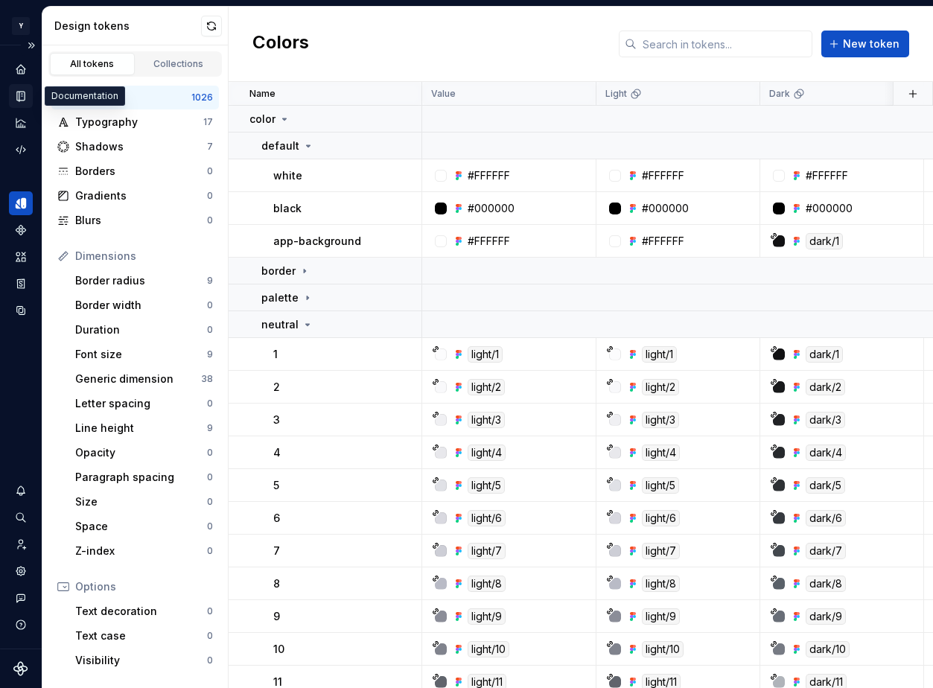
click at [21, 92] on icon "Documentation" at bounding box center [20, 97] width 7 height 10
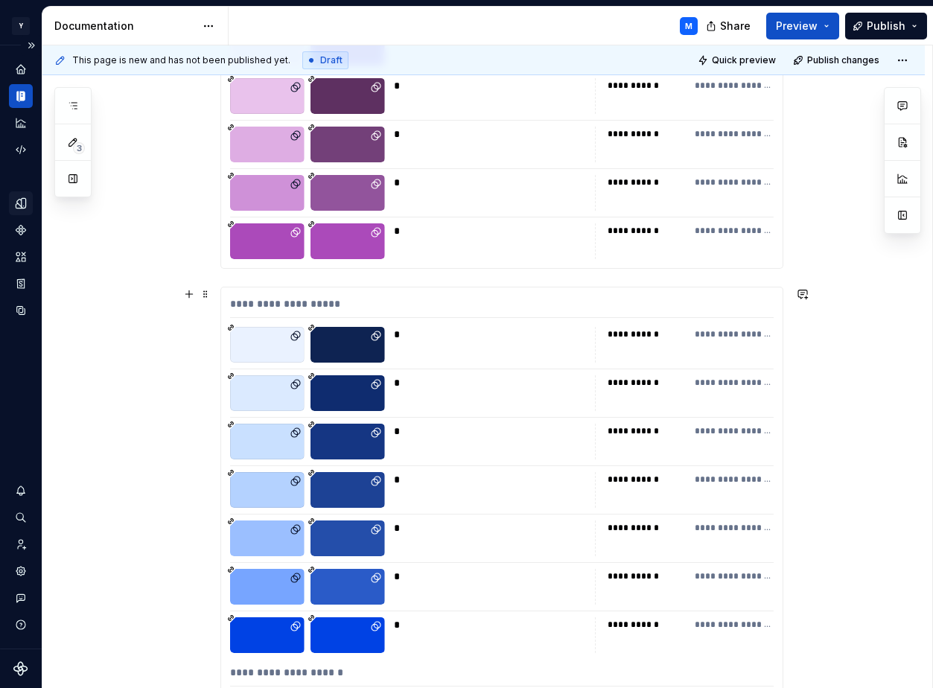
scroll to position [8014, 0]
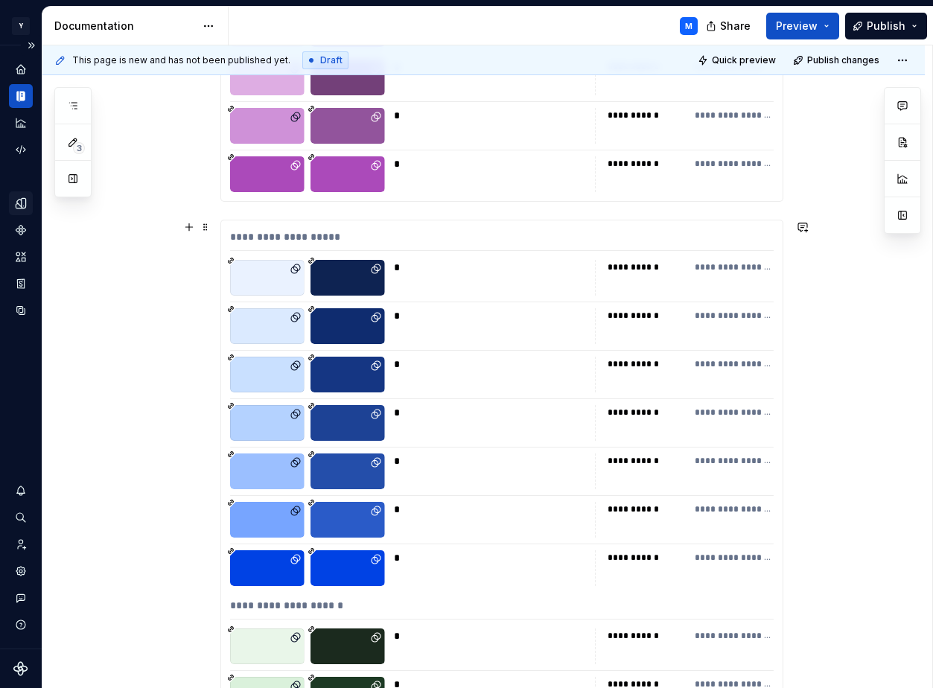
click at [357, 383] on div at bounding box center [347, 375] width 74 height 36
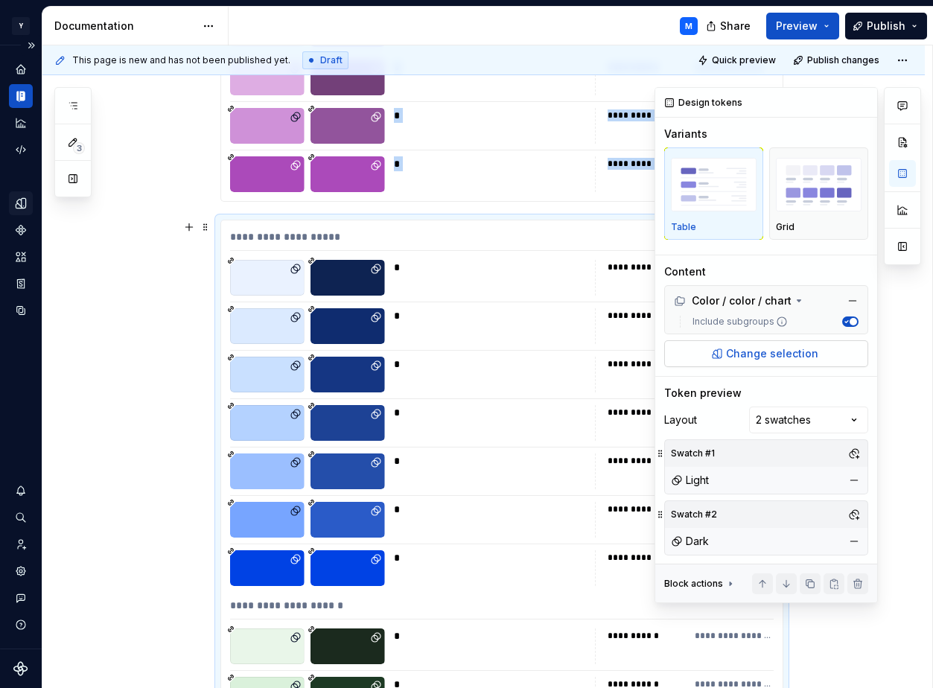
click at [749, 352] on span "Change selection" at bounding box center [772, 353] width 92 height 15
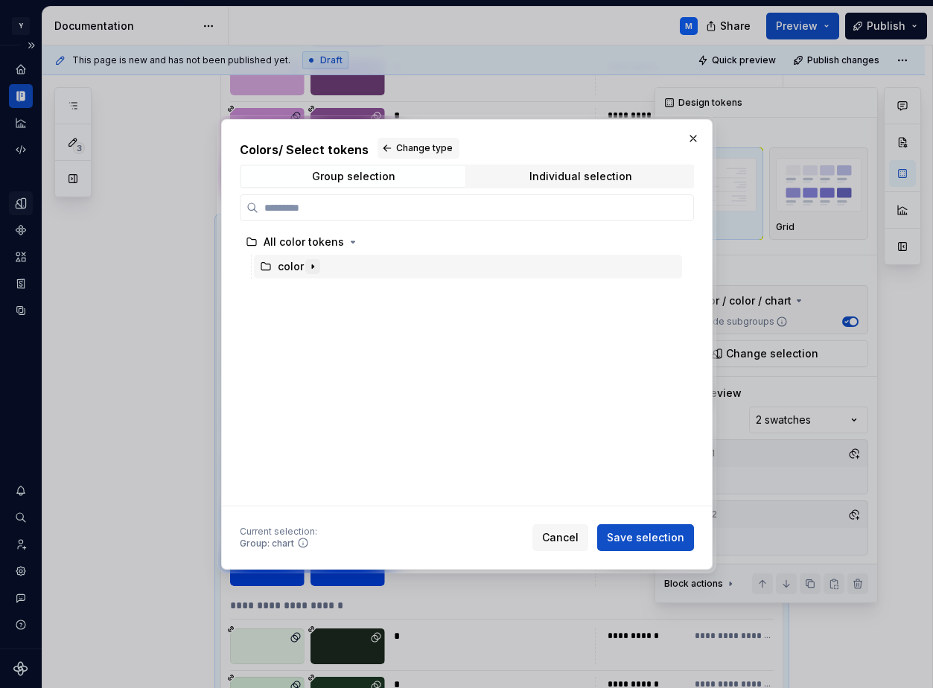
click at [313, 267] on icon "button" at bounding box center [313, 266] width 12 height 12
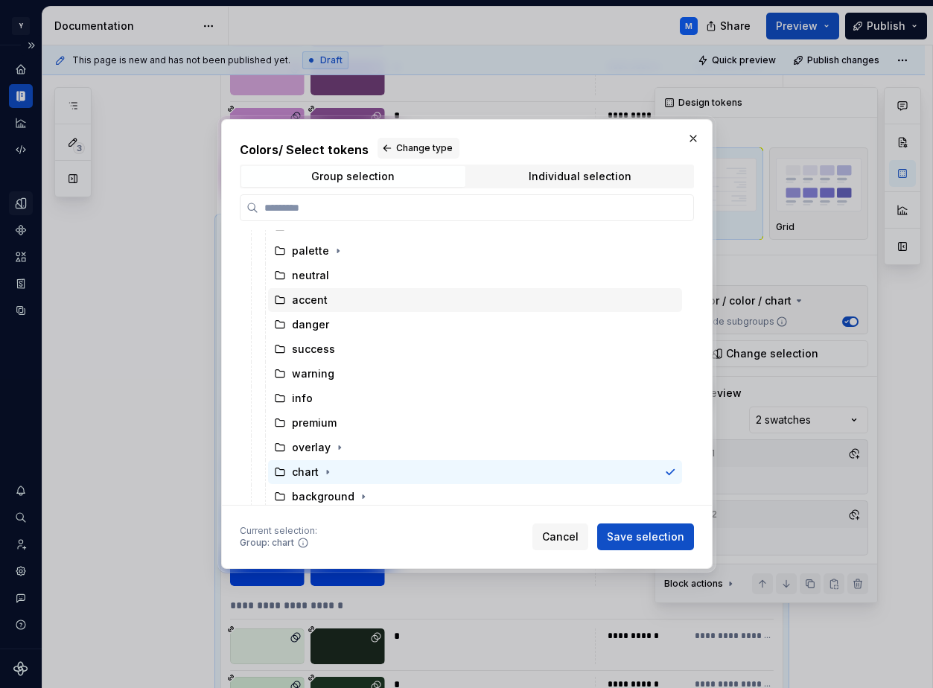
scroll to position [118, 0]
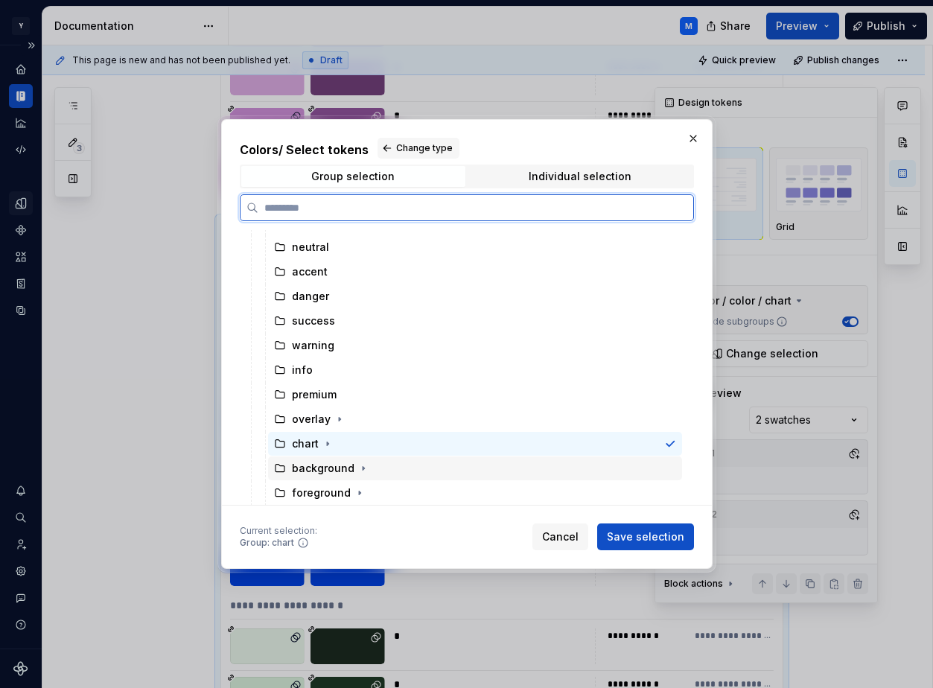
click at [336, 463] on div "background" at bounding box center [323, 468] width 63 height 15
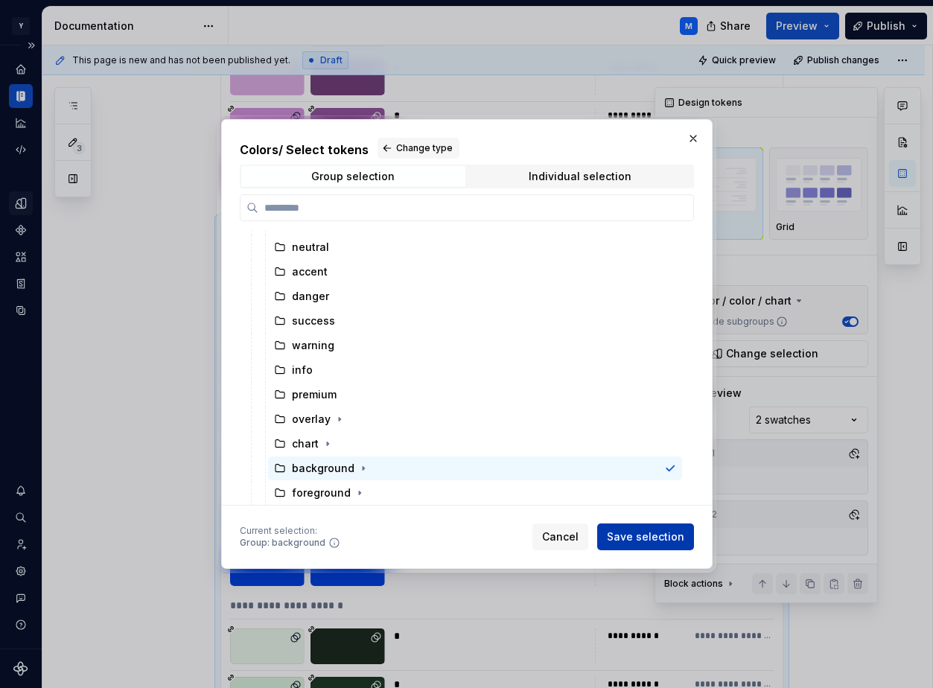
click at [625, 537] on span "Save selection" at bounding box center [645, 536] width 77 height 15
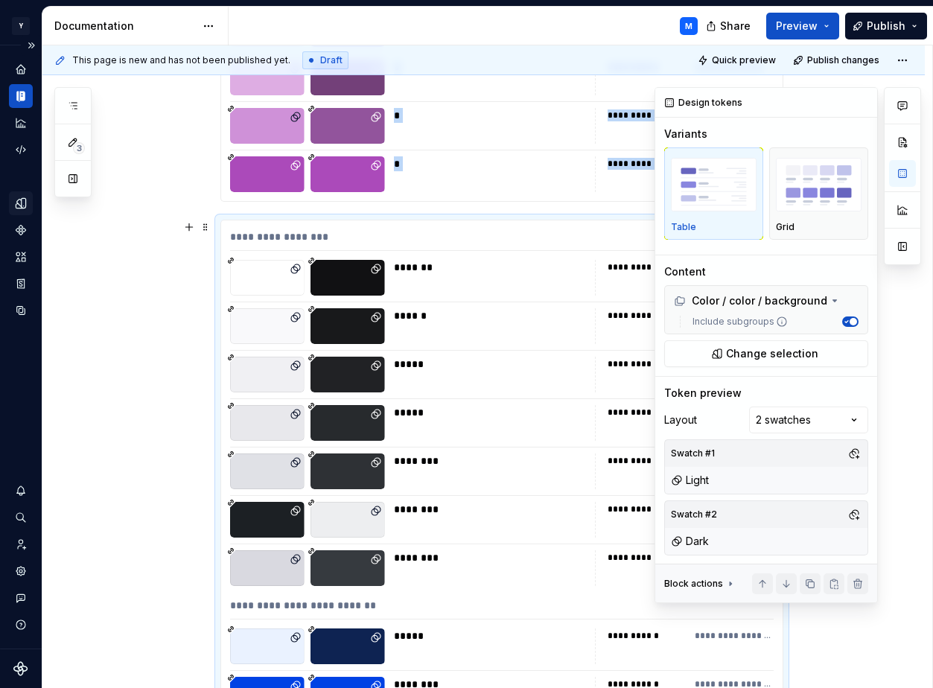
scroll to position [8188, 0]
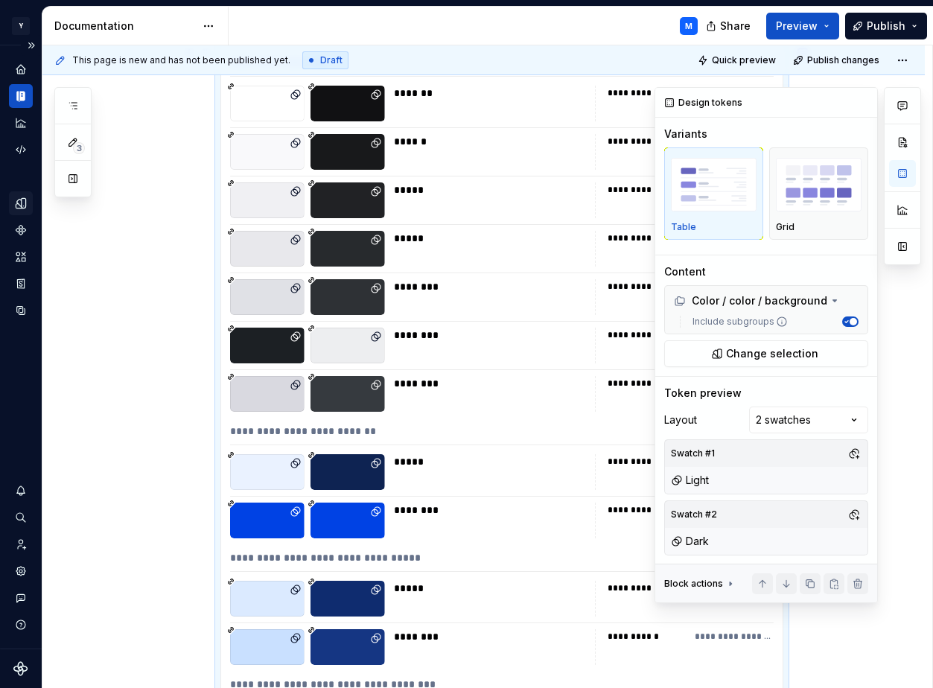
type textarea "*"
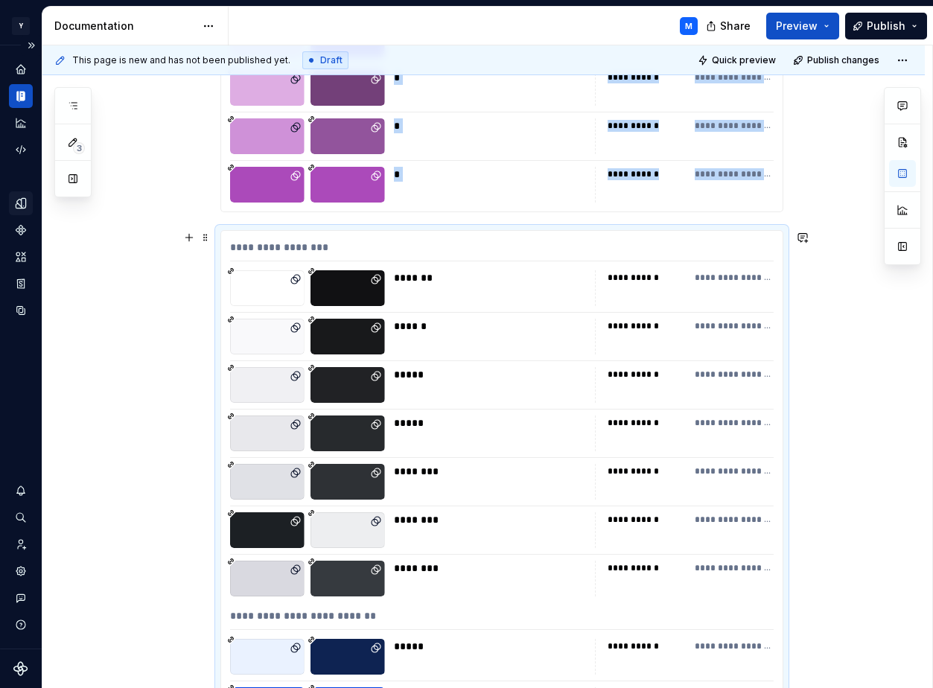
scroll to position [7980, 0]
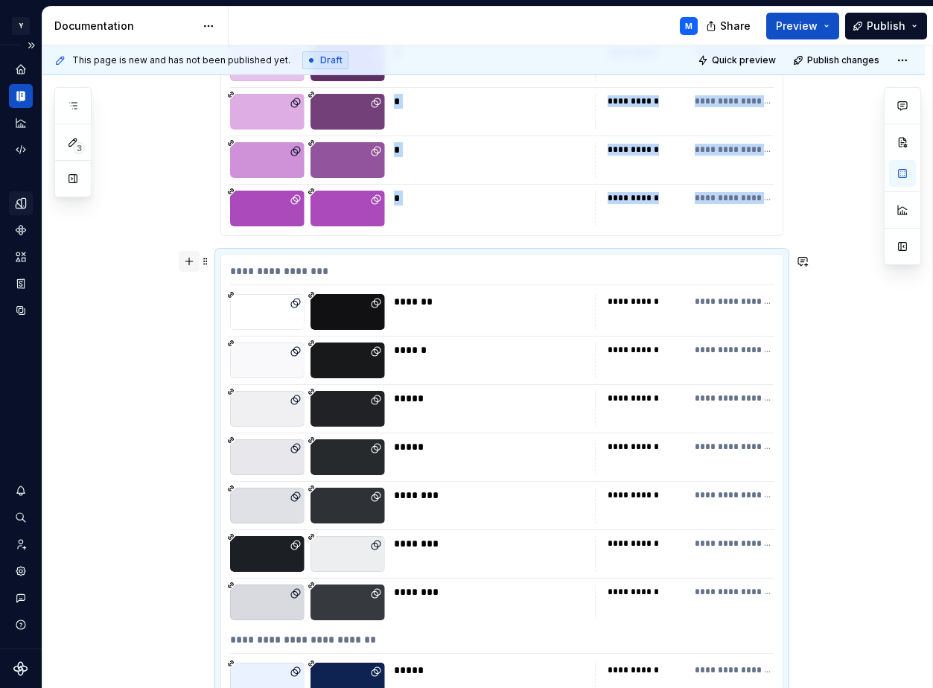
click at [194, 259] on button "button" at bounding box center [189, 261] width 21 height 21
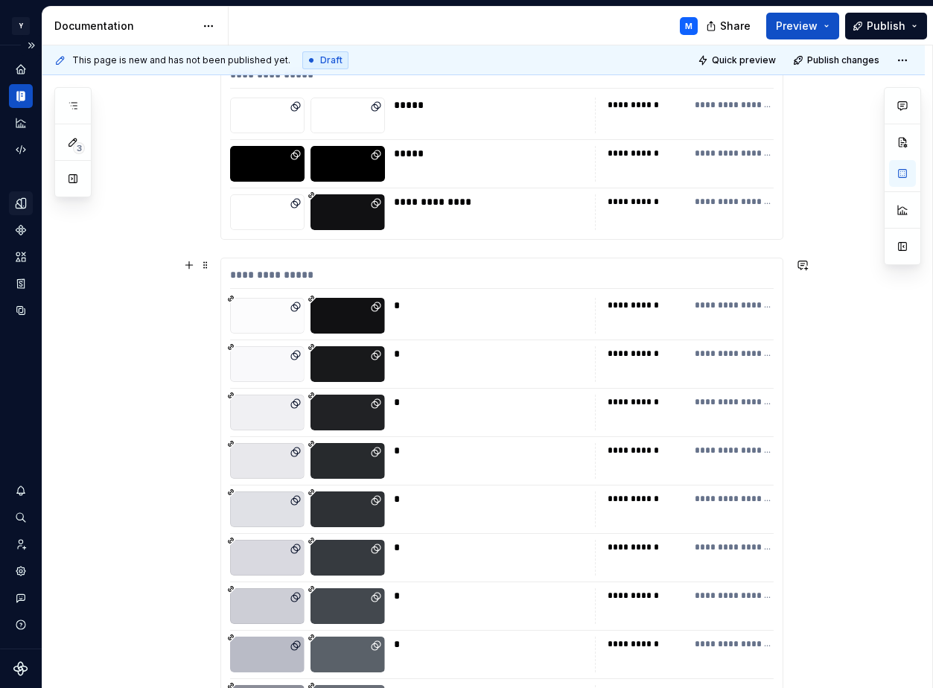
scroll to position [0, 0]
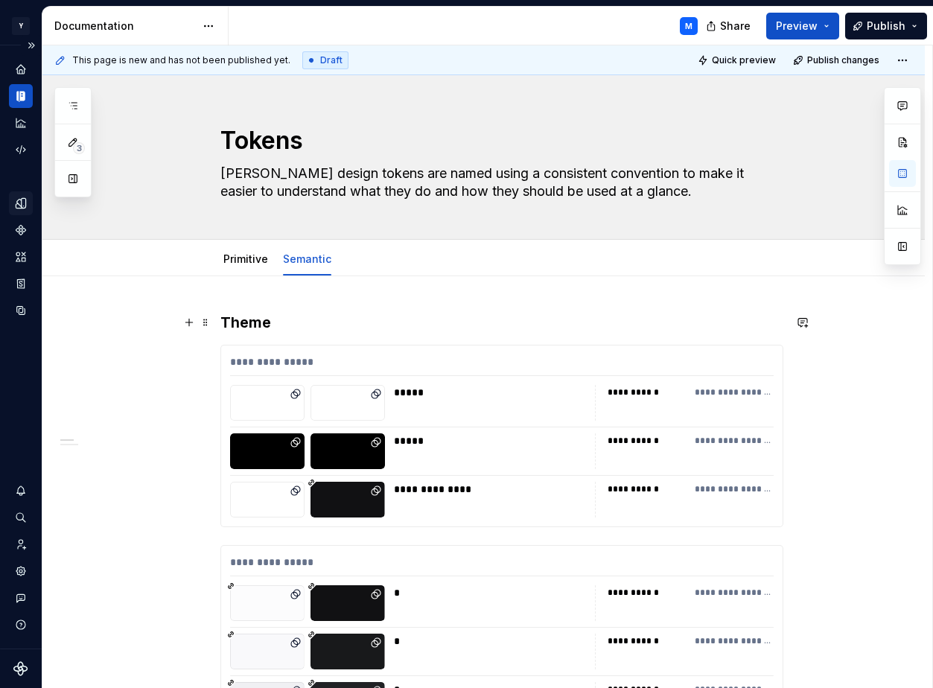
click at [257, 327] on h3 "Theme" at bounding box center [501, 322] width 563 height 21
click at [359, 326] on h3 "Theme" at bounding box center [501, 322] width 563 height 21
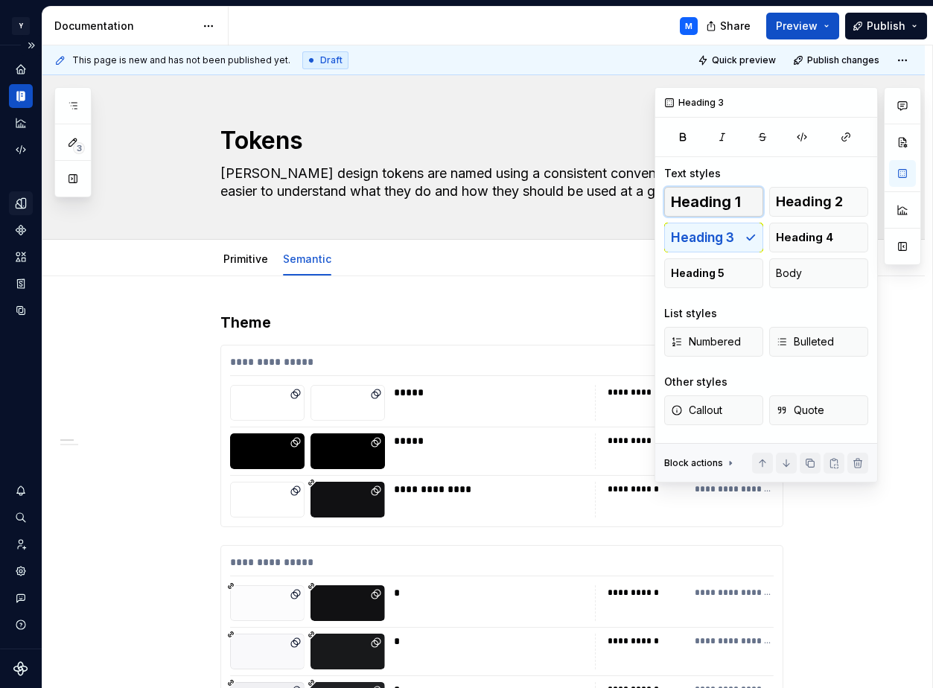
click at [729, 198] on span "Heading 1" at bounding box center [706, 201] width 70 height 15
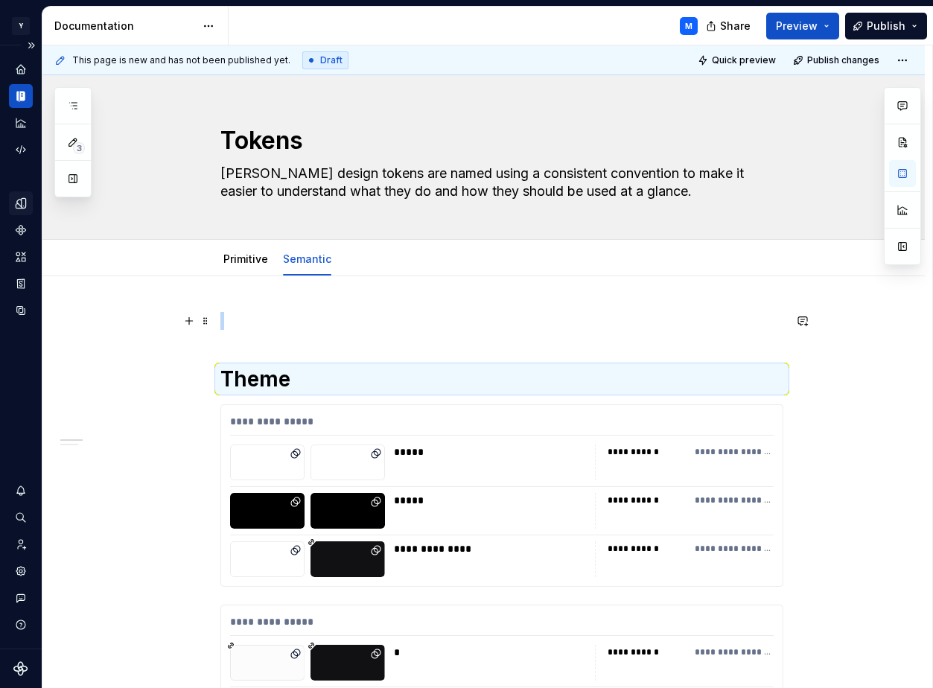
click at [234, 323] on p at bounding box center [501, 321] width 563 height 18
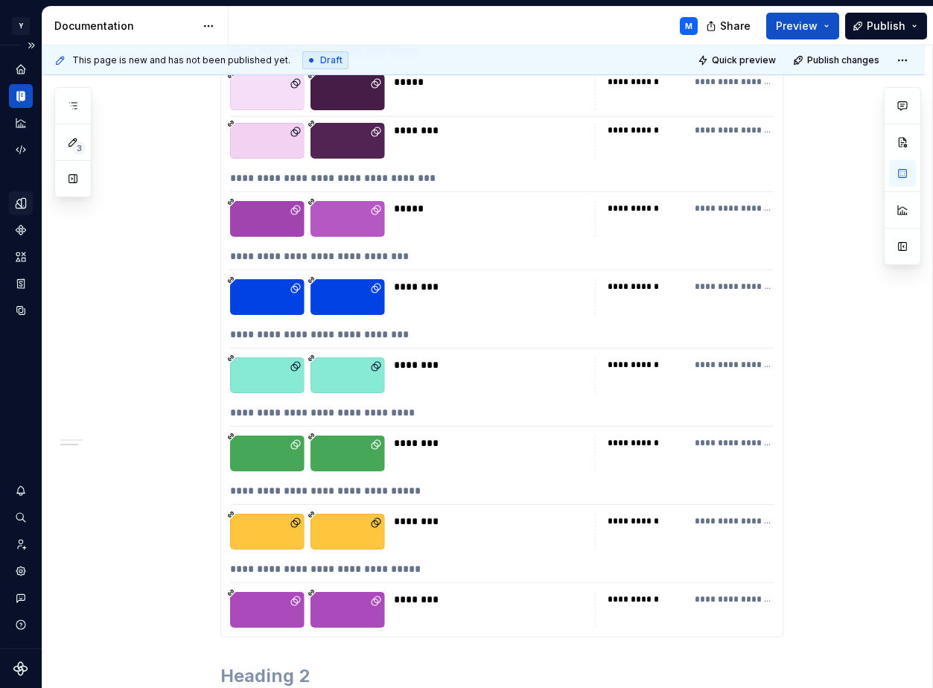
scroll to position [10615, 0]
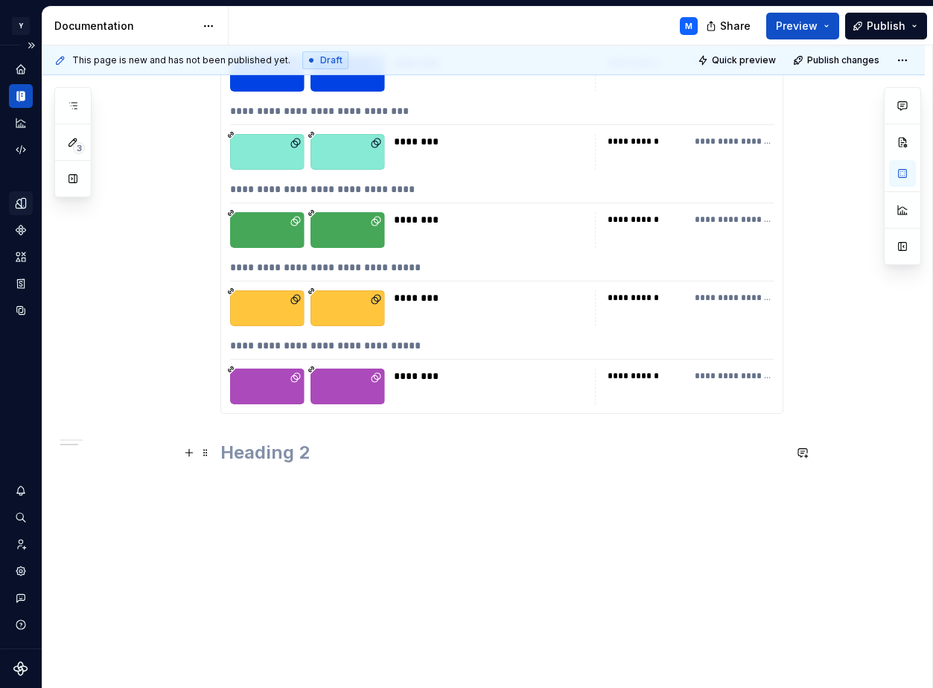
click at [291, 451] on h2 at bounding box center [501, 453] width 563 height 24
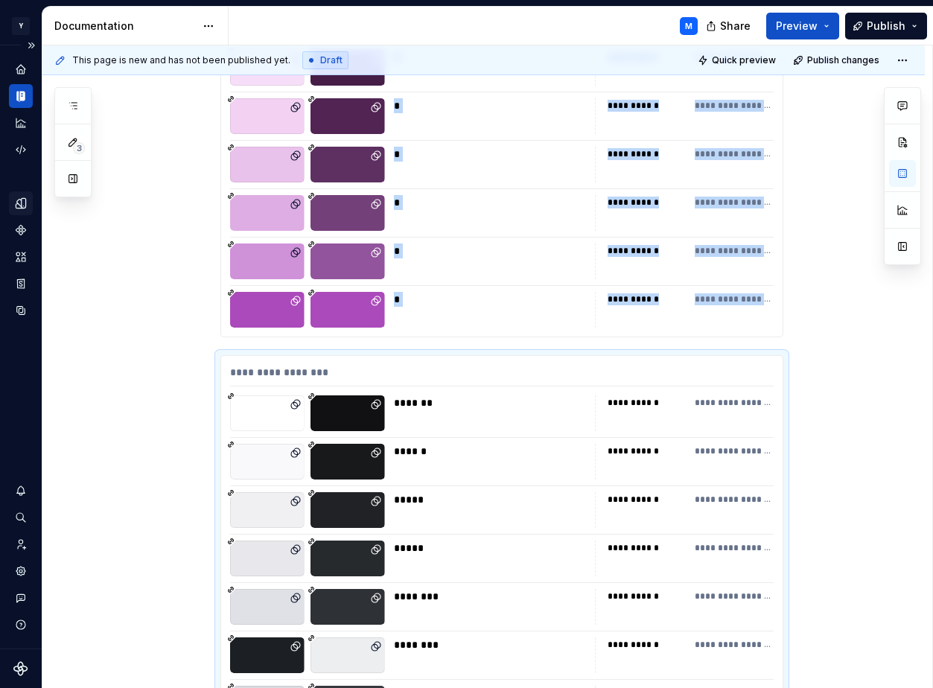
scroll to position [7922, 0]
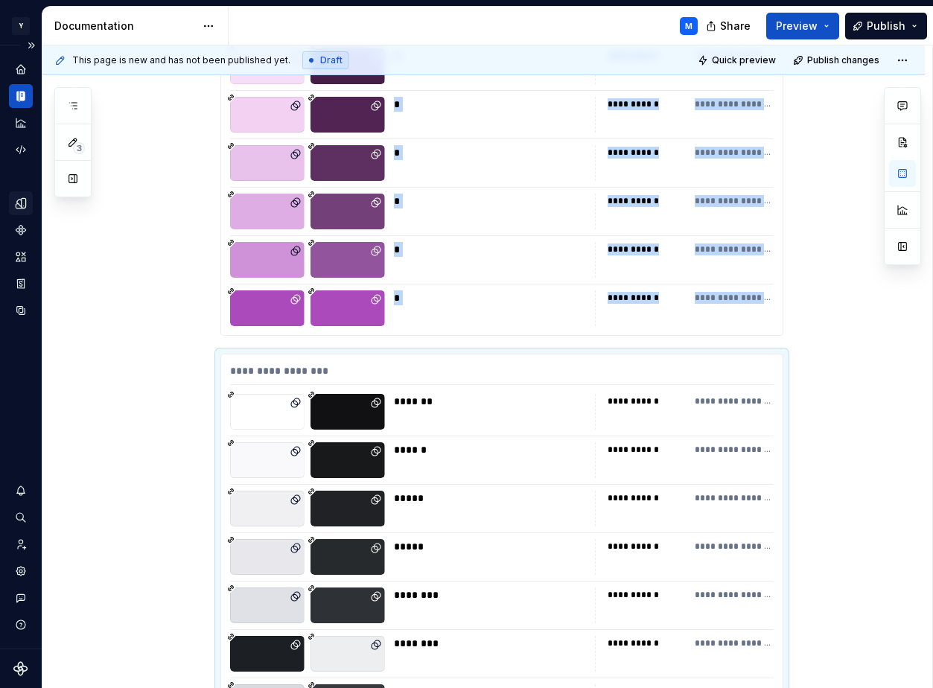
click at [308, 271] on div at bounding box center [307, 260] width 155 height 36
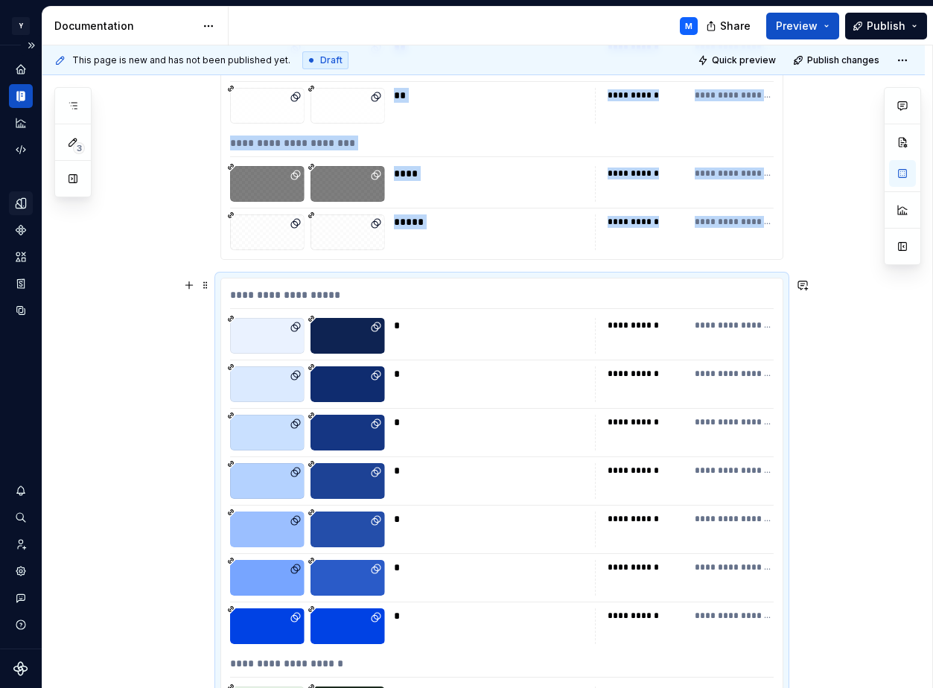
scroll to position [6118, 0]
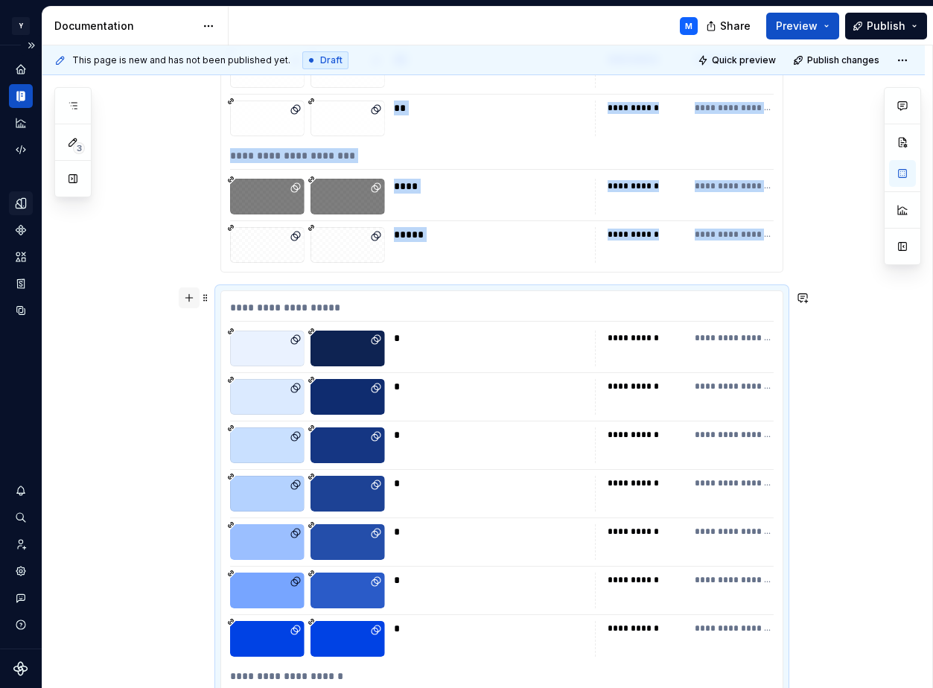
click at [194, 300] on button "button" at bounding box center [189, 297] width 21 height 21
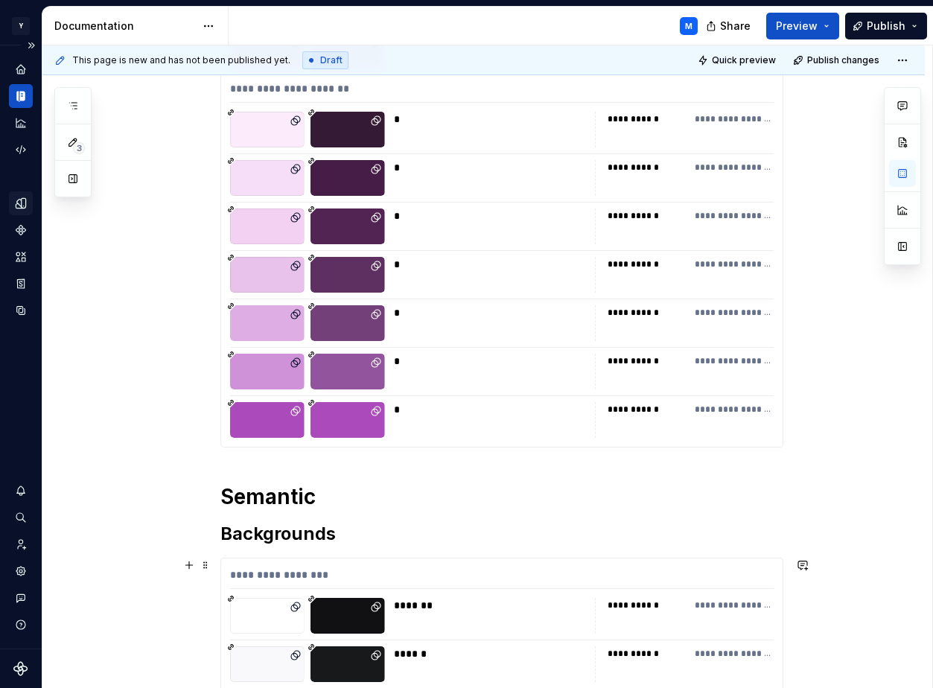
scroll to position [7817, 0]
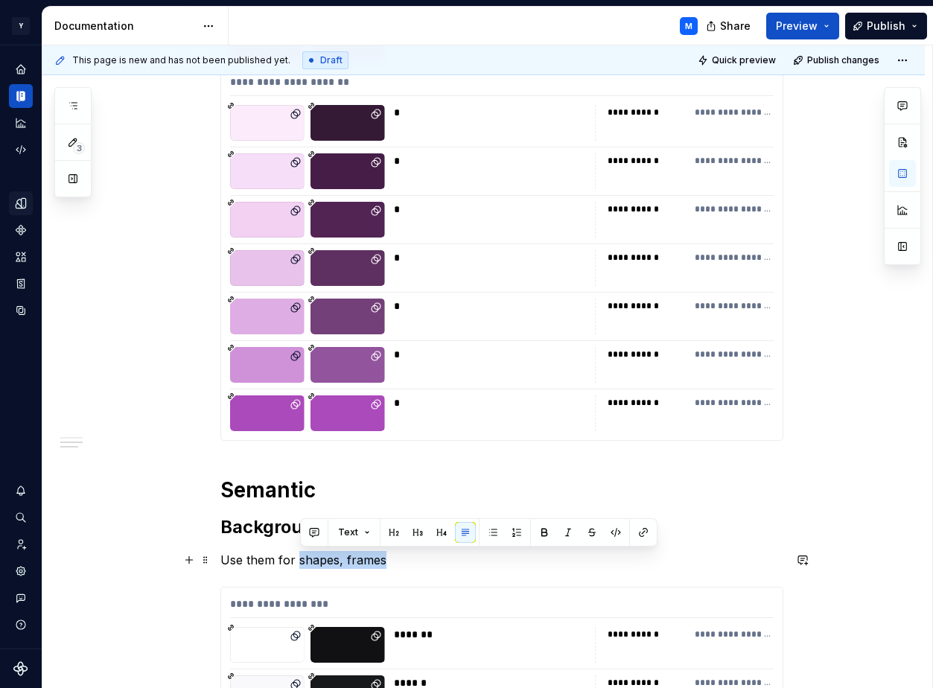
drag, startPoint x: 302, startPoint y: 557, endPoint x: 388, endPoint y: 560, distance: 85.6
click at [388, 560] on p "Use them for shapes, frames" at bounding box center [501, 560] width 563 height 18
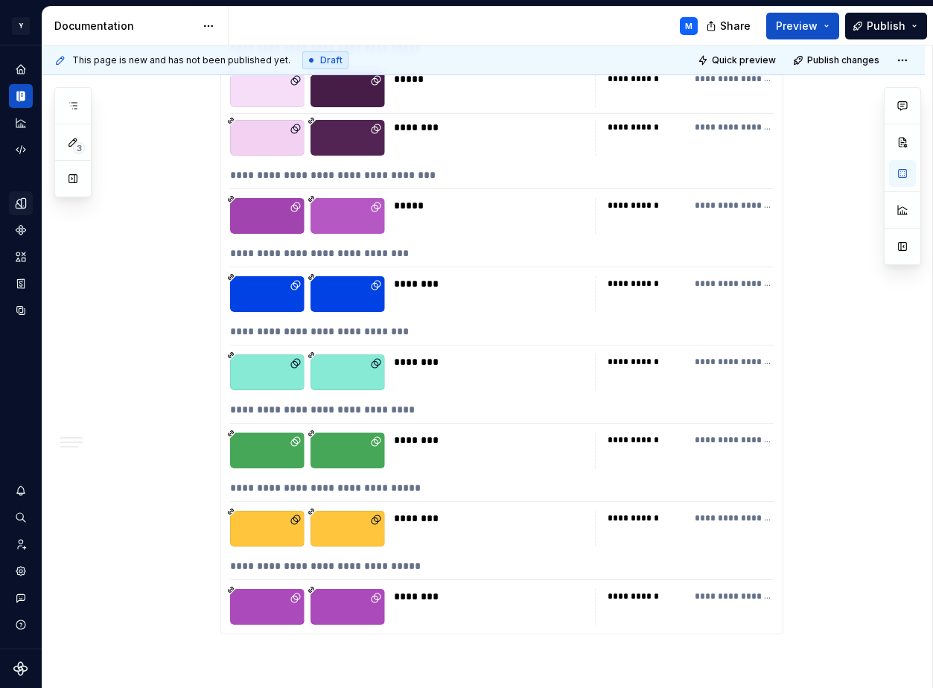
scroll to position [10657, 0]
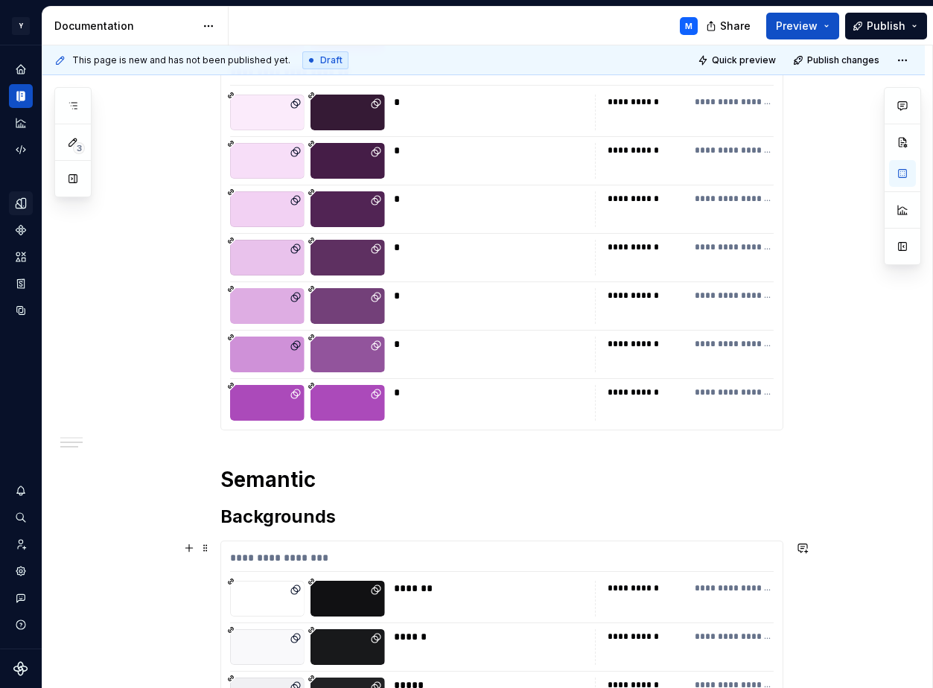
scroll to position [7731, 0]
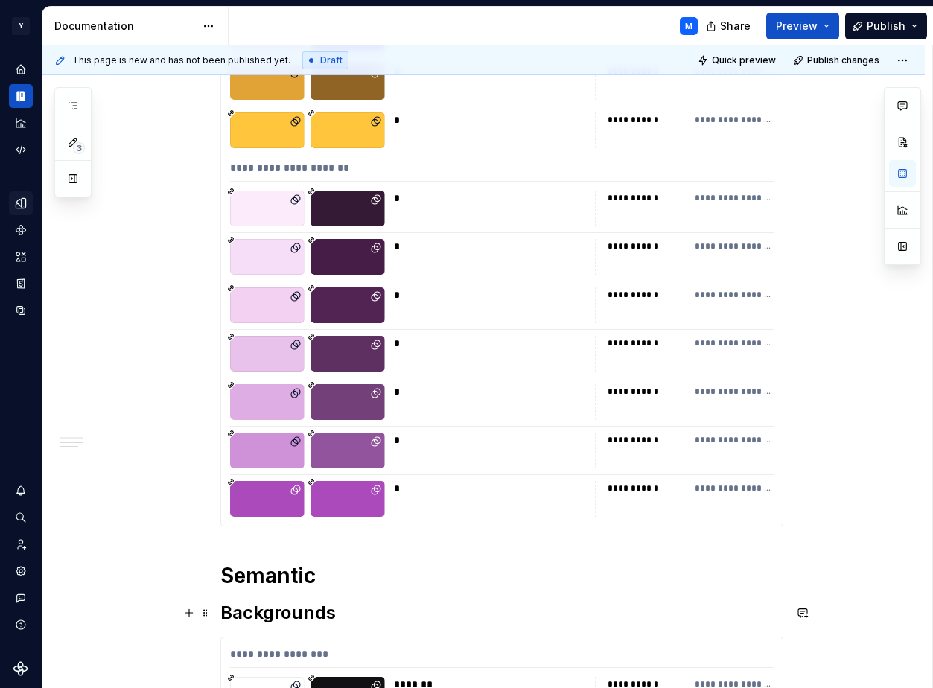
click at [351, 610] on h2 "Backgrounds" at bounding box center [501, 613] width 563 height 24
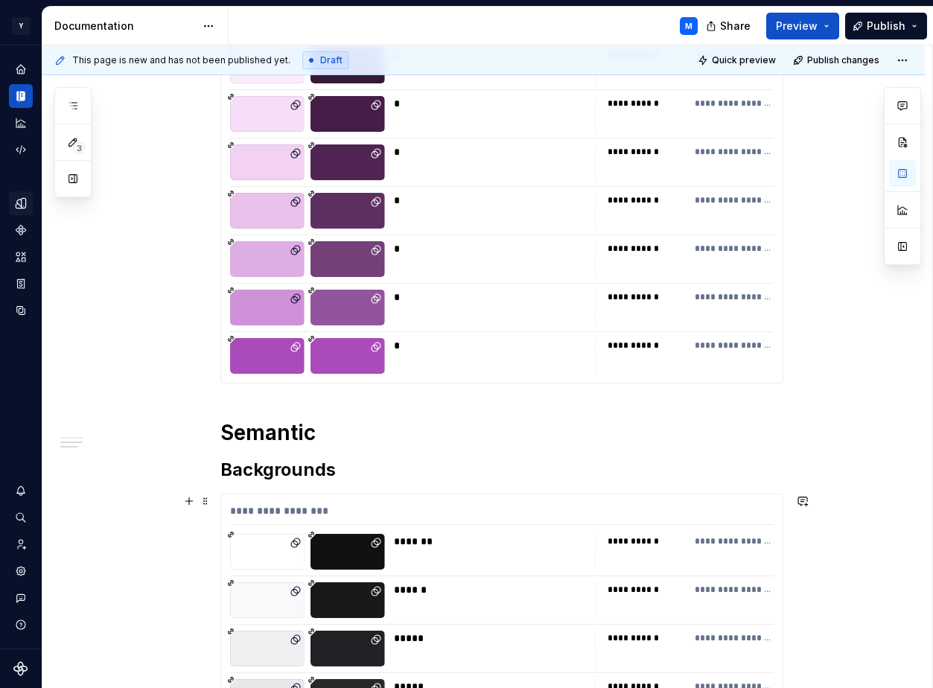
scroll to position [7891, 0]
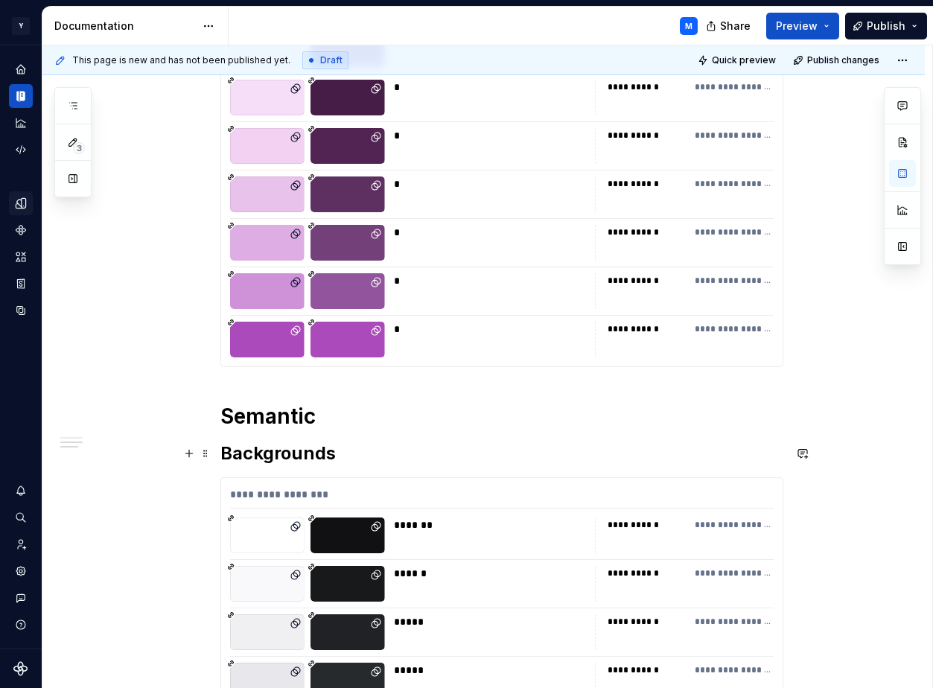
click at [363, 453] on h2 "Backgrounds" at bounding box center [501, 453] width 563 height 24
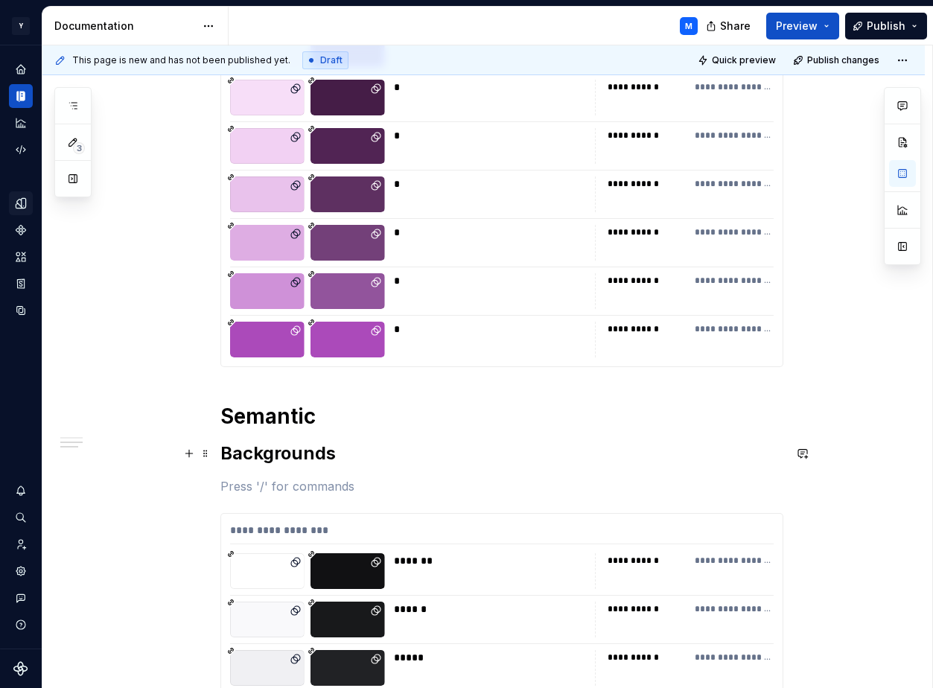
click at [291, 449] on h2 "Backgrounds" at bounding box center [501, 453] width 563 height 24
click at [211, 453] on span at bounding box center [205, 453] width 12 height 21
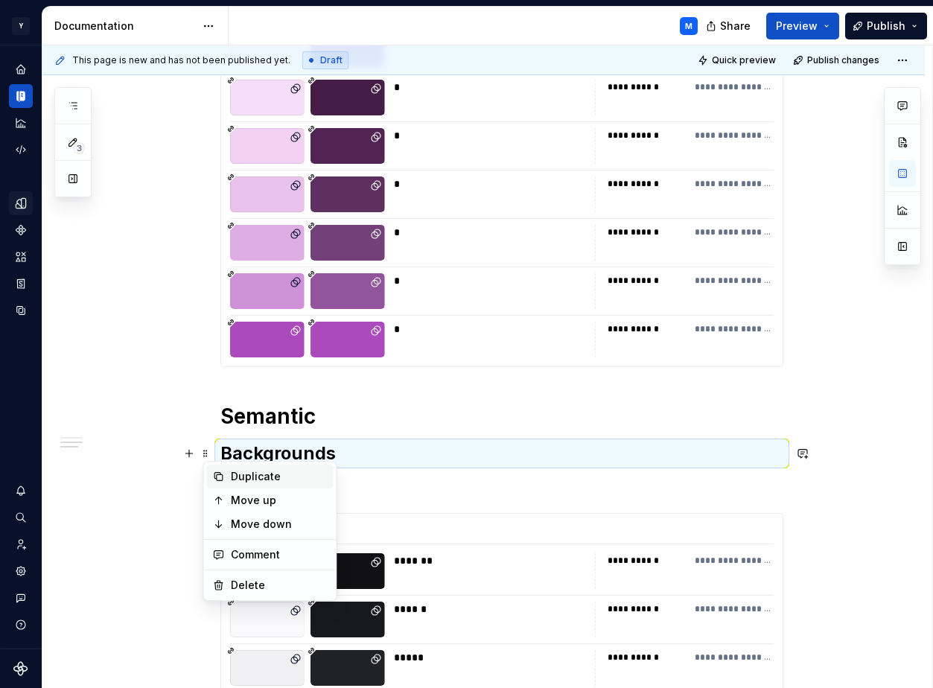
click at [237, 474] on div "Duplicate" at bounding box center [279, 476] width 97 height 15
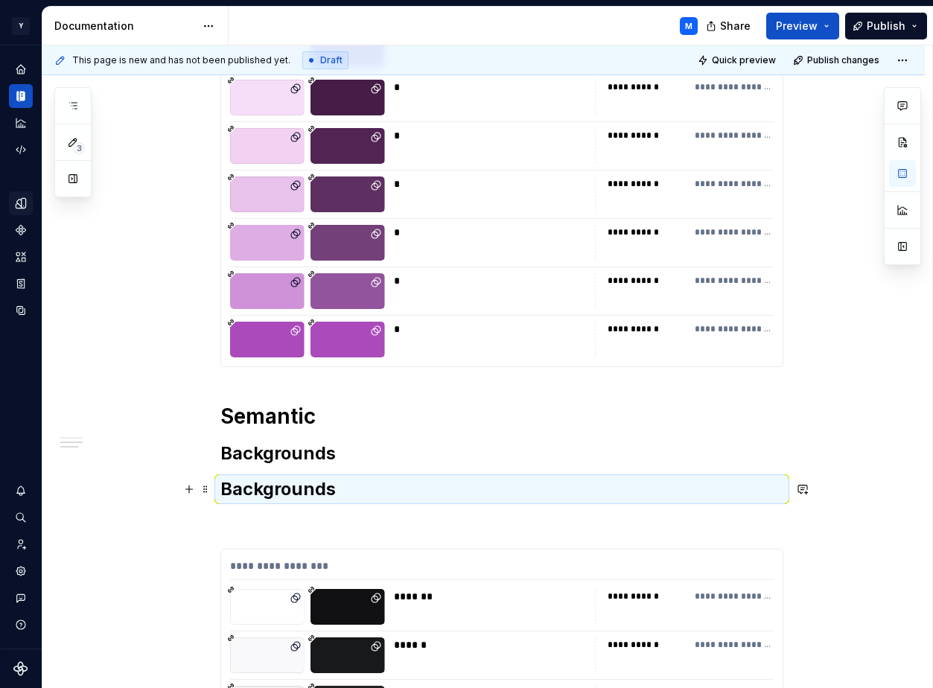
click at [268, 489] on h2 "Backgrounds" at bounding box center [501, 489] width 563 height 24
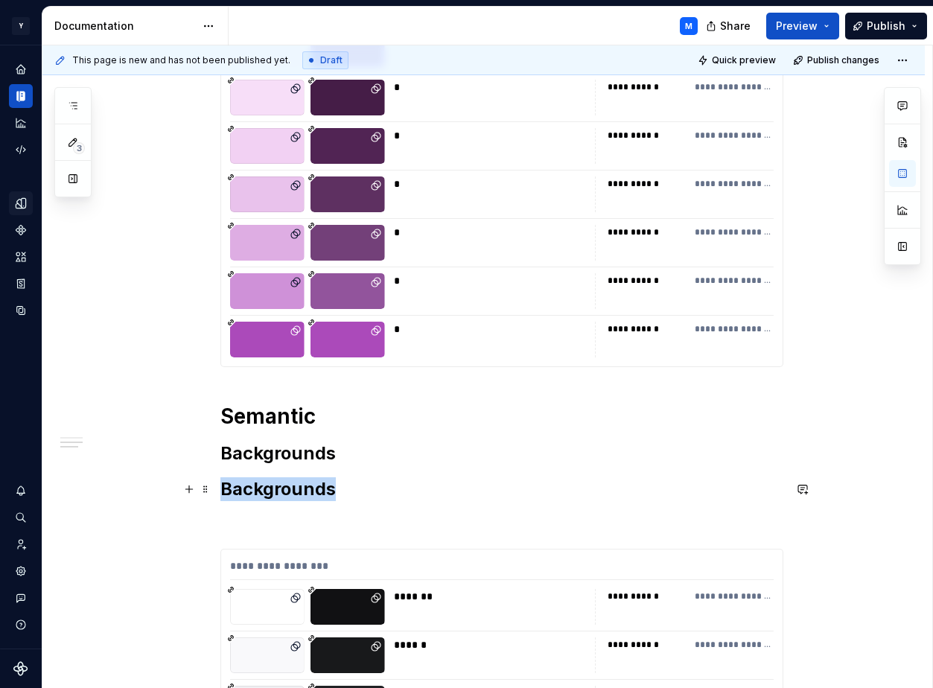
click at [268, 489] on h2 "Backgrounds" at bounding box center [501, 489] width 563 height 24
click at [263, 514] on p at bounding box center [501, 522] width 563 height 18
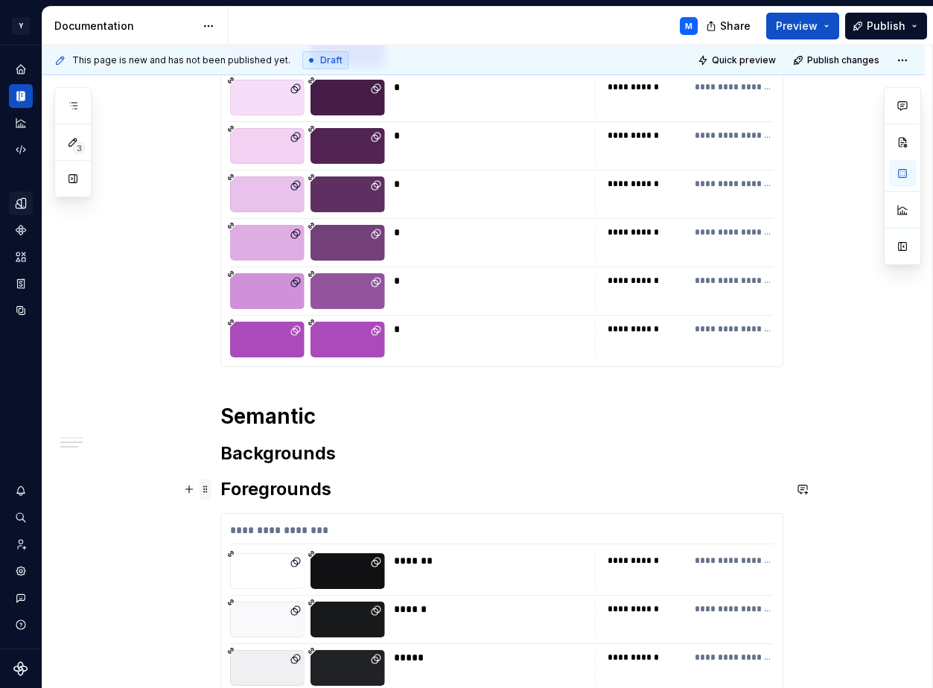
click at [211, 486] on span at bounding box center [205, 489] width 12 height 21
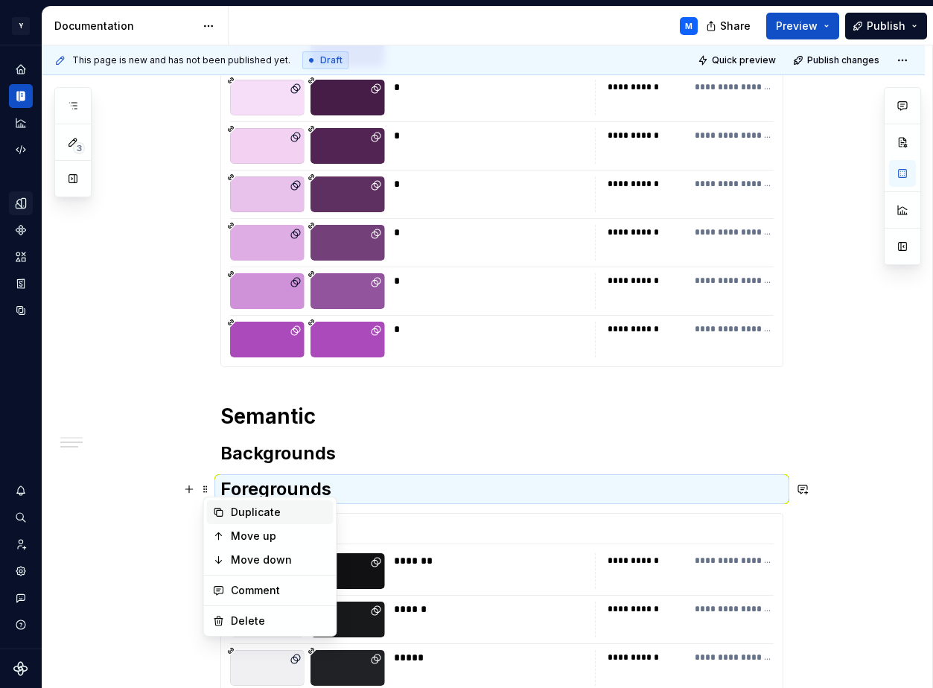
click at [237, 511] on div "Duplicate" at bounding box center [279, 512] width 97 height 15
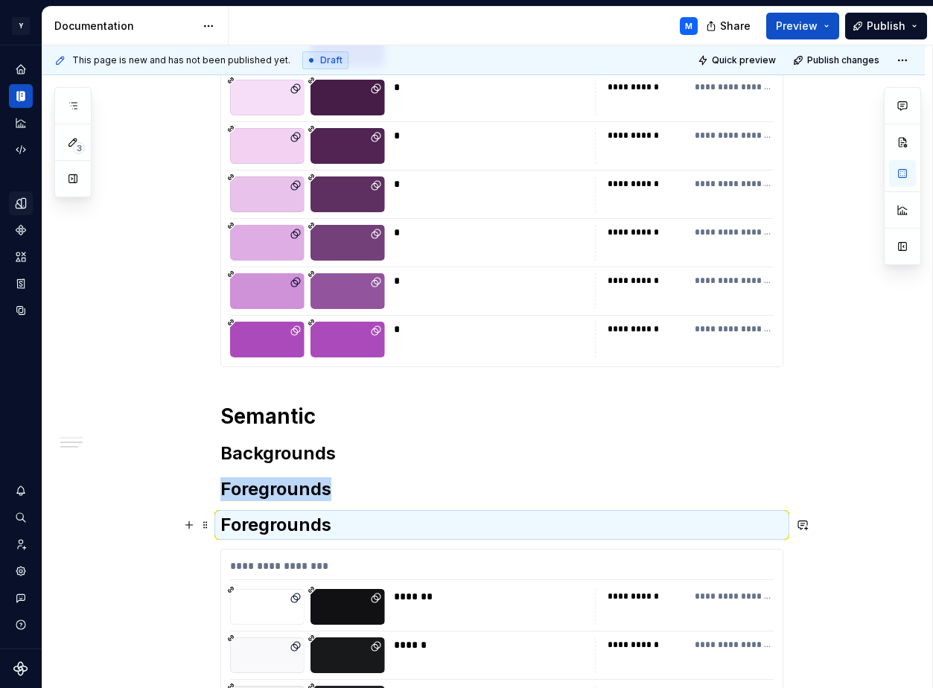
click at [263, 532] on h2 "Foregrounds" at bounding box center [501, 525] width 563 height 24
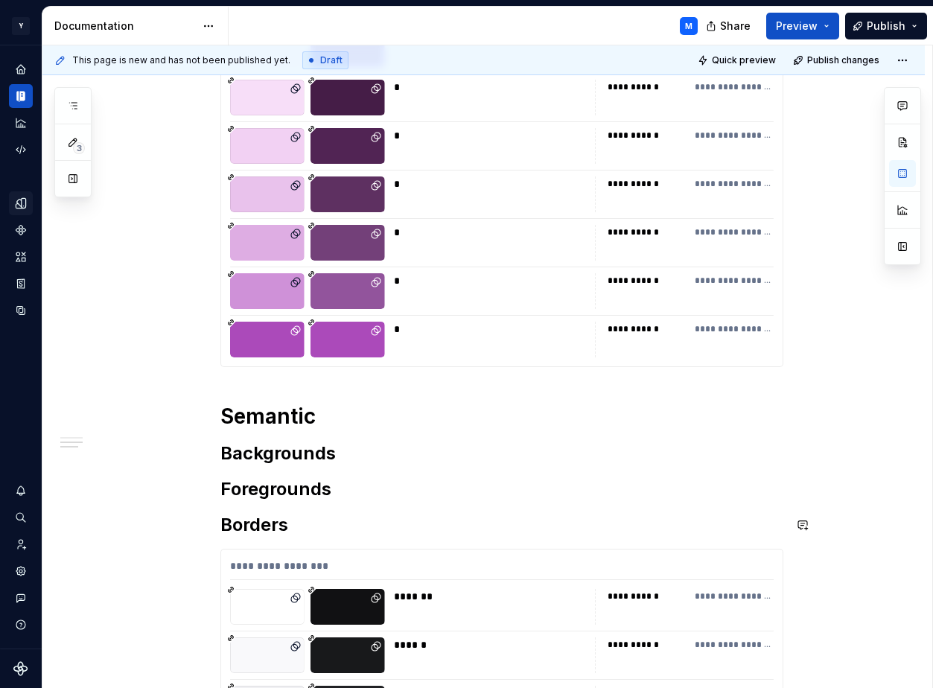
click at [271, 493] on h2 "Foregrounds" at bounding box center [501, 489] width 563 height 24
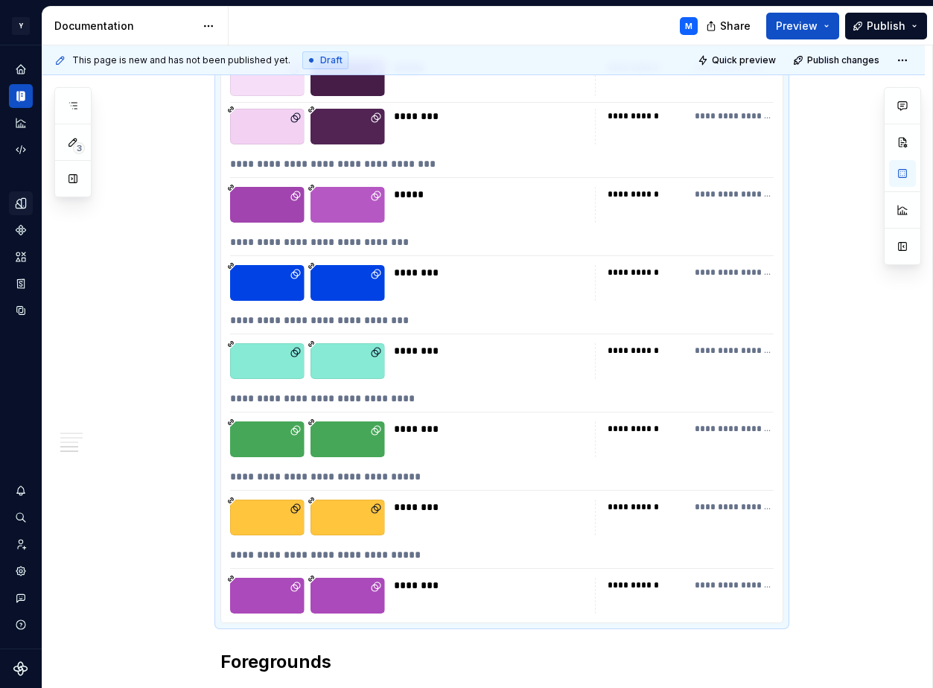
scroll to position [10773, 0]
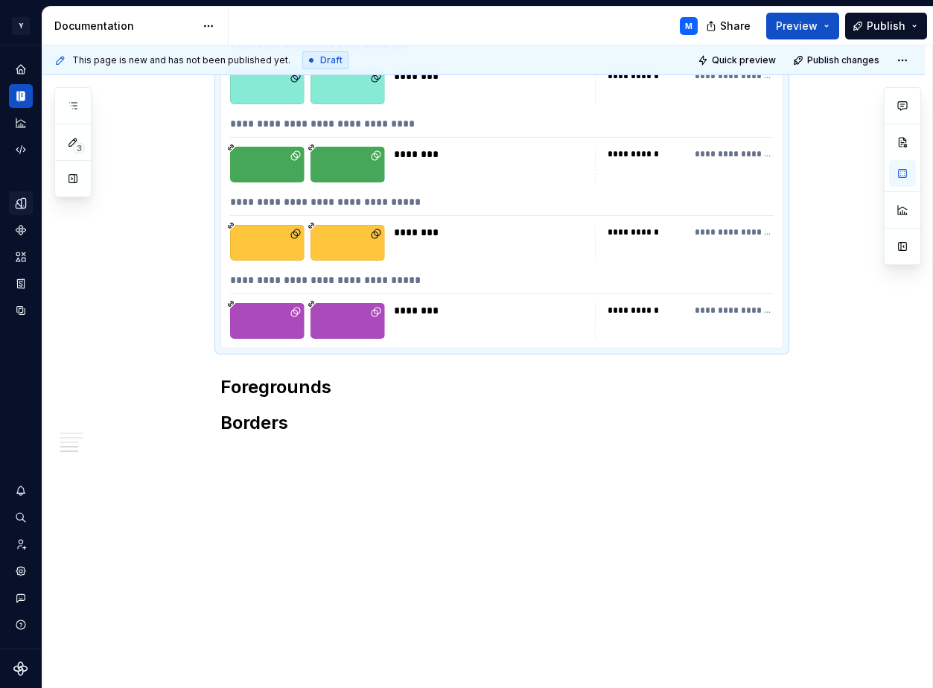
click at [423, 245] on div "********" at bounding box center [490, 243] width 192 height 36
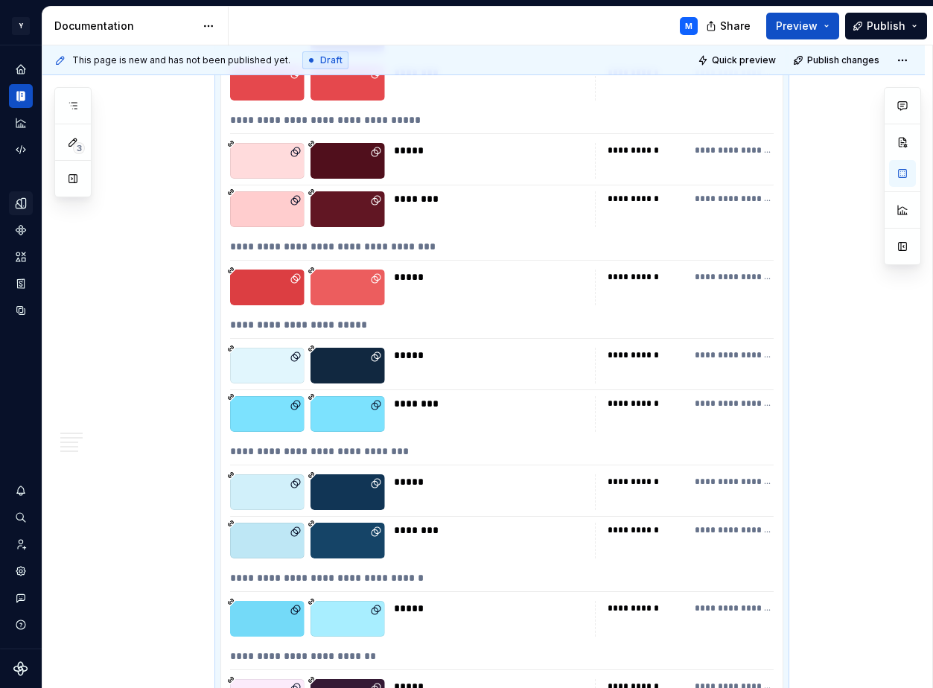
scroll to position [12528, 0]
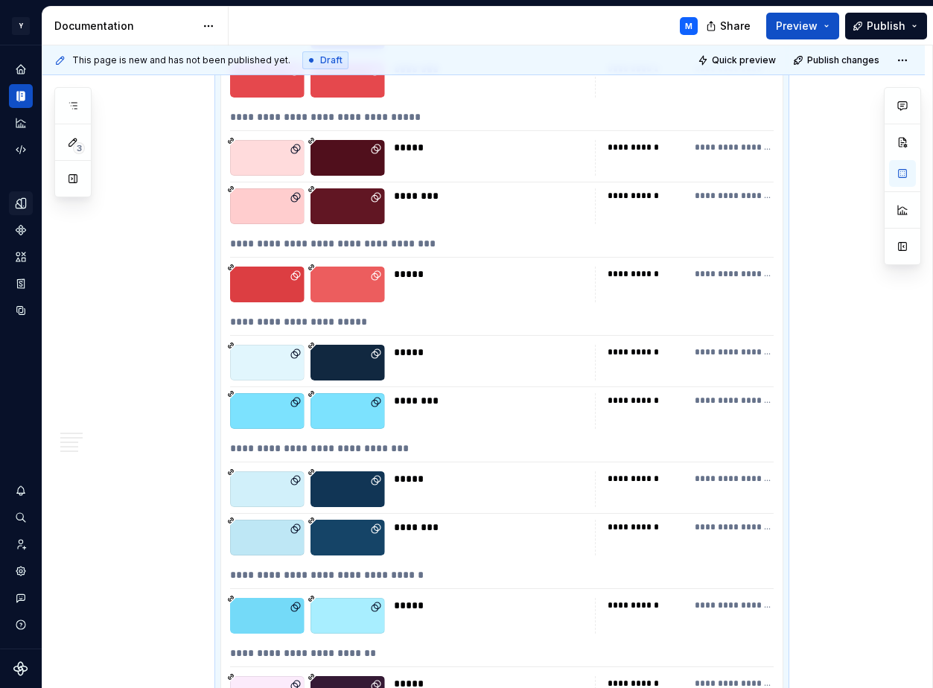
click at [495, 280] on div "*****" at bounding box center [490, 273] width 192 height 15
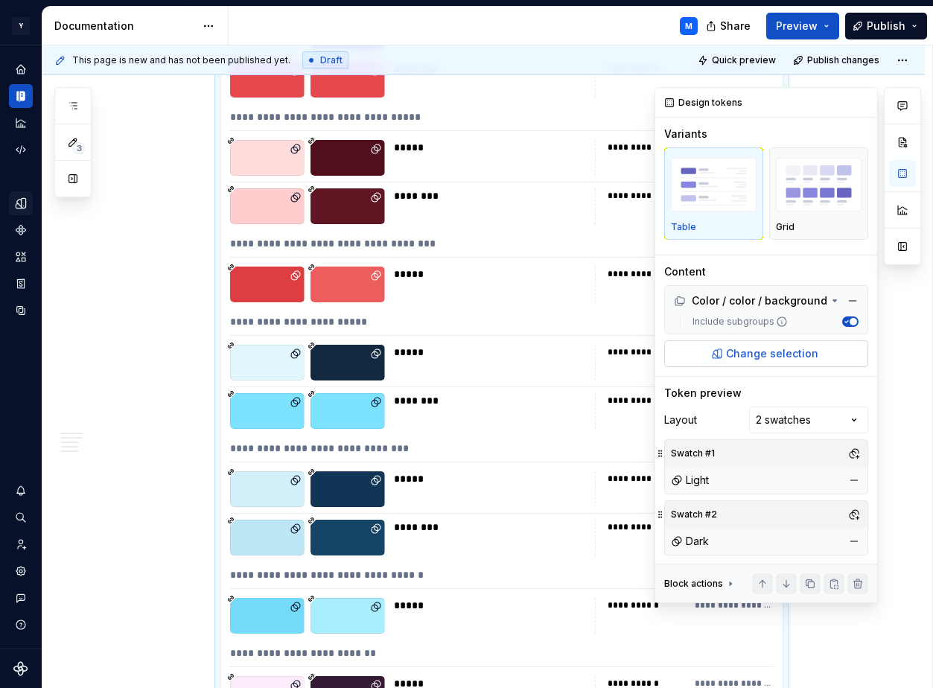
click at [750, 352] on span "Change selection" at bounding box center [772, 353] width 92 height 15
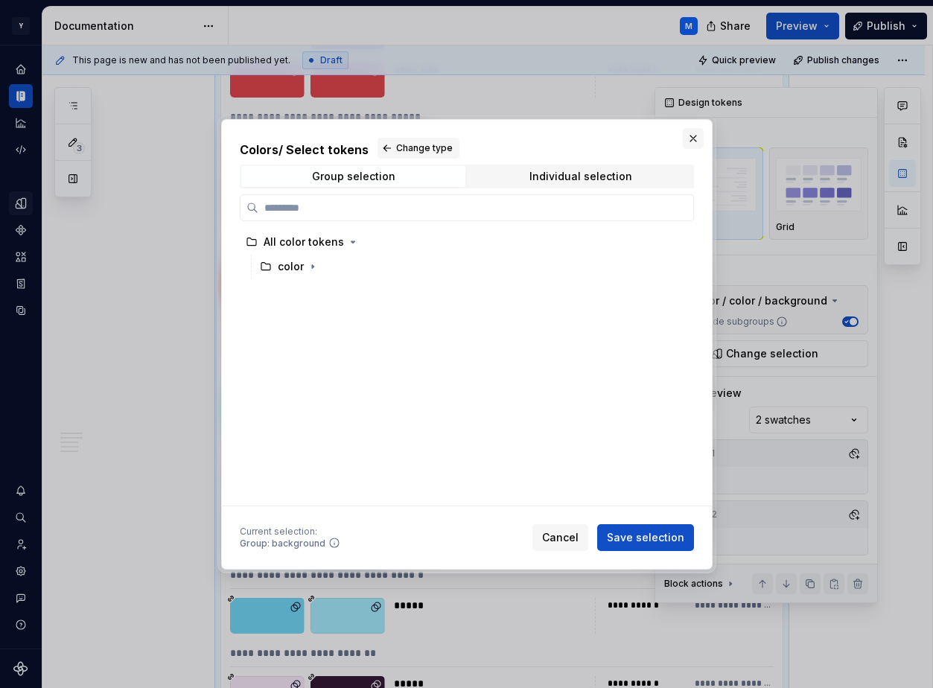
click at [697, 136] on button "button" at bounding box center [692, 138] width 21 height 21
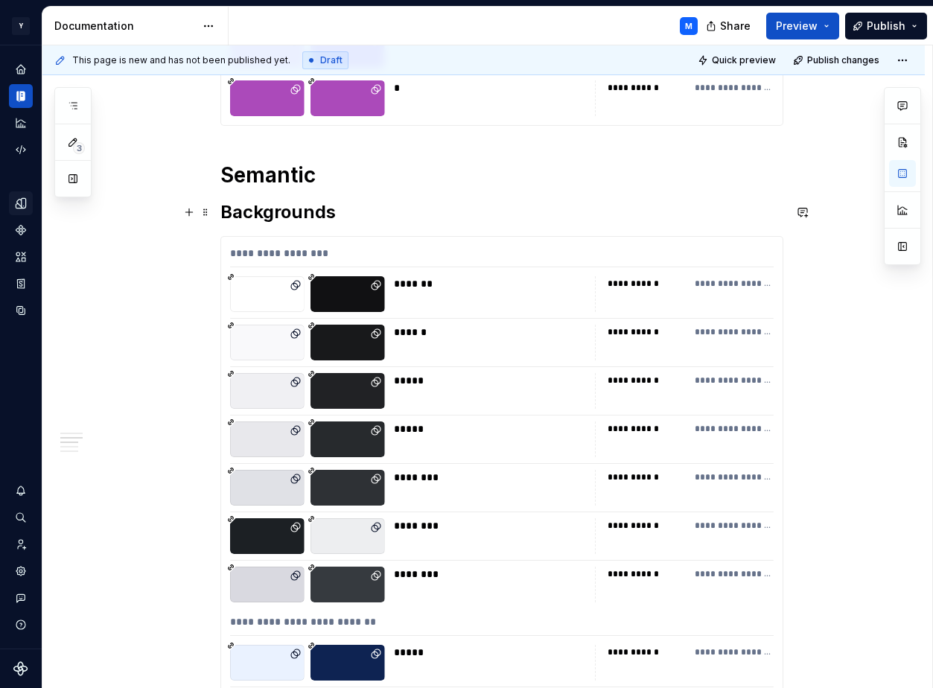
scroll to position [8170, 0]
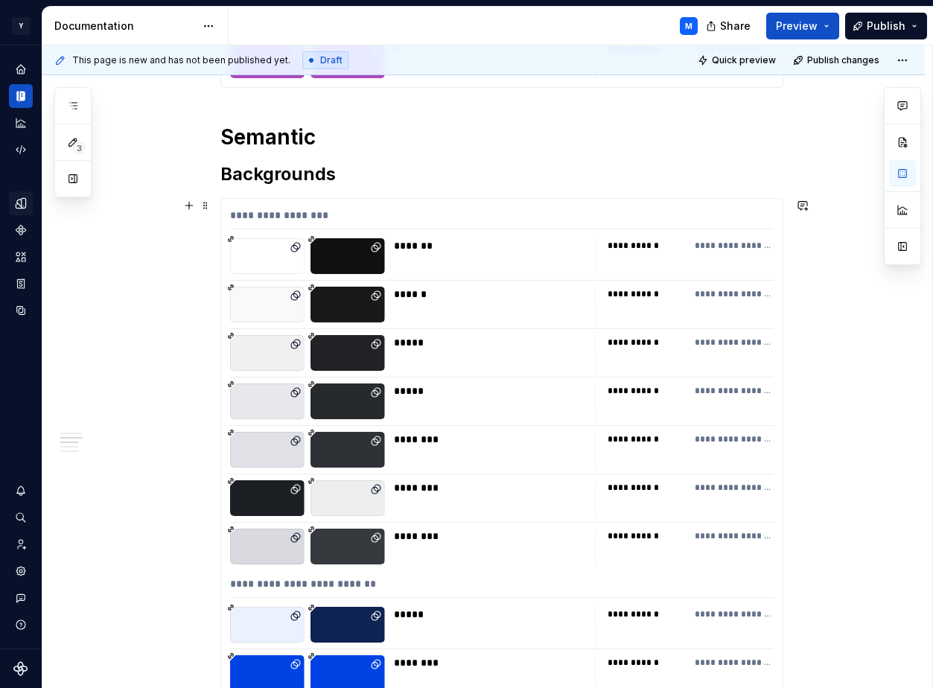
click at [543, 354] on div "*****" at bounding box center [490, 353] width 192 height 36
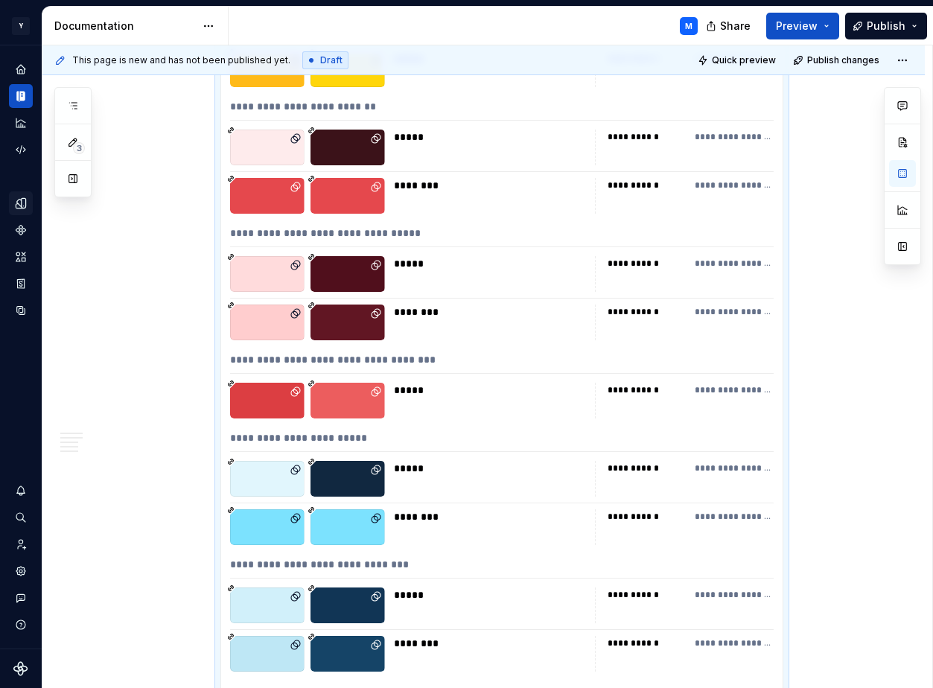
scroll to position [9641, 0]
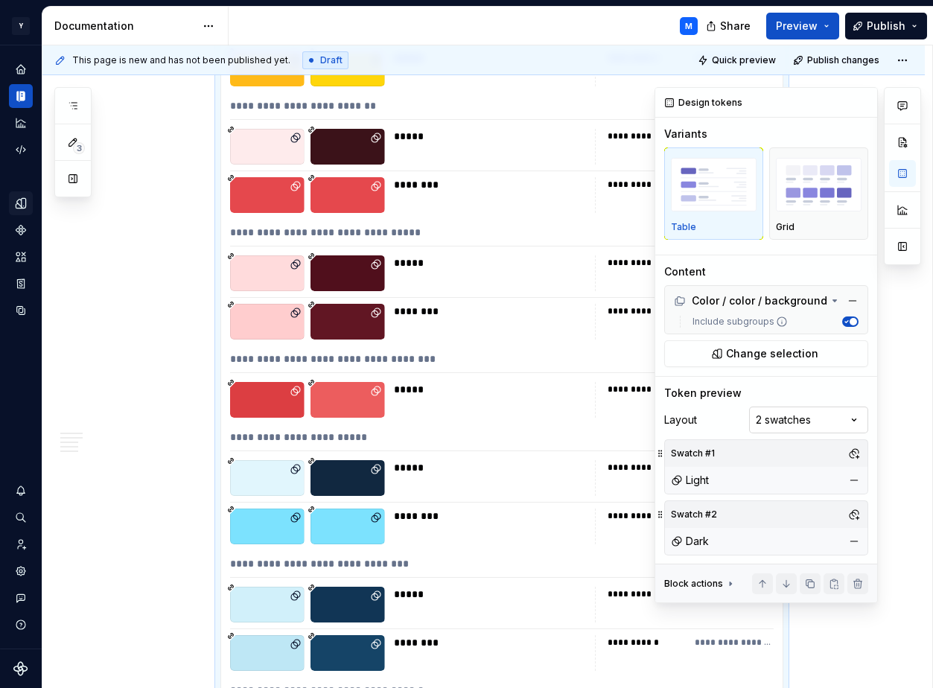
click at [820, 419] on div "Comments Open comments No comments yet Select ‘Comment’ from the block context …" at bounding box center [787, 345] width 266 height 516
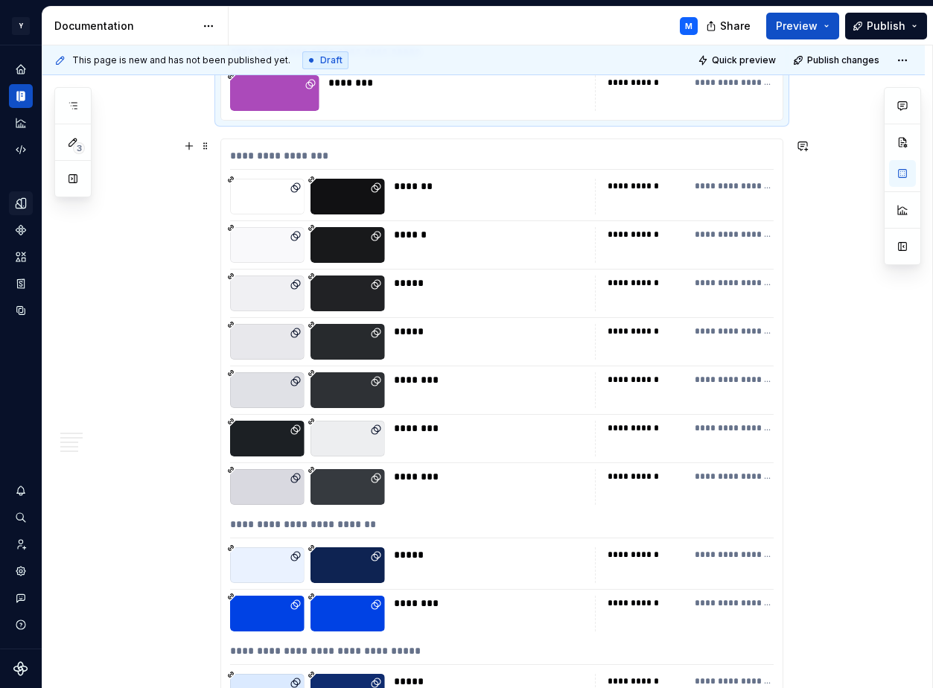
scroll to position [11002, 0]
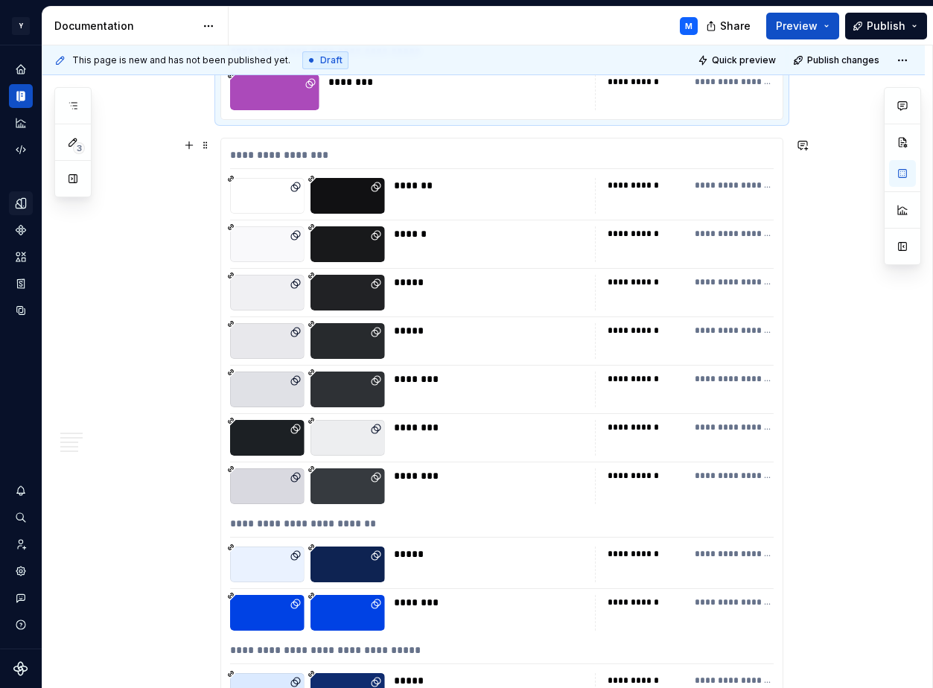
click at [458, 336] on div "*****" at bounding box center [490, 330] width 192 height 15
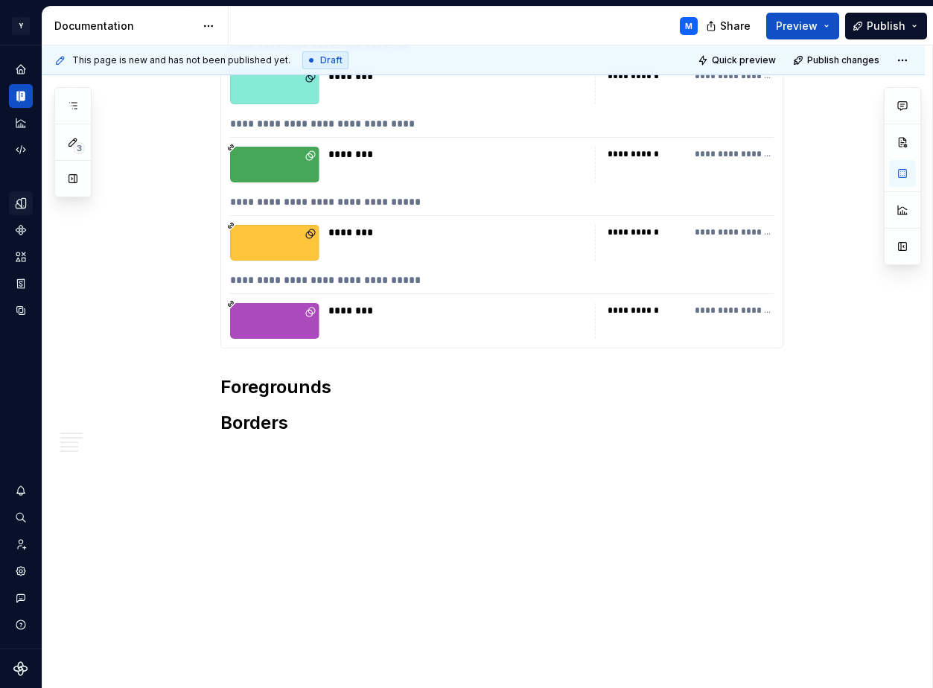
scroll to position [10773, 0]
click at [499, 203] on div "**********" at bounding box center [501, 205] width 543 height 22
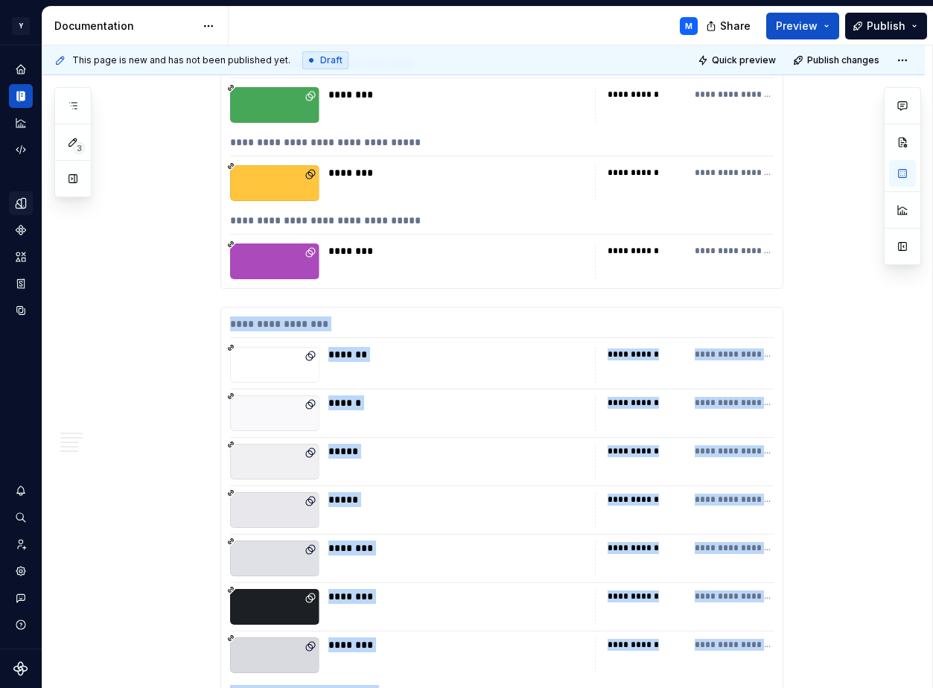
scroll to position [10791, 0]
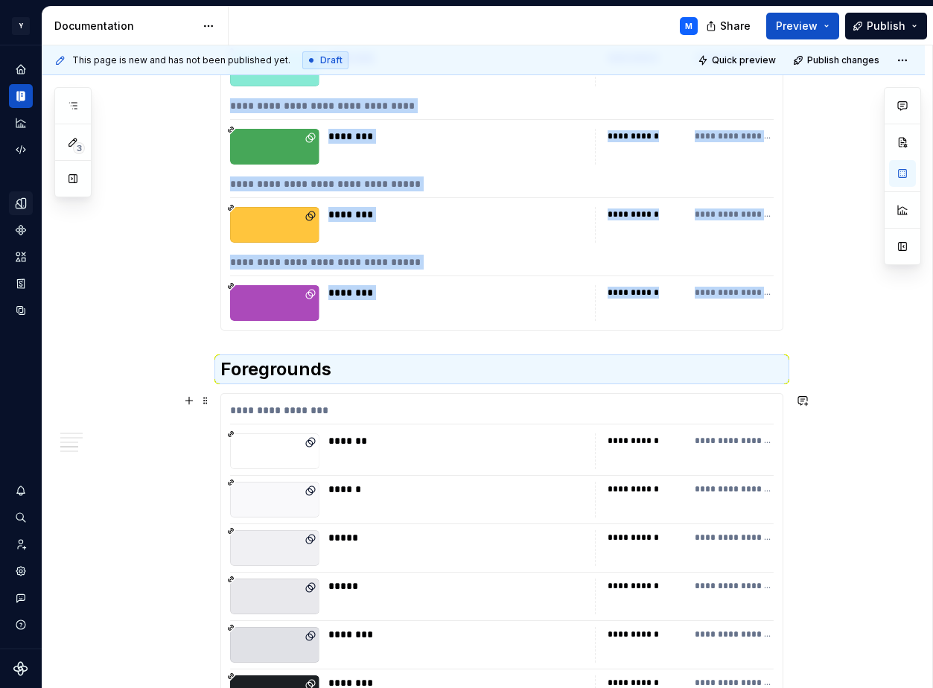
click at [412, 444] on div "*******" at bounding box center [457, 440] width 258 height 15
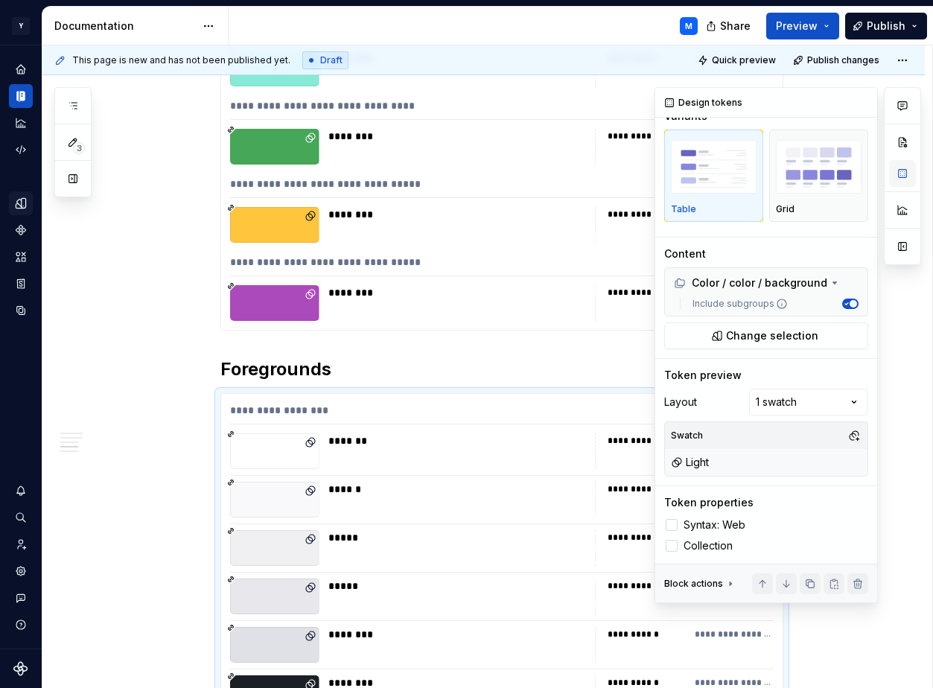
scroll to position [0, 0]
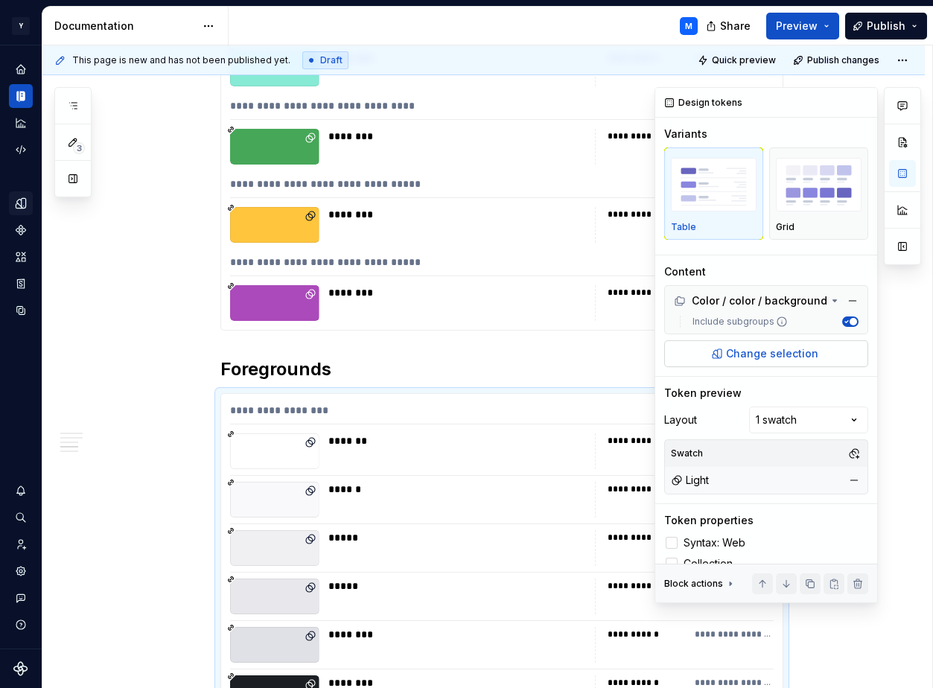
click at [797, 353] on span "Change selection" at bounding box center [772, 353] width 92 height 15
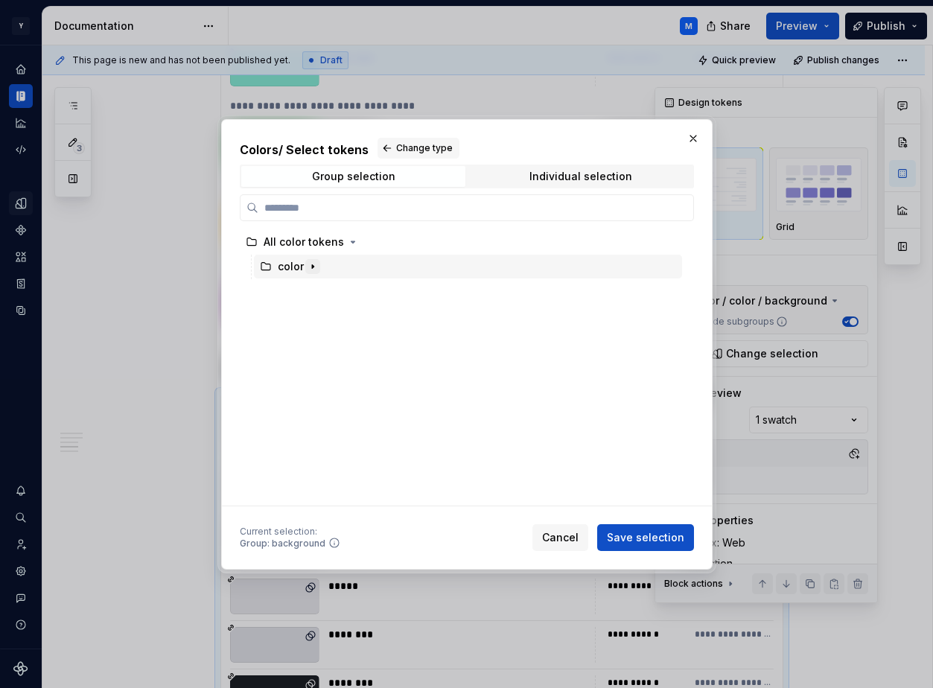
click at [316, 266] on icon "button" at bounding box center [313, 266] width 12 height 12
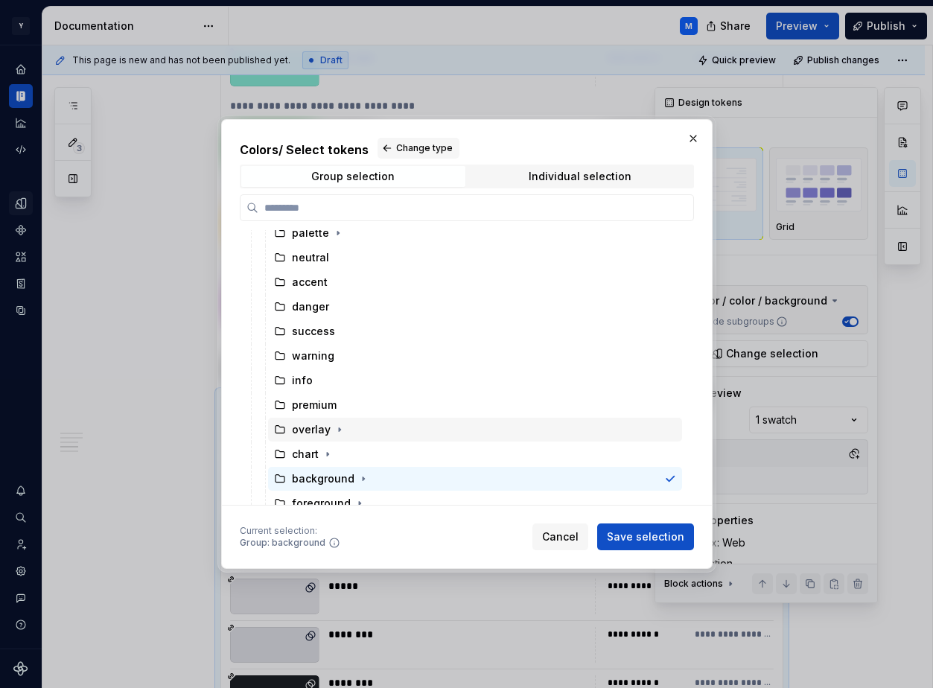
scroll to position [118, 0]
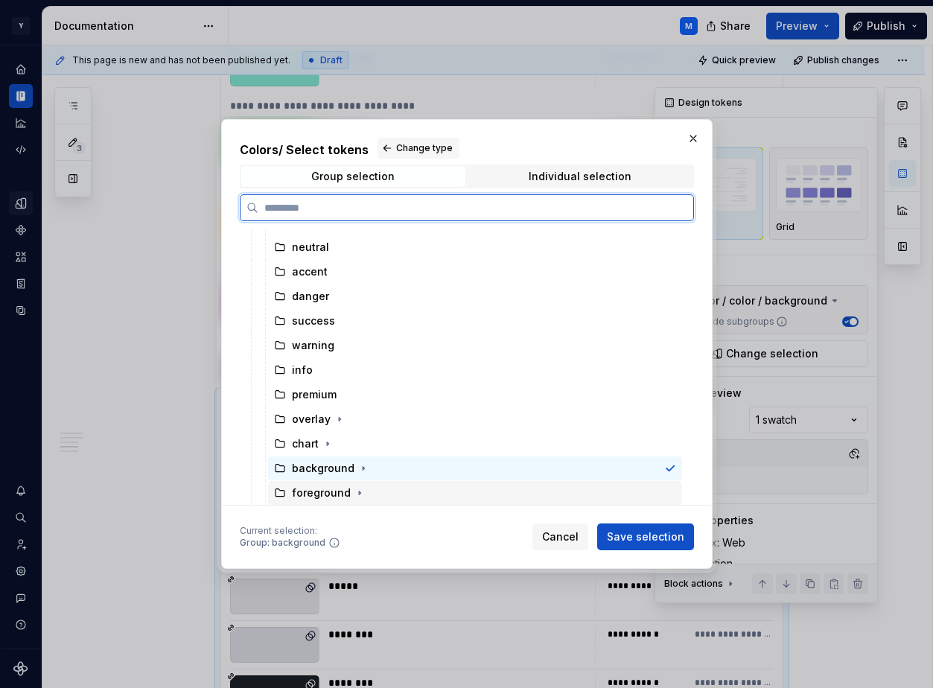
click at [322, 487] on div "foreground" at bounding box center [321, 492] width 59 height 15
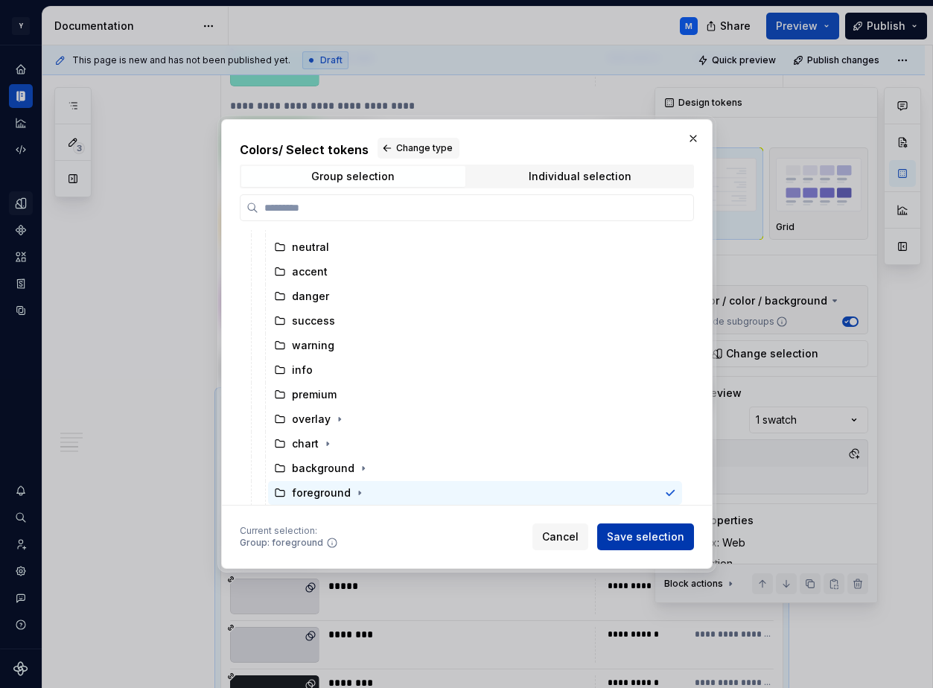
click at [633, 537] on span "Save selection" at bounding box center [645, 536] width 77 height 15
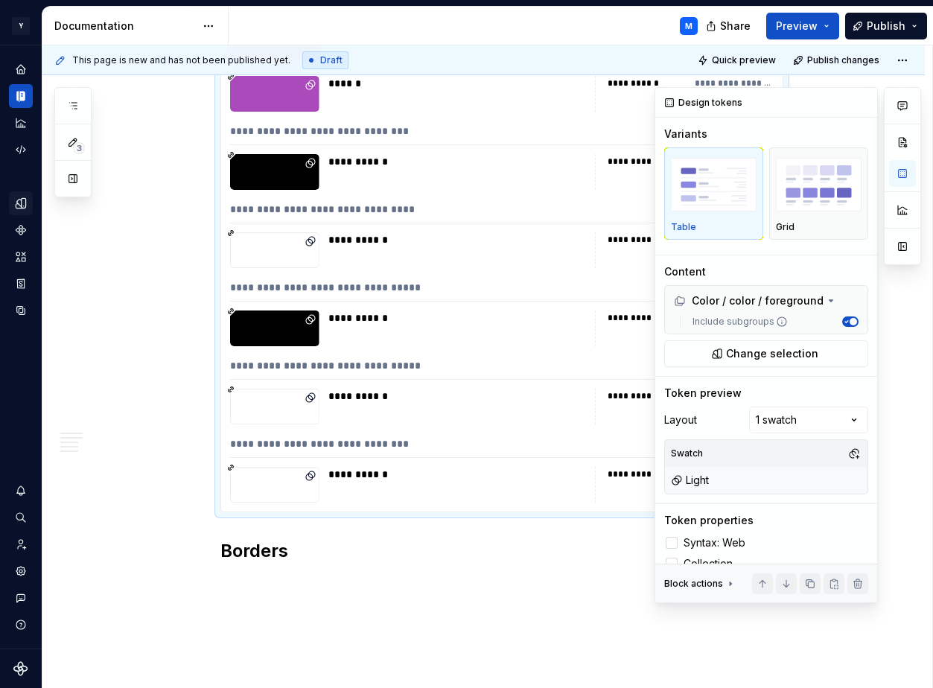
scroll to position [12501, 0]
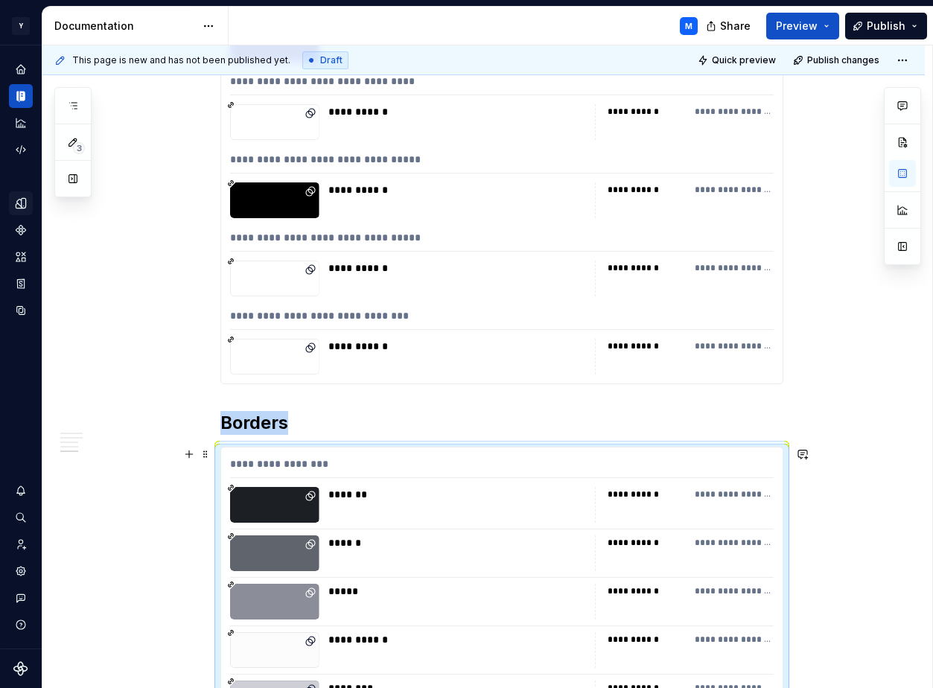
click at [497, 489] on div "*******" at bounding box center [457, 494] width 258 height 15
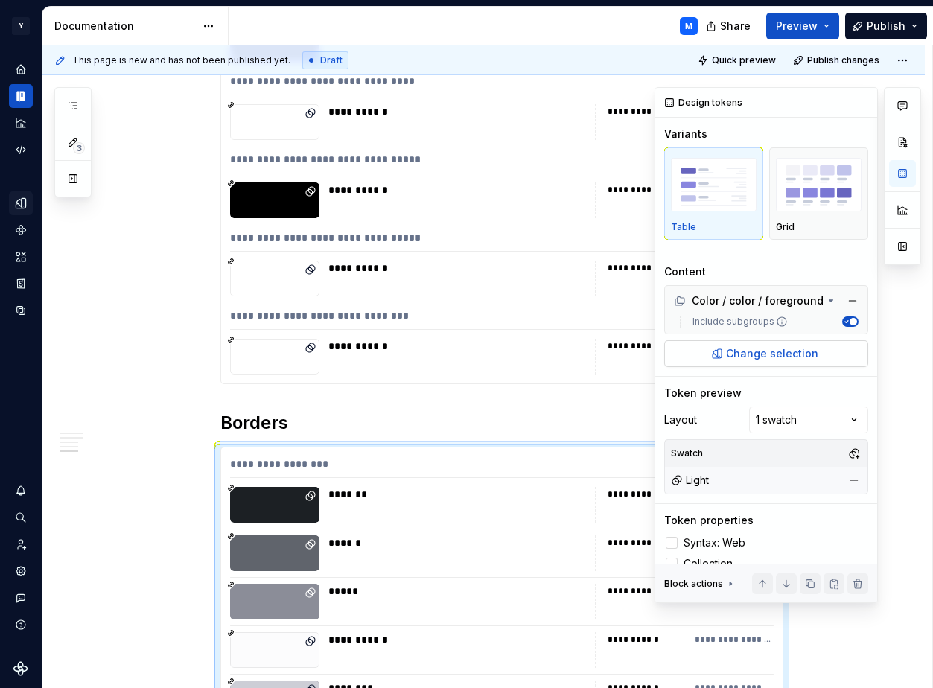
click at [776, 350] on span "Change selection" at bounding box center [772, 353] width 92 height 15
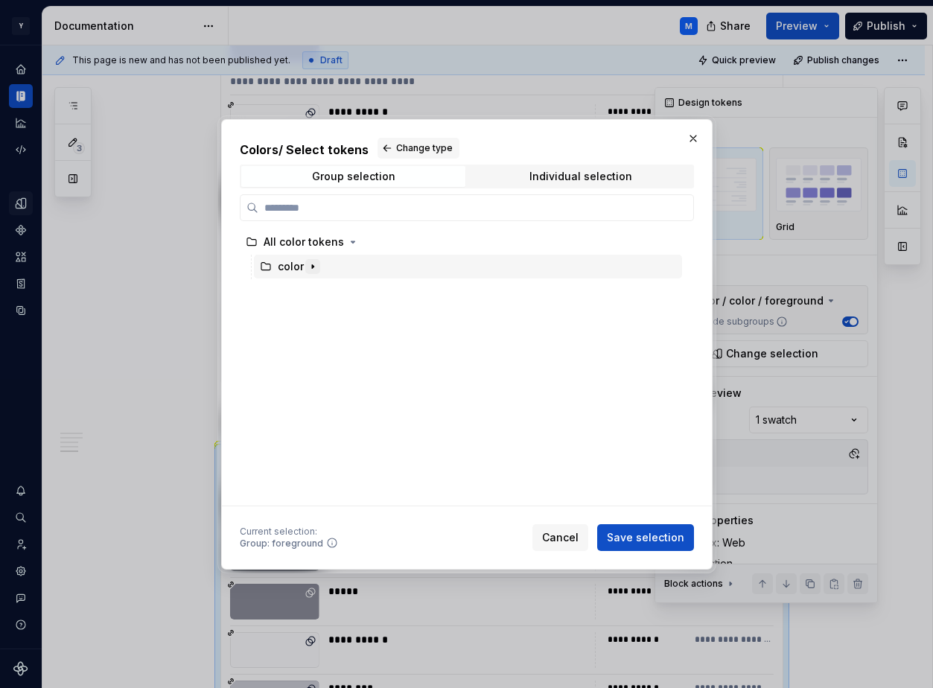
click at [310, 263] on icon "button" at bounding box center [313, 266] width 12 height 12
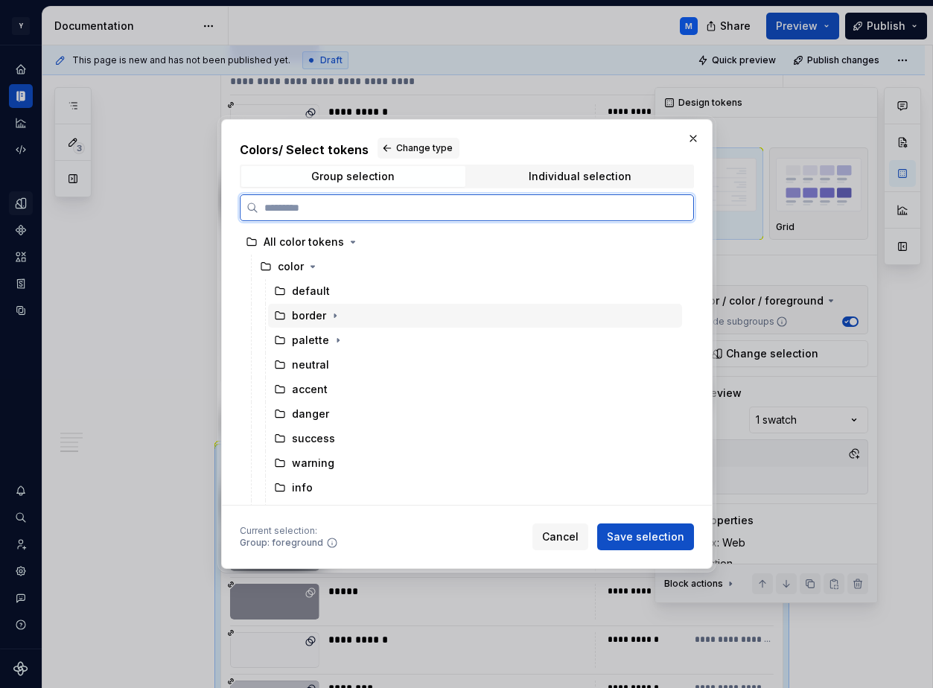
click at [310, 314] on div "border" at bounding box center [309, 315] width 34 height 15
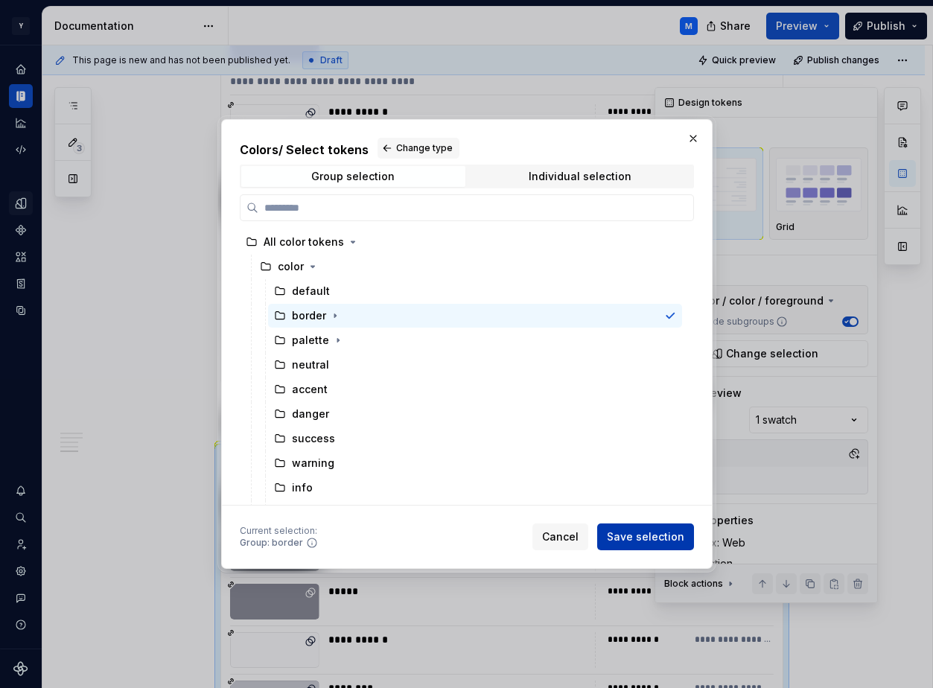
click at [629, 528] on button "Save selection" at bounding box center [645, 536] width 97 height 27
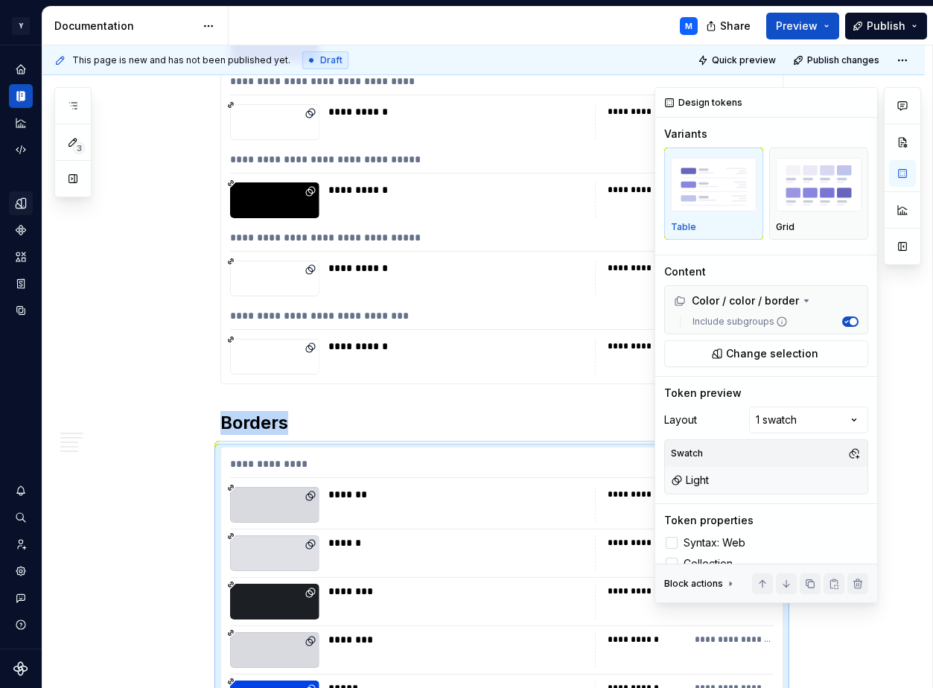
scroll to position [12902, 0]
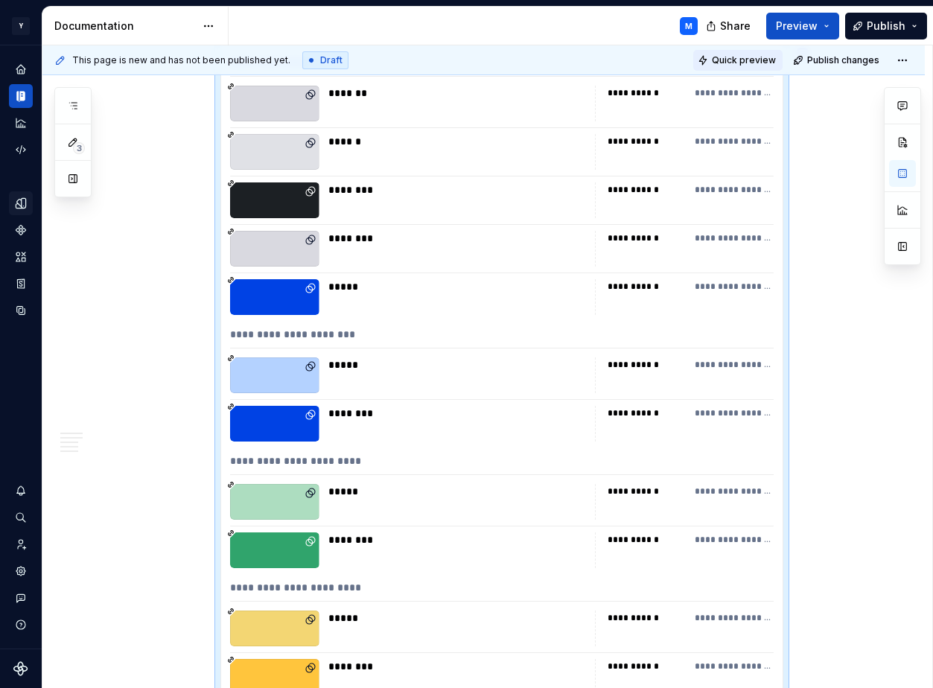
click at [741, 62] on span "Quick preview" at bounding box center [744, 60] width 64 height 12
click at [915, 60] on html "Y Mingo M Design system data Documentation M Share Preview Publish 3 Pages Add …" at bounding box center [466, 344] width 933 height 688
click at [859, 86] on div "Open preview" at bounding box center [861, 89] width 97 height 15
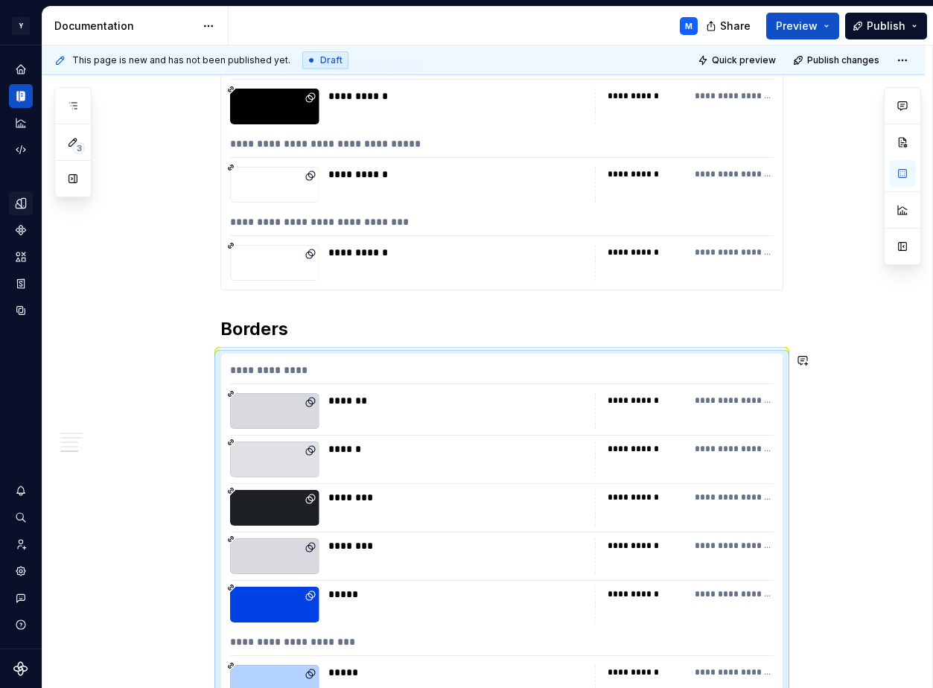
type textarea "*"
click at [824, 27] on button "Preview" at bounding box center [802, 26] width 73 height 27
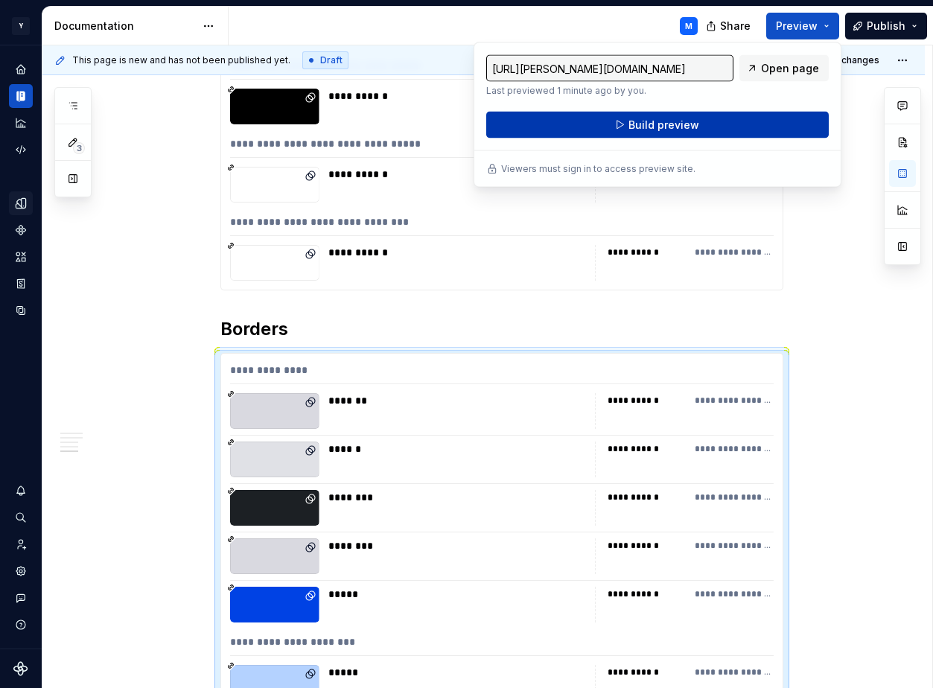
click at [738, 117] on button "Build preview" at bounding box center [657, 125] width 342 height 27
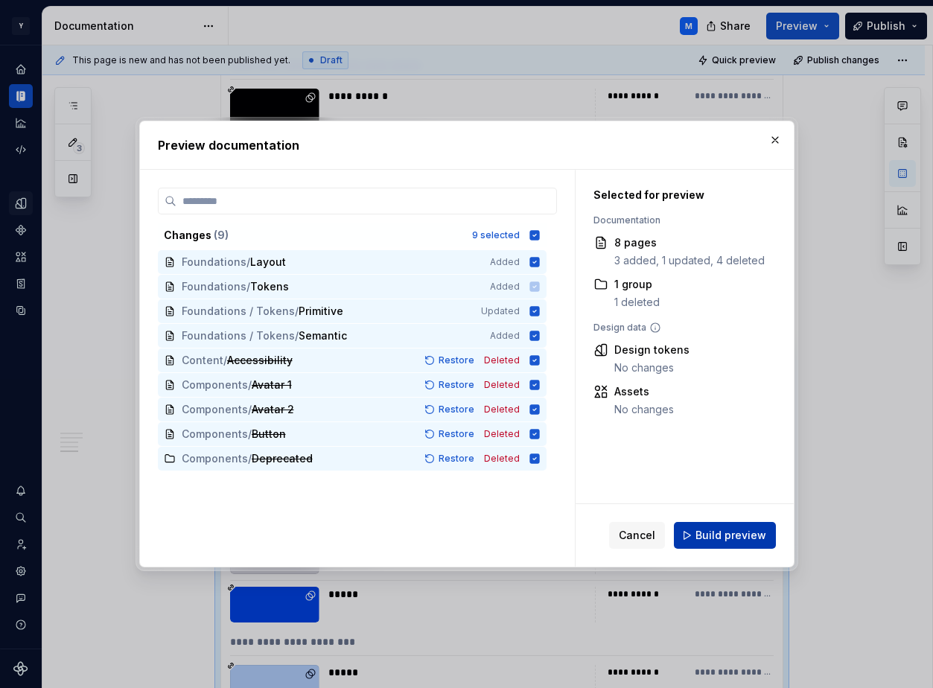
click at [714, 531] on span "Build preview" at bounding box center [730, 535] width 71 height 15
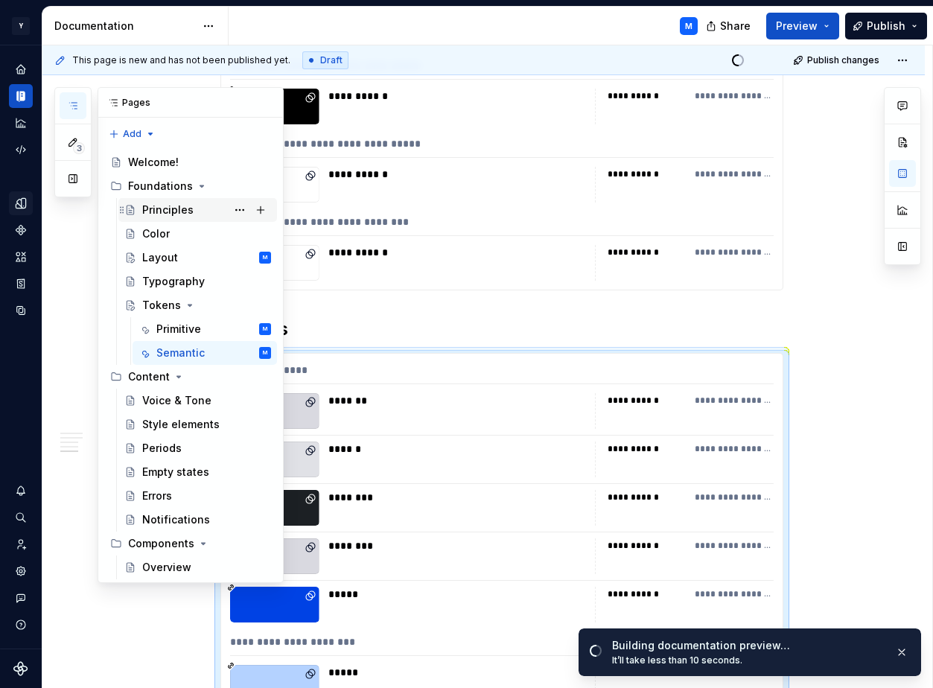
click at [181, 209] on div "Principles" at bounding box center [167, 209] width 51 height 15
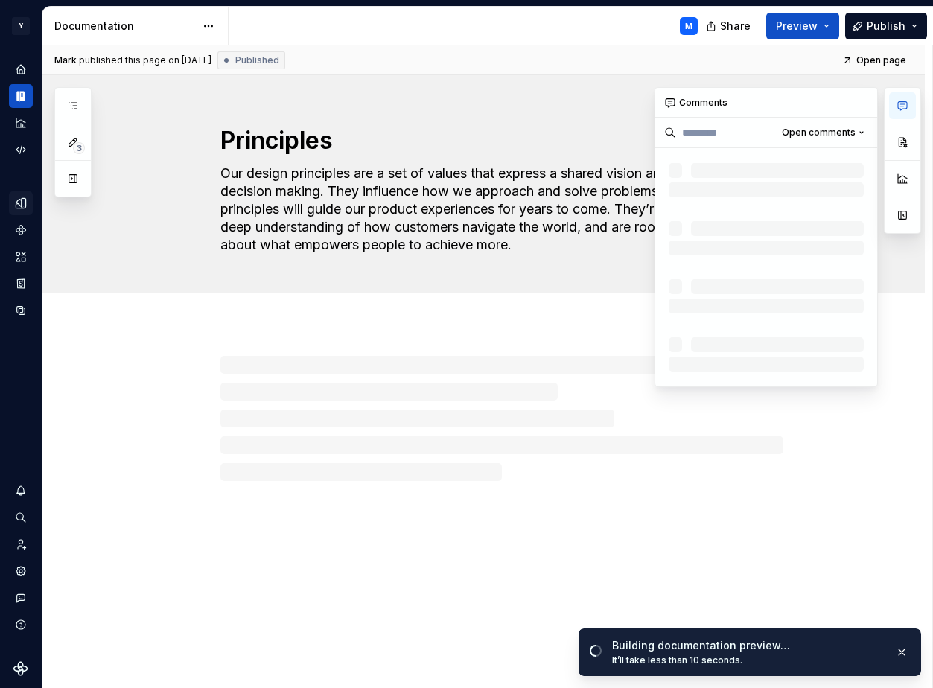
click at [783, 145] on div "Open comments" at bounding box center [766, 133] width 222 height 31
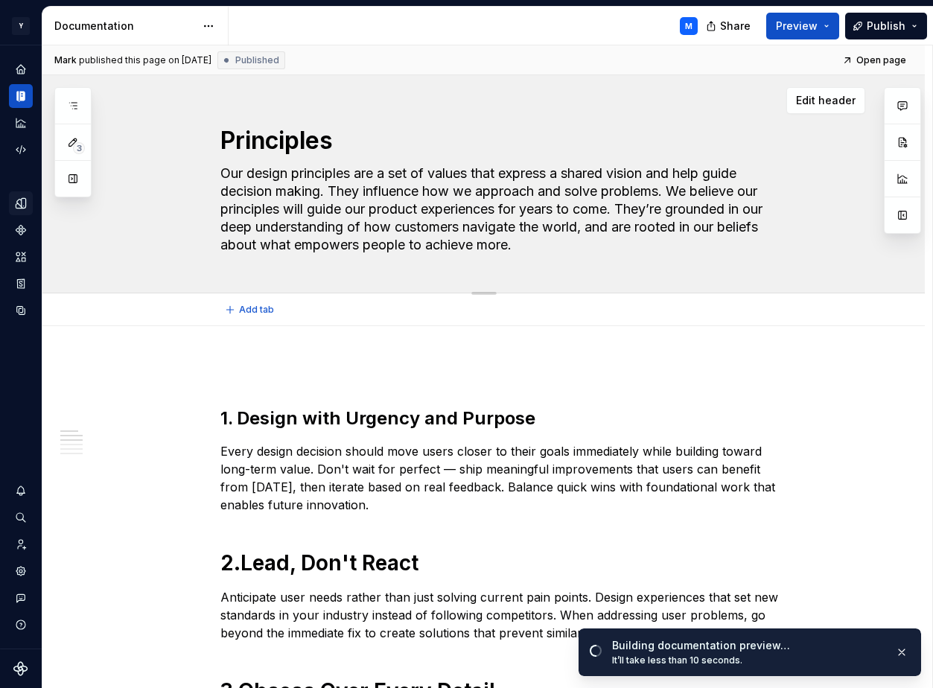
click at [616, 176] on textarea "Our design principles are a set of values that express a shared vision and help…" at bounding box center [498, 209] width 563 height 95
click at [831, 97] on span "Edit header" at bounding box center [826, 100] width 60 height 15
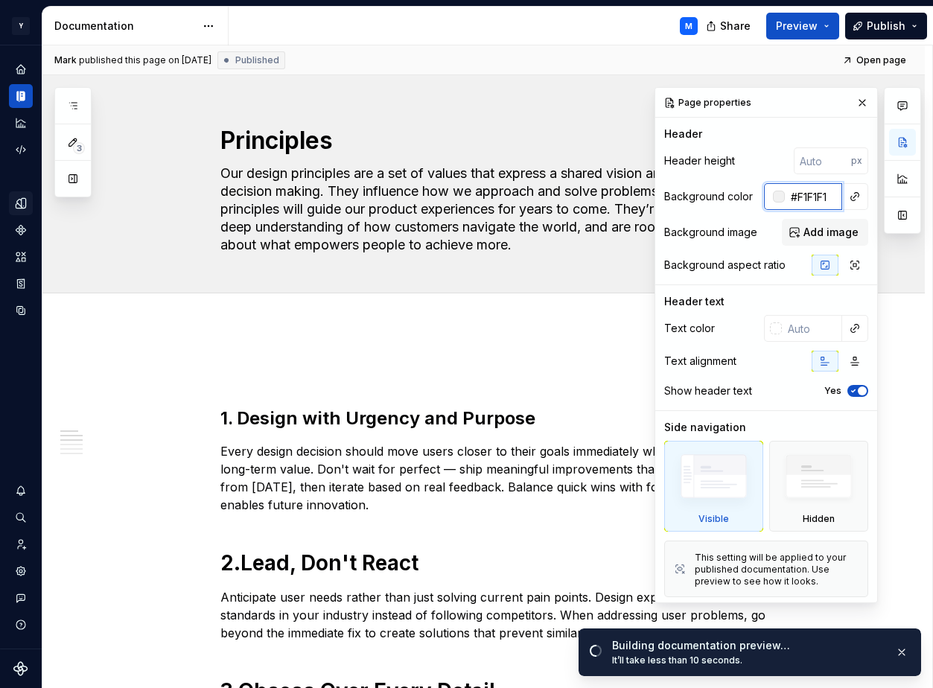
click at [818, 200] on input "#F1F1F1" at bounding box center [812, 196] width 57 height 27
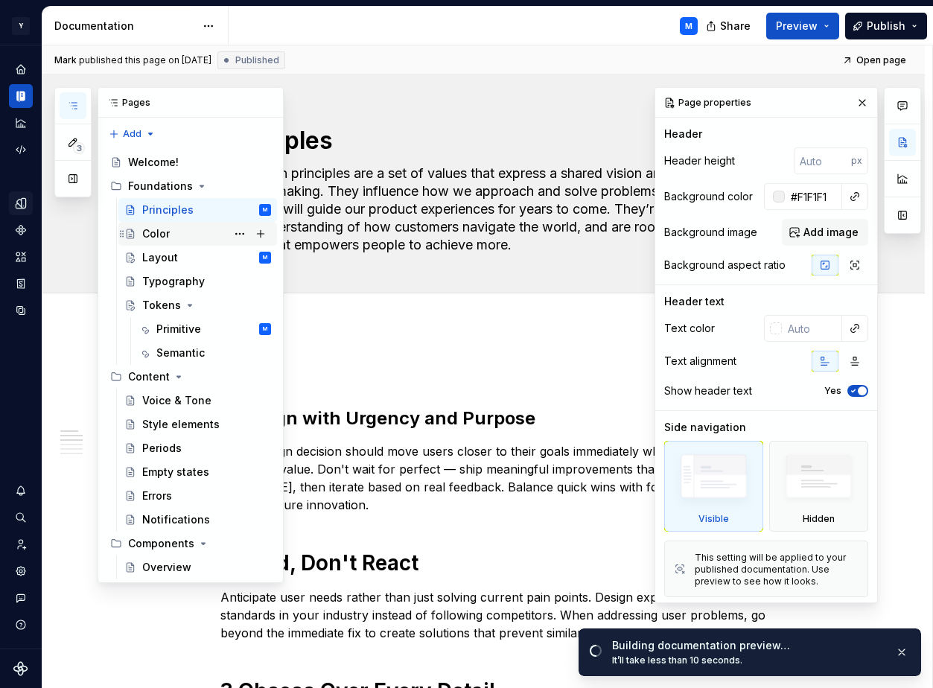
click at [170, 232] on div "Color" at bounding box center [206, 233] width 129 height 21
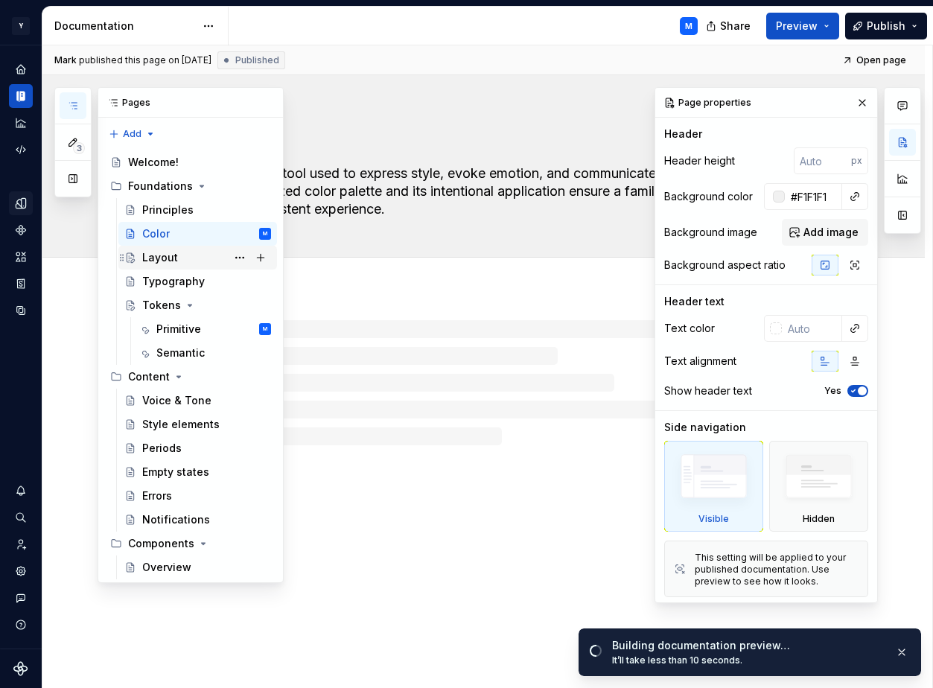
click at [167, 256] on div "Layout" at bounding box center [160, 257] width 36 height 15
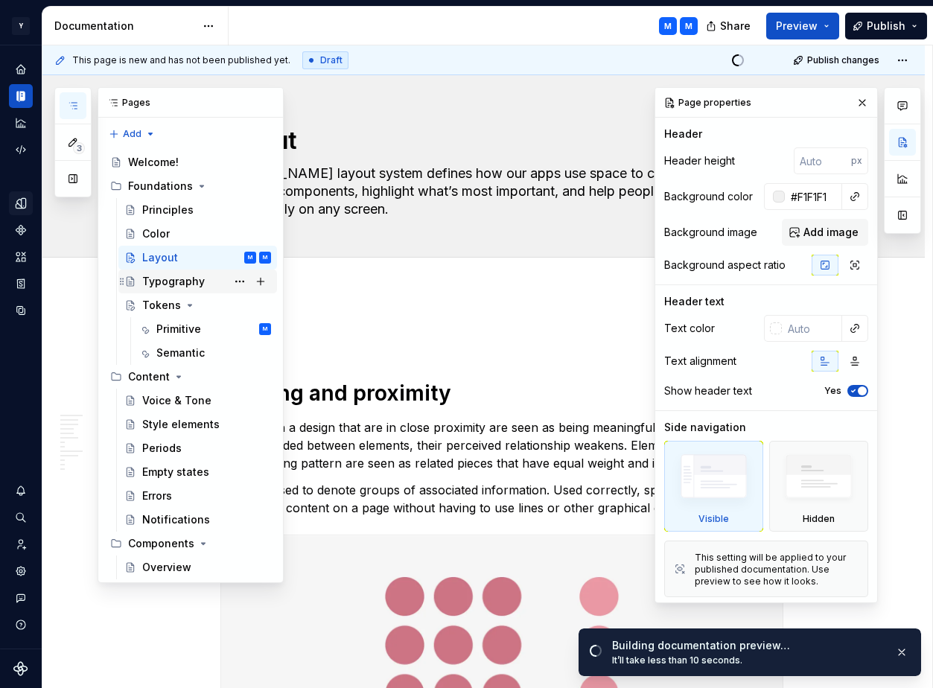
click at [175, 279] on div "Typography" at bounding box center [173, 281] width 63 height 15
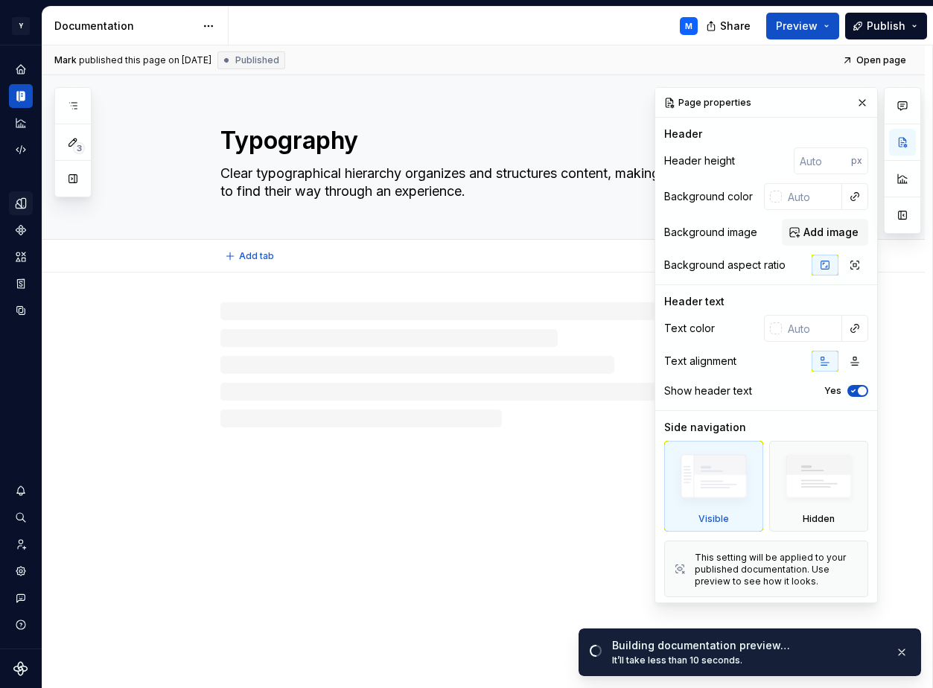
click at [396, 167] on textarea "Clear typographical hierarchy organizes and structures content, making it easy …" at bounding box center [498, 183] width 563 height 42
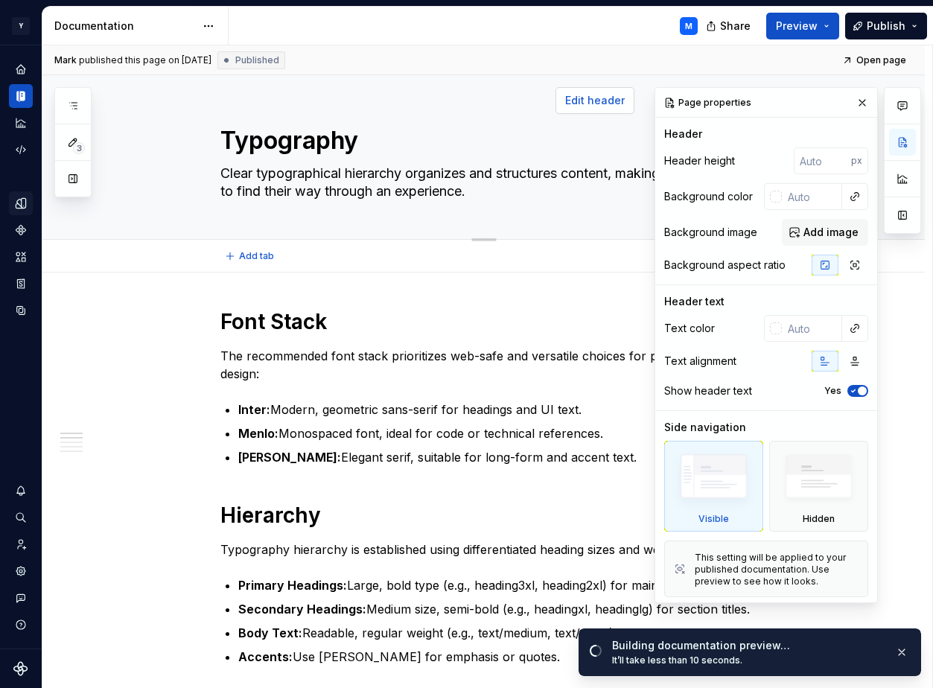
click at [605, 96] on span "Edit header" at bounding box center [595, 100] width 60 height 15
type textarea "*"
click at [806, 191] on input "text" at bounding box center [811, 196] width 60 height 27
paste input "#F1F1F1"
type input "#F1F1F1"
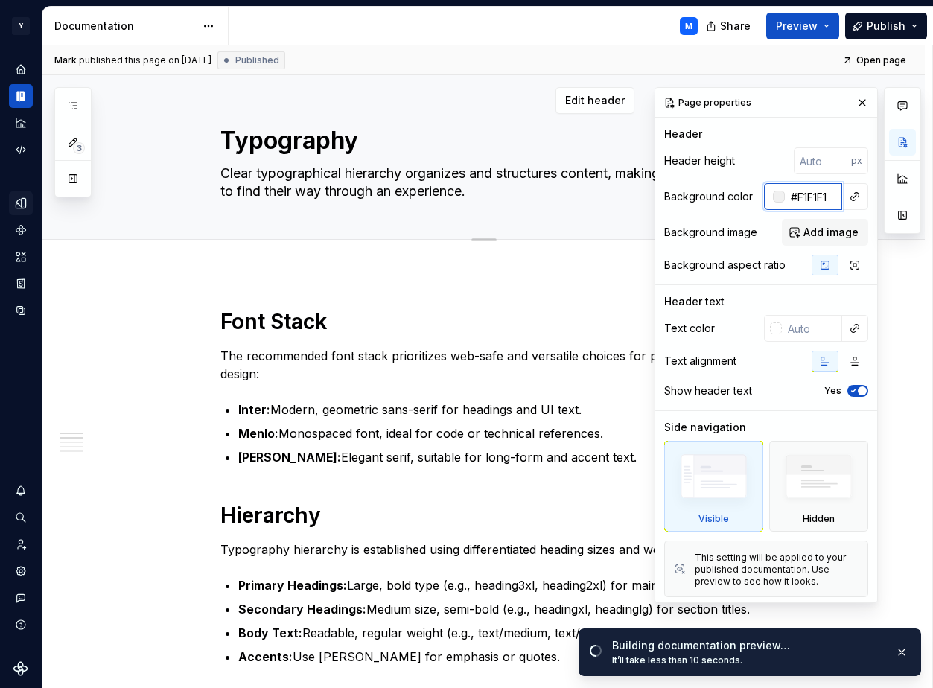
type textarea "*"
type input "#F1F1F1"
click at [571, 242] on div "Add tab" at bounding box center [483, 256] width 882 height 33
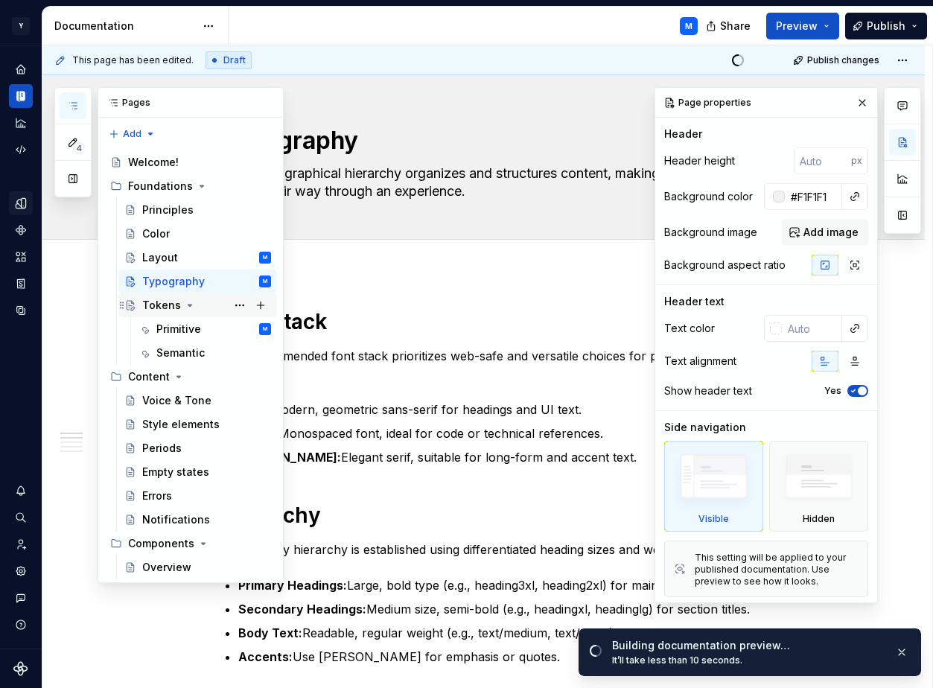
click at [169, 301] on div "Tokens" at bounding box center [161, 305] width 39 height 15
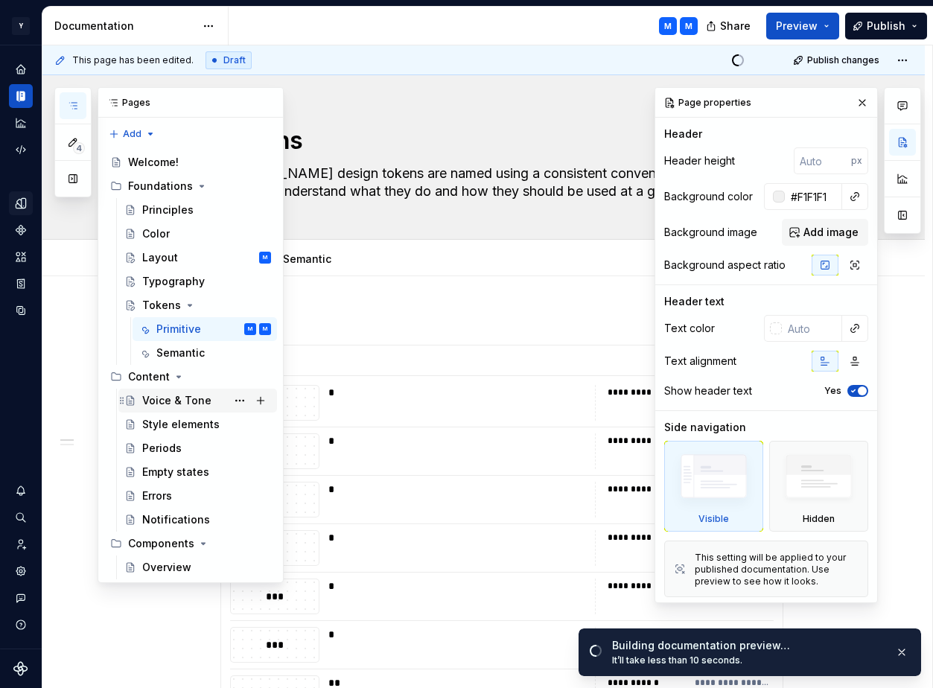
click at [173, 401] on div "Voice & Tone" at bounding box center [176, 400] width 69 height 15
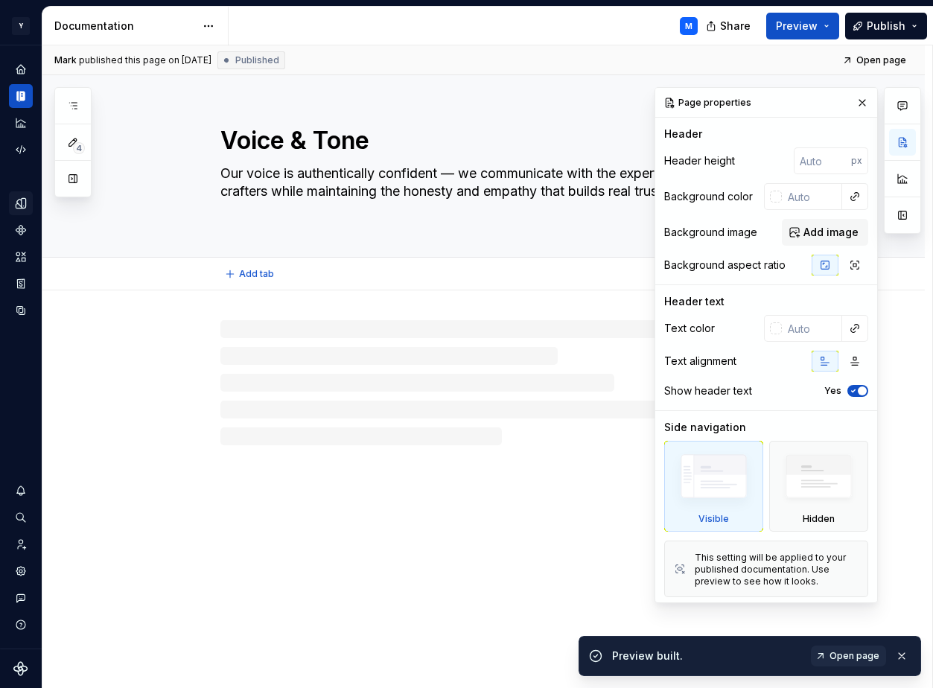
click at [529, 188] on textarea "Our voice is authentically confident — we communicate with the expertise of pas…" at bounding box center [498, 192] width 563 height 60
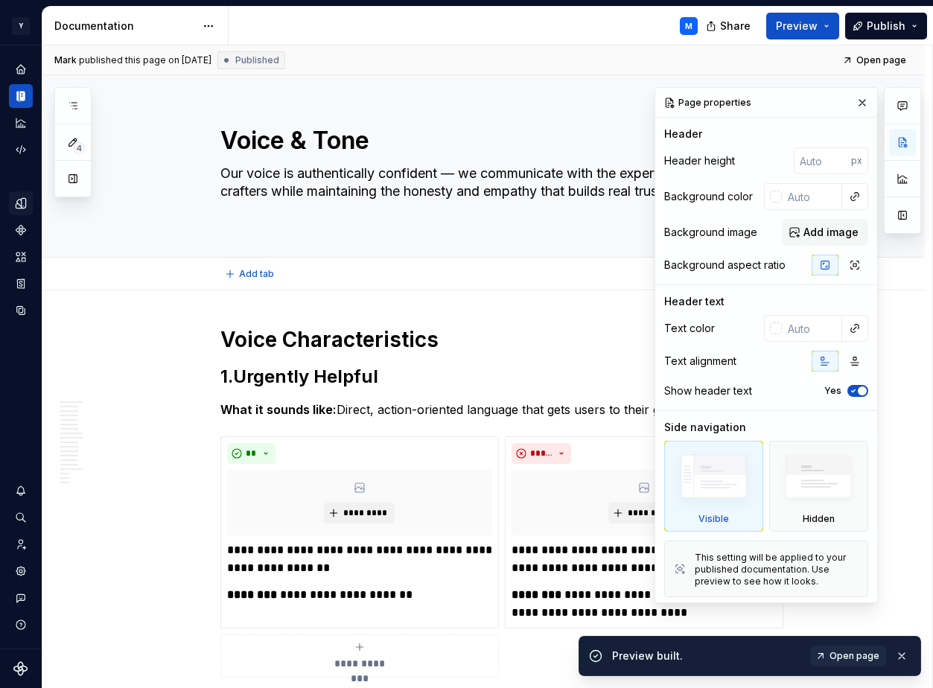
type textarea "*"
click at [796, 194] on input "text" at bounding box center [811, 196] width 60 height 27
paste input "#F1F1F1"
type input "#F1F1F1"
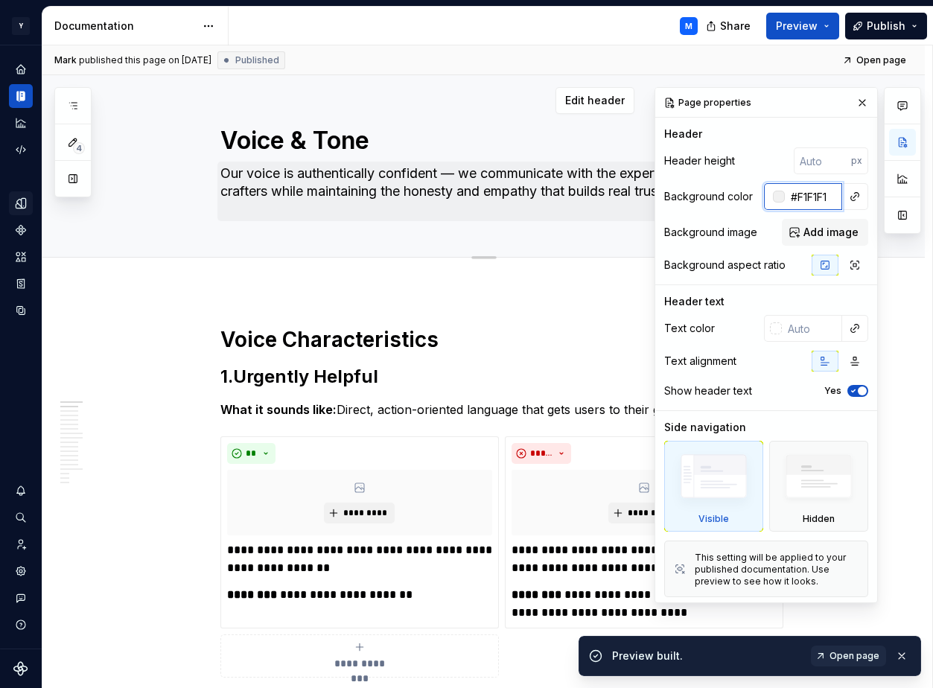
type textarea "*"
type input "#F1F1F1"
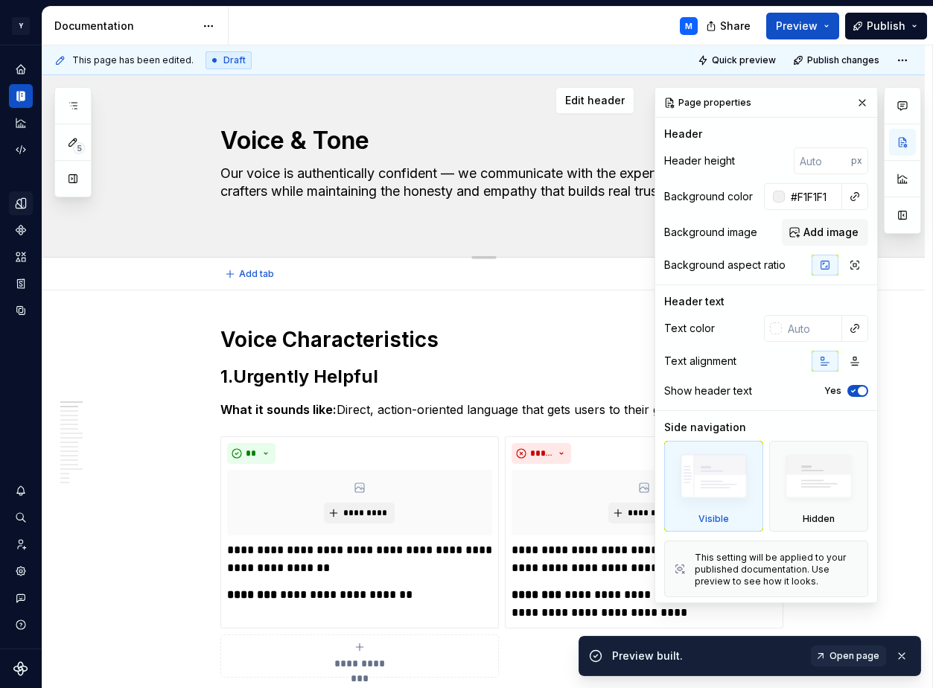
click at [439, 212] on textarea "Our voice is authentically confident — we communicate with the expertise of pas…" at bounding box center [498, 192] width 563 height 60
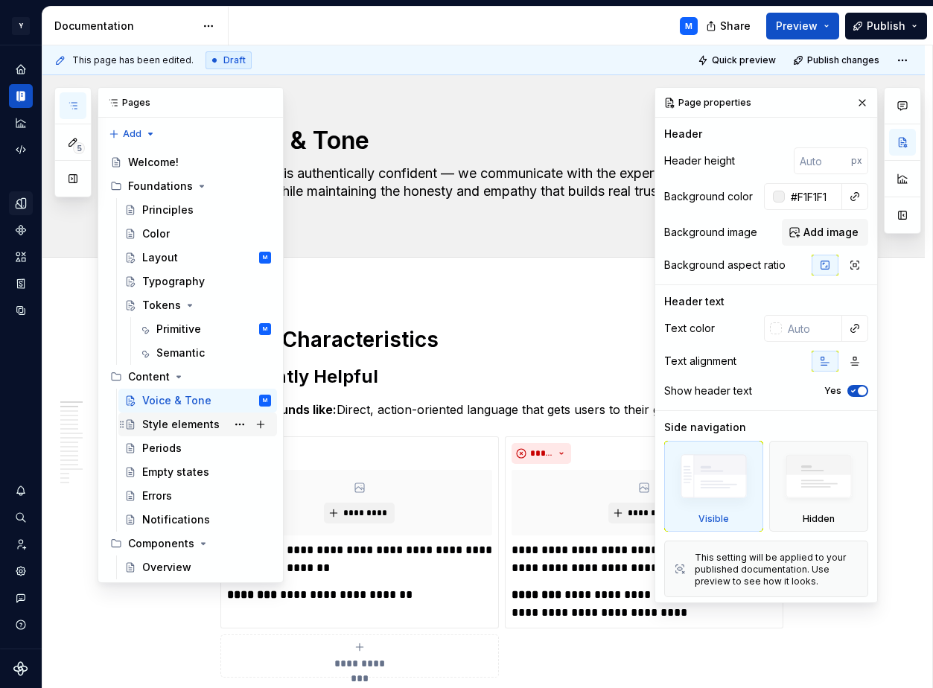
click at [177, 425] on div "Style elements" at bounding box center [180, 424] width 77 height 15
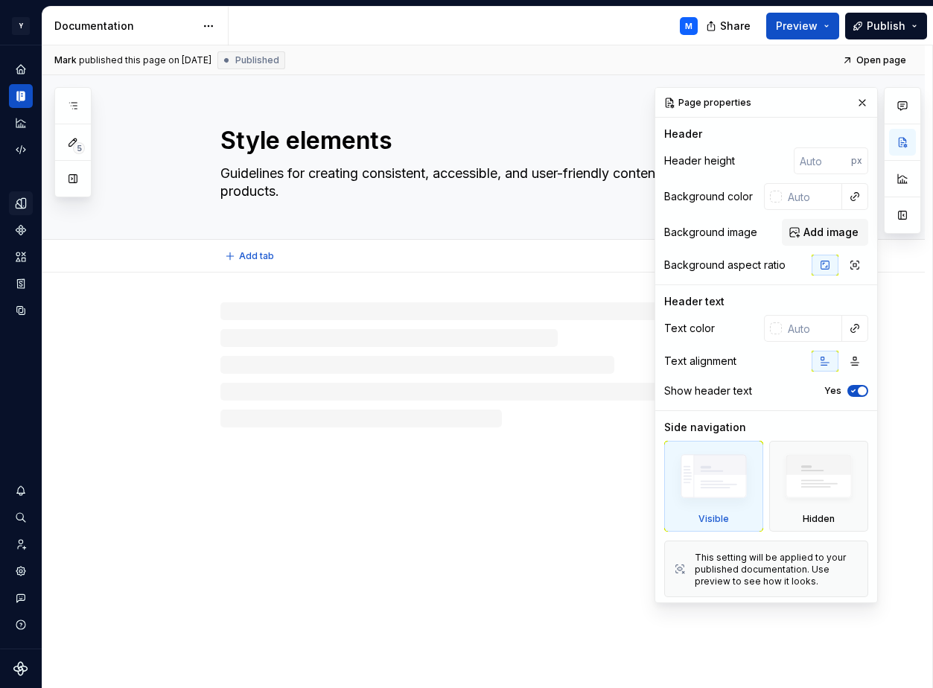
type textarea "*"
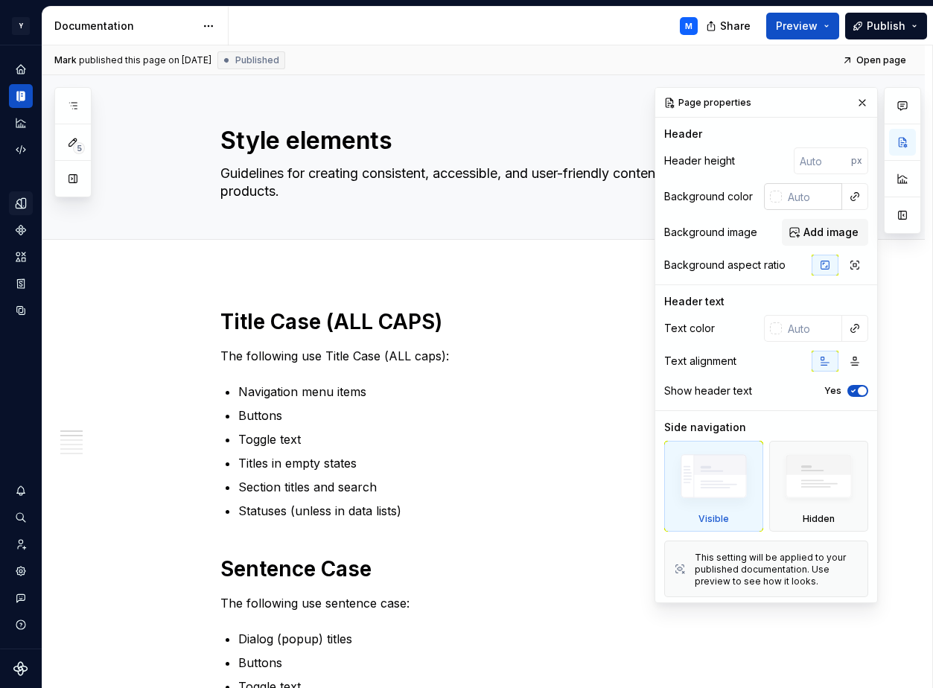
click at [793, 195] on input "text" at bounding box center [811, 196] width 60 height 27
paste input "#F1F1F1"
type input "#F1F1F1"
type textarea "*"
type input "#F1F1F1"
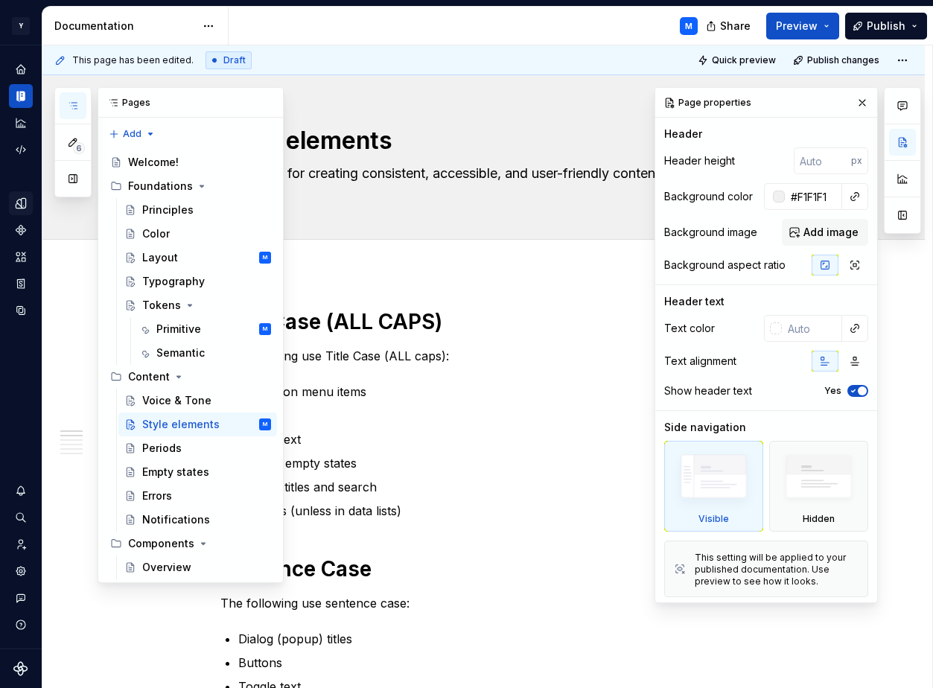
click at [72, 102] on icon "button" at bounding box center [73, 106] width 12 height 12
click at [167, 450] on div "Periods" at bounding box center [161, 448] width 39 height 15
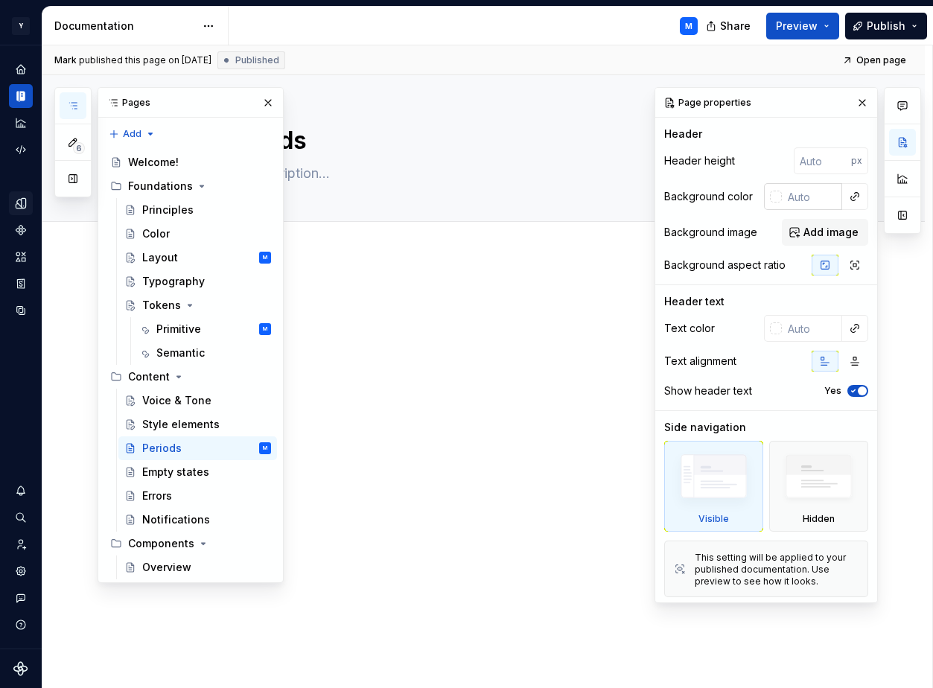
type textarea "*"
click at [802, 199] on input "text" at bounding box center [811, 196] width 60 height 27
paste input "#F1F1F1"
type input "#F1F1F1"
type textarea "*"
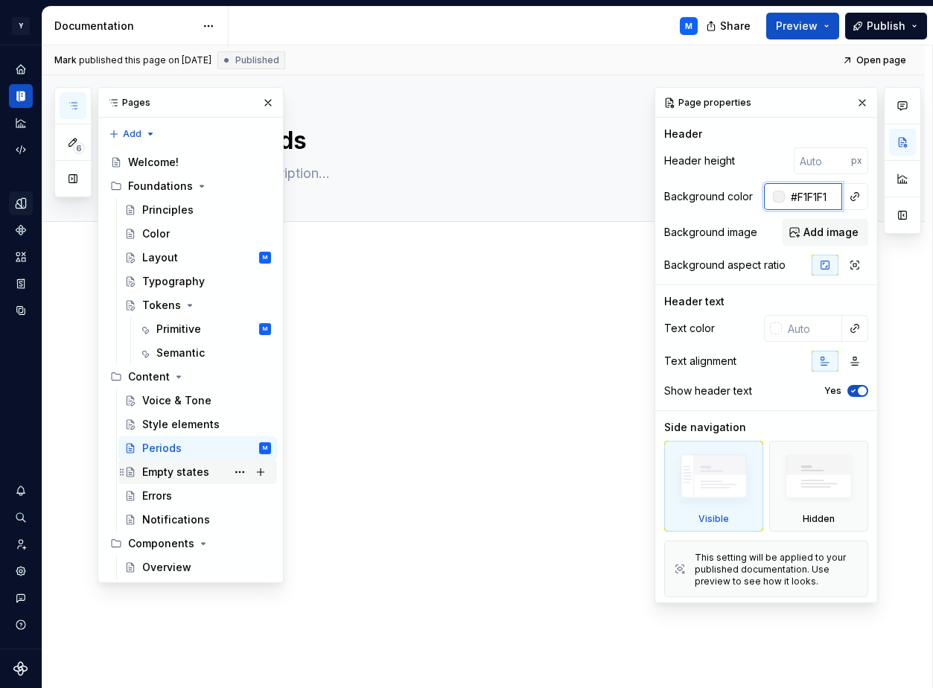
type input "#F1F1F1"
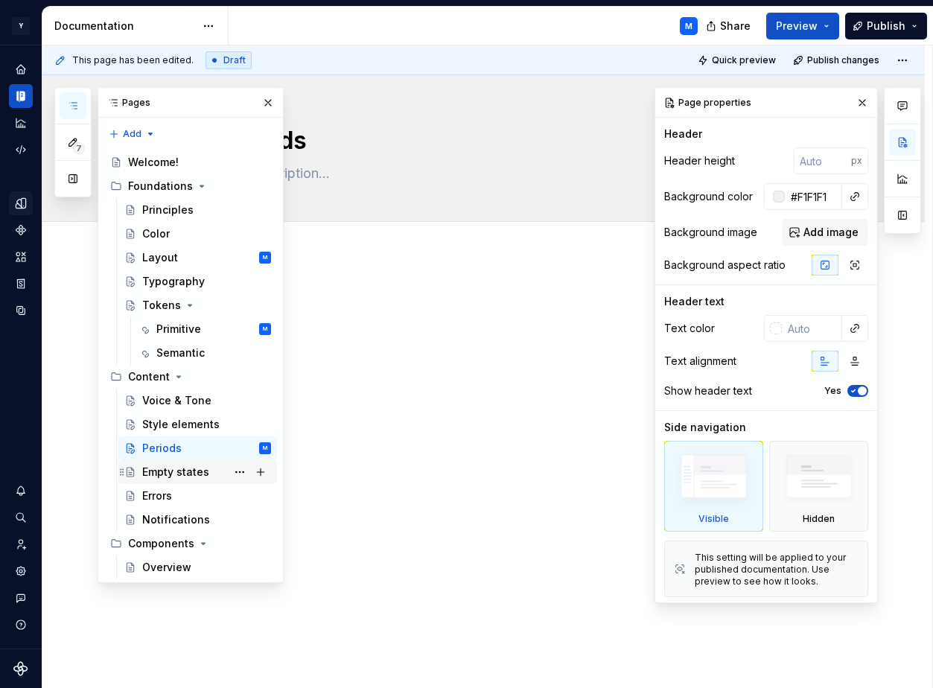
click at [173, 473] on div "Empty states" at bounding box center [175, 471] width 67 height 15
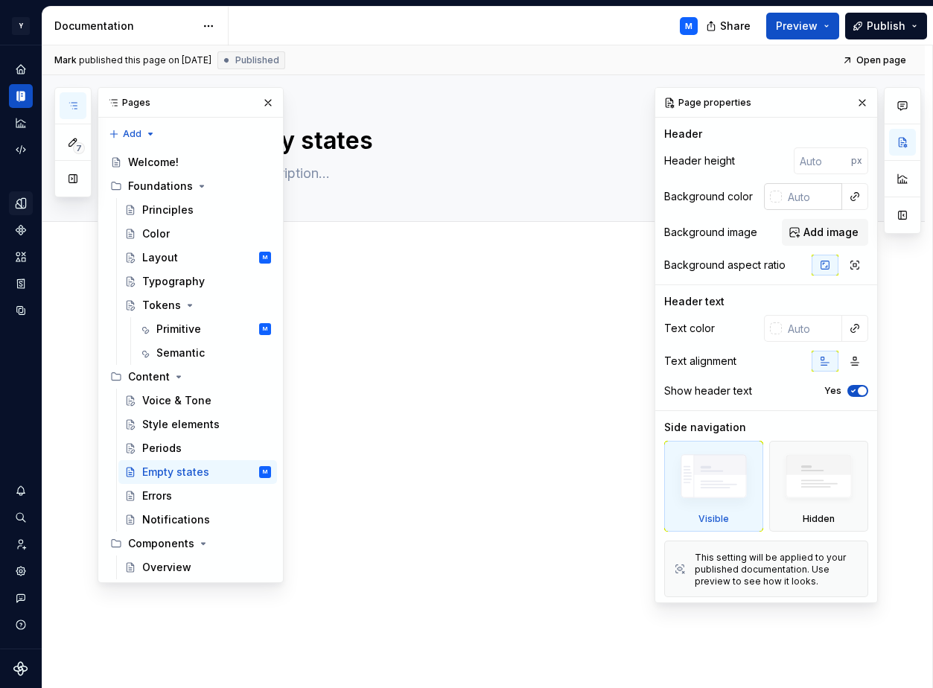
type textarea "*"
click at [808, 193] on input "text" at bounding box center [811, 196] width 60 height 27
paste input "#F1F1F1"
type input "#F1F1F1"
type textarea "*"
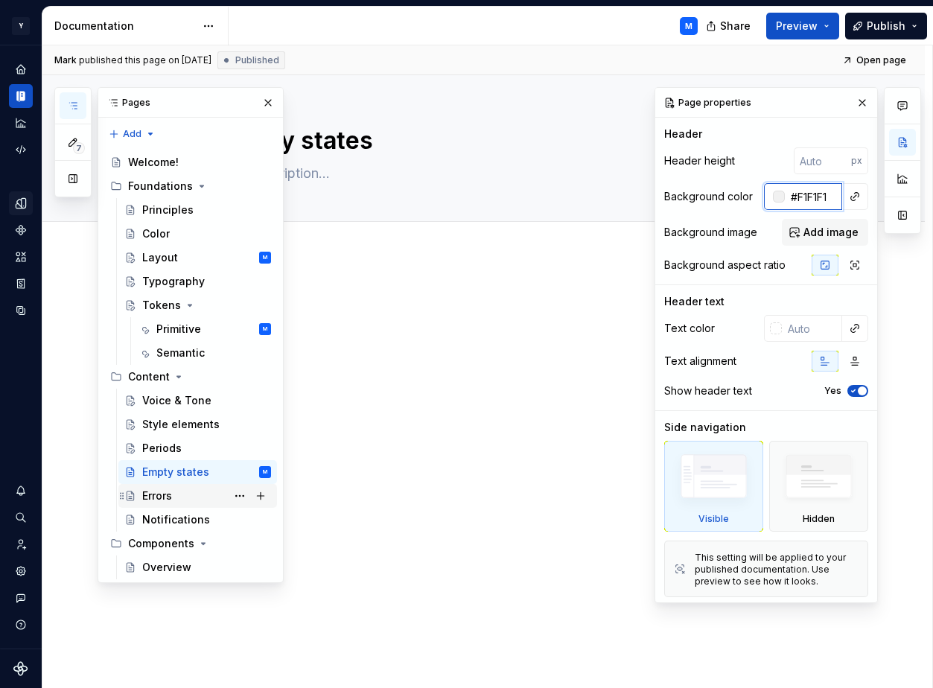
type input "#F1F1F1"
click at [183, 491] on div "Errors" at bounding box center [206, 495] width 129 height 21
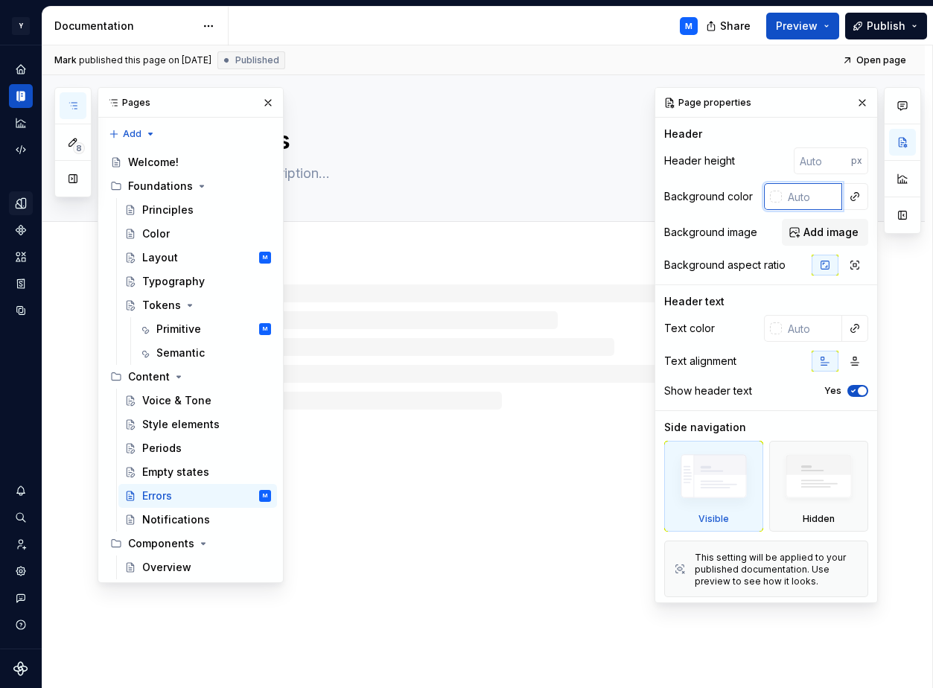
click at [805, 183] on input "text" at bounding box center [811, 196] width 60 height 27
type textarea "*"
paste input "#F1F1F1"
type input "#F1F1F1"
type textarea "*"
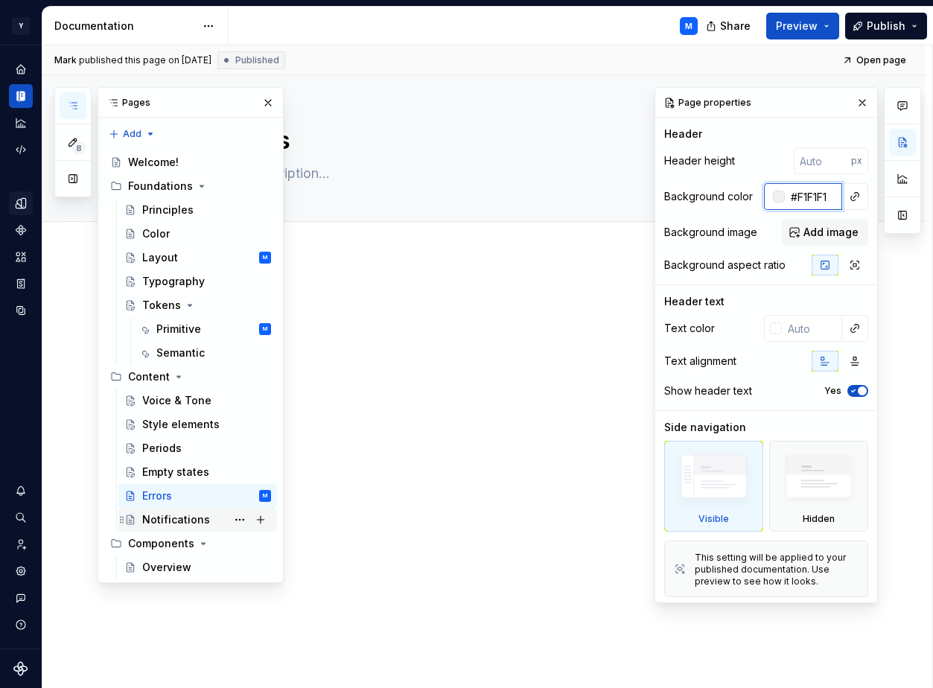
type input "#F1F1F1"
click at [205, 519] on div "Notifications" at bounding box center [176, 519] width 68 height 15
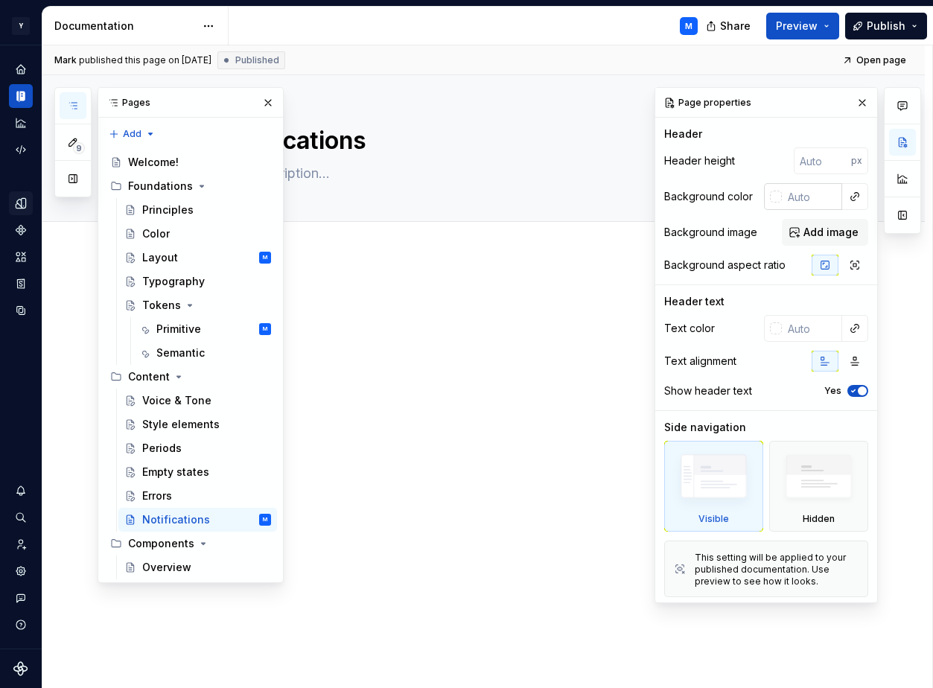
type textarea "*"
click at [796, 200] on input "text" at bounding box center [811, 196] width 60 height 27
paste input "#F1F1F1"
type input "#F1F1F1"
click at [238, 543] on button "Page tree" at bounding box center [239, 543] width 21 height 21
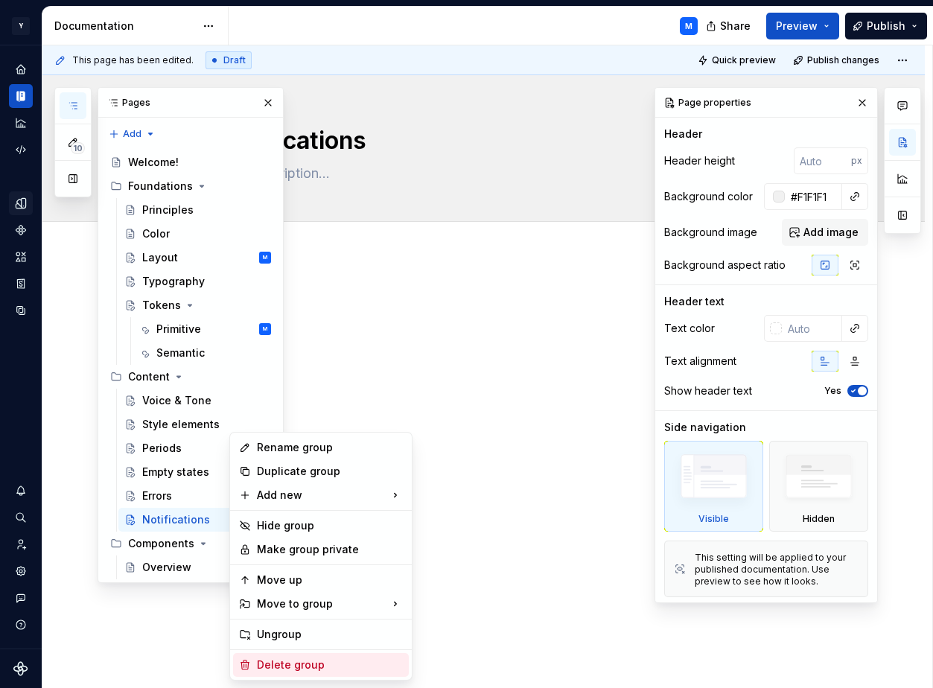
click at [274, 661] on div "Delete group" at bounding box center [330, 664] width 146 height 15
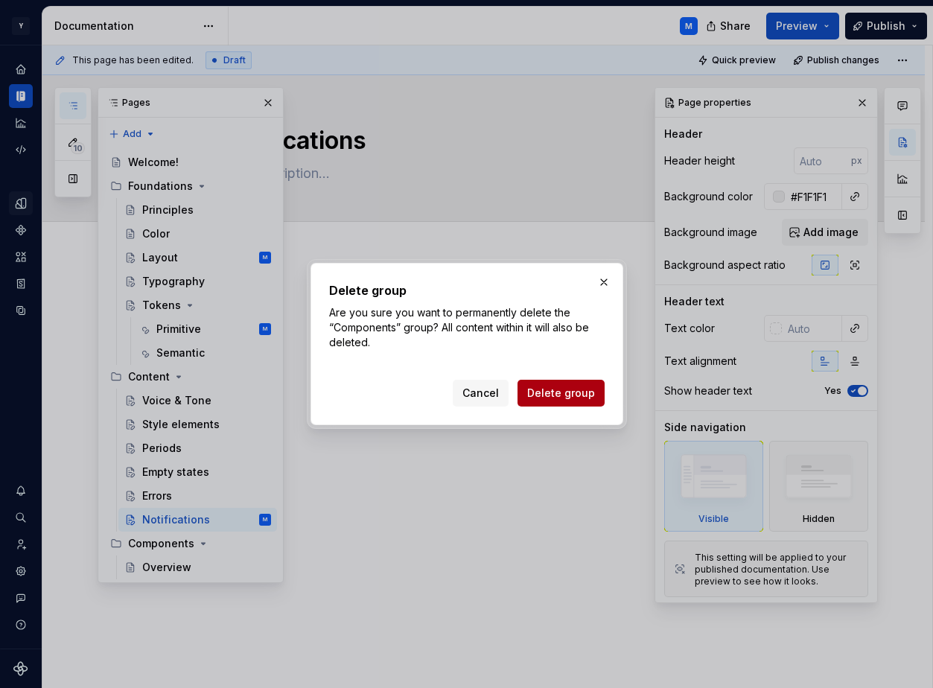
click at [546, 393] on span "Delete group" at bounding box center [561, 393] width 68 height 15
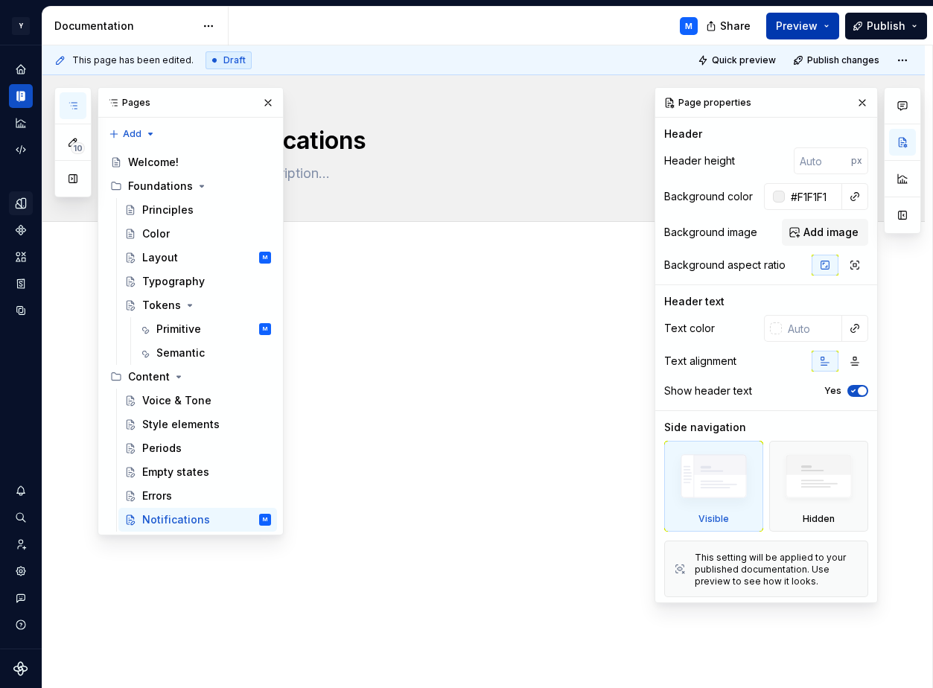
click at [813, 30] on span "Preview" at bounding box center [797, 26] width 42 height 15
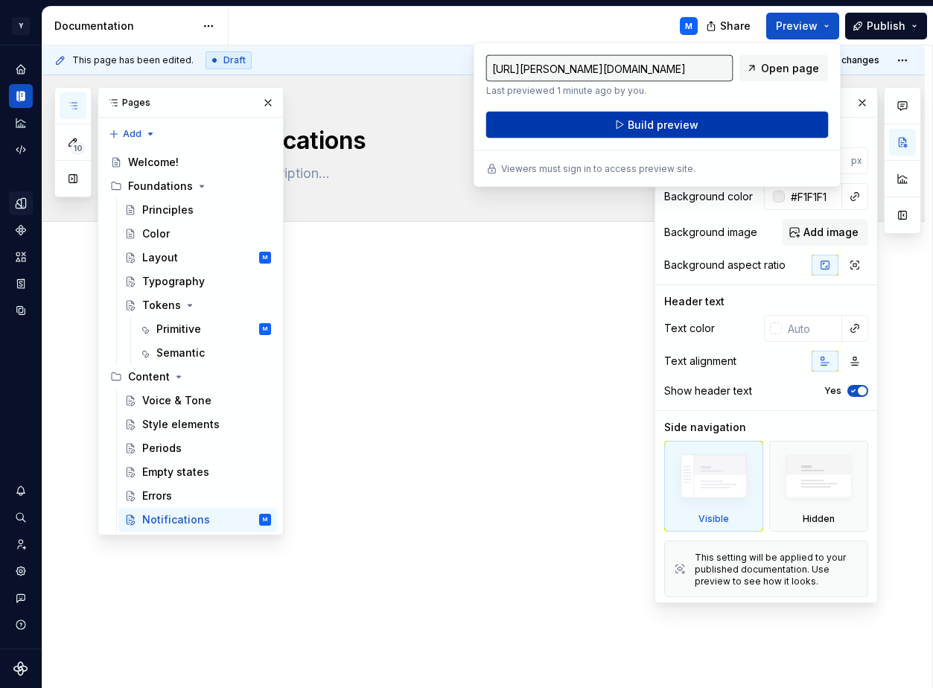
click at [732, 115] on button "Build preview" at bounding box center [657, 125] width 342 height 27
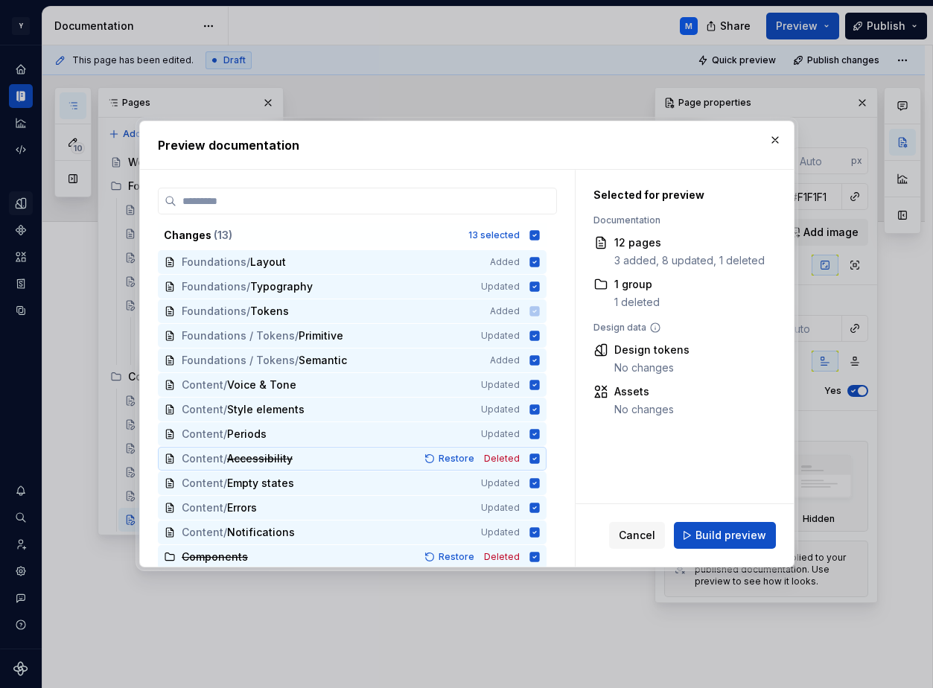
scroll to position [3, 0]
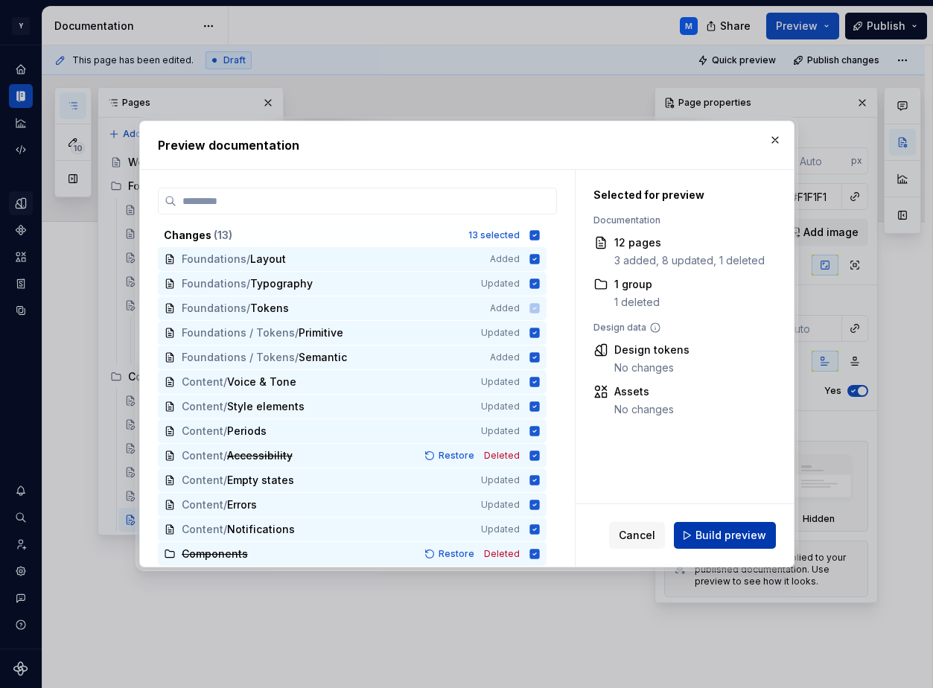
click at [745, 532] on span "Build preview" at bounding box center [730, 535] width 71 height 15
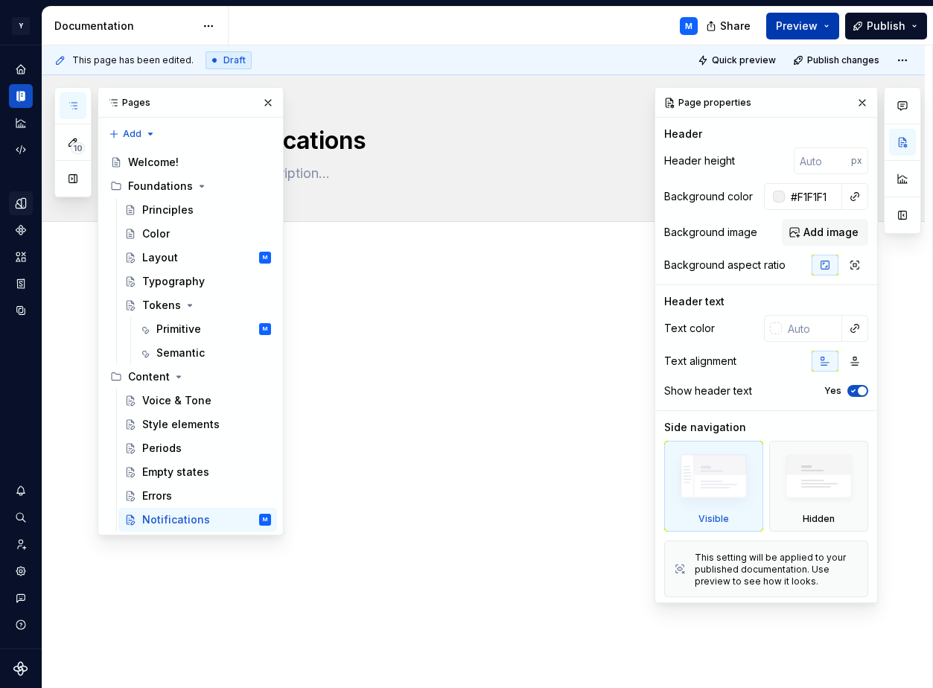
click at [827, 30] on button "Preview" at bounding box center [802, 26] width 73 height 27
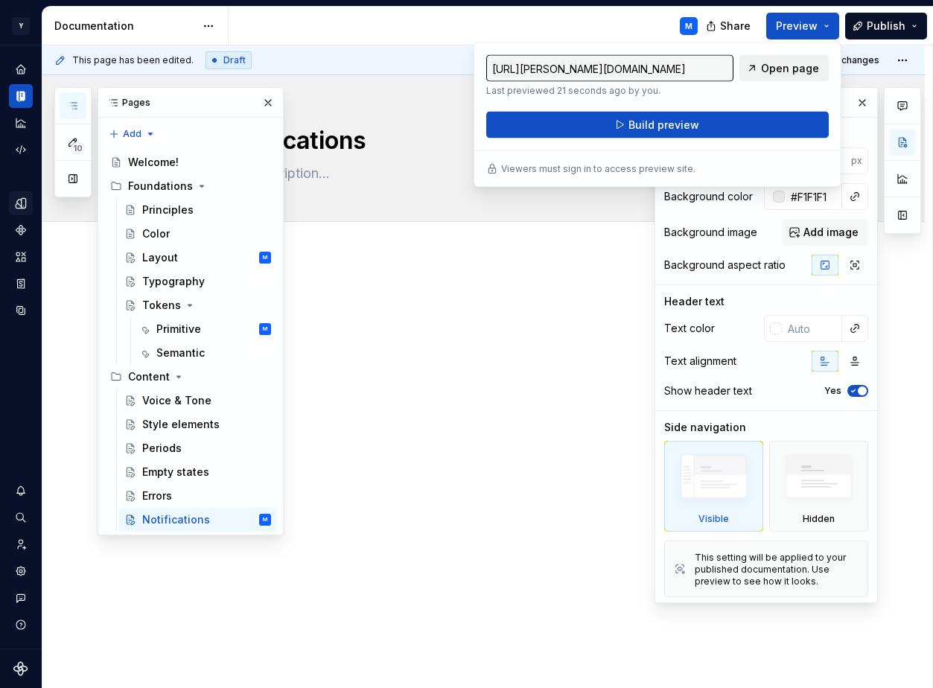
click at [793, 61] on span "Open page" at bounding box center [790, 68] width 58 height 15
click at [179, 210] on div "Principles" at bounding box center [167, 209] width 51 height 15
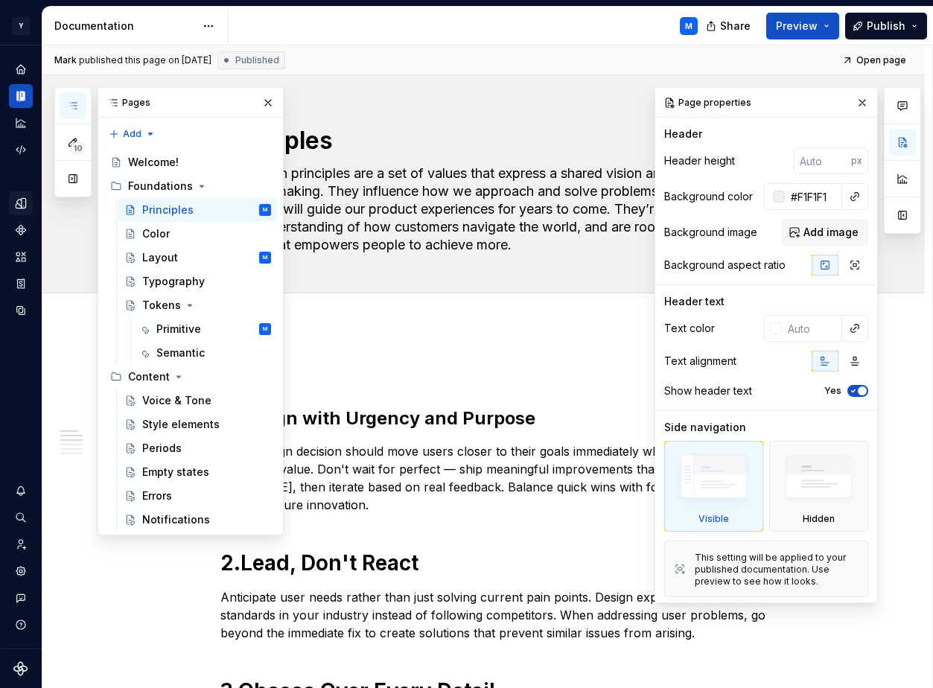
click at [274, 102] on button "button" at bounding box center [268, 102] width 21 height 21
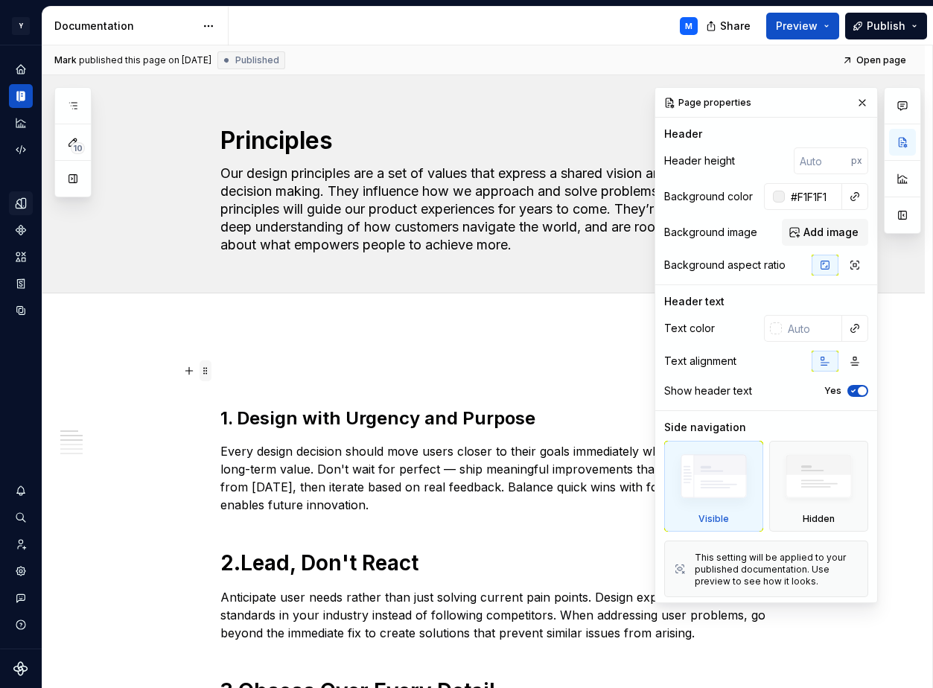
click at [210, 370] on span at bounding box center [205, 370] width 12 height 21
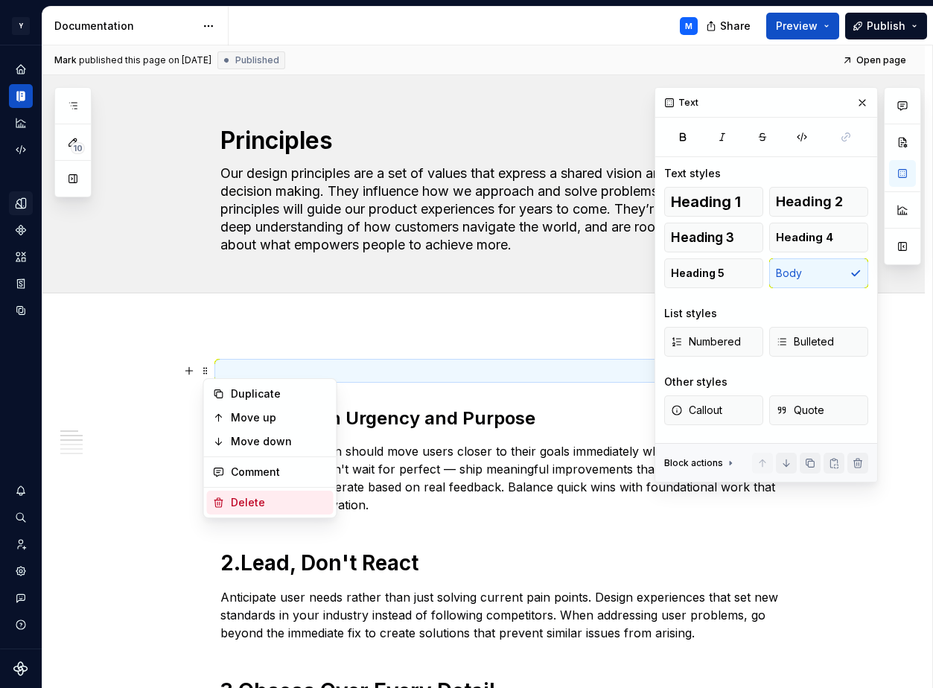
click at [244, 496] on div "Delete" at bounding box center [279, 502] width 97 height 15
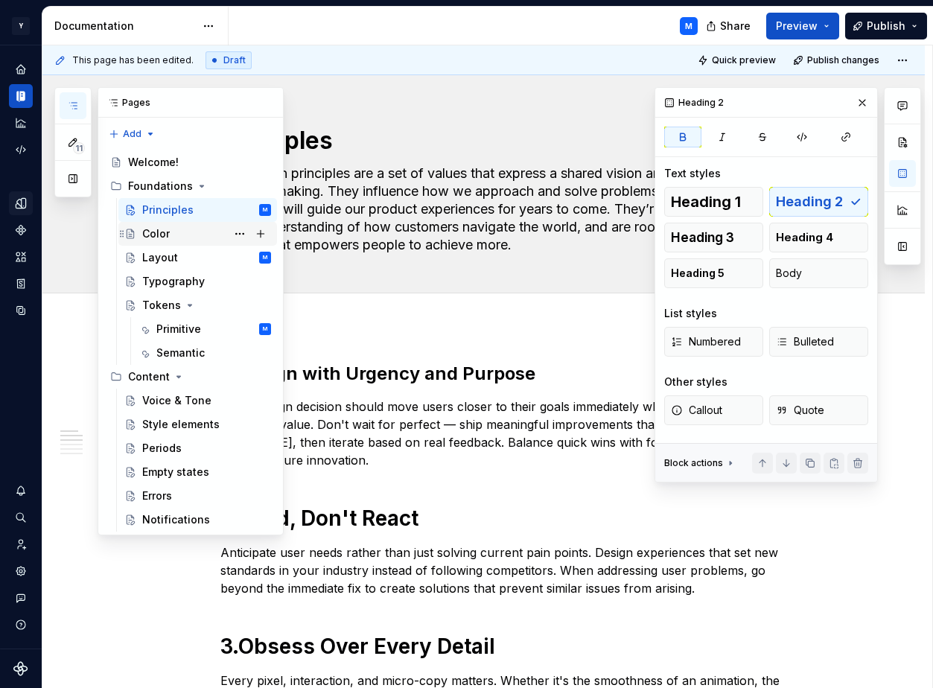
click at [153, 230] on div "Color" at bounding box center [156, 233] width 28 height 15
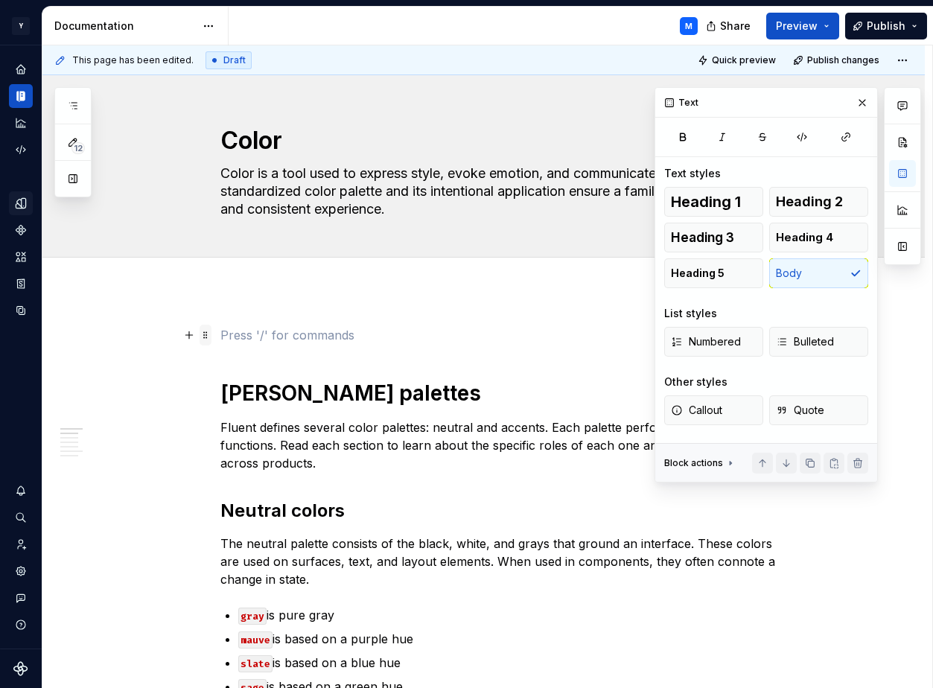
click at [208, 333] on span at bounding box center [205, 334] width 12 height 21
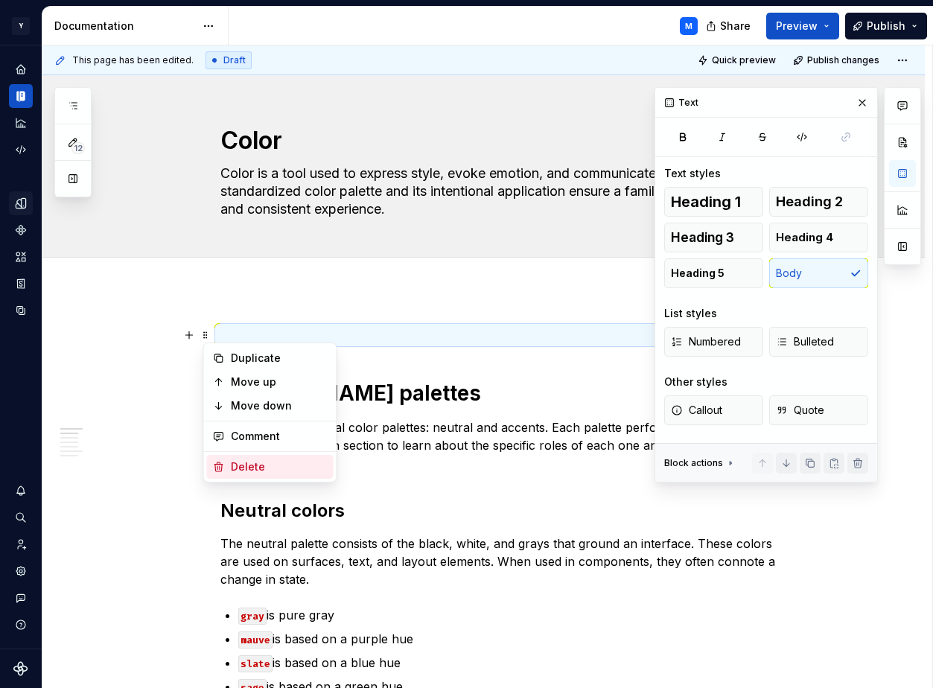
click at [251, 461] on div "Delete" at bounding box center [279, 466] width 97 height 15
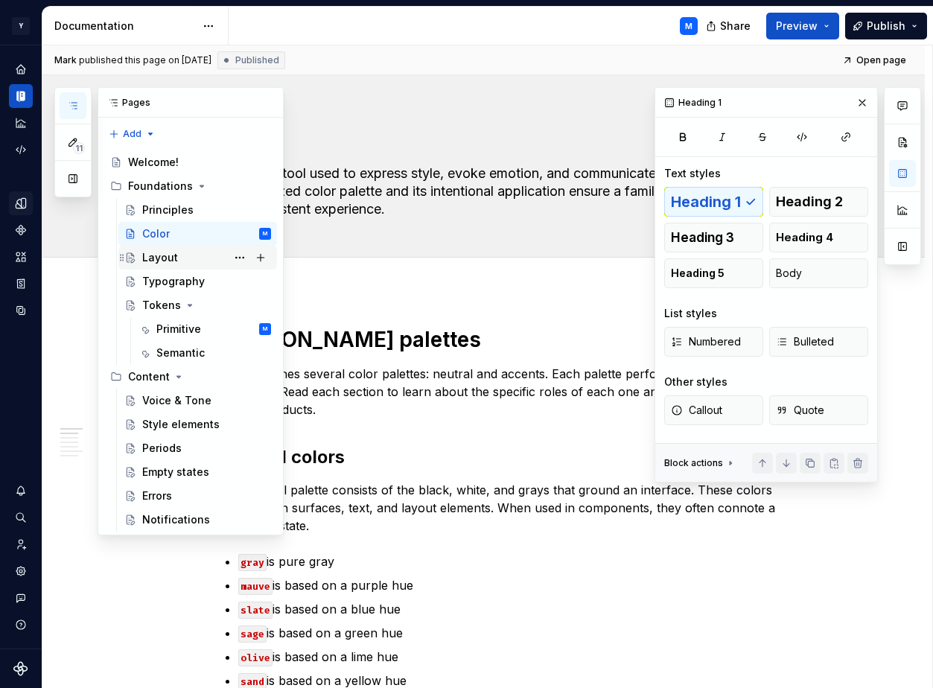
click at [170, 256] on div "Layout" at bounding box center [160, 257] width 36 height 15
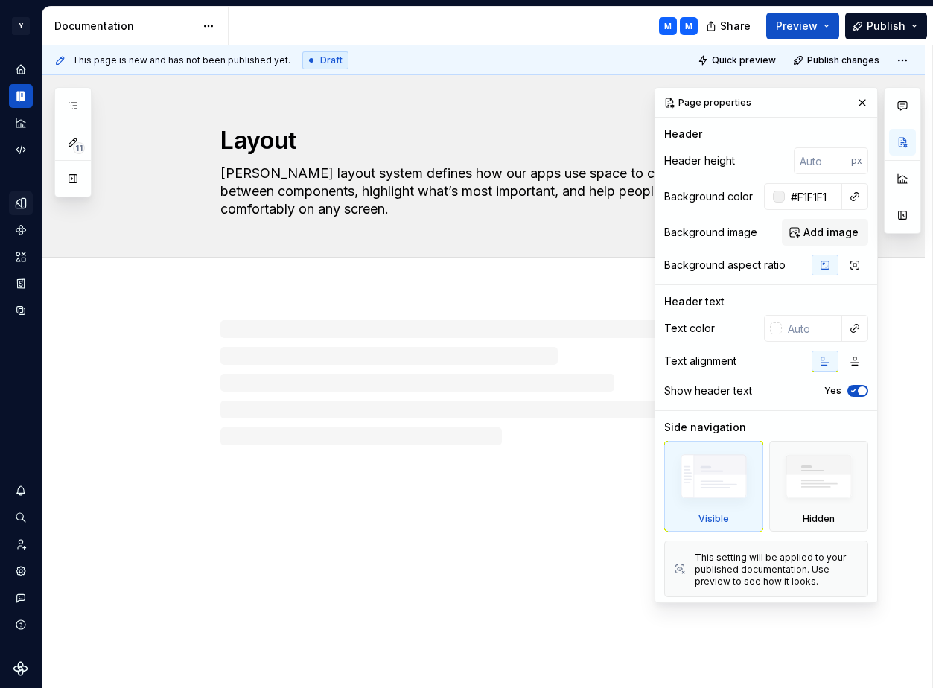
type textarea "*"
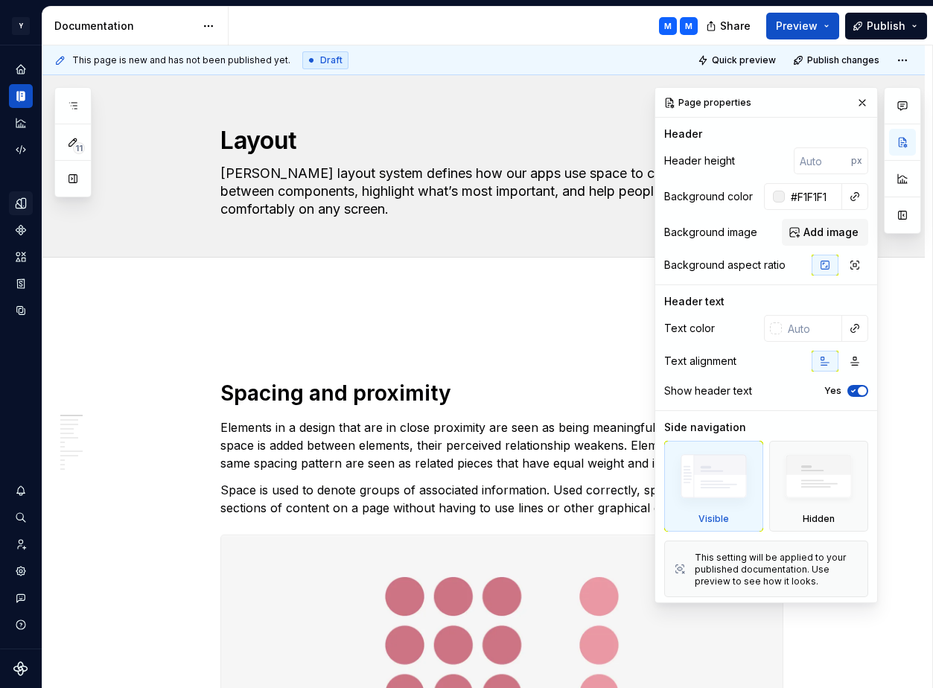
click at [211, 334] on span at bounding box center [205, 334] width 12 height 21
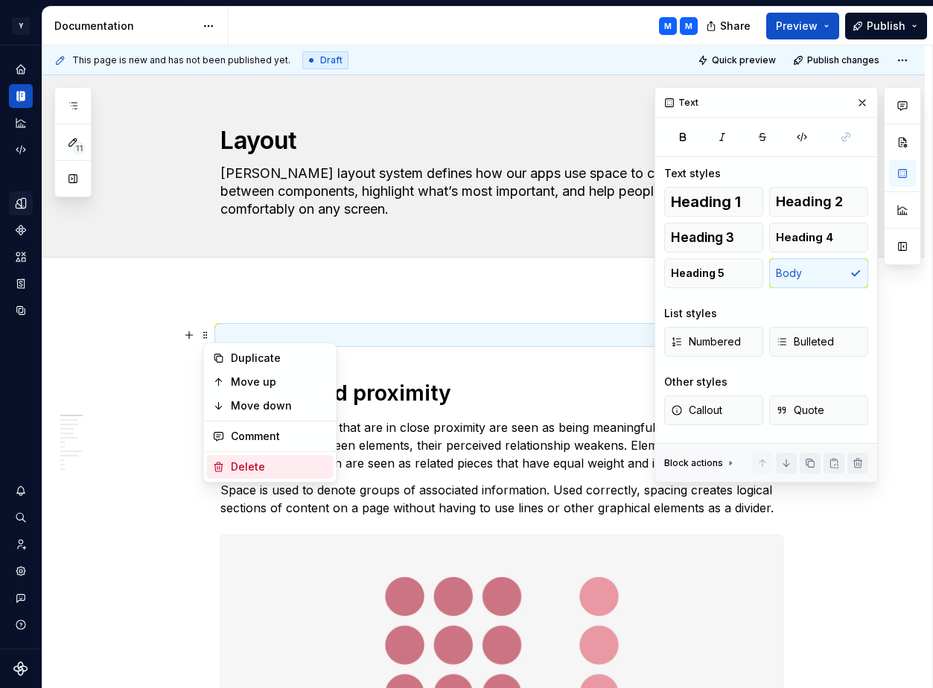
click at [251, 462] on div "Delete" at bounding box center [279, 466] width 97 height 15
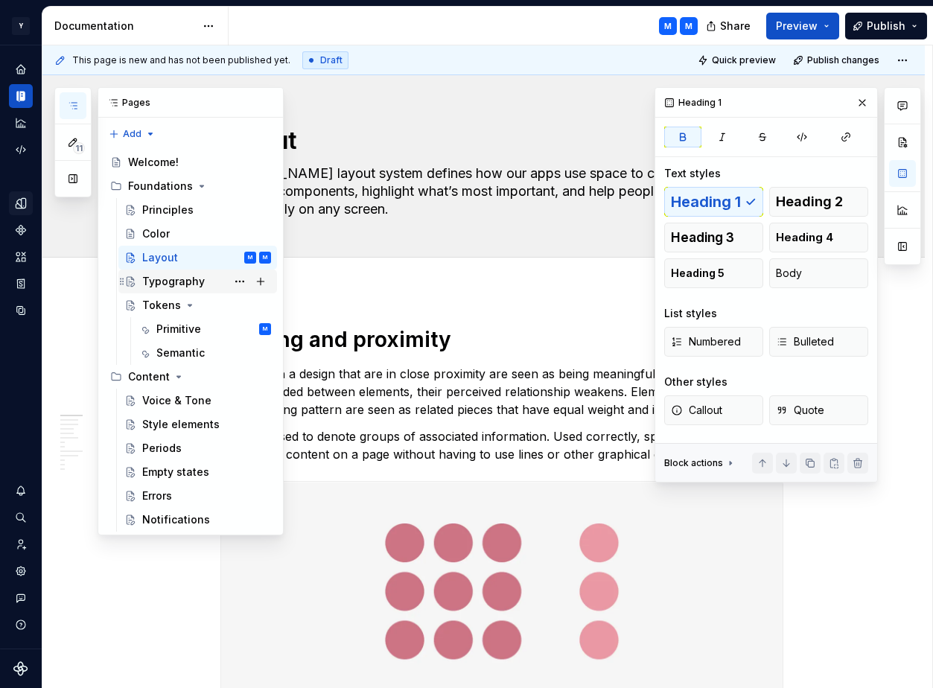
click at [186, 285] on div "Typography" at bounding box center [173, 281] width 63 height 15
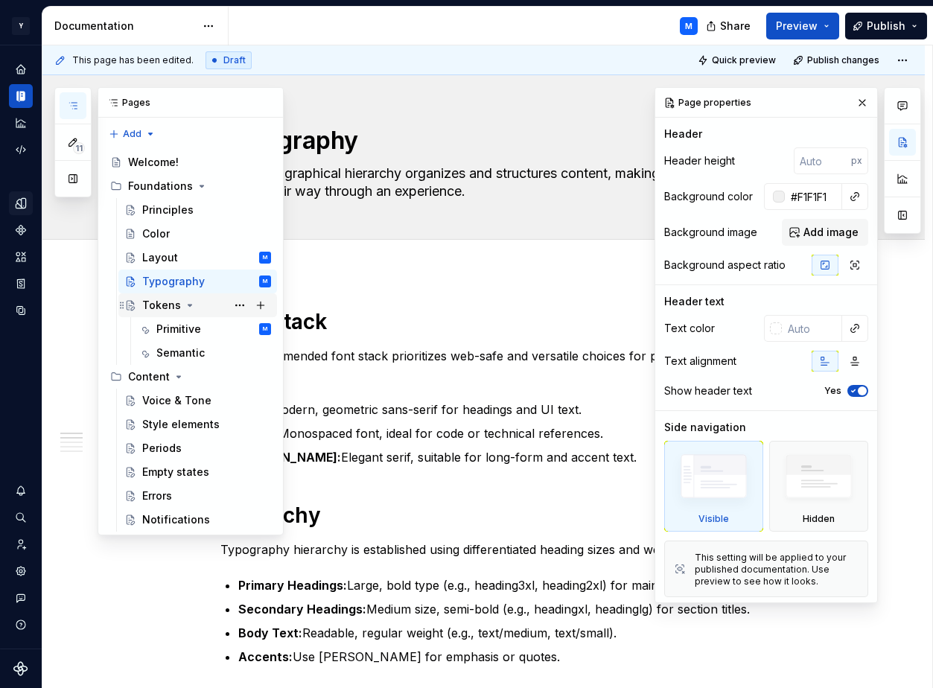
click at [173, 307] on div "Tokens" at bounding box center [161, 305] width 39 height 15
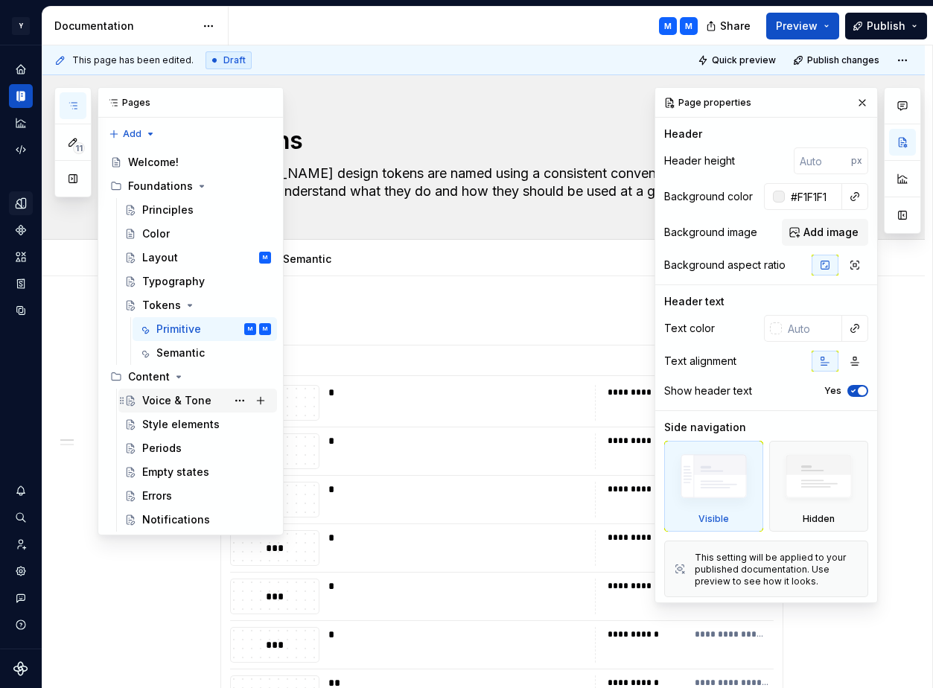
click at [184, 399] on div "Voice & Tone" at bounding box center [176, 400] width 69 height 15
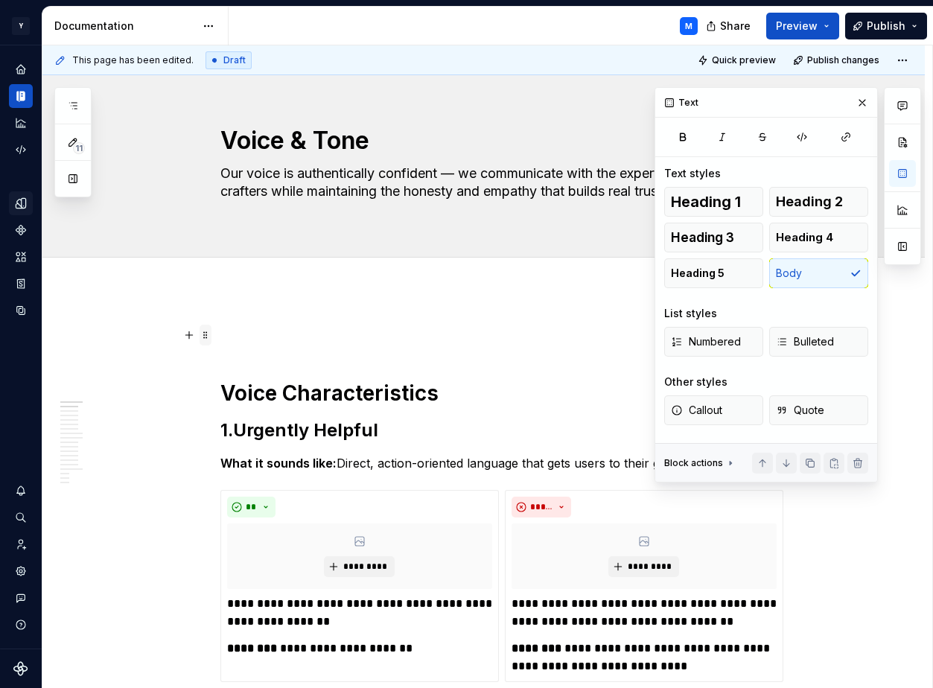
click at [208, 334] on span at bounding box center [205, 334] width 12 height 21
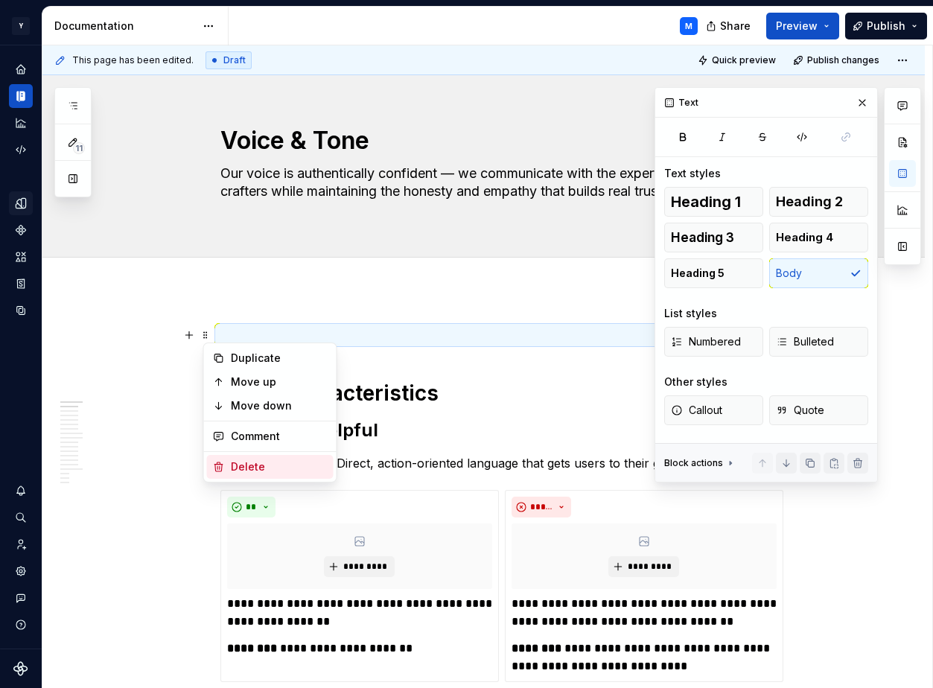
click at [249, 459] on div "Delete" at bounding box center [279, 466] width 97 height 15
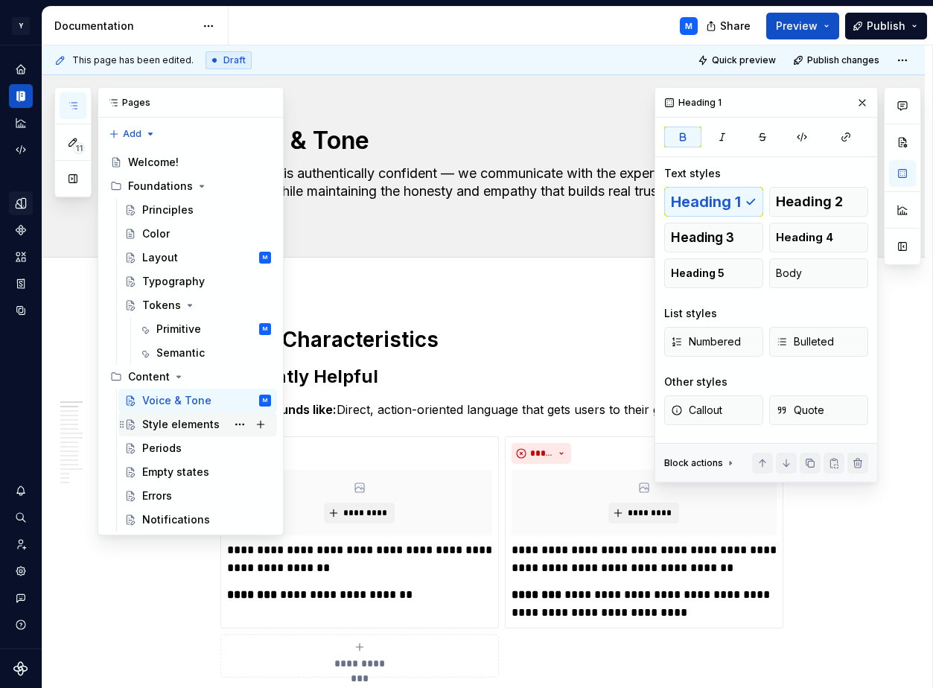
click at [175, 426] on div "Style elements" at bounding box center [180, 424] width 77 height 15
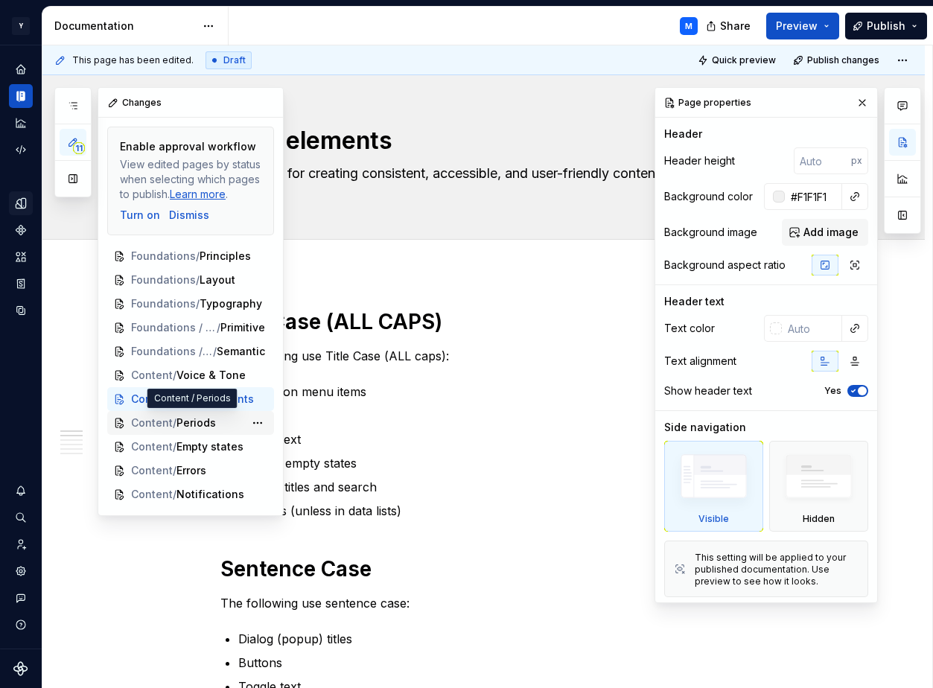
click at [209, 422] on span "Periods" at bounding box center [195, 422] width 39 height 15
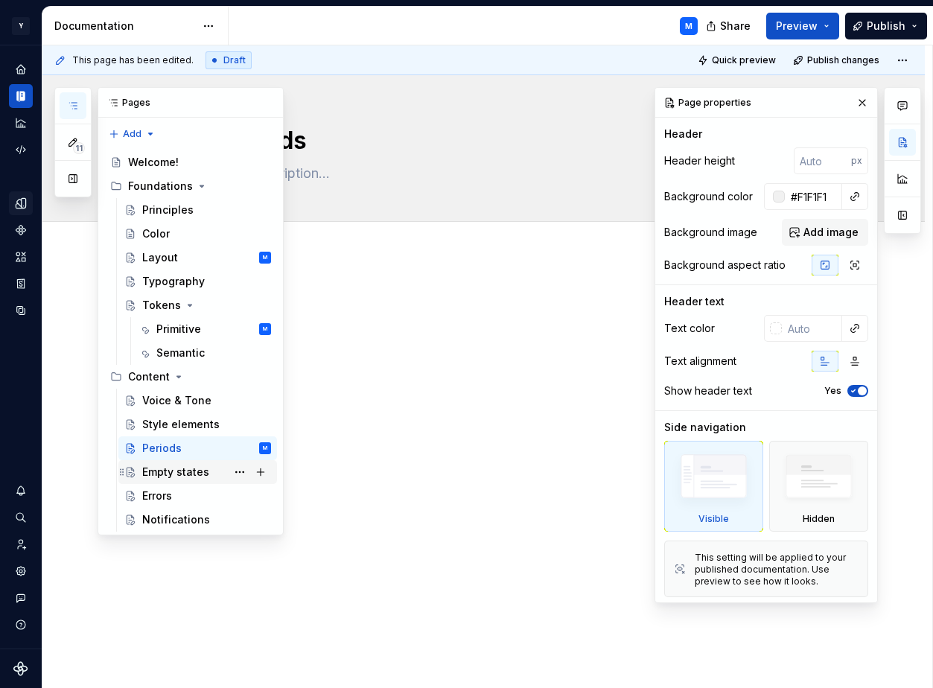
click at [173, 467] on div "Empty states" at bounding box center [175, 471] width 67 height 15
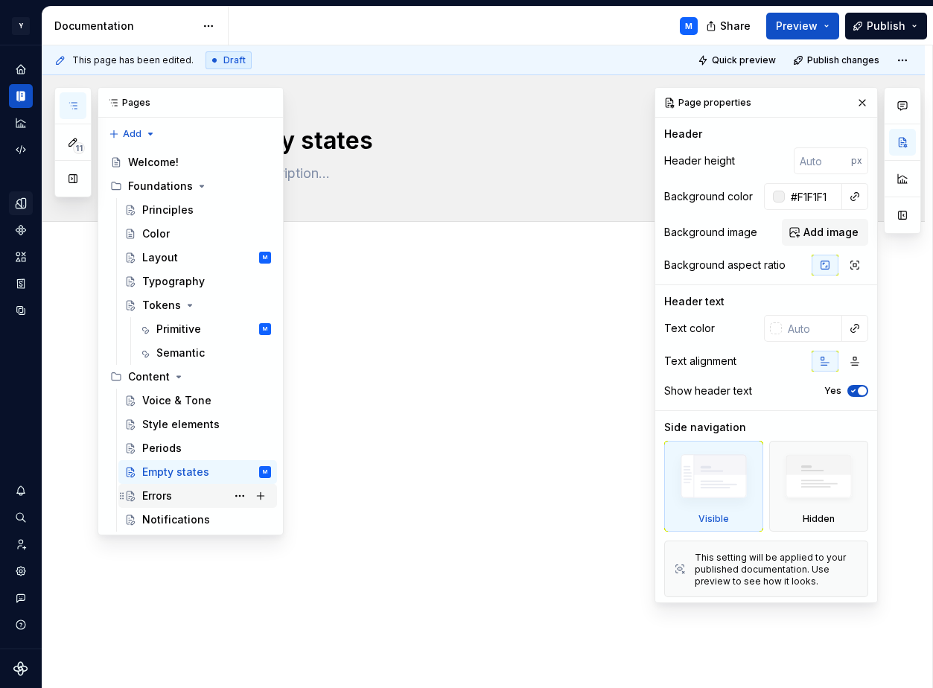
click at [156, 493] on div "Errors" at bounding box center [157, 495] width 30 height 15
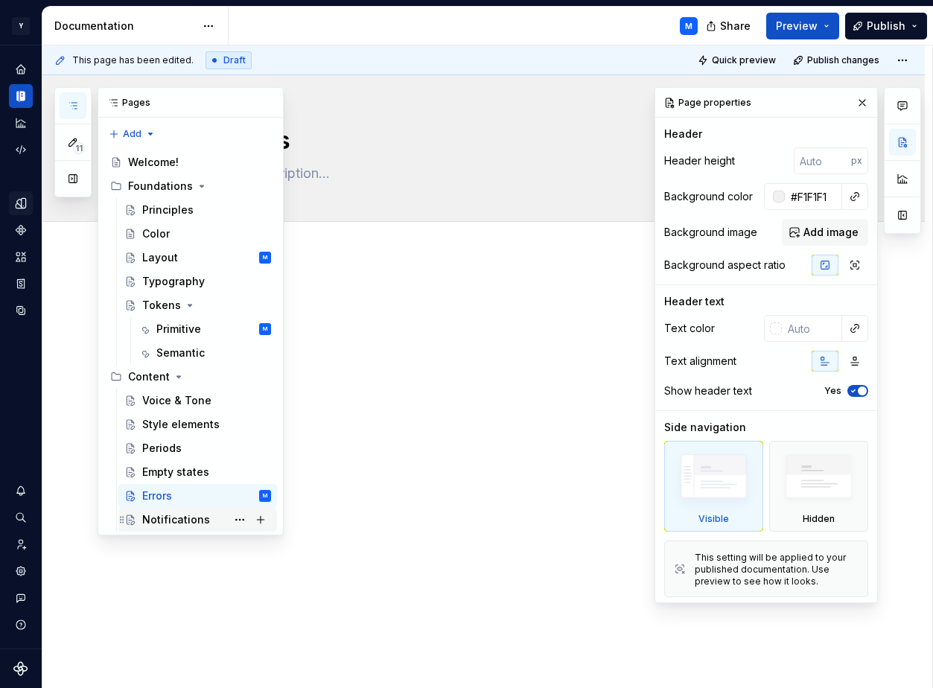
click at [173, 518] on div "Notifications" at bounding box center [176, 519] width 68 height 15
type textarea "*"
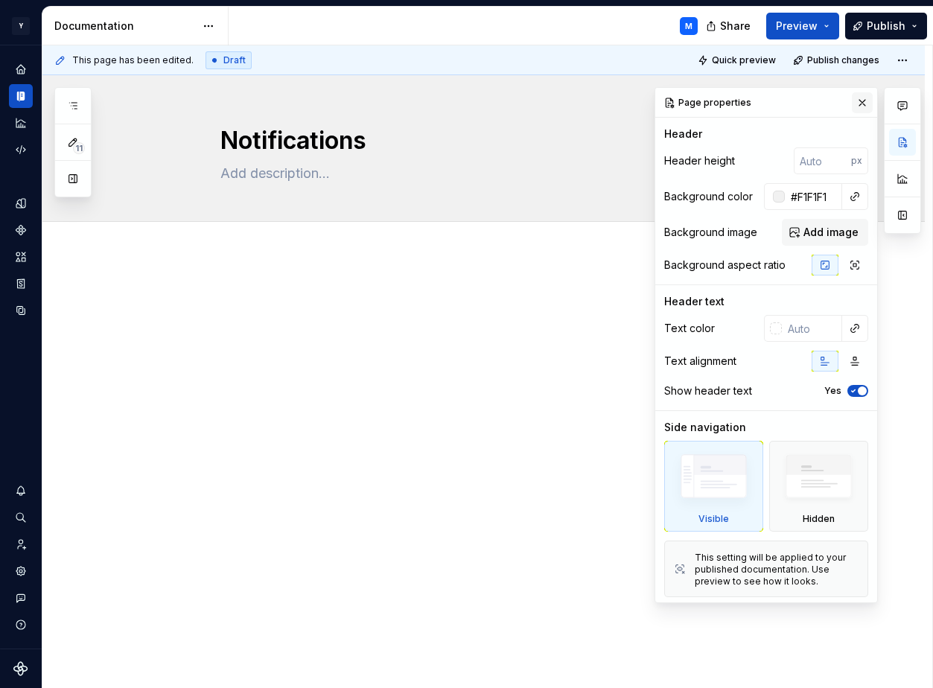
click at [863, 100] on button "button" at bounding box center [861, 102] width 21 height 21
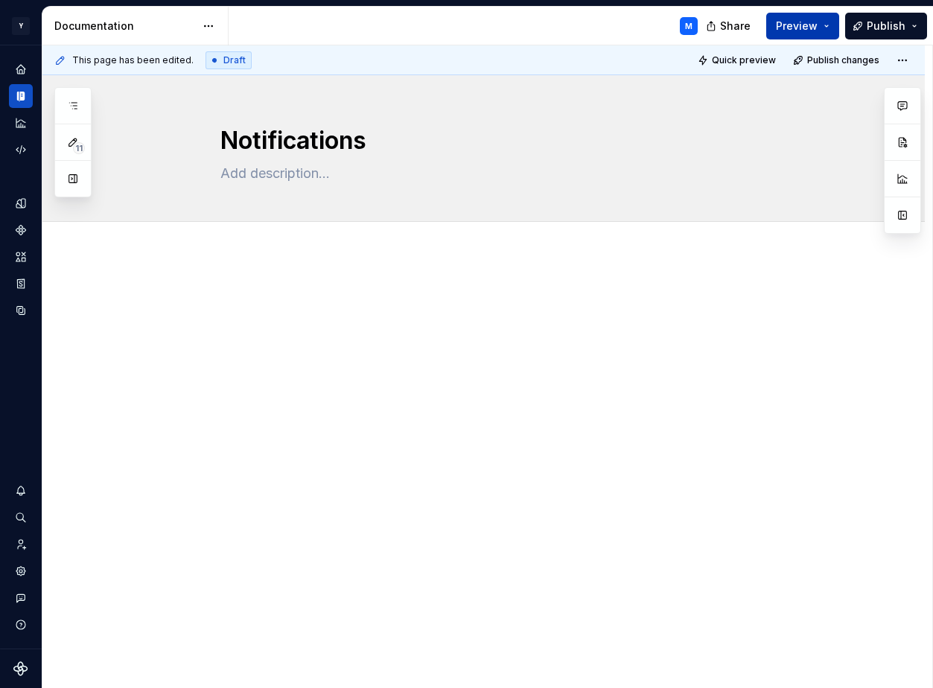
click at [809, 27] on span "Preview" at bounding box center [797, 26] width 42 height 15
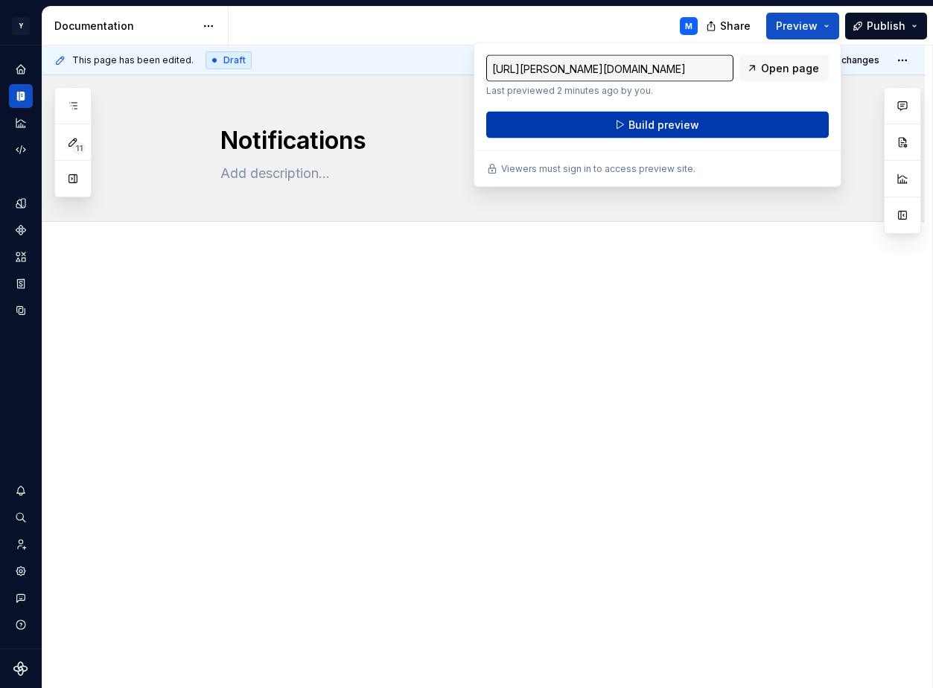
click at [668, 124] on span "Build preview" at bounding box center [663, 125] width 71 height 15
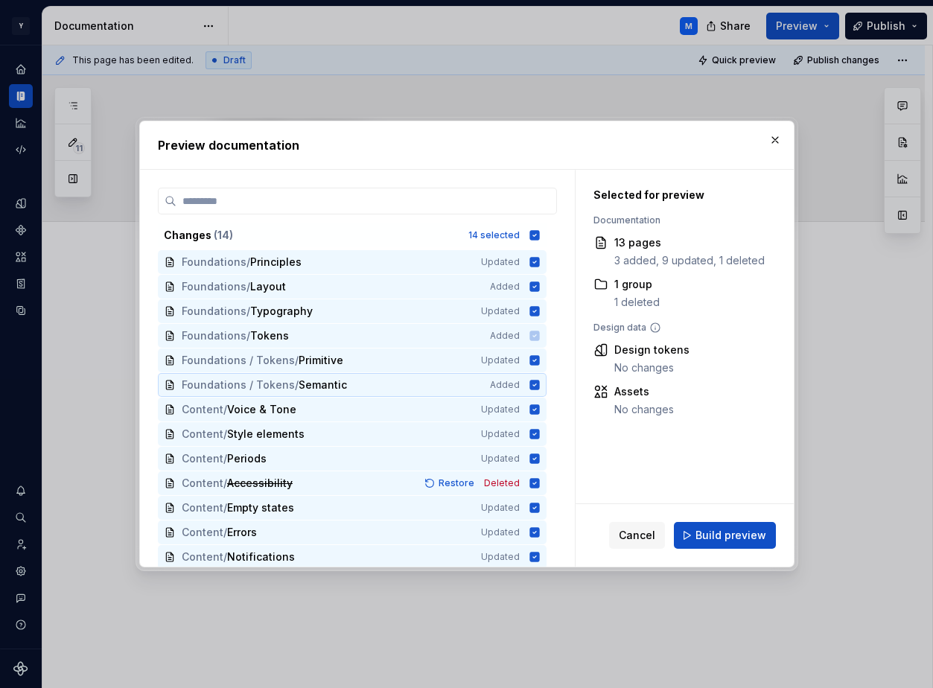
scroll to position [28, 0]
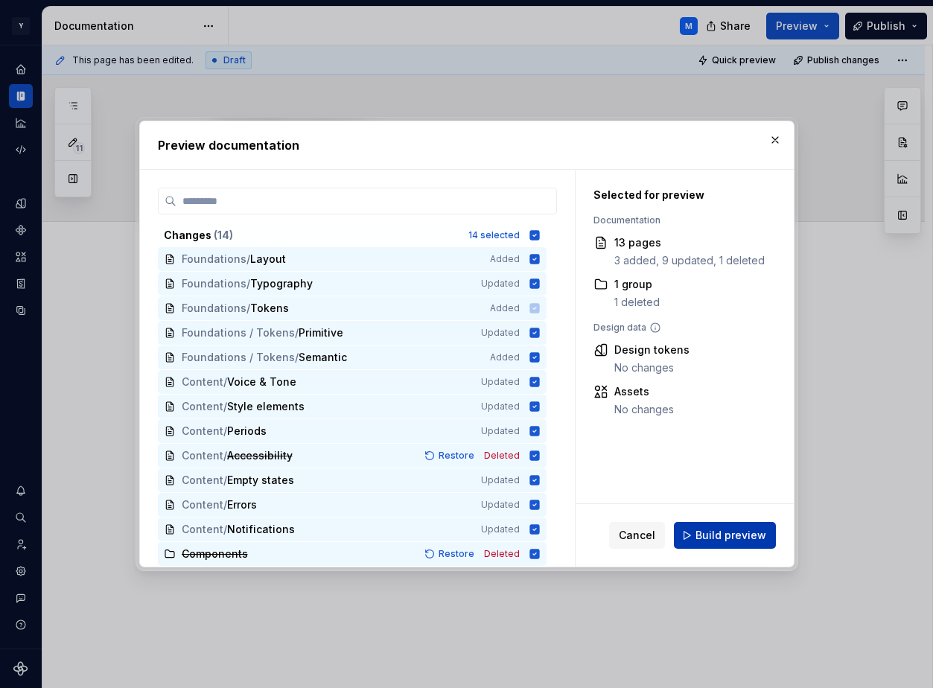
click at [741, 532] on span "Build preview" at bounding box center [730, 535] width 71 height 15
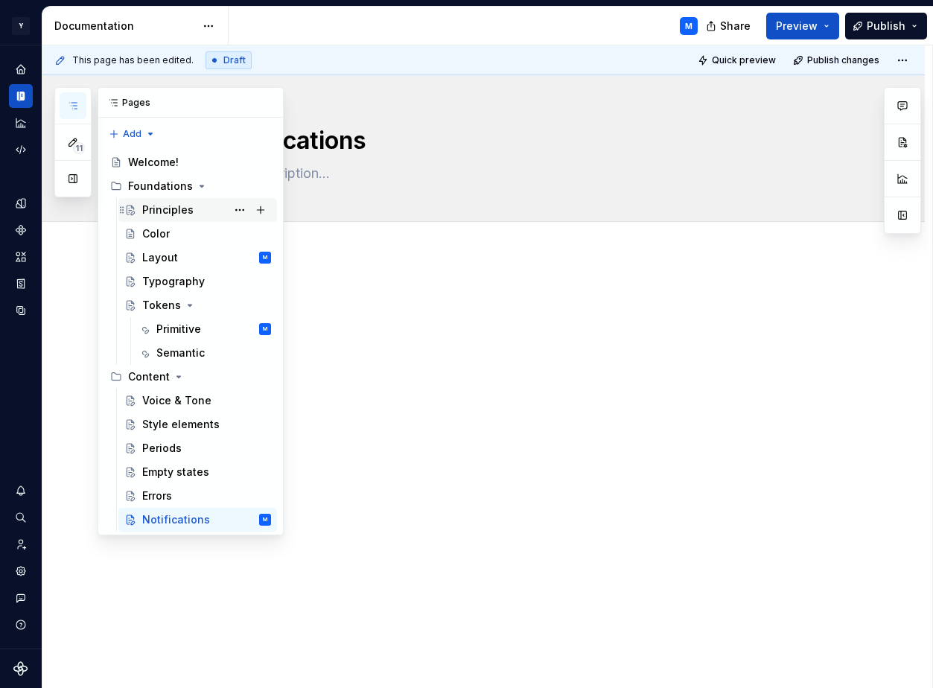
click at [164, 211] on div "Principles" at bounding box center [167, 209] width 51 height 15
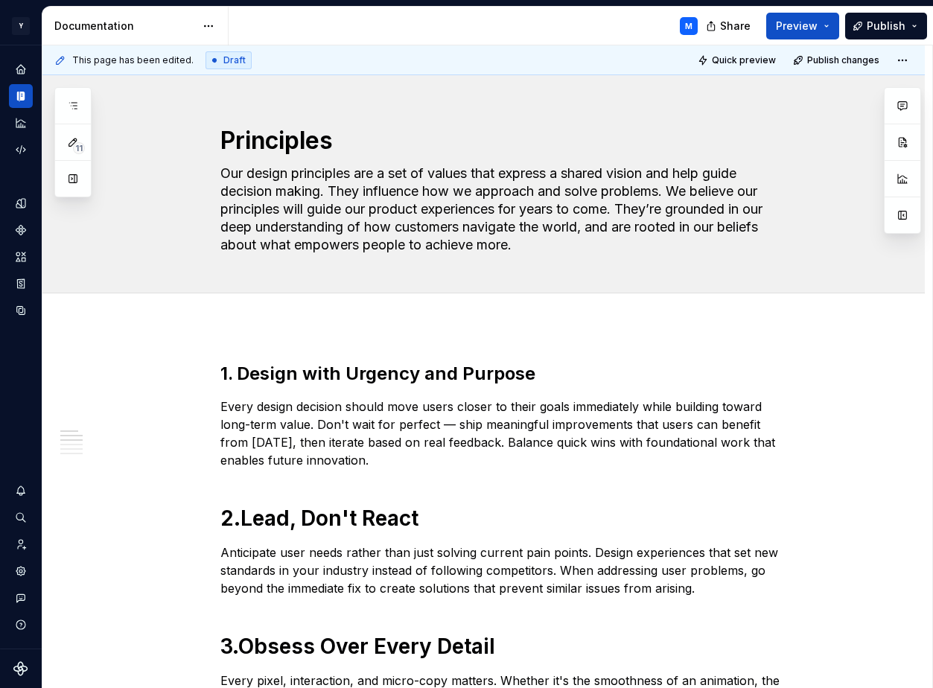
type textarea "*"
click at [277, 373] on strong "1. Design with Urgency and Purpose" at bounding box center [377, 373] width 315 height 22
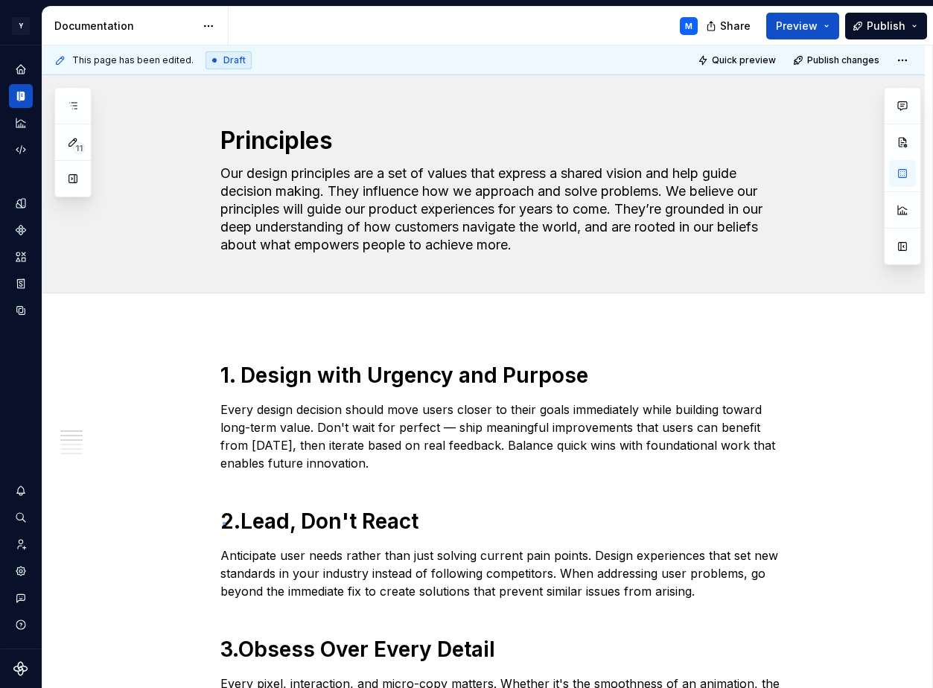
click at [223, 522] on div "This page has been edited. Draft Quick preview Publish changes Principles Our d…" at bounding box center [486, 366] width 889 height 643
click at [803, 20] on span "Preview" at bounding box center [797, 26] width 42 height 15
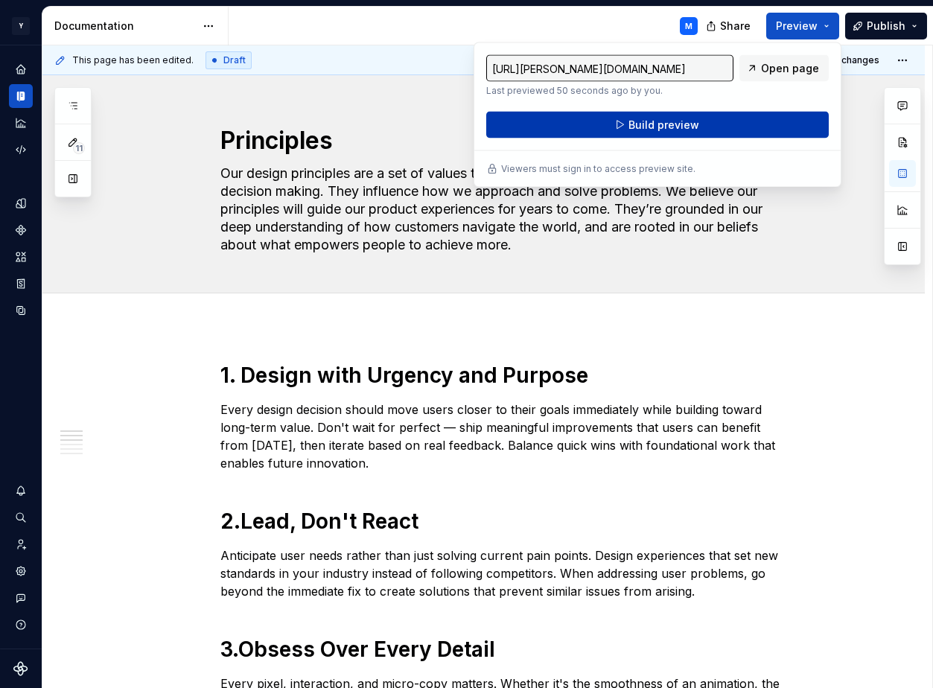
click at [683, 115] on button "Build preview" at bounding box center [657, 125] width 342 height 27
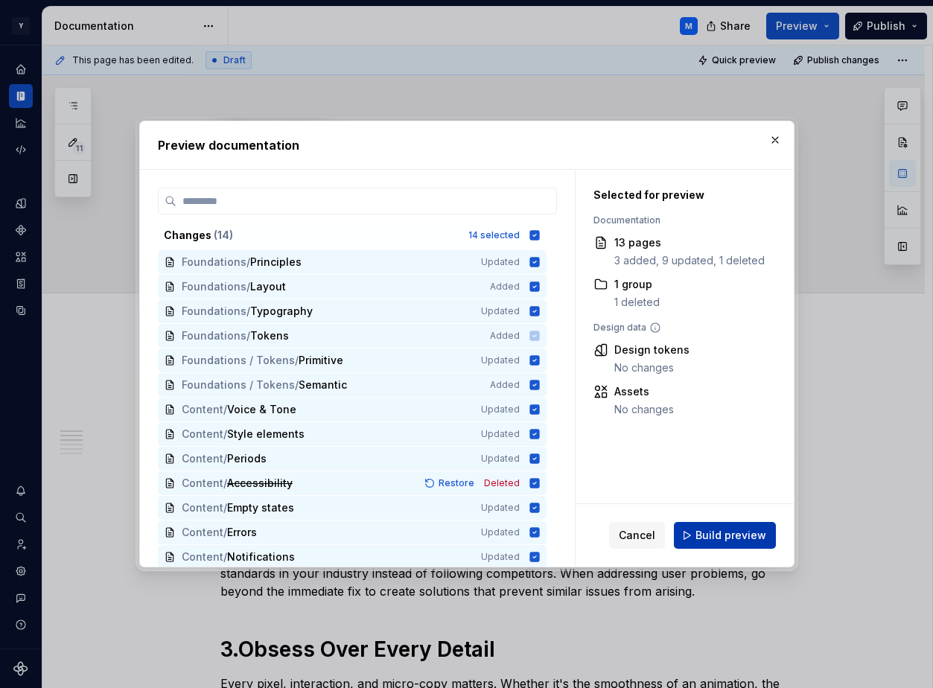
click at [714, 522] on button "Build preview" at bounding box center [725, 535] width 102 height 27
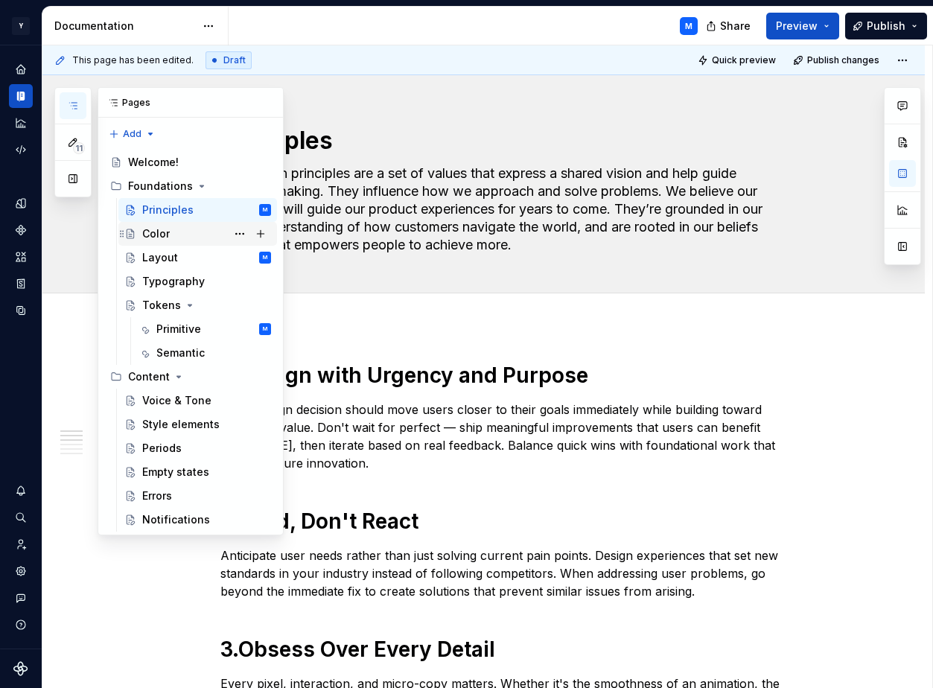
click at [174, 235] on div "Color" at bounding box center [206, 233] width 129 height 21
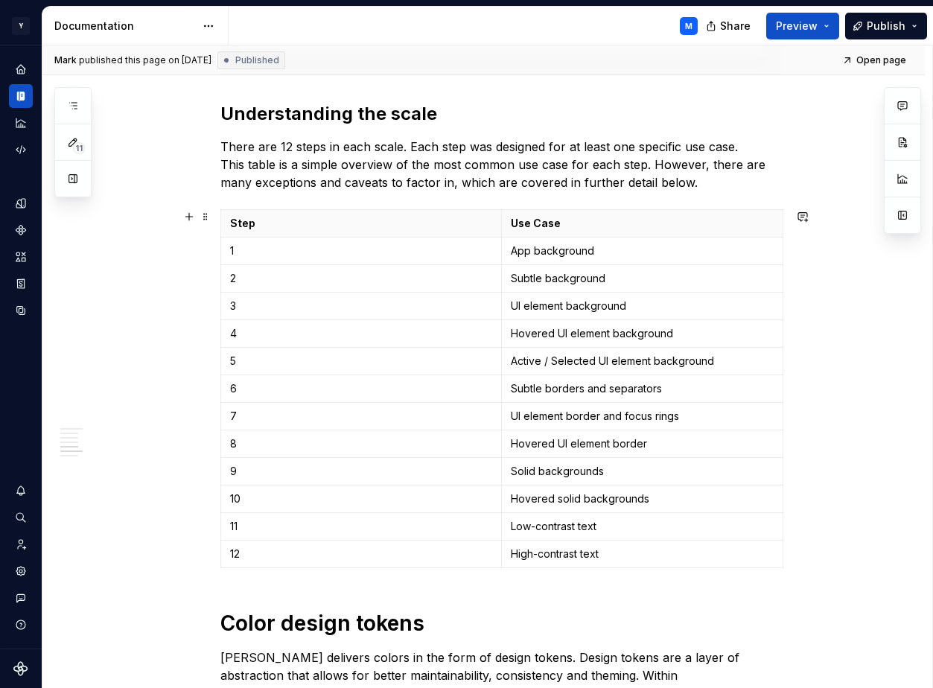
scroll to position [1716, 0]
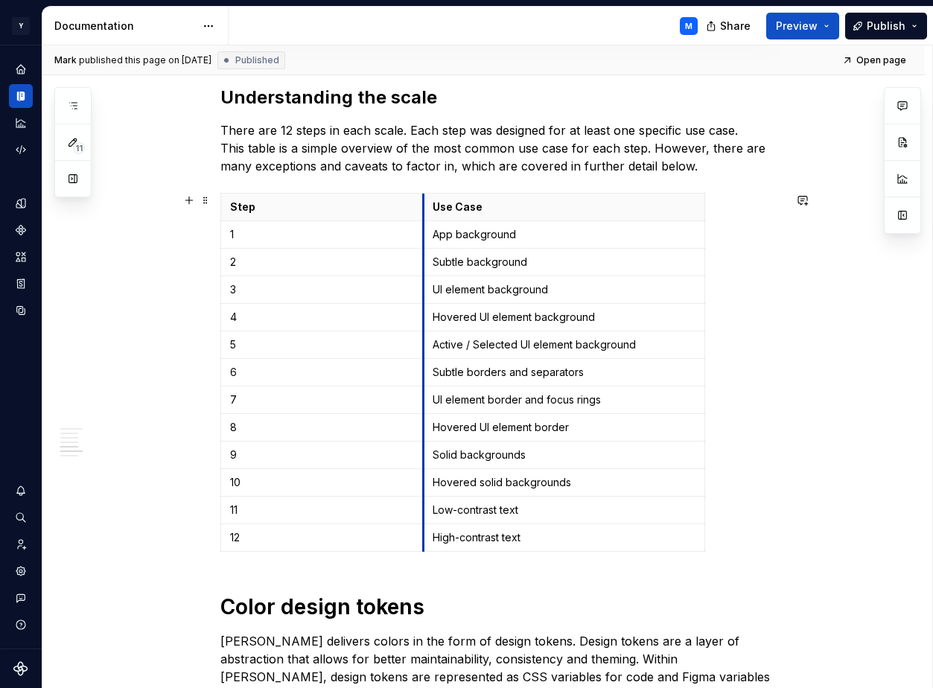
drag, startPoint x: 508, startPoint y: 207, endPoint x: 429, endPoint y: 210, distance: 78.2
click at [429, 210] on th "Use Case" at bounding box center [563, 208] width 281 height 28
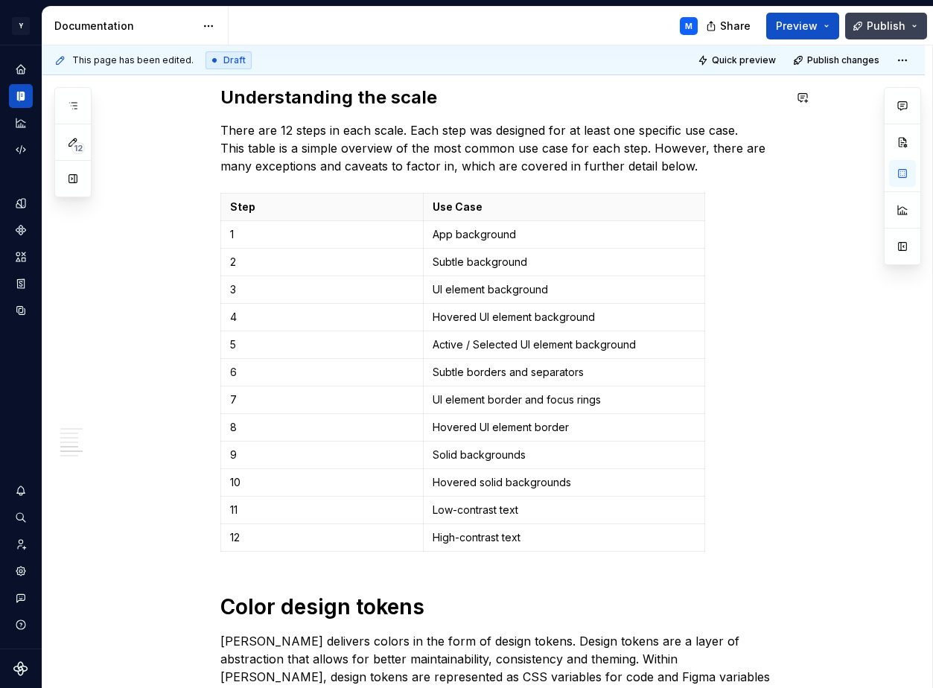
click at [880, 24] on span "Publish" at bounding box center [885, 26] width 39 height 15
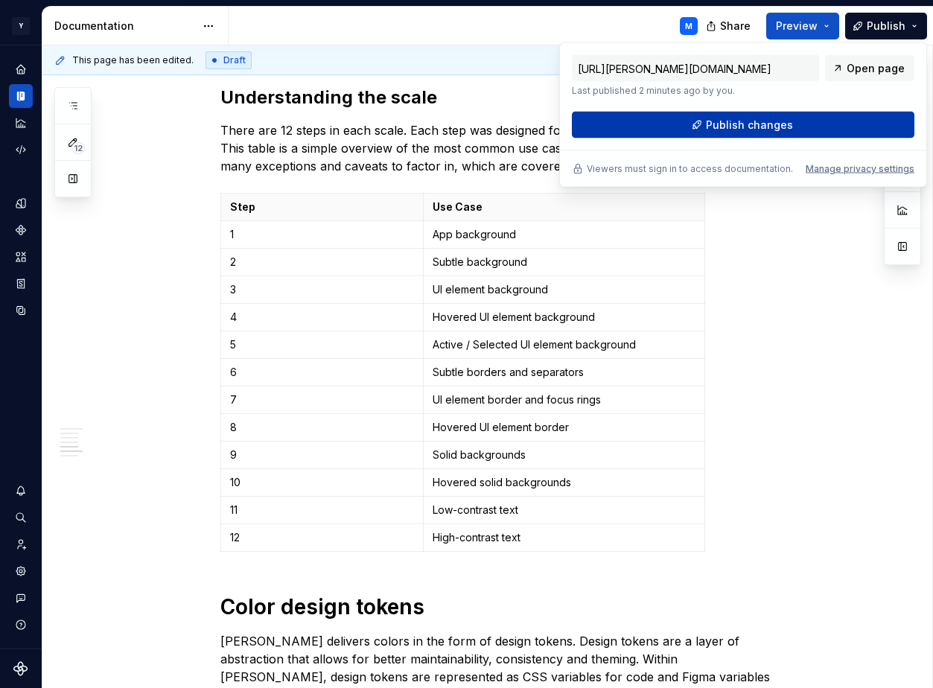
click at [816, 116] on button "Publish changes" at bounding box center [743, 125] width 342 height 27
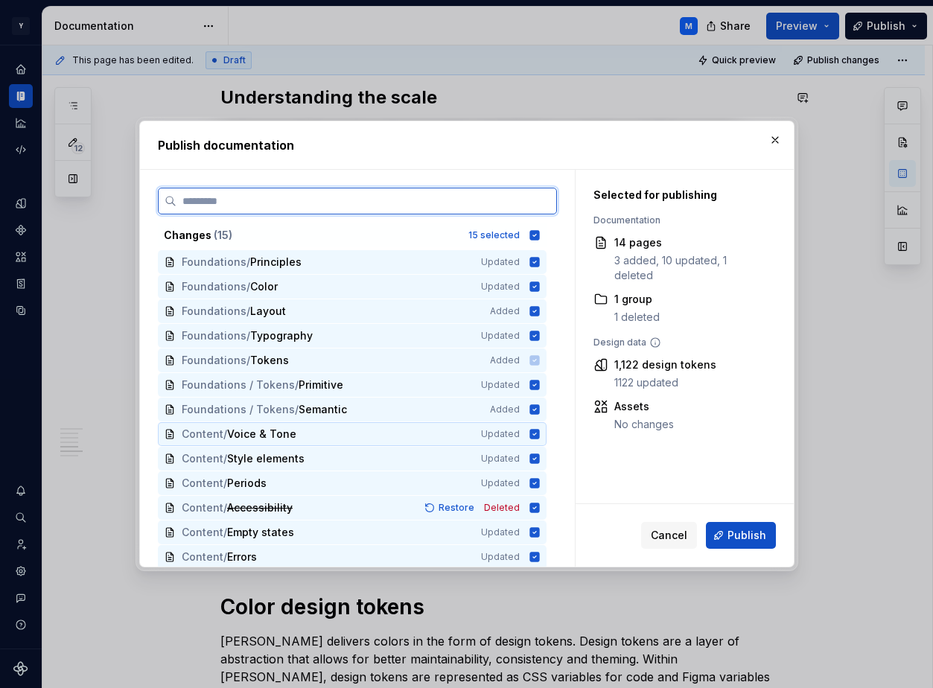
scroll to position [52, 0]
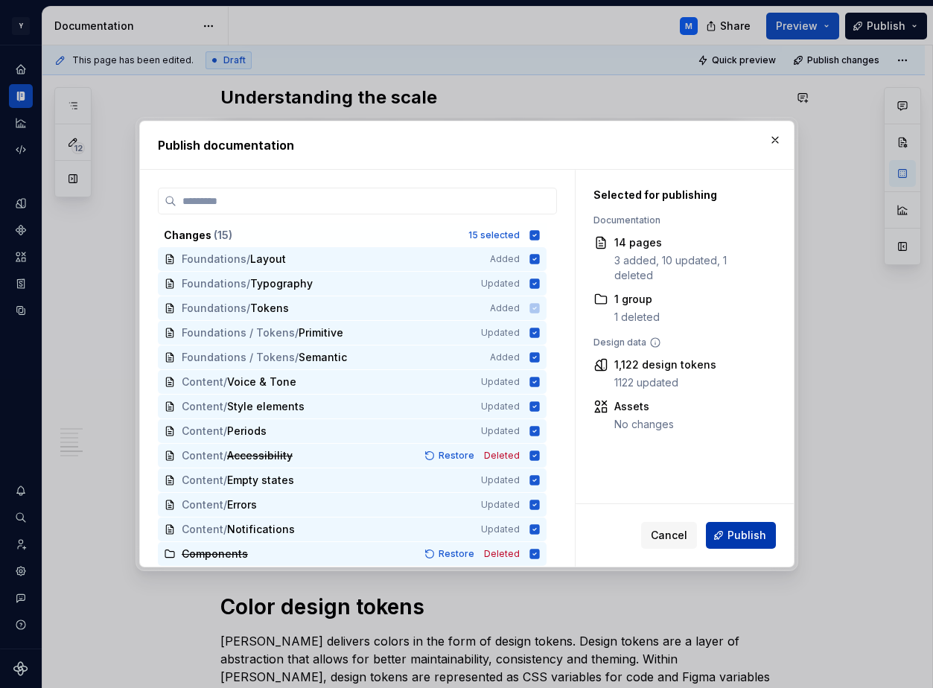
click at [729, 536] on span "Publish" at bounding box center [746, 535] width 39 height 15
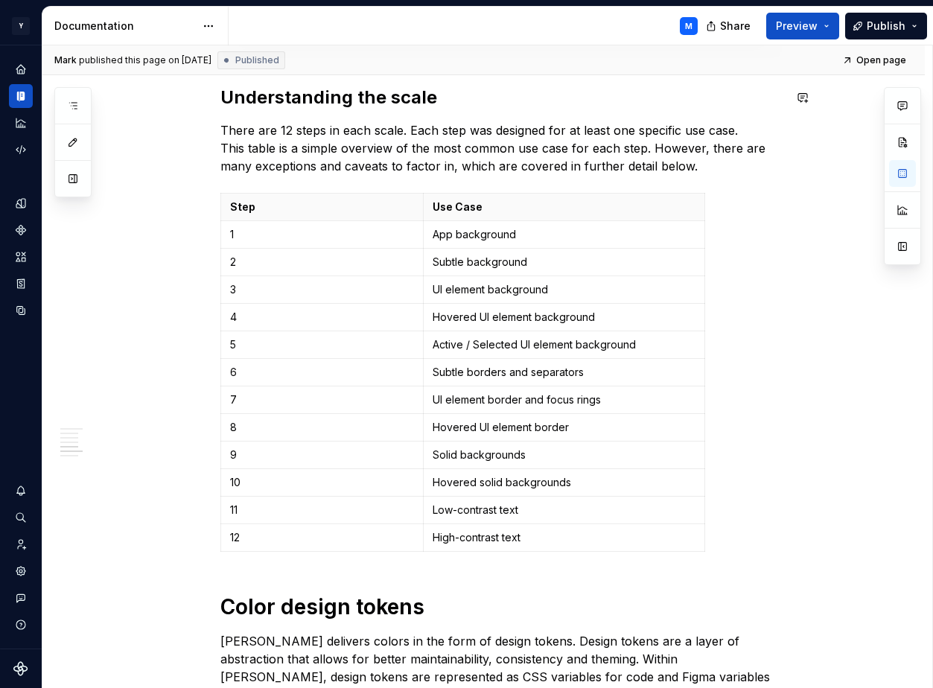
type textarea "*"
